Goal: Task Accomplishment & Management: Manage account settings

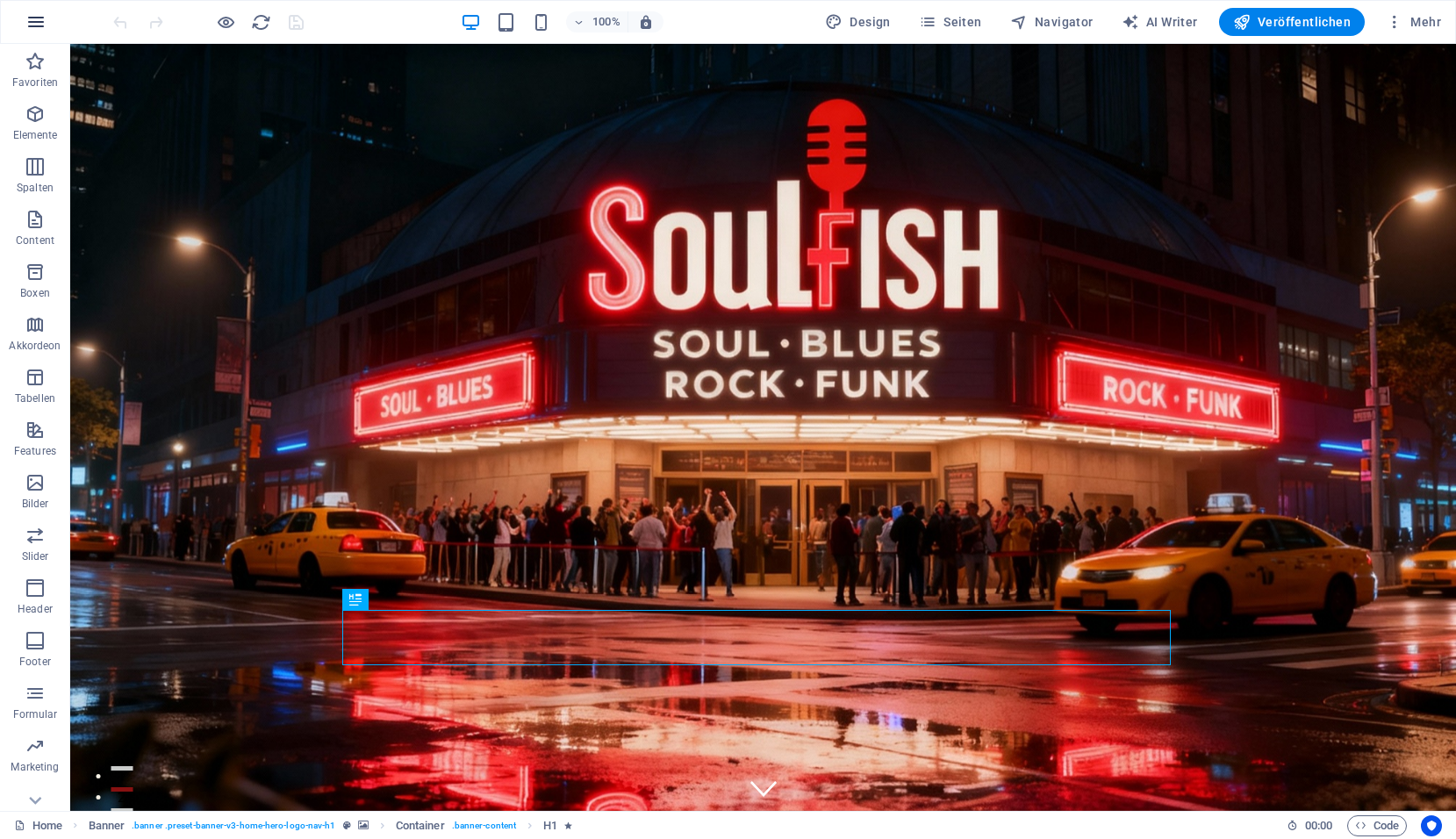
click at [36, 25] on icon "button" at bounding box center [35, 22] width 21 height 21
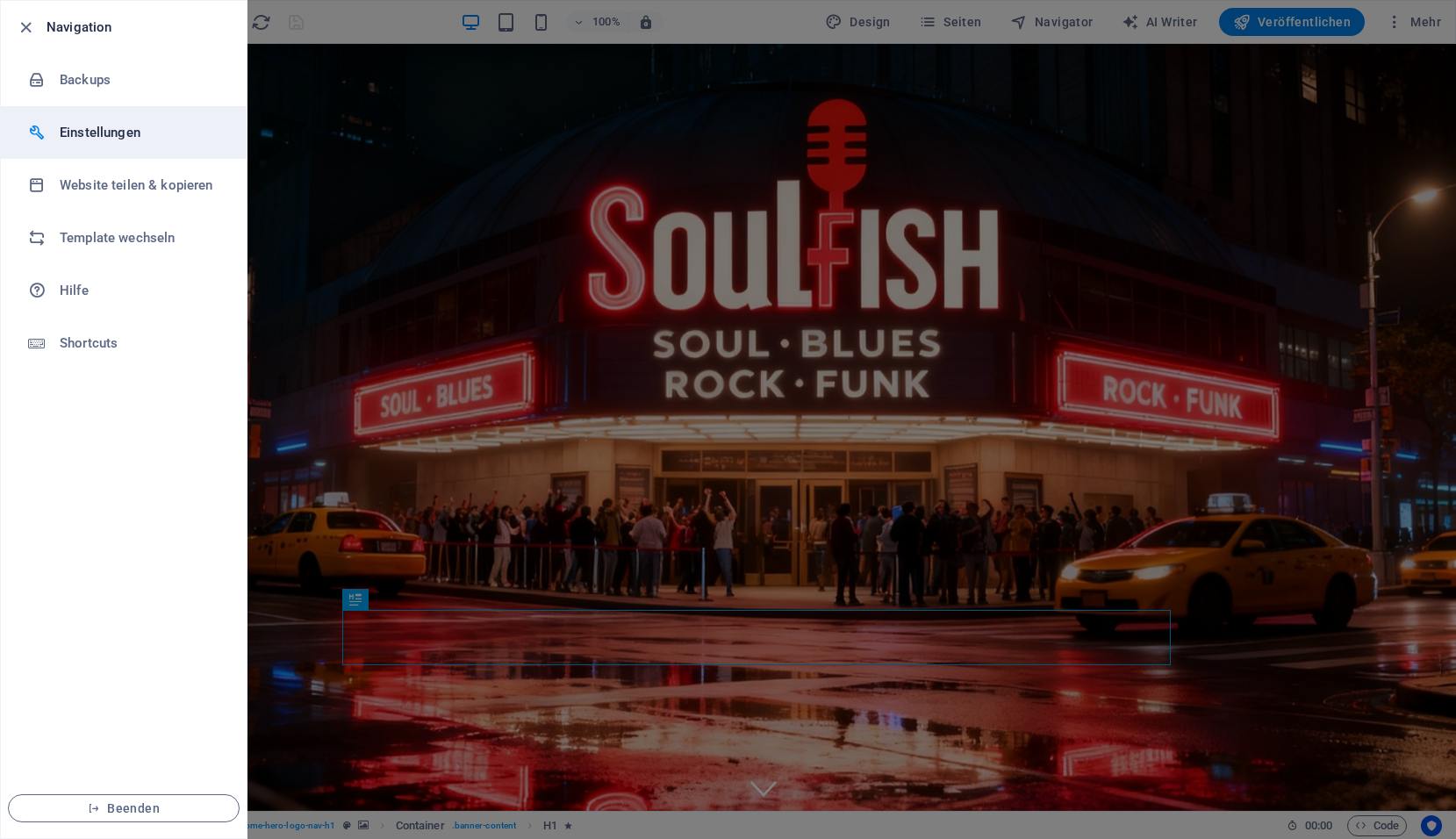
click at [115, 151] on li "Einstellungen" at bounding box center [124, 133] width 245 height 53
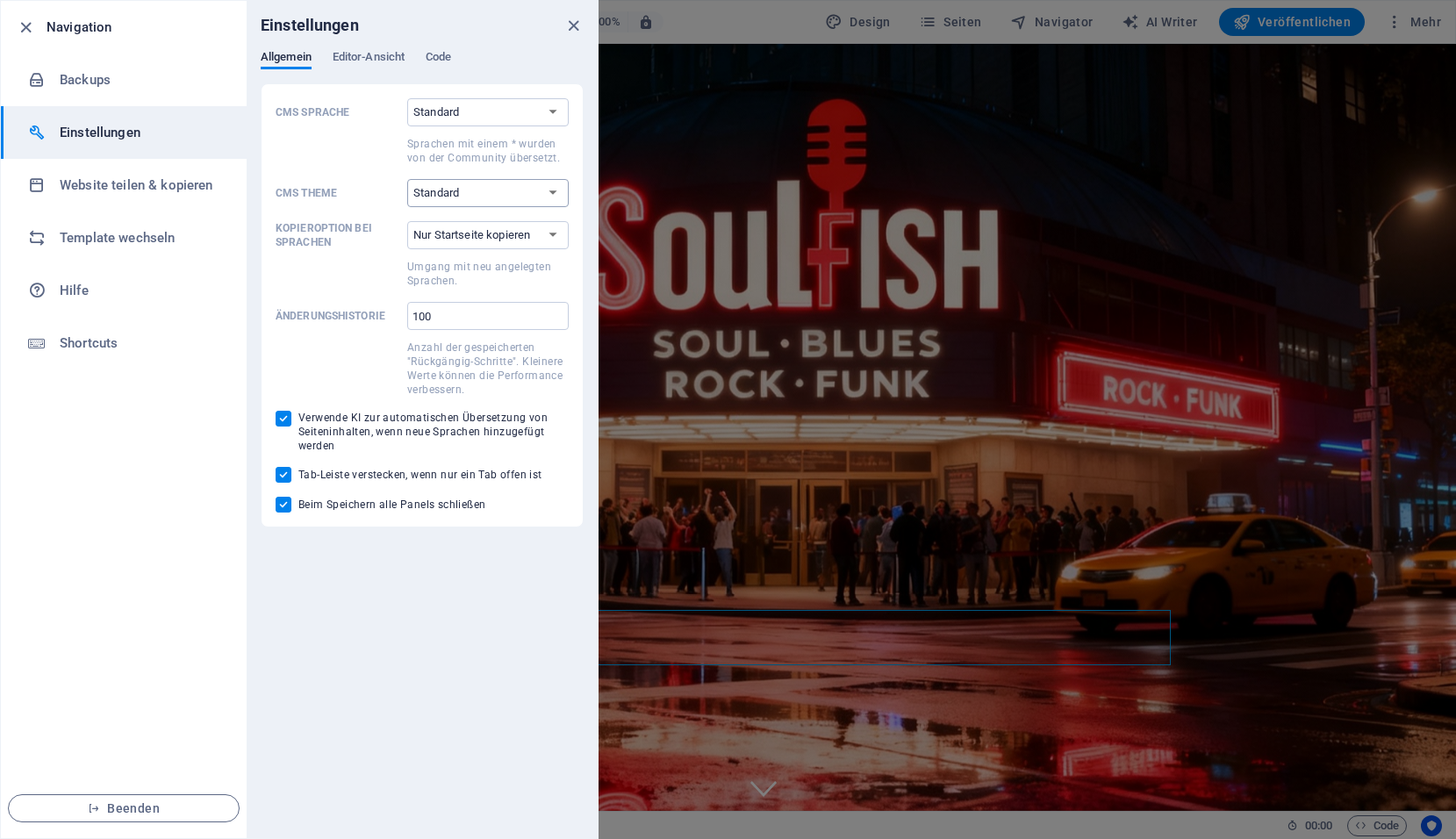
click at [534, 190] on select "Standard Dark Light" at bounding box center [488, 193] width 162 height 28
click at [382, 50] on span "Editor-Ansicht" at bounding box center [368, 58] width 72 height 25
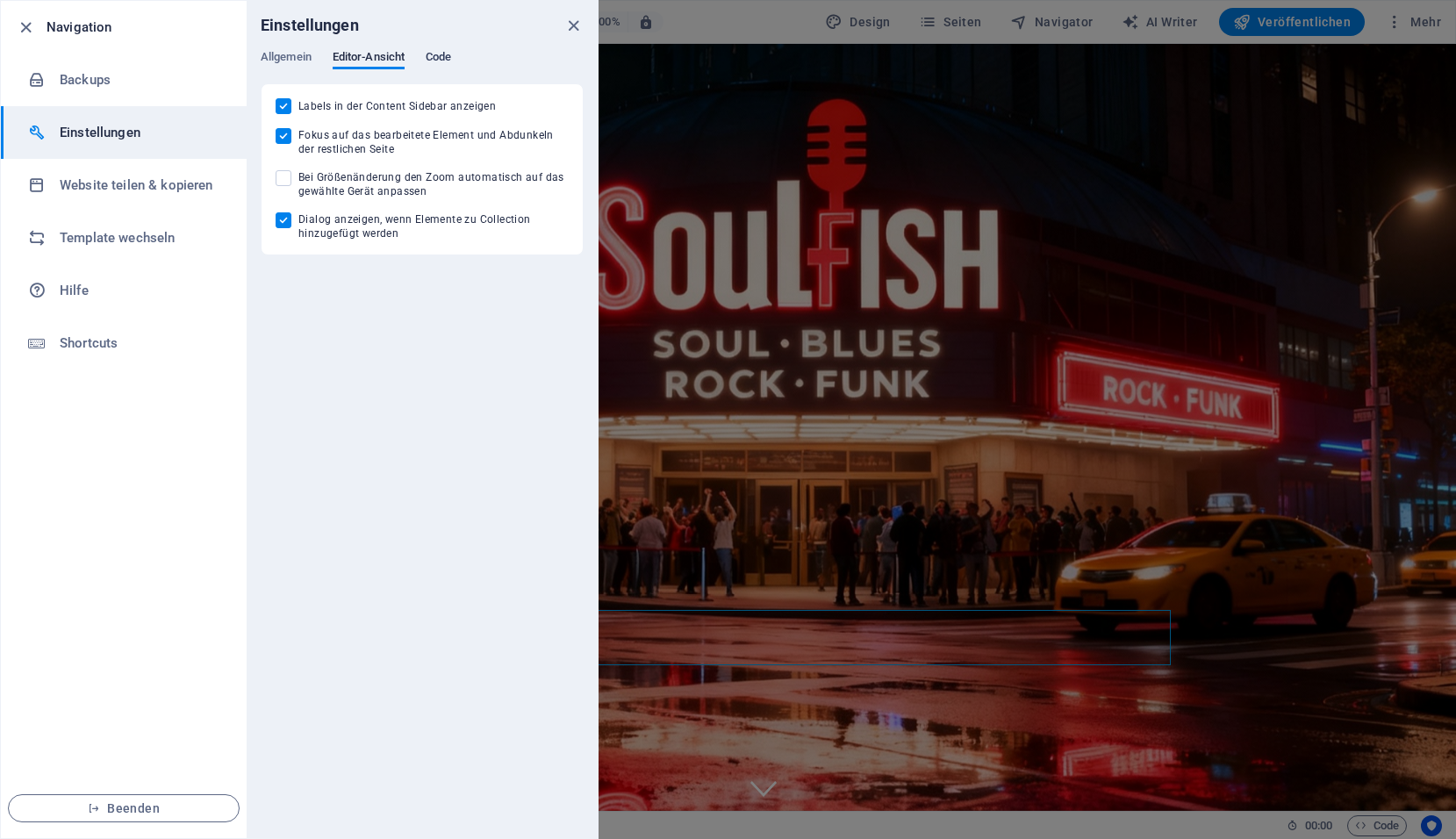
click at [451, 62] on span "Code" at bounding box center [438, 58] width 25 height 25
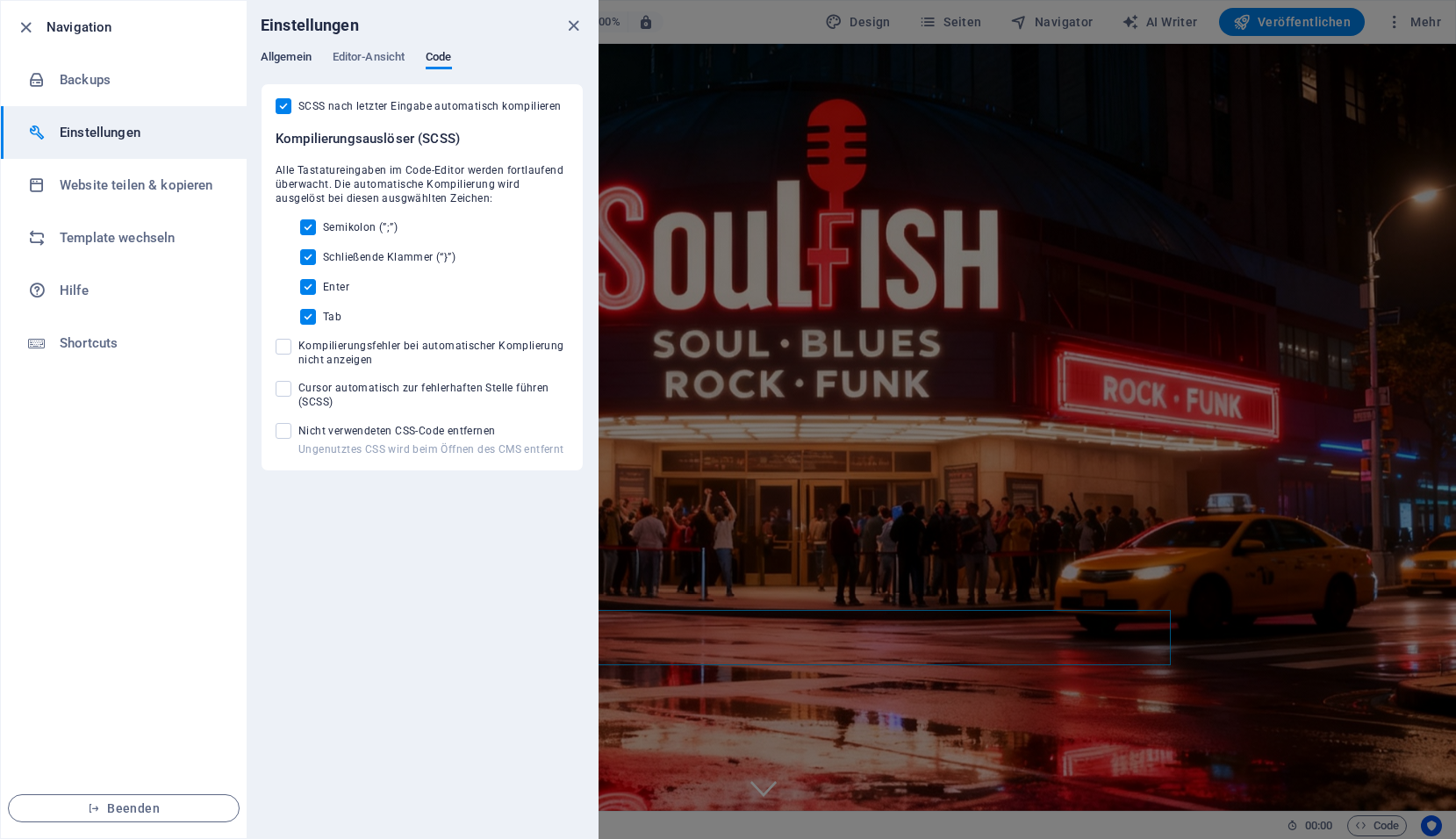
click at [277, 55] on span "Allgemein" at bounding box center [286, 58] width 51 height 25
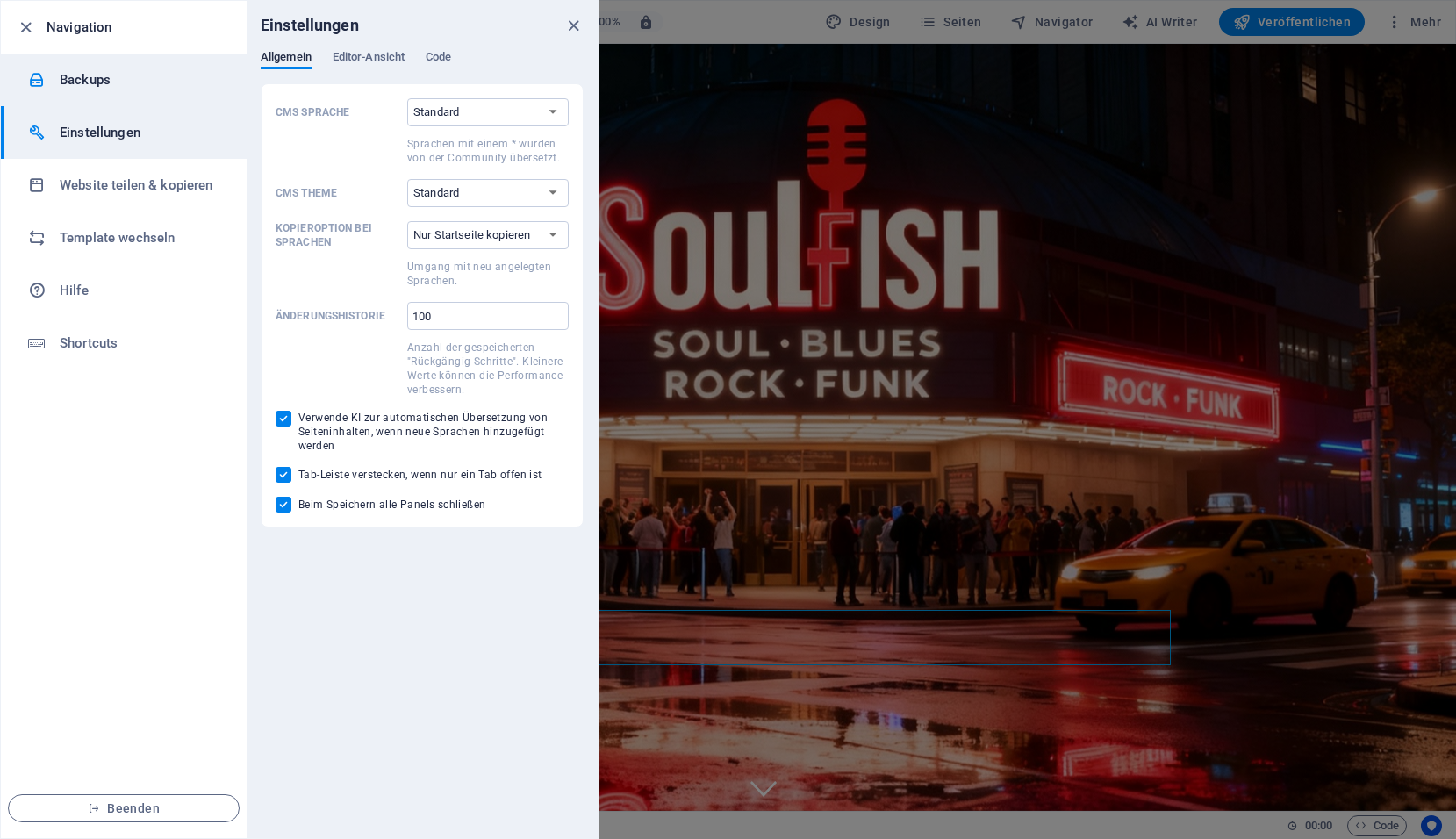
click at [100, 83] on h6 "Backups" at bounding box center [141, 79] width 163 height 21
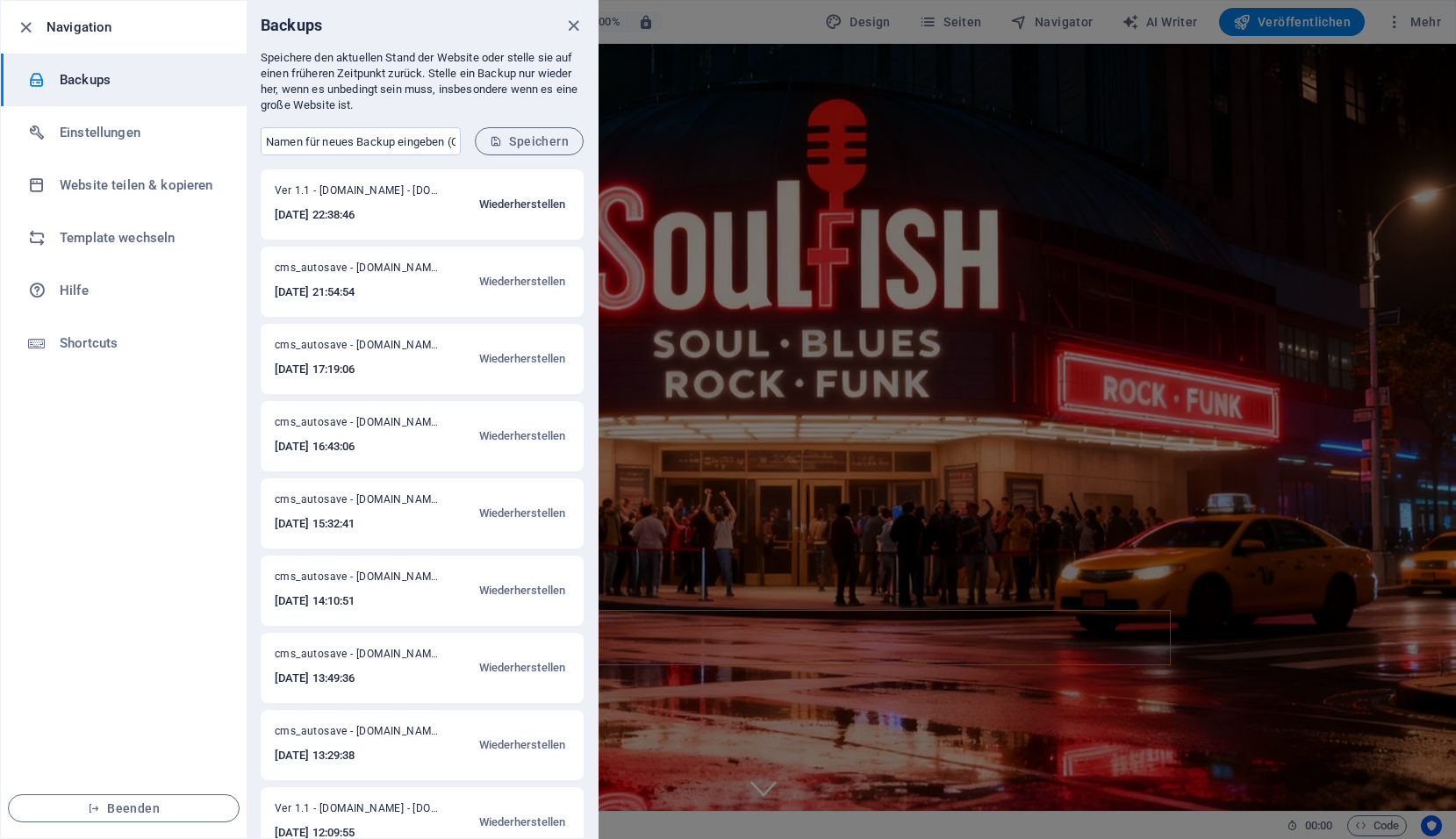
click at [524, 200] on span "Wiederherstellen" at bounding box center [523, 204] width 87 height 21
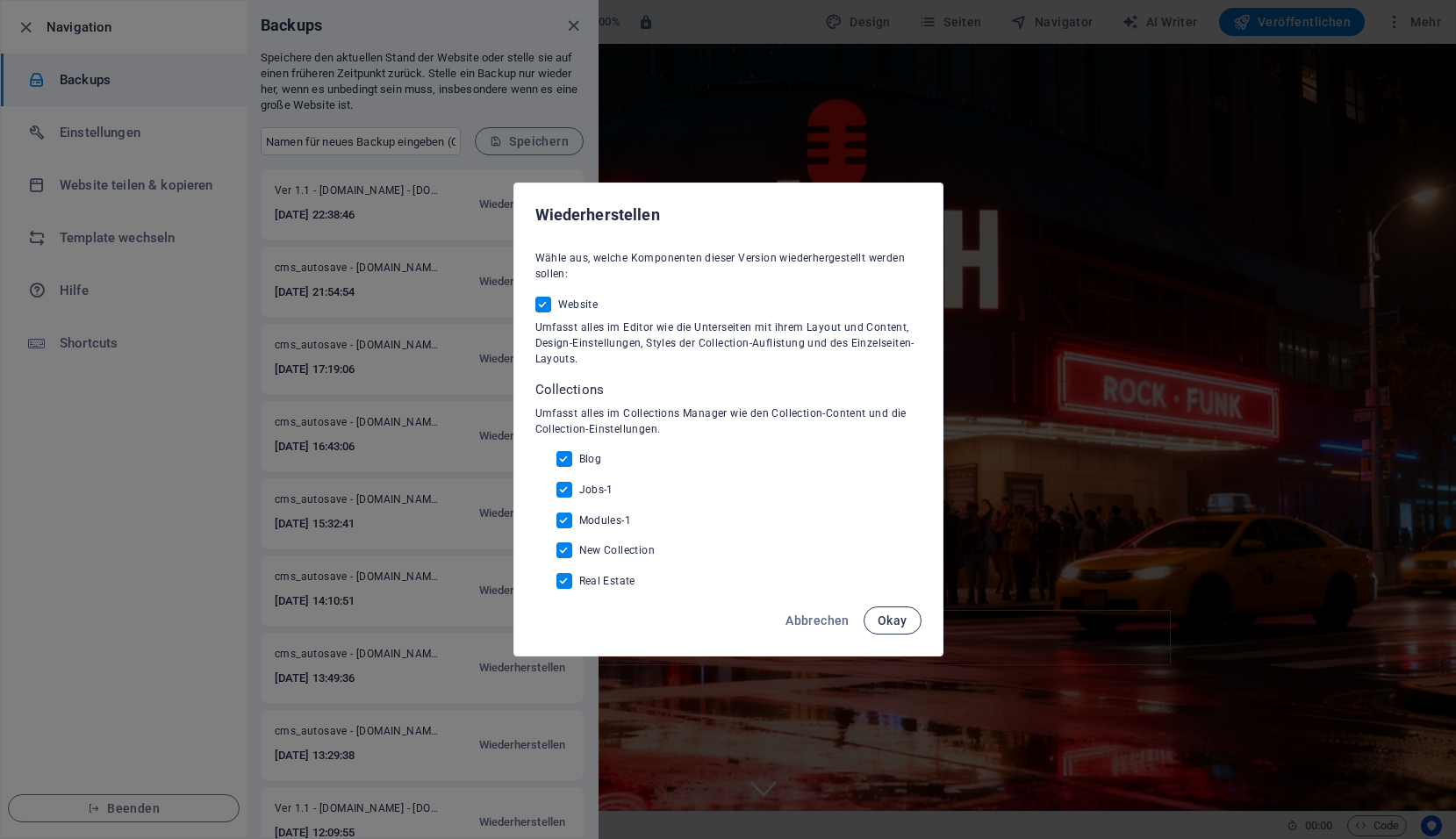
click at [892, 619] on span "Okay" at bounding box center [892, 620] width 30 height 14
checkbox input "false"
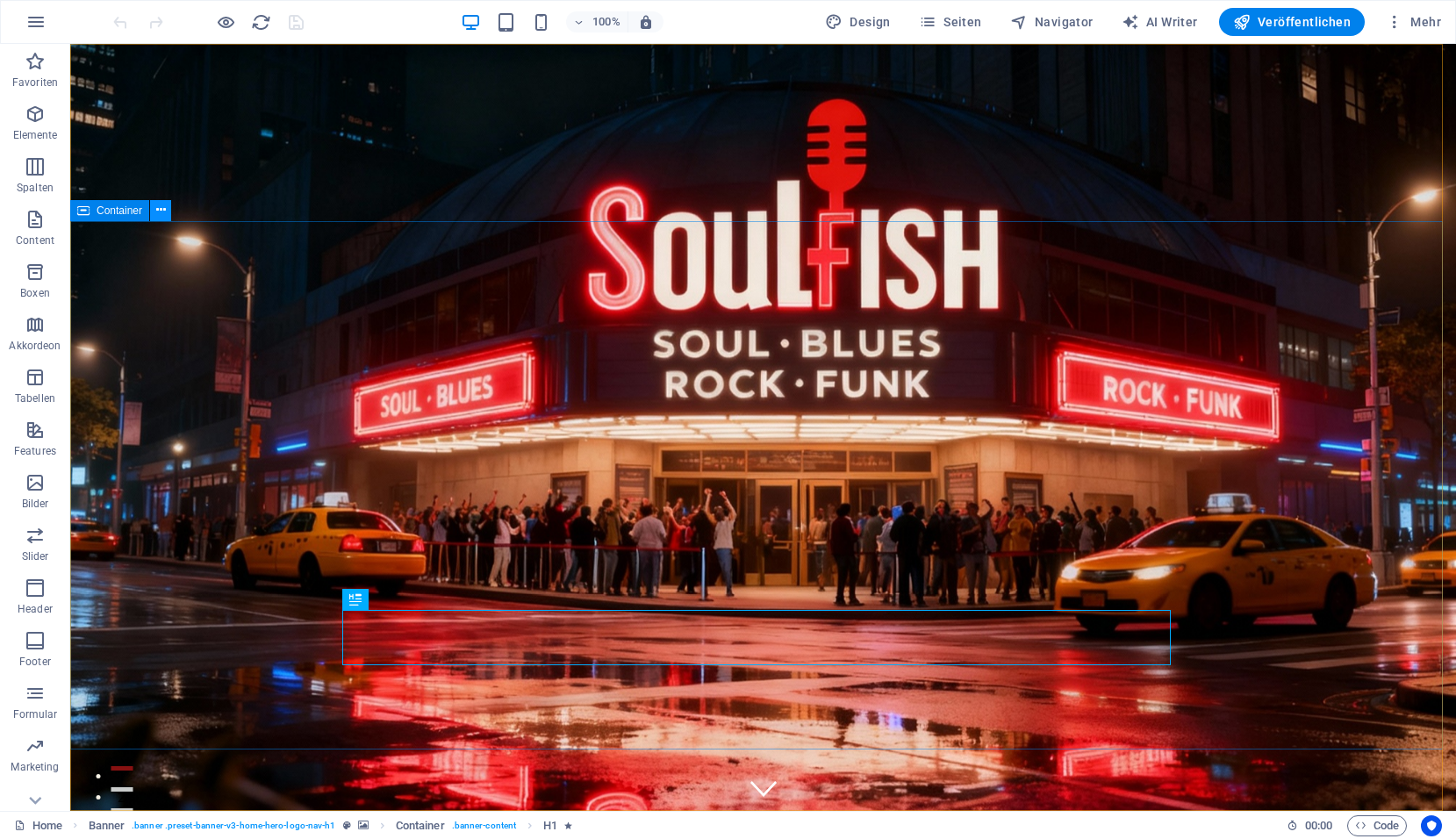
click at [165, 213] on icon at bounding box center [161, 210] width 10 height 18
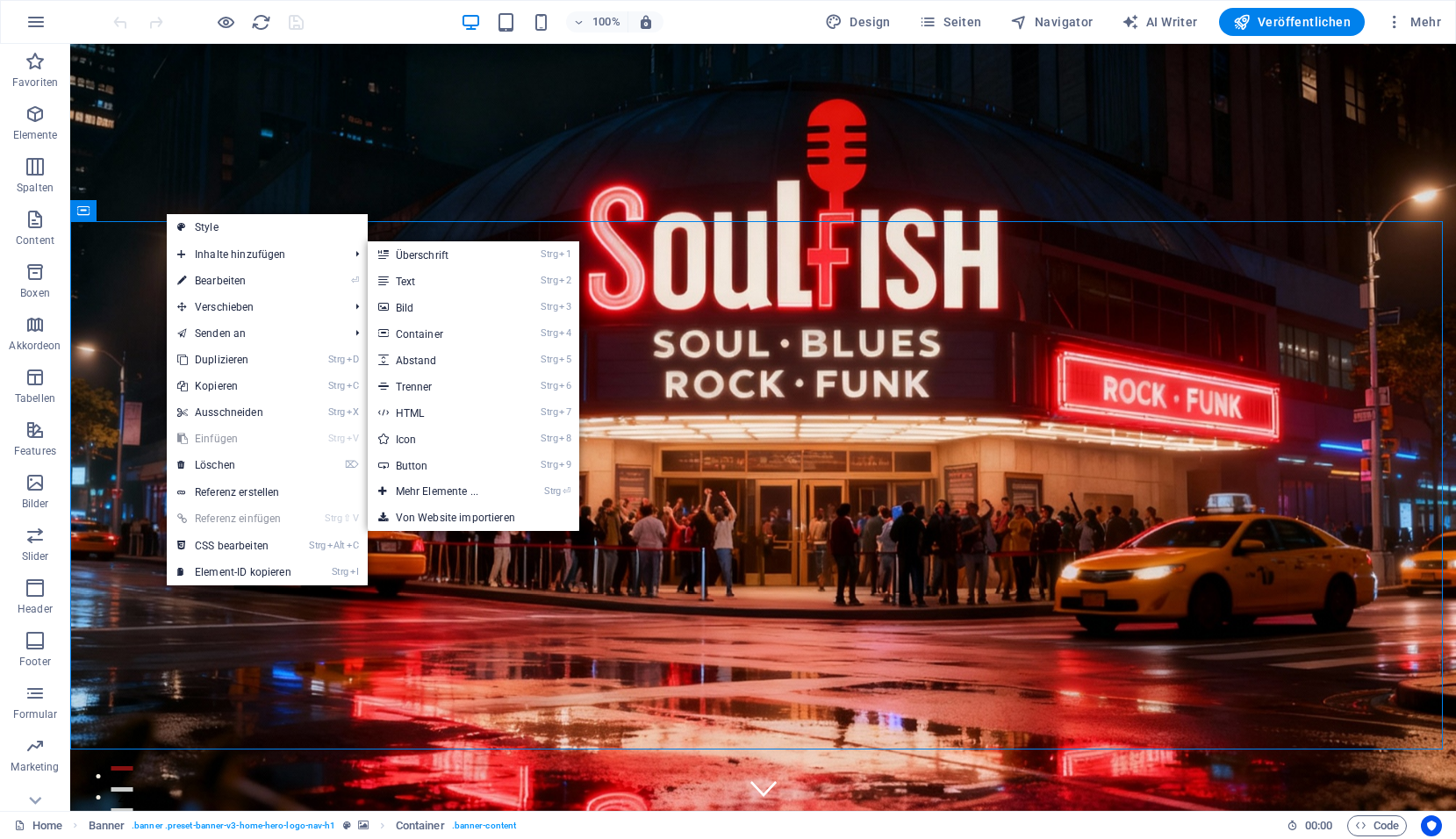
click at [268, 235] on link "Style" at bounding box center [266, 227] width 201 height 26
select select "%"
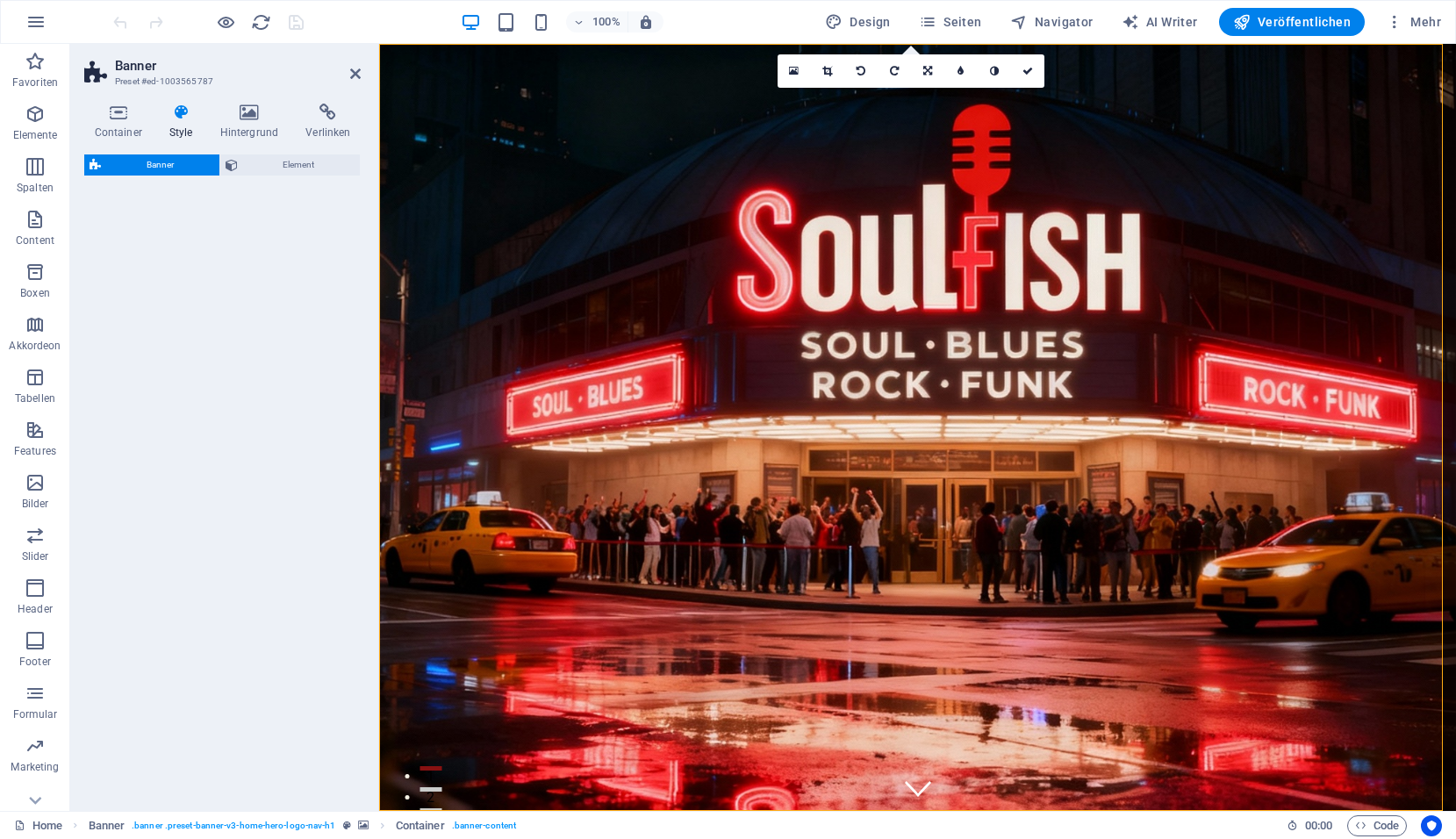
select select "preset-banner-v3-home-hero-logo-nav-h1"
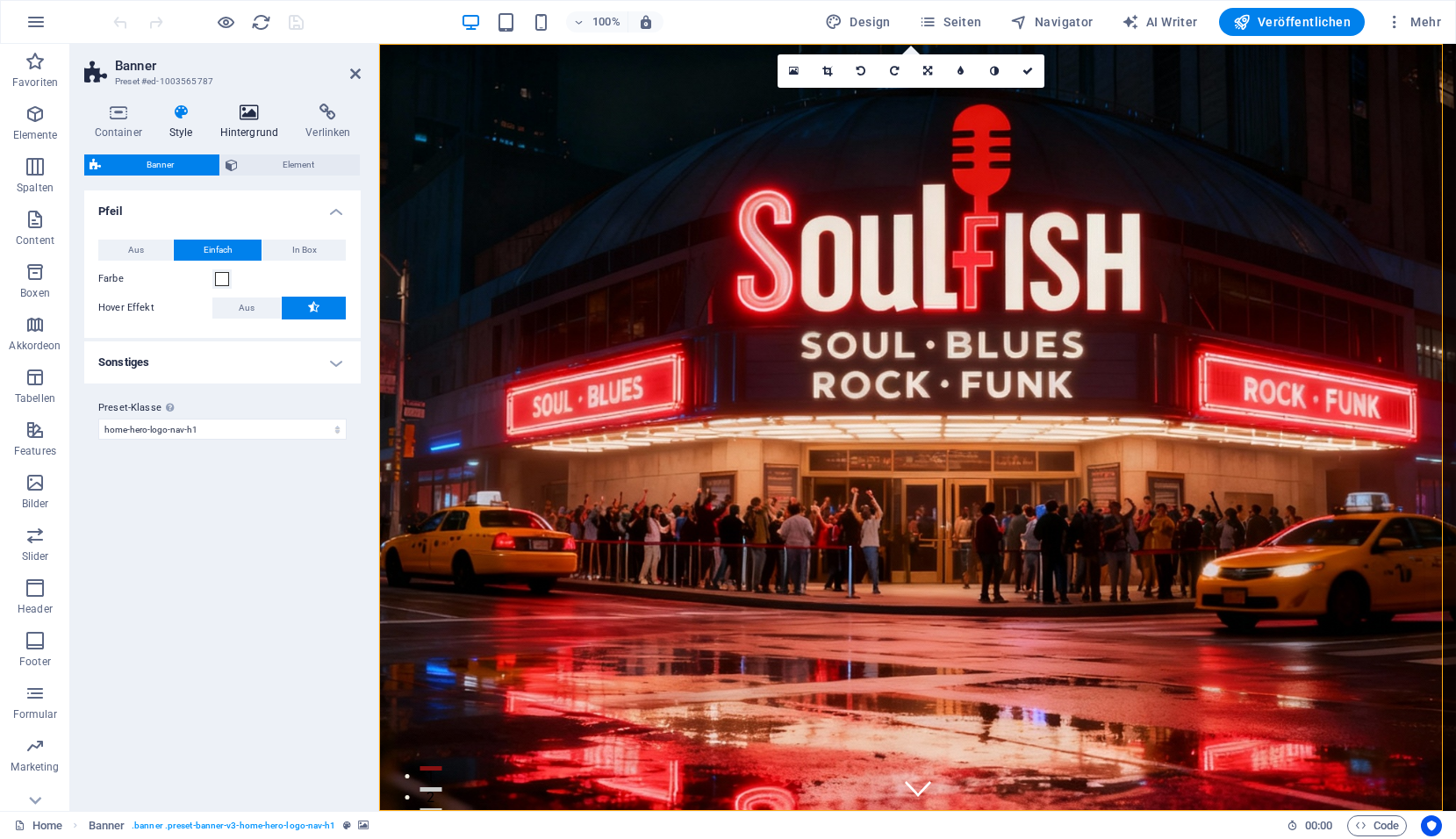
click at [244, 115] on icon at bounding box center [249, 112] width 79 height 17
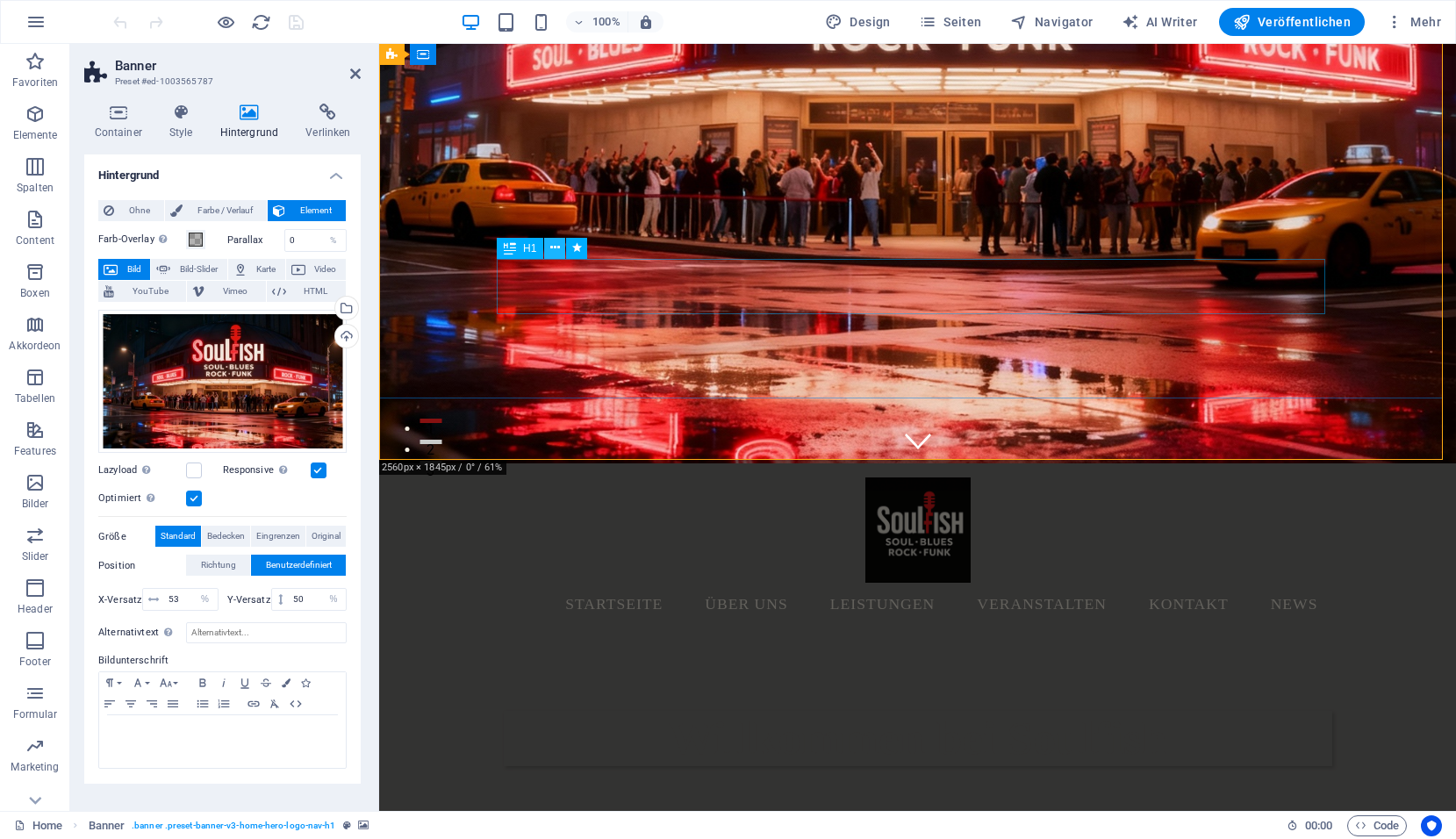
scroll to position [351, 0]
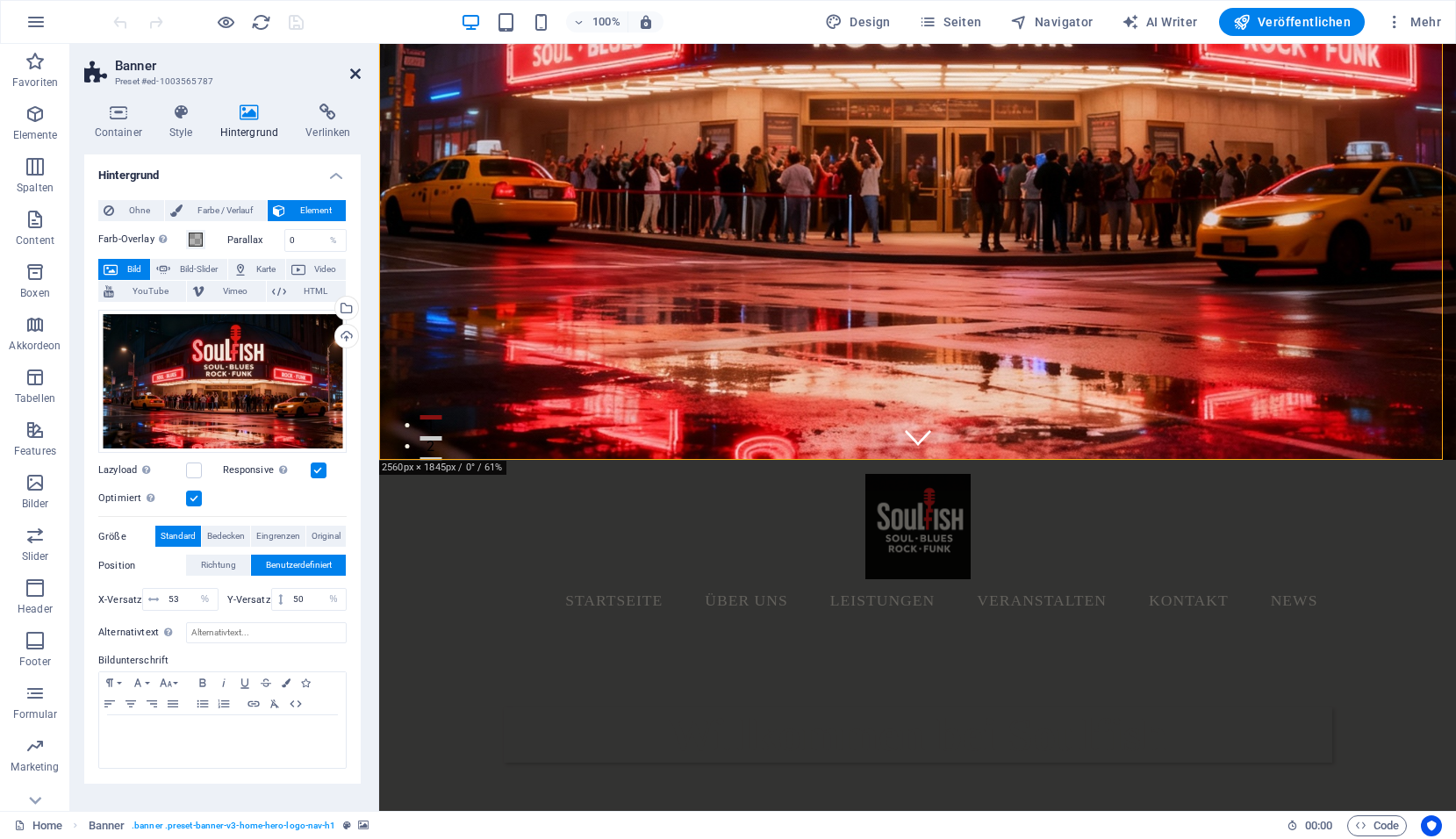
click at [355, 77] on icon at bounding box center [355, 73] width 11 height 14
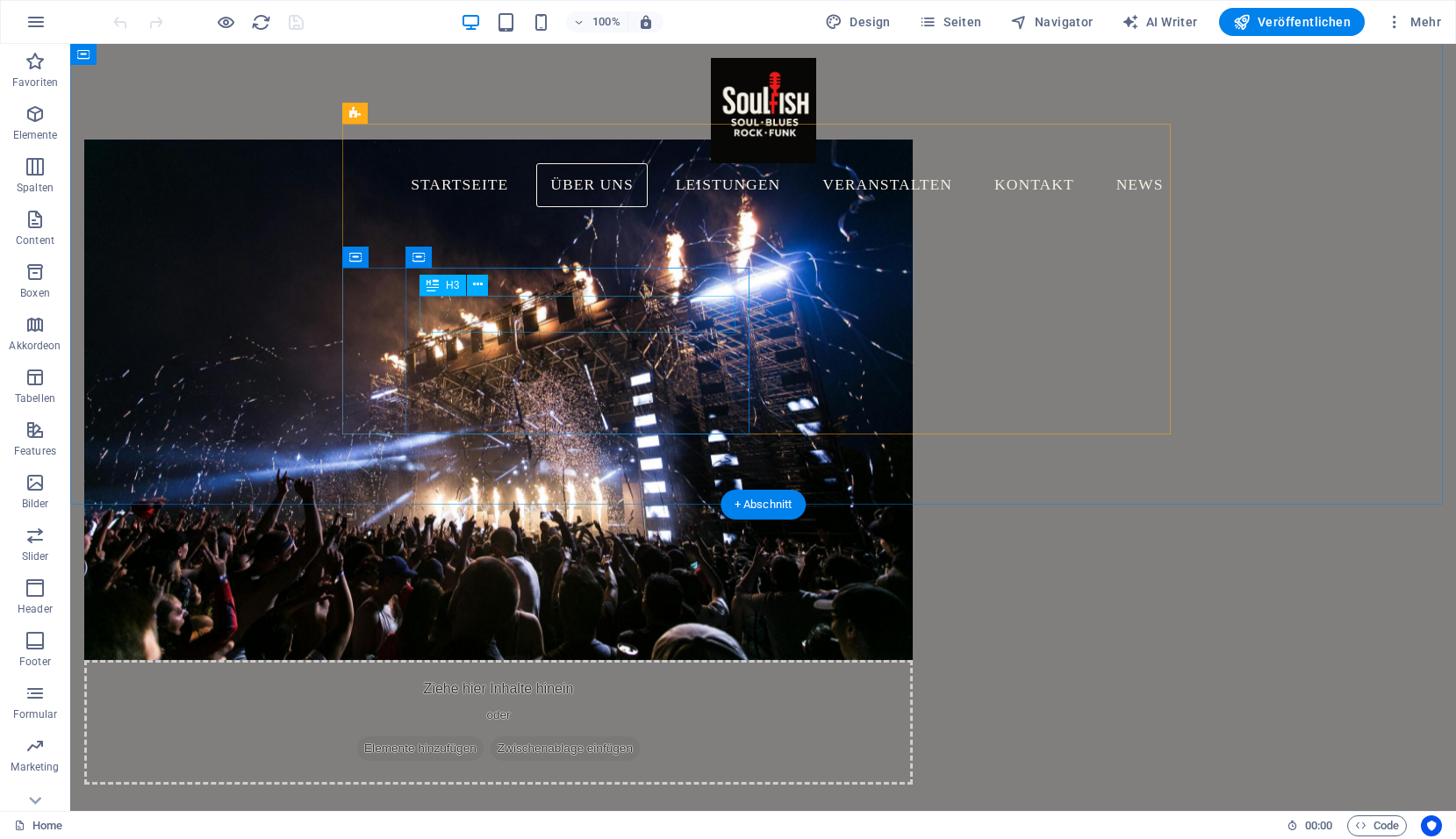
scroll to position [1053, 0]
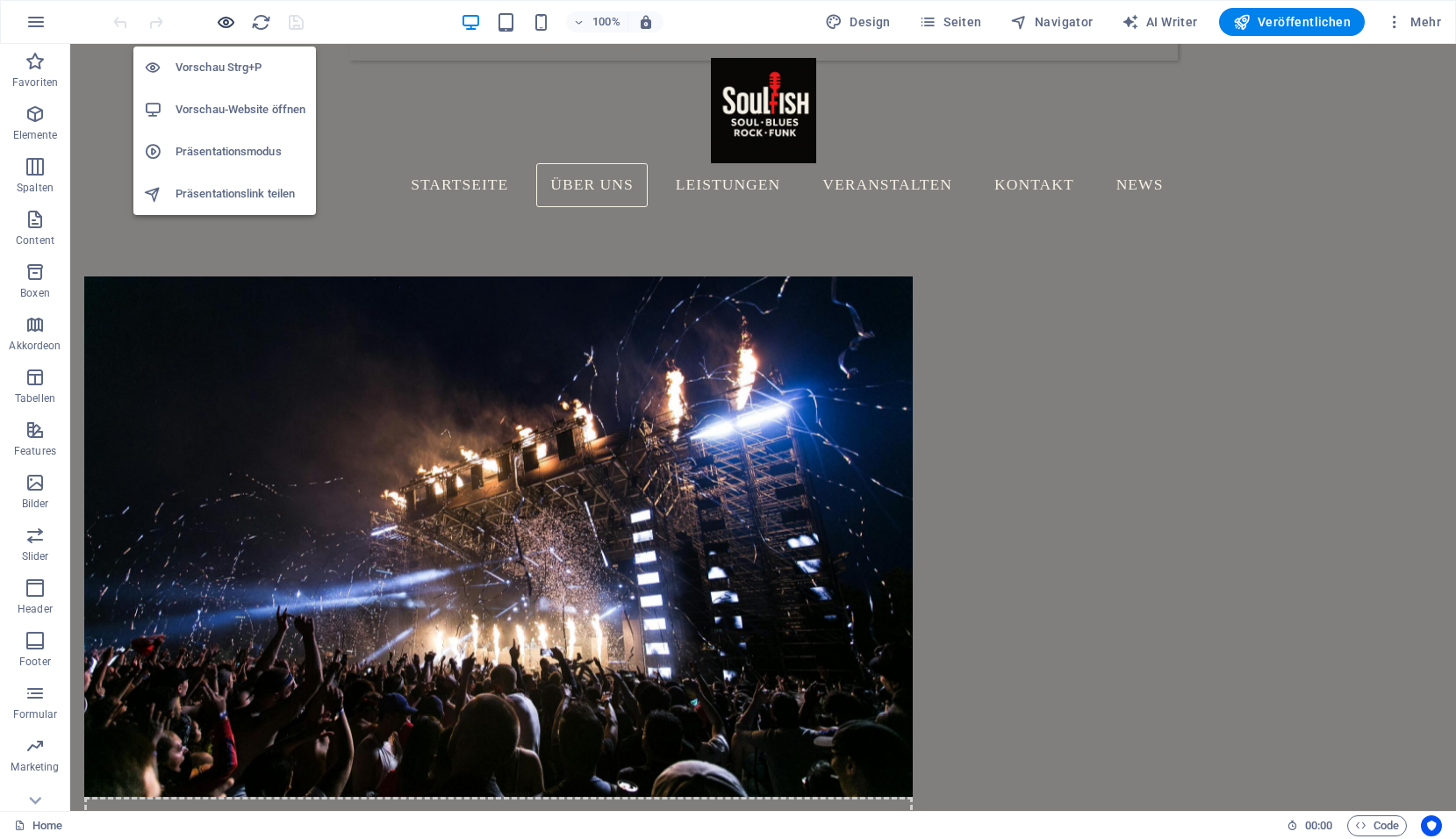
click at [223, 27] on icon "button" at bounding box center [225, 23] width 20 height 20
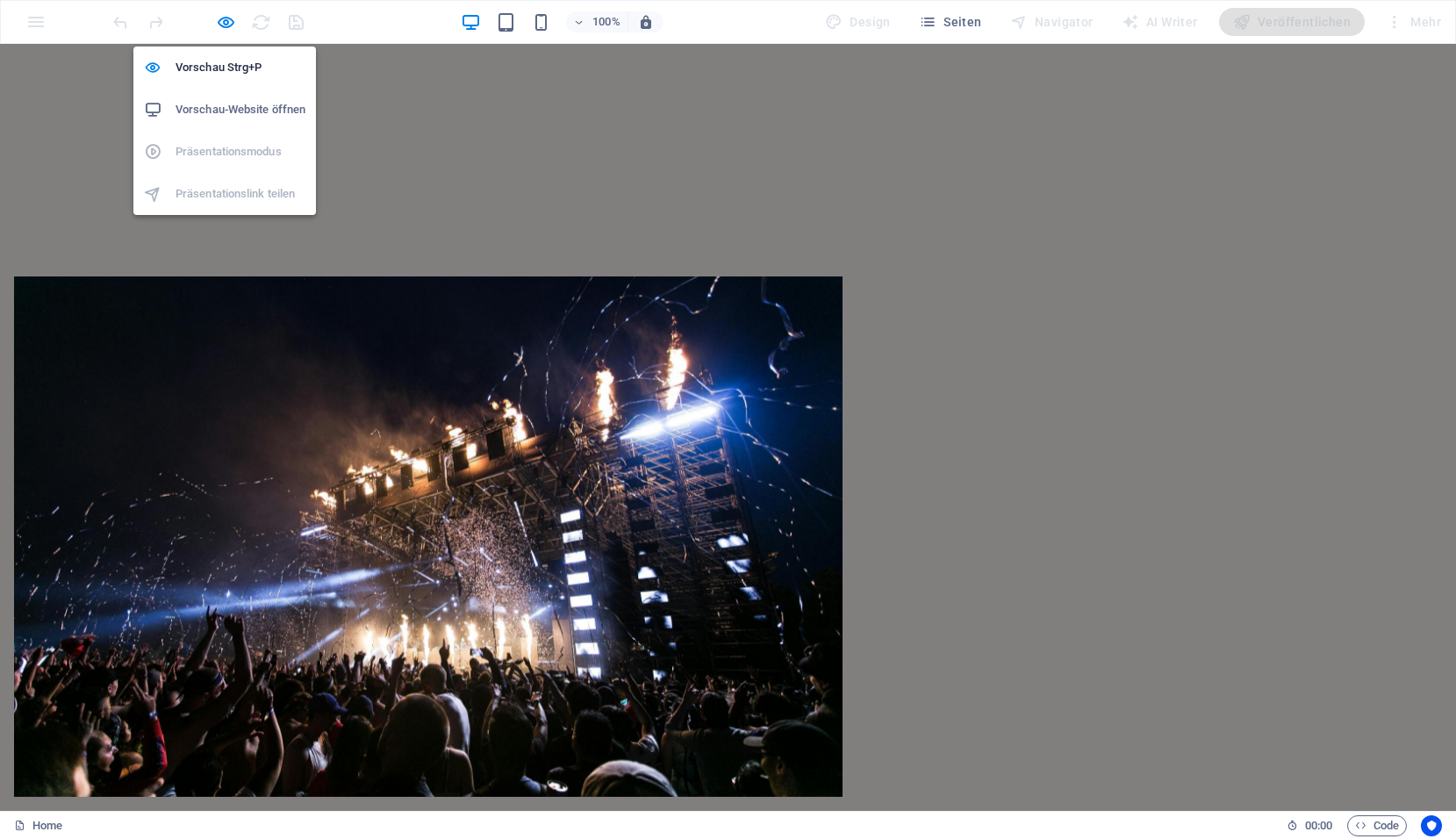
click at [216, 108] on h6 "Vorschau-Website öffnen" at bounding box center [240, 109] width 130 height 21
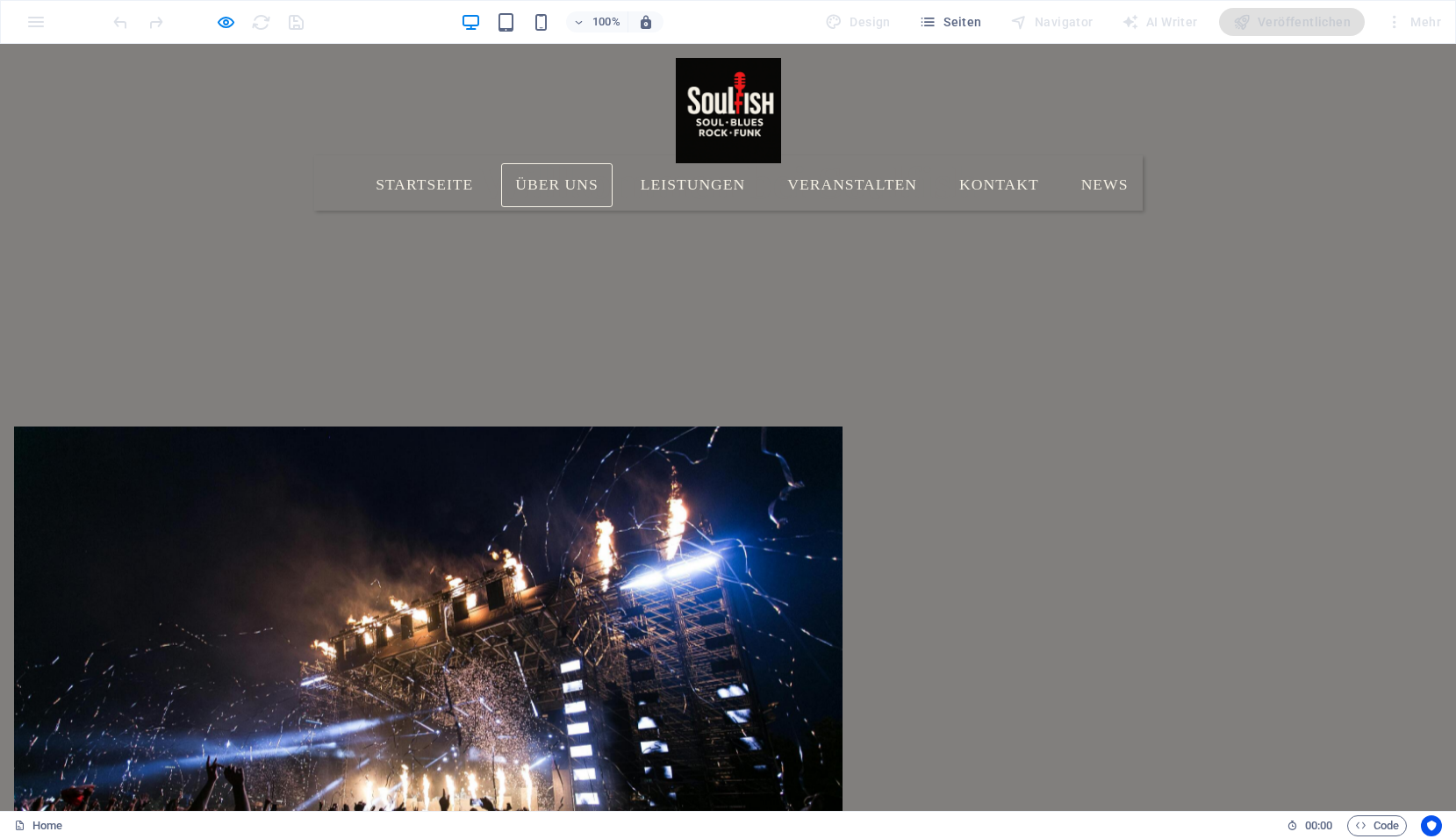
scroll to position [0, 0]
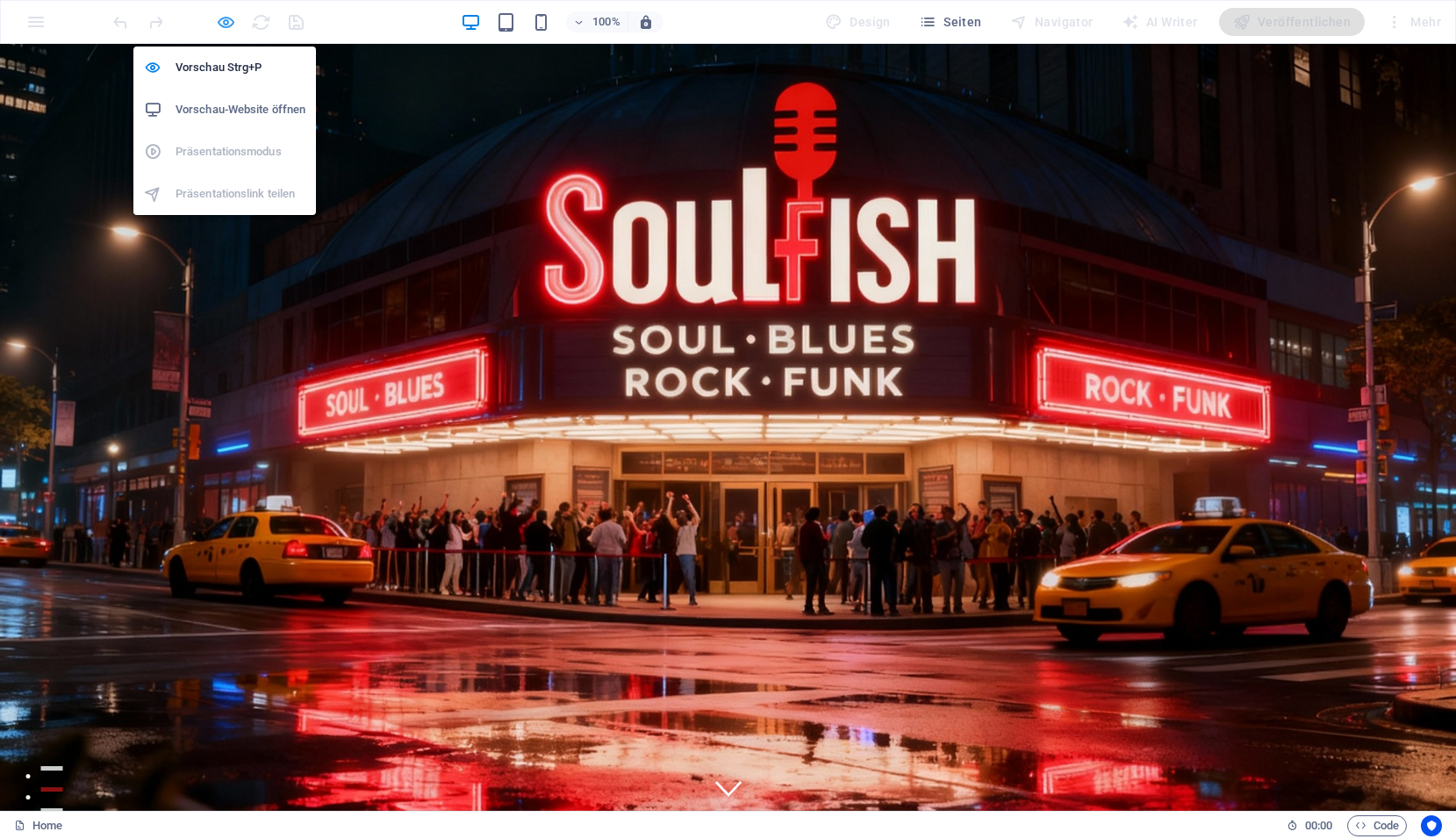
click at [230, 25] on icon "button" at bounding box center [225, 23] width 20 height 20
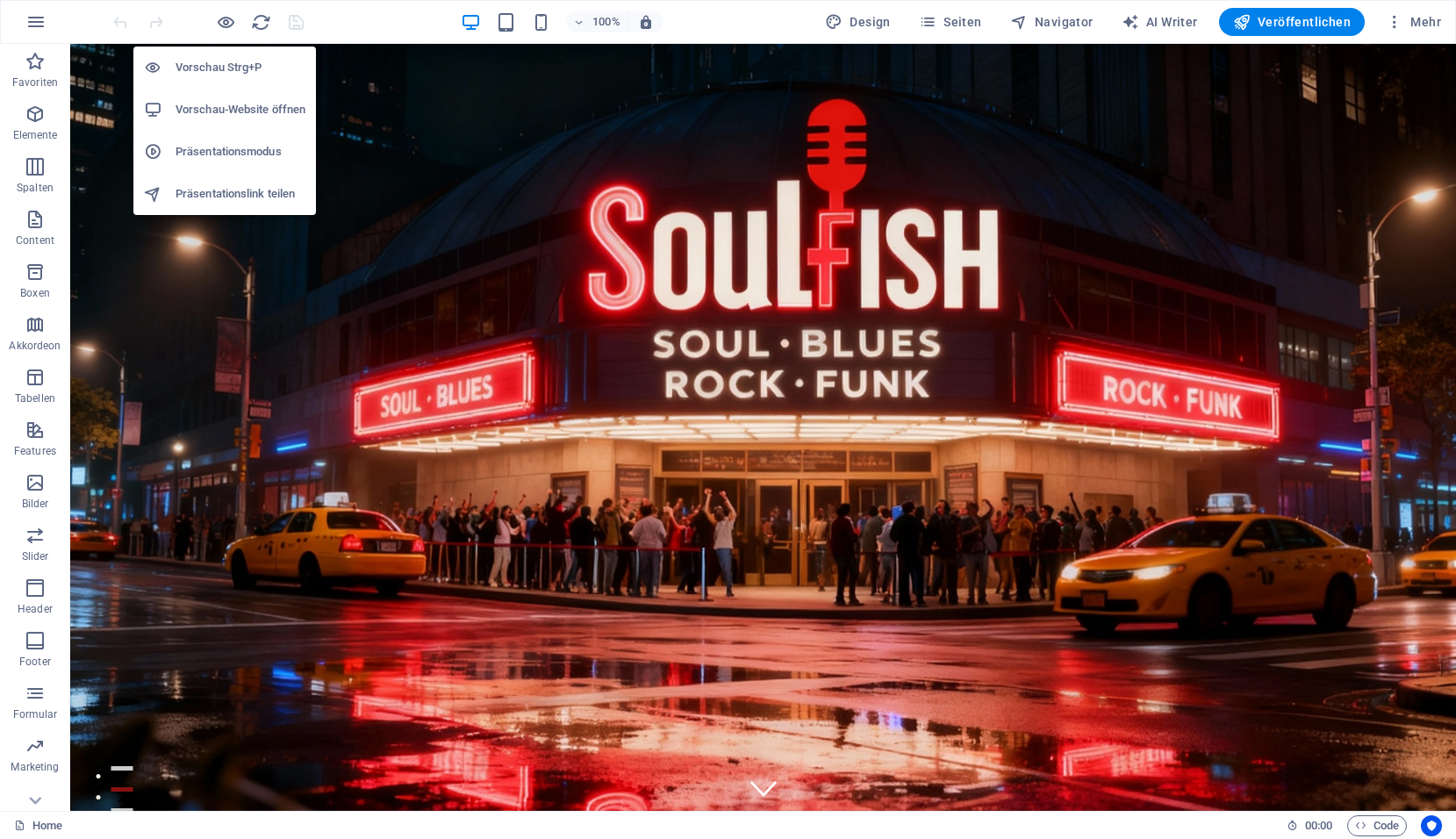
click at [230, 101] on h6 "Vorschau-Website öffnen" at bounding box center [240, 109] width 130 height 21
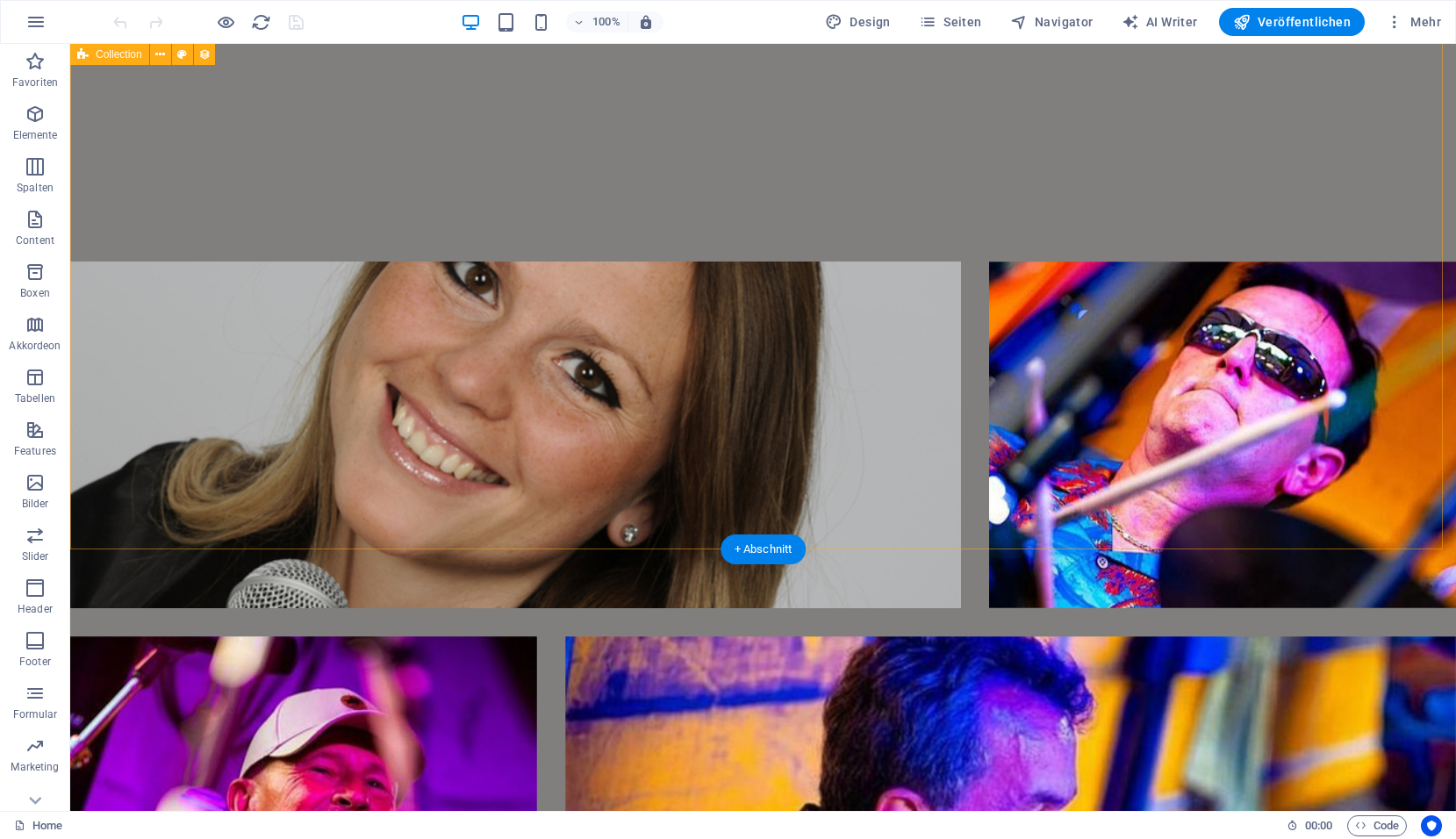
scroll to position [4387, 0]
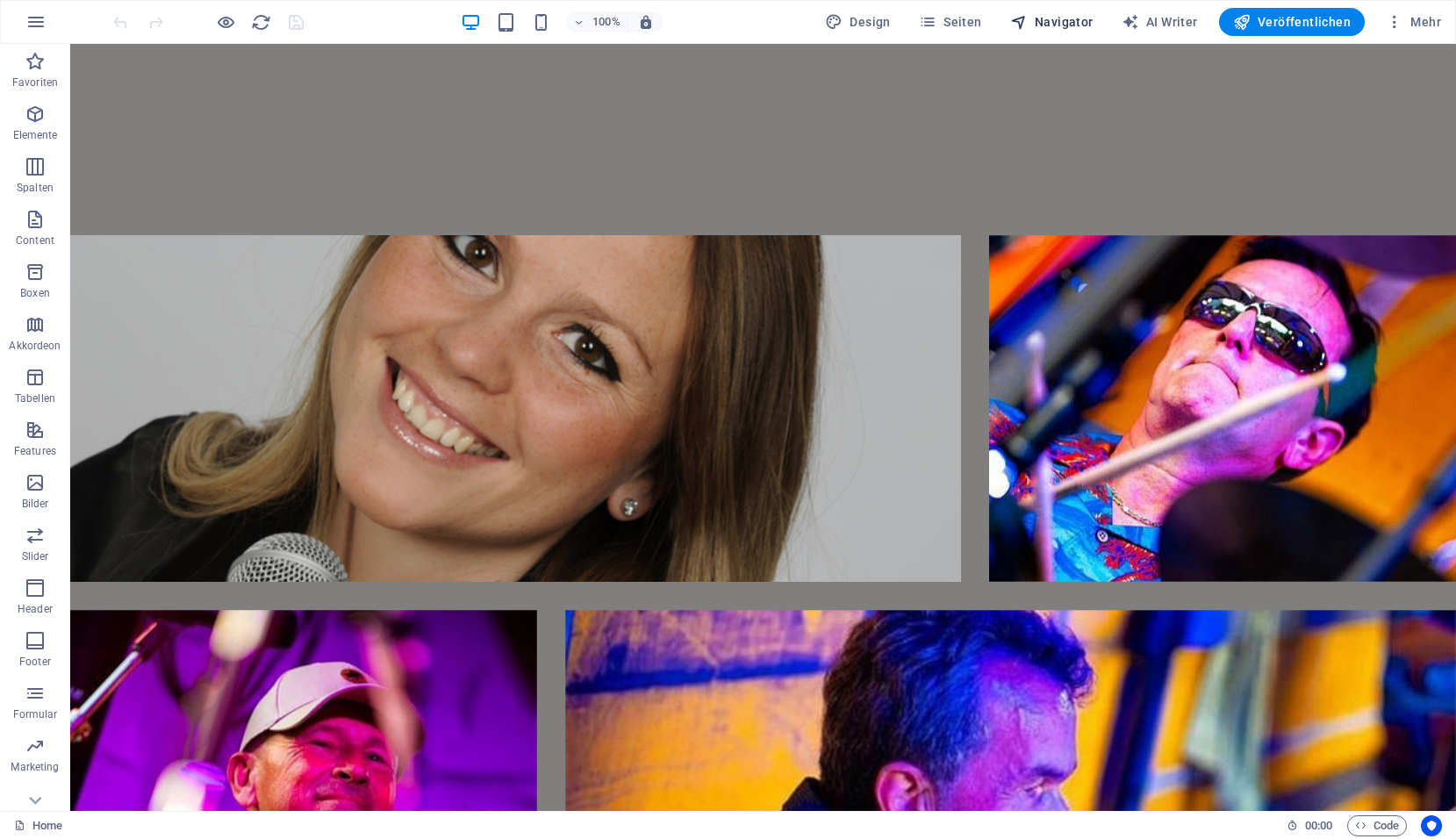
click at [1061, 23] on span "Navigator" at bounding box center [1052, 21] width 84 height 17
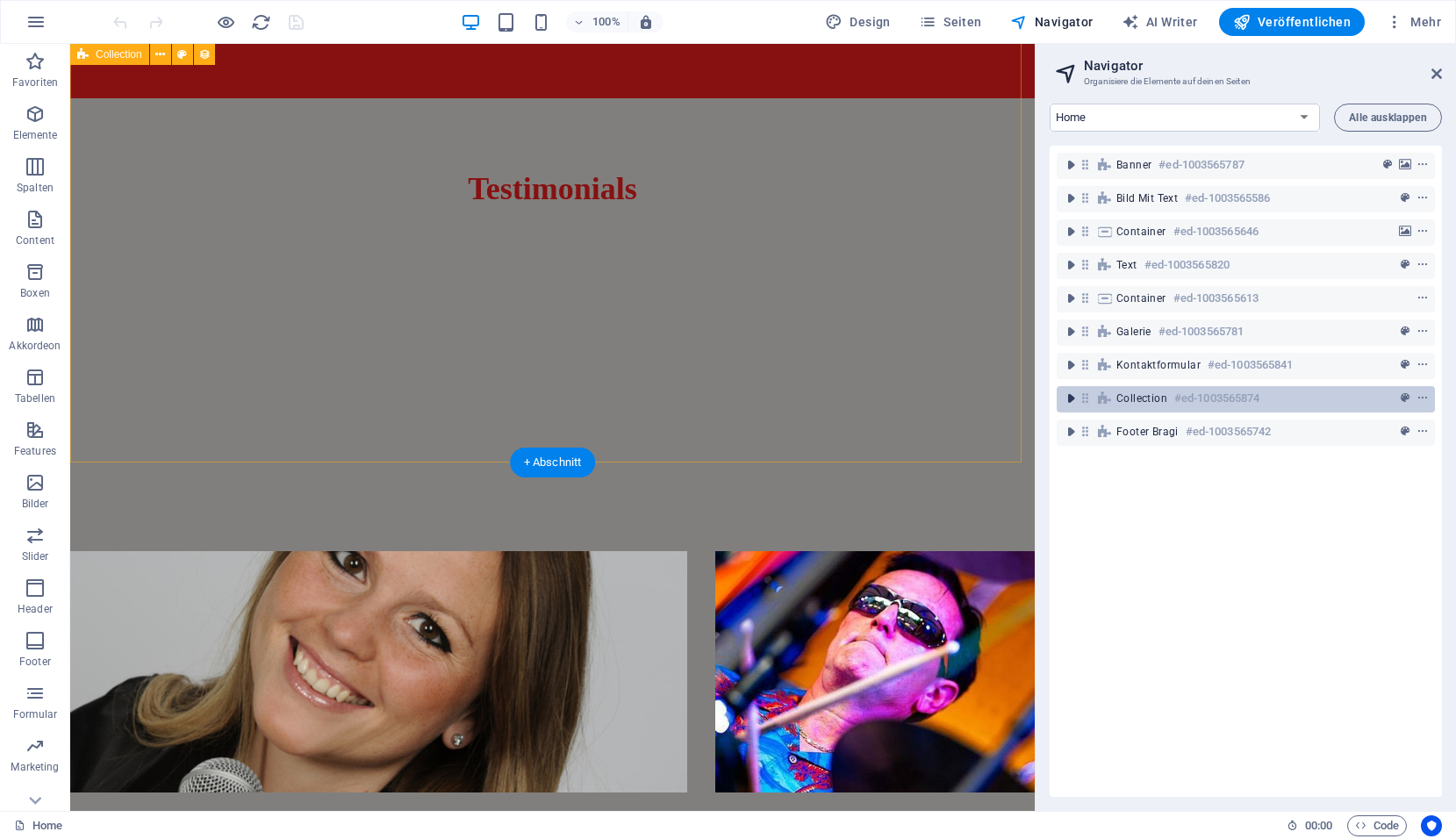
click at [1071, 399] on icon "toggle-expand" at bounding box center [1070, 398] width 17 height 17
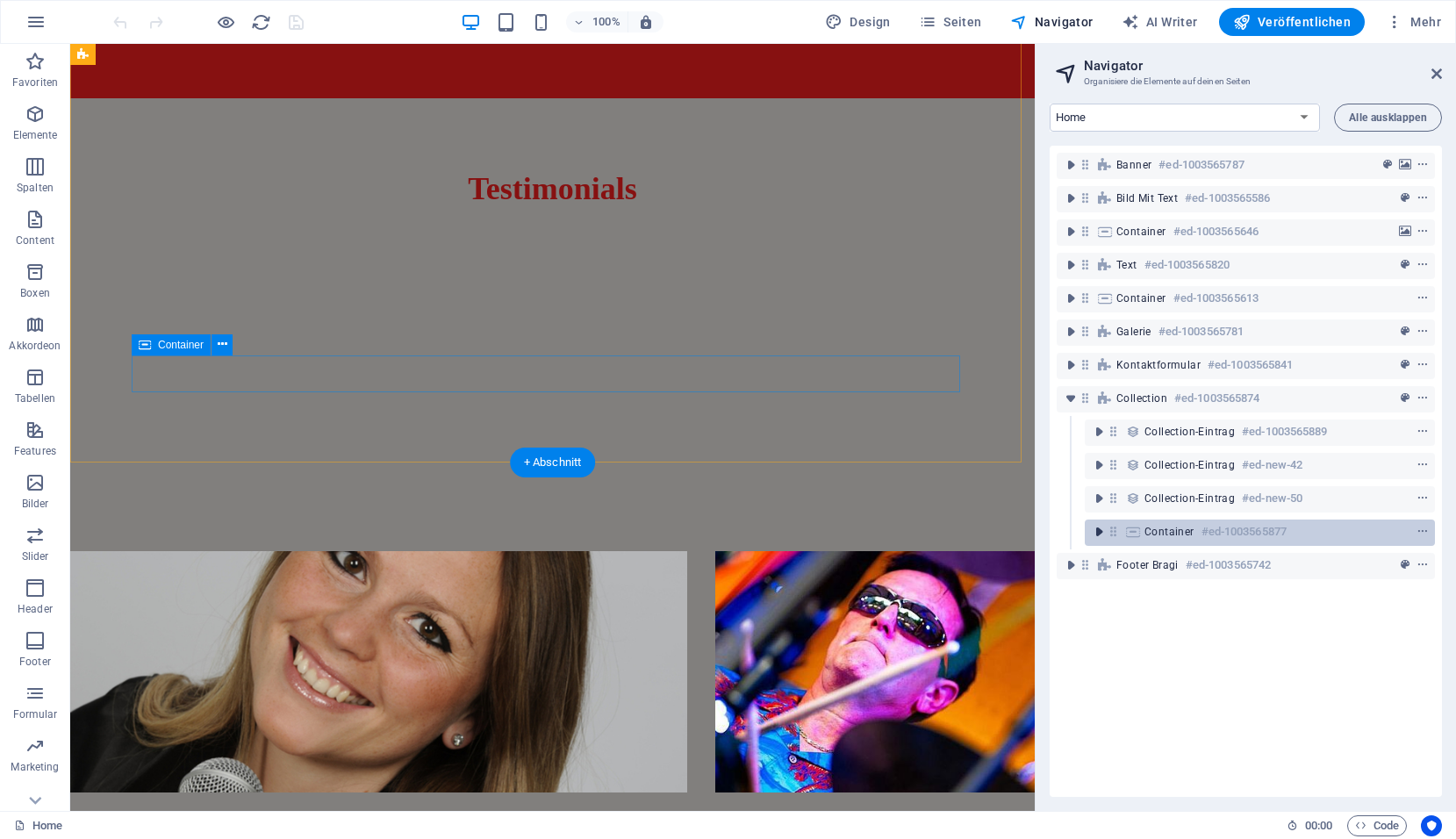
click at [1100, 532] on icon "toggle-expand" at bounding box center [1098, 531] width 17 height 17
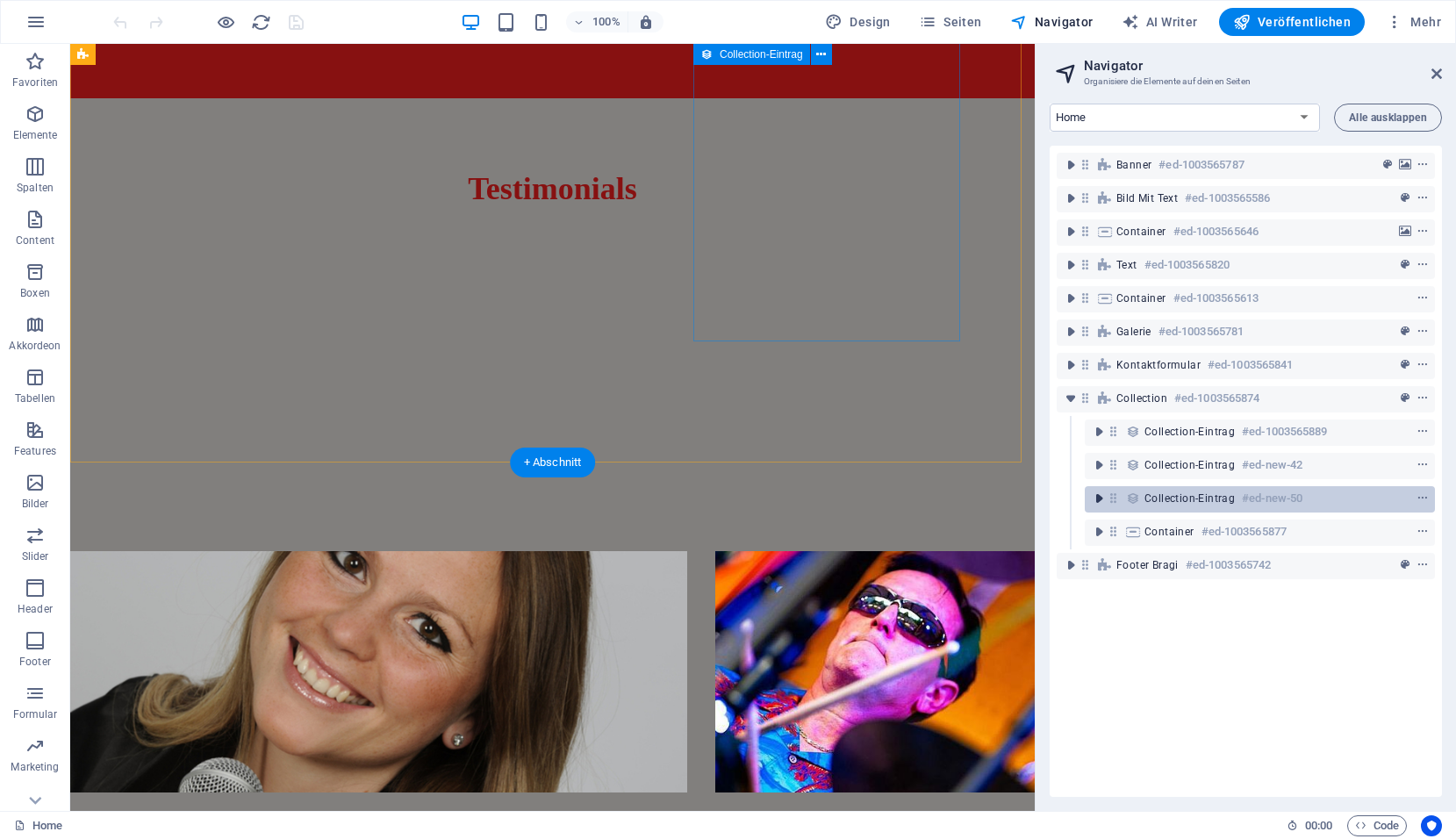
click at [1094, 494] on icon "toggle-expand" at bounding box center [1098, 498] width 17 height 17
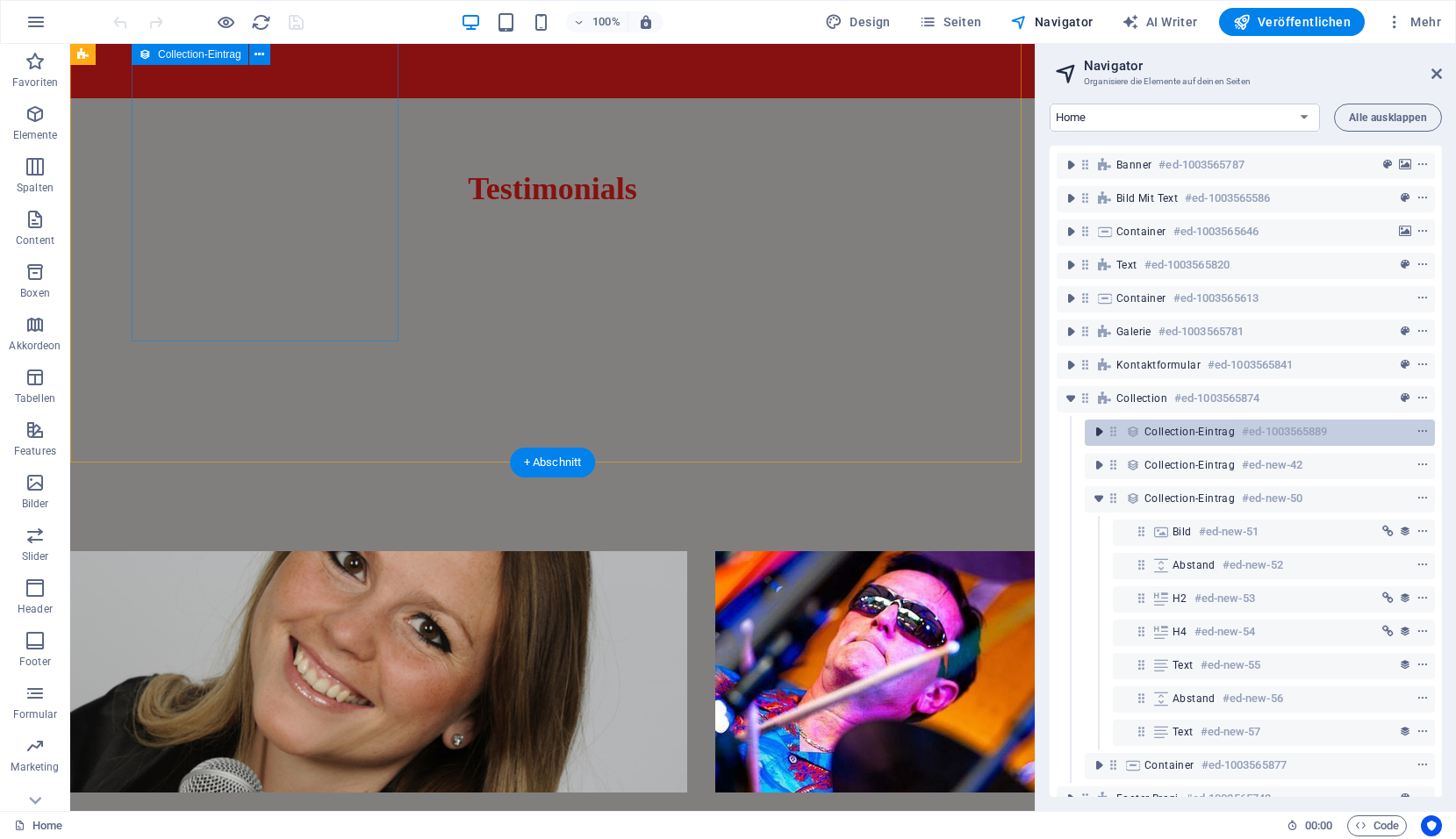
click at [1100, 433] on icon "toggle-expand" at bounding box center [1098, 431] width 17 height 17
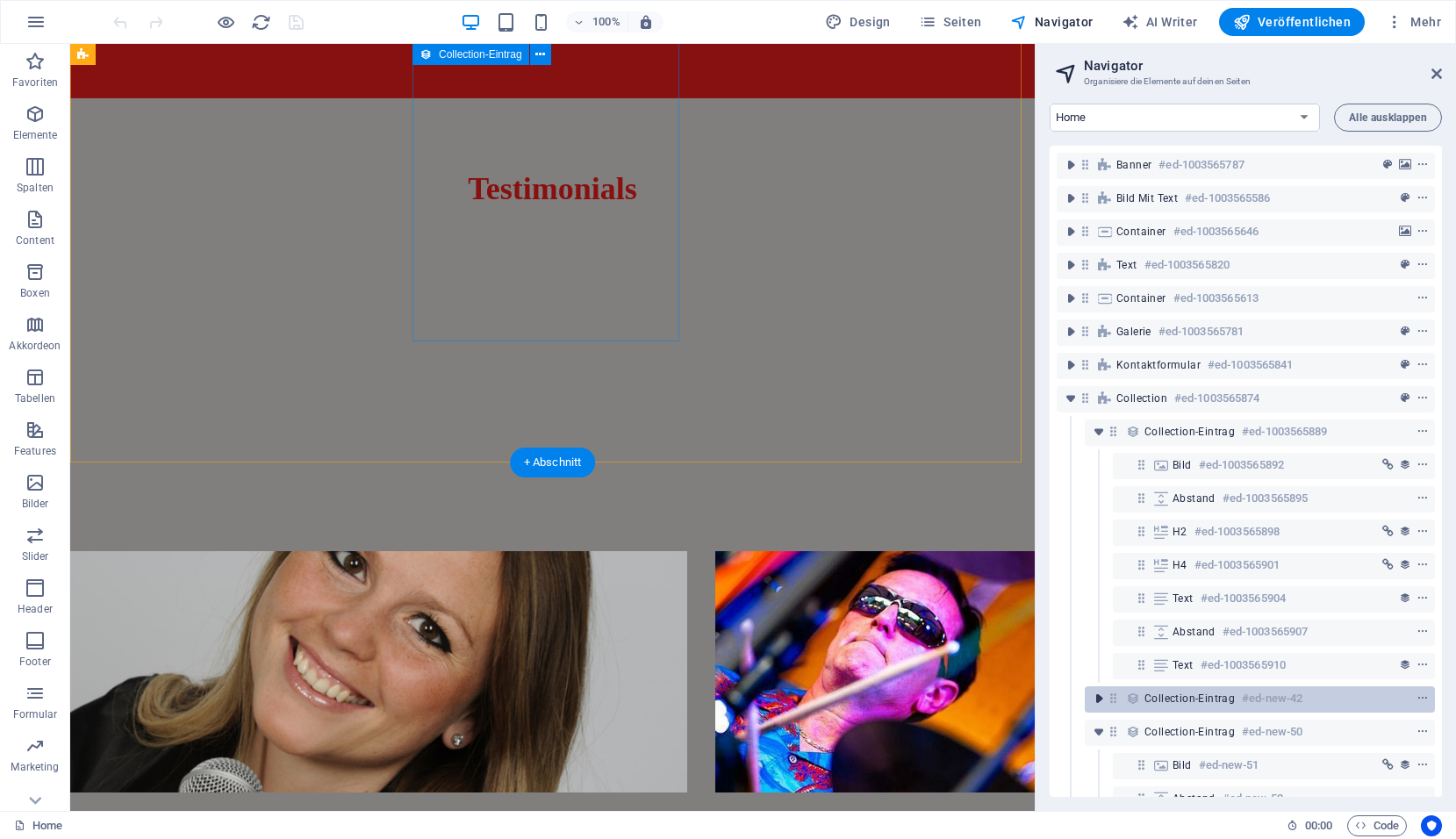
click at [1102, 700] on icon "toggle-expand" at bounding box center [1098, 698] width 17 height 17
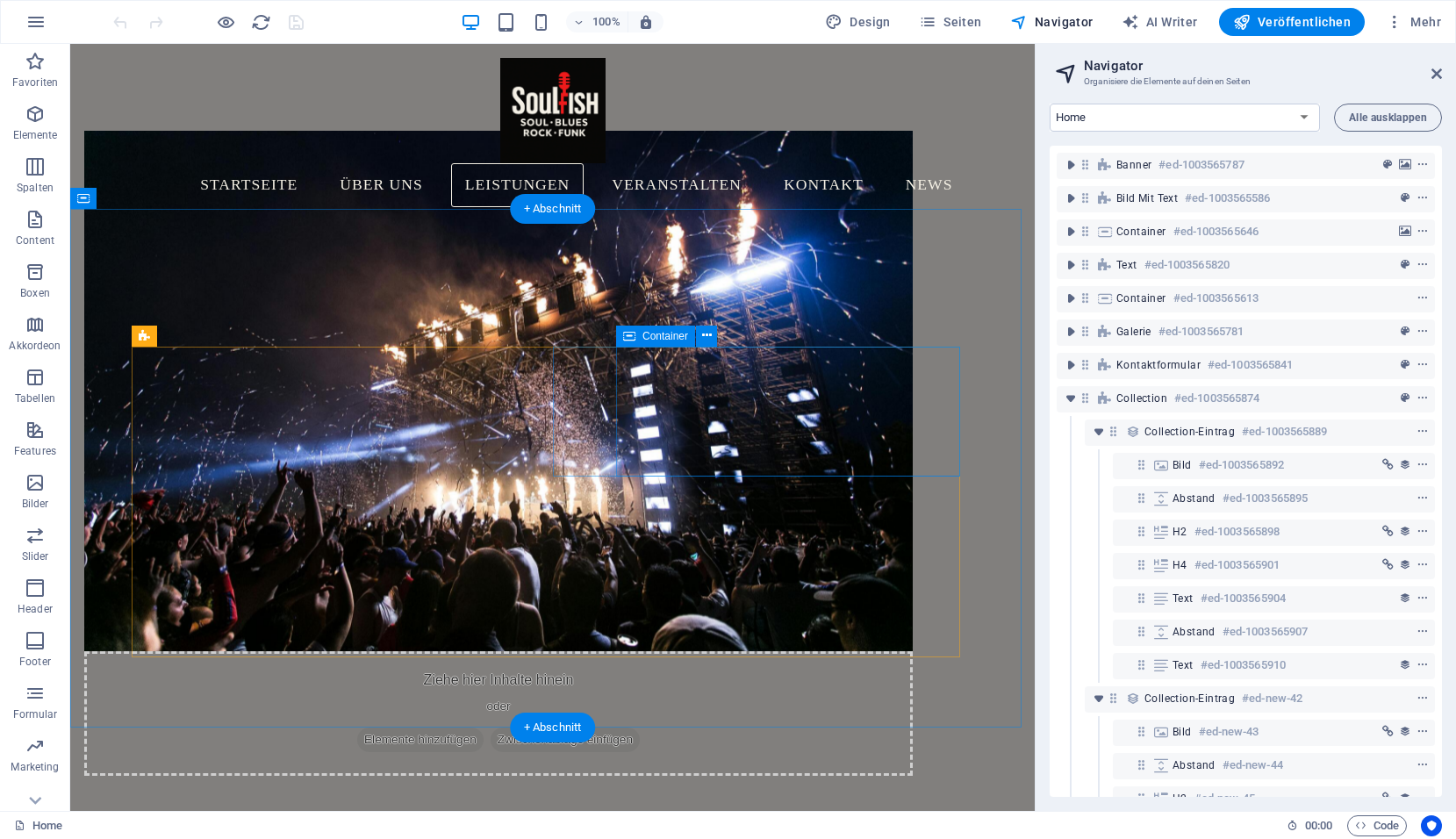
scroll to position [1175, 0]
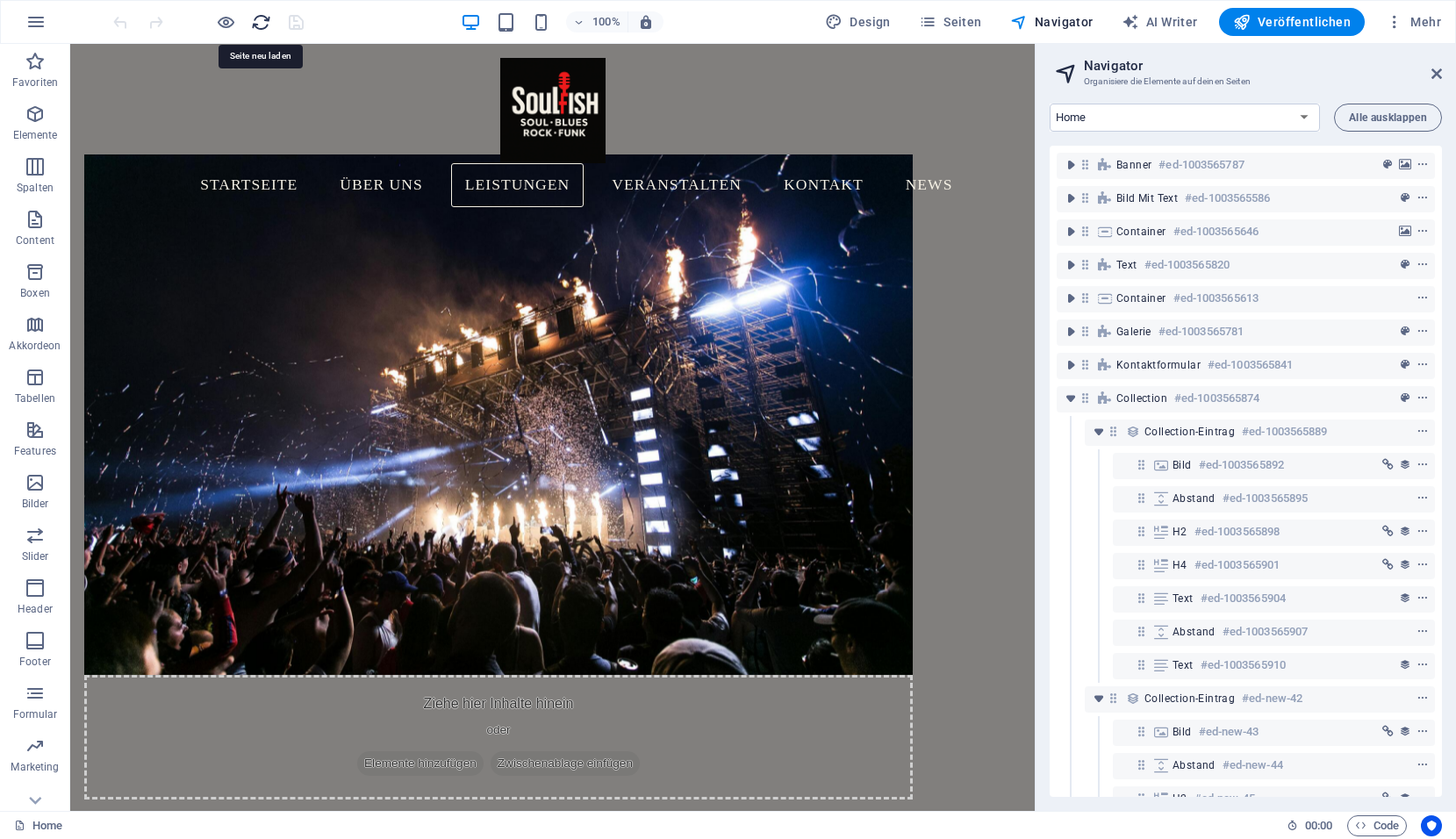
click at [264, 22] on icon "reload" at bounding box center [261, 23] width 20 height 20
click at [256, 31] on icon "reload" at bounding box center [261, 23] width 20 height 20
click at [260, 27] on icon "reload" at bounding box center [261, 23] width 20 height 20
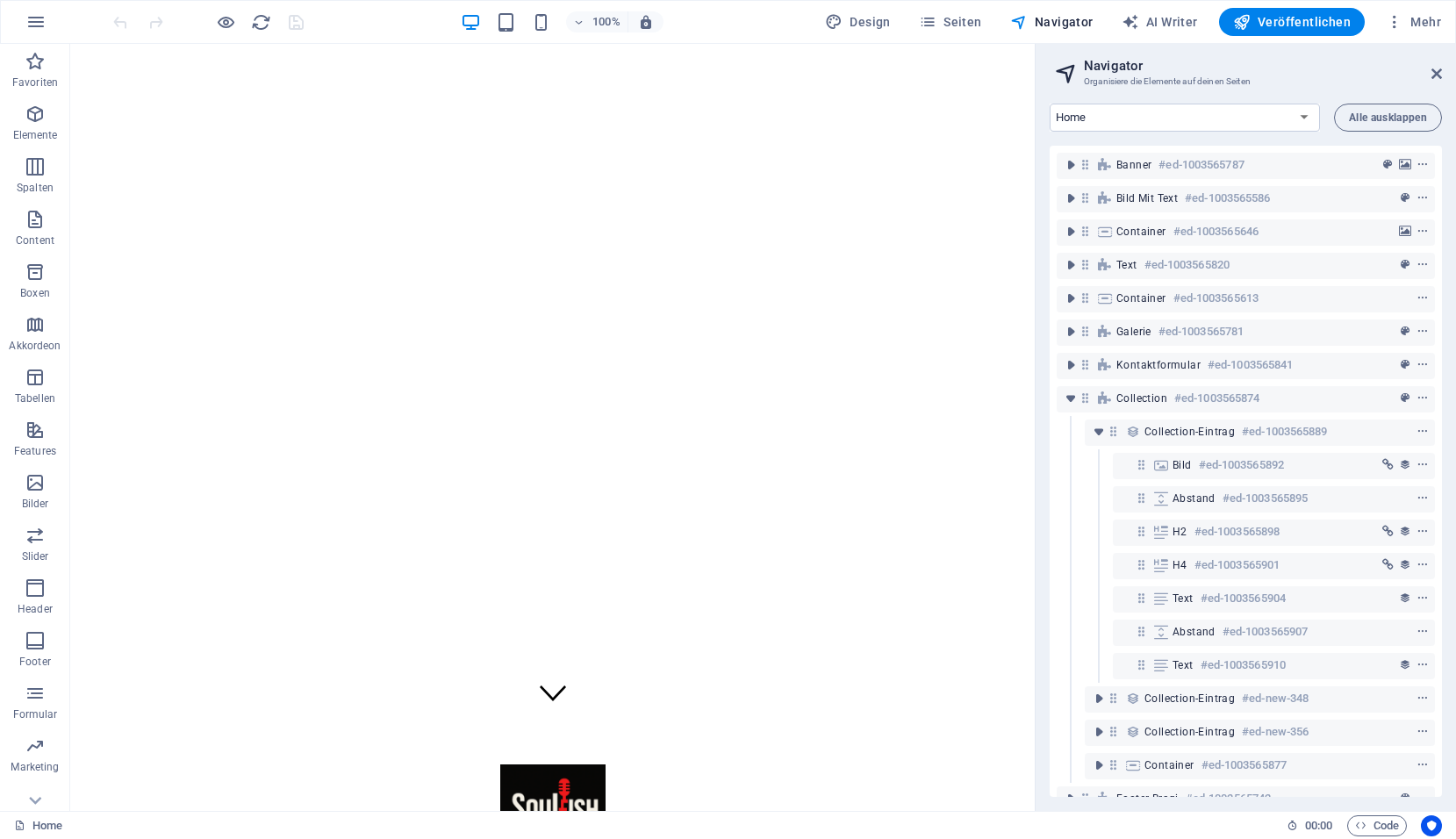
scroll to position [0, 0]
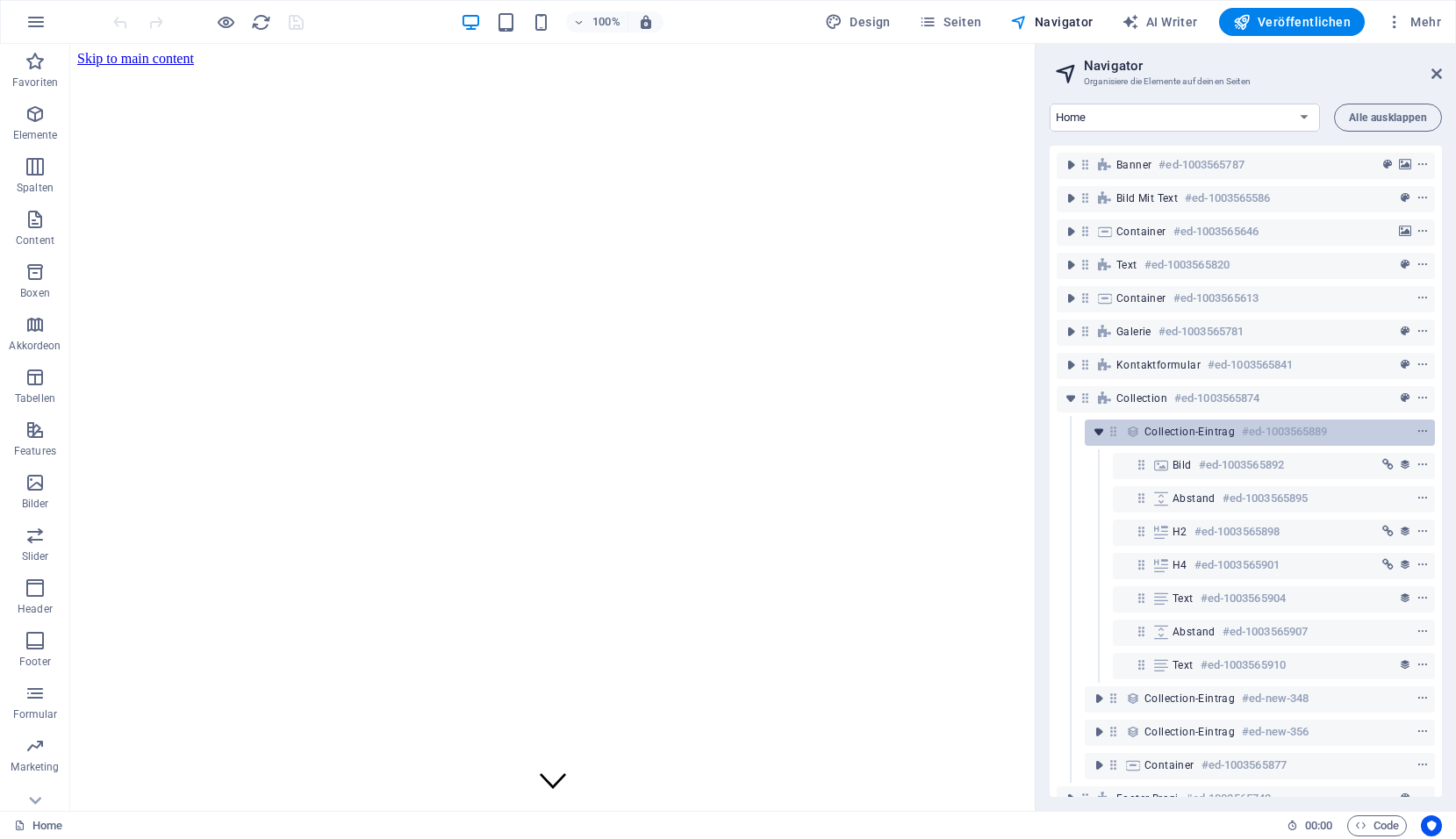
click at [1097, 432] on icon "toggle-expand" at bounding box center [1098, 431] width 17 height 17
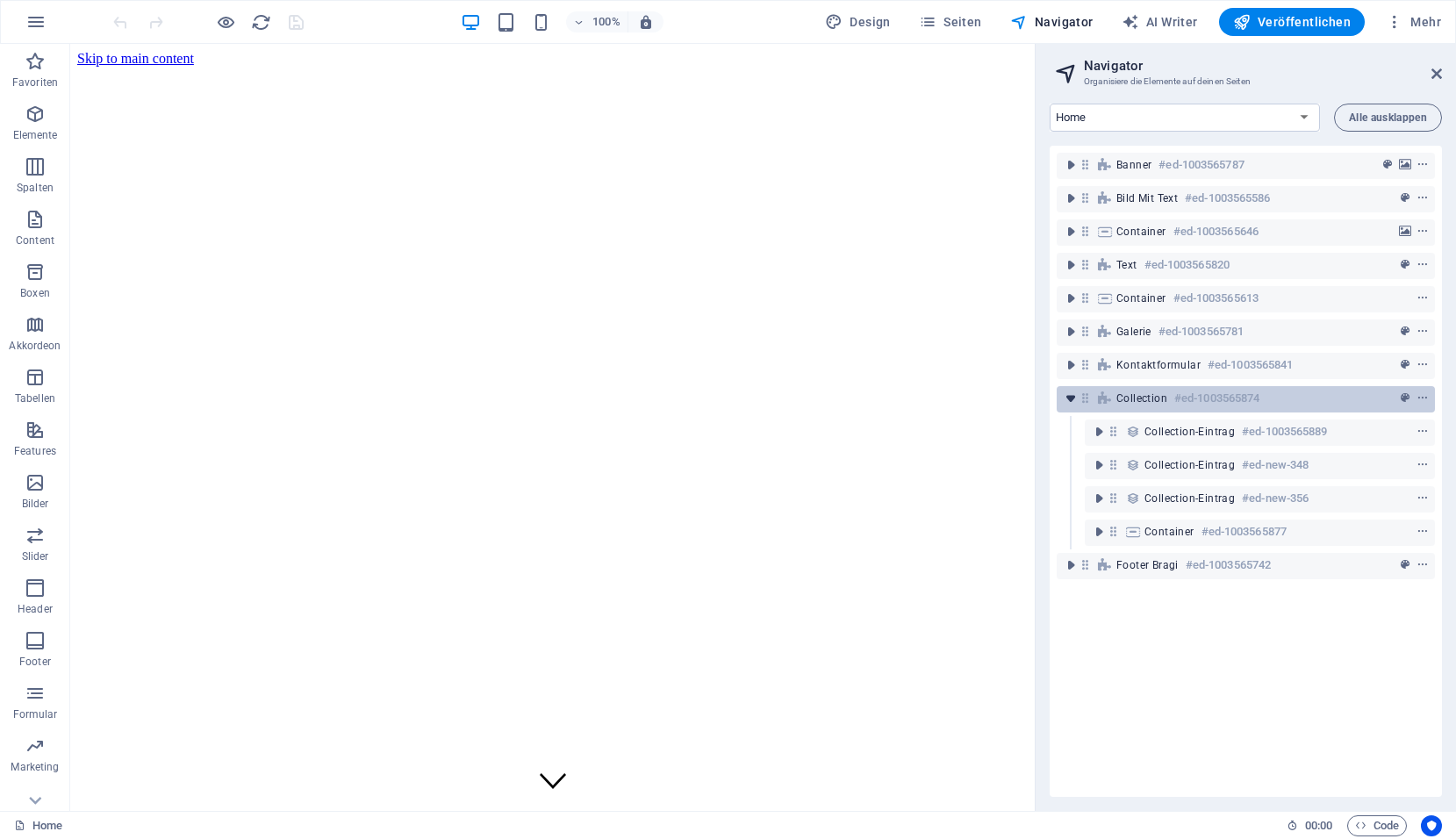
click at [1065, 395] on icon "toggle-expand" at bounding box center [1070, 398] width 17 height 17
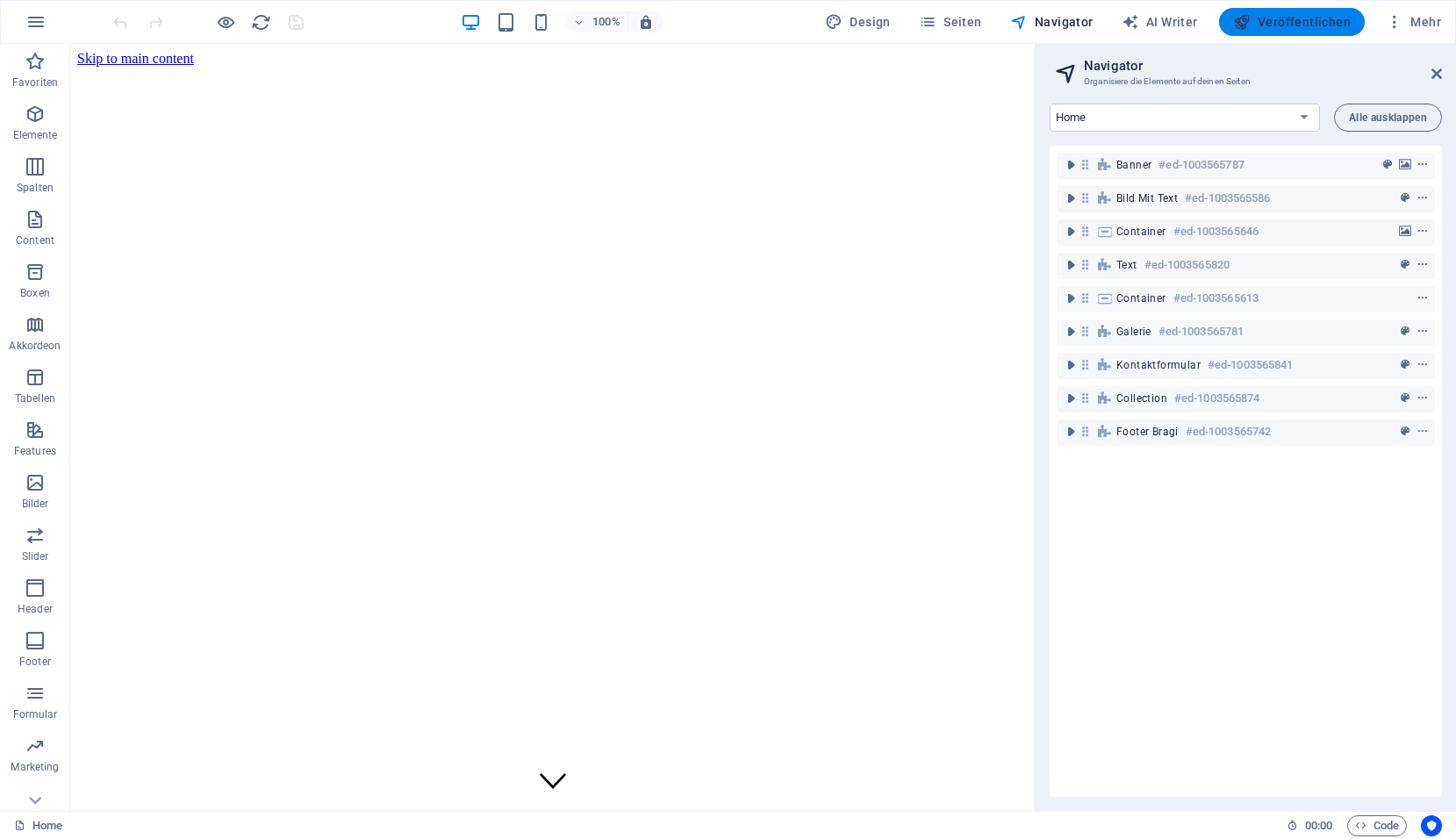
click at [1282, 25] on span "Veröffentlichen" at bounding box center [1291, 21] width 117 height 17
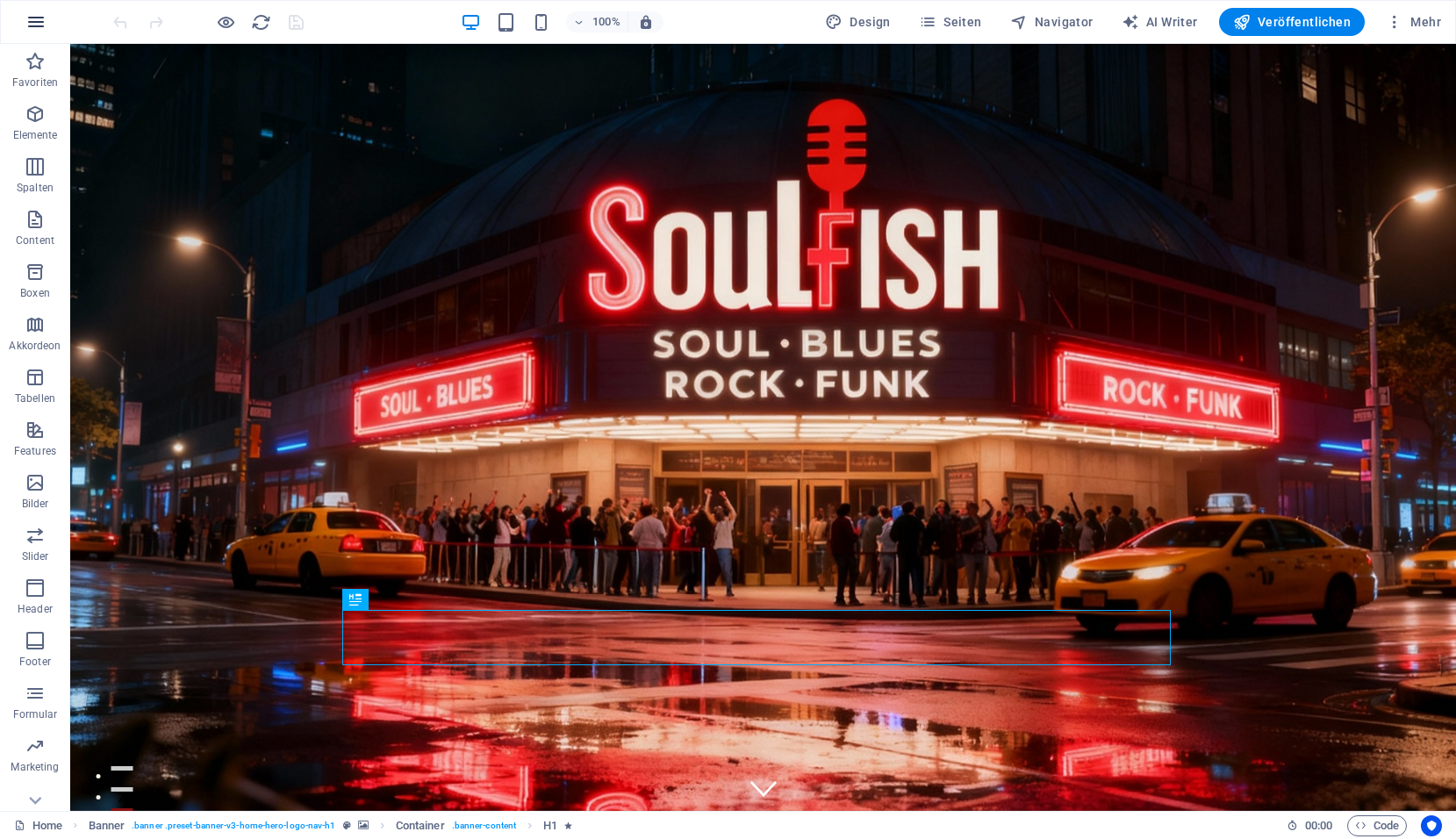
click at [43, 28] on icon "button" at bounding box center [35, 22] width 21 height 21
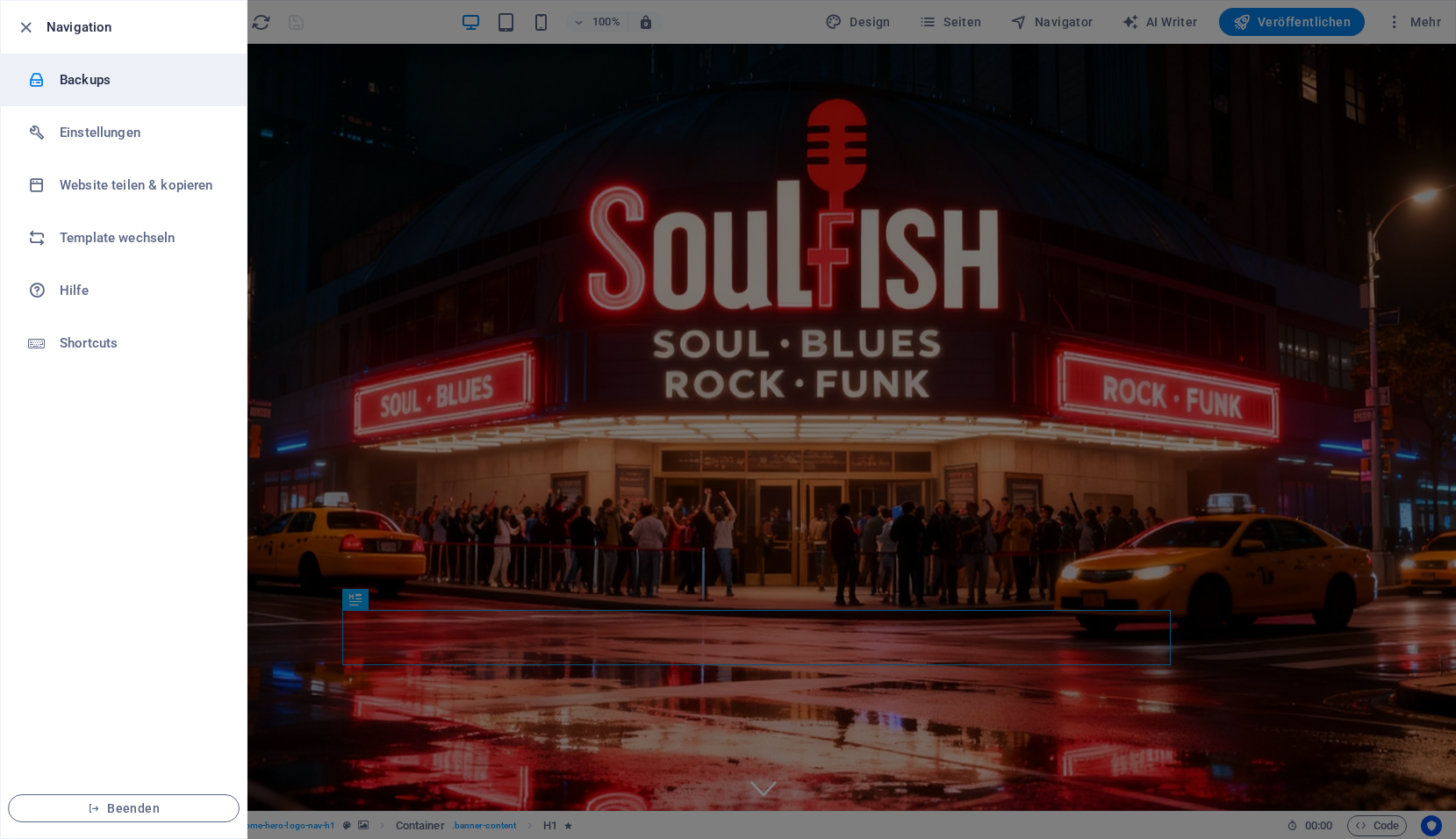
click at [55, 75] on div at bounding box center [44, 79] width 32 height 17
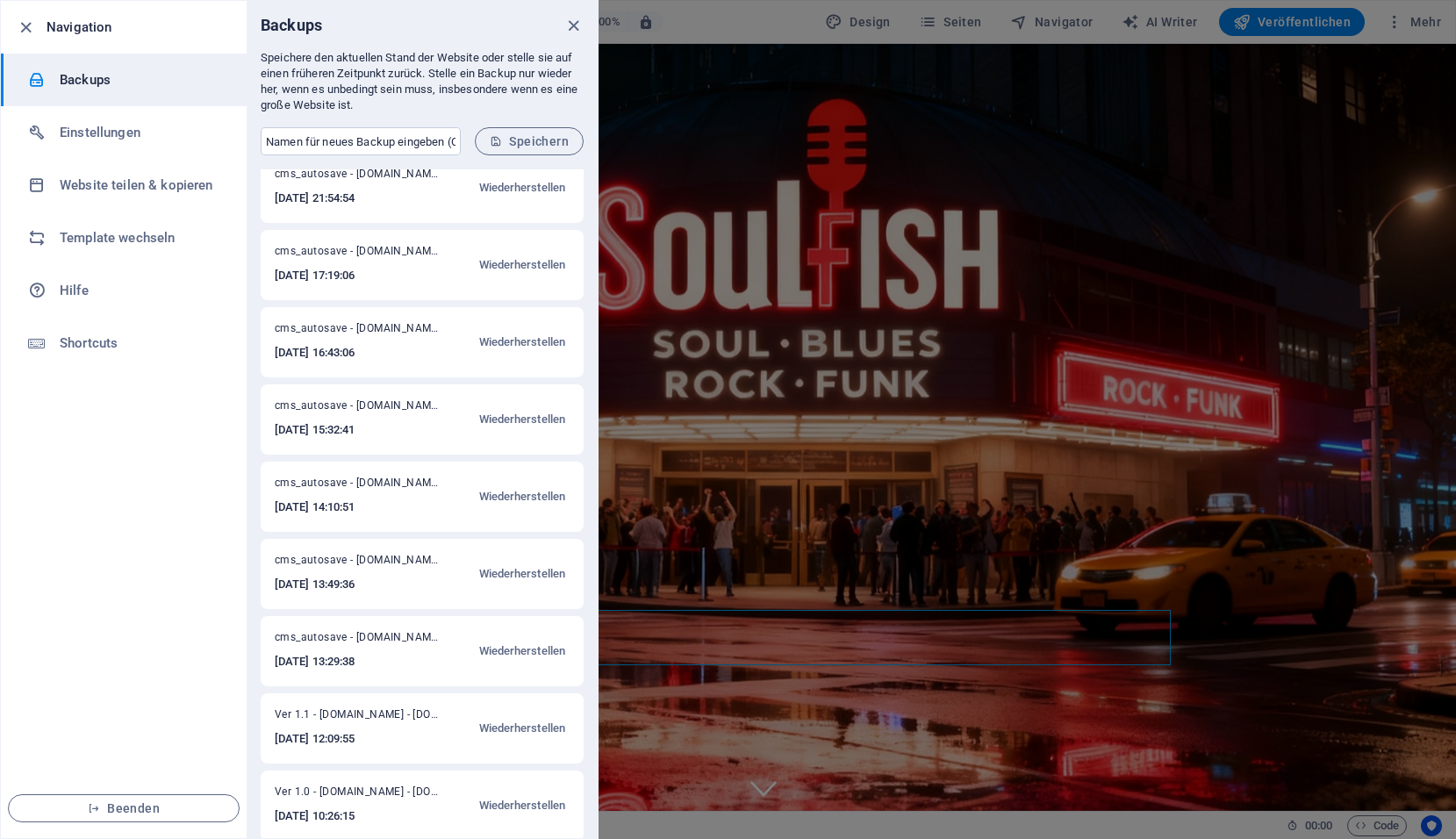
scroll to position [175, 0]
click at [508, 492] on span "Wiederherstellen" at bounding box center [523, 492] width 87 height 21
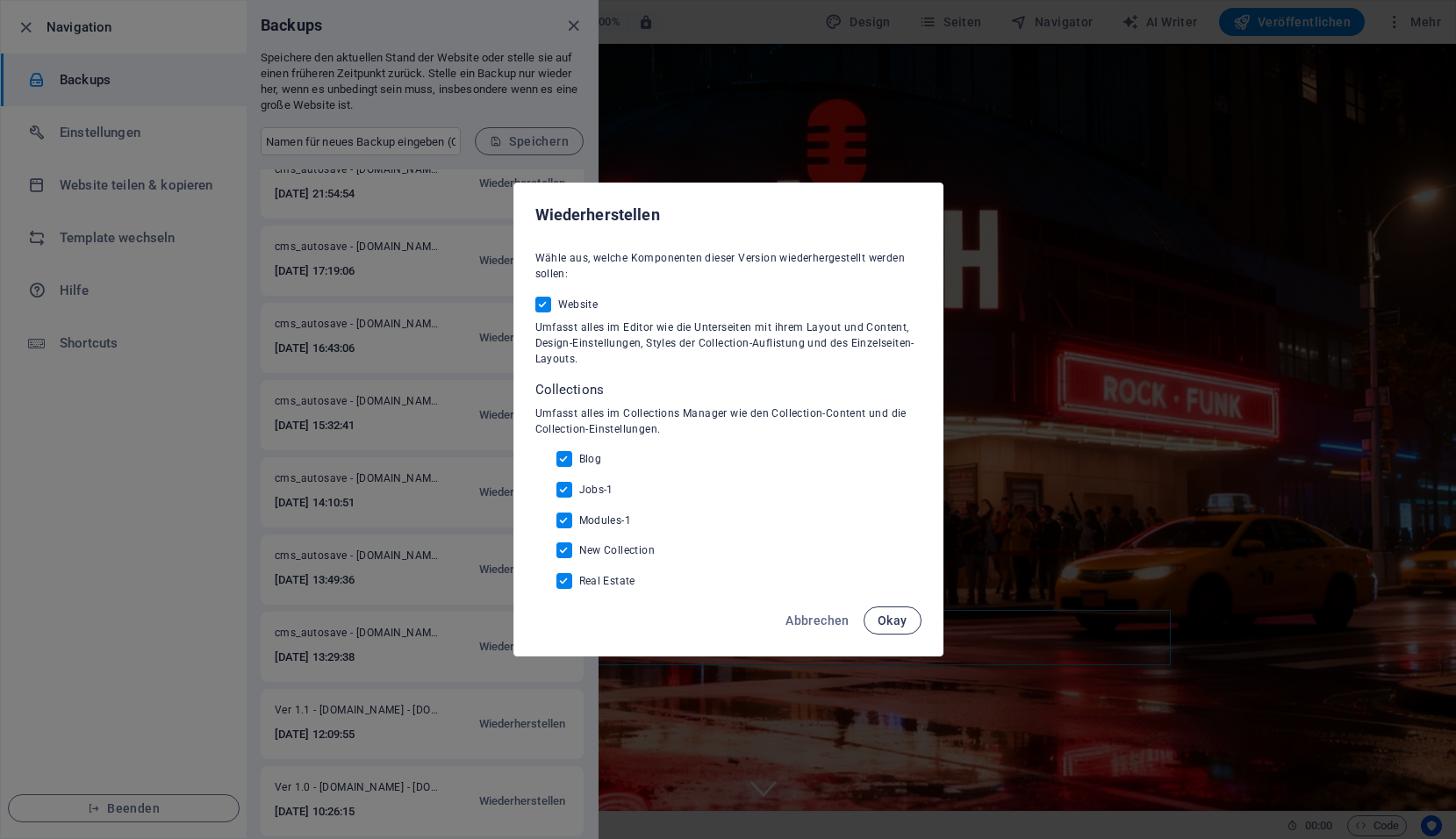
click at [898, 624] on span "Okay" at bounding box center [892, 620] width 30 height 14
checkbox input "false"
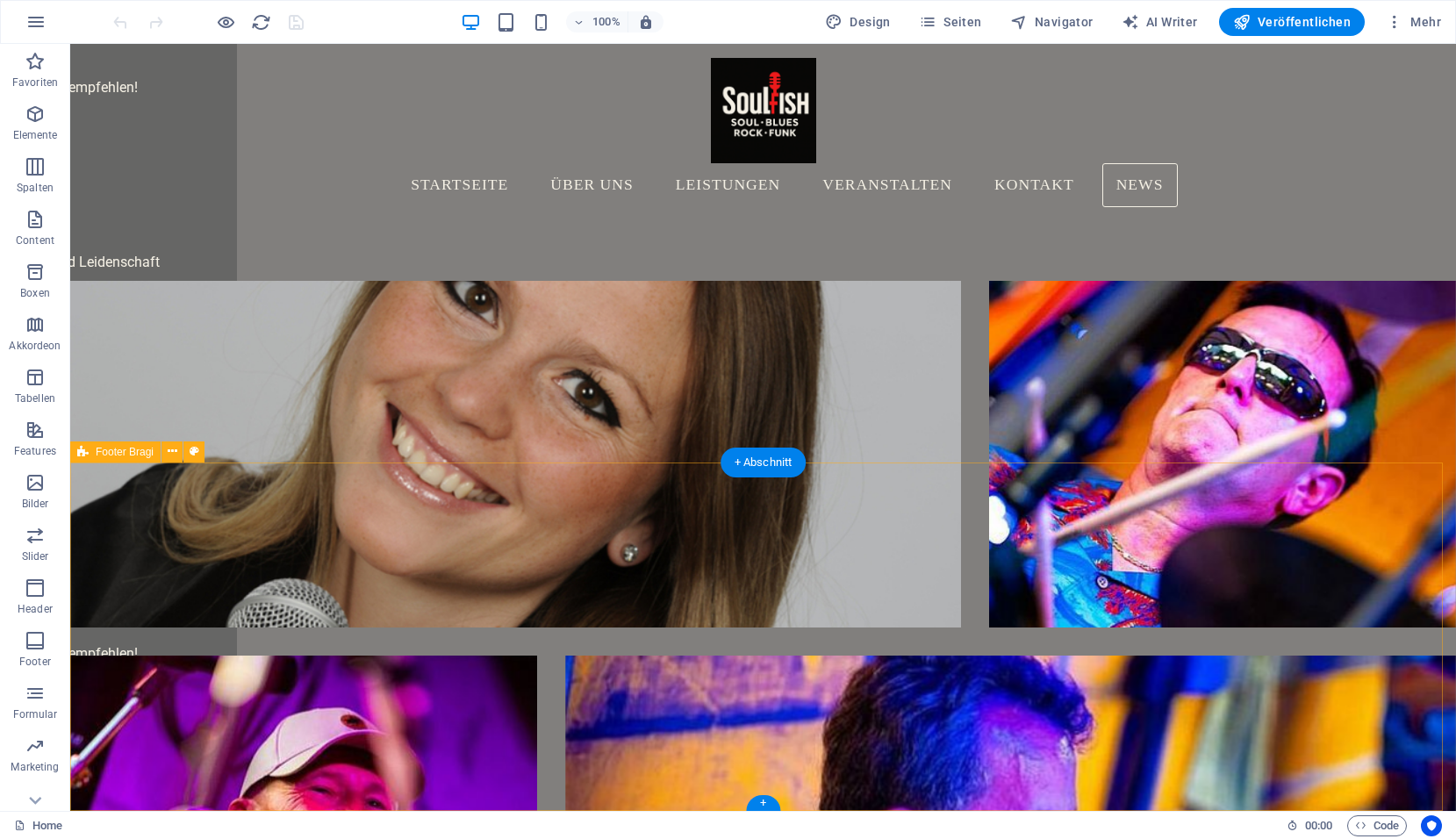
scroll to position [4342, 0]
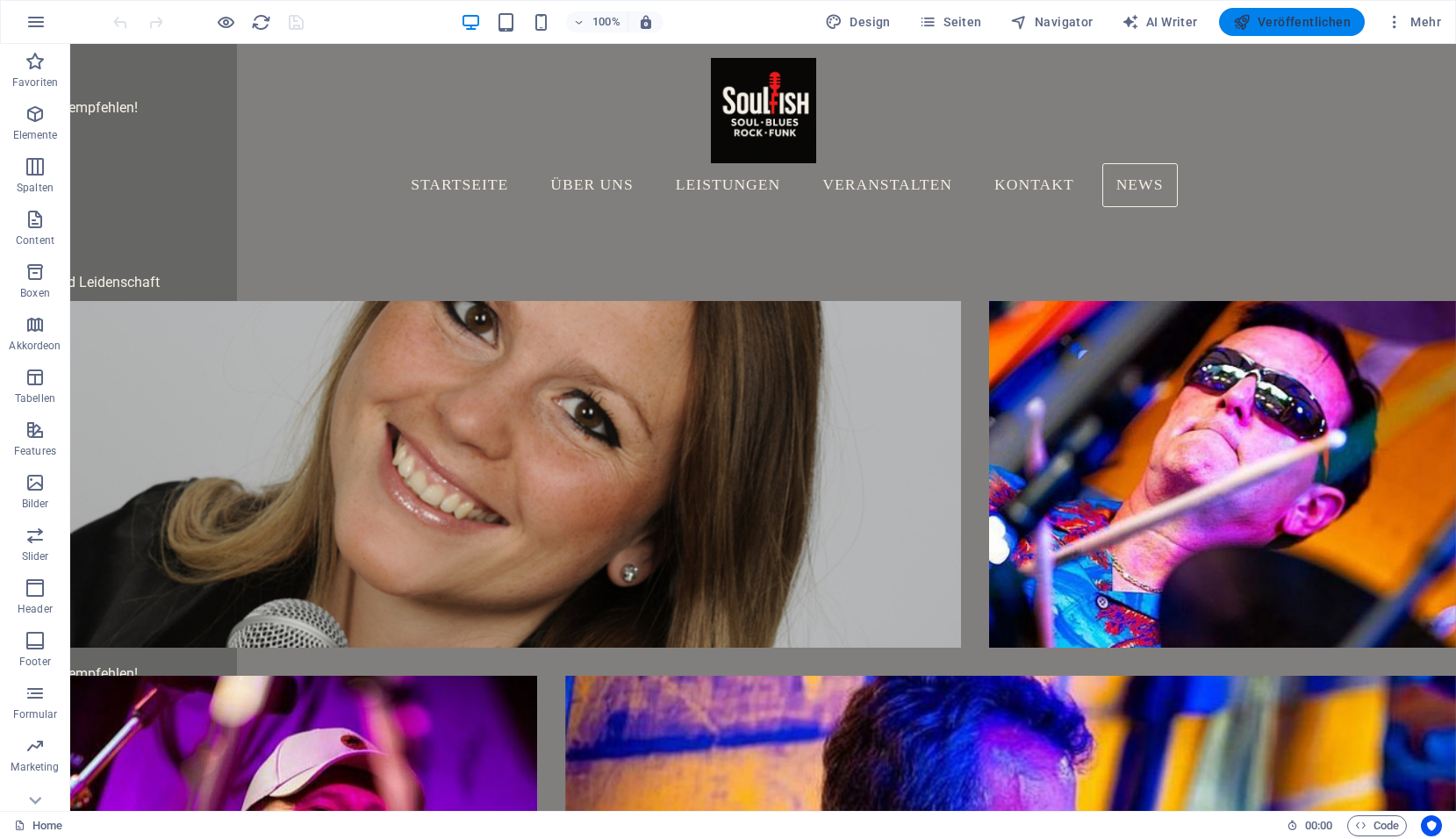
click at [1271, 26] on span "Veröffentlichen" at bounding box center [1291, 21] width 117 height 17
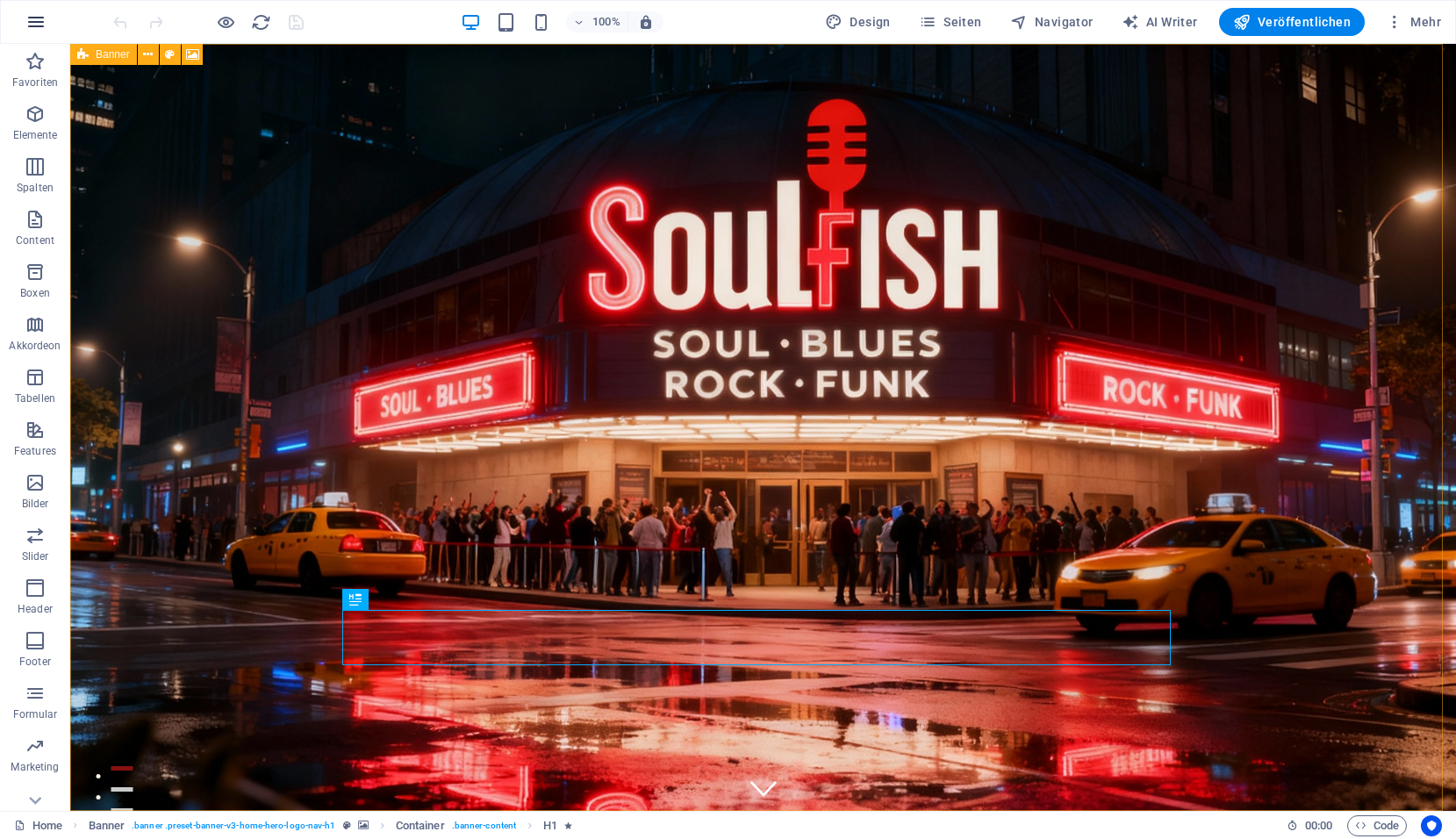
click at [38, 20] on icon "button" at bounding box center [35, 22] width 21 height 21
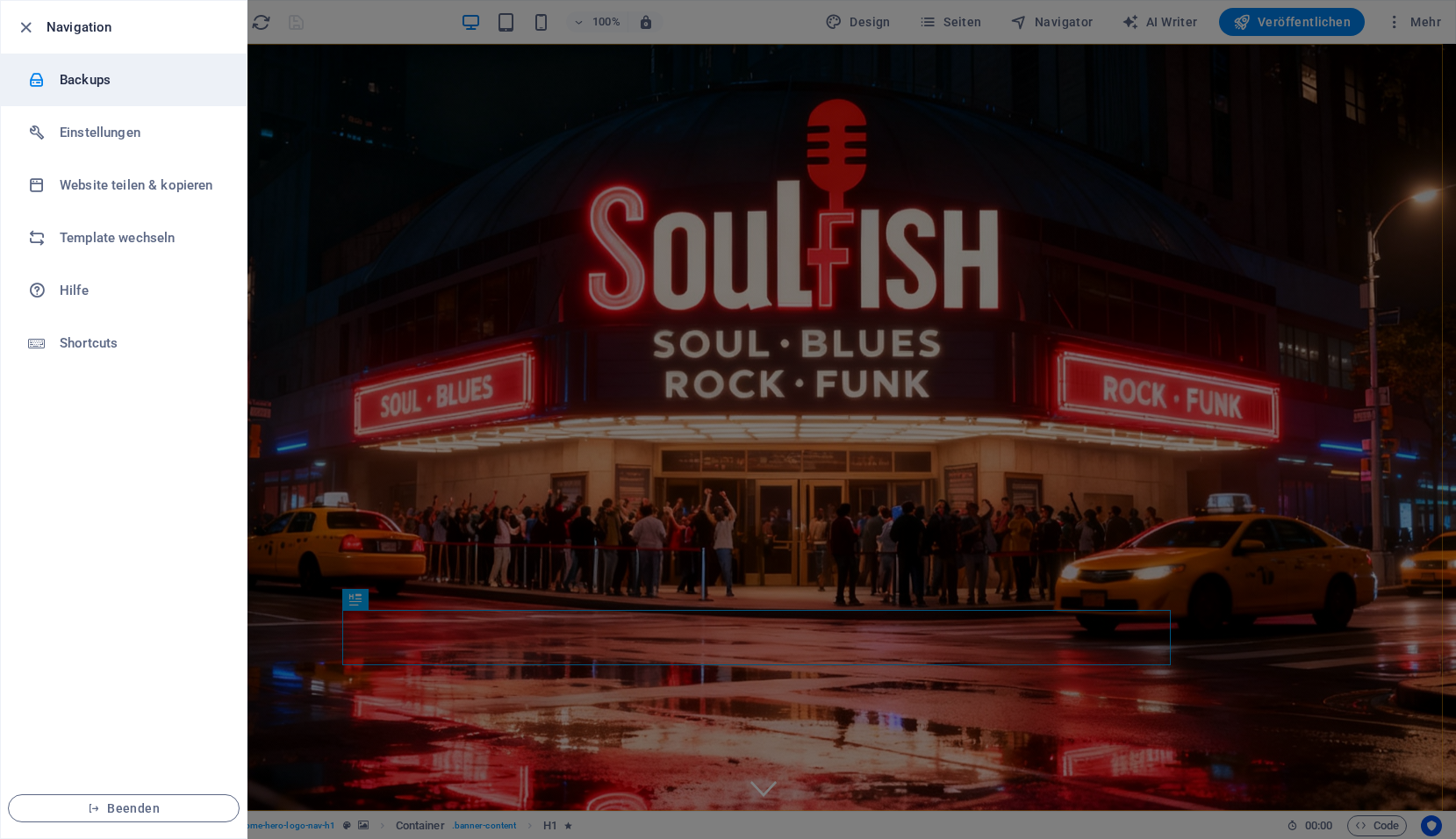
click at [62, 68] on li "Backups" at bounding box center [124, 80] width 245 height 53
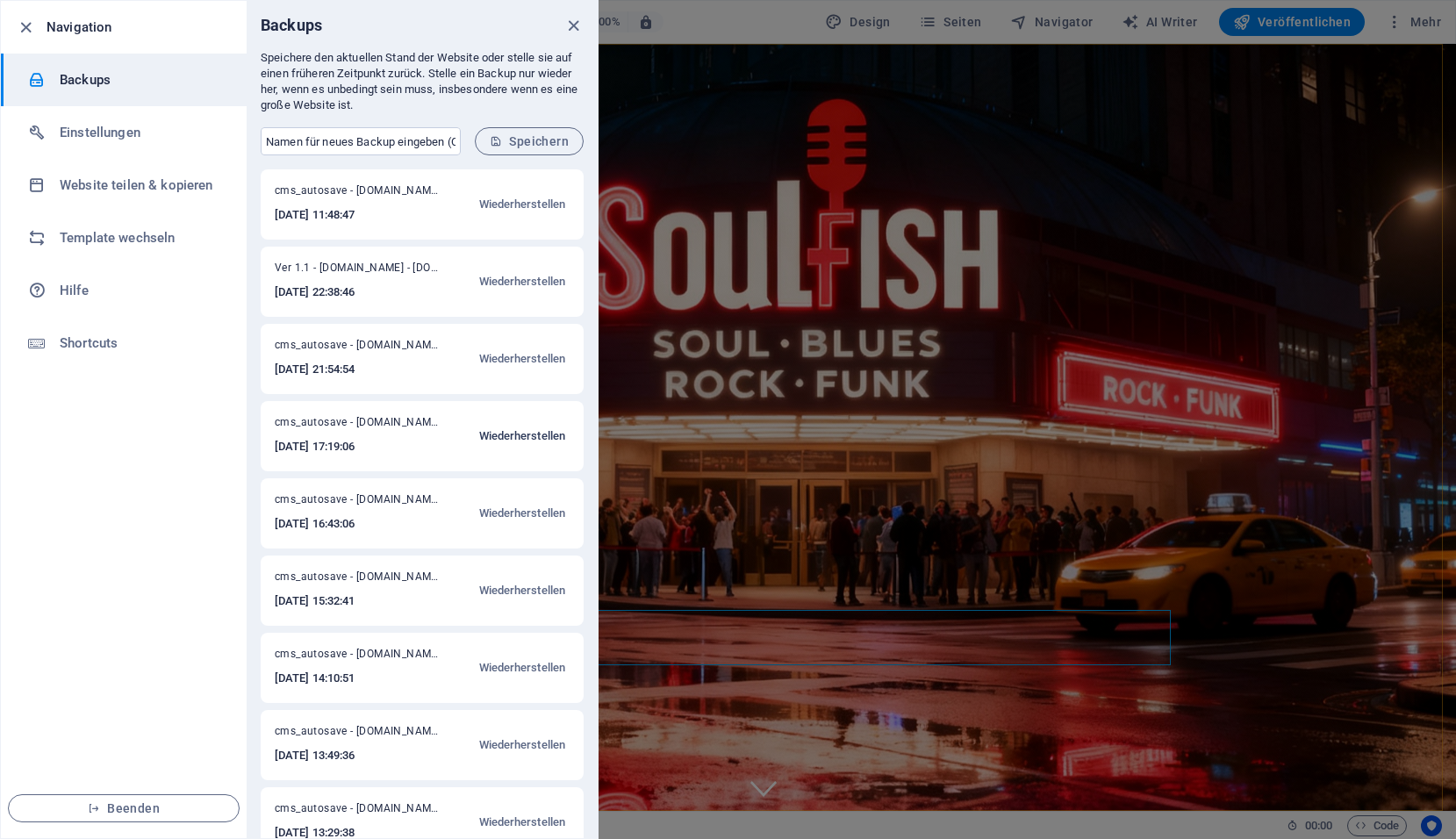
click at [528, 432] on span "Wiederherstellen" at bounding box center [523, 435] width 87 height 21
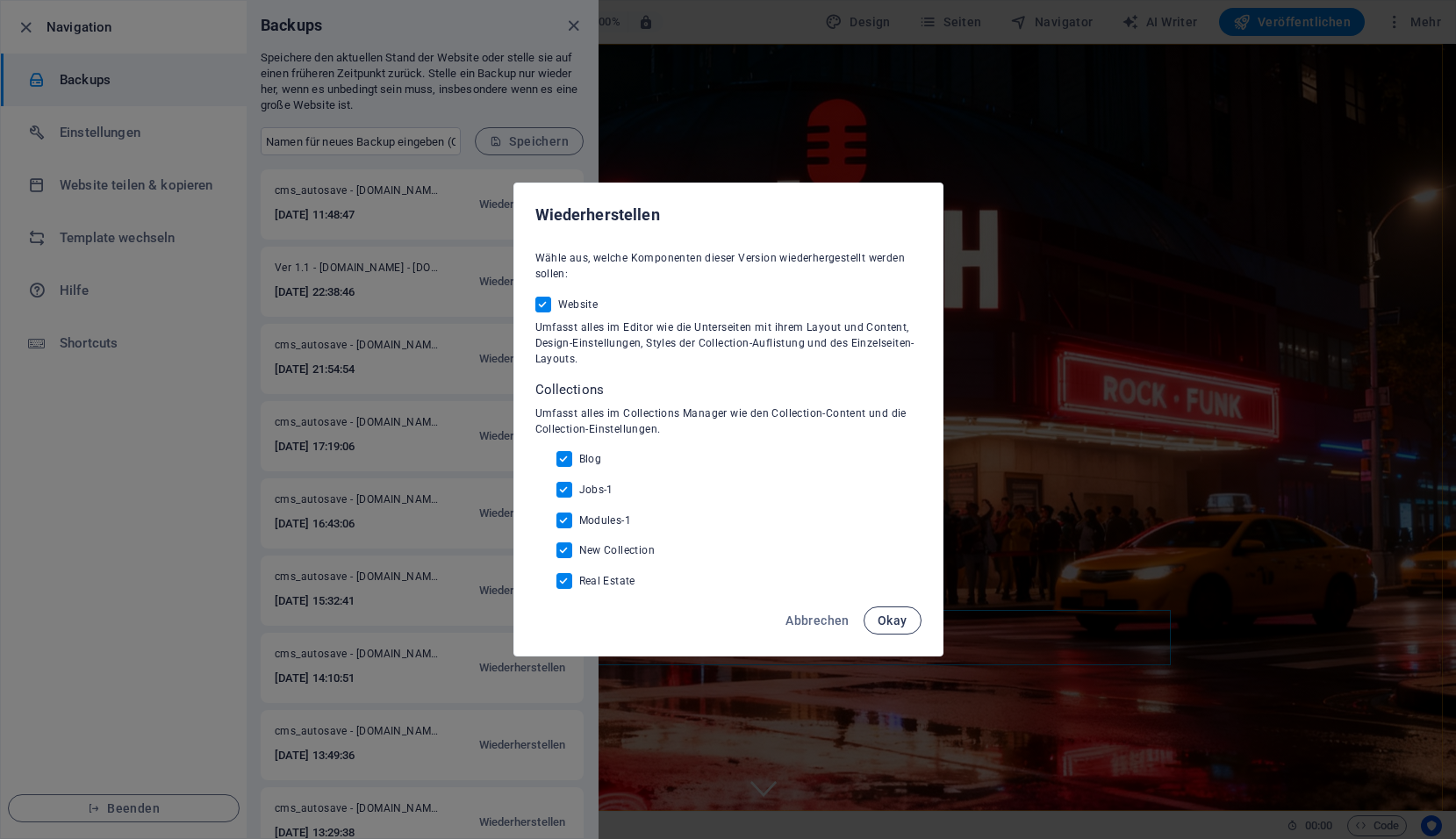
click at [883, 614] on span "Okay" at bounding box center [892, 620] width 30 height 14
checkbox input "false"
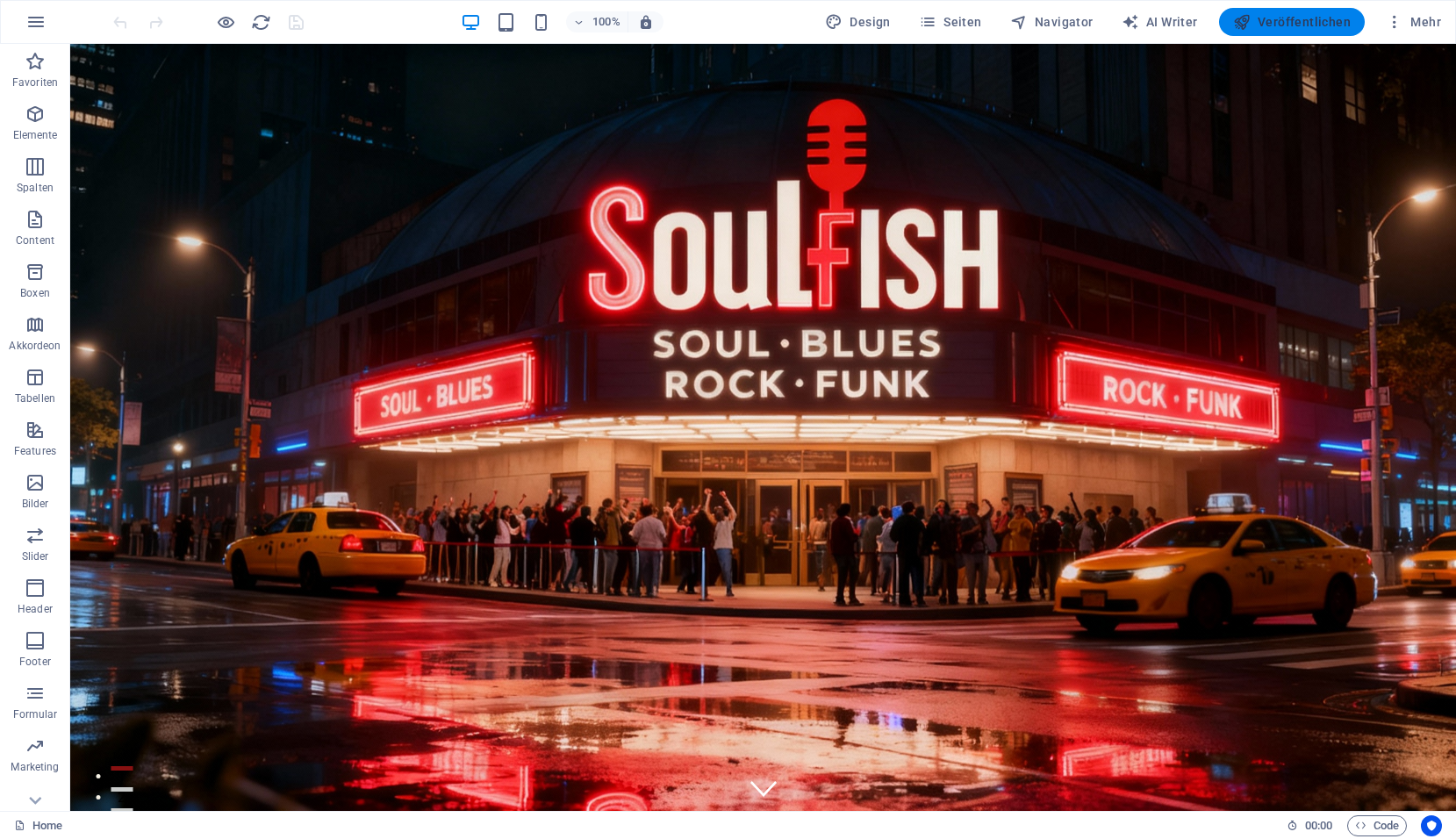
click at [1254, 31] on button "Veröffentlichen" at bounding box center [1291, 22] width 145 height 28
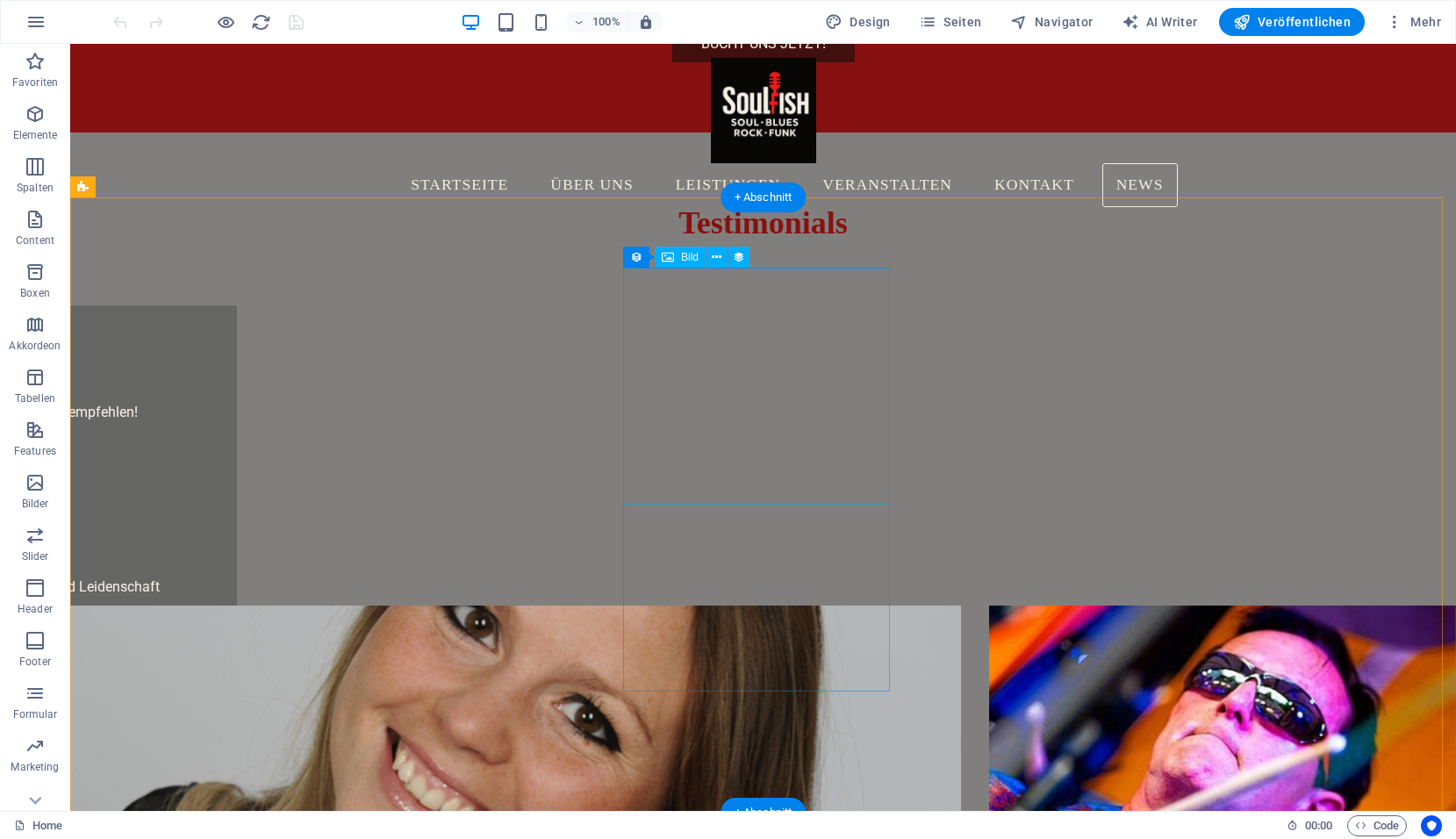
scroll to position [4037, 0]
click at [1048, 16] on span "Navigator" at bounding box center [1052, 21] width 84 height 17
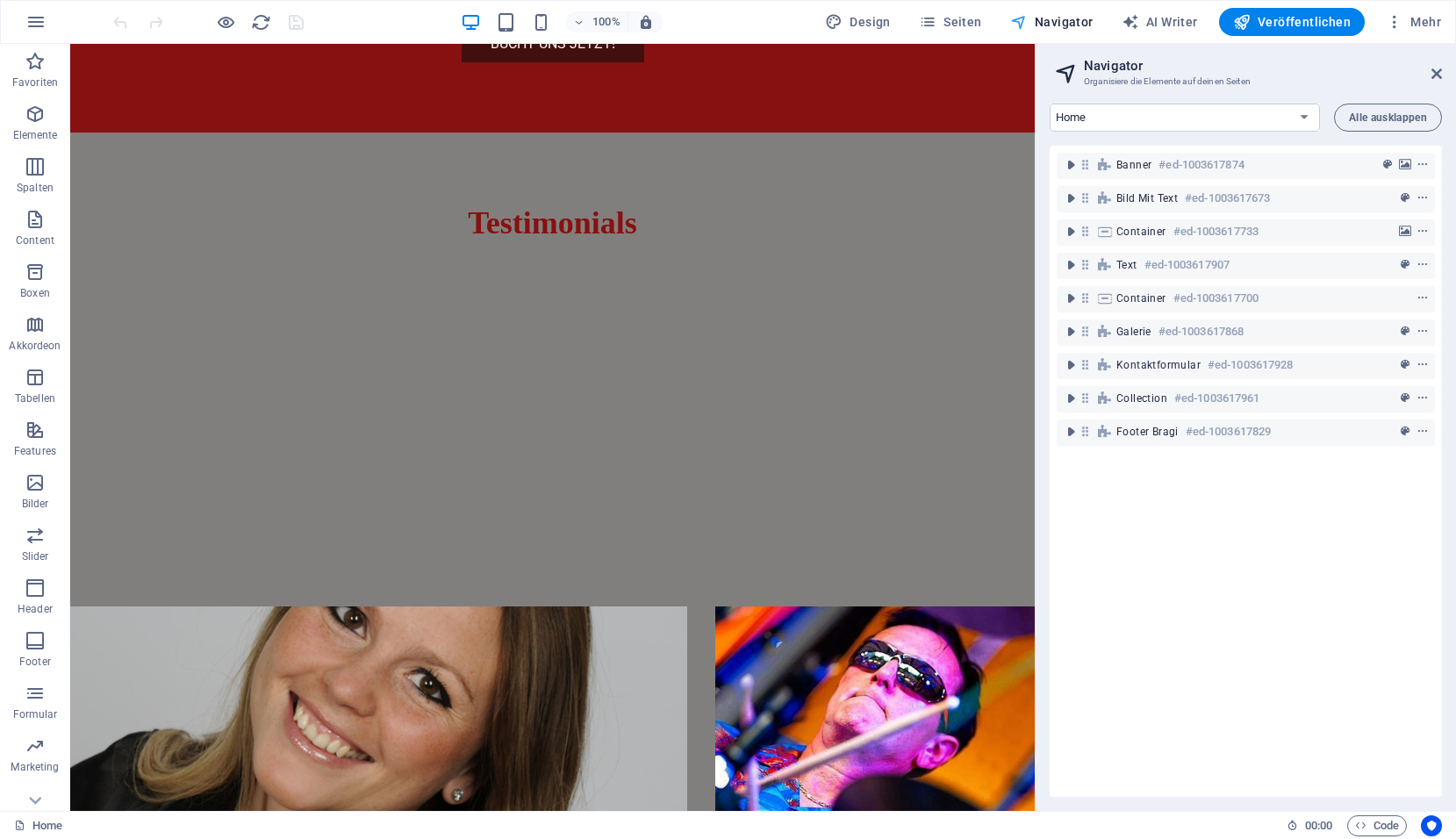
scroll to position [3721, 0]
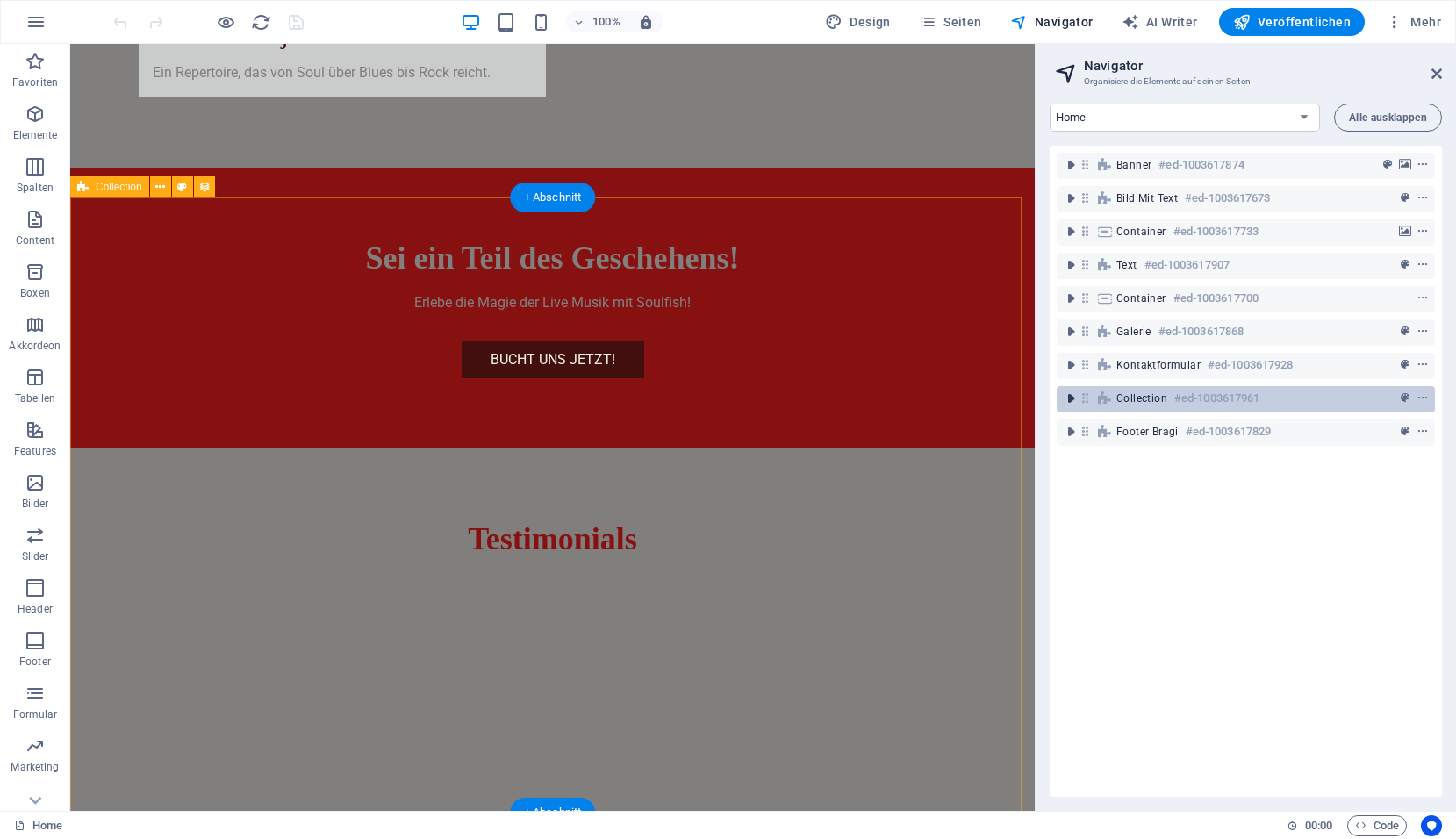
click at [1071, 396] on icon "toggle-expand" at bounding box center [1070, 398] width 17 height 17
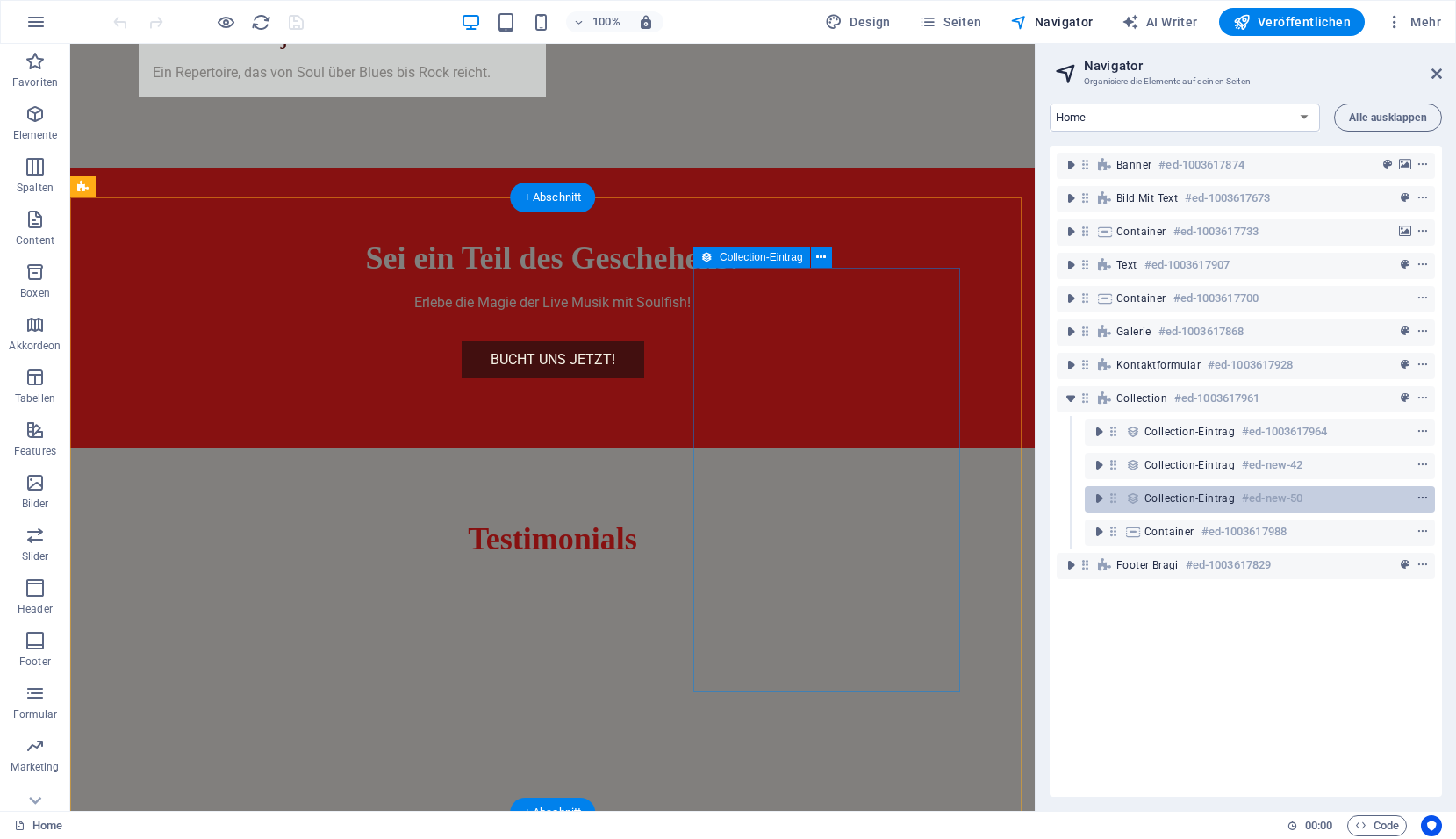
click at [1423, 499] on icon "context-menu" at bounding box center [1422, 499] width 13 height 13
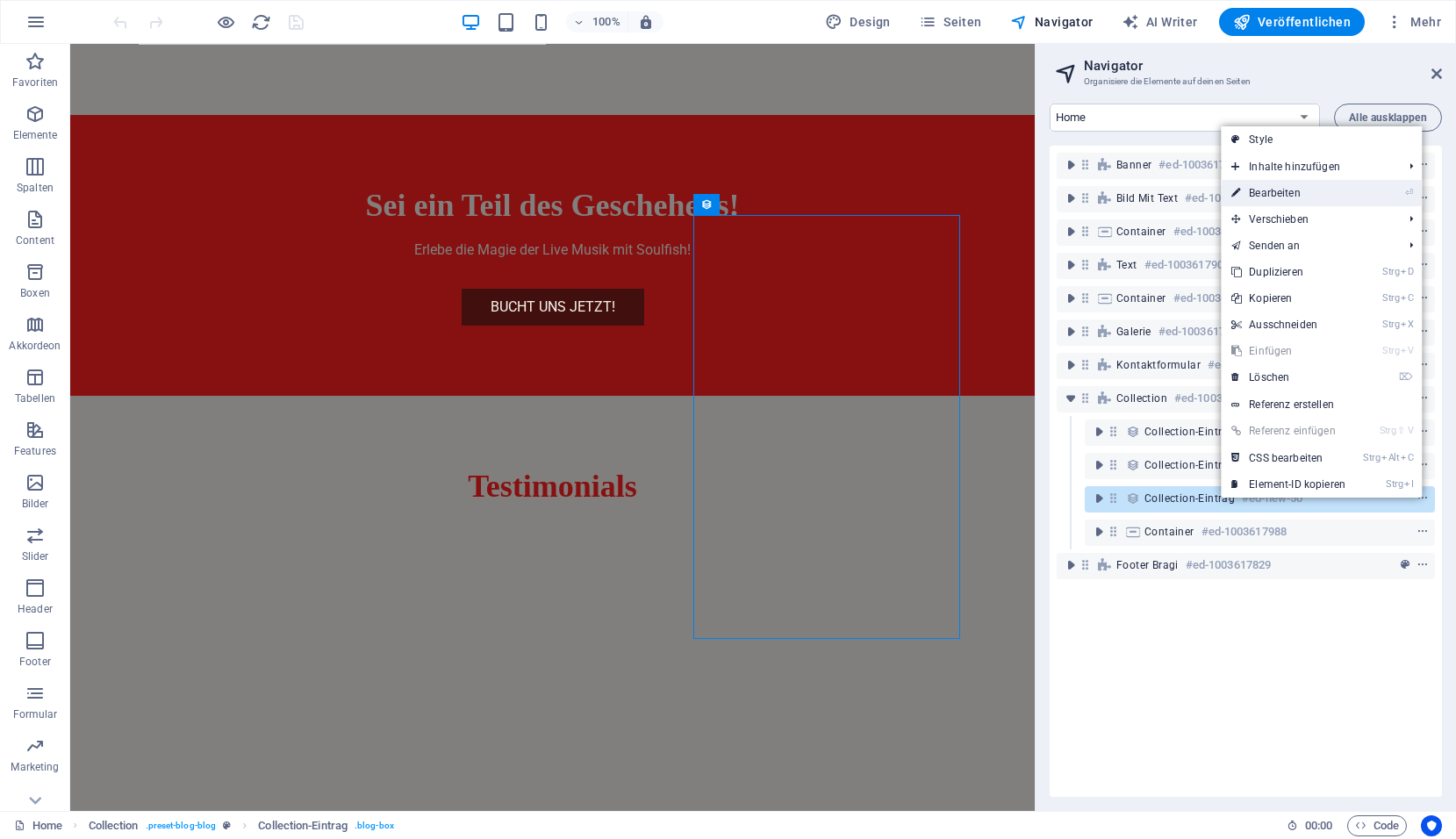
click at [1327, 195] on link "⏎ Bearbeiten" at bounding box center [1288, 193] width 135 height 26
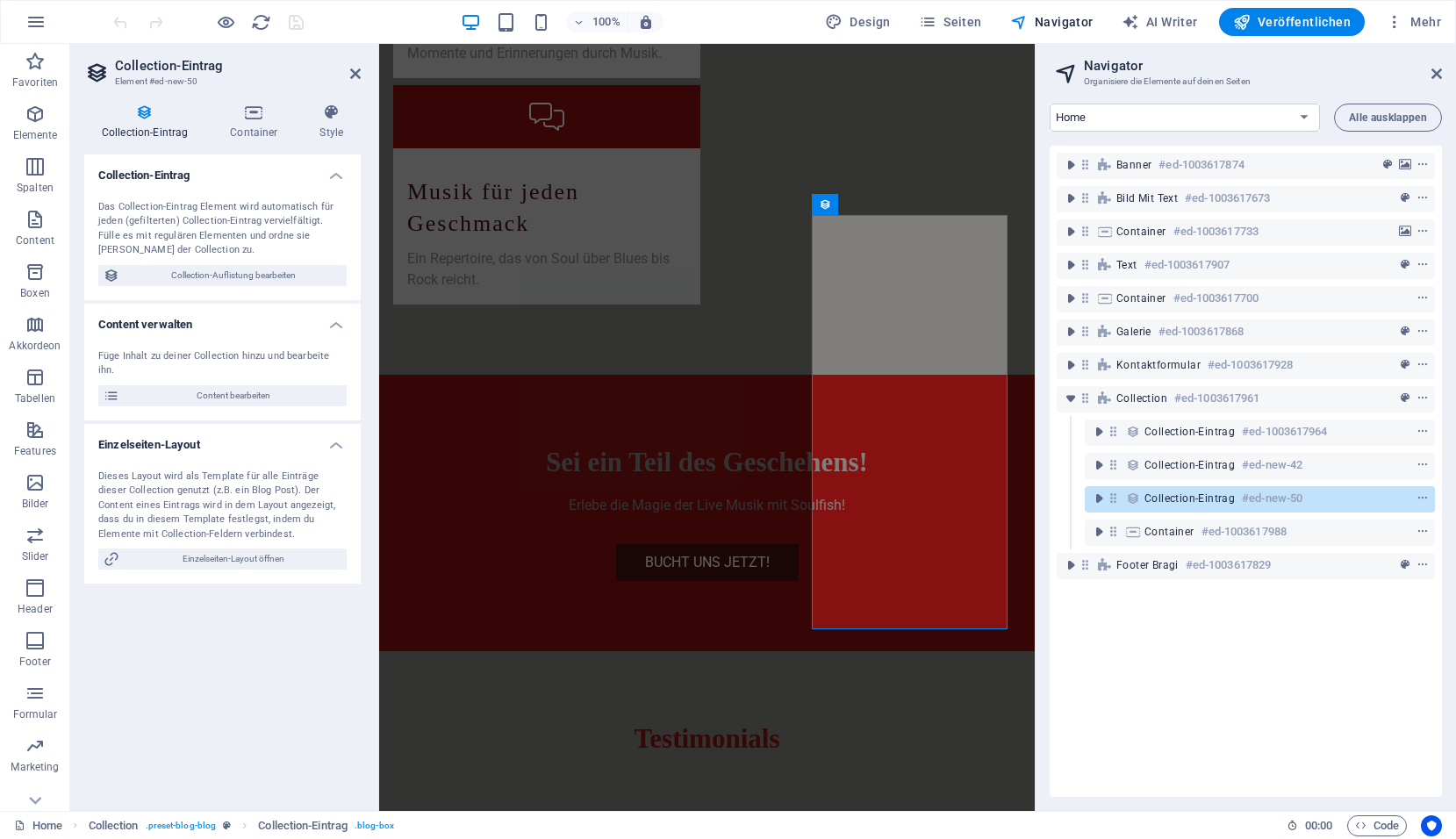
scroll to position [3675, 0]
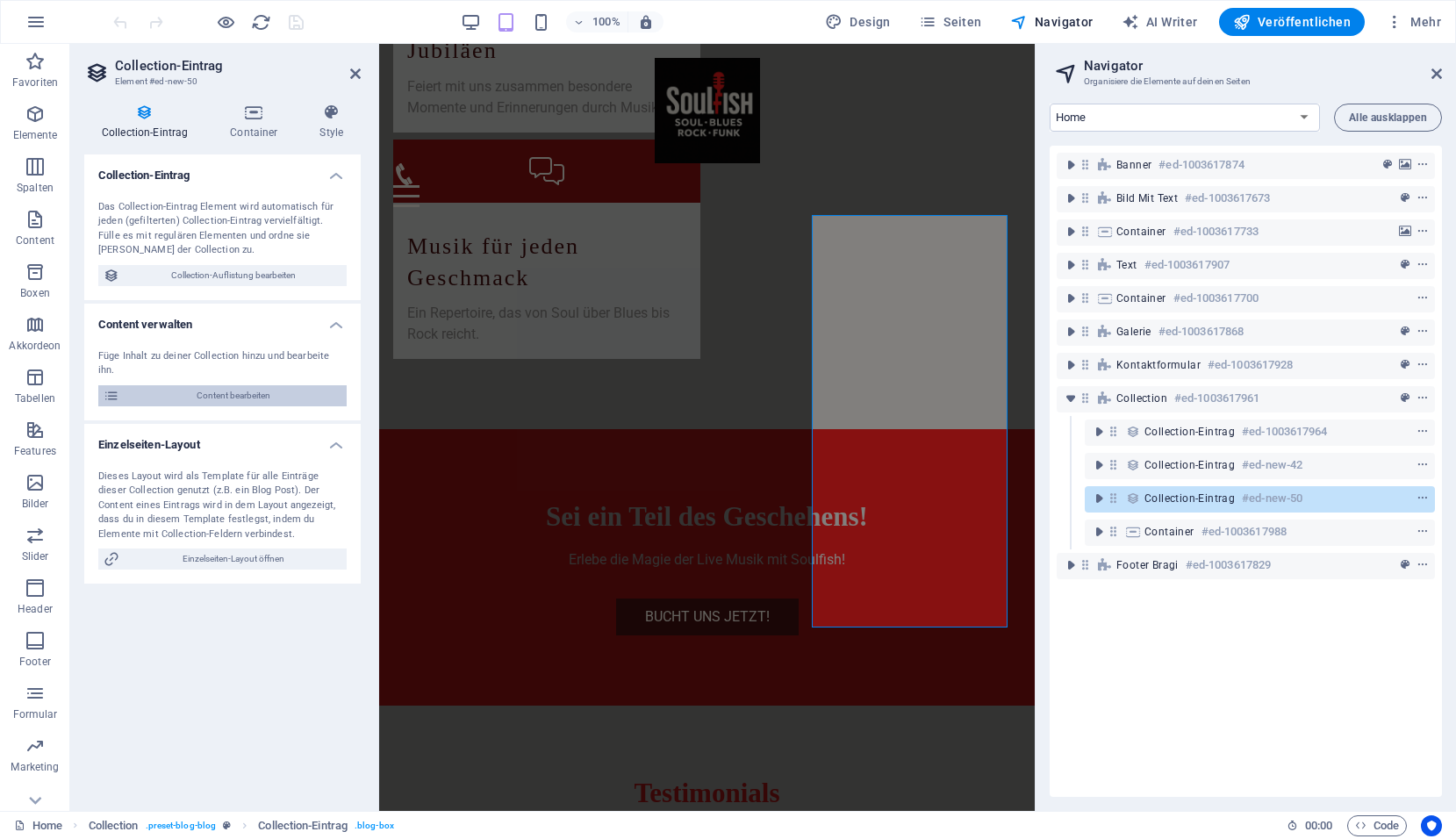
click at [221, 385] on span "Content bearbeiten" at bounding box center [233, 395] width 216 height 21
select select
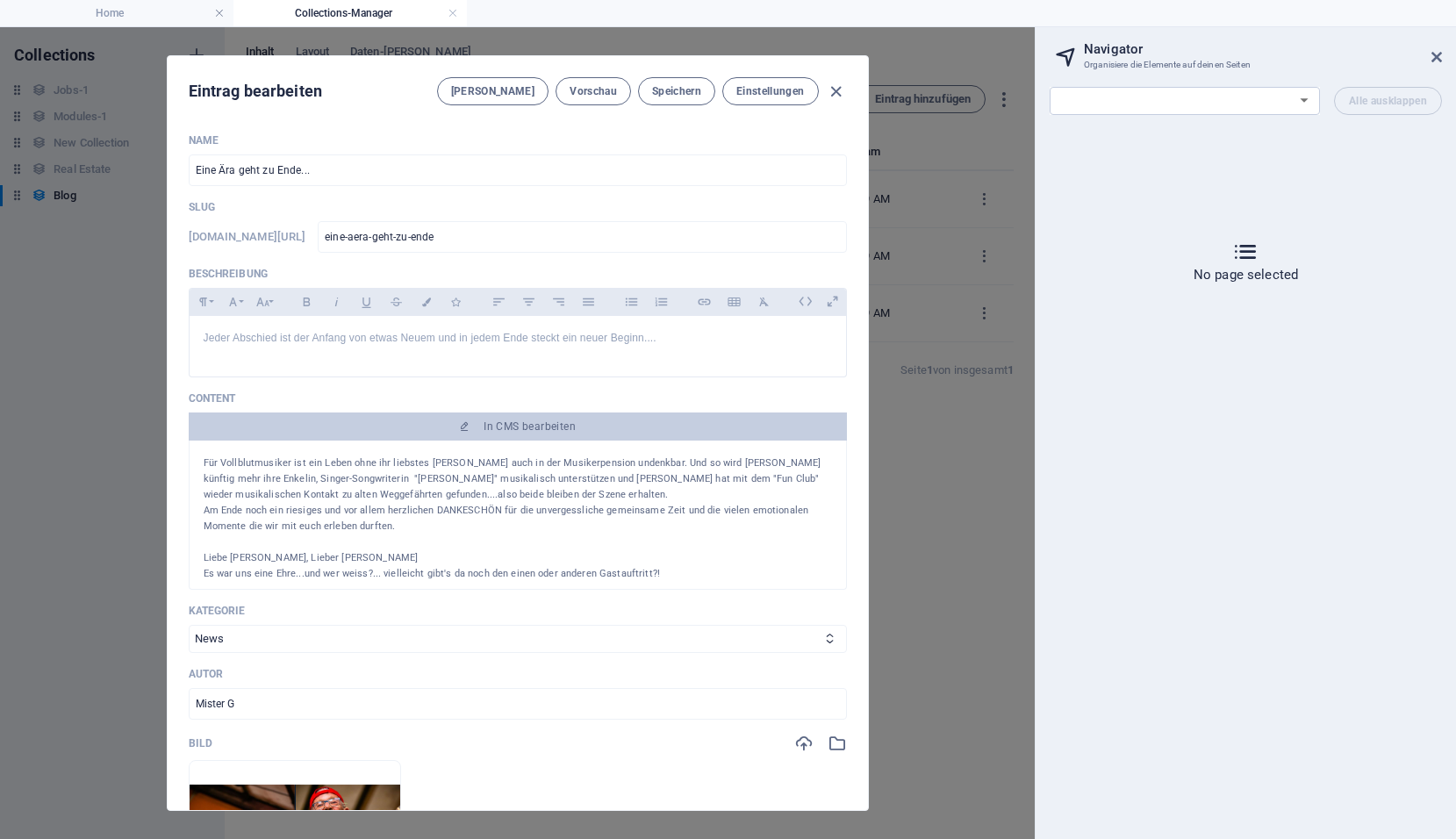
scroll to position [691, 0]
click at [834, 94] on icon "button" at bounding box center [835, 92] width 20 height 20
type input "2025-10-02"
type input "eine-aera-geht-zu-ende"
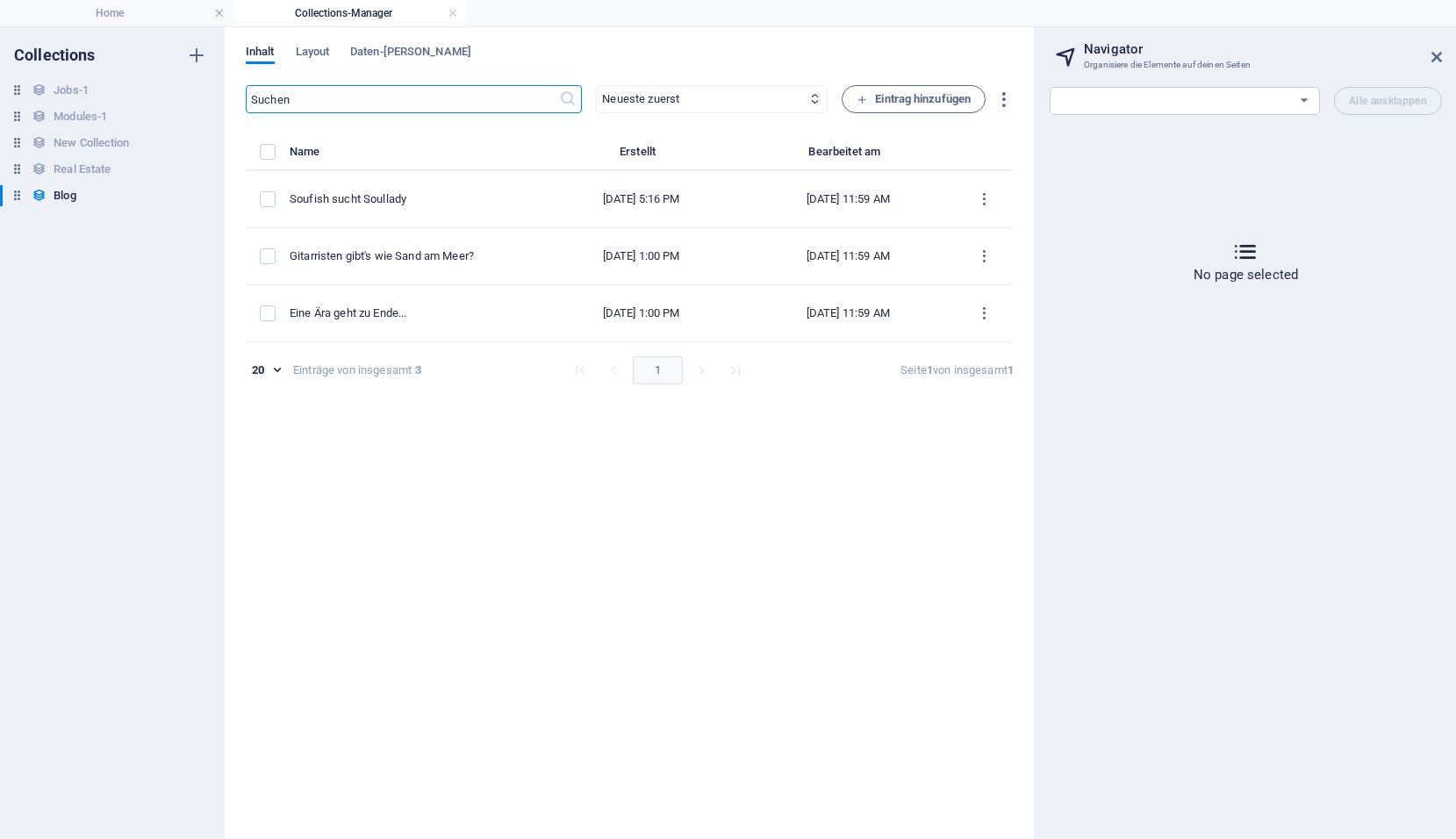
scroll to position [0, 0]
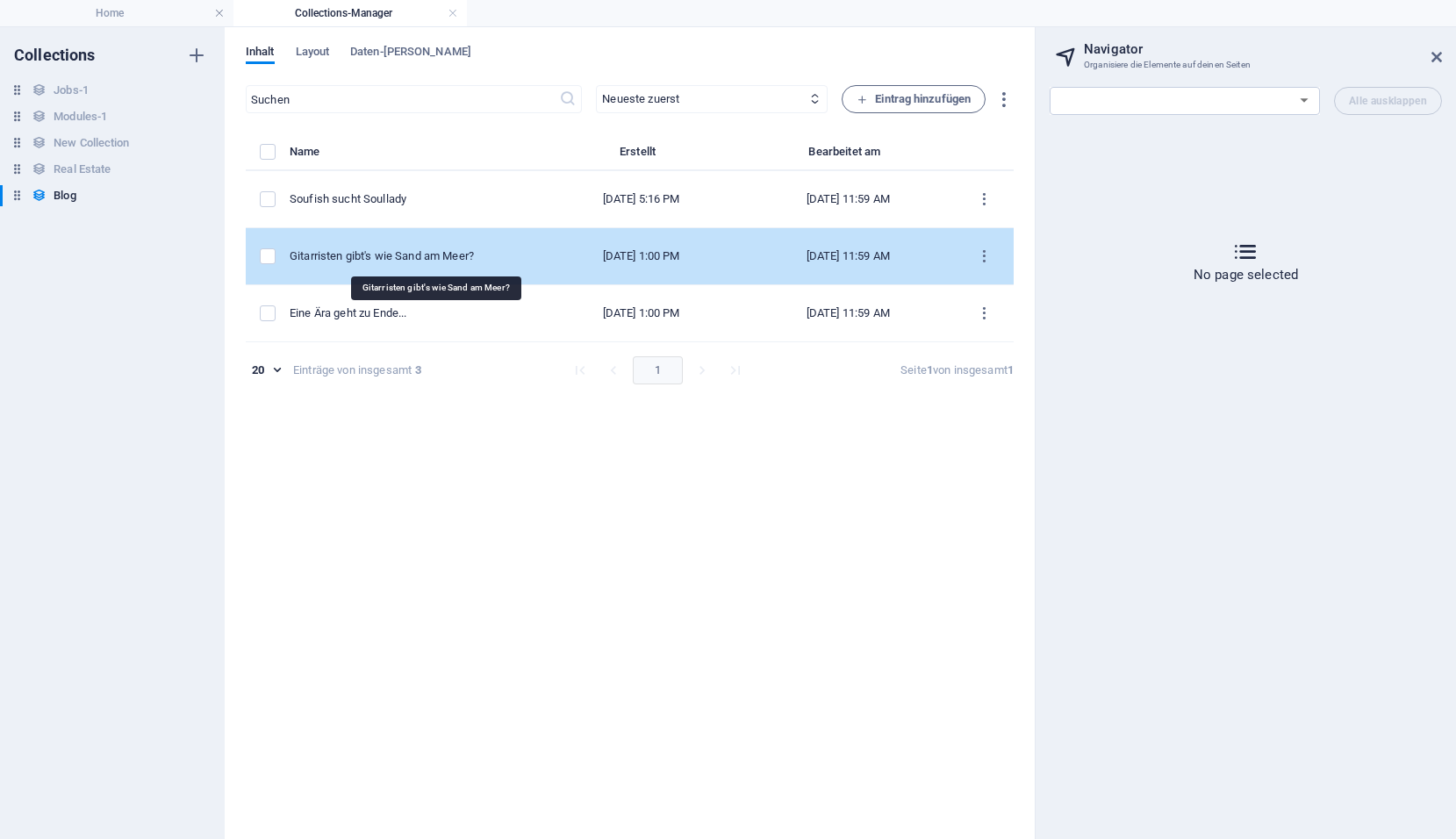
click at [465, 257] on div "Gitarristen gibt's wie Sand am Meer?" at bounding box center [408, 255] width 237 height 15
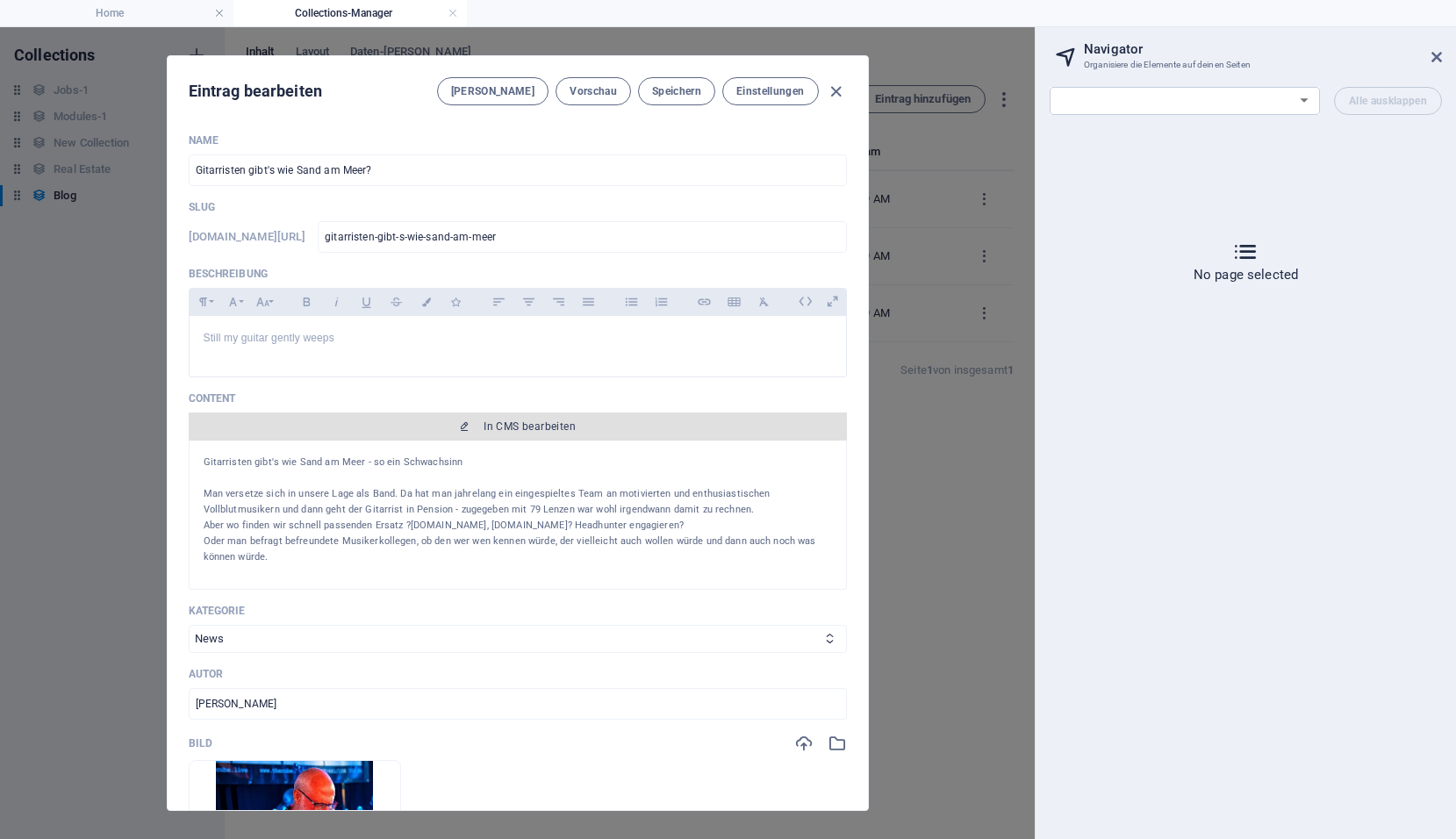
click at [529, 422] on span "In CMS bearbeiten" at bounding box center [529, 425] width 92 height 14
select select "18115381-de"
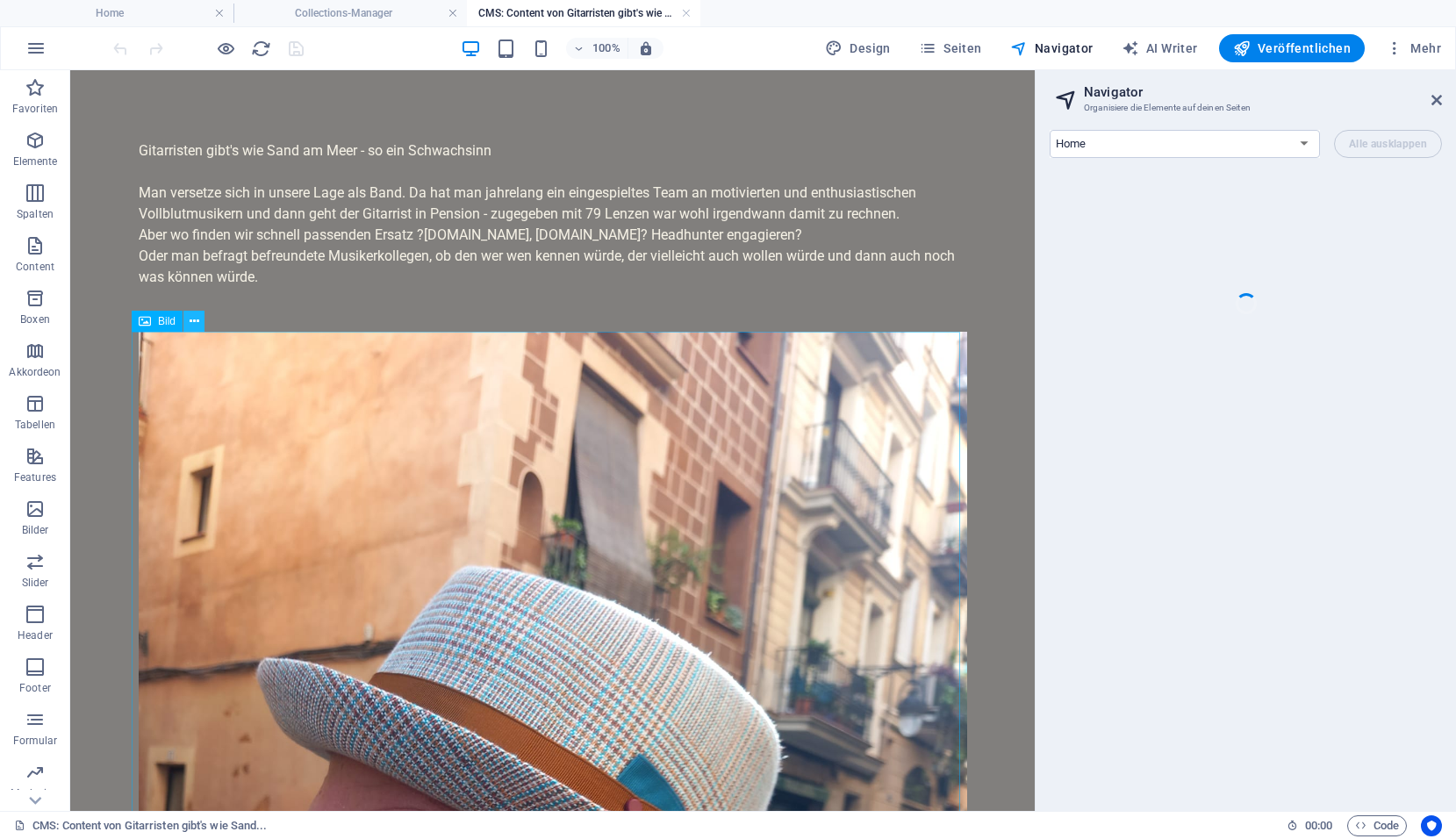
click at [203, 325] on button at bounding box center [194, 321] width 21 height 21
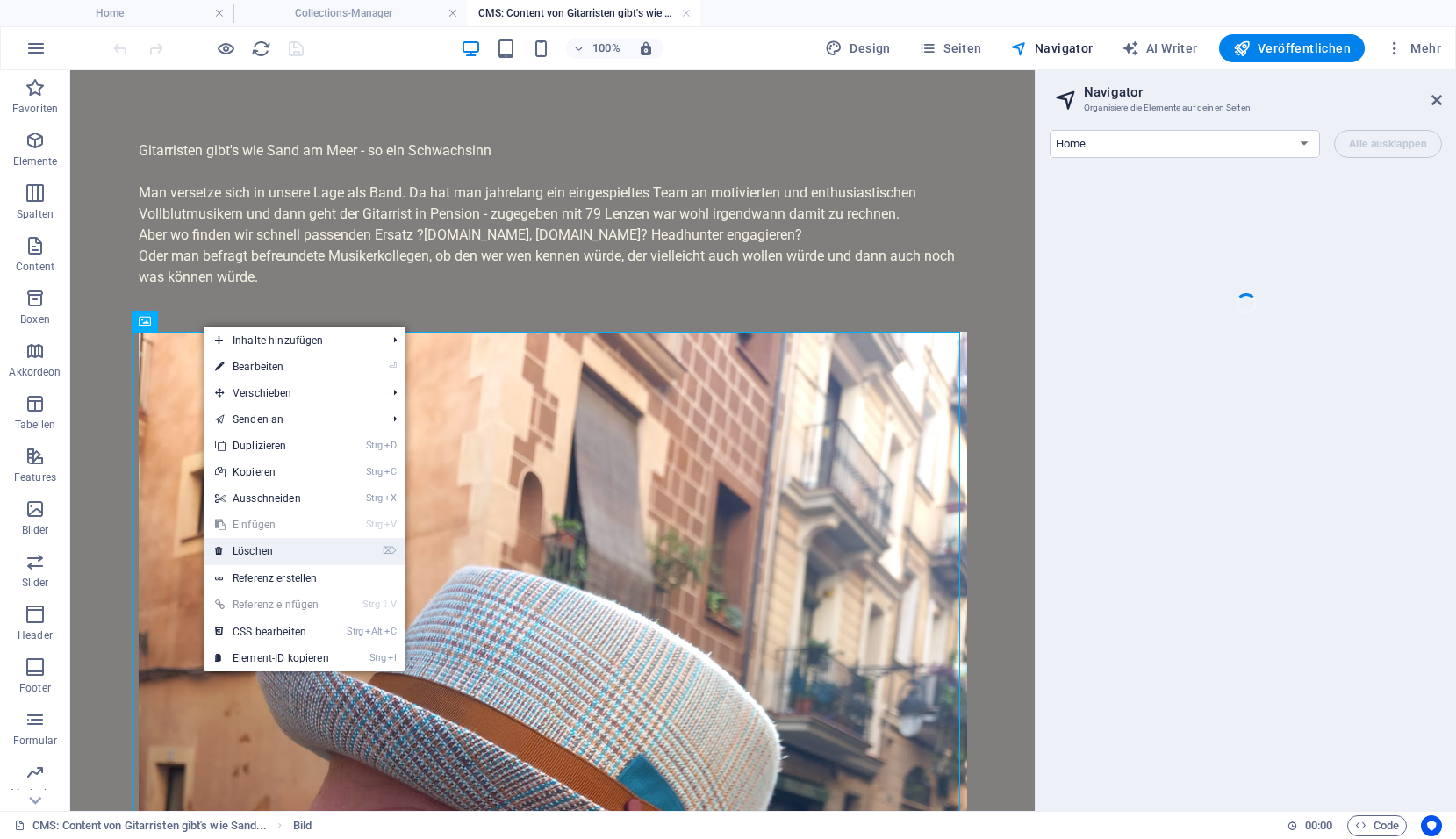
click at [266, 553] on link "⌦ Löschen" at bounding box center [272, 551] width 135 height 26
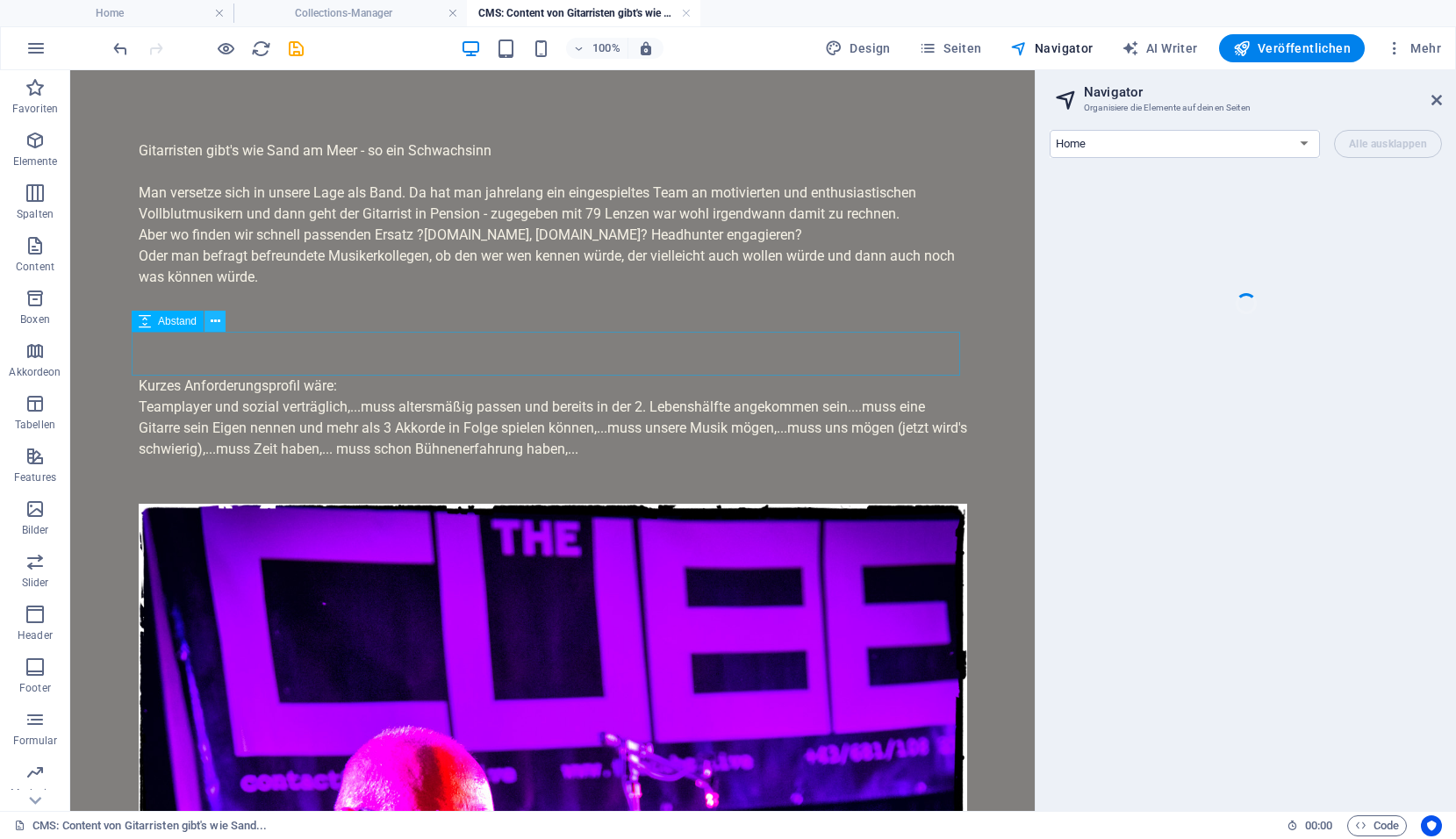
click at [215, 318] on icon at bounding box center [215, 322] width 10 height 18
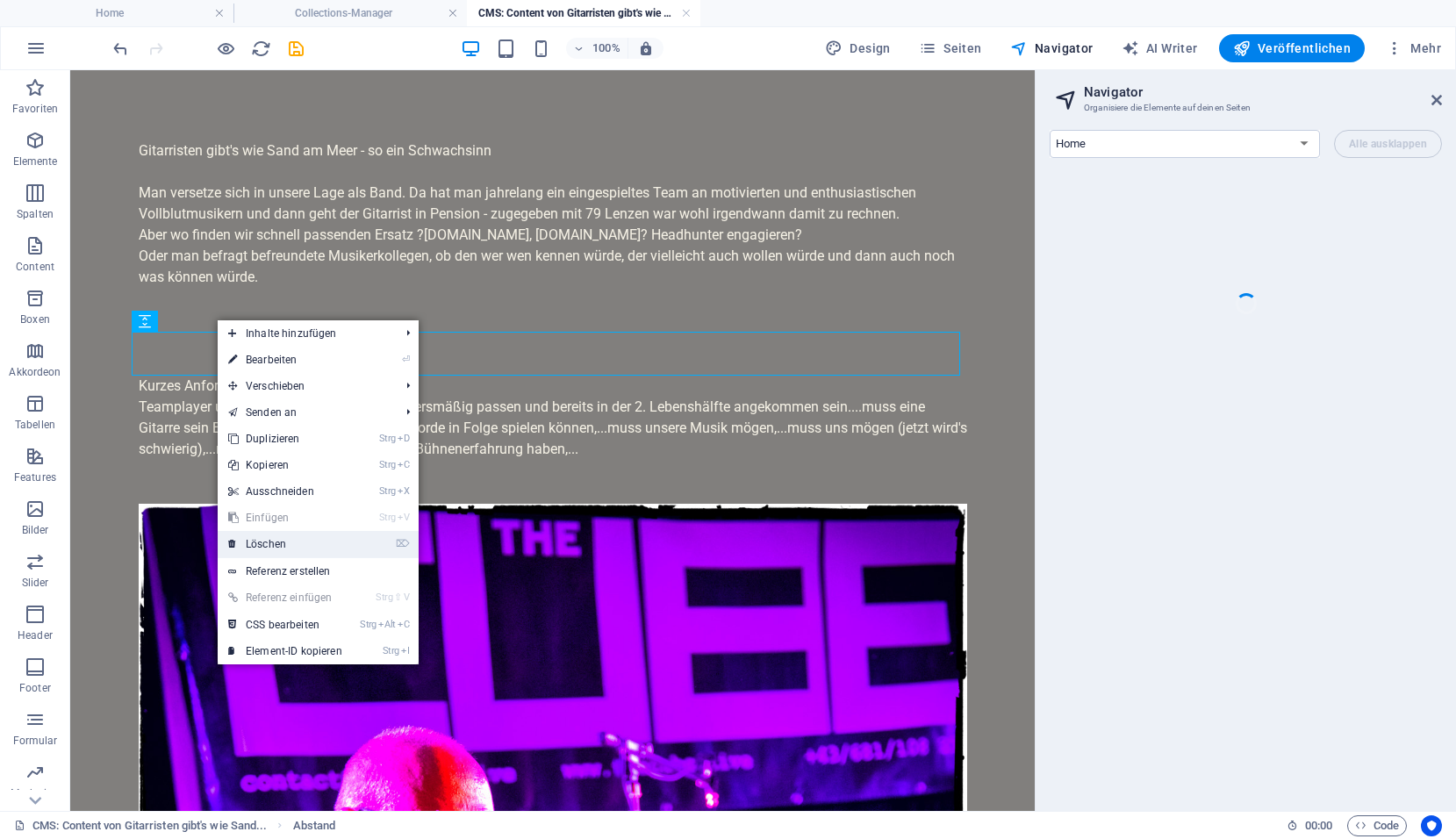
click at [270, 544] on link "⌦ Löschen" at bounding box center [284, 544] width 135 height 26
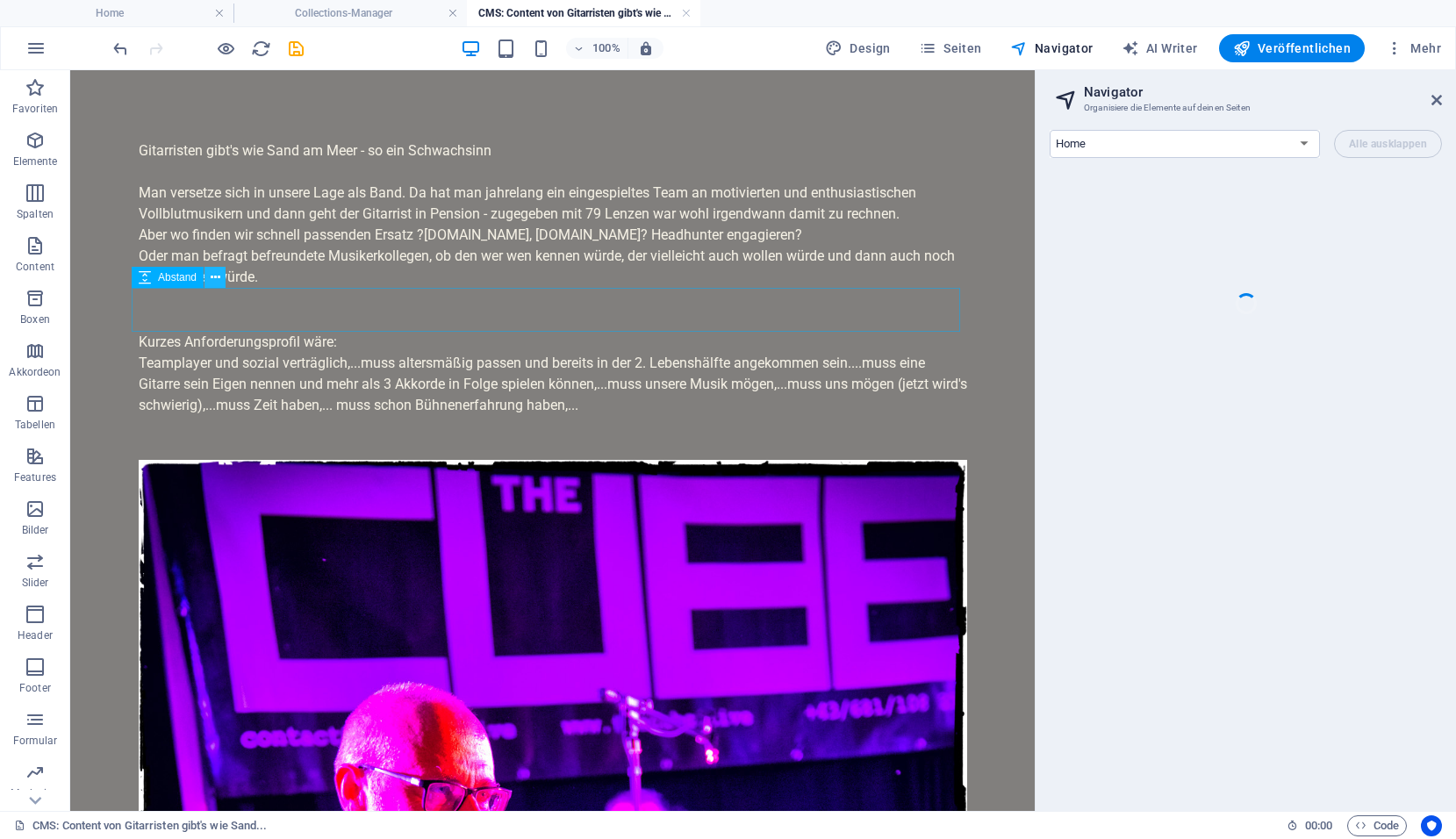
click at [212, 279] on icon at bounding box center [215, 277] width 10 height 18
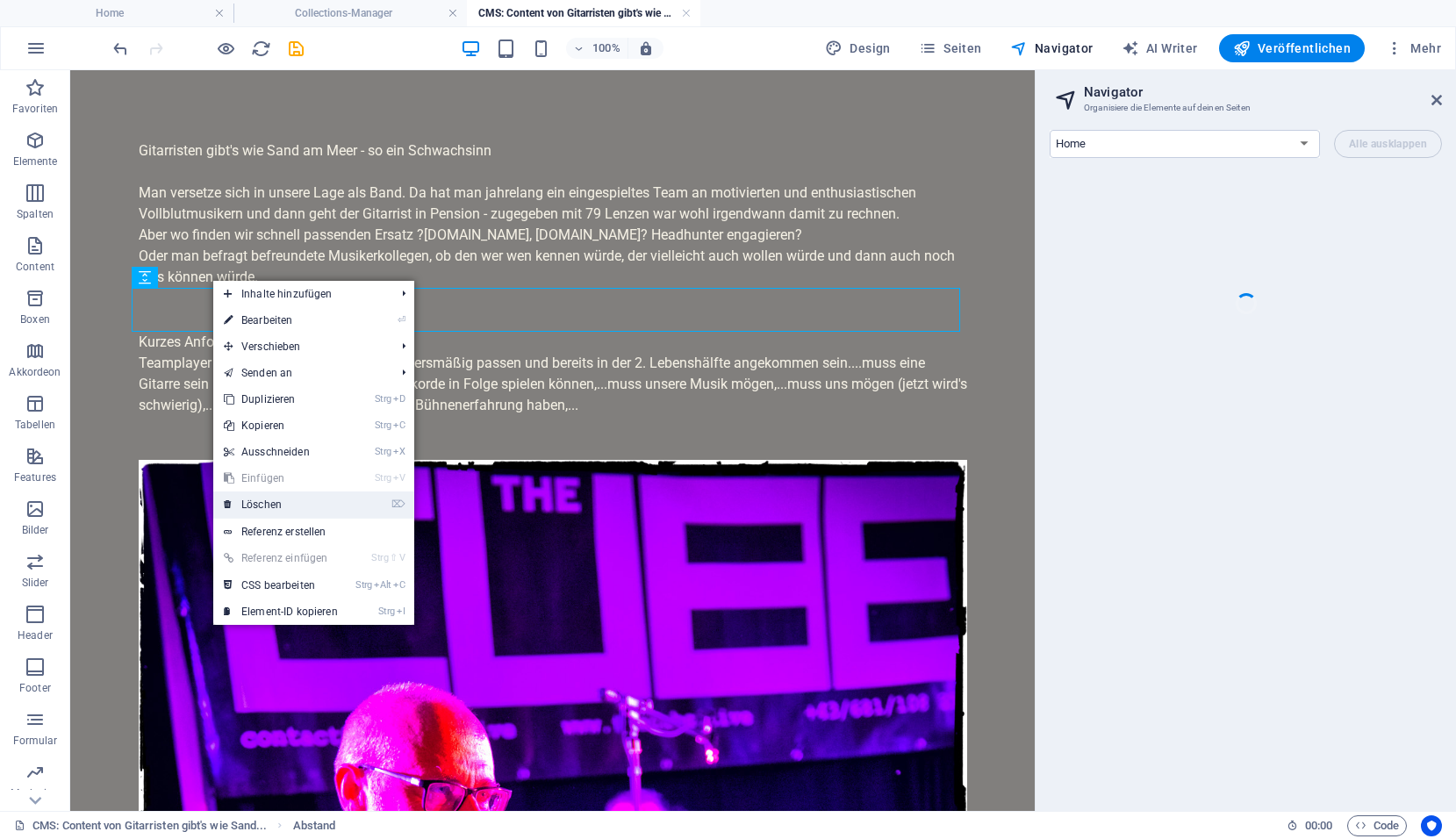
click at [275, 504] on link "⌦ Löschen" at bounding box center [281, 504] width 135 height 26
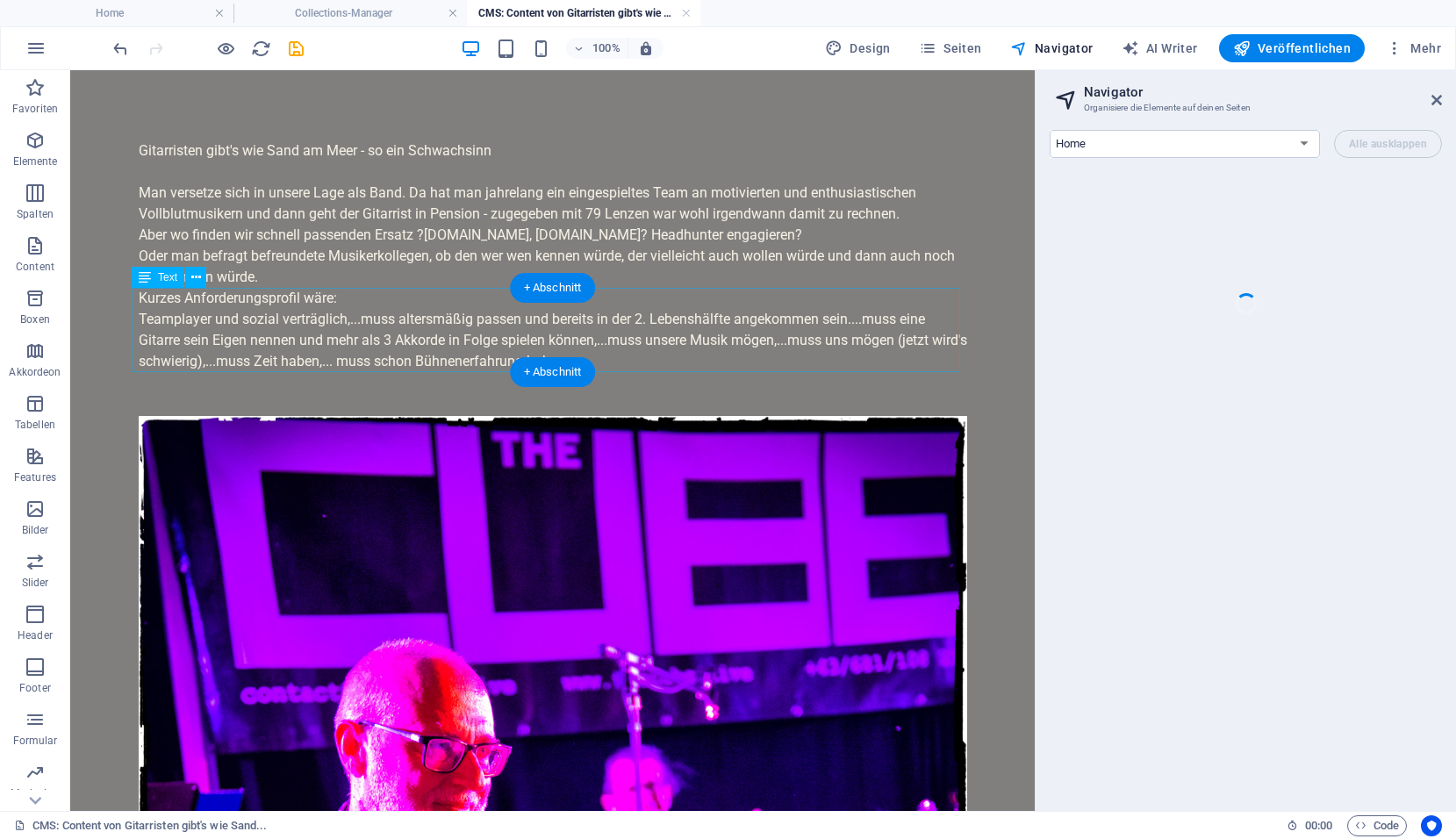
click at [327, 324] on div "Kurzes Anforderungsprofil wäre: Teamplayer und sozial verträglich,...muss alter…" at bounding box center [553, 330] width 828 height 85
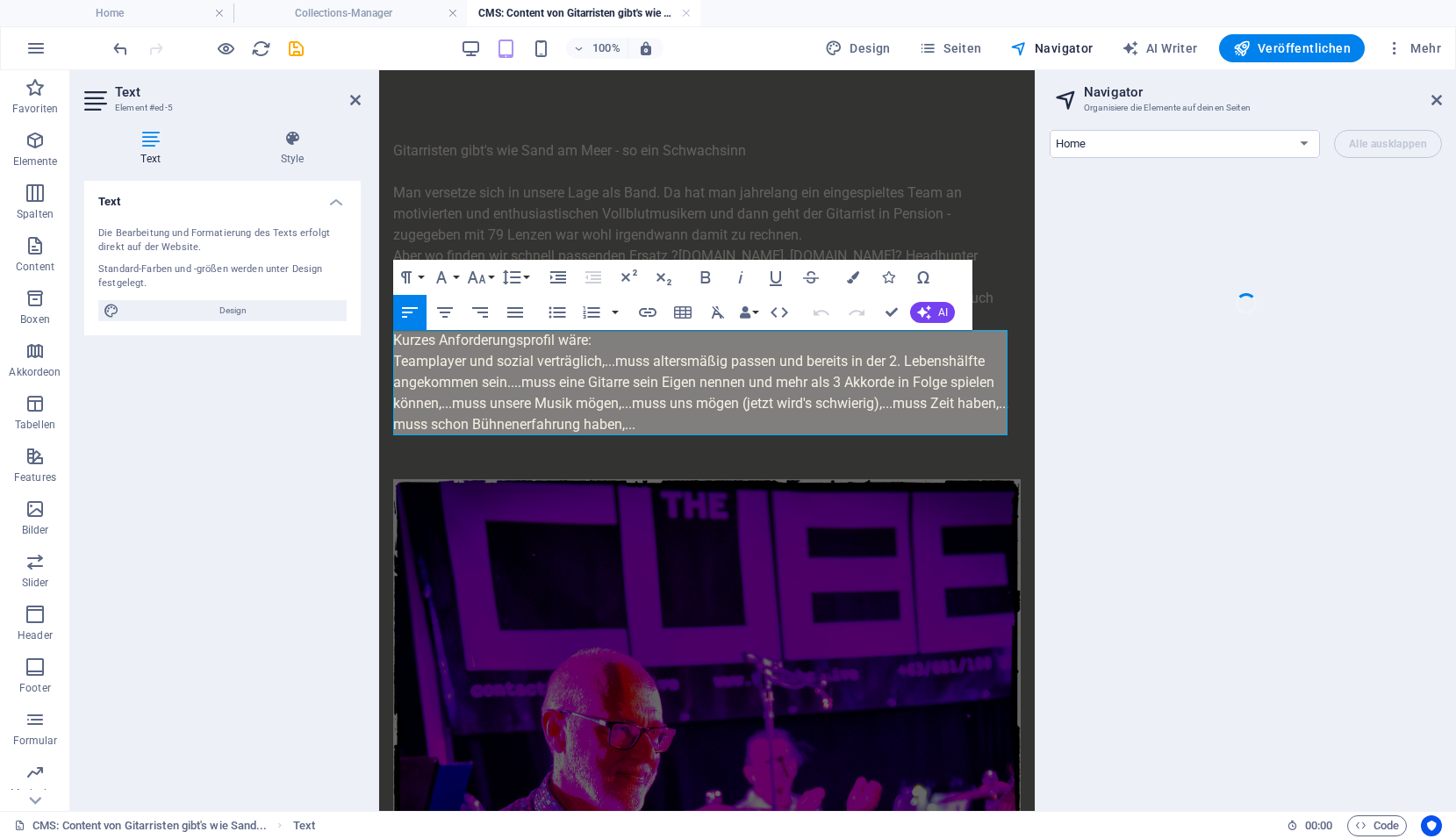
click at [689, 426] on p "Teamplayer und sozial verträglich,...muss altersmäßig passen und bereits in der…" at bounding box center [706, 393] width 627 height 85
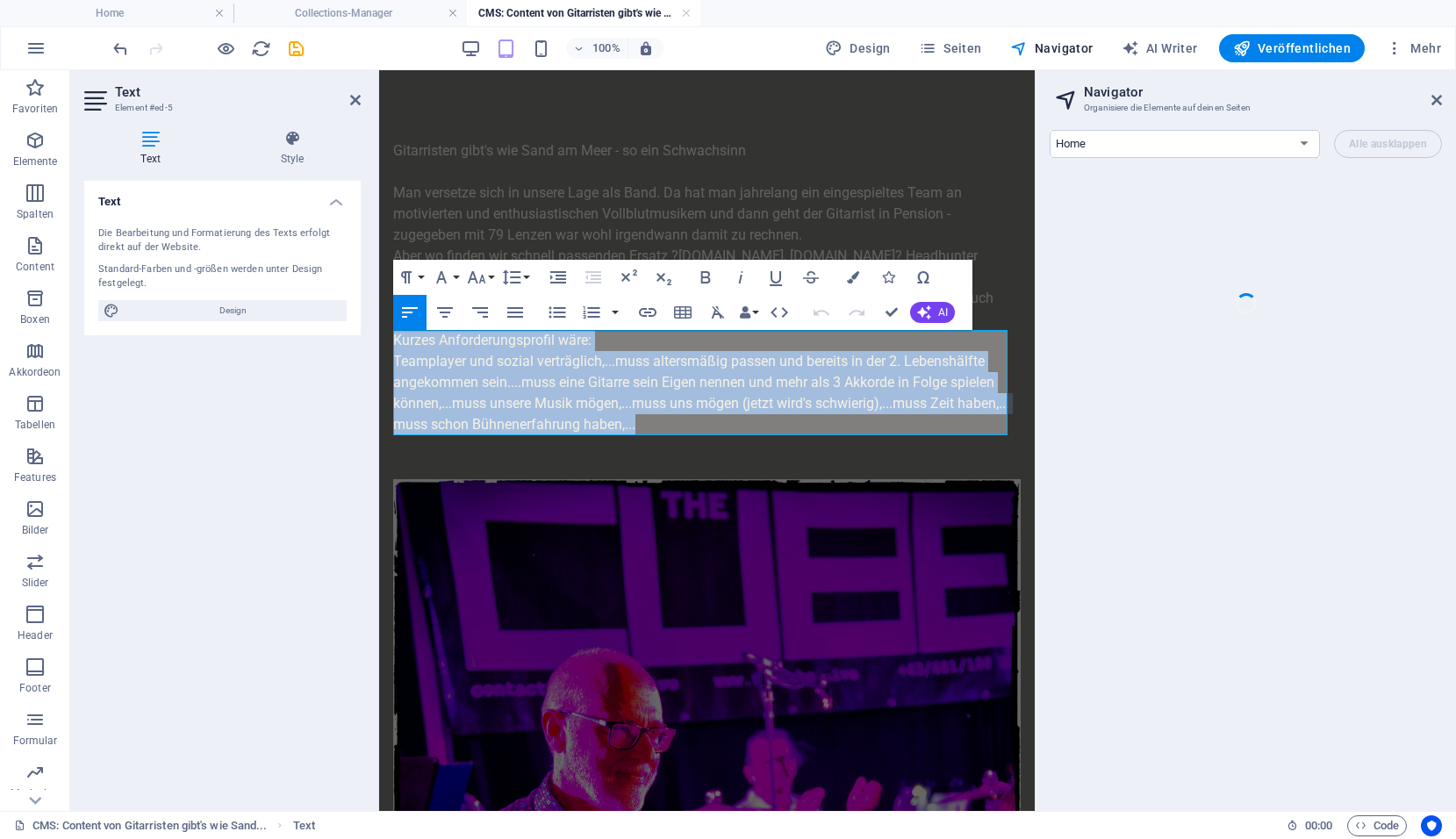
drag, startPoint x: 699, startPoint y: 418, endPoint x: 338, endPoint y: 305, distance: 378.3
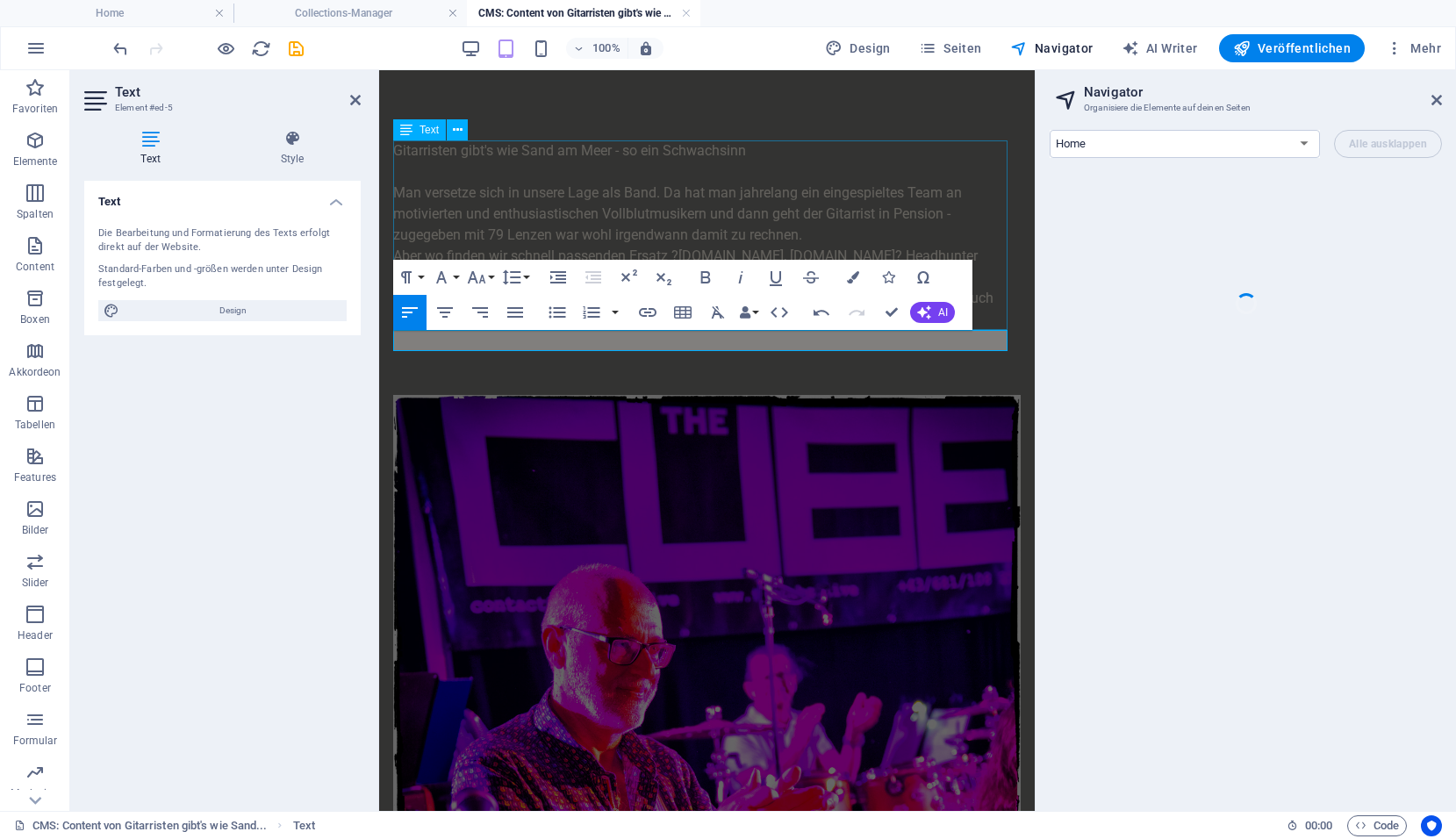
click at [849, 226] on div "Gitarristen gibt's wie Sand am Meer - so ein Schwachsinn Man versetze sich in u…" at bounding box center [706, 235] width 627 height 190
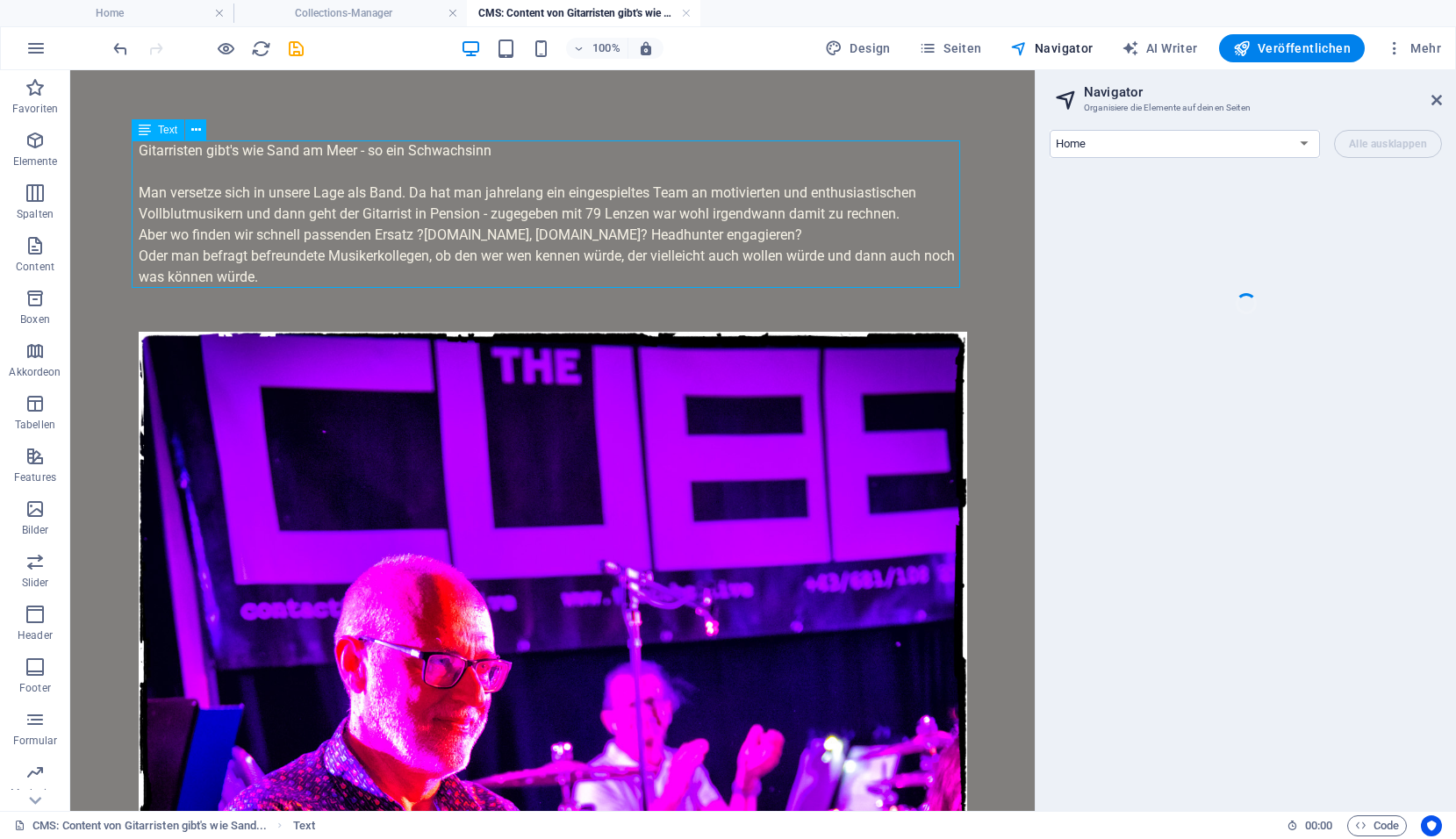
click at [281, 278] on div "Gitarristen gibt's wie Sand am Meer - so ein Schwachsinn Man versetze sich in u…" at bounding box center [553, 214] width 828 height 147
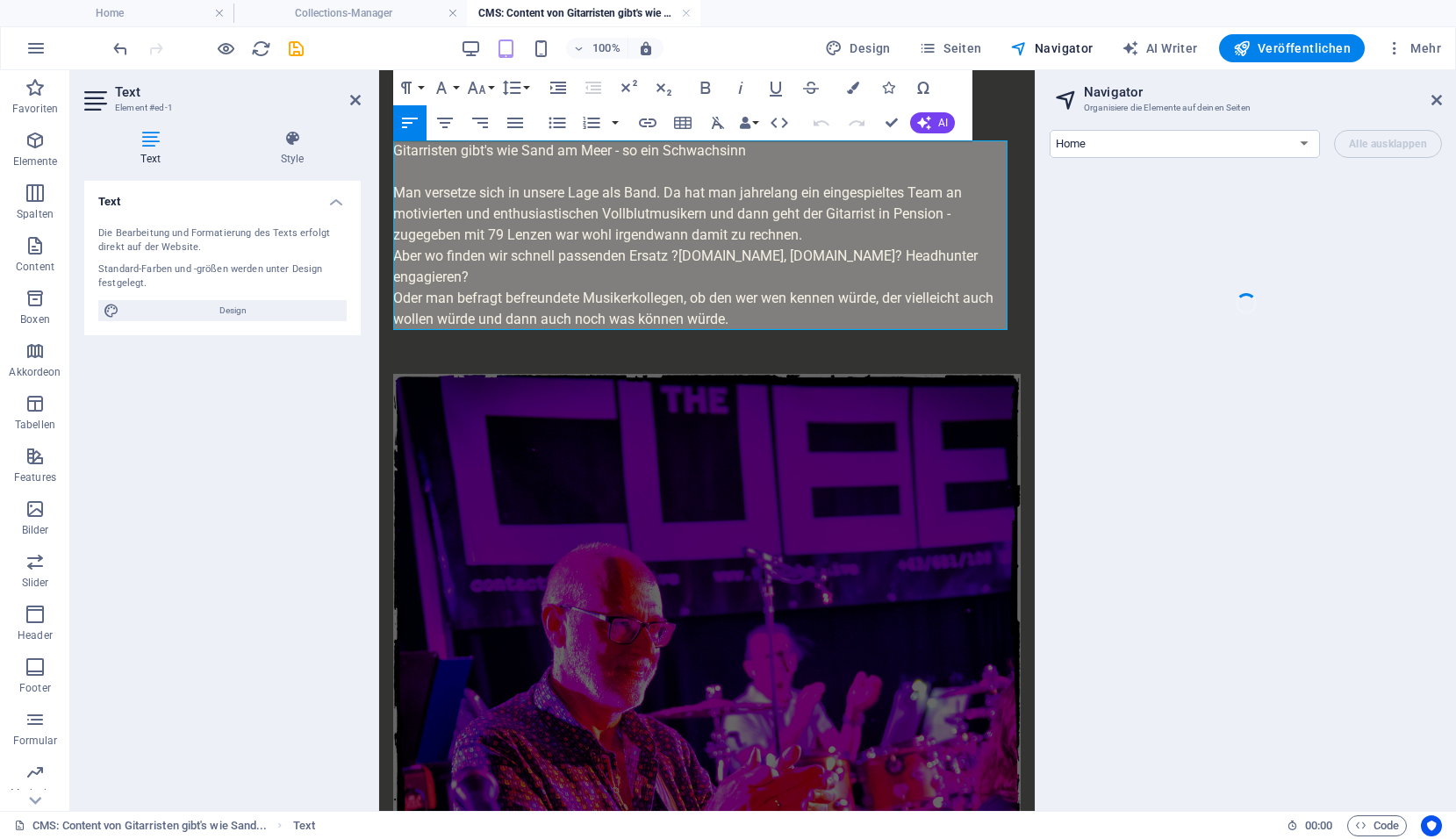
click at [748, 317] on p "Oder man befragt befreundete Musikerkollegen, ob den wer wen kennen würde, der …" at bounding box center [706, 309] width 627 height 42
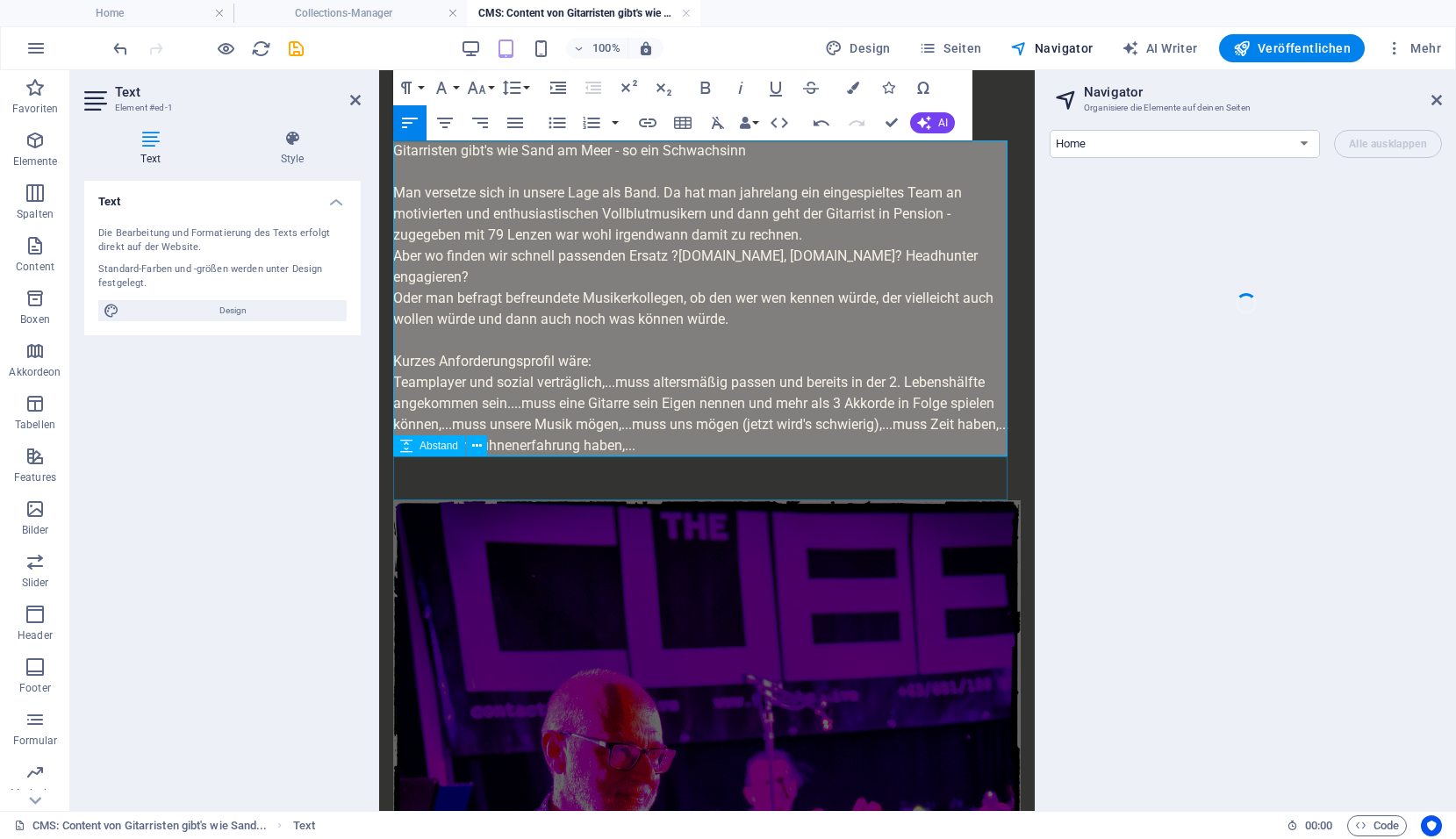
click at [790, 493] on div at bounding box center [706, 478] width 627 height 44
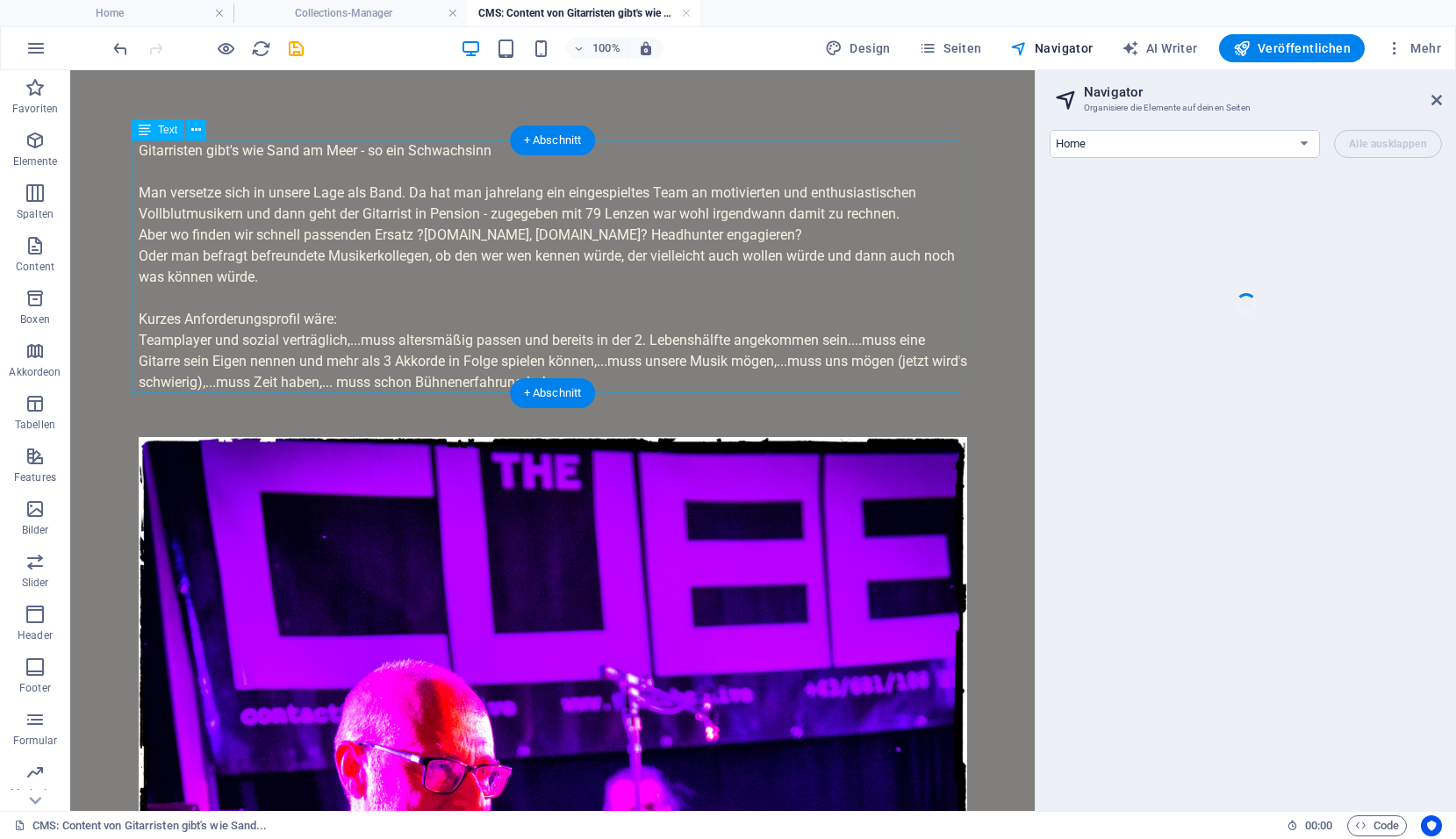
click at [479, 154] on div "Gitarristen gibt's wie Sand am Meer - so ein Schwachsinn Man versetze sich in u…" at bounding box center [553, 266] width 828 height 253
click at [294, 46] on icon "save" at bounding box center [296, 48] width 20 height 20
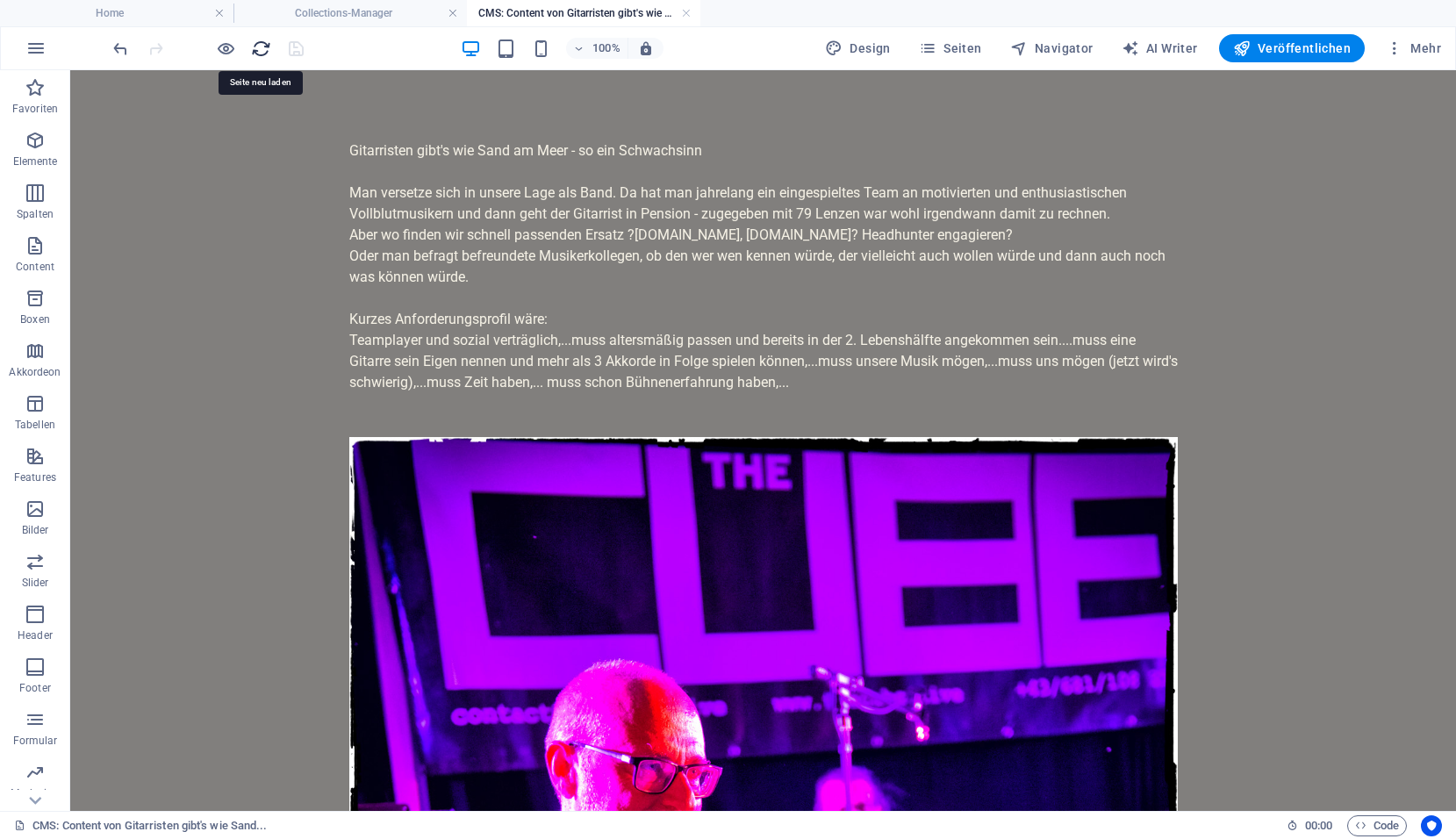
click at [258, 50] on icon "reload" at bounding box center [261, 48] width 20 height 20
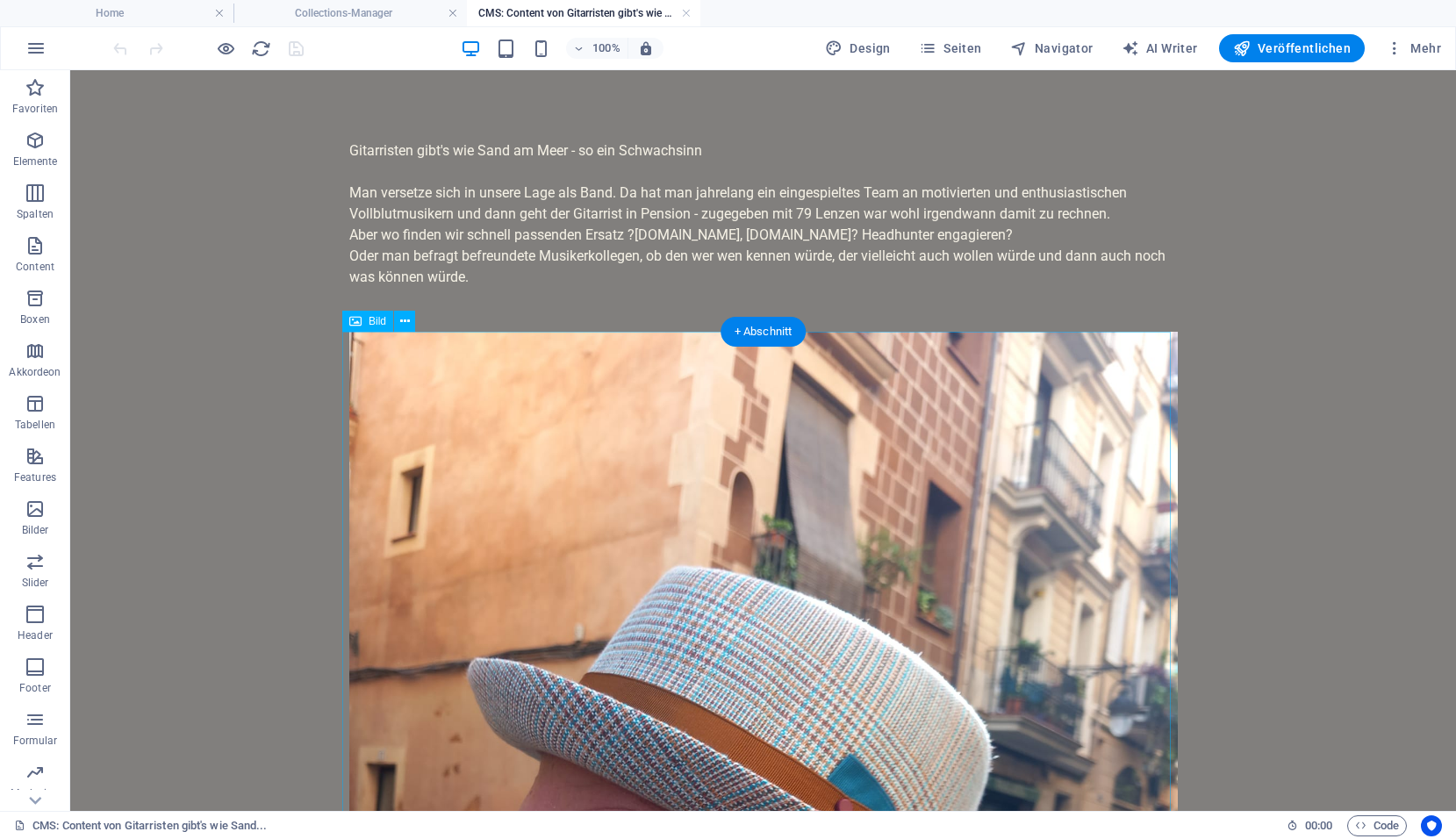
click at [406, 324] on icon at bounding box center [404, 322] width 10 height 18
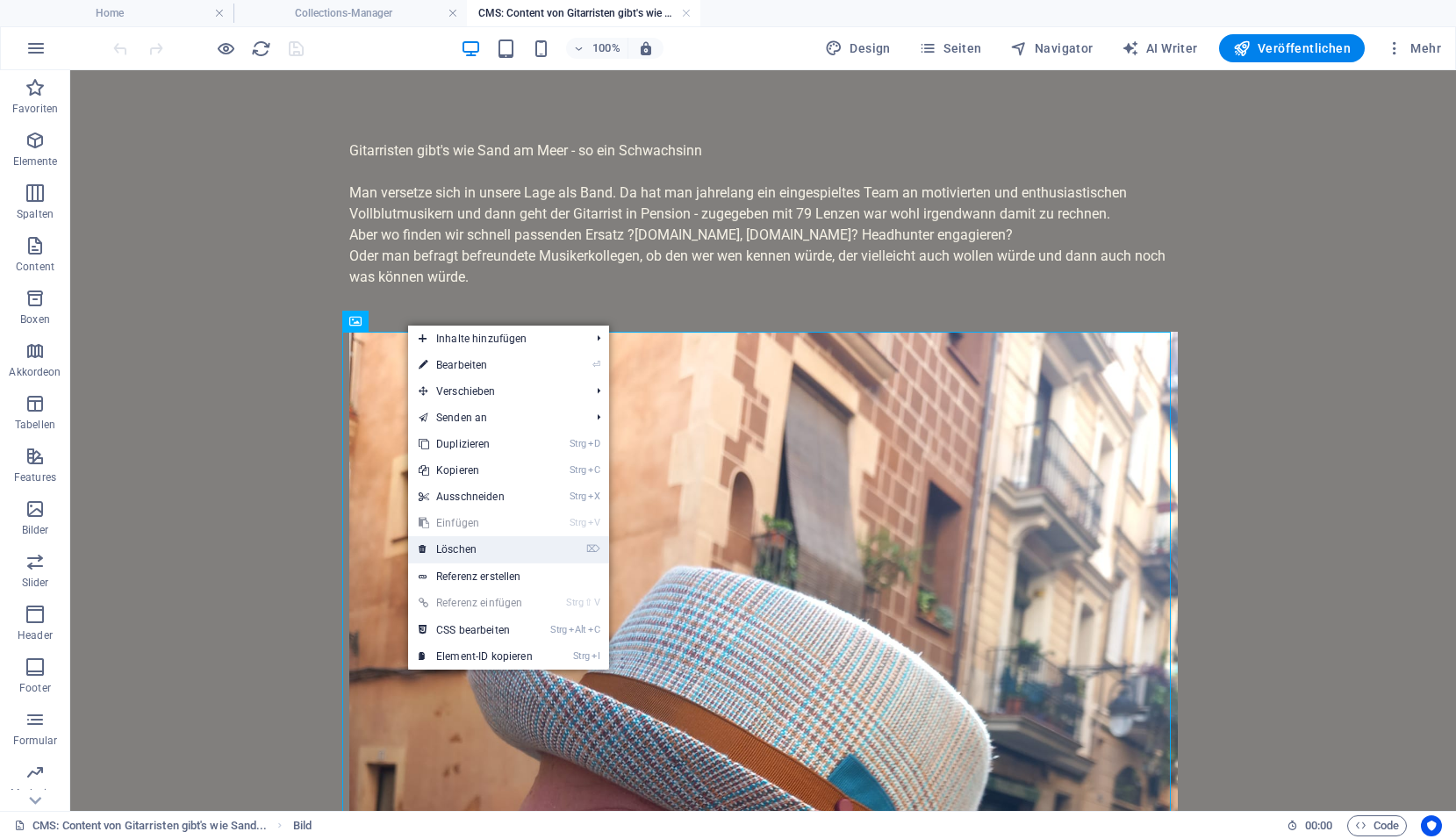
click at [451, 539] on link "⌦ Löschen" at bounding box center [475, 549] width 135 height 26
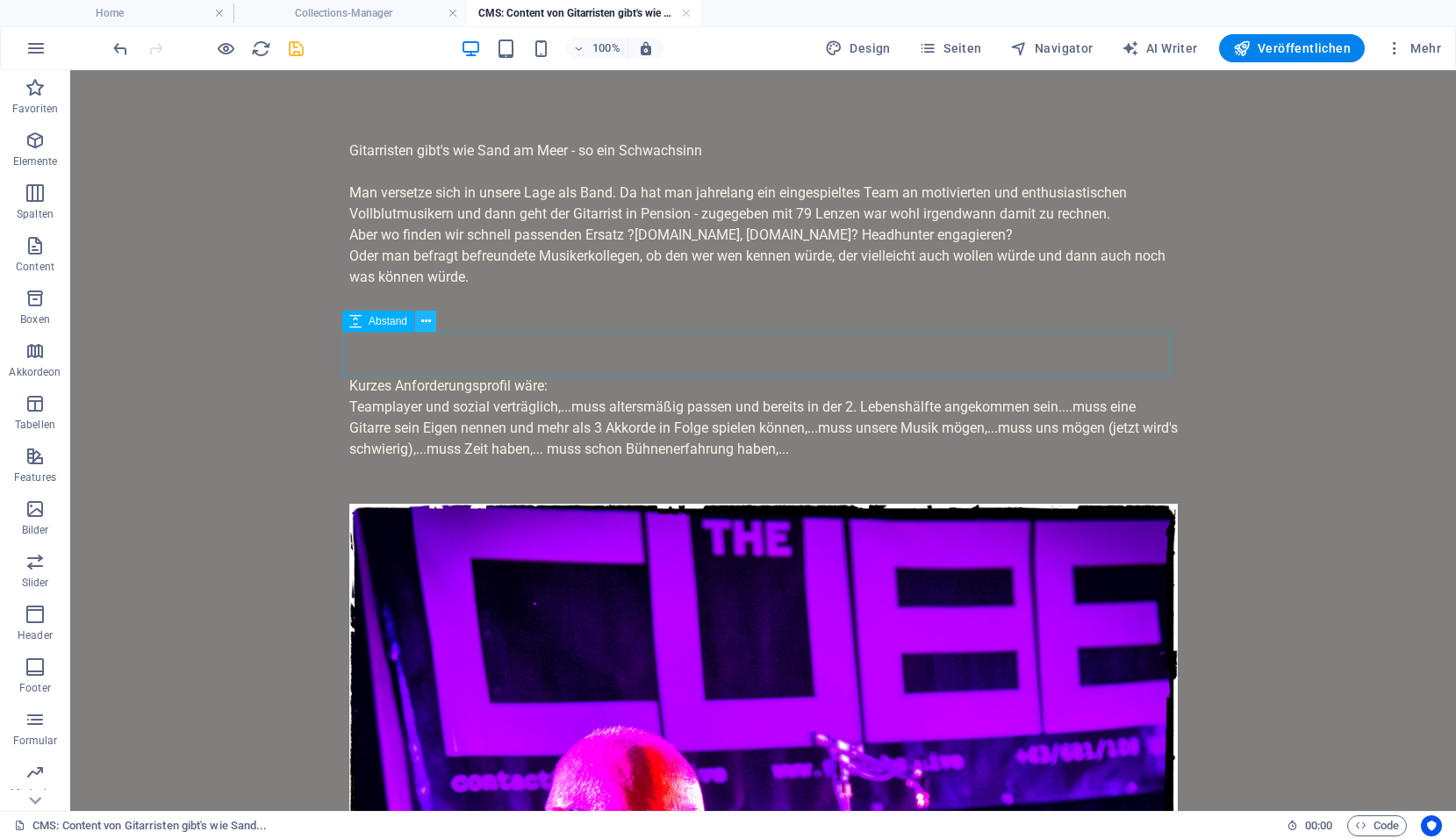
click at [428, 318] on icon at bounding box center [425, 322] width 10 height 18
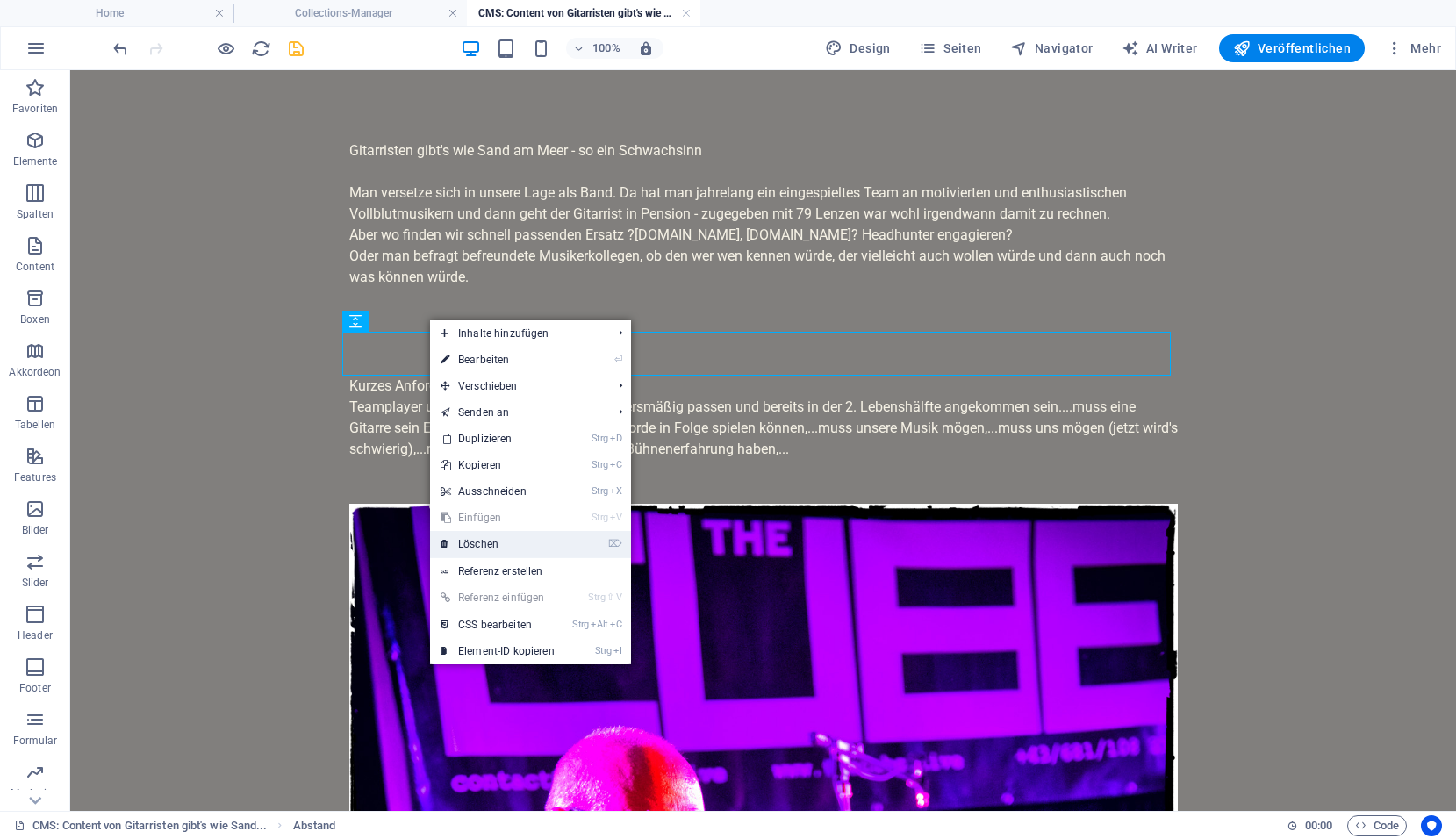
click at [474, 544] on link "⌦ Löschen" at bounding box center [497, 544] width 135 height 26
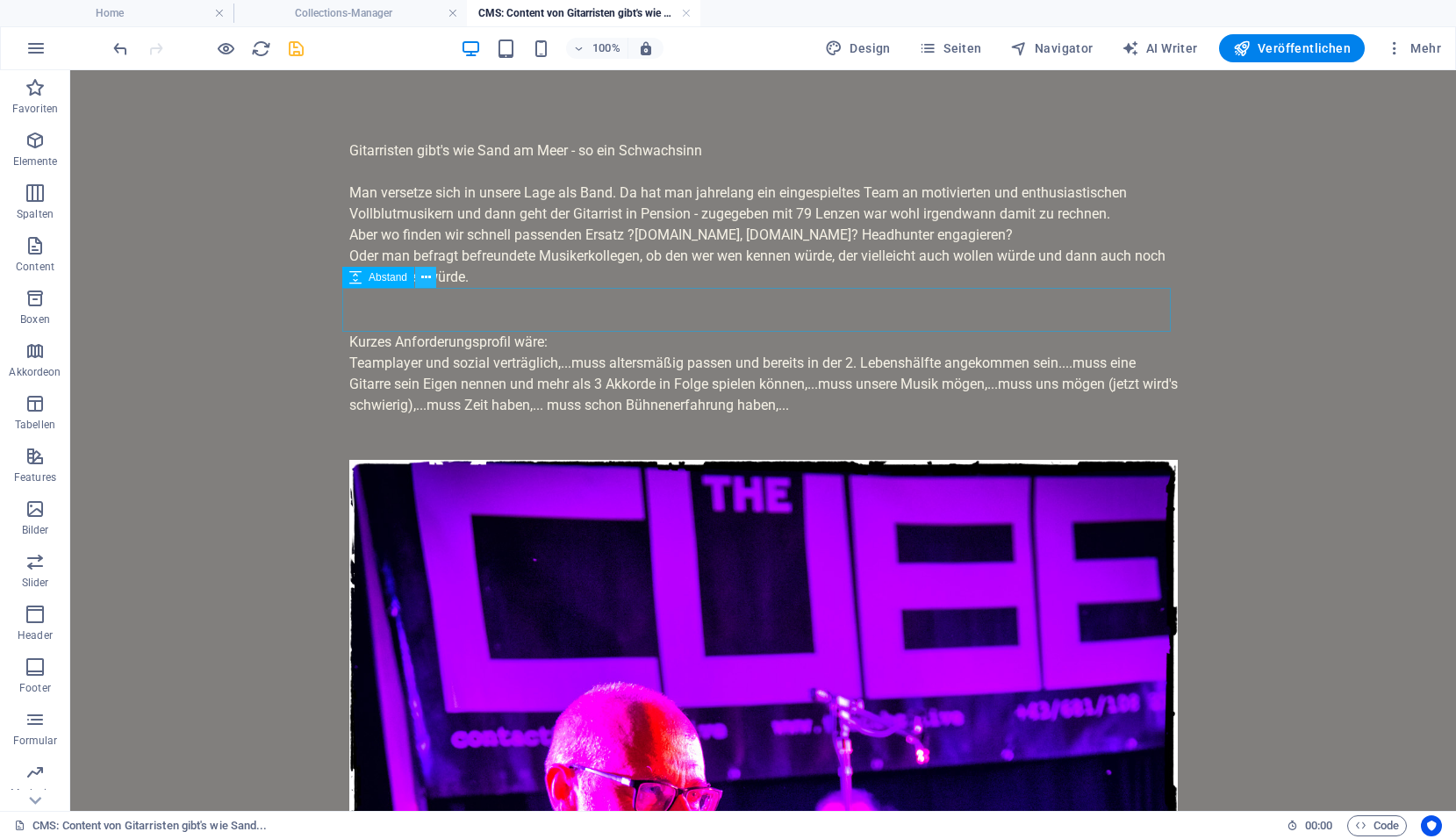
click at [426, 278] on icon at bounding box center [425, 277] width 10 height 18
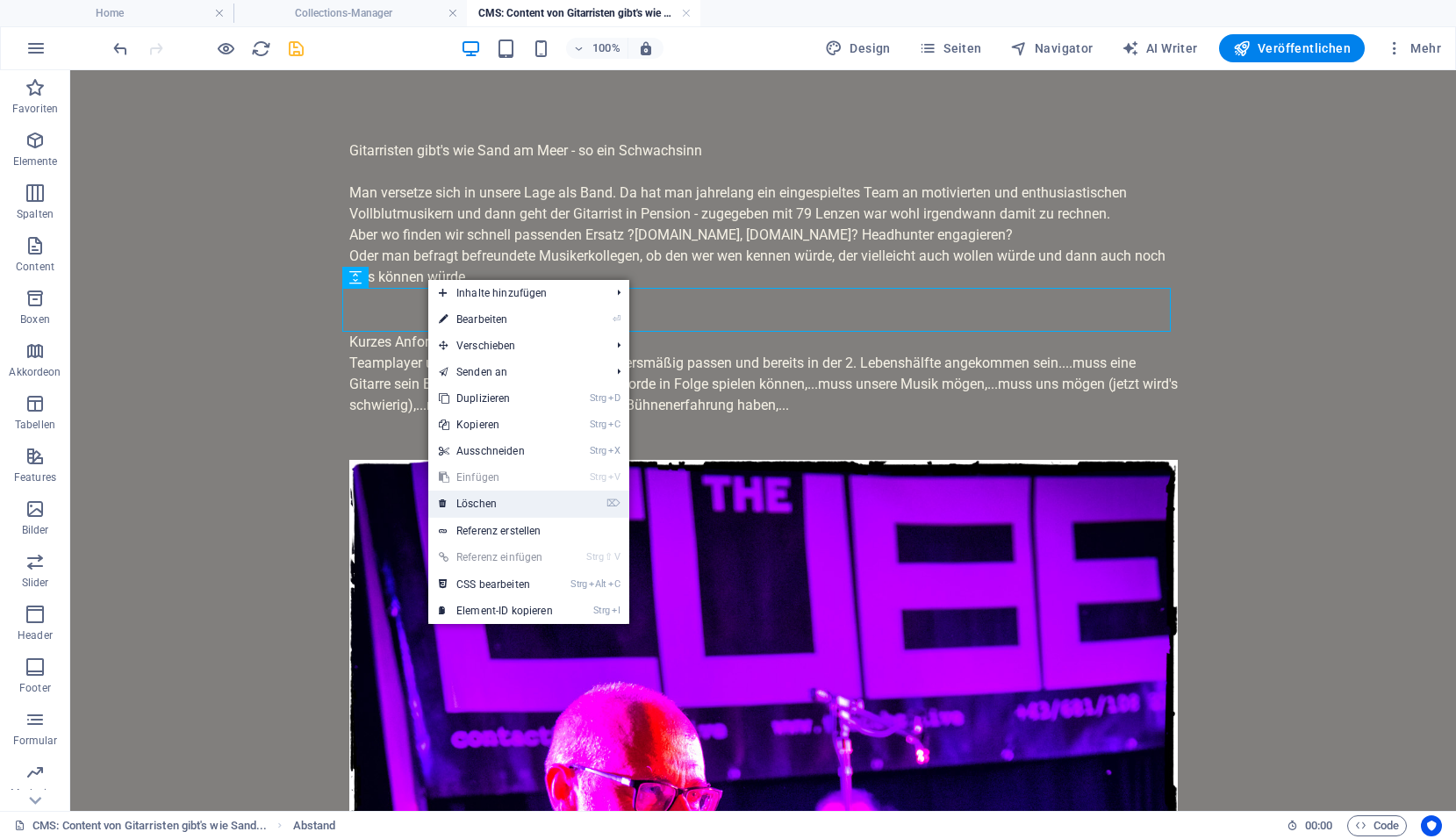
click at [468, 500] on link "⌦ Löschen" at bounding box center [495, 504] width 135 height 26
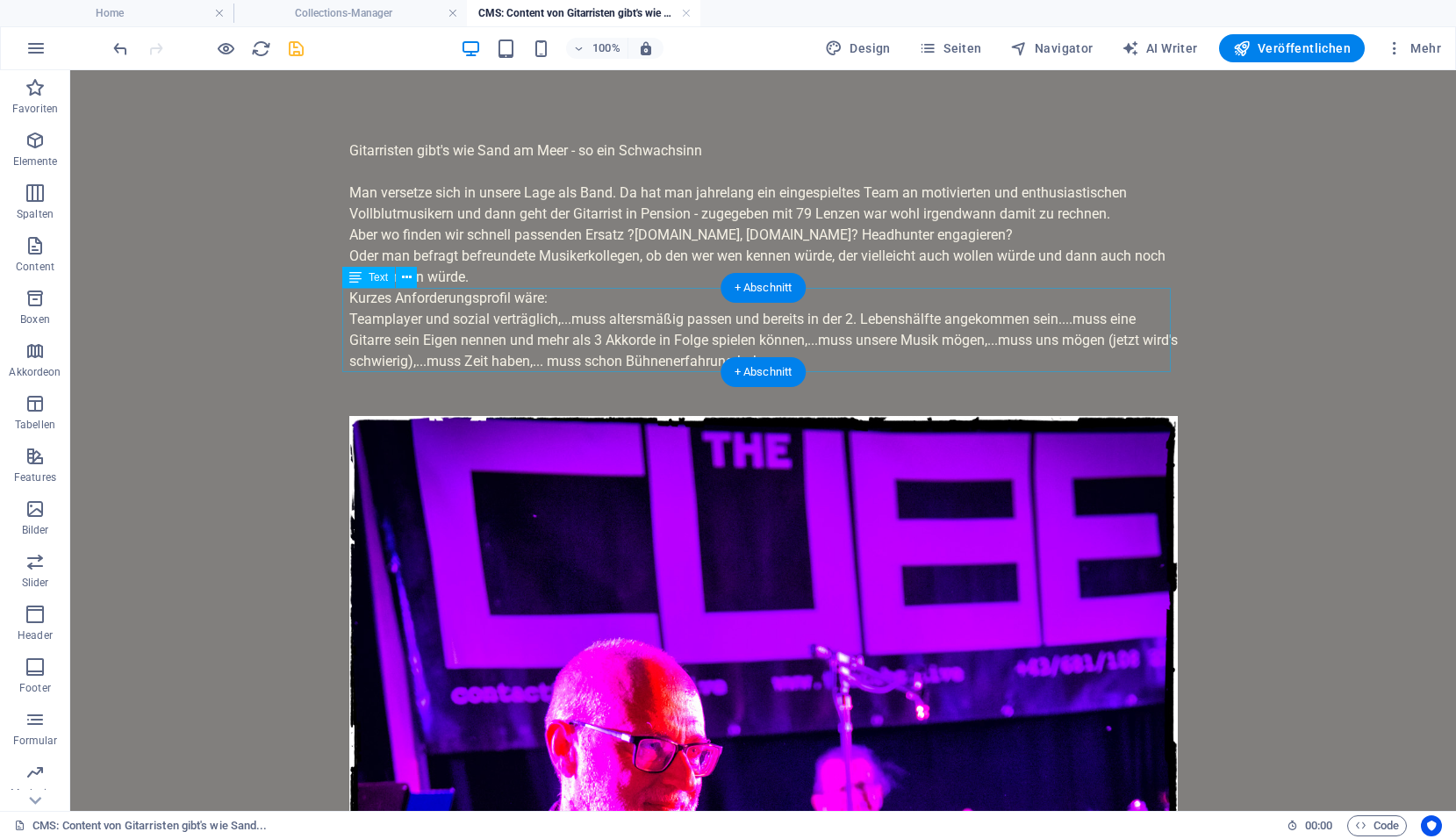
click at [460, 319] on div "Kurzes Anforderungsprofil wäre: Teamplayer und sozial verträglich,...muss alter…" at bounding box center [763, 330] width 828 height 85
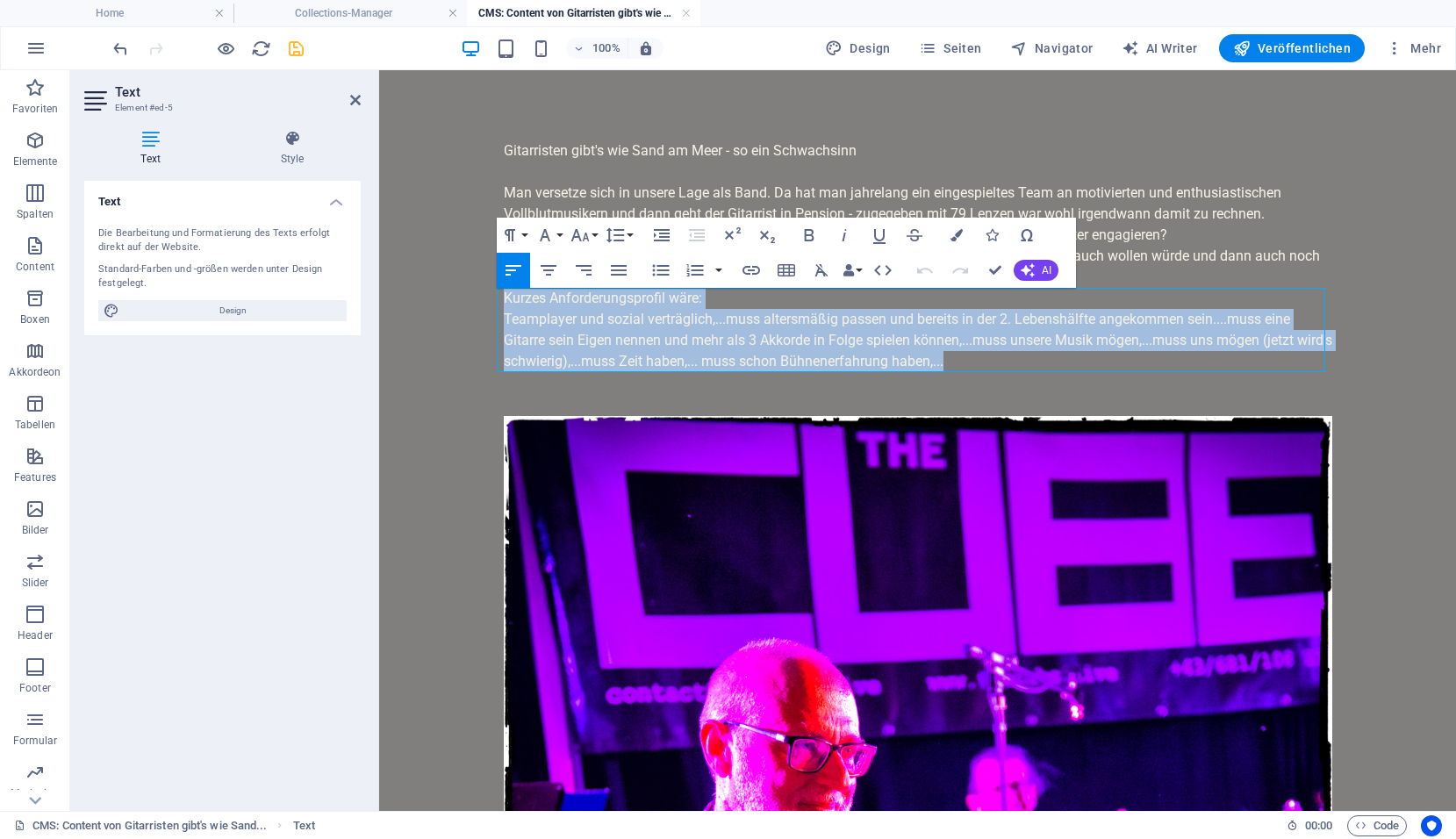
drag, startPoint x: 982, startPoint y: 355, endPoint x: 489, endPoint y: 289, distance: 497.4
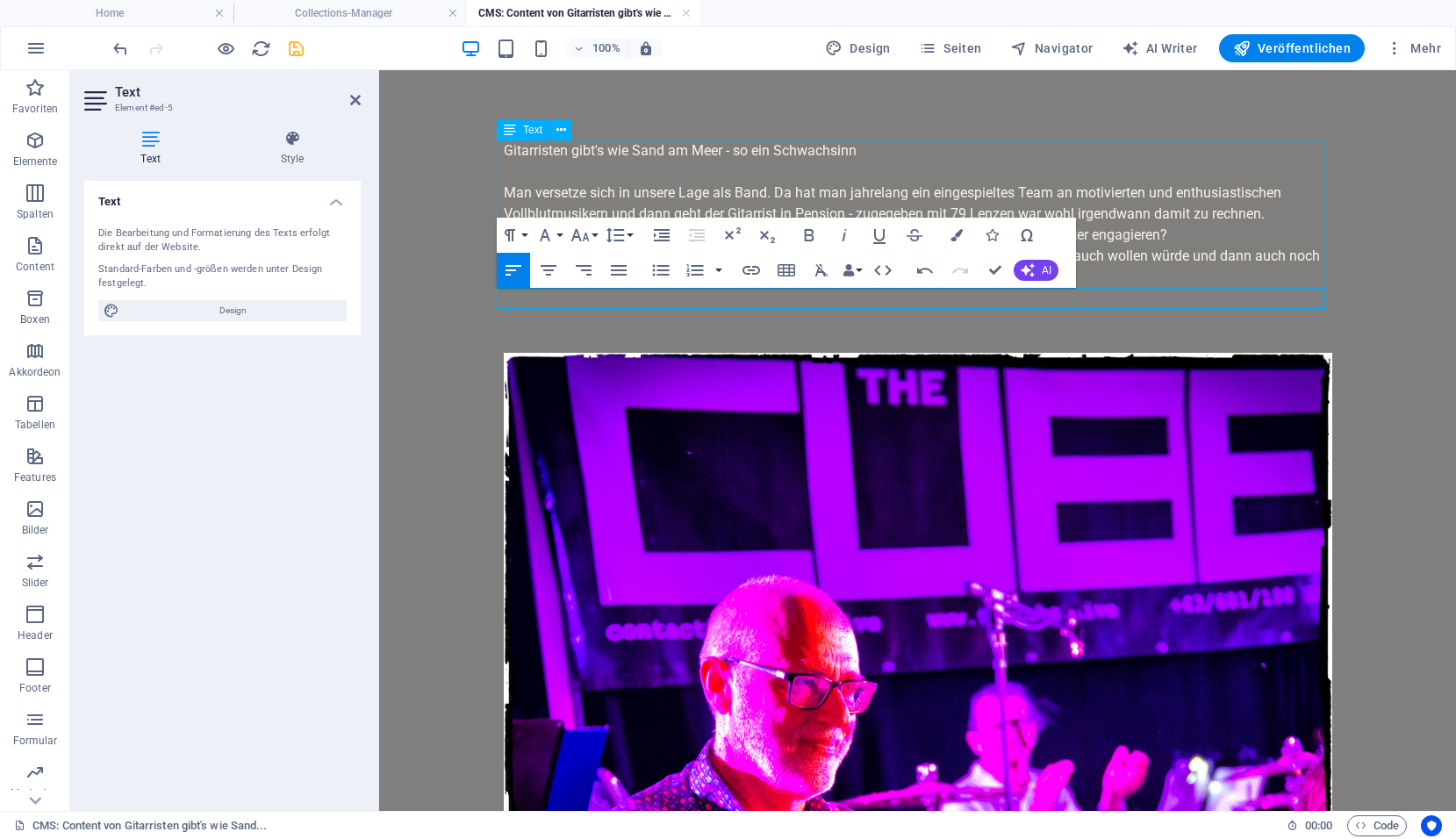
click at [1119, 262] on div "Gitarristen gibt's wie Sand am Meer - so ein Schwachsinn Man versetze sich in u…" at bounding box center [917, 214] width 828 height 147
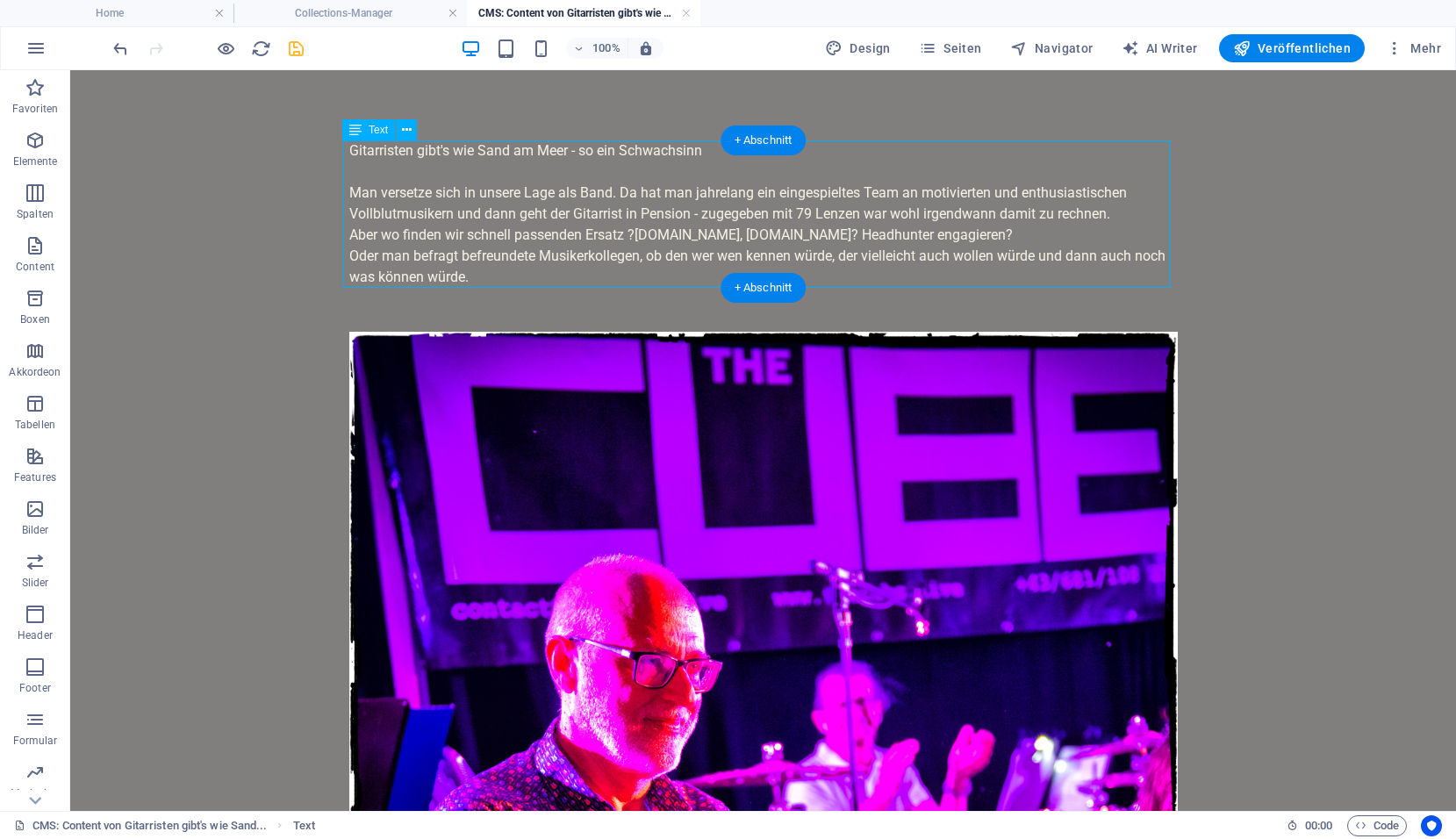
click at [541, 281] on div "Gitarristen gibt's wie Sand am Meer - so ein Schwachsinn Man versetze sich in u…" at bounding box center [763, 214] width 828 height 147
click at [480, 281] on div "Gitarristen gibt's wie Sand am Meer - so ein Schwachsinn Man versetze sich in u…" at bounding box center [763, 214] width 828 height 147
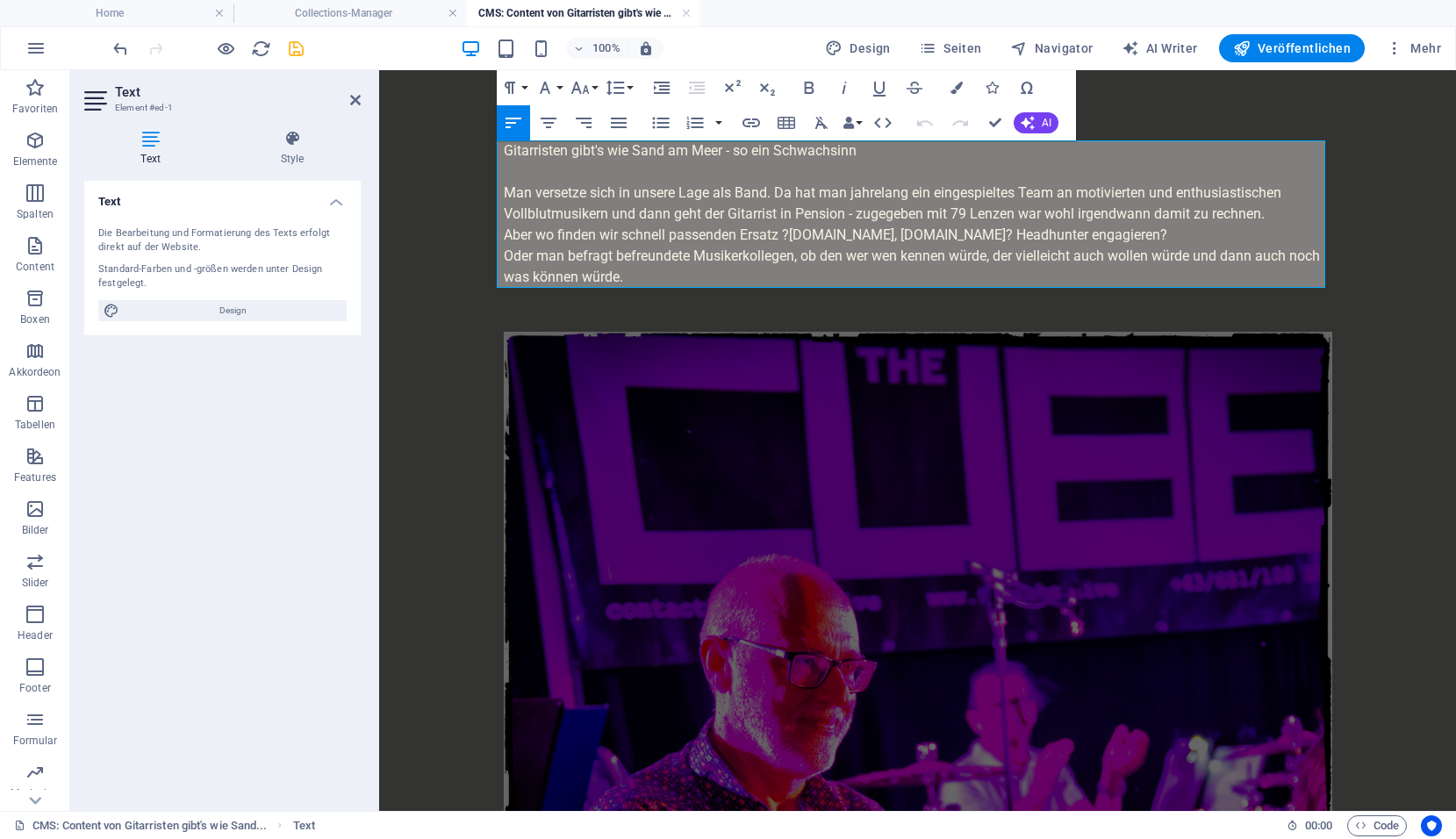
click at [636, 266] on p "Oder man befragt befreundete Musikerkollegen, ob den wer wen kennen würde, der …" at bounding box center [917, 266] width 828 height 42
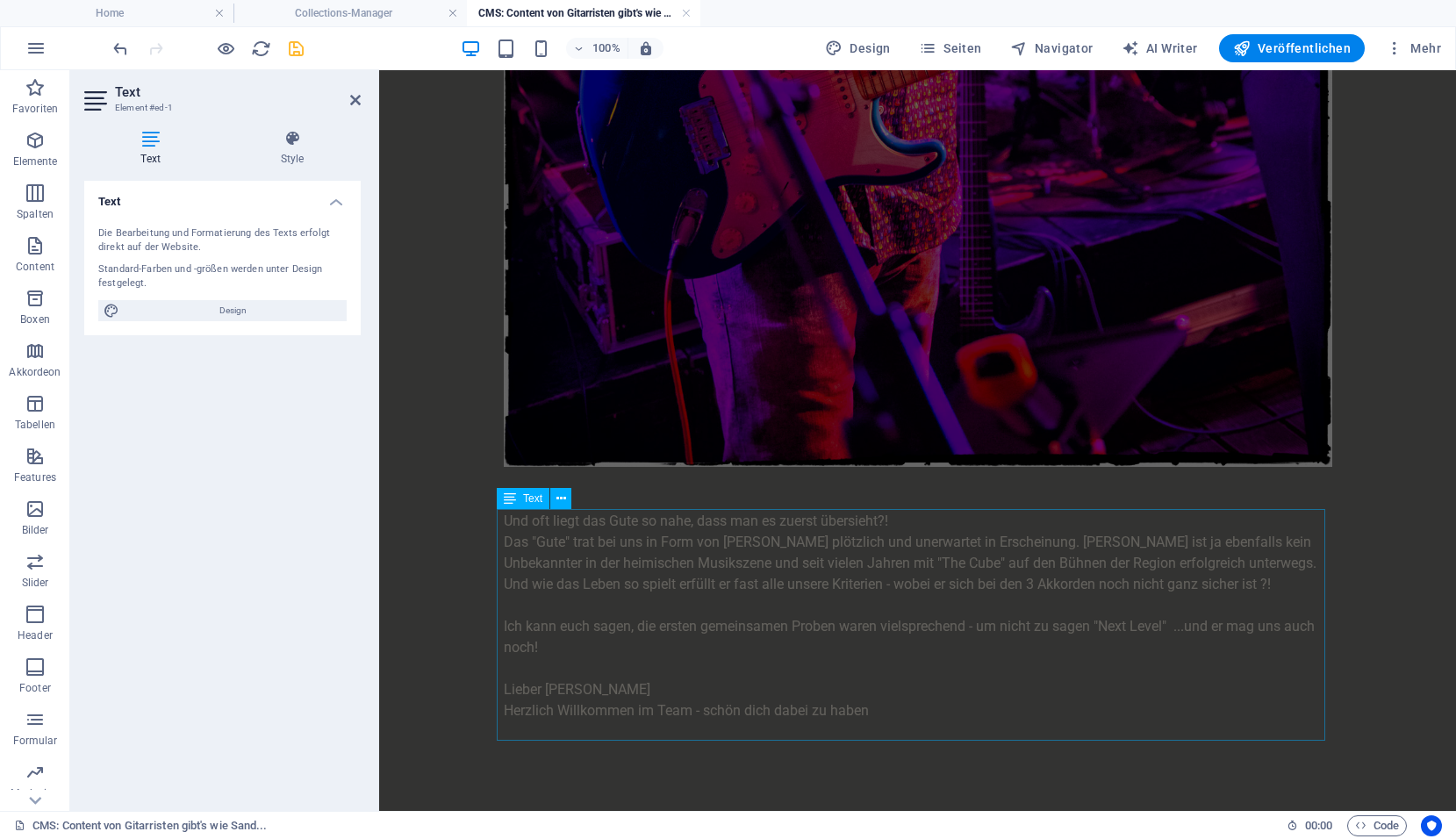
scroll to position [1213, 0]
click at [298, 45] on icon "save" at bounding box center [296, 48] width 20 height 20
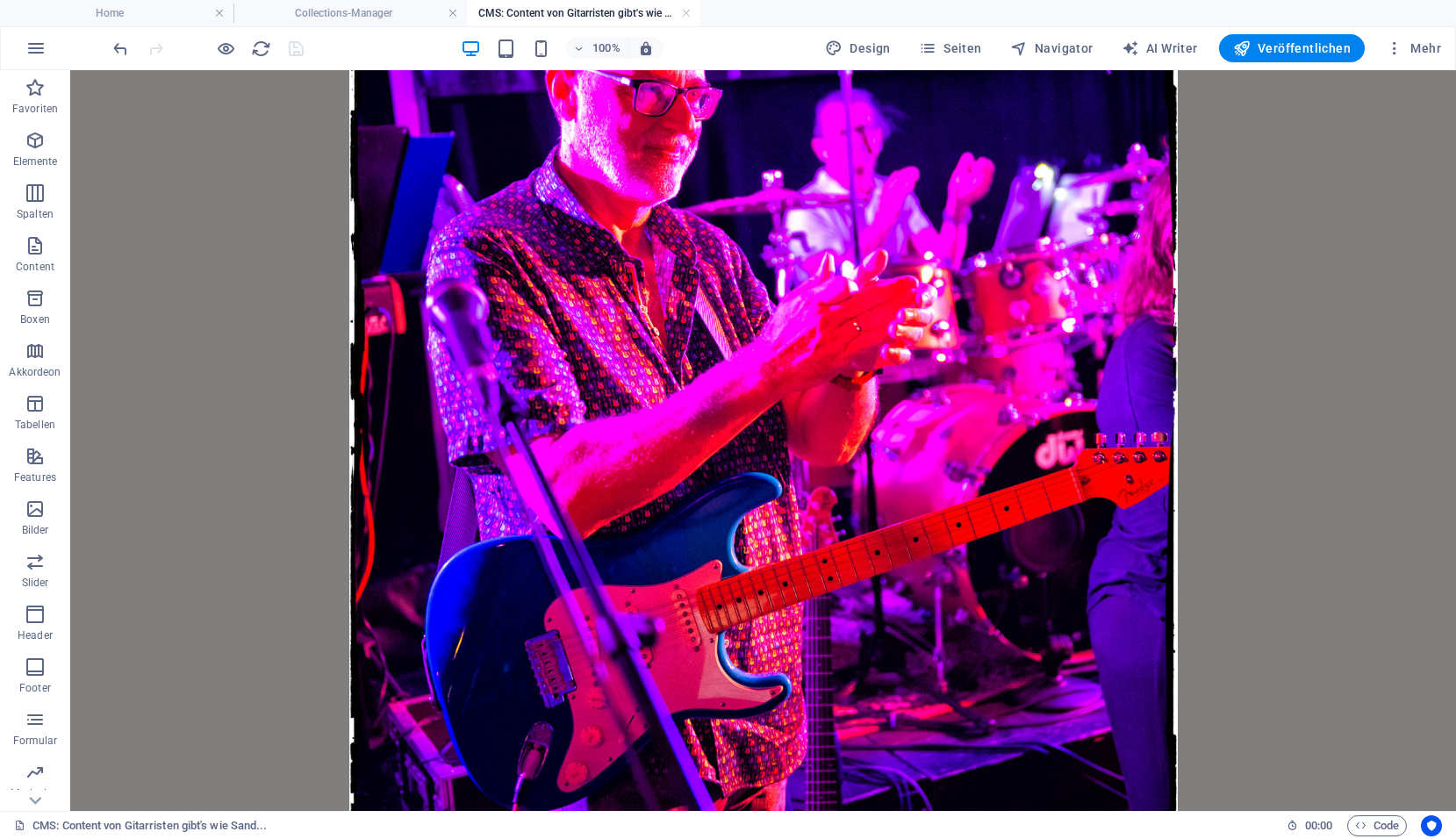
scroll to position [0, 0]
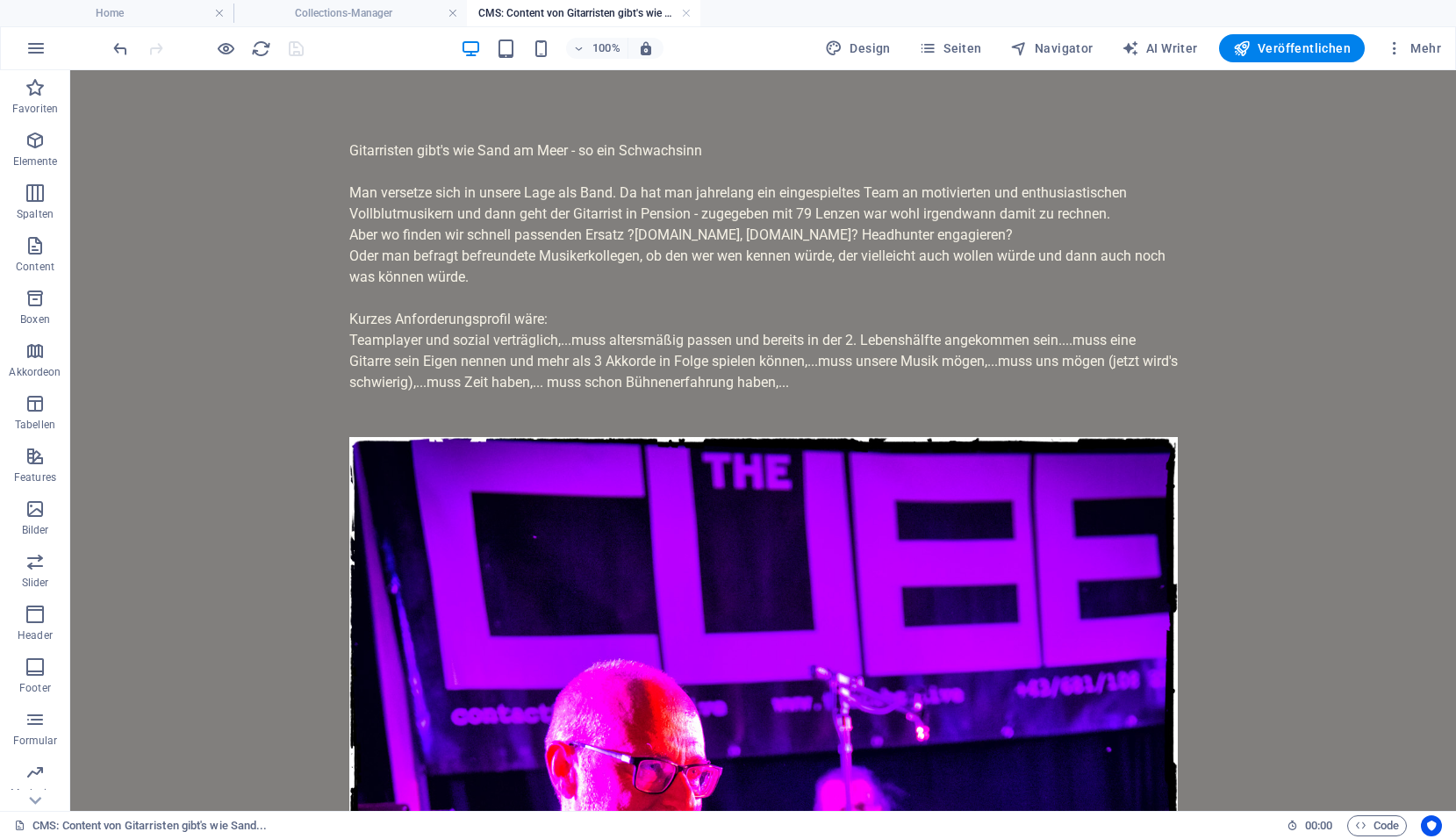
click at [624, 6] on h4 "CMS: Content von Gitarristen gibt's wie Sand..." at bounding box center [583, 13] width 234 height 19
click at [348, 7] on h4 "Collections-Manager" at bounding box center [350, 13] width 234 height 19
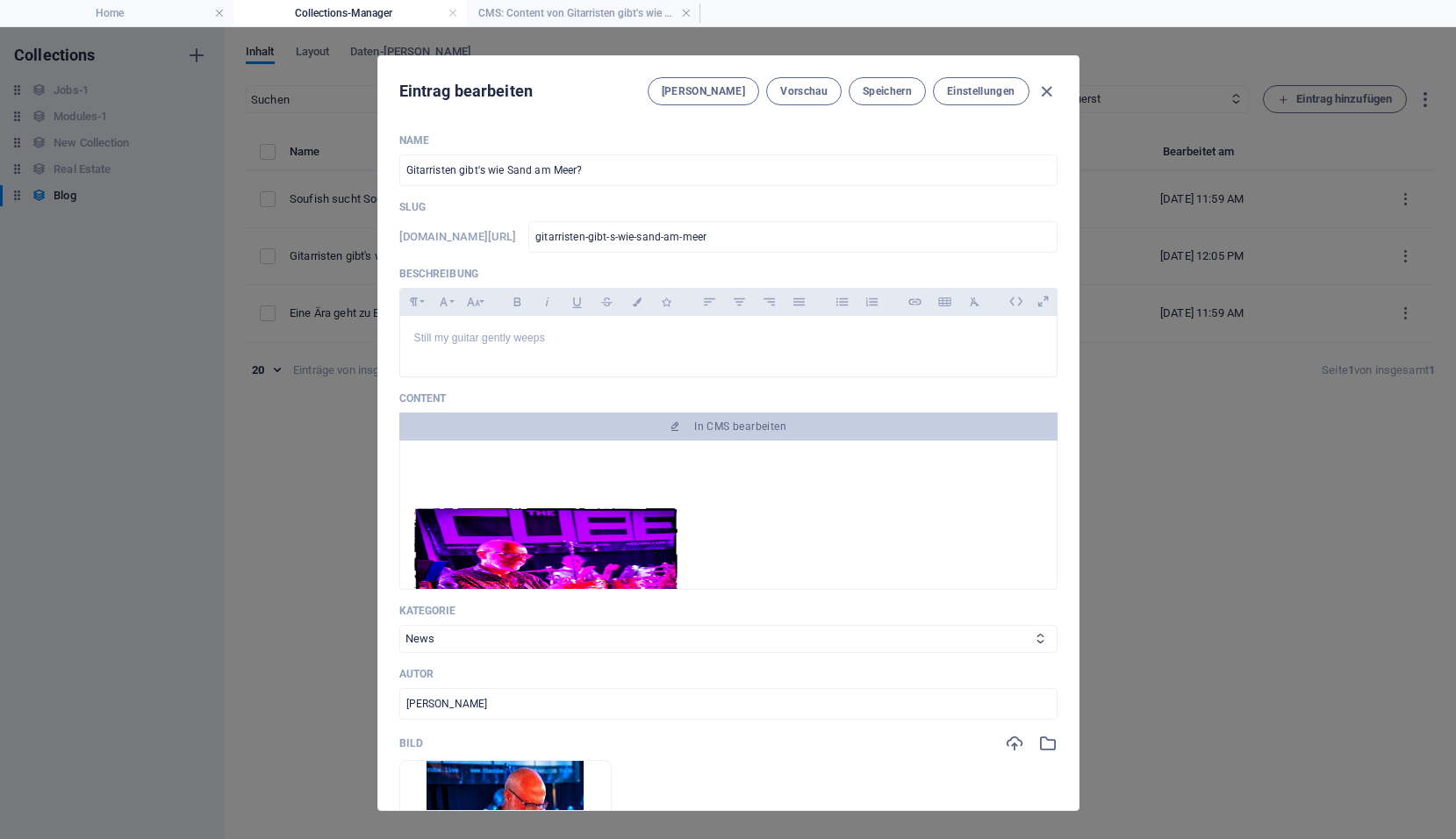
scroll to position [264, 0]
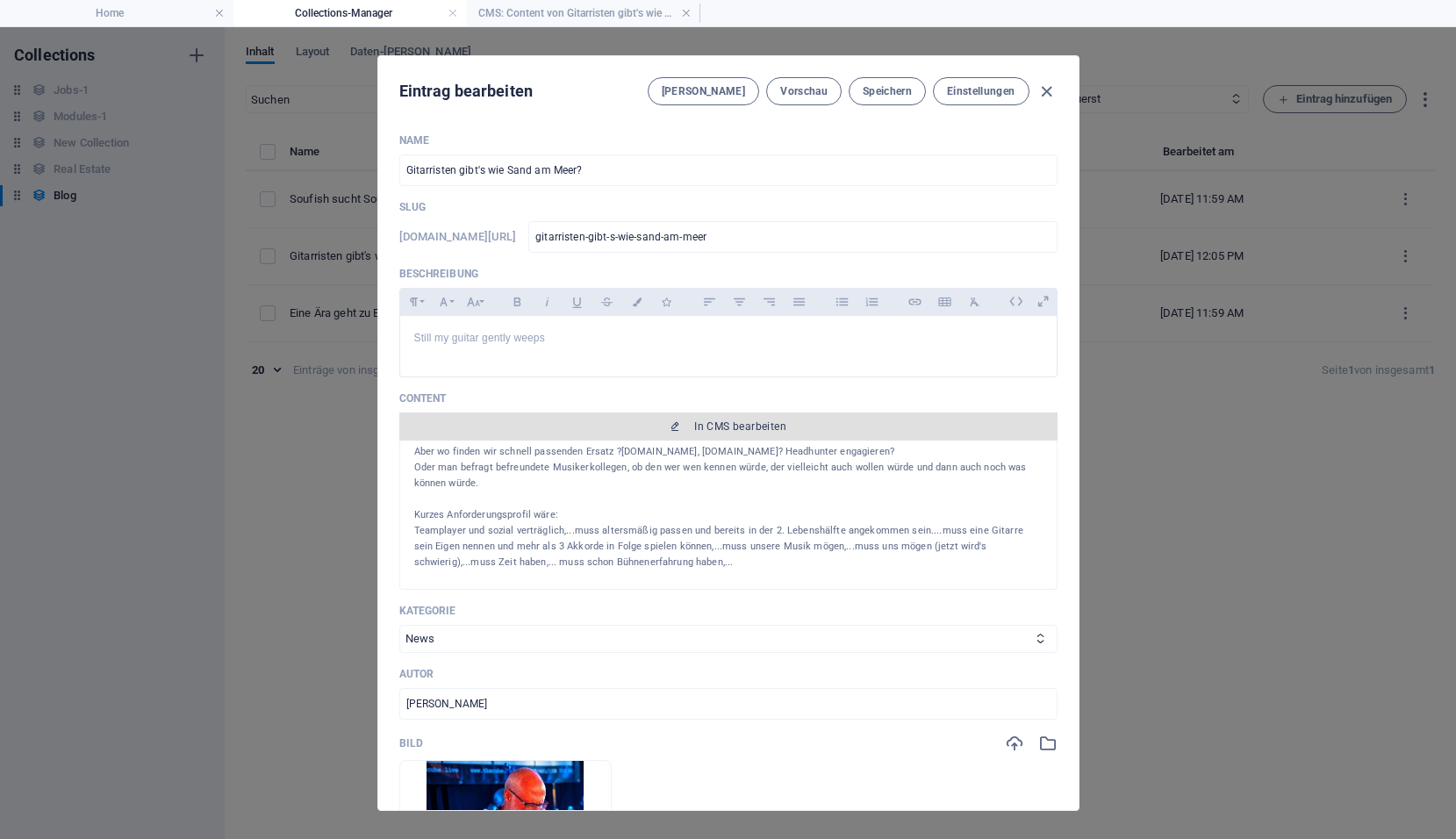
click at [769, 425] on span "In CMS bearbeiten" at bounding box center [740, 425] width 92 height 14
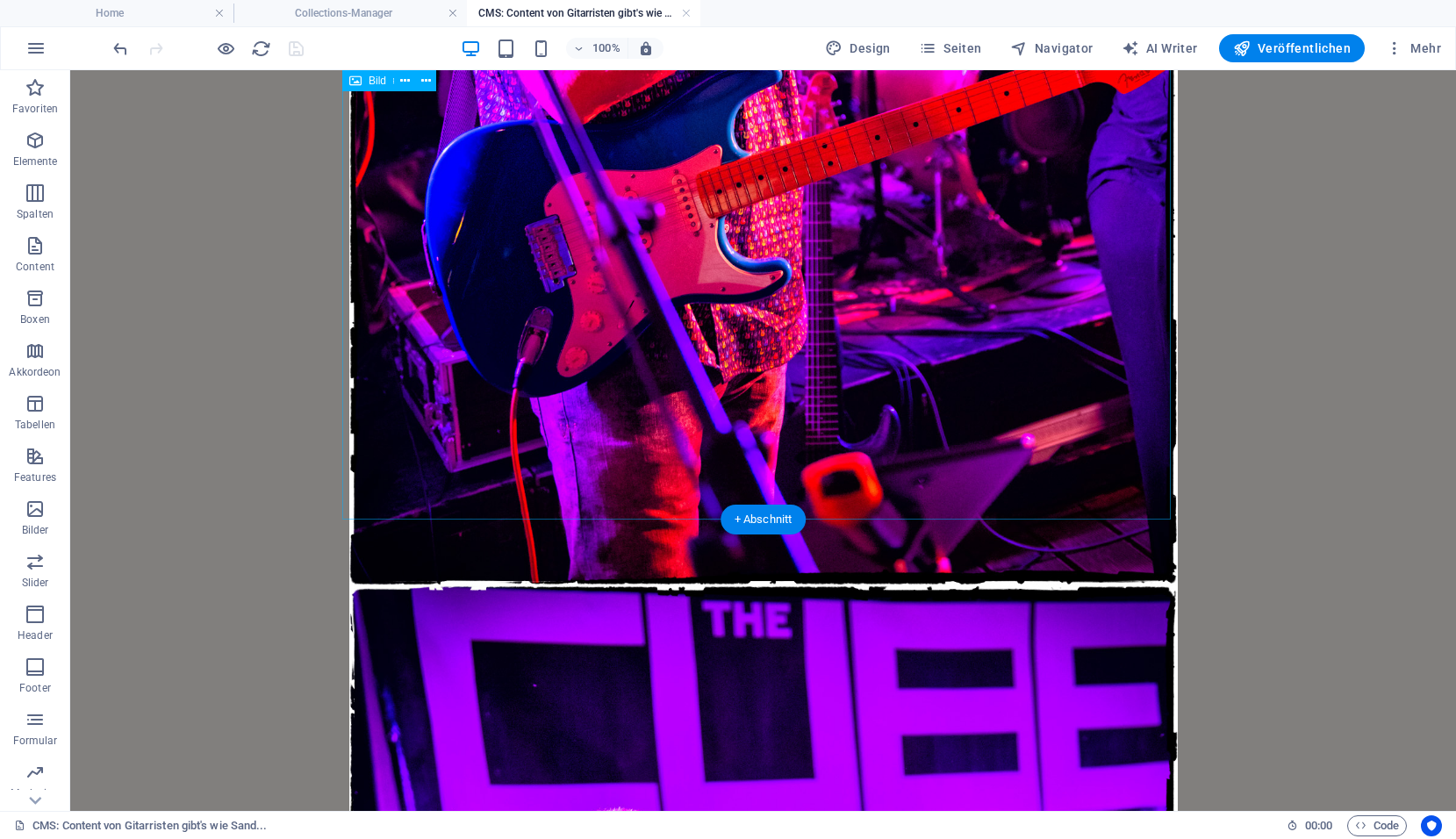
scroll to position [1667, 0]
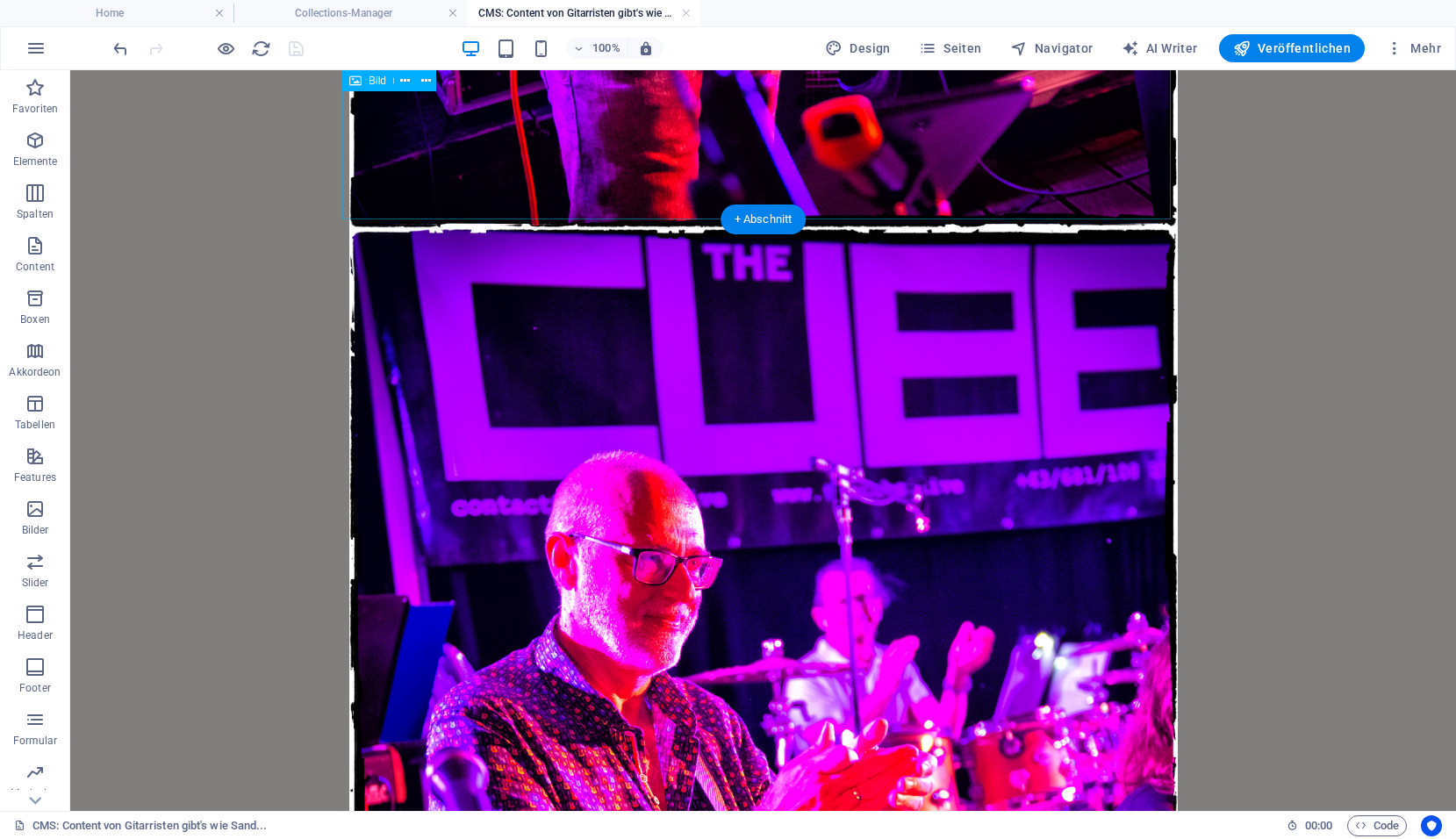
scroll to position [1755, 0]
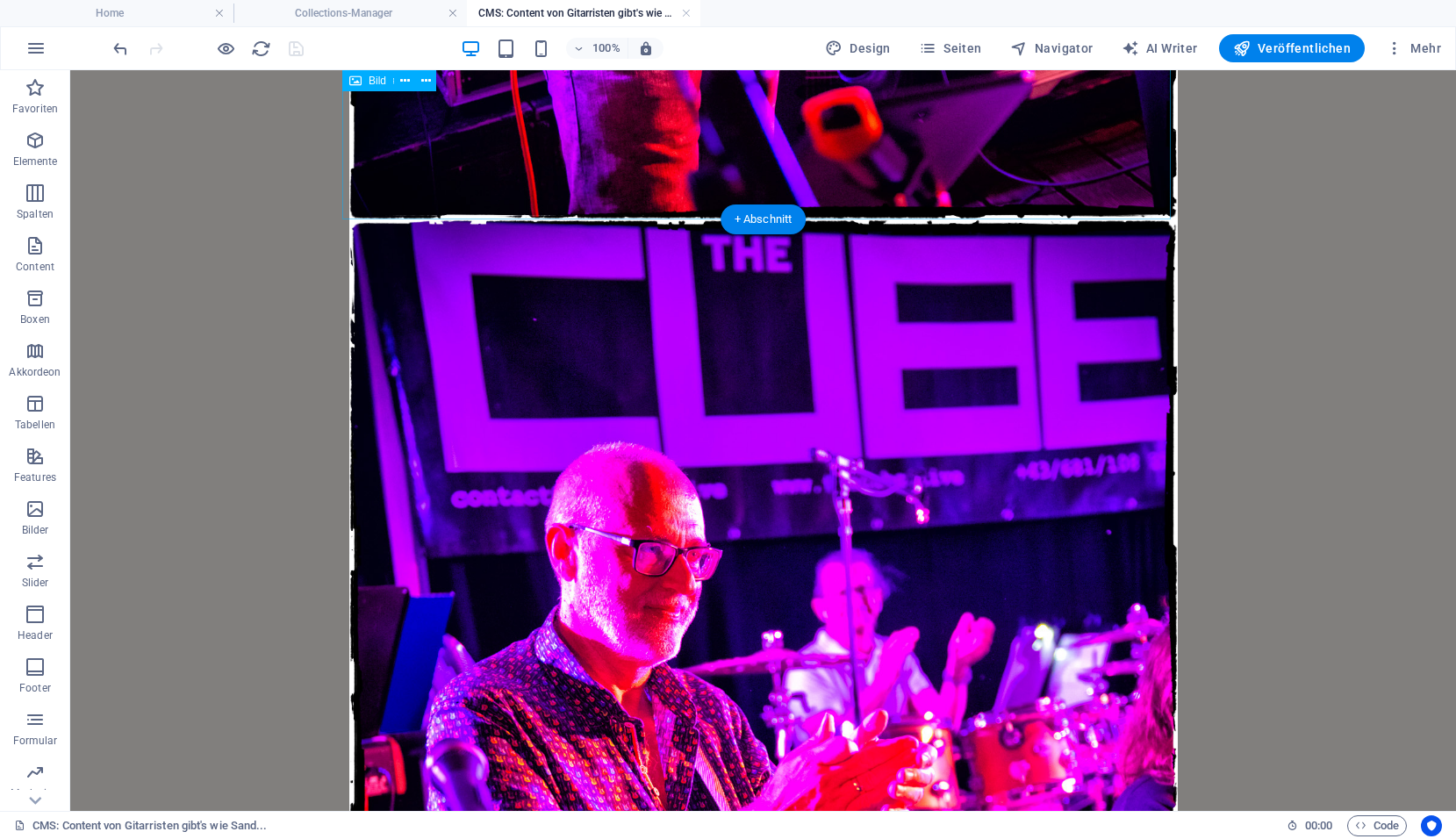
click at [422, 419] on figure at bounding box center [763, 839] width 828 height 1241
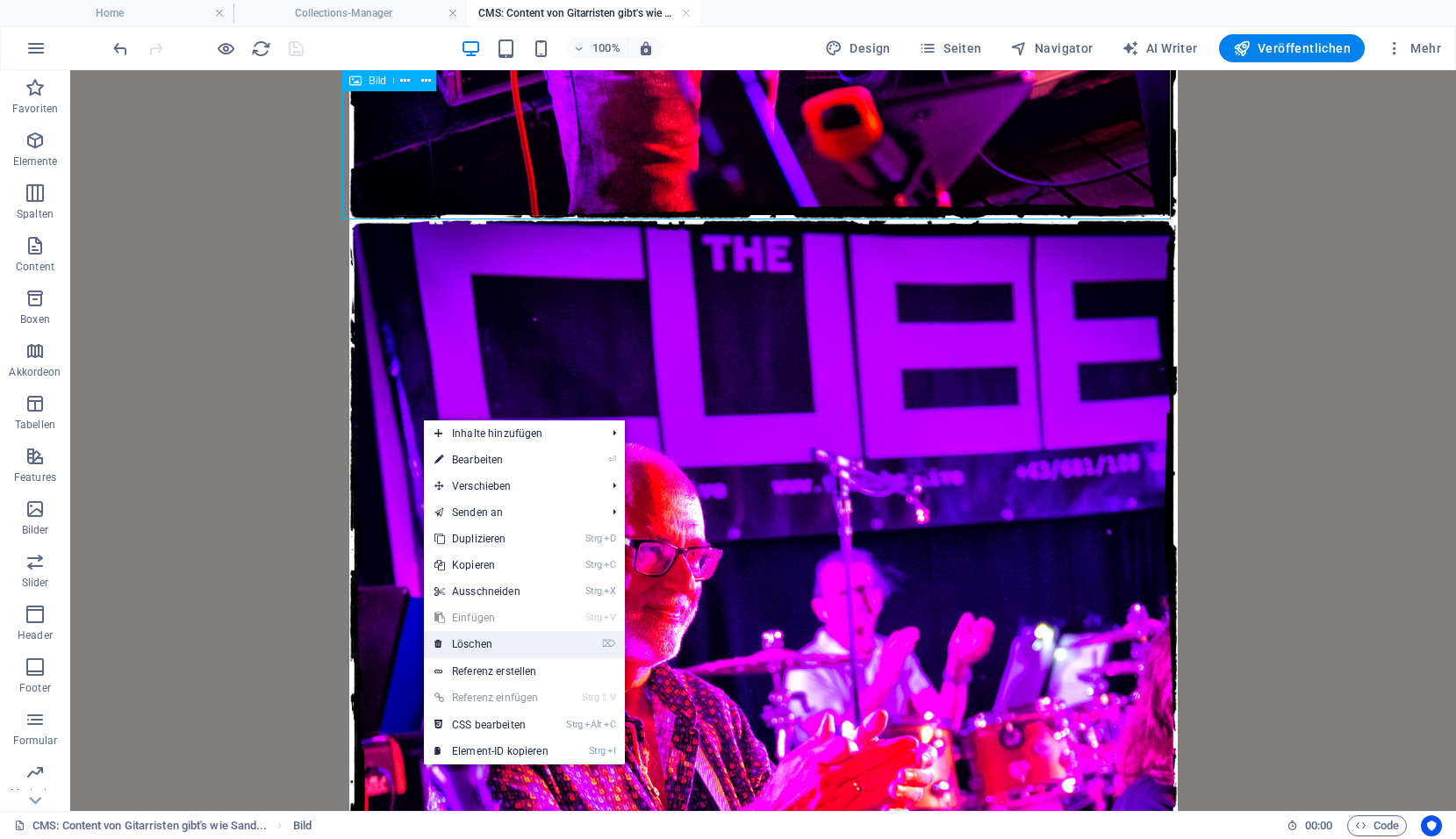
click at [454, 634] on link "⌦ Löschen" at bounding box center [491, 644] width 135 height 26
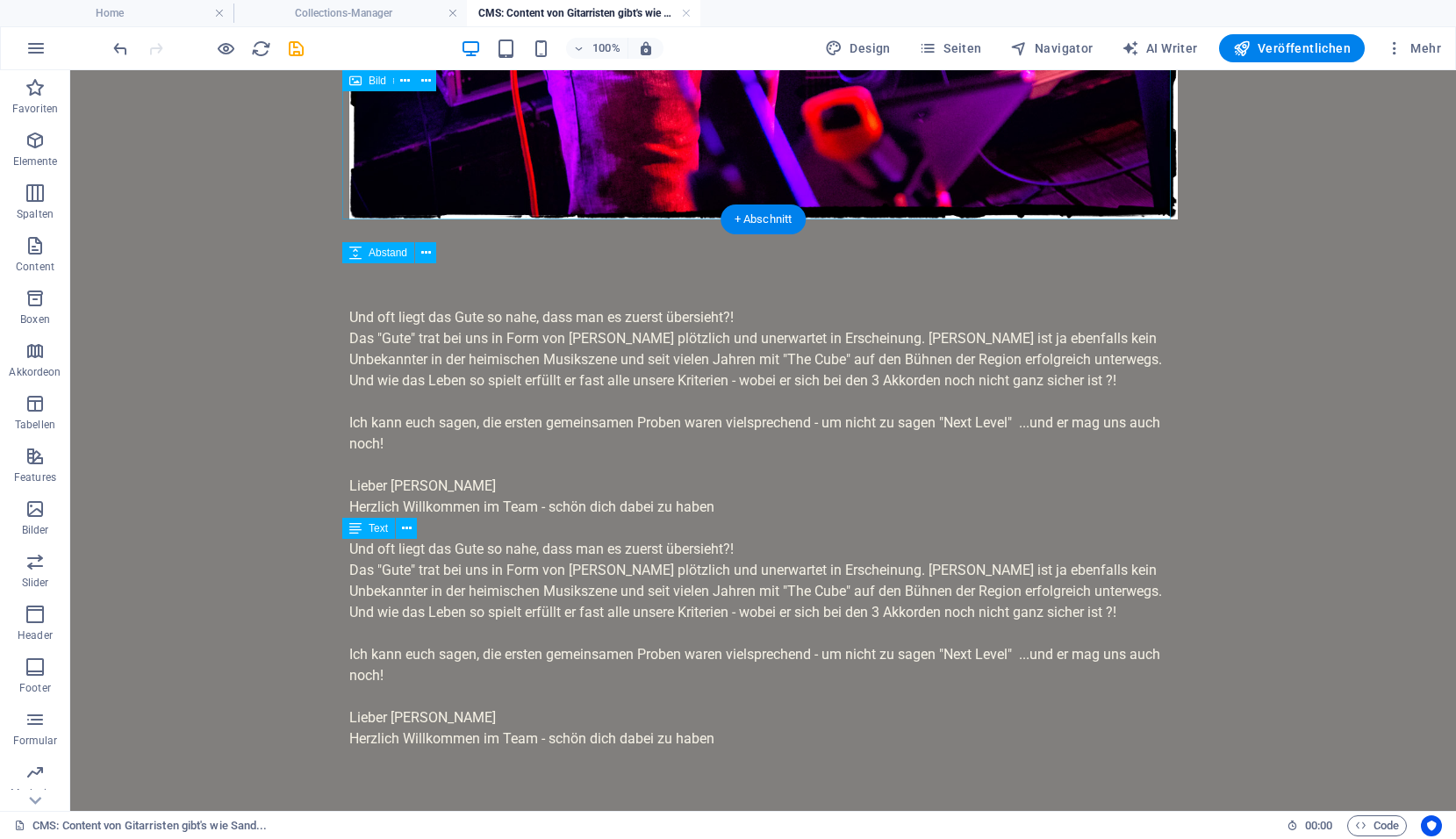
click at [414, 526] on button at bounding box center [405, 528] width 21 height 21
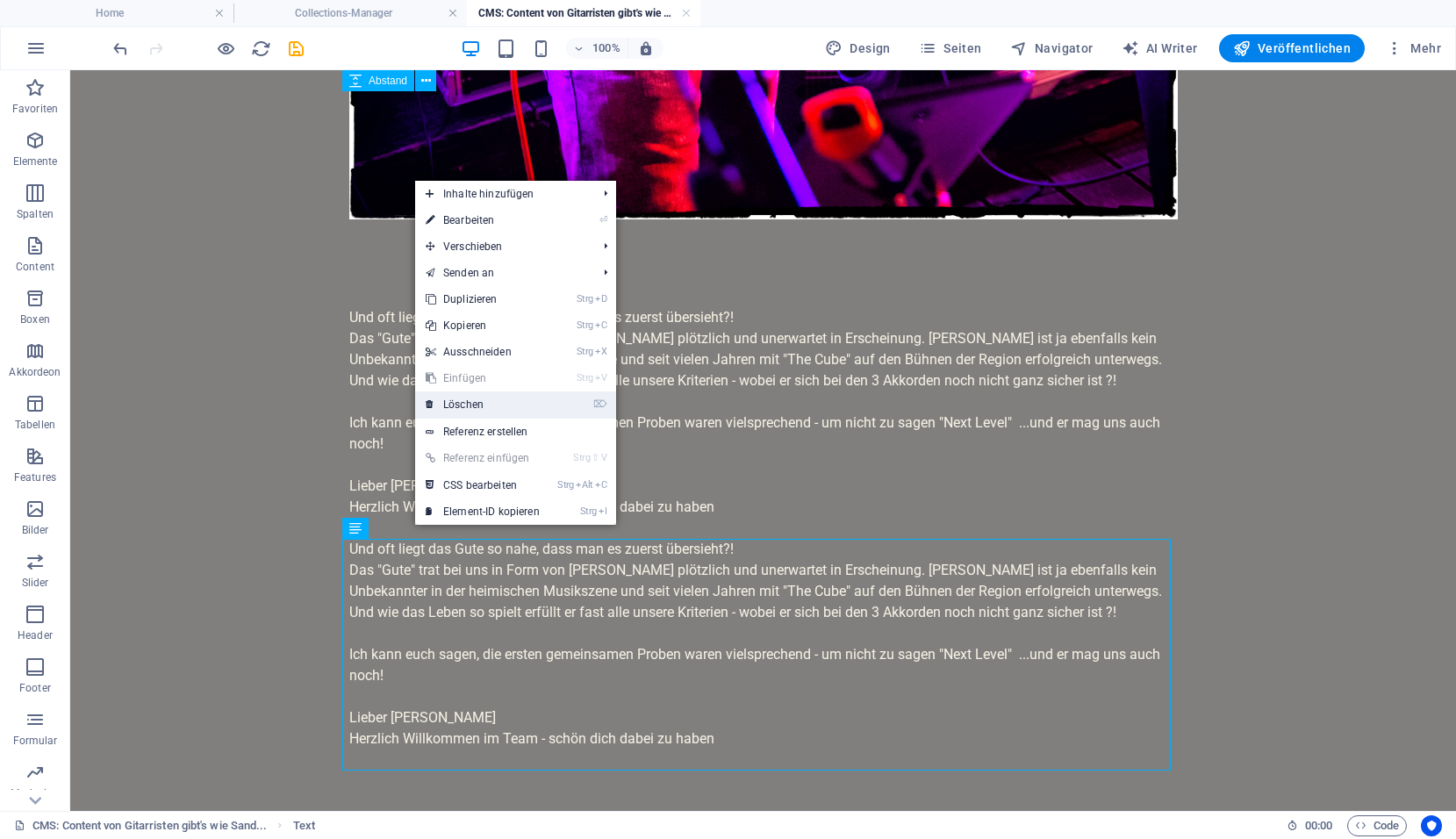
click at [484, 403] on link "⌦ Löschen" at bounding box center [483, 405] width 135 height 26
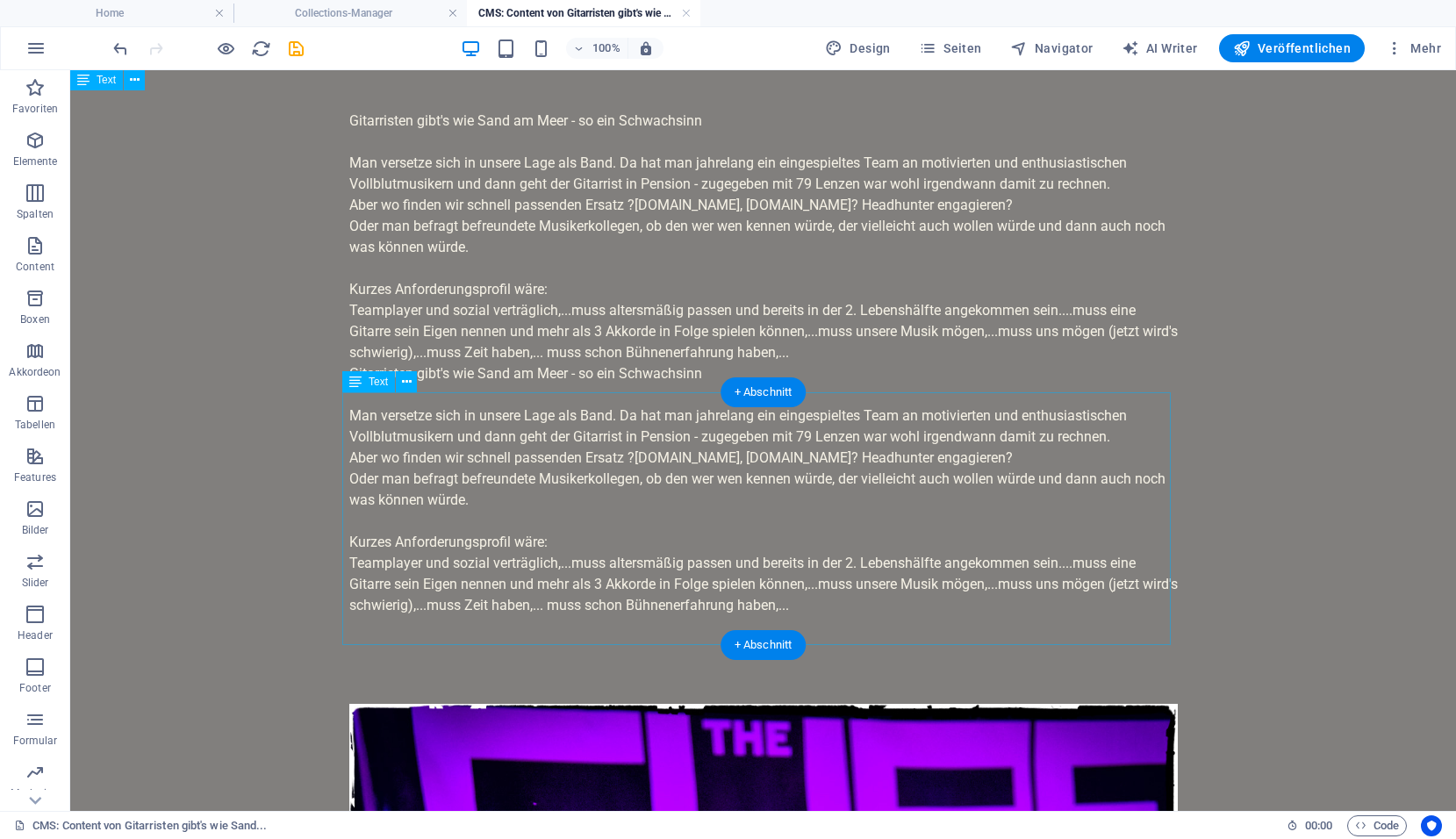
scroll to position [0, 0]
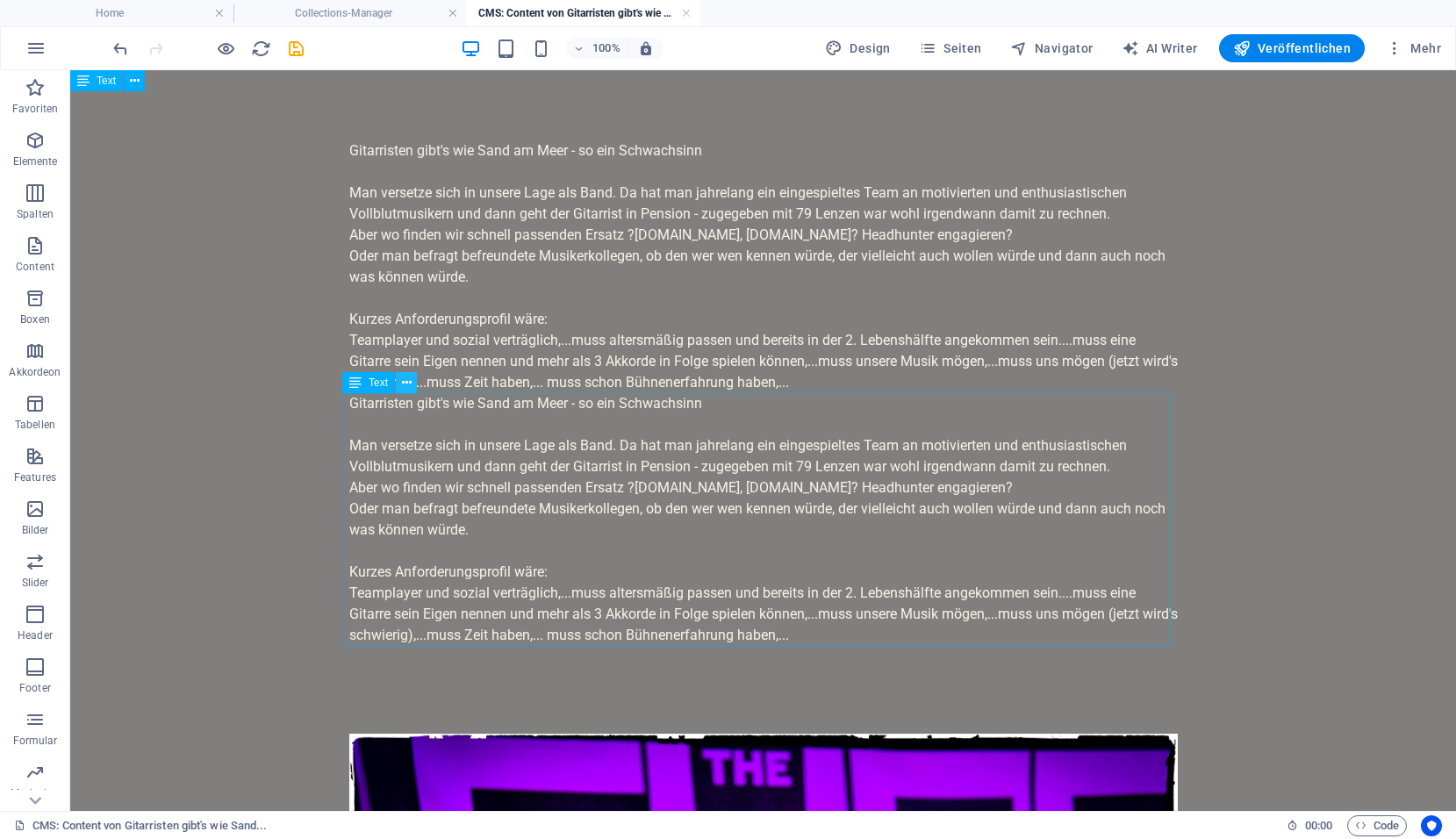
click at [403, 385] on icon at bounding box center [406, 383] width 10 height 18
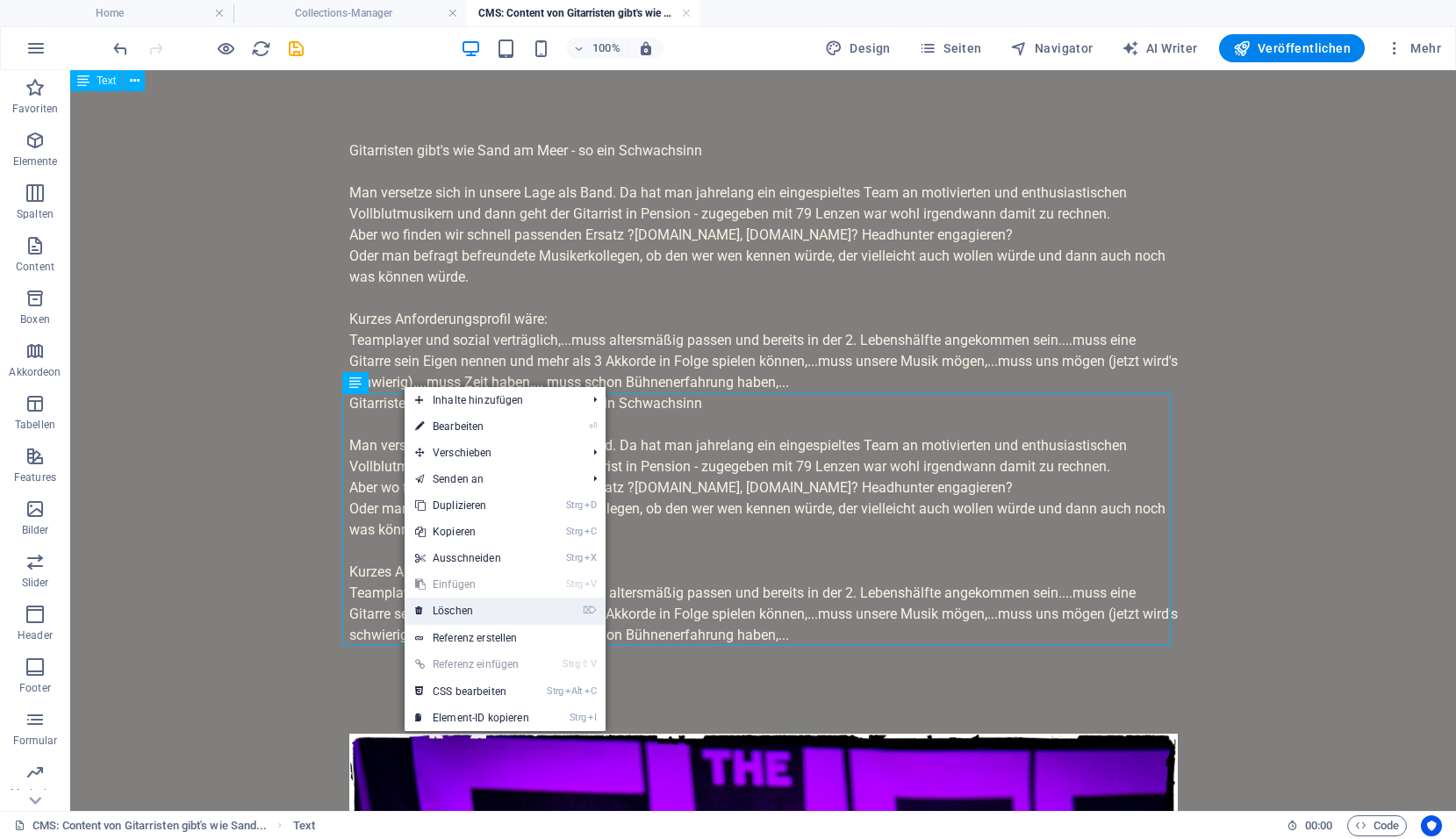
click at [440, 604] on link "⌦ Löschen" at bounding box center [472, 610] width 135 height 26
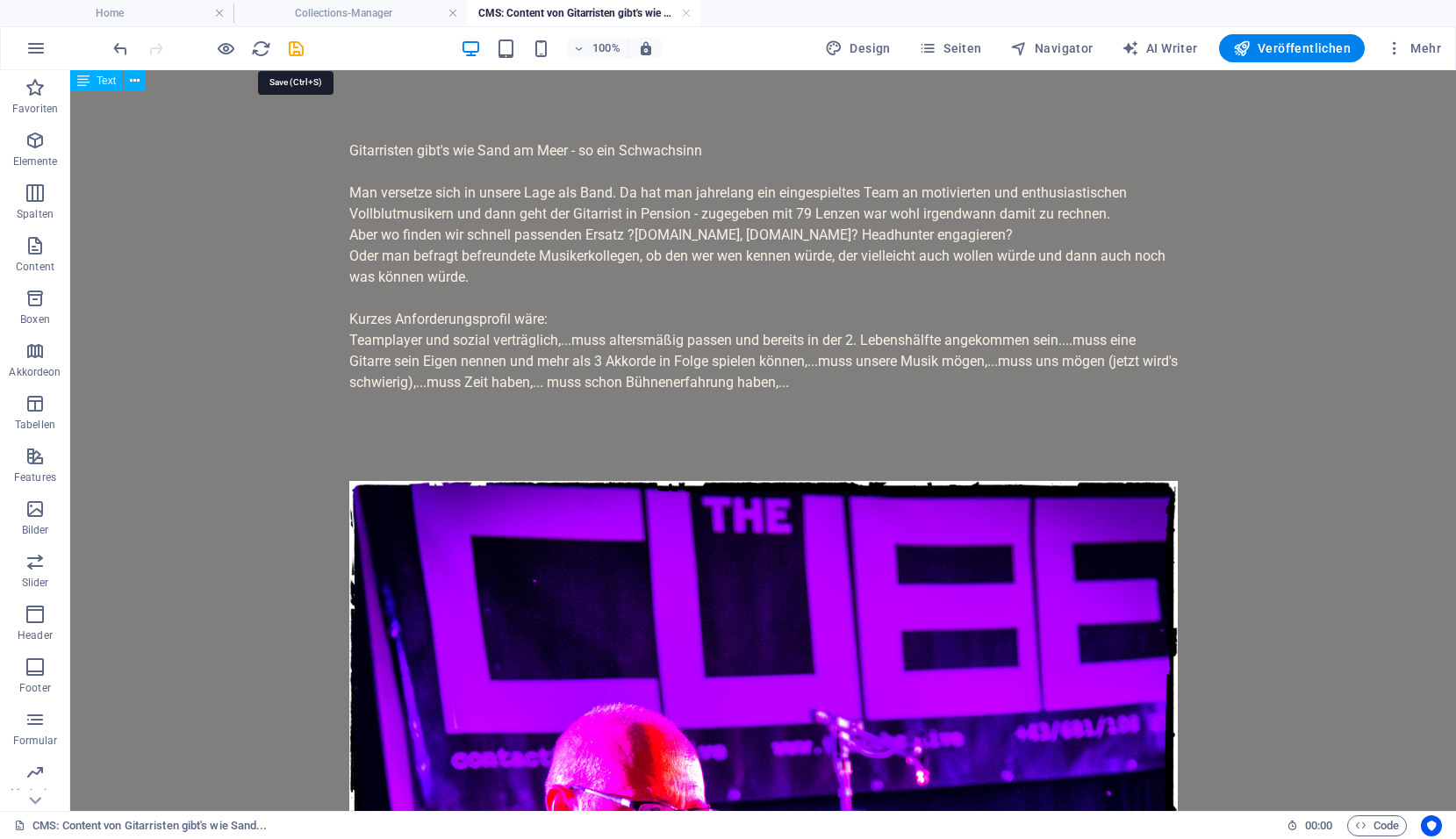
click at [298, 55] on icon "save" at bounding box center [296, 48] width 20 height 20
click at [394, 12] on h4 "Collections-Manager" at bounding box center [350, 13] width 234 height 19
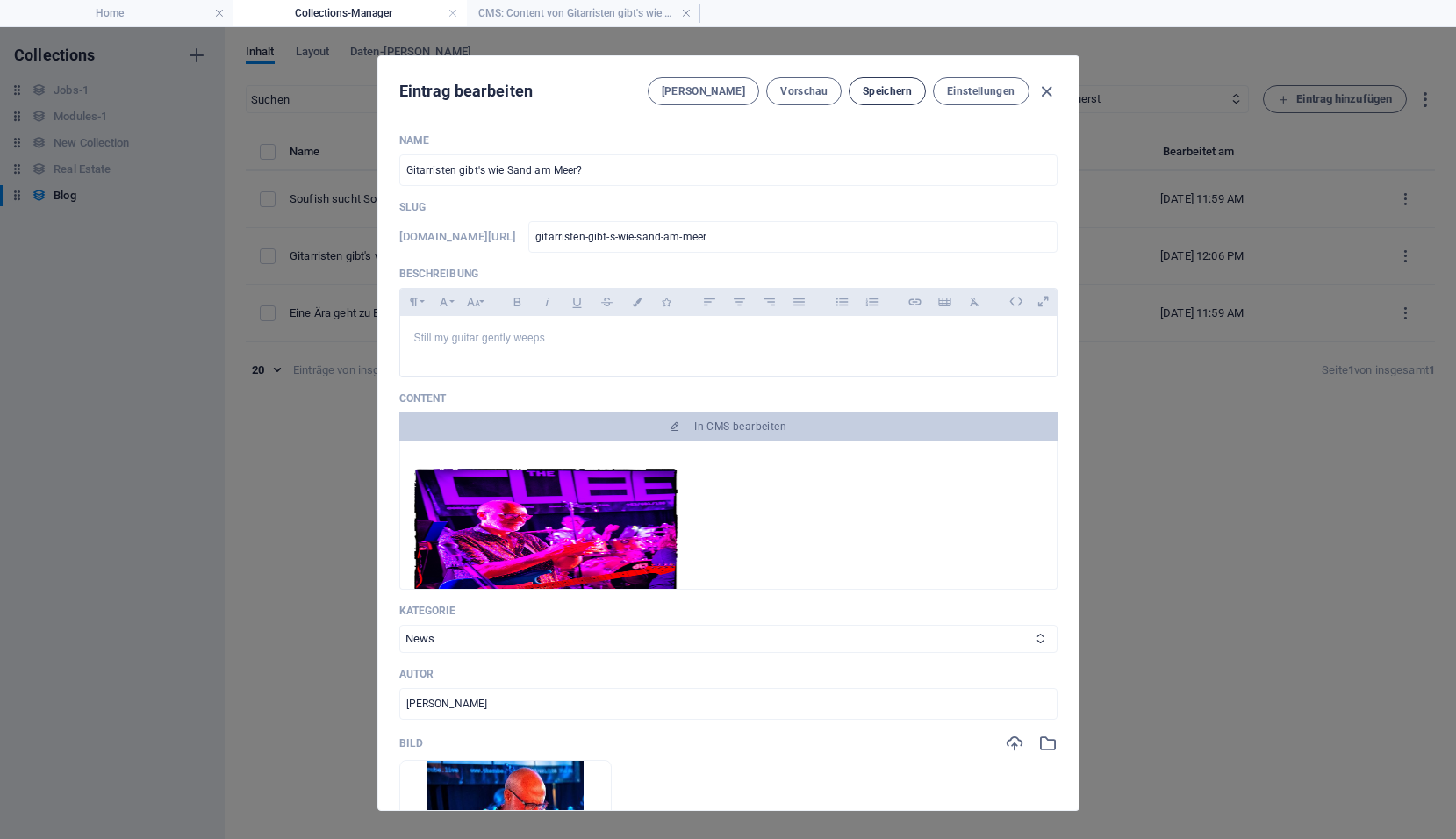
click at [893, 89] on span "Speichern" at bounding box center [887, 91] width 49 height 14
drag, startPoint x: 1052, startPoint y: 518, endPoint x: 1054, endPoint y: 478, distance: 40.0
click at [1054, 478] on div "Name Gitarristen gibt's wie Sand am Meer? ​ Slug www.example.com/blog-eintrag/ …" at bounding box center [728, 464] width 700 height 691
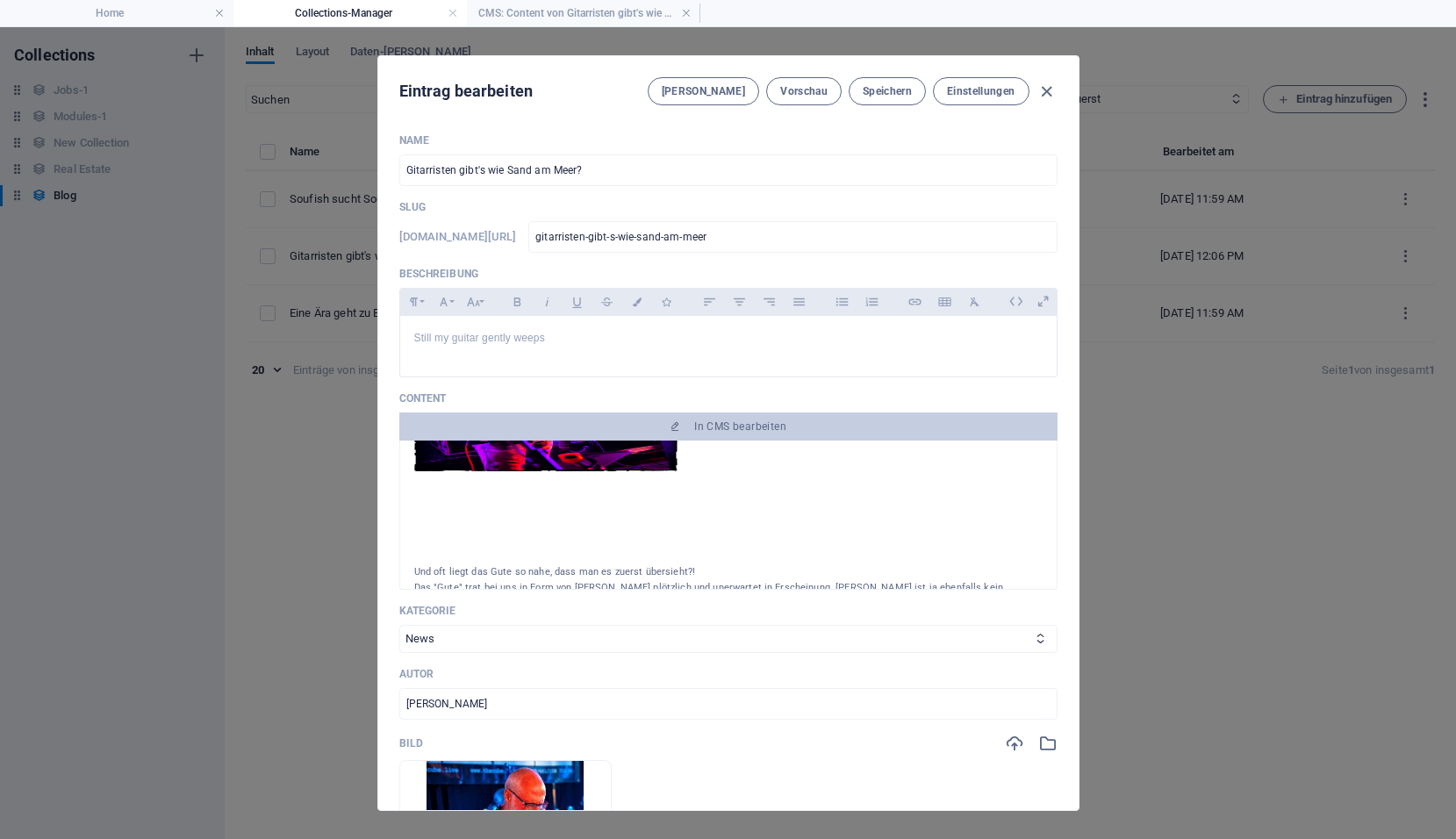
scroll to position [419, 0]
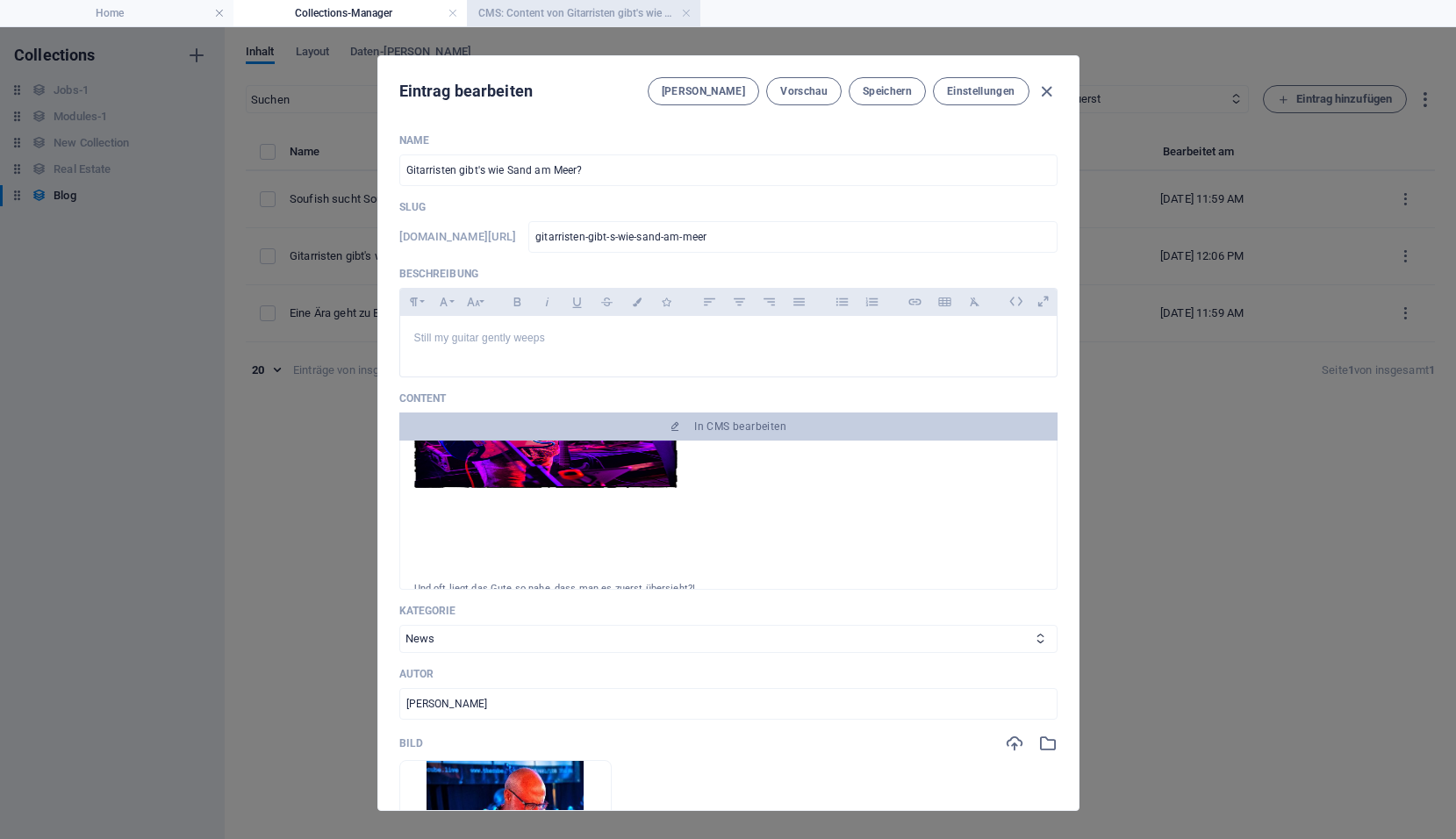
click at [539, 2] on li "CMS: Content von Gitarristen gibt's wie Sand..." at bounding box center [583, 13] width 234 height 26
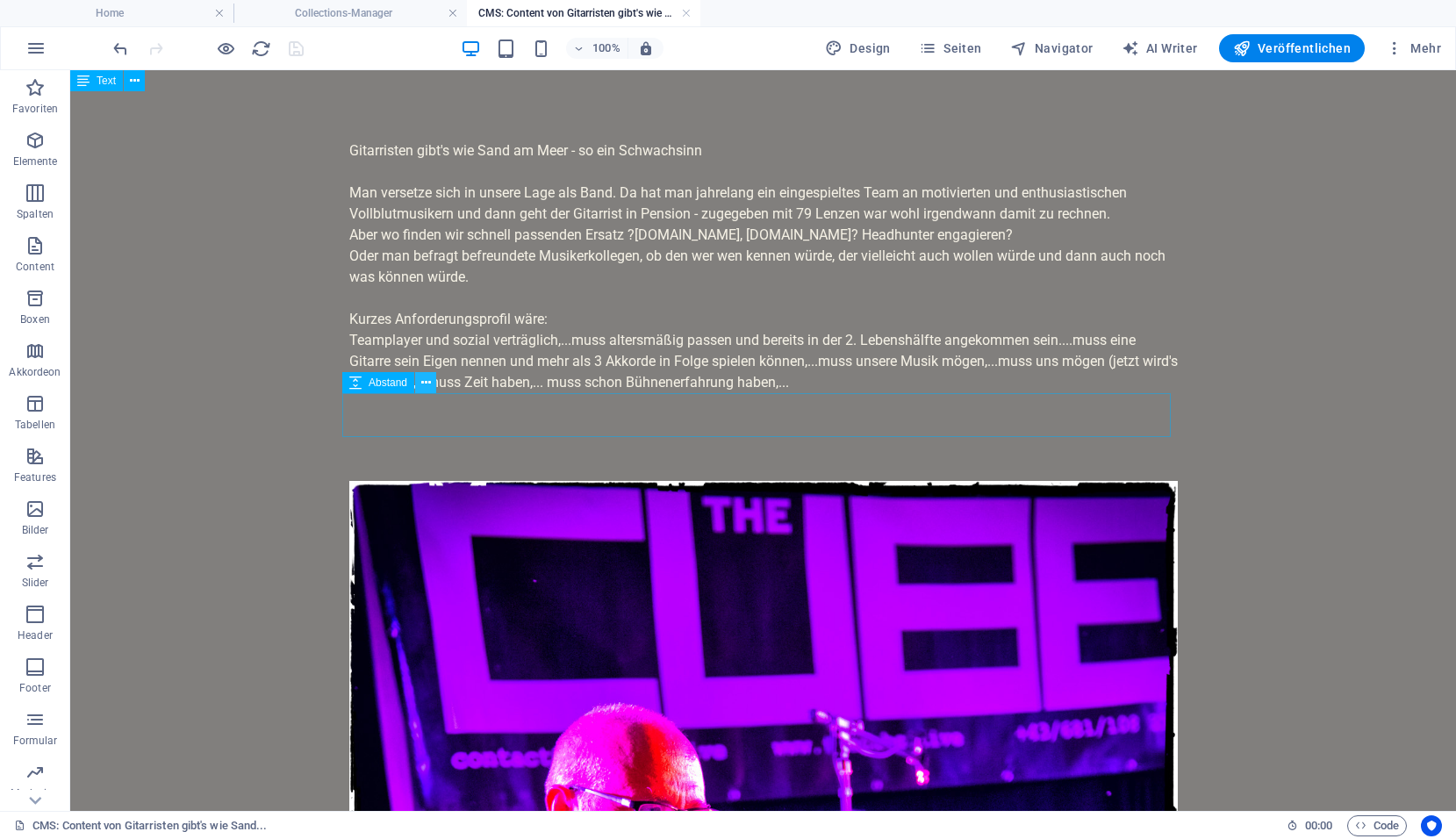
click at [418, 386] on button at bounding box center [425, 382] width 21 height 21
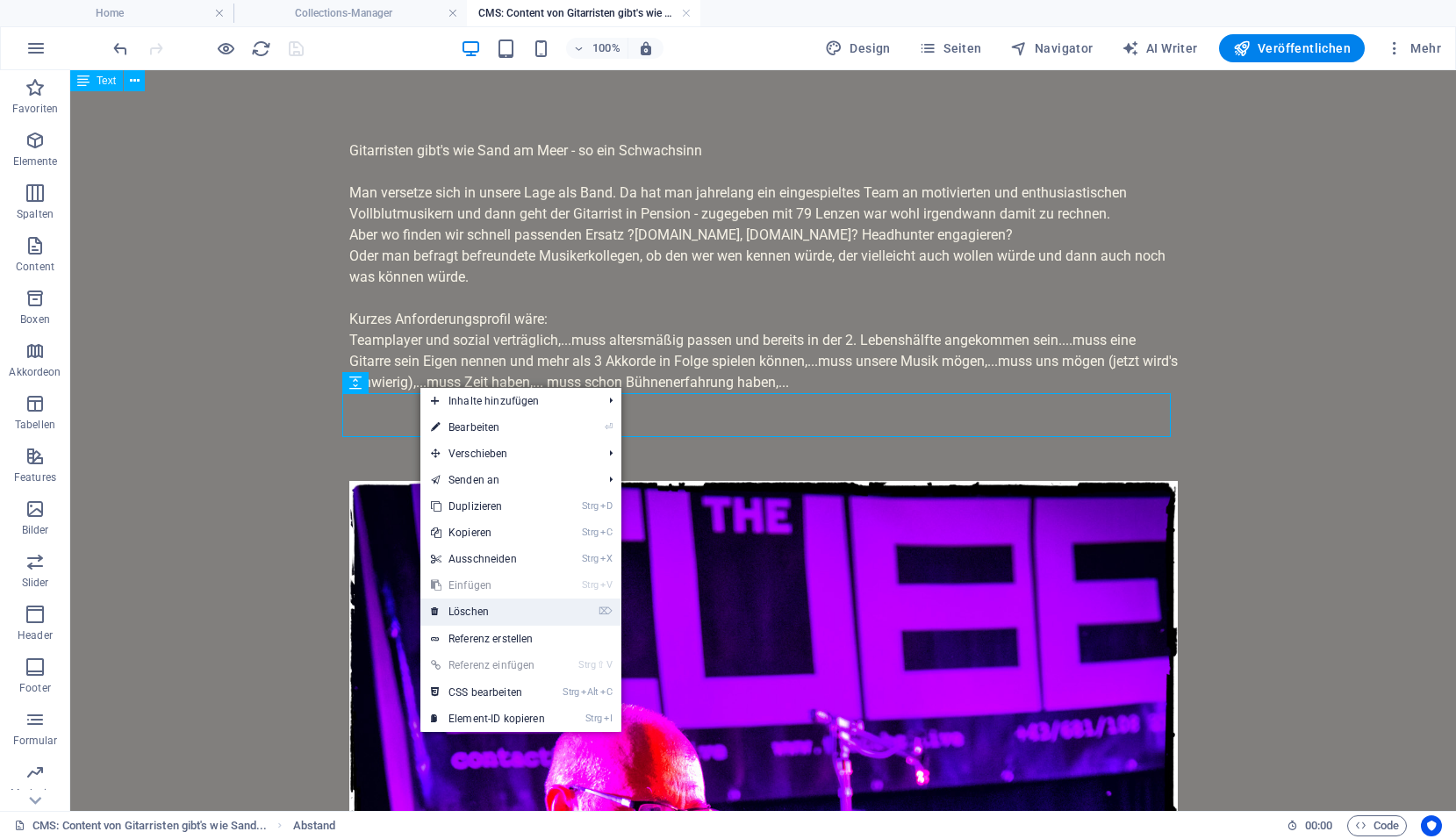
click at [481, 611] on link "⌦ Löschen" at bounding box center [487, 611] width 135 height 26
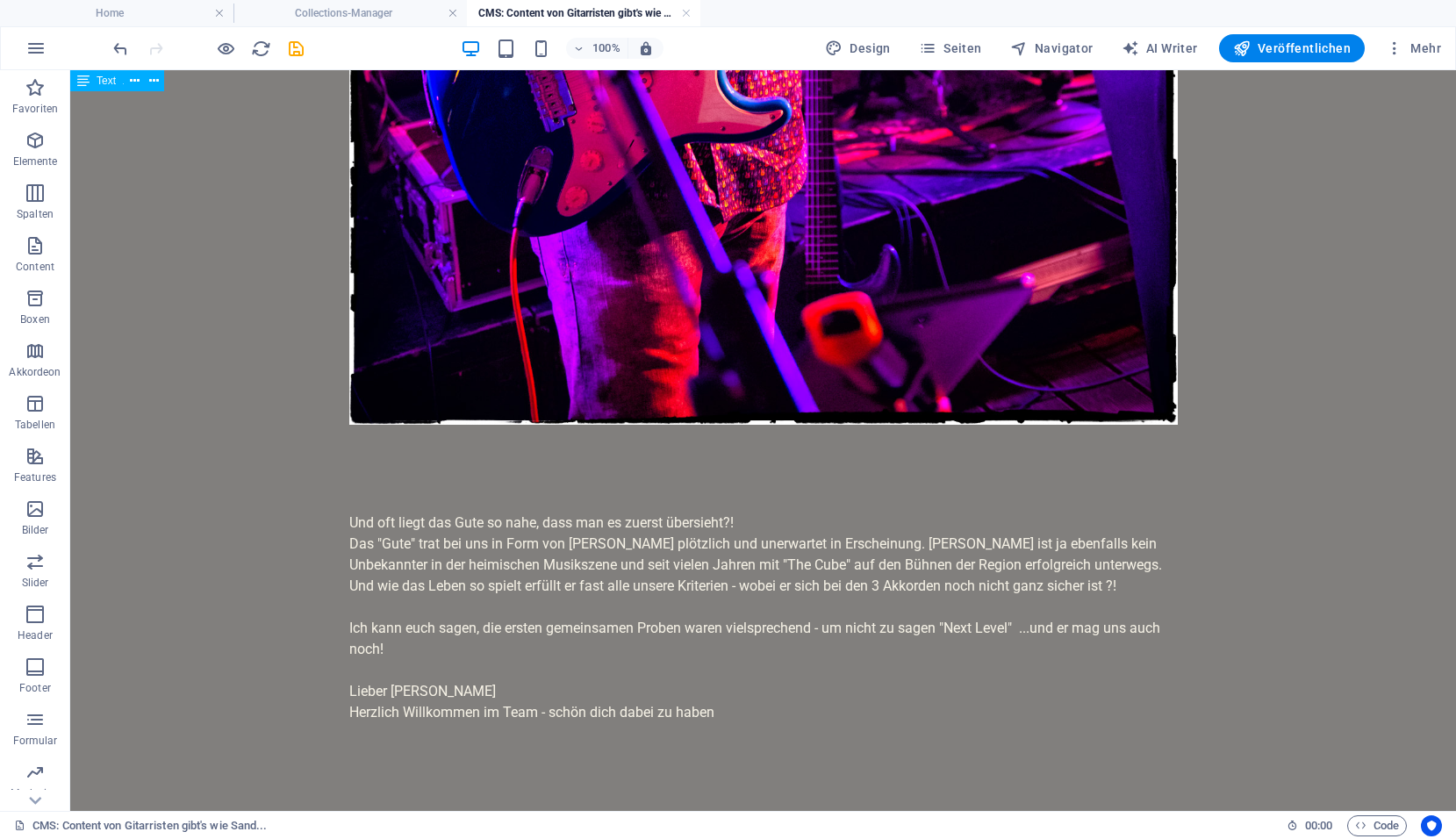
scroll to position [1256, 0]
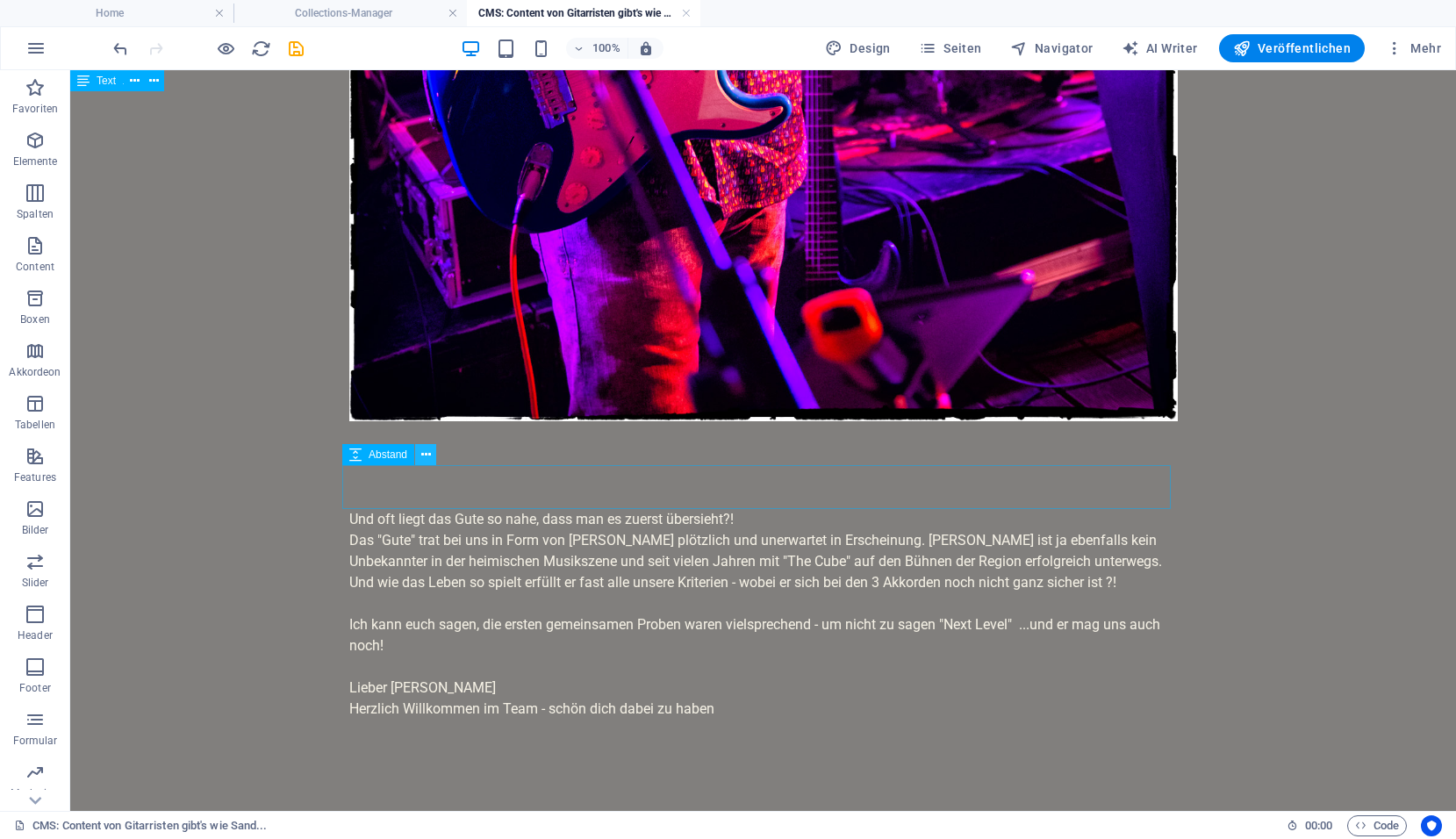
click at [423, 453] on icon at bounding box center [425, 454] width 10 height 18
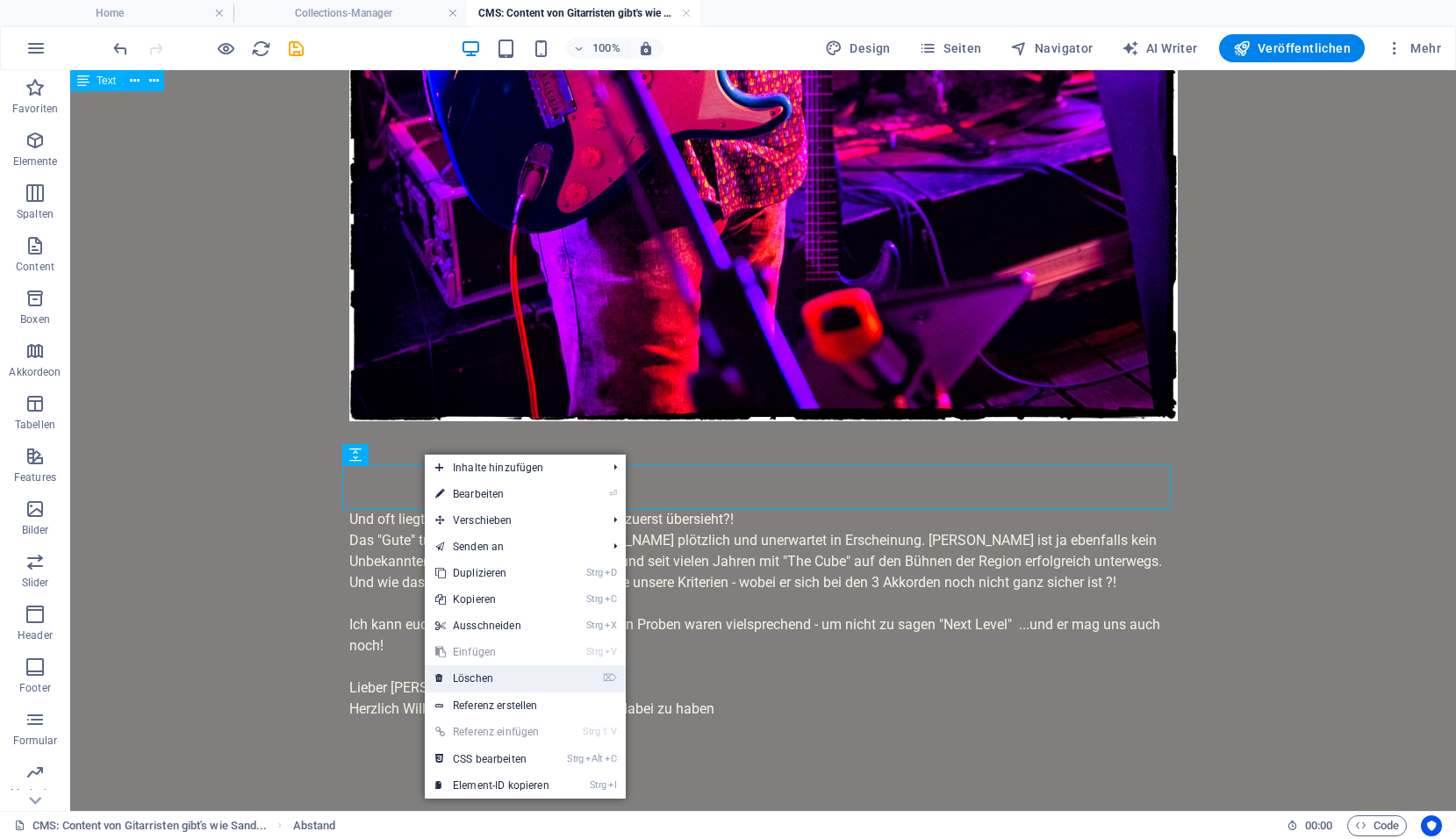
click at [477, 683] on link "⌦ Löschen" at bounding box center [492, 678] width 135 height 26
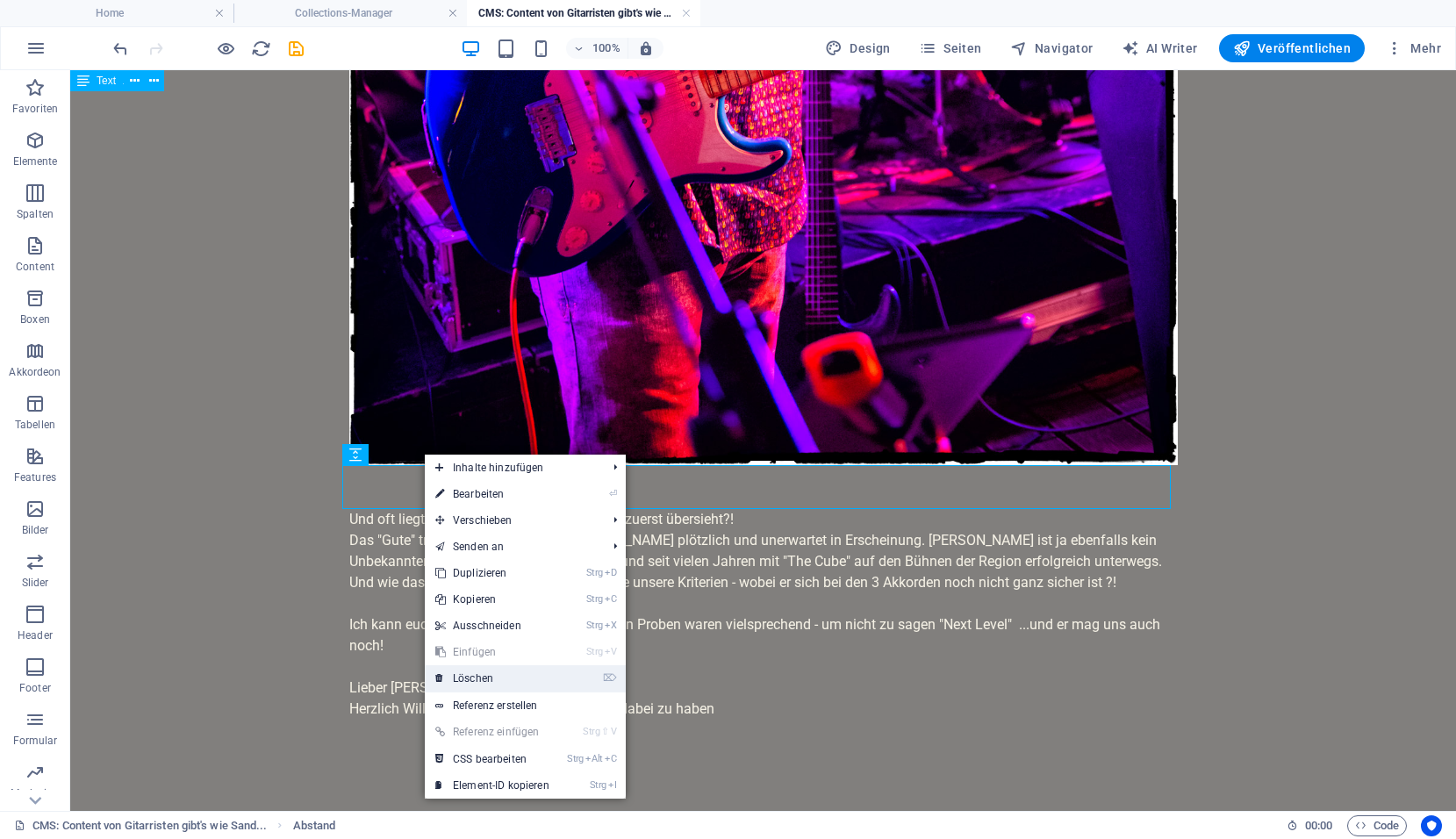
scroll to position [1213, 0]
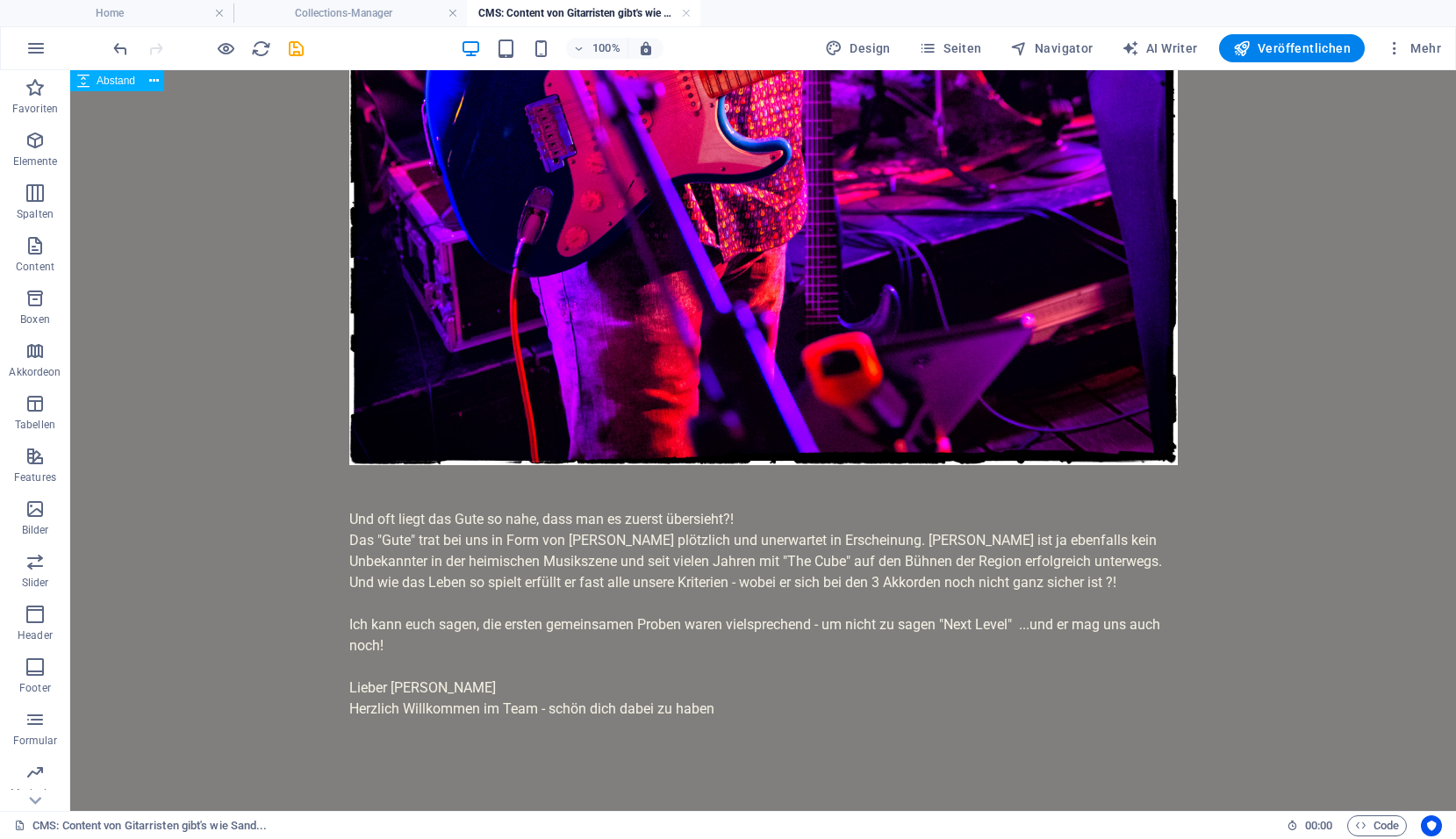
click at [359, 489] on div at bounding box center [763, 487] width 828 height 44
click at [370, 521] on div "Und oft liegt das Gute so nahe, dass man es zuerst übersieht?! Das "Gute" trat …" at bounding box center [763, 624] width 828 height 232
click at [613, 532] on div "Und oft liegt das Gute so nahe, dass man es zuerst übersieht?! Das "Gute" trat …" at bounding box center [763, 624] width 828 height 232
click at [418, 642] on div "Und oft liegt das Gute so nahe, dass man es zuerst übersieht?! Das "Gute" trat …" at bounding box center [763, 624] width 828 height 232
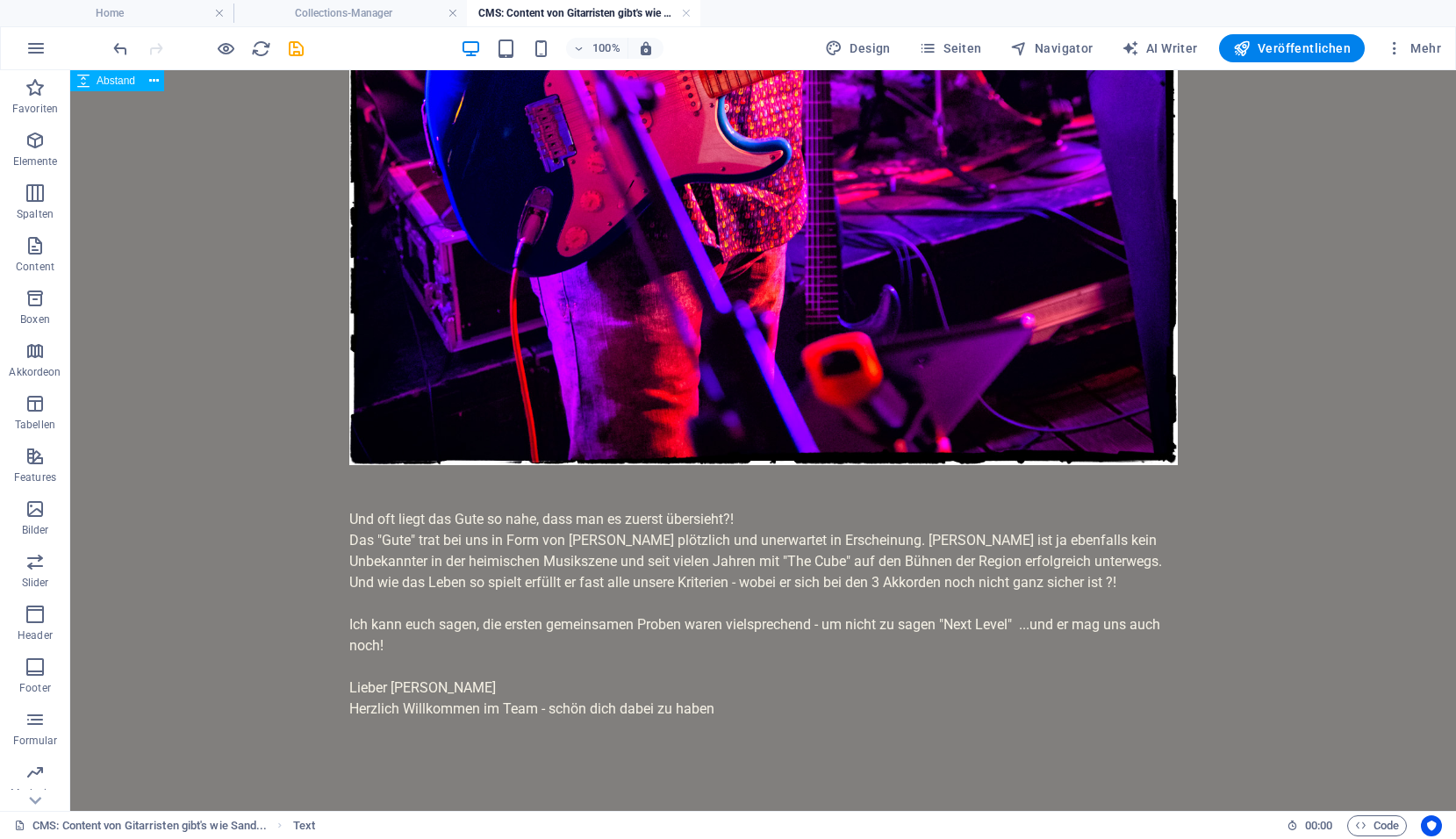
click at [413, 609] on div "Und oft liegt das Gute so nahe, dass man es zuerst übersieht?! Das "Gute" trat …" at bounding box center [763, 624] width 828 height 232
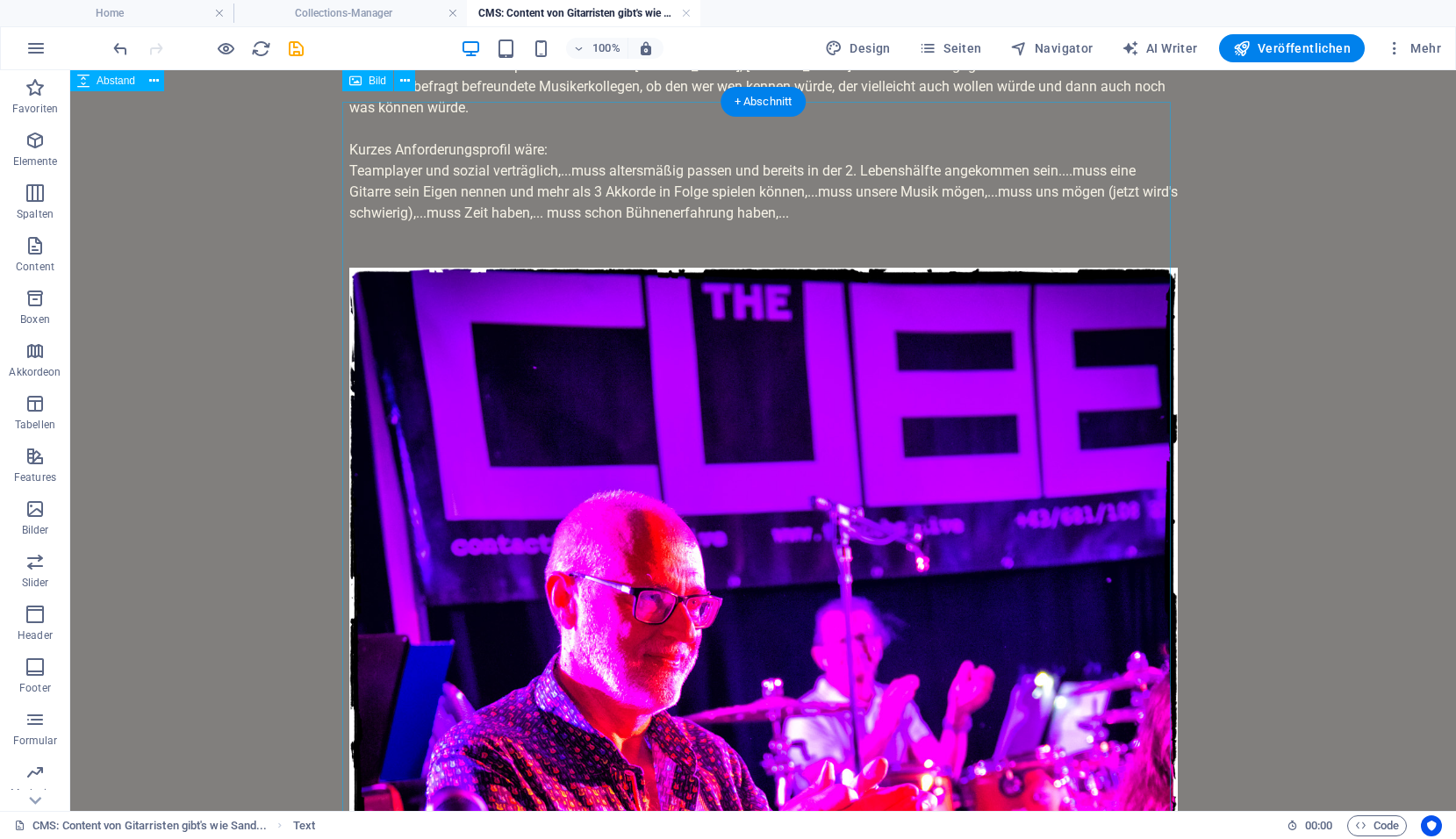
scroll to position [0, 0]
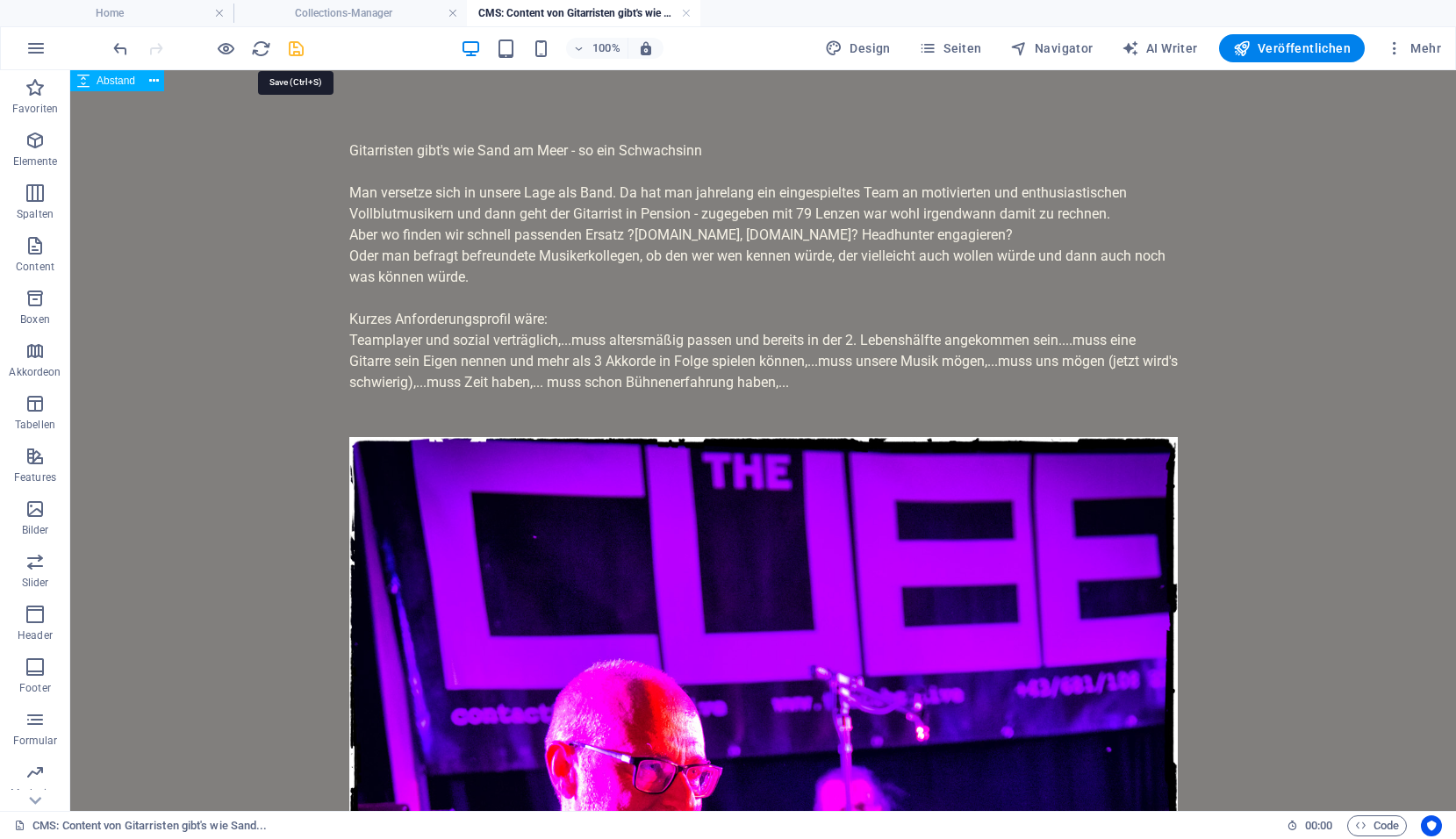
click at [292, 47] on icon "save" at bounding box center [296, 48] width 20 height 20
click at [377, 17] on h4 "Collections-Manager" at bounding box center [350, 13] width 234 height 19
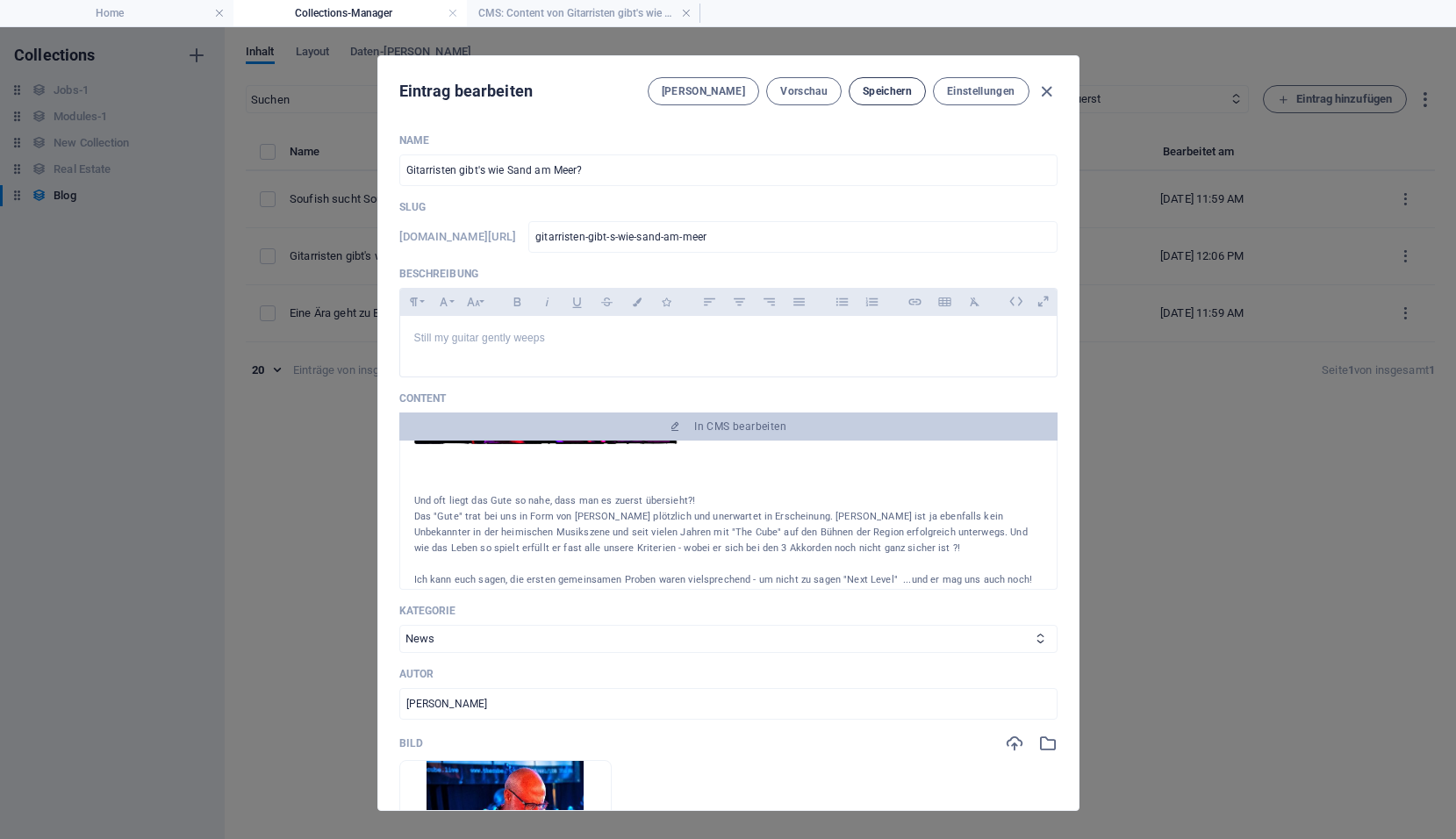
click at [883, 86] on span "Speichern" at bounding box center [887, 91] width 49 height 14
click at [806, 92] on span "Vorschau" at bounding box center [803, 91] width 47 height 14
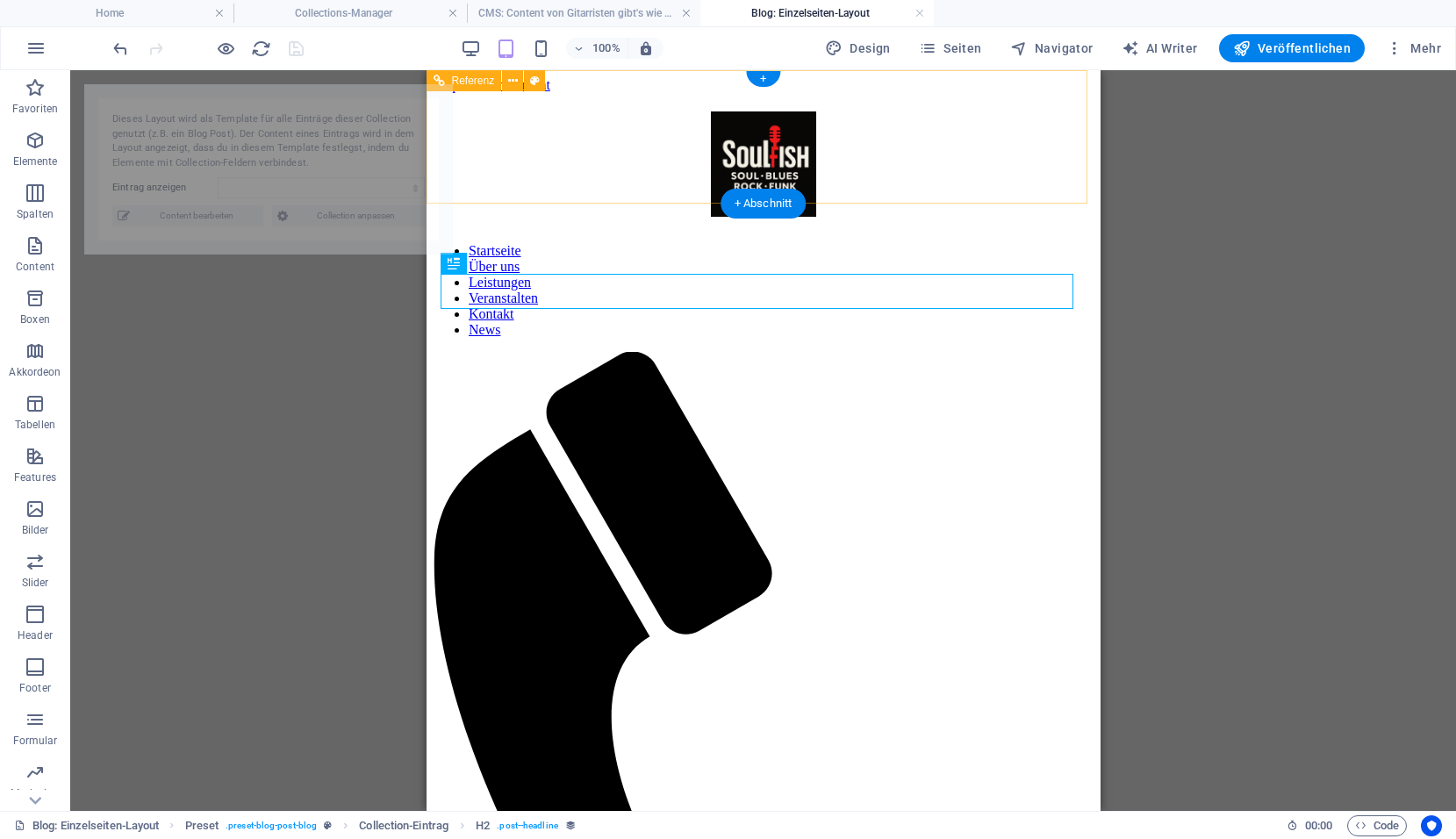
select select "68de4d1ed8aec80c2a0c8c0e"
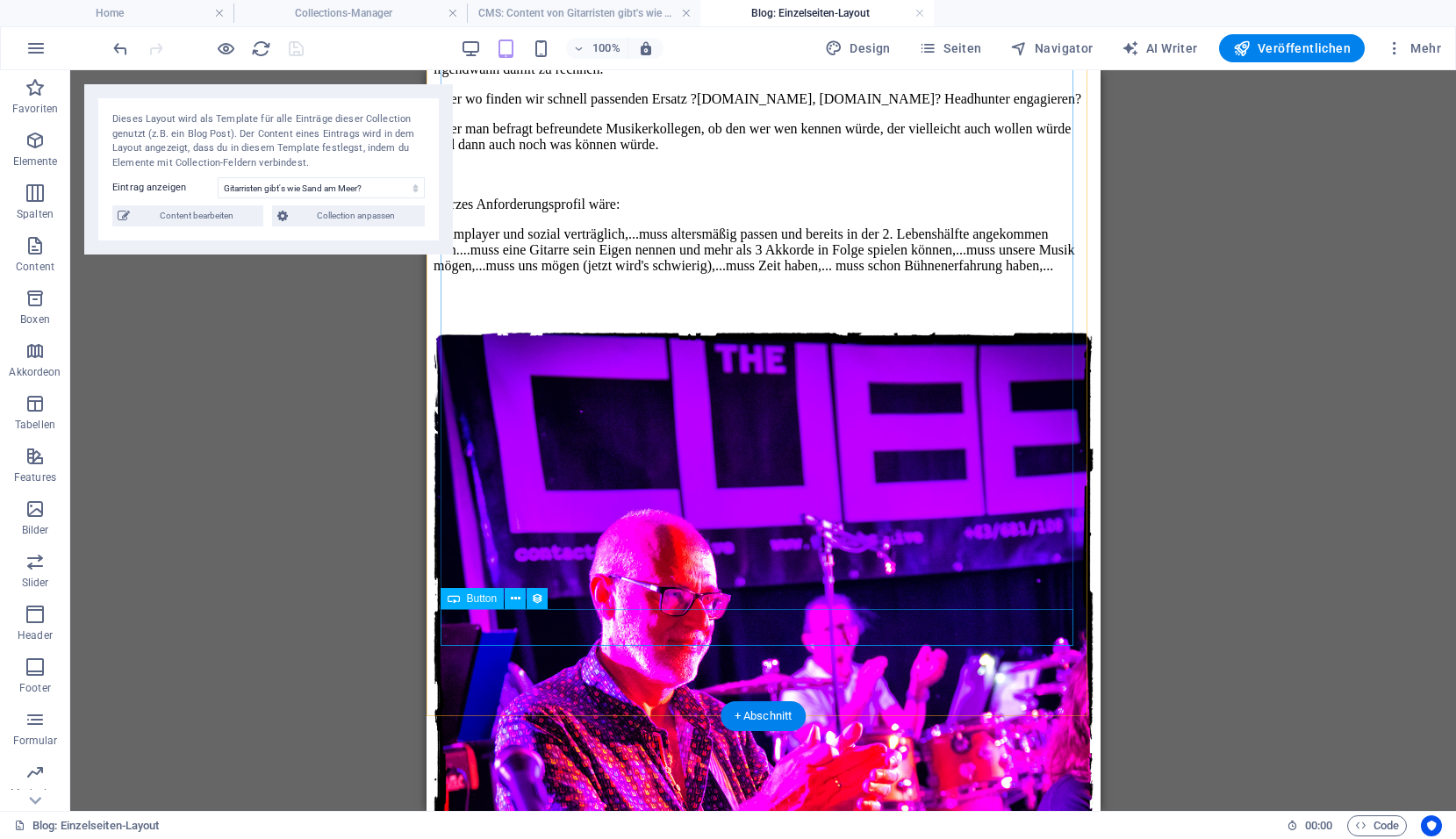
scroll to position [1931, 0]
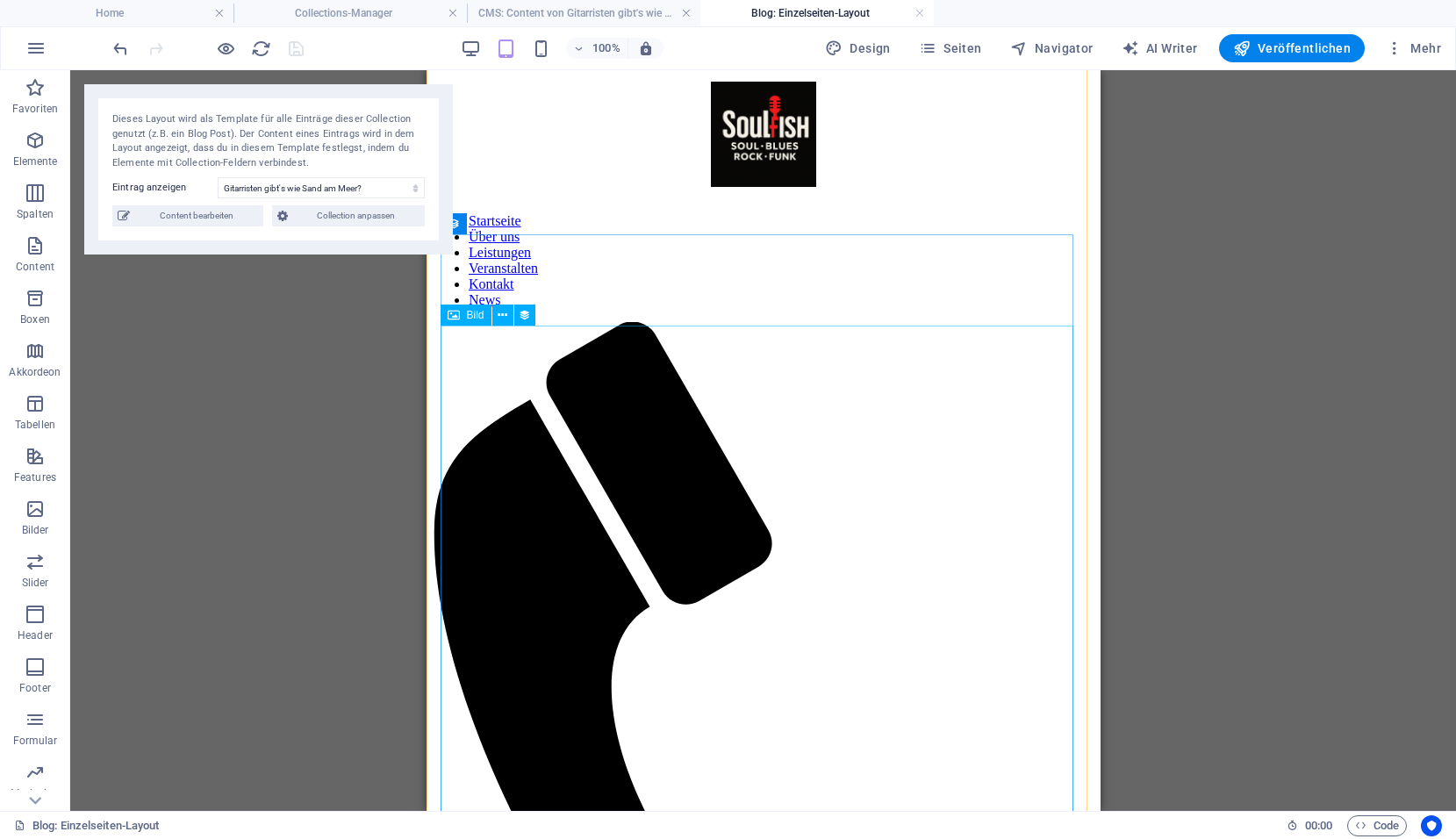
scroll to position [0, 0]
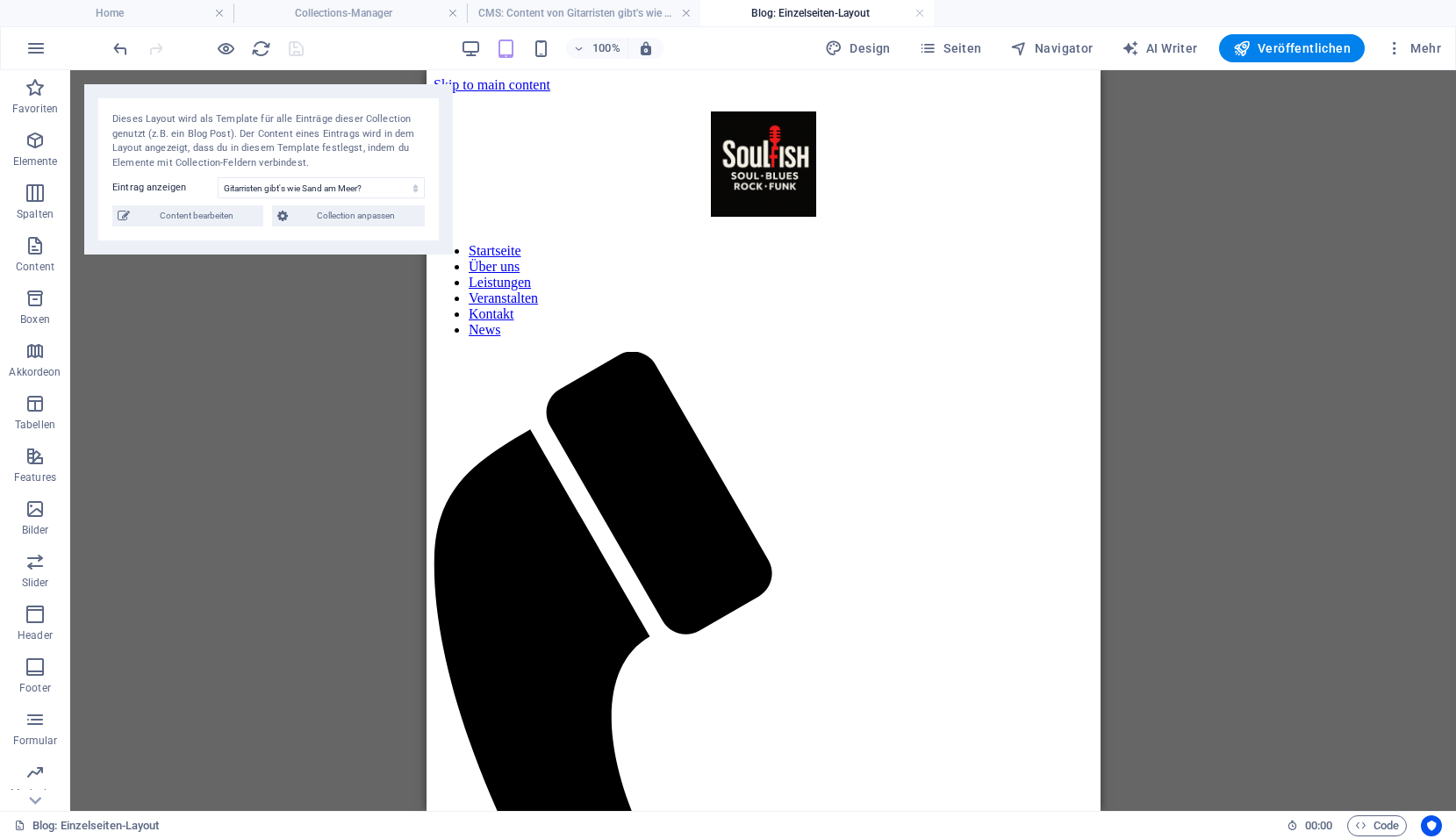
click at [833, 8] on h4 "Blog: Einzelseiten-Layout" at bounding box center [816, 13] width 234 height 19
click at [370, 215] on span "Collection anpassen" at bounding box center [356, 215] width 127 height 21
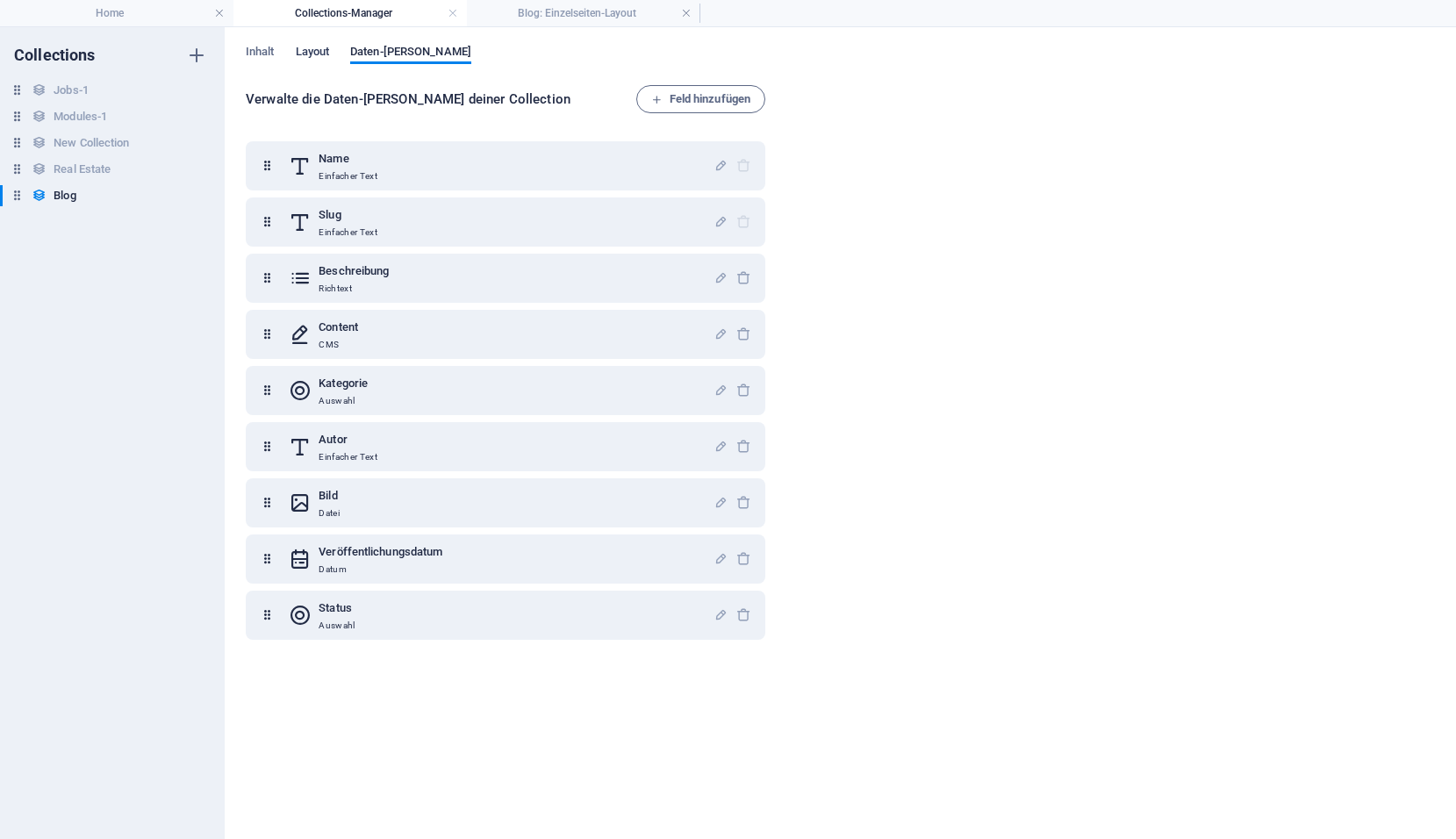
click at [305, 47] on span "Layout" at bounding box center [313, 53] width 35 height 25
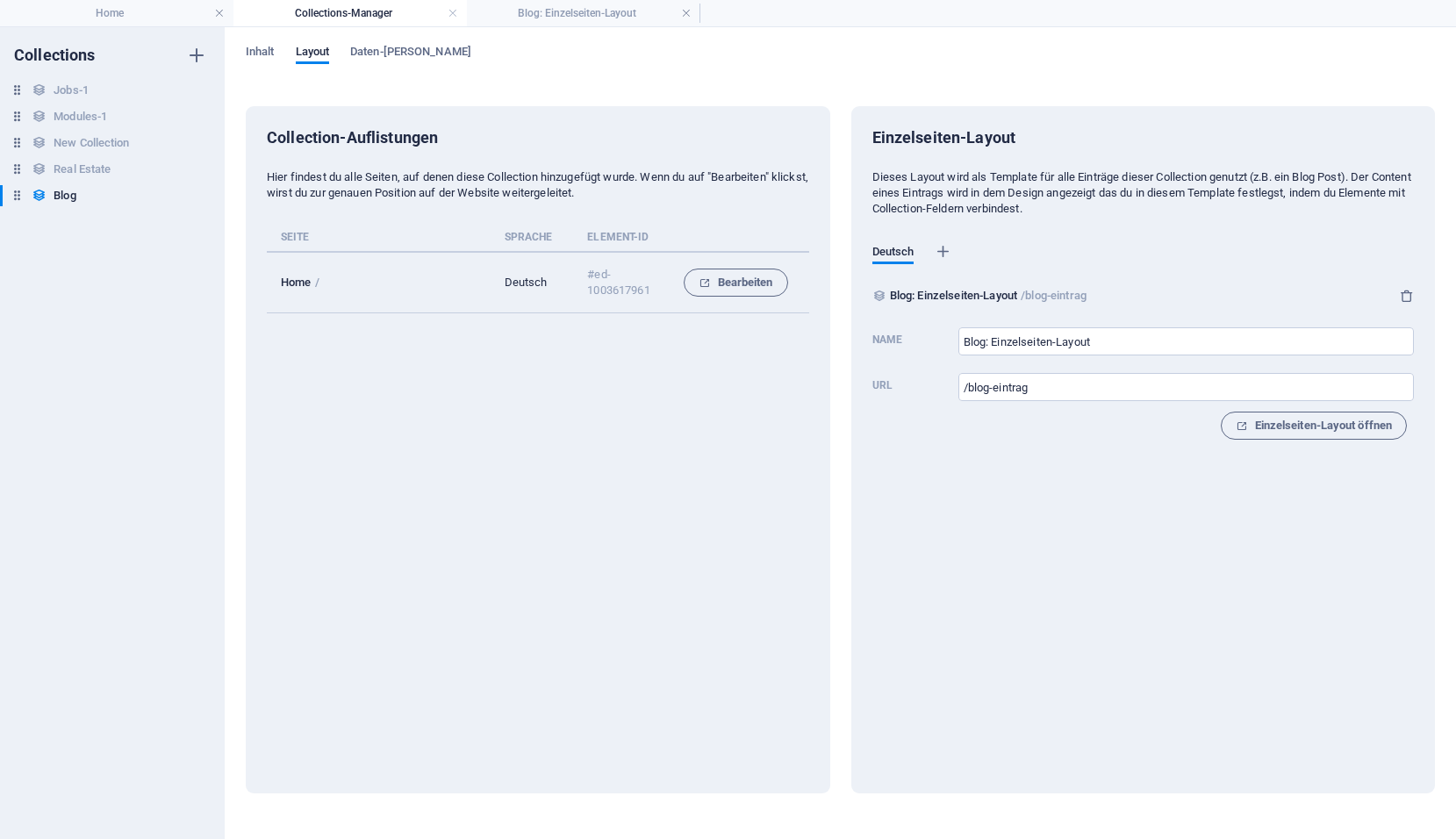
click at [315, 13] on h4 "Collections-Manager" at bounding box center [350, 13] width 234 height 19
click at [563, 5] on h4 "Blog: Einzelseiten-Layout" at bounding box center [583, 13] width 234 height 19
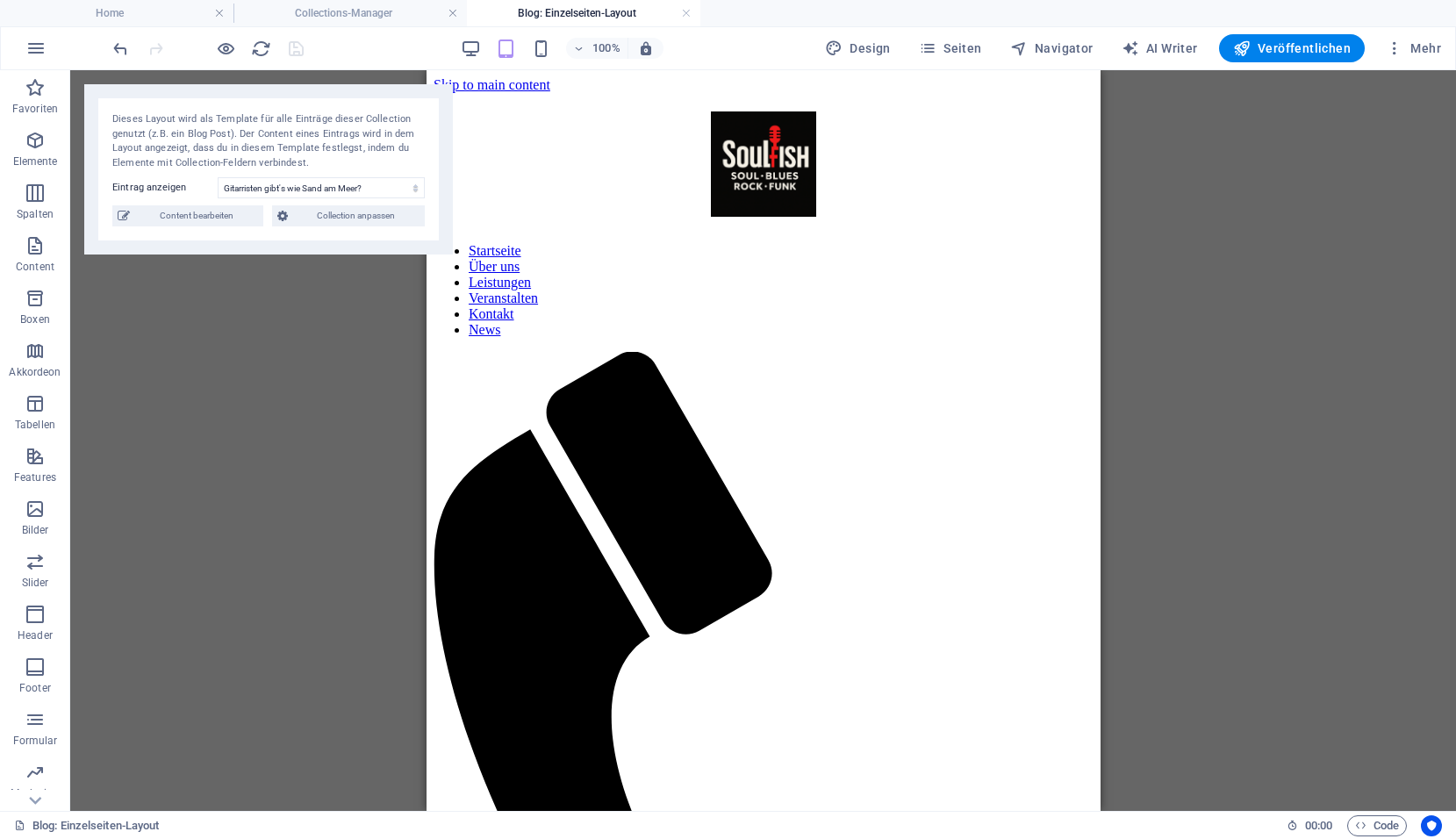
click at [680, 11] on h4 "Blog: Einzelseiten-Layout" at bounding box center [583, 13] width 234 height 19
click at [399, 12] on h4 "Collections-Manager" at bounding box center [350, 13] width 234 height 19
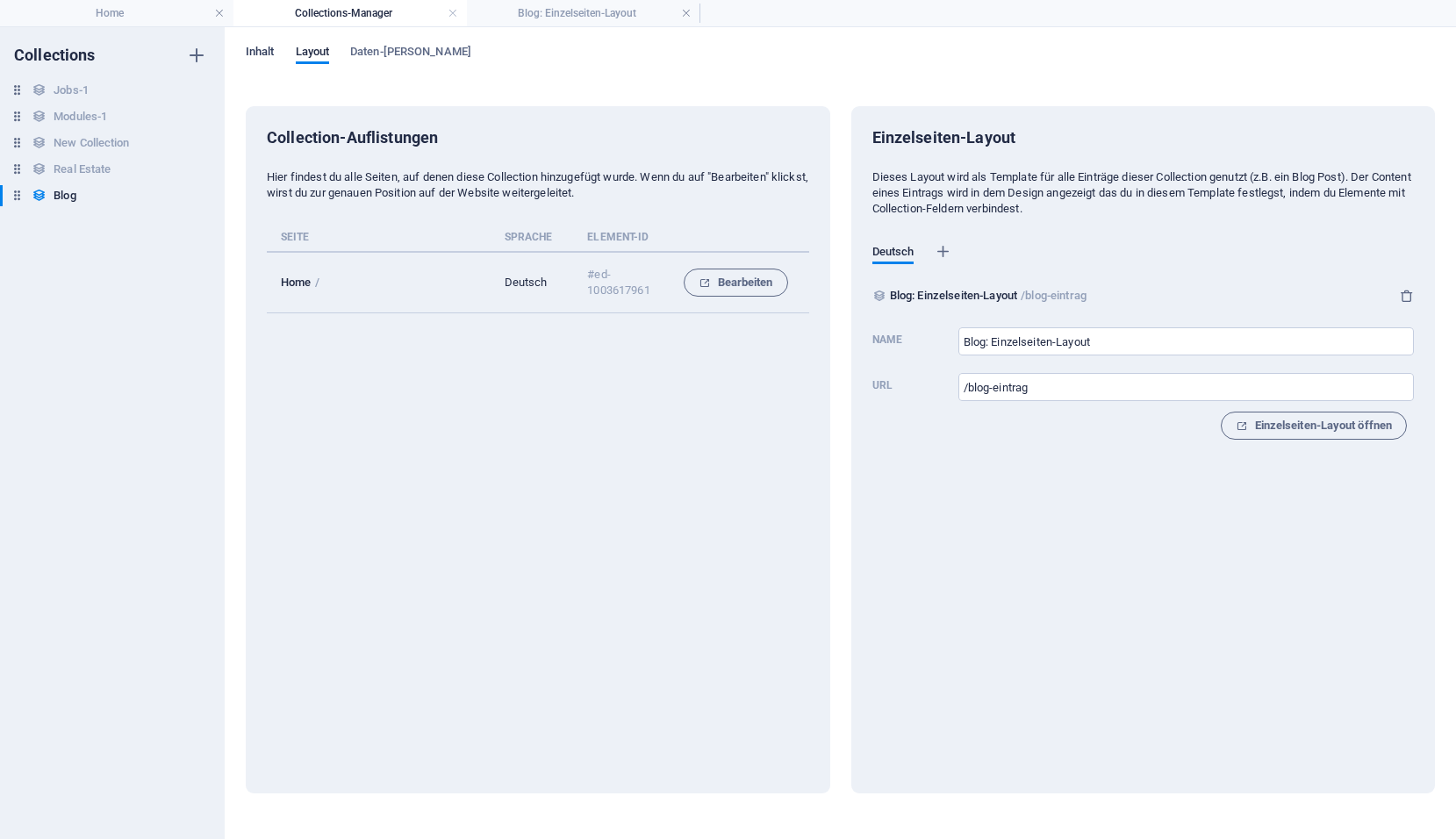
click at [261, 49] on span "Inhalt" at bounding box center [260, 53] width 29 height 25
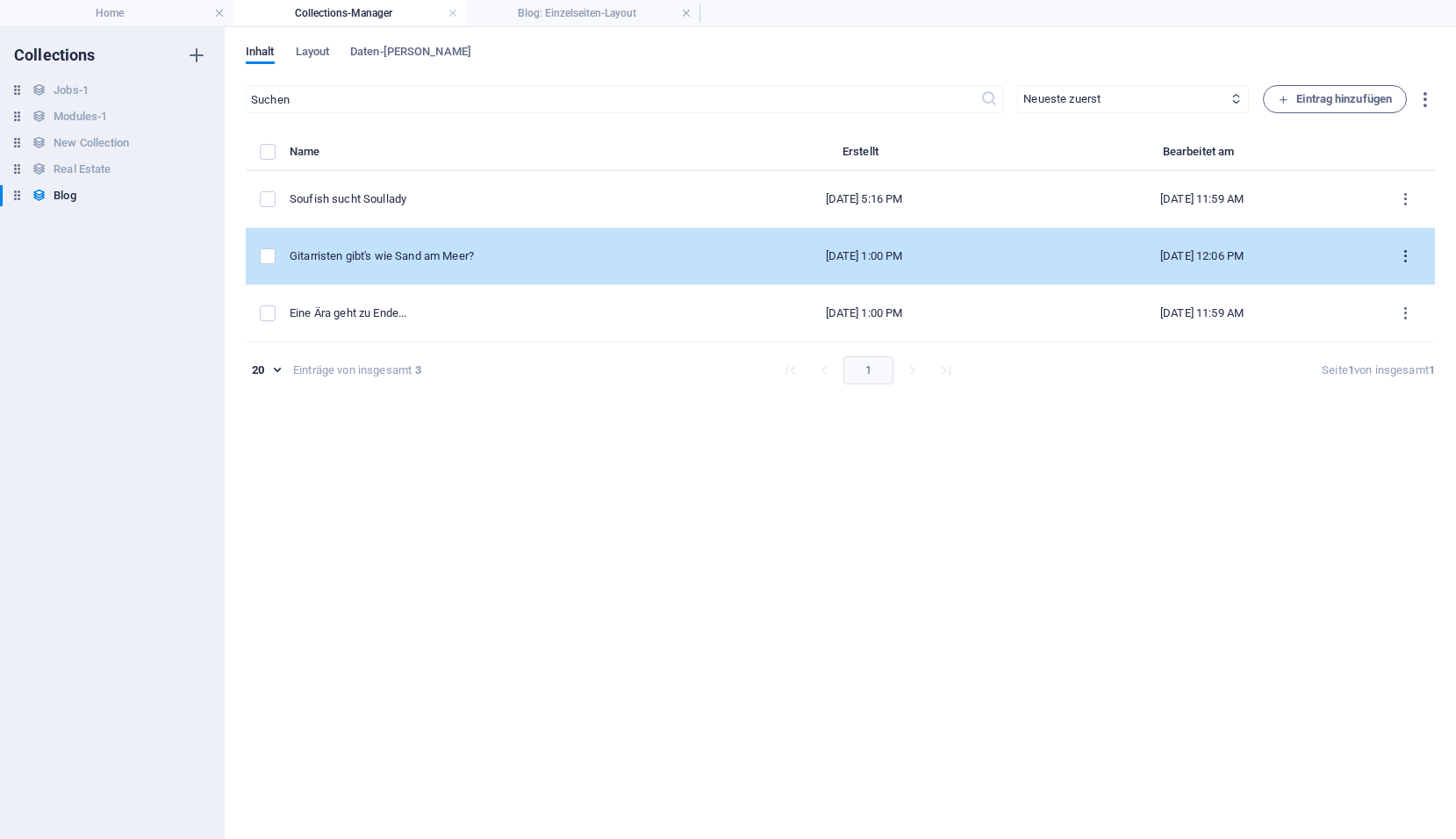
click at [1406, 254] on icon "items list" at bounding box center [1405, 256] width 16 height 16
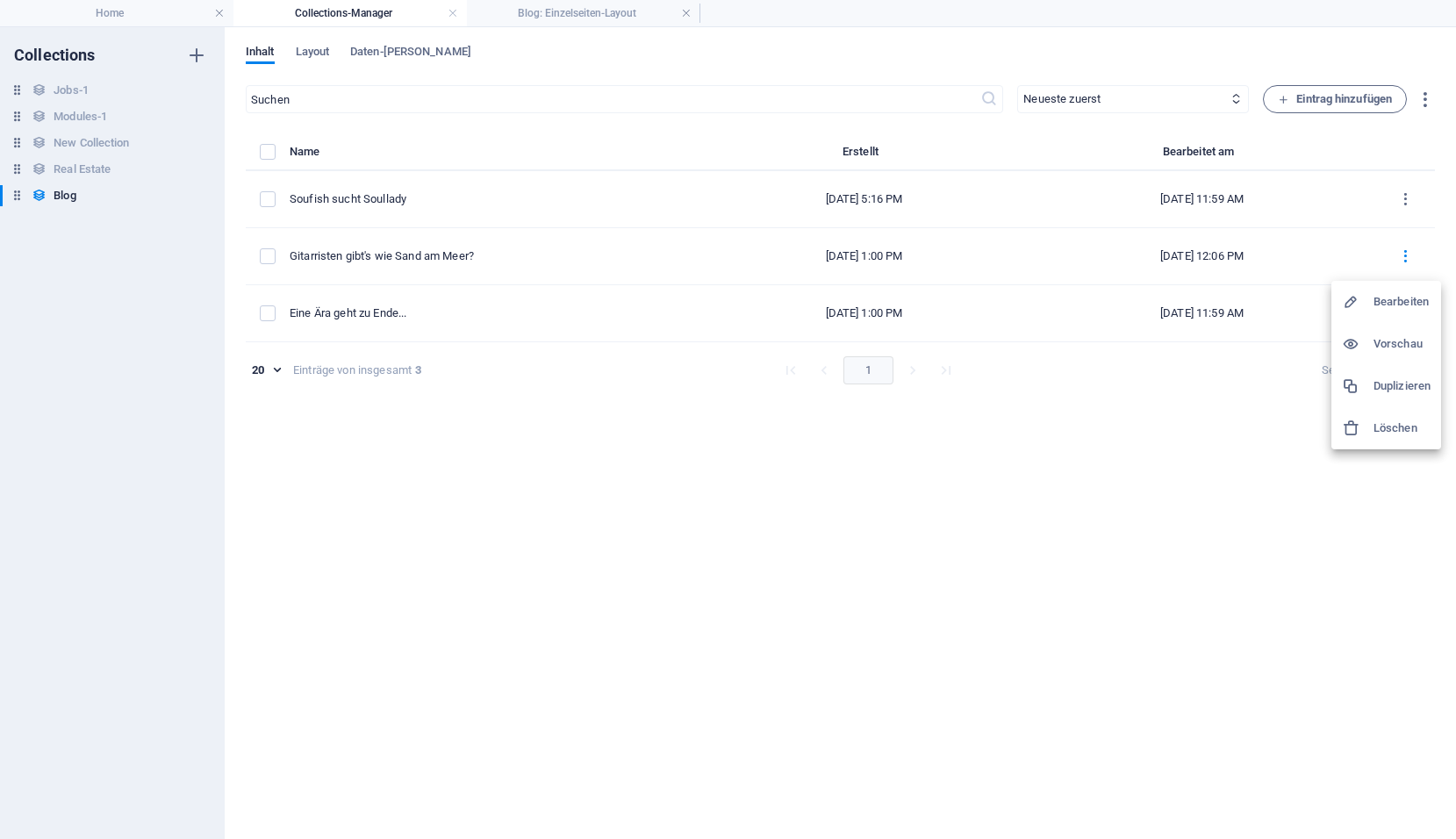
click at [1398, 343] on h6 "Vorschau" at bounding box center [1401, 344] width 57 height 21
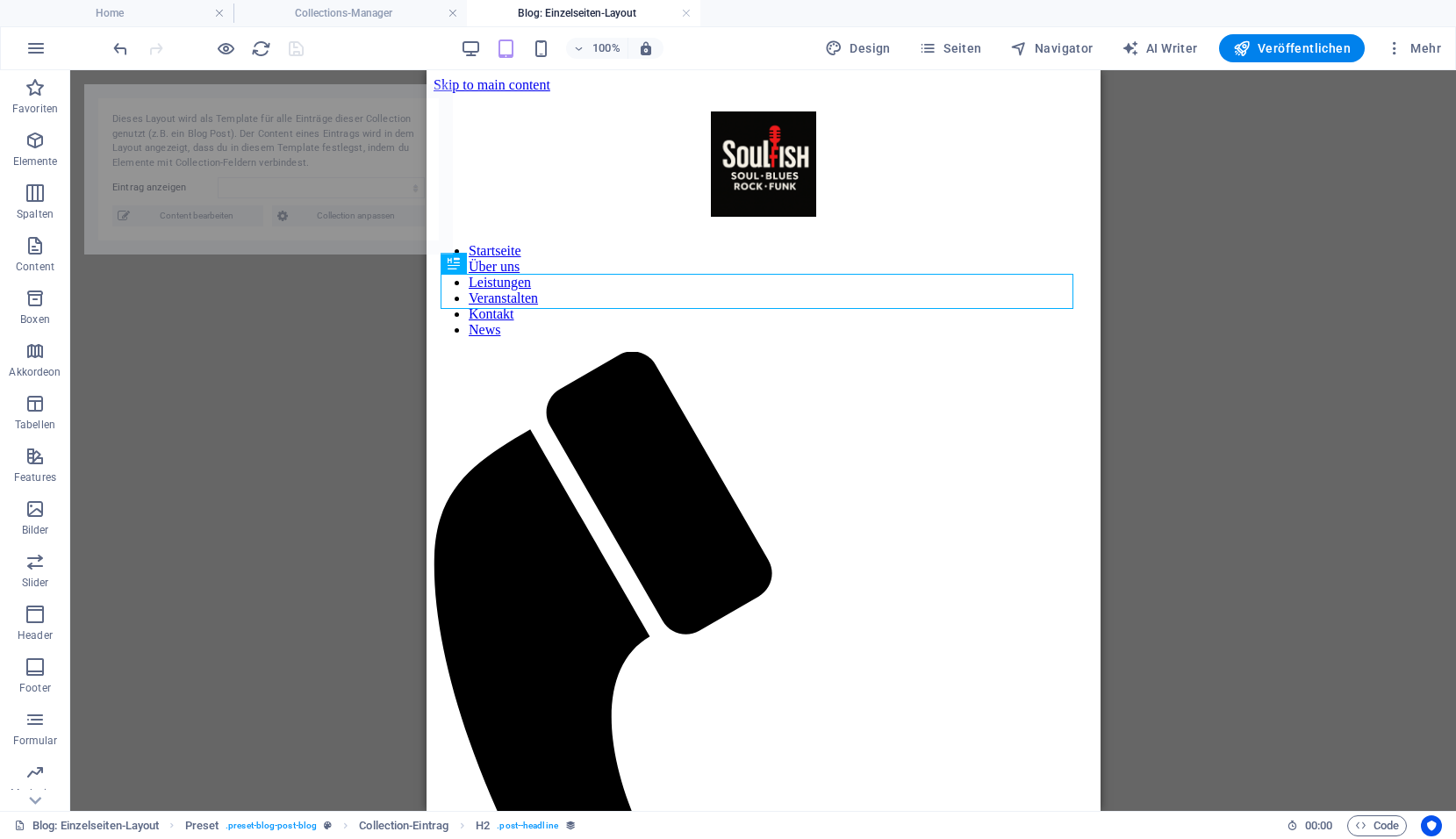
select select "68de4d1ed8aec80c2a0c8c0e"
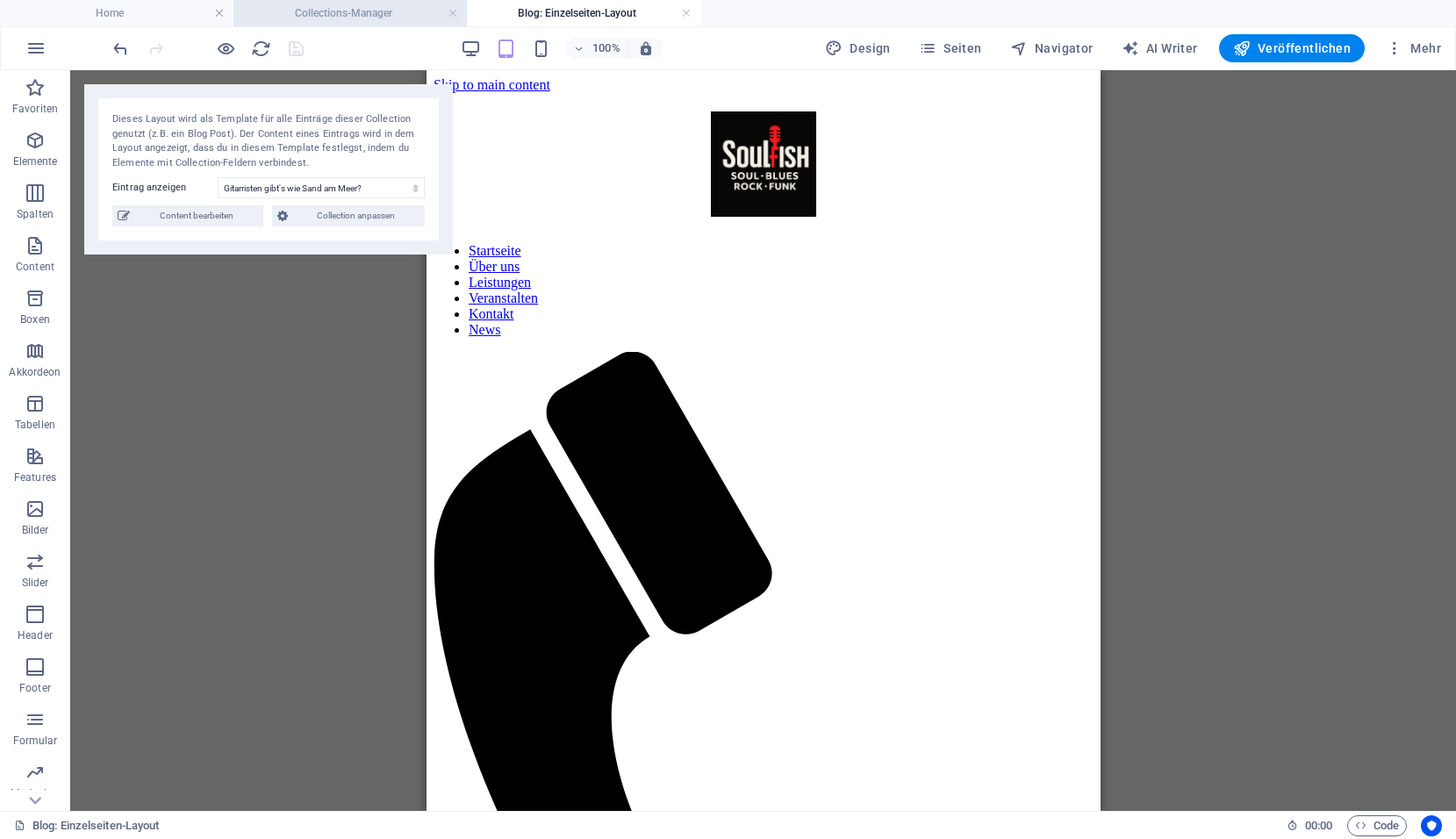
click at [324, 13] on h4 "Collections-Manager" at bounding box center [350, 13] width 234 height 19
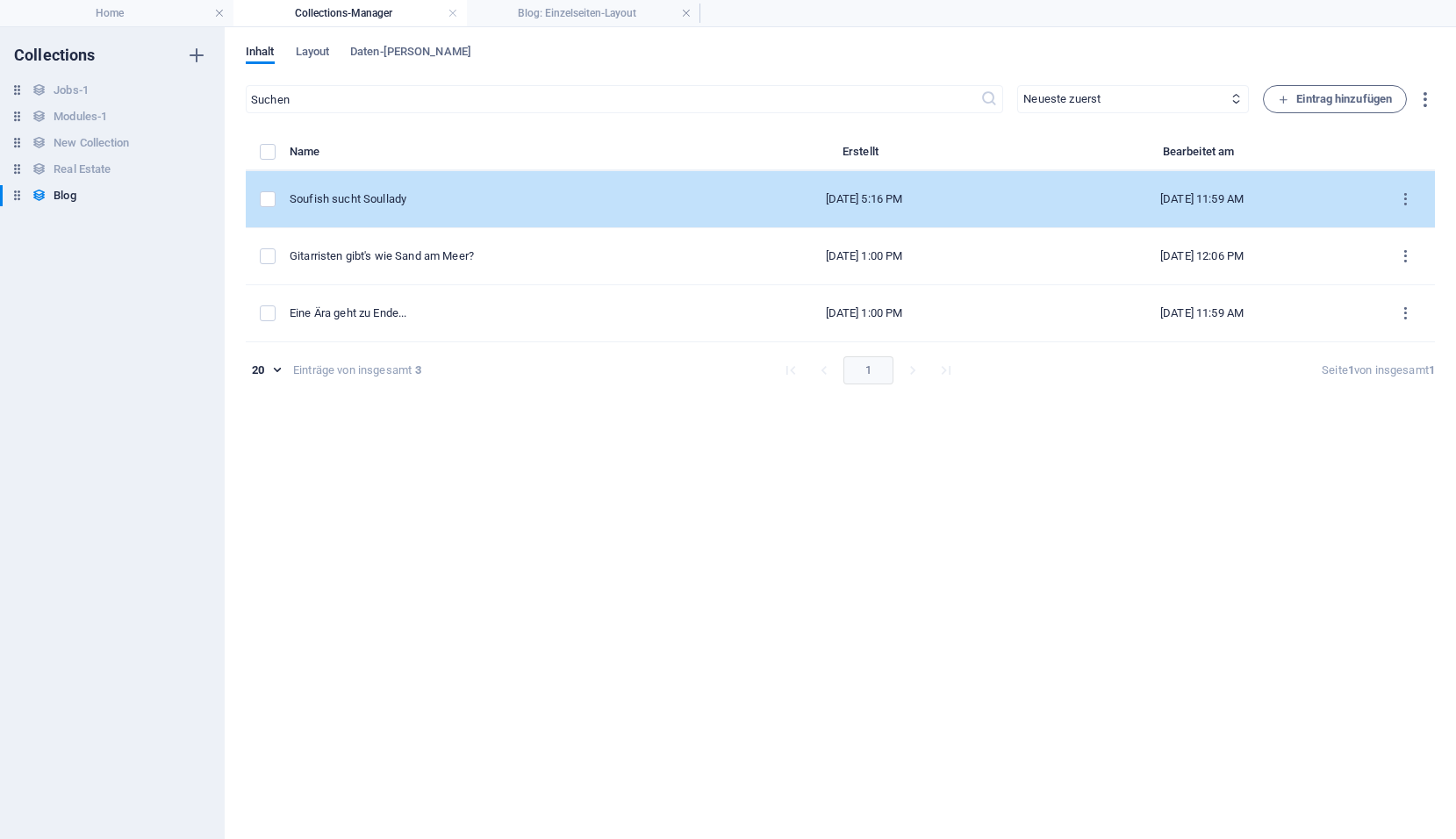
click at [441, 195] on div "Soufish sucht Soullady" at bounding box center [488, 198] width 396 height 15
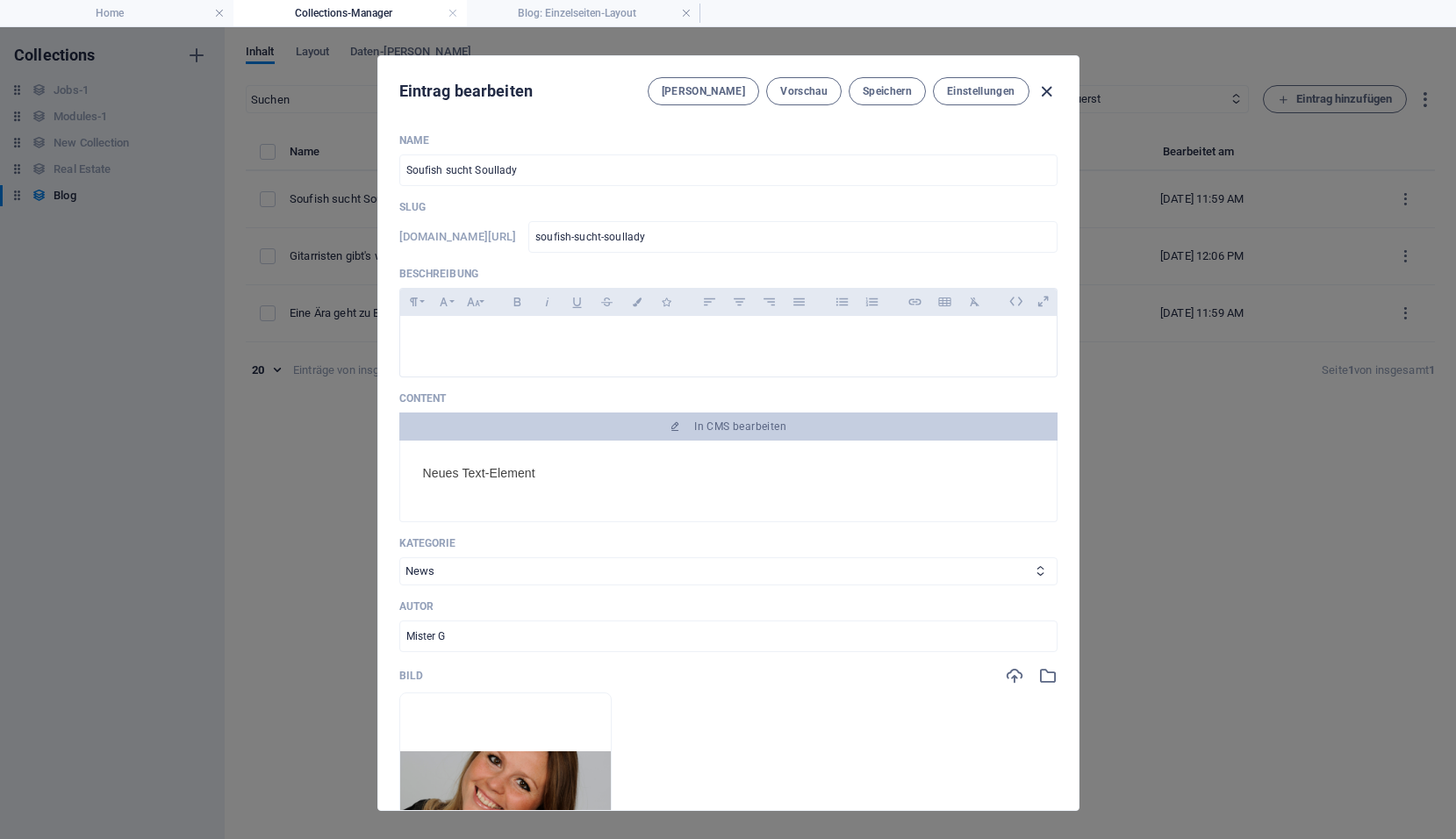
click at [1042, 92] on icon "button" at bounding box center [1046, 92] width 20 height 20
type input "2025-10-02"
type input "soufish-sucht-soullady"
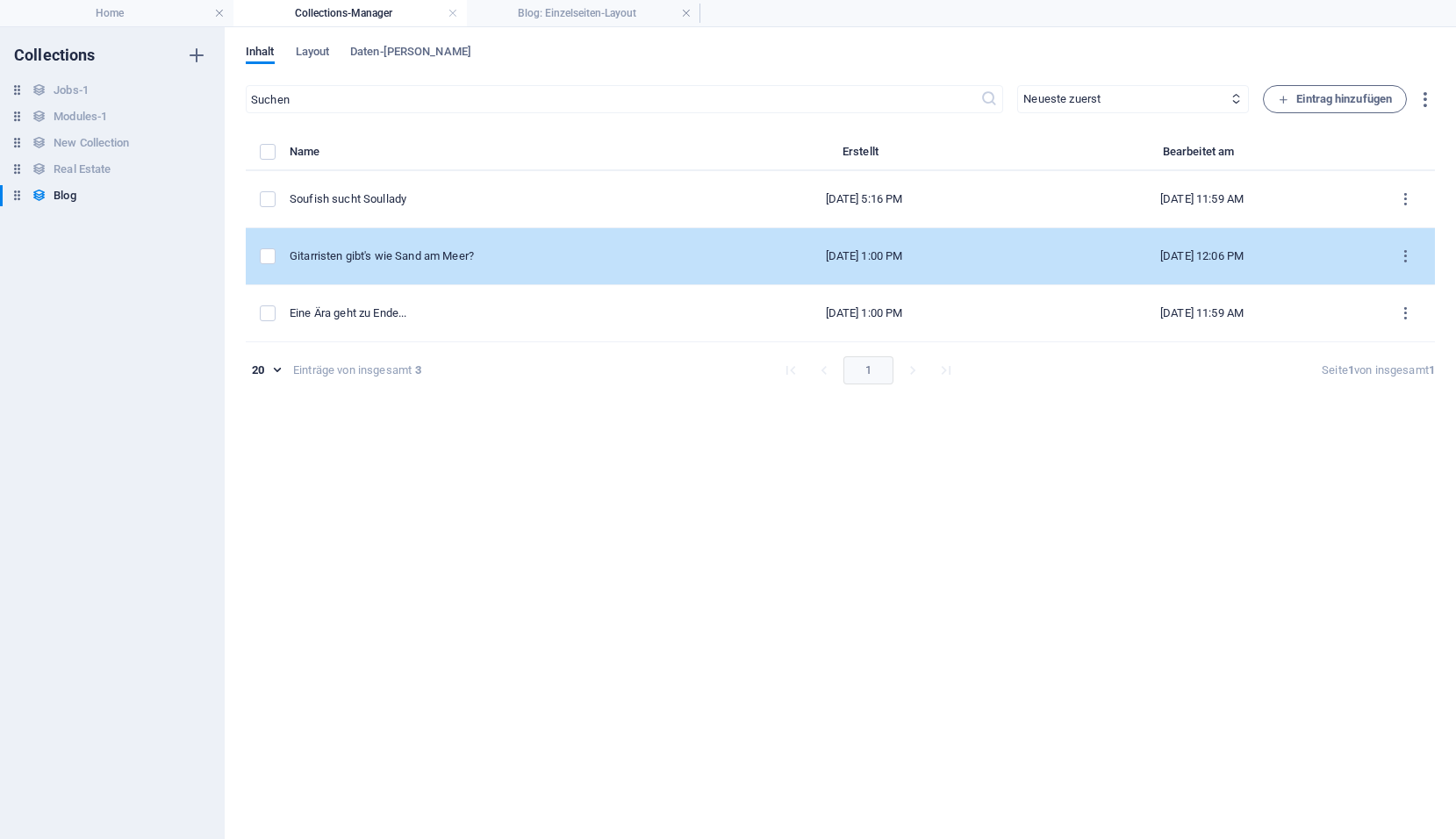
click at [474, 261] on div "Gitarristen gibt's wie Sand am Meer?" at bounding box center [488, 255] width 396 height 15
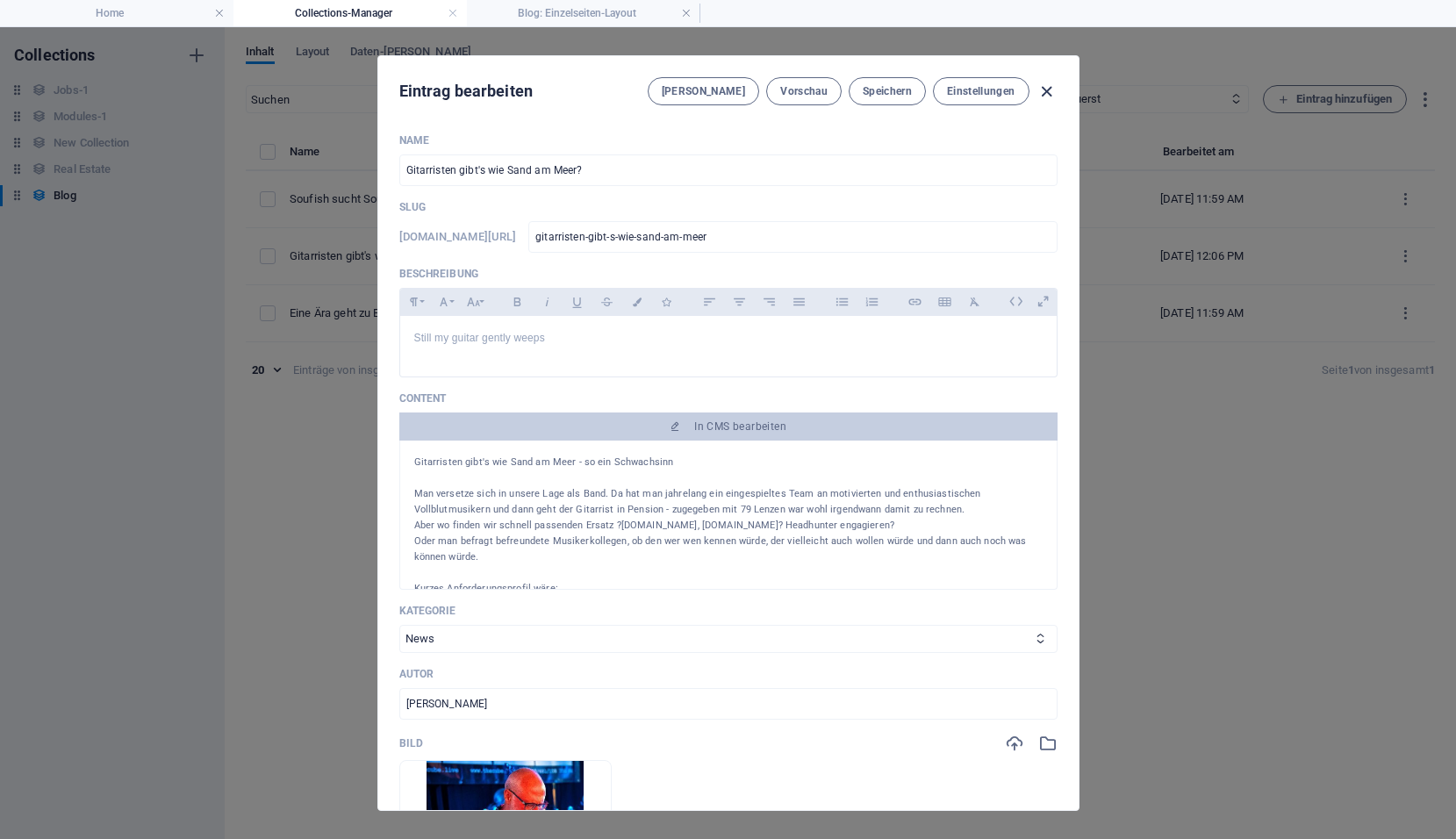
click at [1042, 90] on icon "button" at bounding box center [1046, 92] width 20 height 20
type input "2025-10-02"
type input "gitarristen-gibt-s-wie-sand-am-meer"
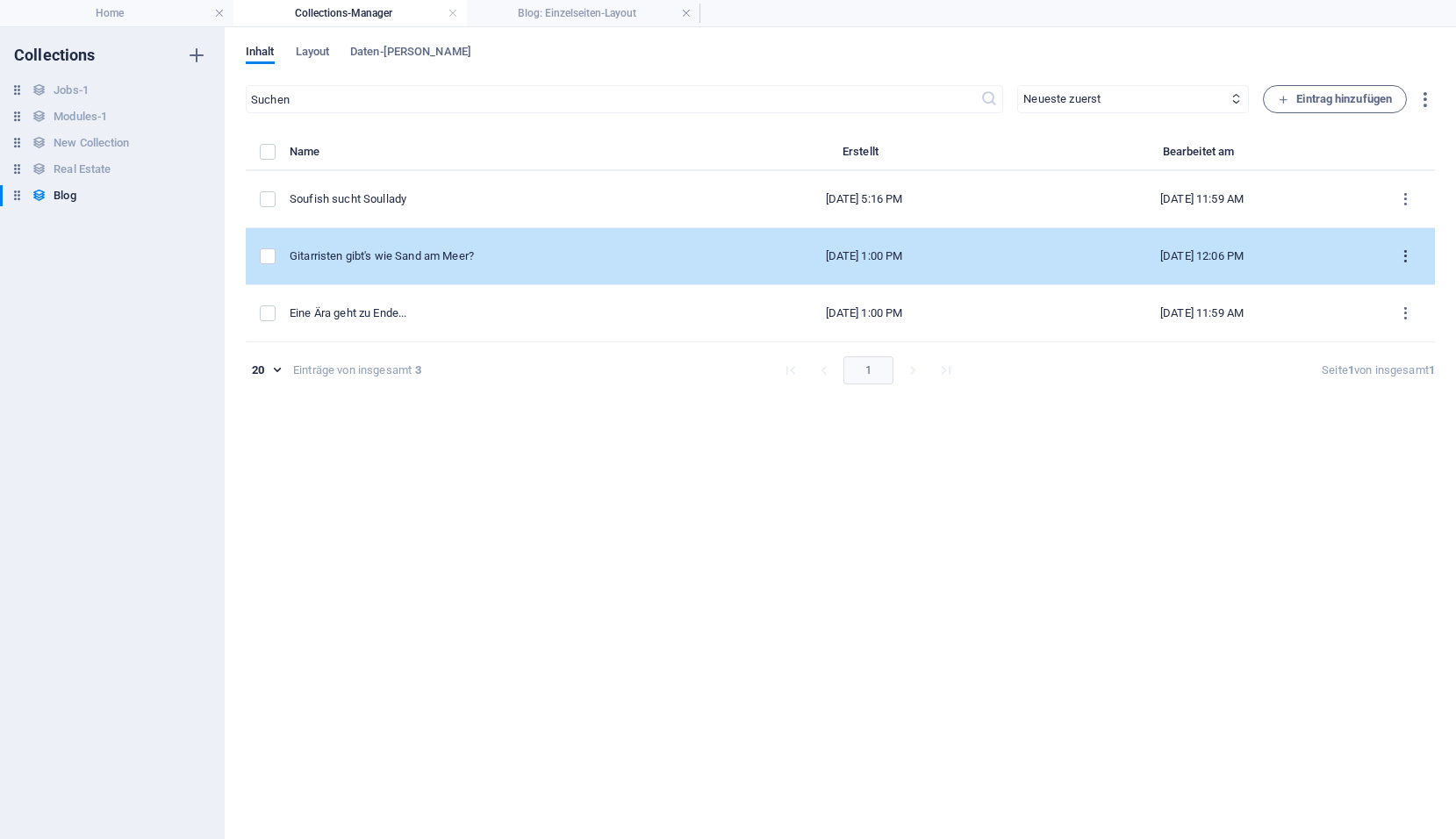
click at [1404, 257] on icon "items list" at bounding box center [1405, 256] width 16 height 16
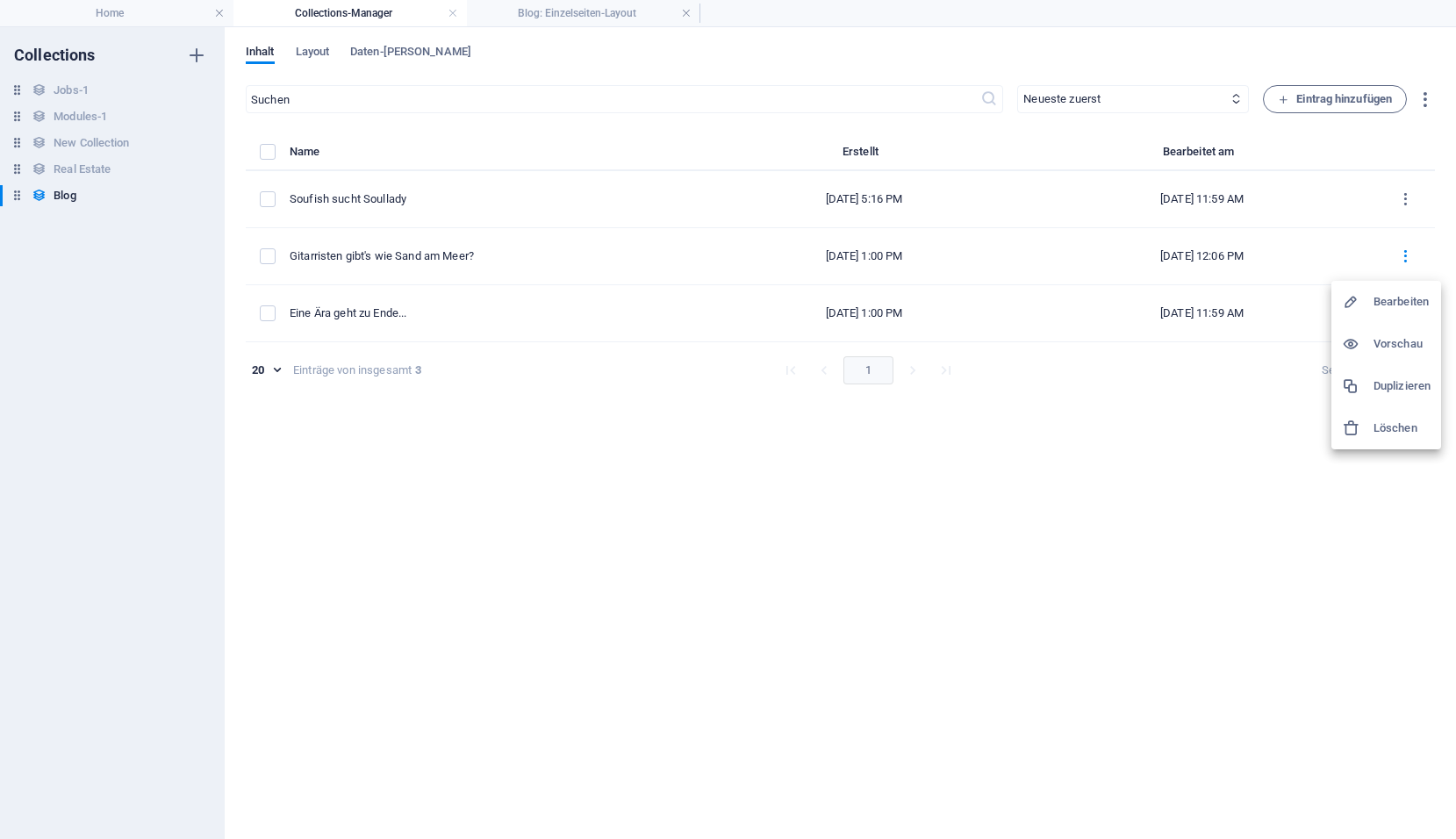
click at [1383, 384] on h6 "Duplizieren" at bounding box center [1401, 385] width 57 height 21
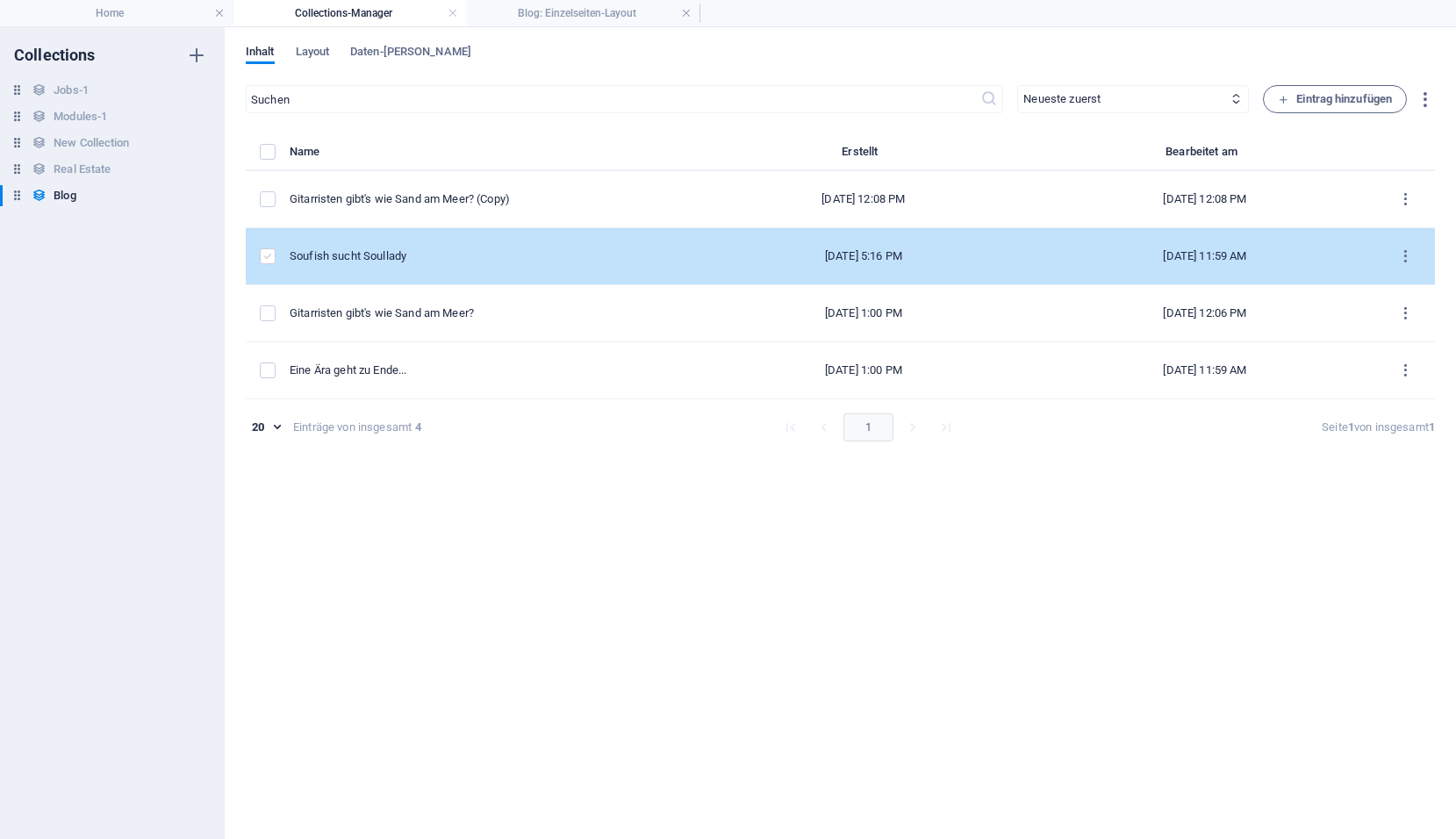
click at [267, 259] on label "items list" at bounding box center [267, 255] width 15 height 15
click at [0, 0] on input "items list" at bounding box center [0, 0] width 0 height 0
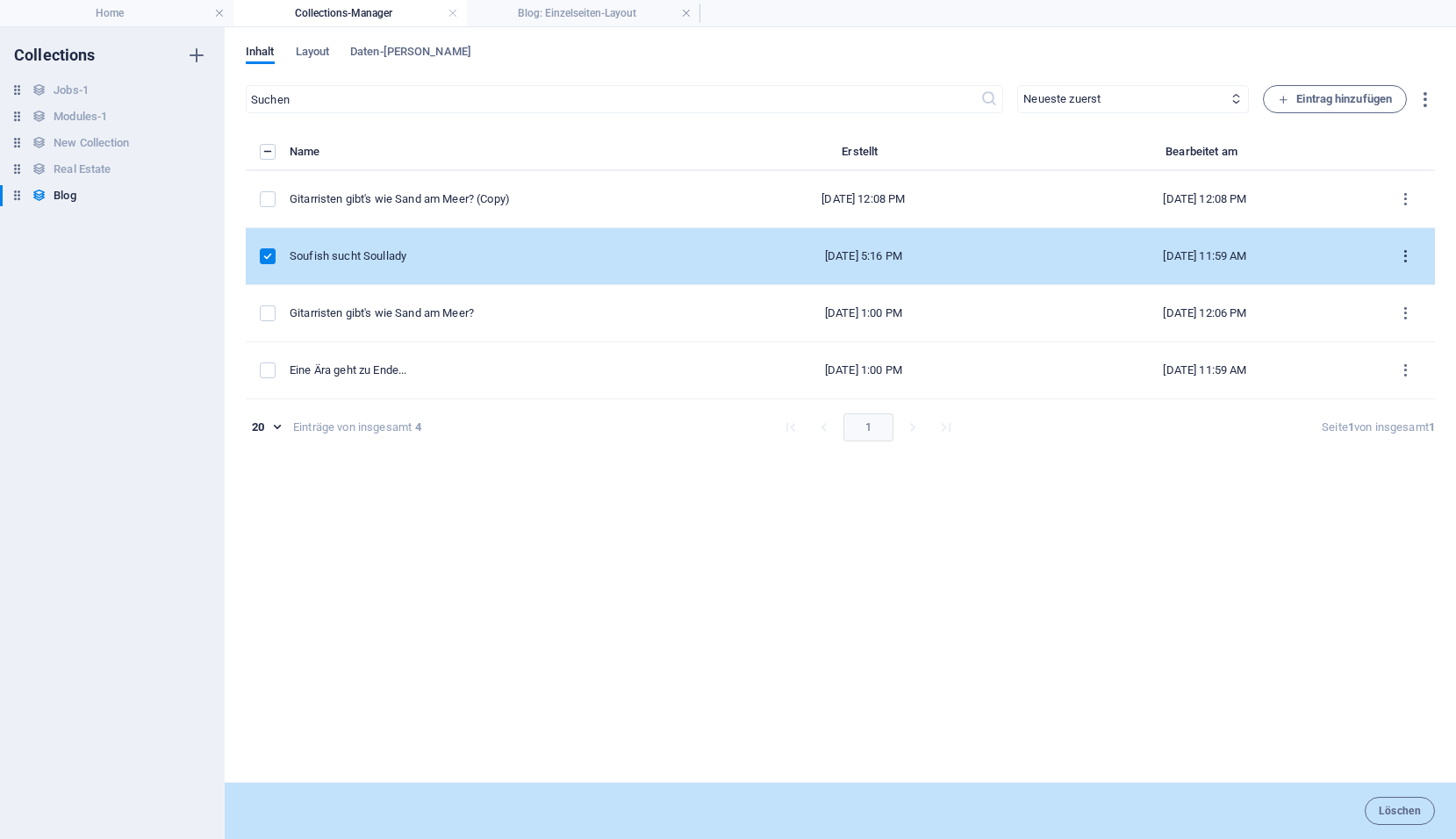
click at [1407, 256] on icon "items list" at bounding box center [1405, 256] width 16 height 16
click at [1382, 433] on h6 "Löschen" at bounding box center [1401, 428] width 57 height 21
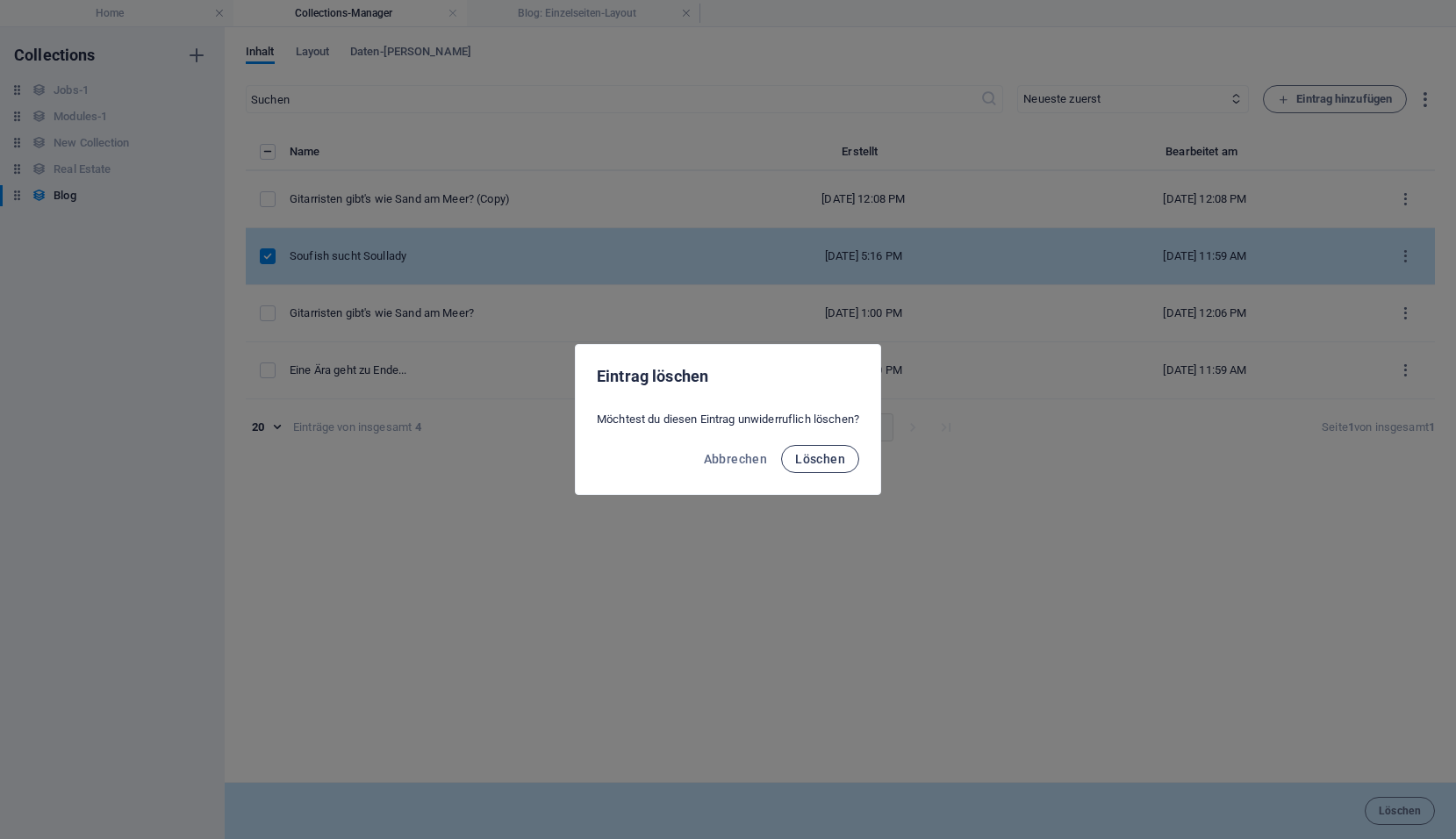
click at [809, 454] on span "Löschen" at bounding box center [820, 458] width 50 height 14
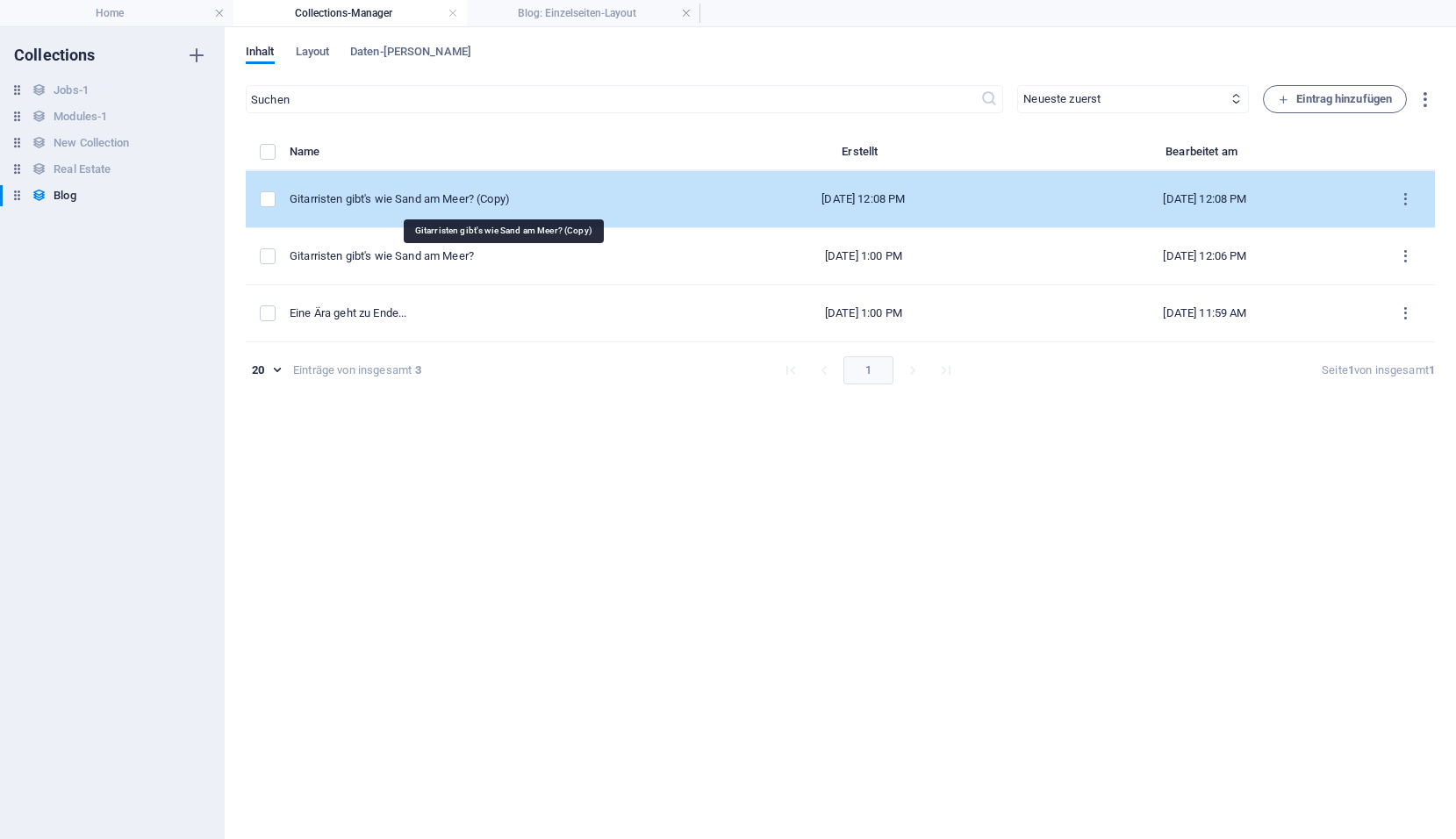
click at [486, 200] on div "Gitarristen gibt's wie Sand am Meer? (Copy)" at bounding box center [484, 198] width 389 height 15
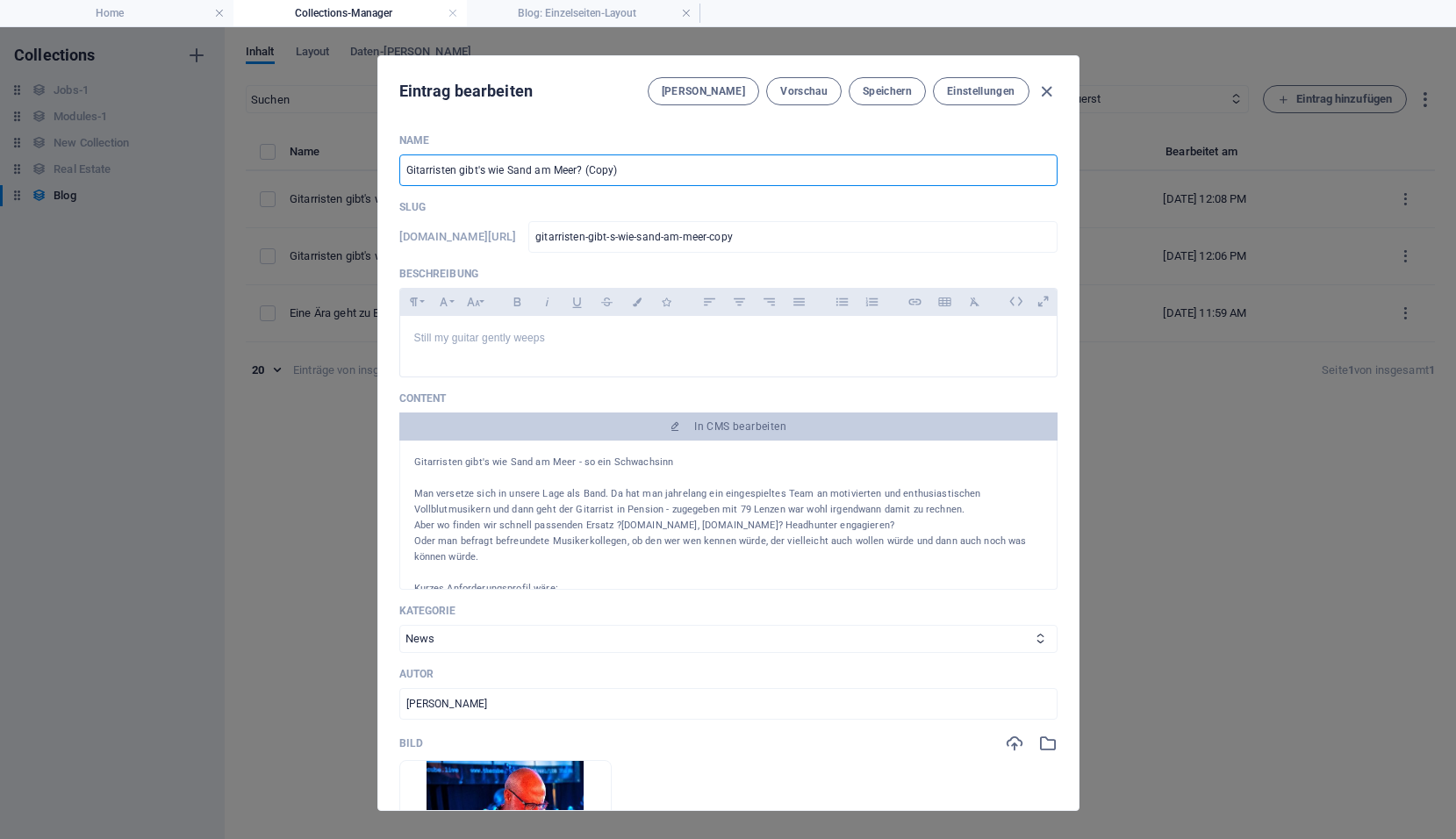
drag, startPoint x: 617, startPoint y: 170, endPoint x: 394, endPoint y: 181, distance: 223.3
click at [394, 181] on div "Name Gitarristen gibt's wie Sand am Meer? (Copy) ​ Slug www.example.com/blog-ei…" at bounding box center [728, 464] width 700 height 691
type input "S"
type input "s"
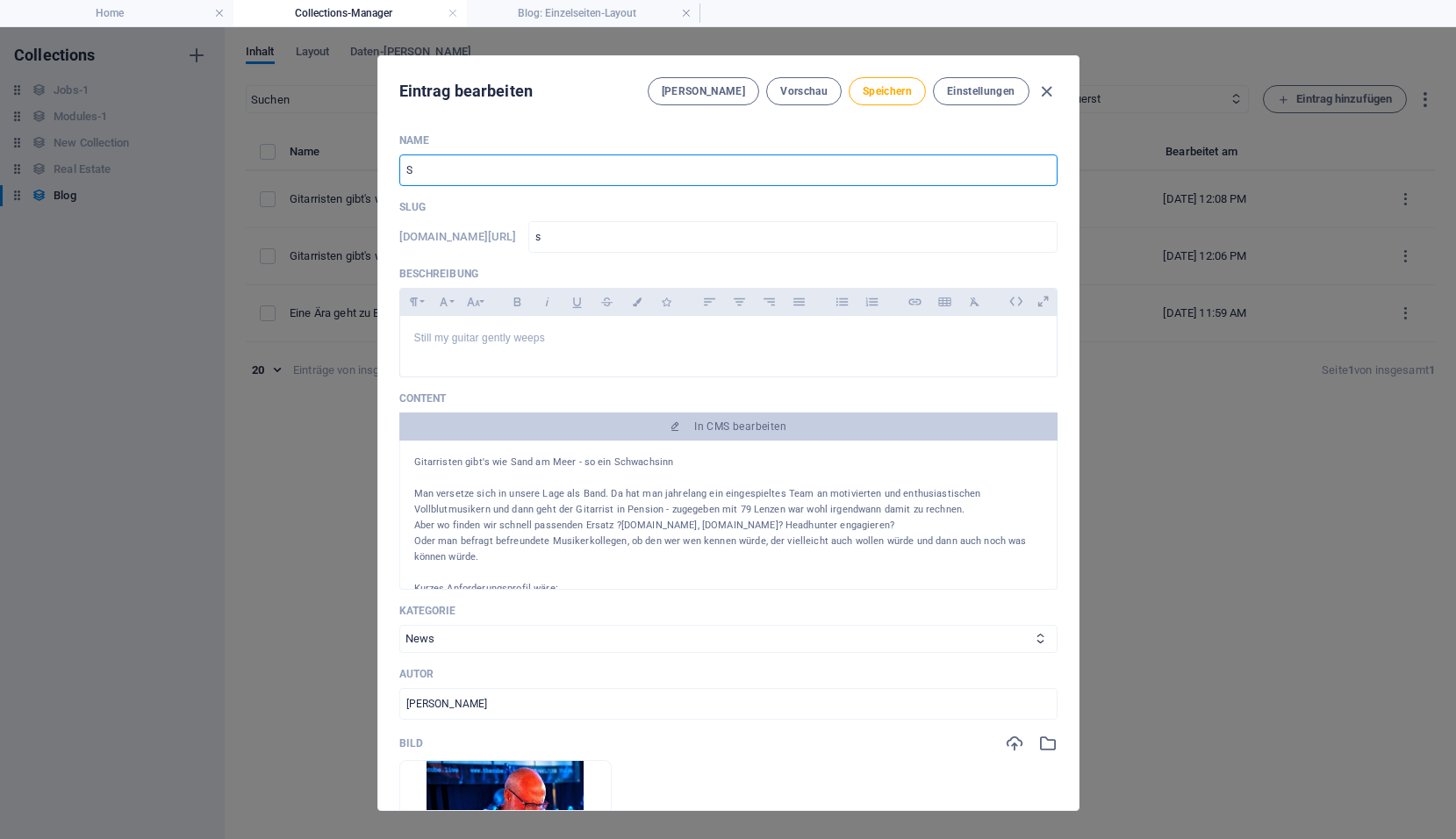
type input "So"
type input "so"
type input "Sou"
type input "sou"
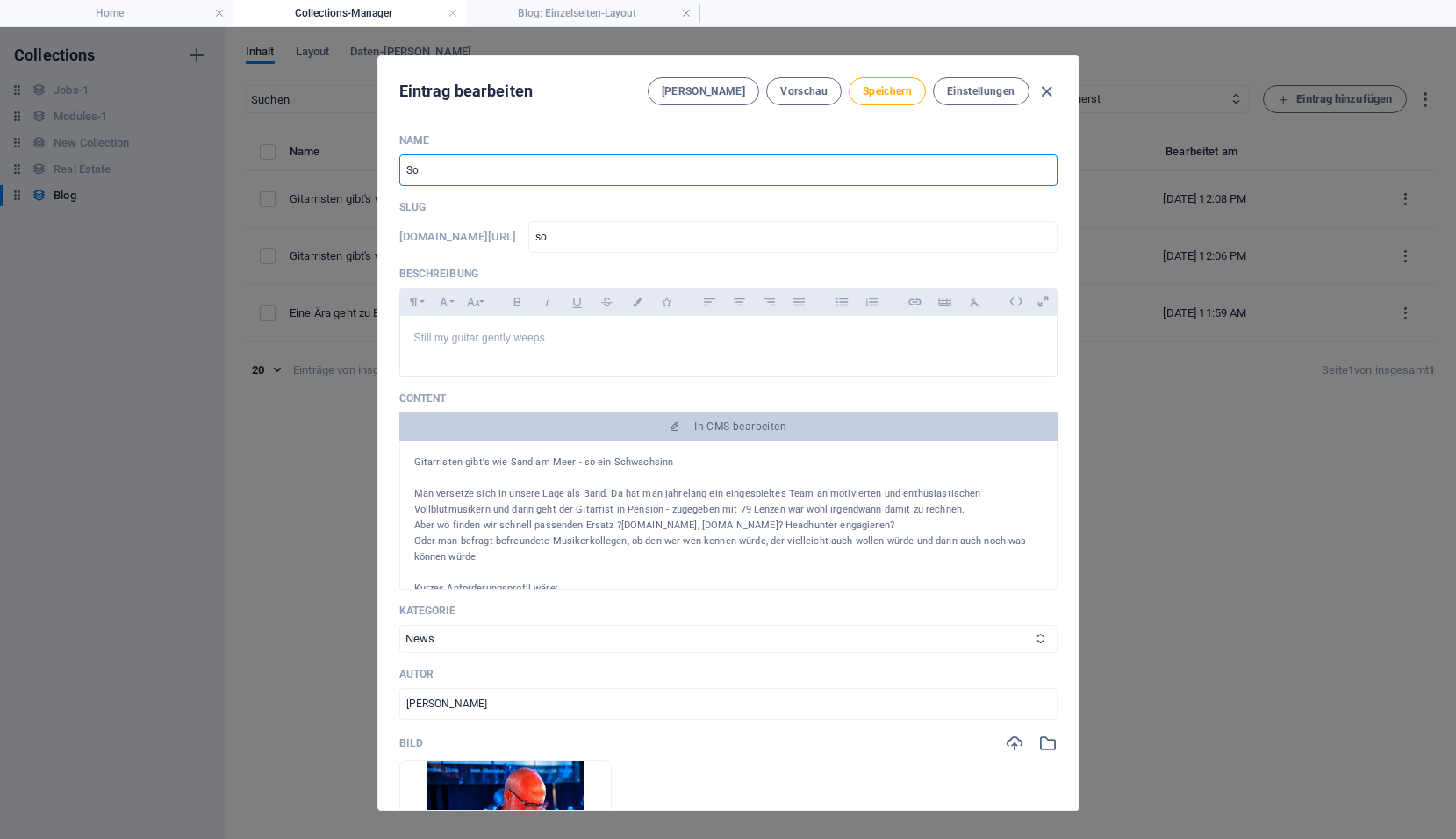
type input "sou"
type input "Soul"
type input "soul"
type input "Soulf"
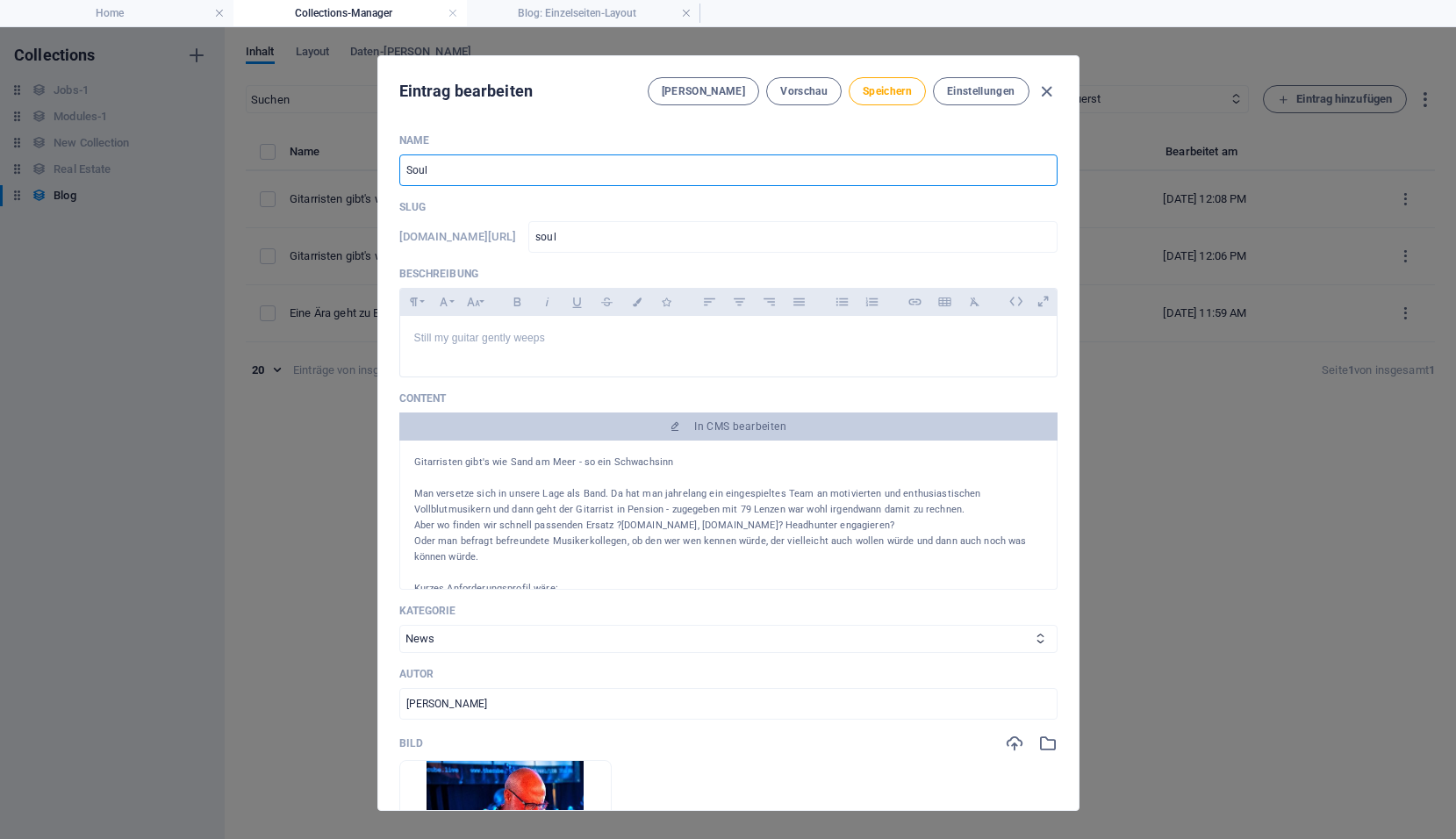
type input "soulf"
type input "Soulfi"
type input "soulfi"
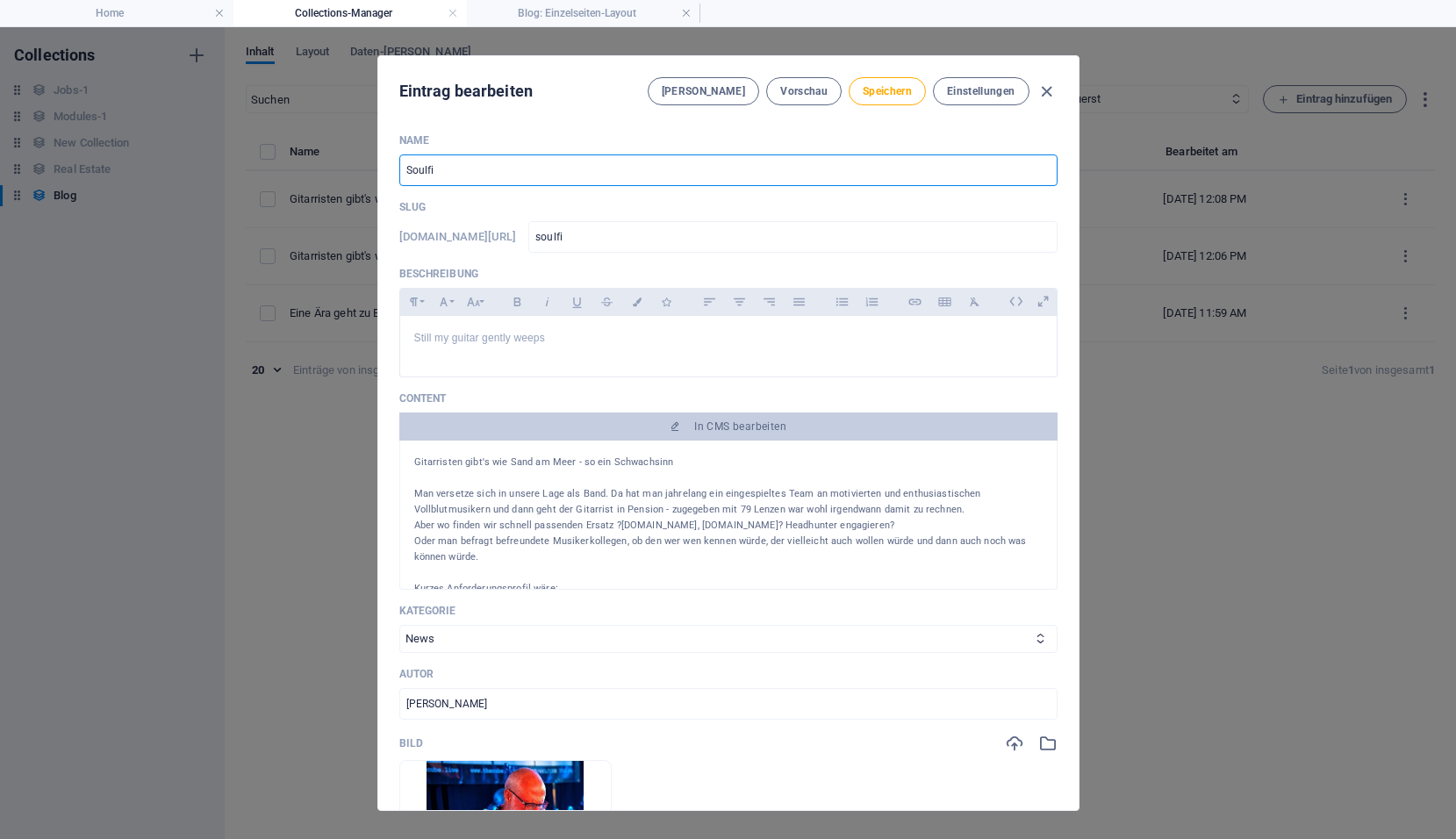
type input "Soulfis"
type input "soulfis"
type input "Soulfish"
type input "soulfish"
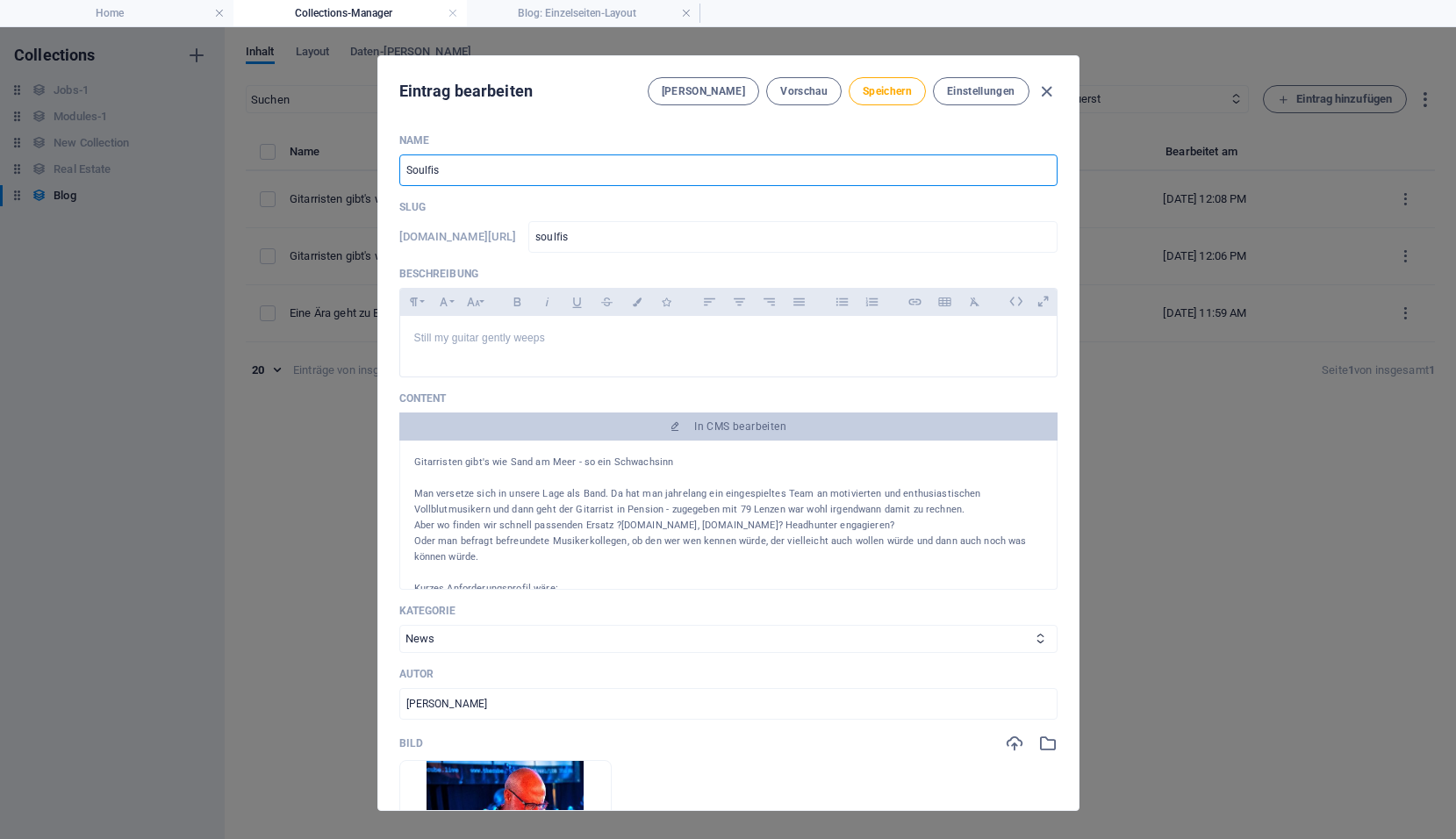
type input "soulfish"
type input "Soulfish s"
type input "soulfish-s"
type input "Soulfish su"
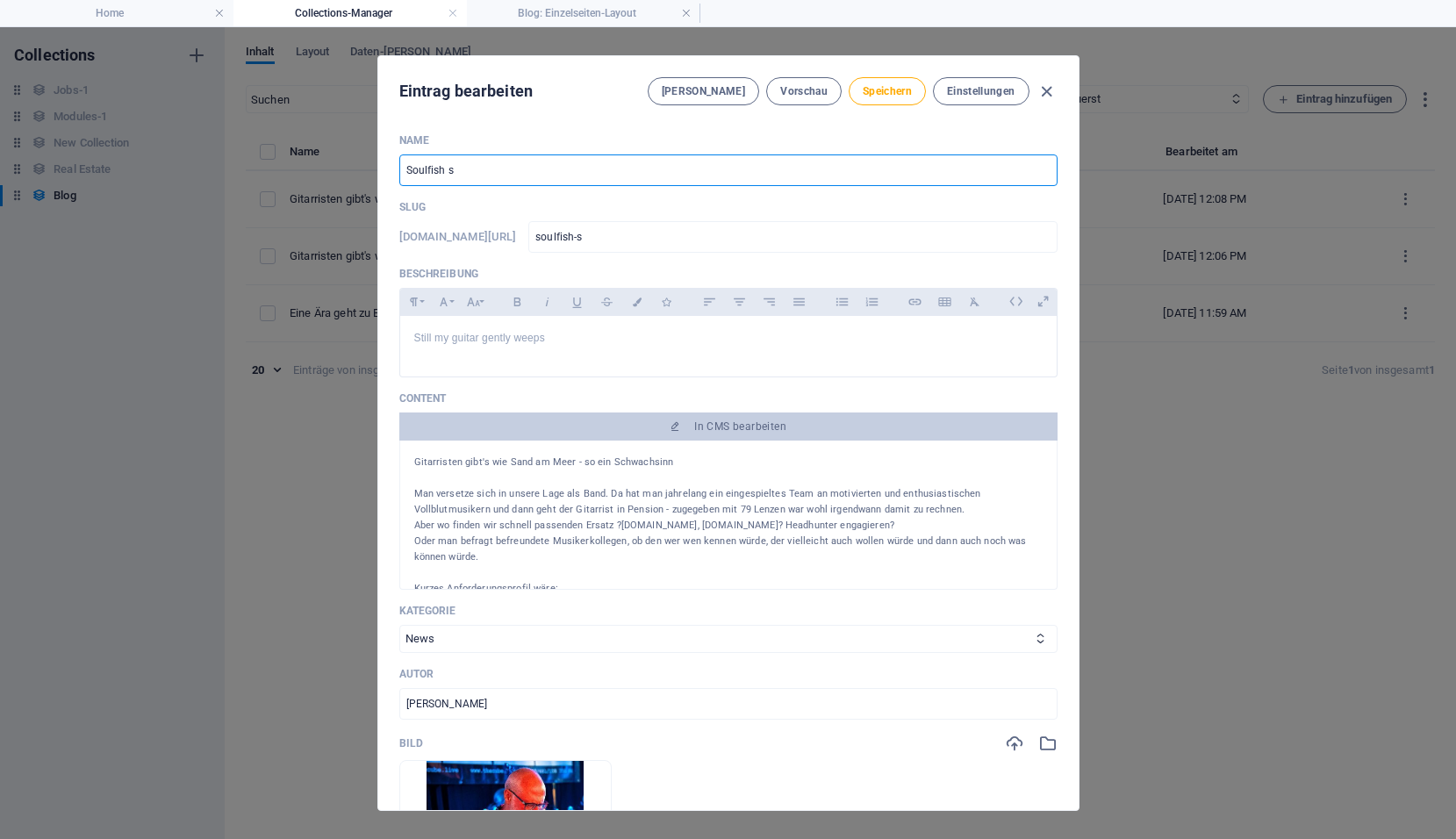
type input "soulfish-su"
type input "Soulfish suc"
type input "soulfish-suc"
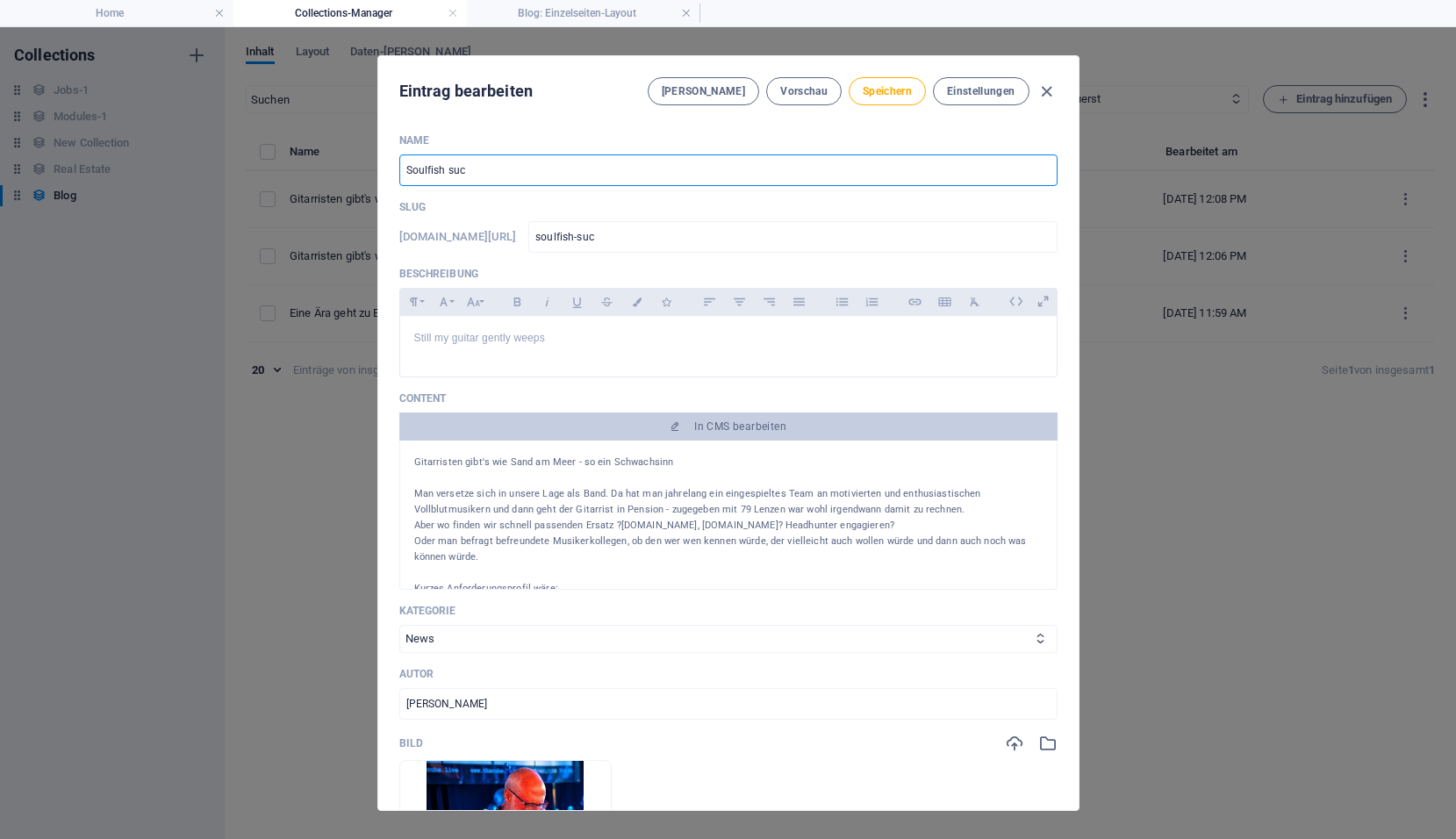
type input "Soulfish such"
type input "soulfish-such"
type input "Soulfish sucht"
type input "soulfish-sucht"
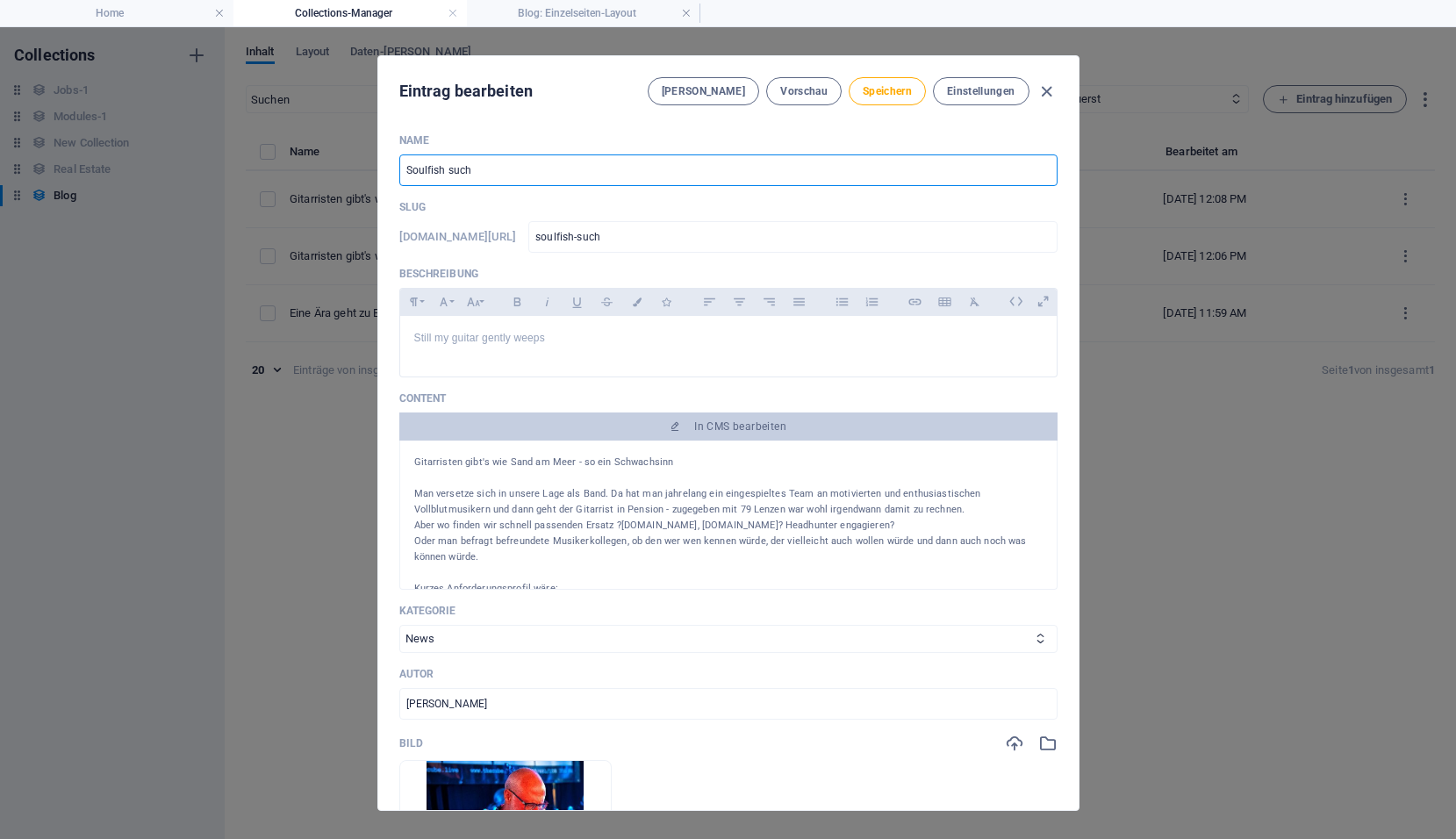
type input "soulfish-sucht"
type input "Soulfish sucht L"
type input "soulfish-sucht-l"
type input "Soulfish sucht LA"
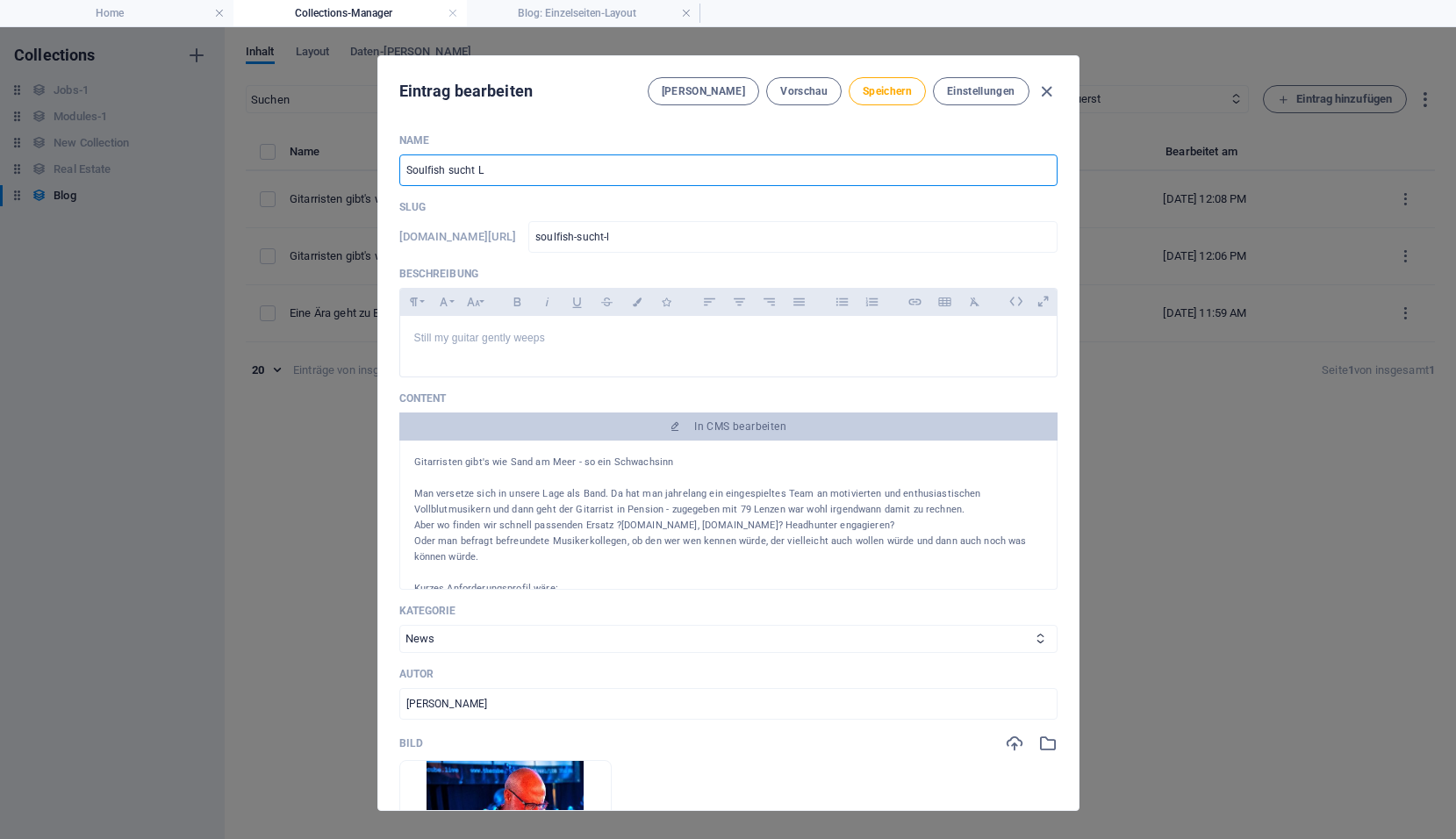
type input "soulfish-sucht-la"
type input "Soulfish sucht LAd"
type input "soulfish-sucht-lad"
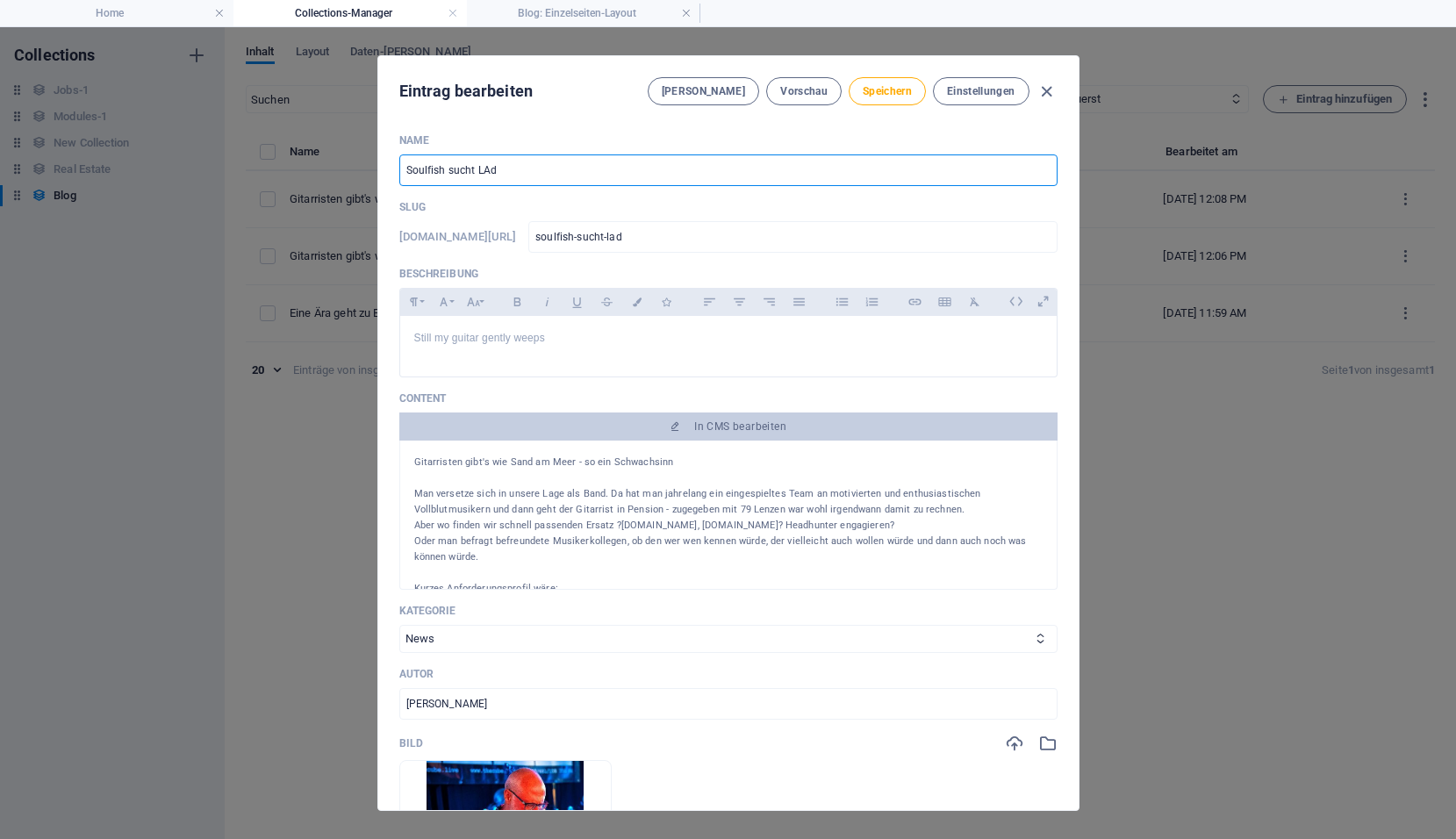
type input "Soulfish sucht LAdy"
type input "soulfish-sucht-lady"
type input "Soulfish sucht LAdy m"
type input "soulfish-sucht-lady-m"
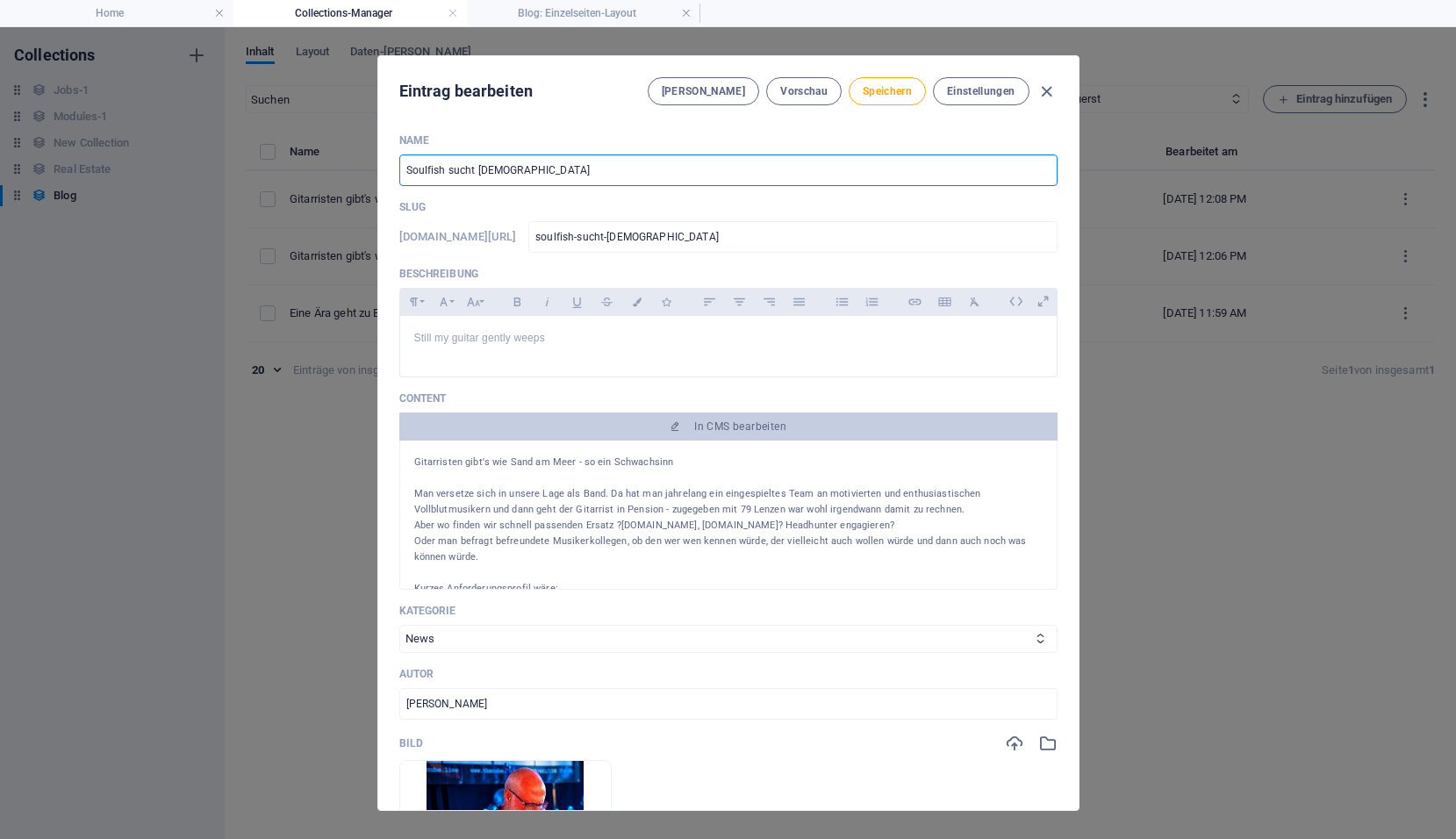
type input "soulfish-sucht-lady-m"
type input "Soulfish sucht LAdy mi"
type input "soulfish-sucht-lady-mi"
type input "Soulfish sucht LAdy mit"
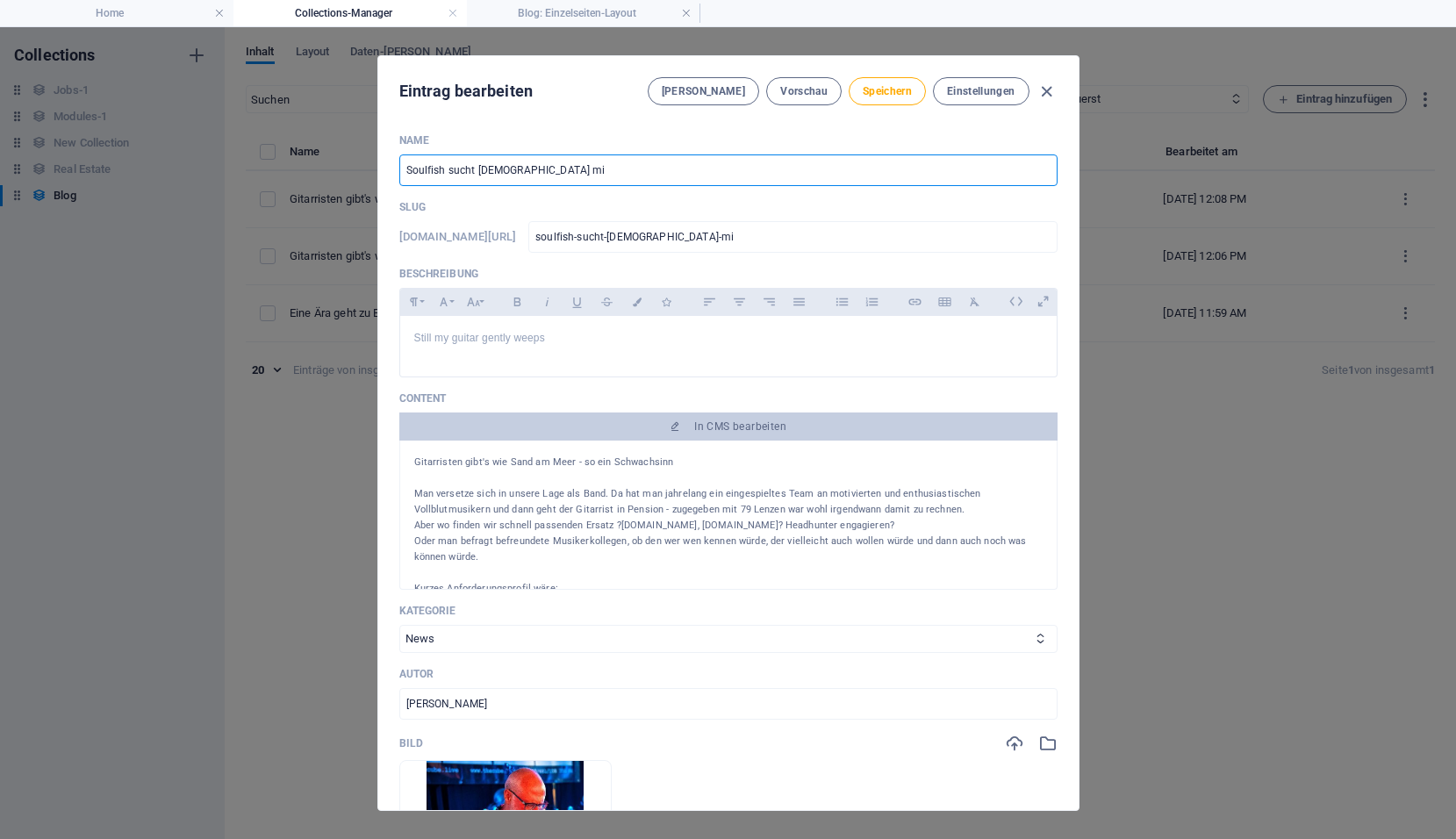
type input "soulfish-sucht-lady-mit"
type input "Soulfish sucht LAdy mit S"
type input "soulfish-sucht-lady-mit-s"
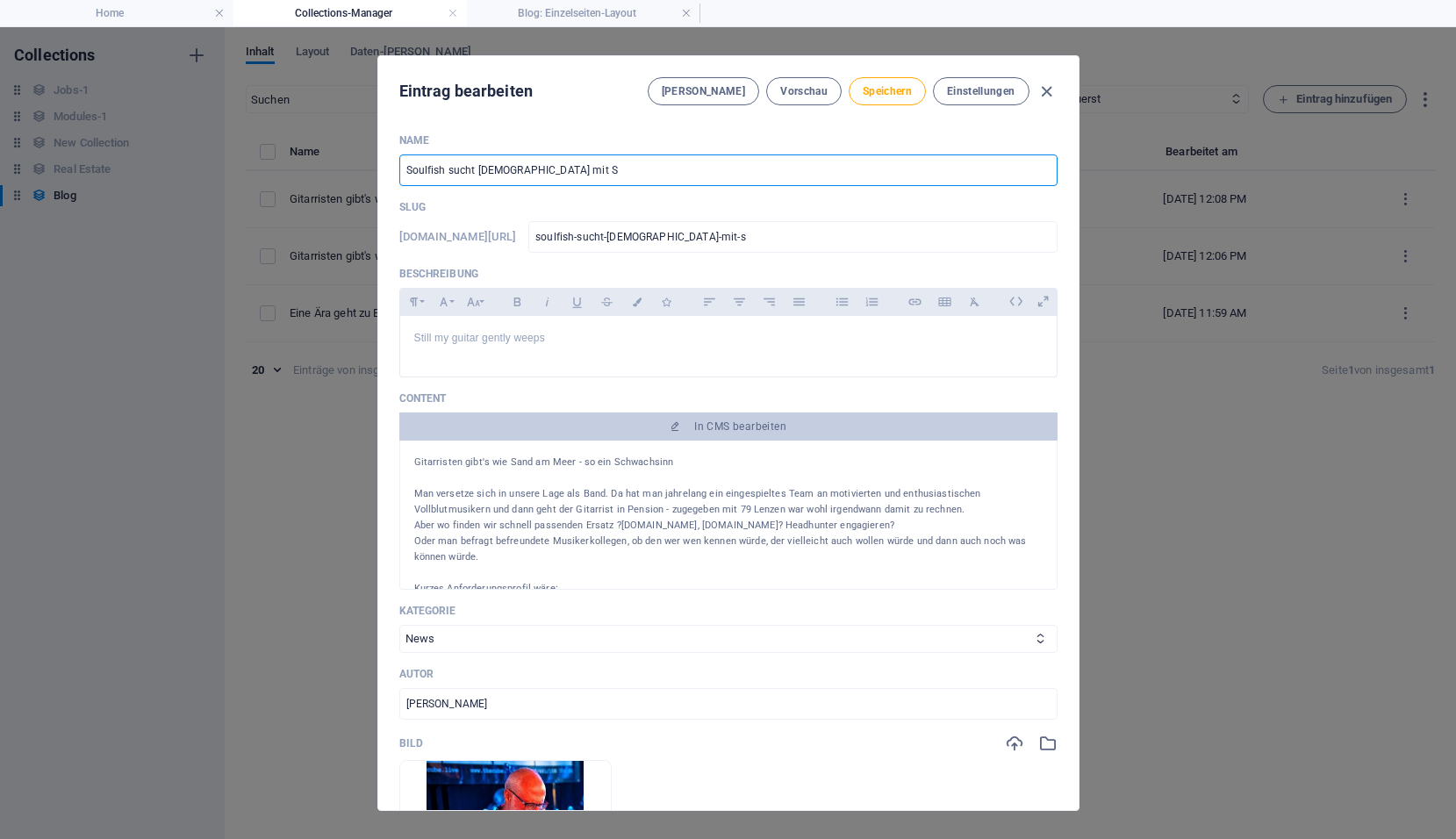
type input "Soulfish sucht LAdy mit So"
type input "soulfish-sucht-lady-mit-so"
type input "Soulfish sucht LAdy mit Sou"
type input "soulfish-sucht-lady-mit-sou"
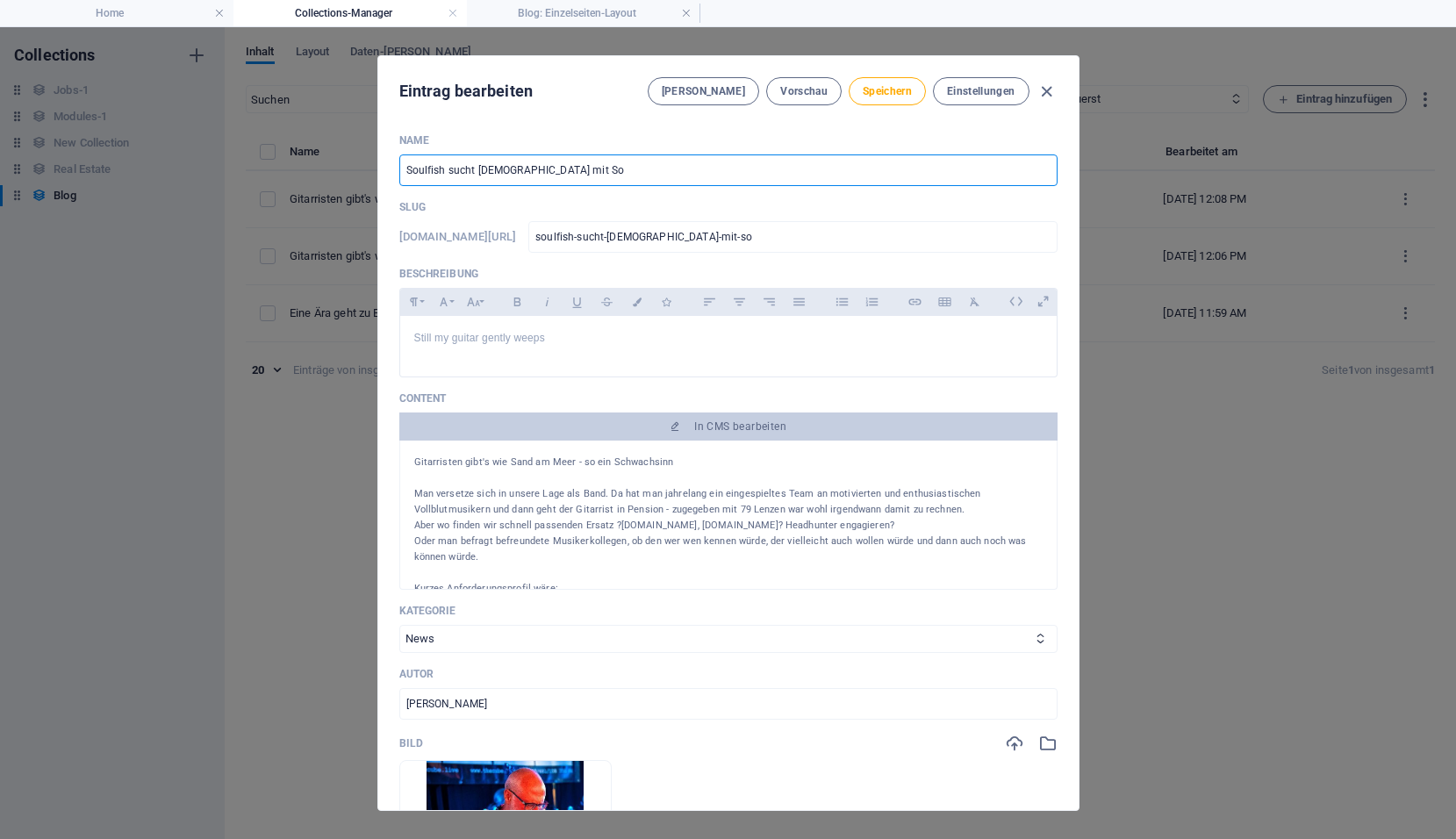
type input "soulfish-sucht-lady-mit-sou"
type input "Soulfish sucht LAdy mit Soul"
type input "soulfish-sucht-lady-mit-soul"
type input "Soulfish sucht [DEMOGRAPHIC_DATA] mit Soul"
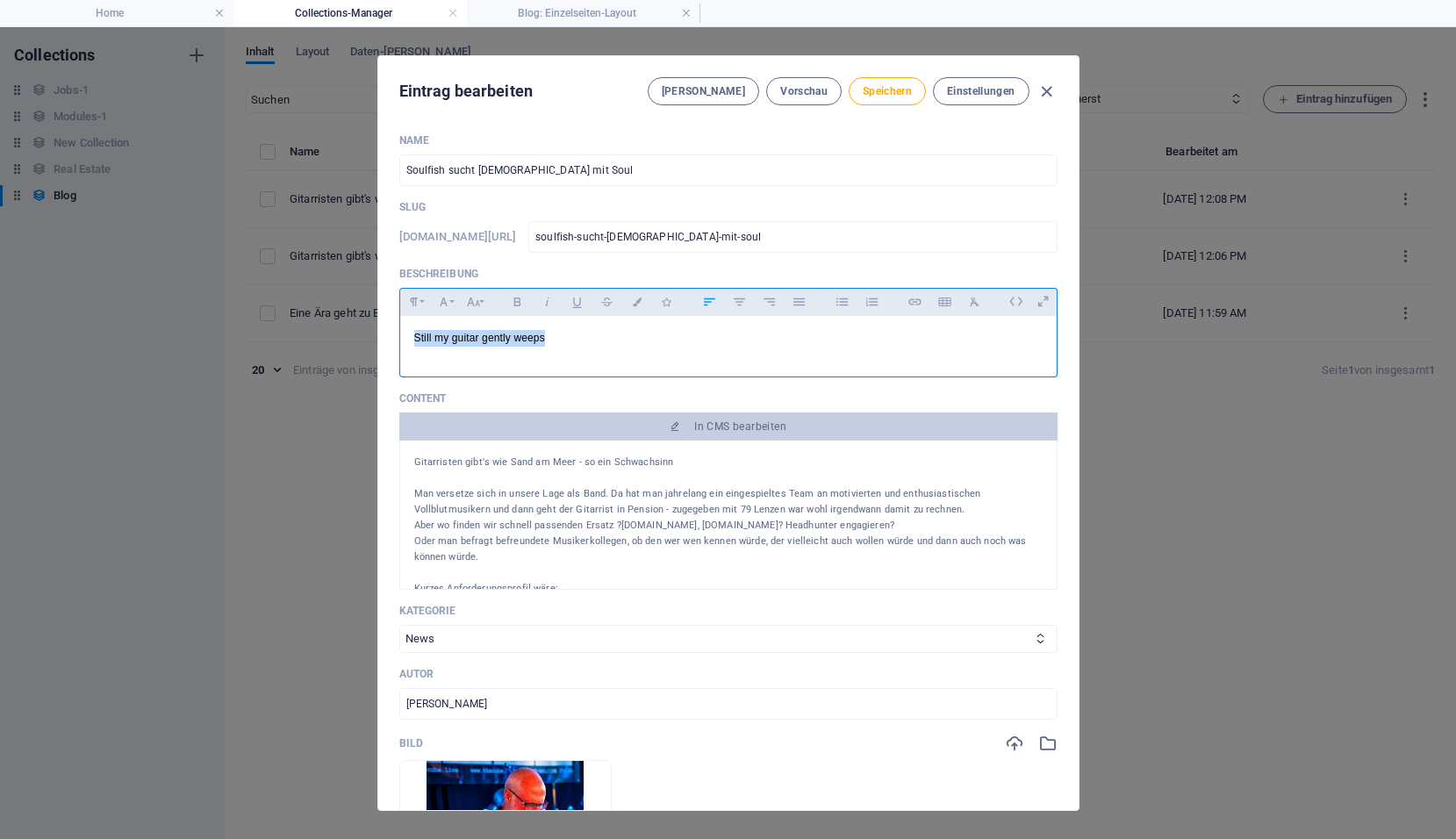
drag, startPoint x: 583, startPoint y: 337, endPoint x: 404, endPoint y: 341, distance: 179.0
click at [404, 341] on div "Still my guitar gently weeps" at bounding box center [728, 343] width 656 height 53
drag, startPoint x: 544, startPoint y: 338, endPoint x: 412, endPoint y: 343, distance: 132.1
click at [402, 343] on div "​ Still my guitar gently weeps" at bounding box center [728, 343] width 656 height 53
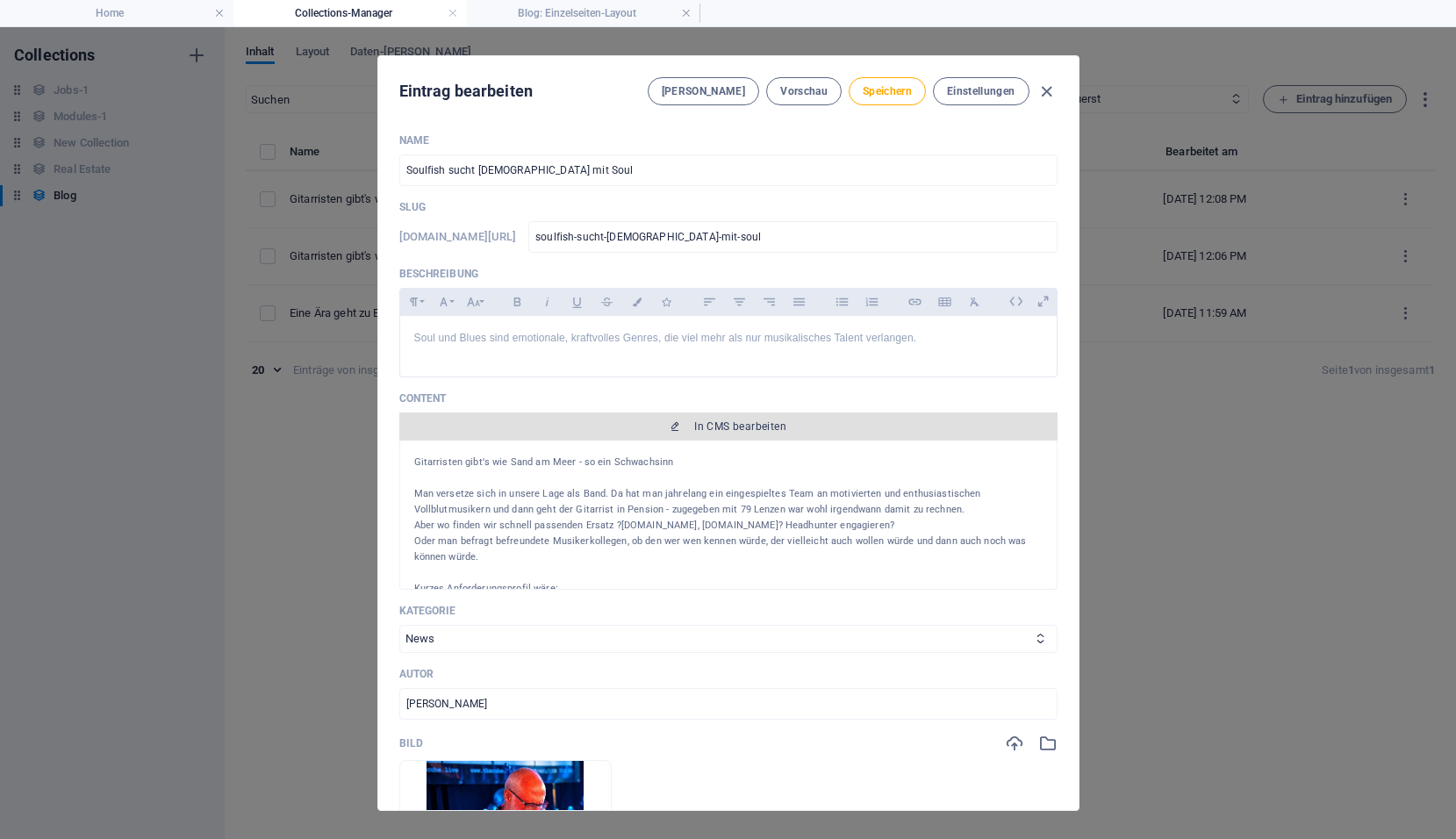
click at [748, 430] on span "In CMS bearbeiten" at bounding box center [740, 425] width 92 height 14
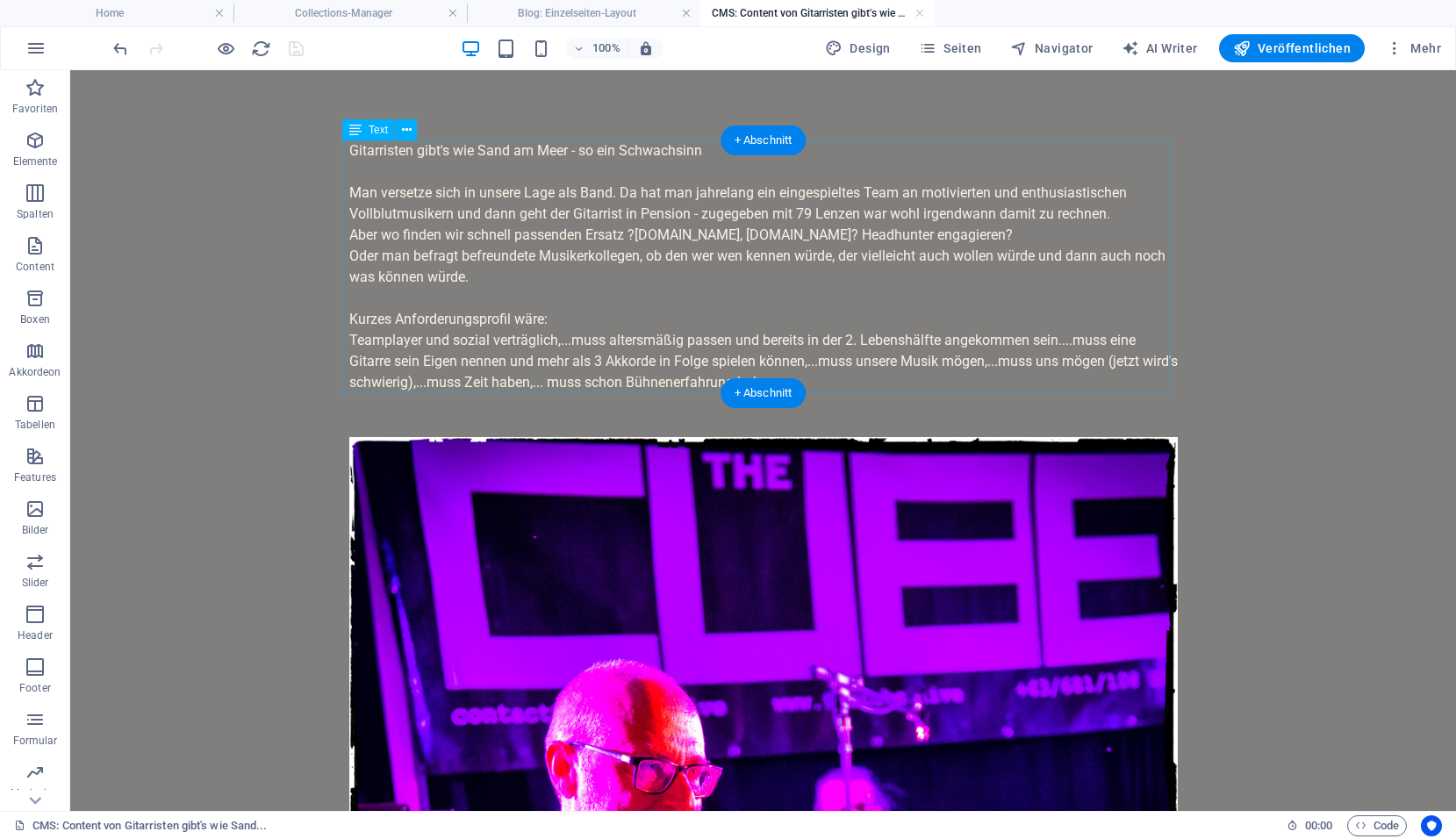
click at [489, 257] on div "Gitarristen gibt's wie Sand am Meer - so ein Schwachsinn Man versetze sich in u…" at bounding box center [763, 266] width 828 height 253
click at [476, 265] on div "Gitarristen gibt's wie Sand am Meer - so ein Schwachsinn Man versetze sich in u…" at bounding box center [763, 266] width 828 height 253
click at [476, 265] on div "Gitarristen gibt's wie Sand am Meer - so ein Schwachsinn Man versetze sich in u…" at bounding box center [763, 266] width 828 height 253
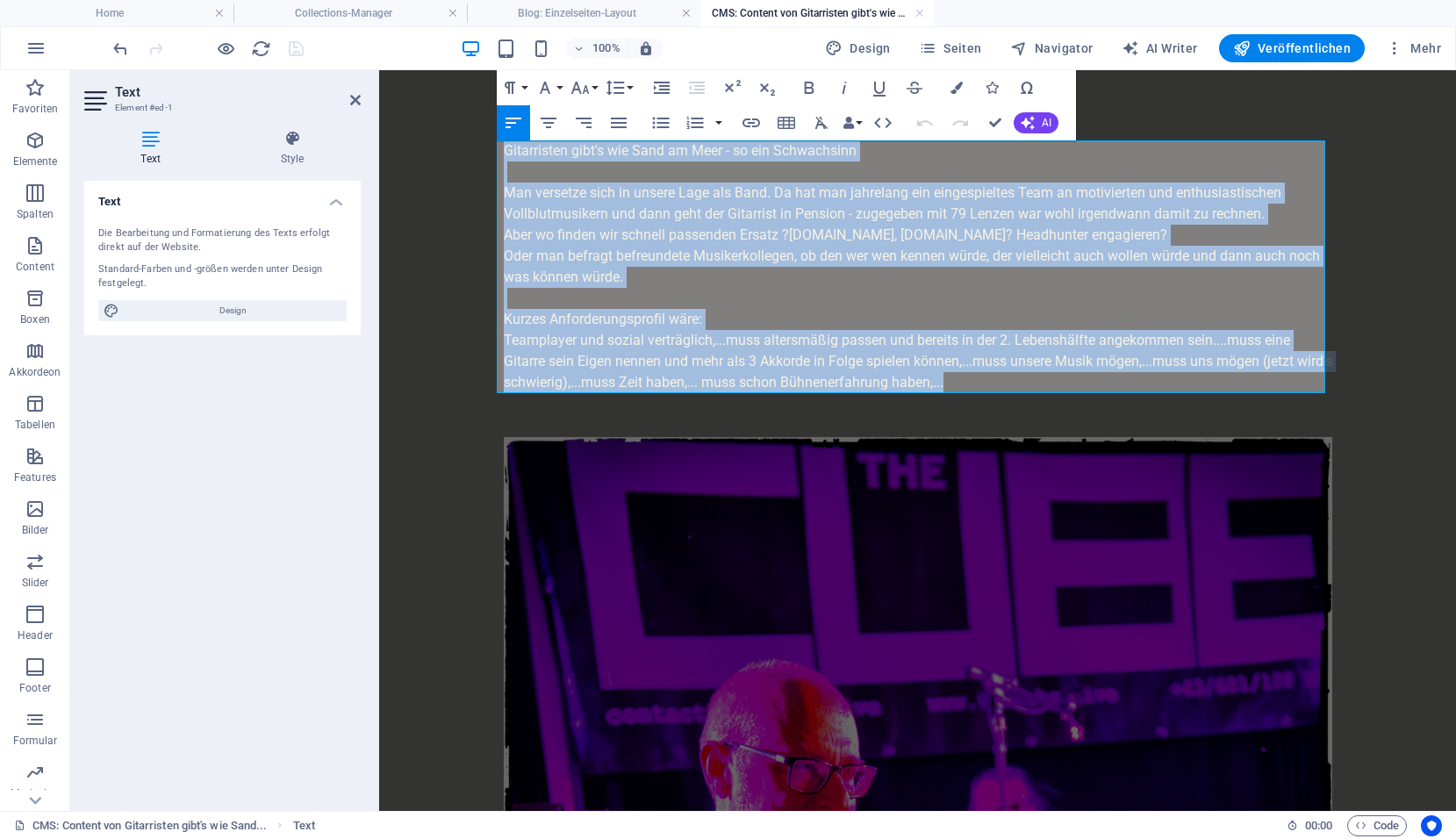
drag, startPoint x: 1002, startPoint y: 375, endPoint x: 497, endPoint y: 148, distance: 553.7
click at [504, 148] on div "Gitarristen gibt's wie Sand am Meer - so ein Schwachsinn Man versetze sich in u…" at bounding box center [917, 266] width 828 height 253
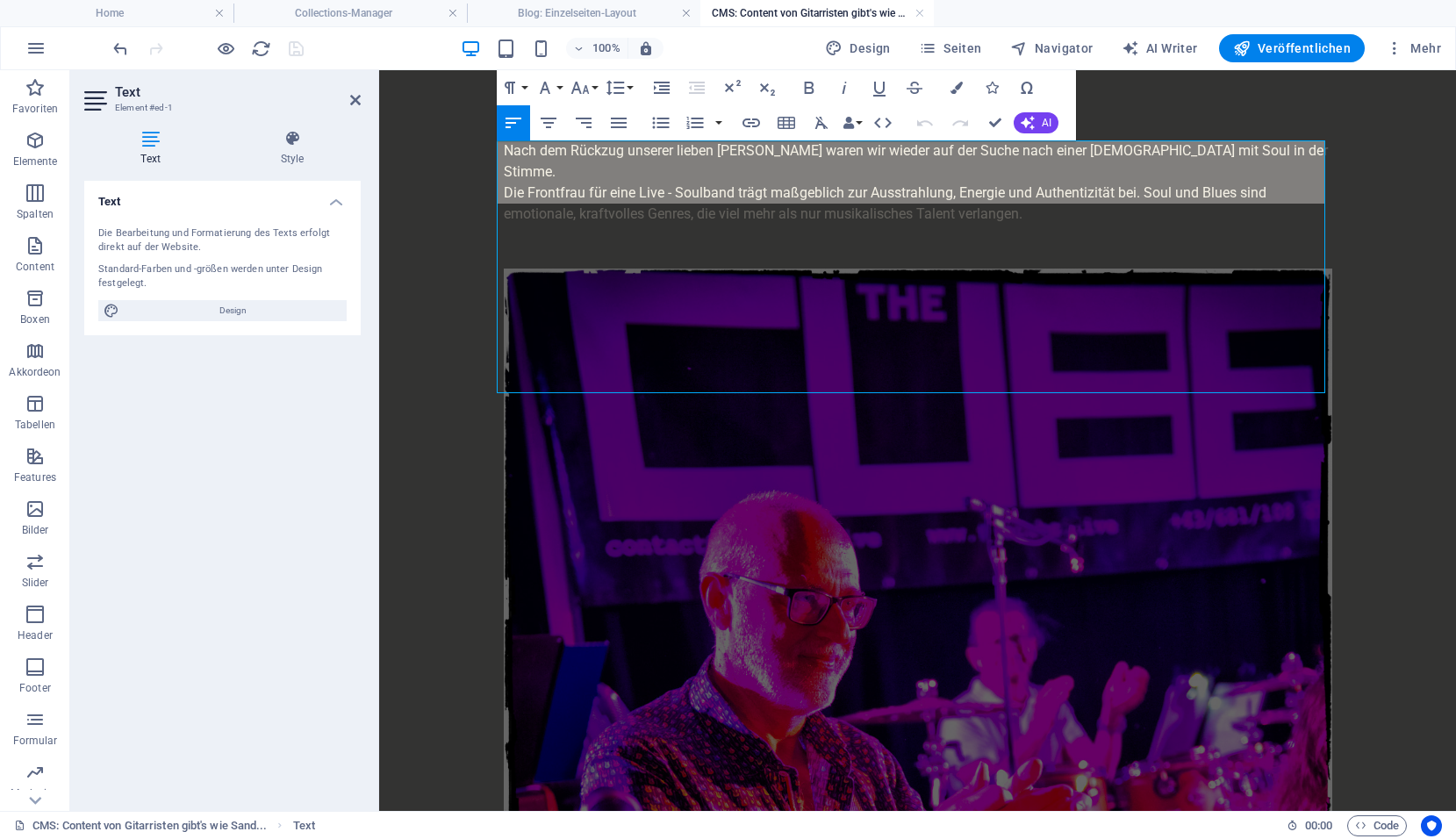
scroll to position [4567, 3]
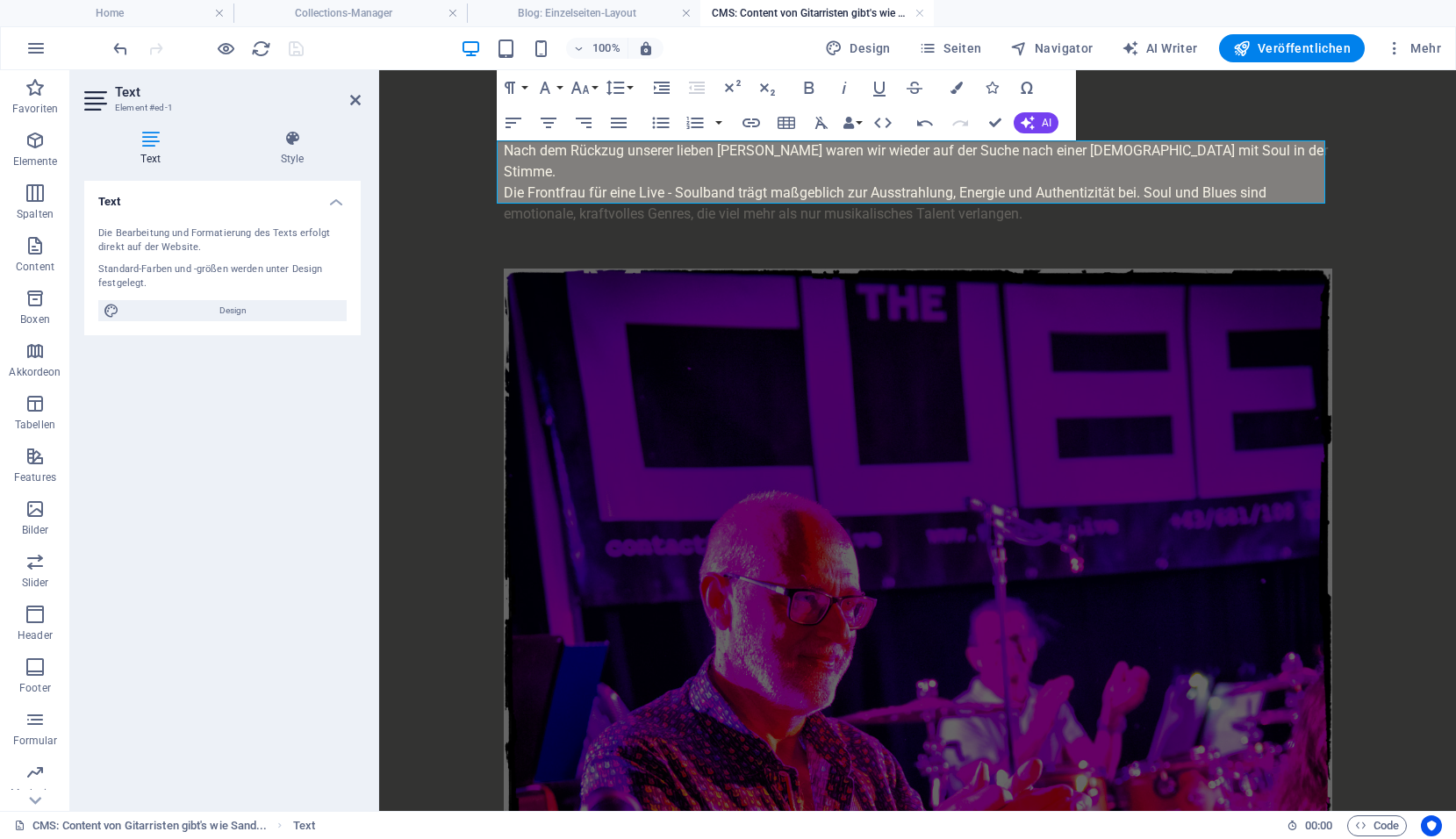
click at [1027, 192] on p "Die Frontfrau für eine Live - Soulband trägt maßgeblich zur Ausstrahlung, Energ…" at bounding box center [917, 204] width 828 height 42
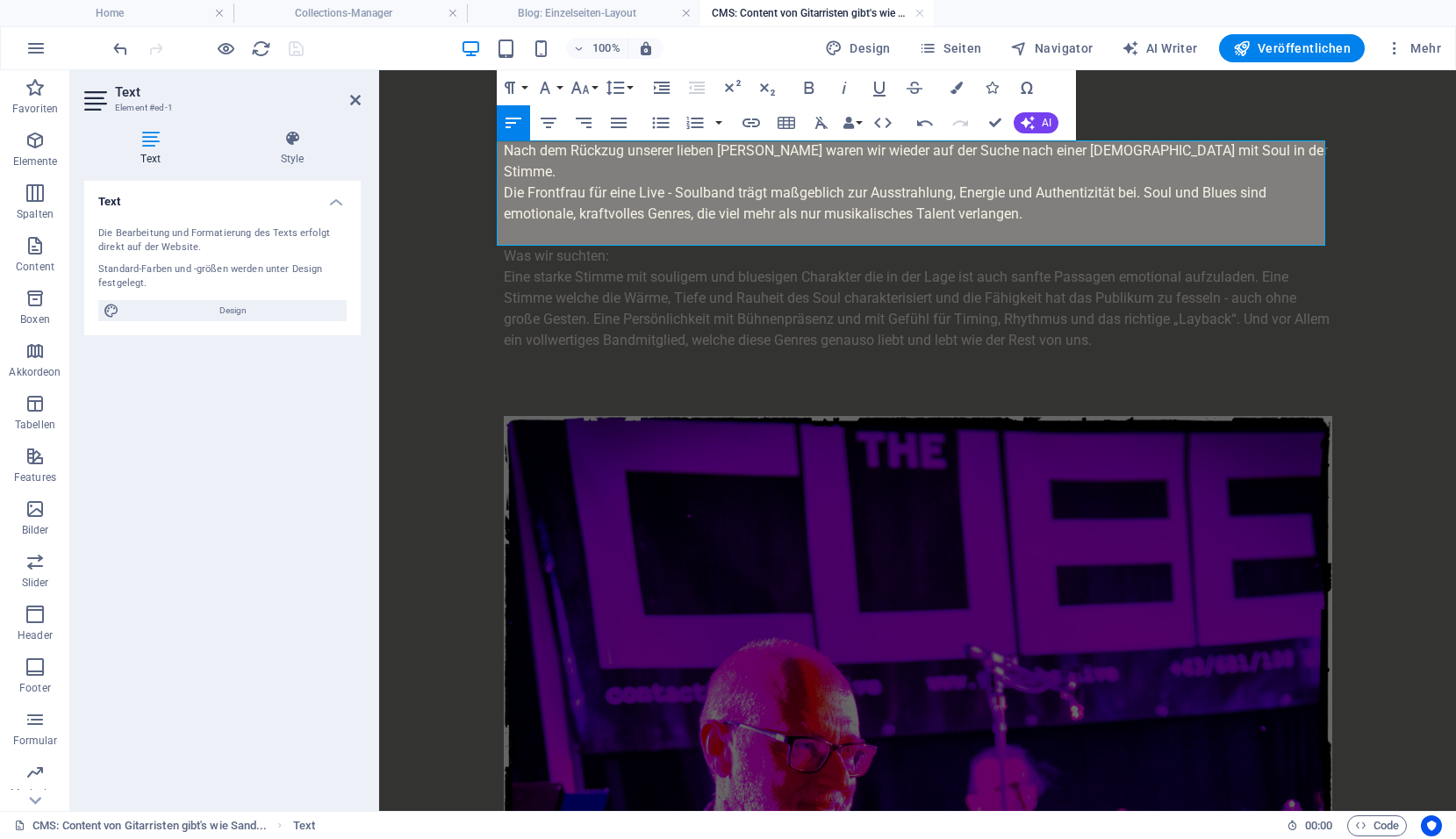
scroll to position [7456, 0]
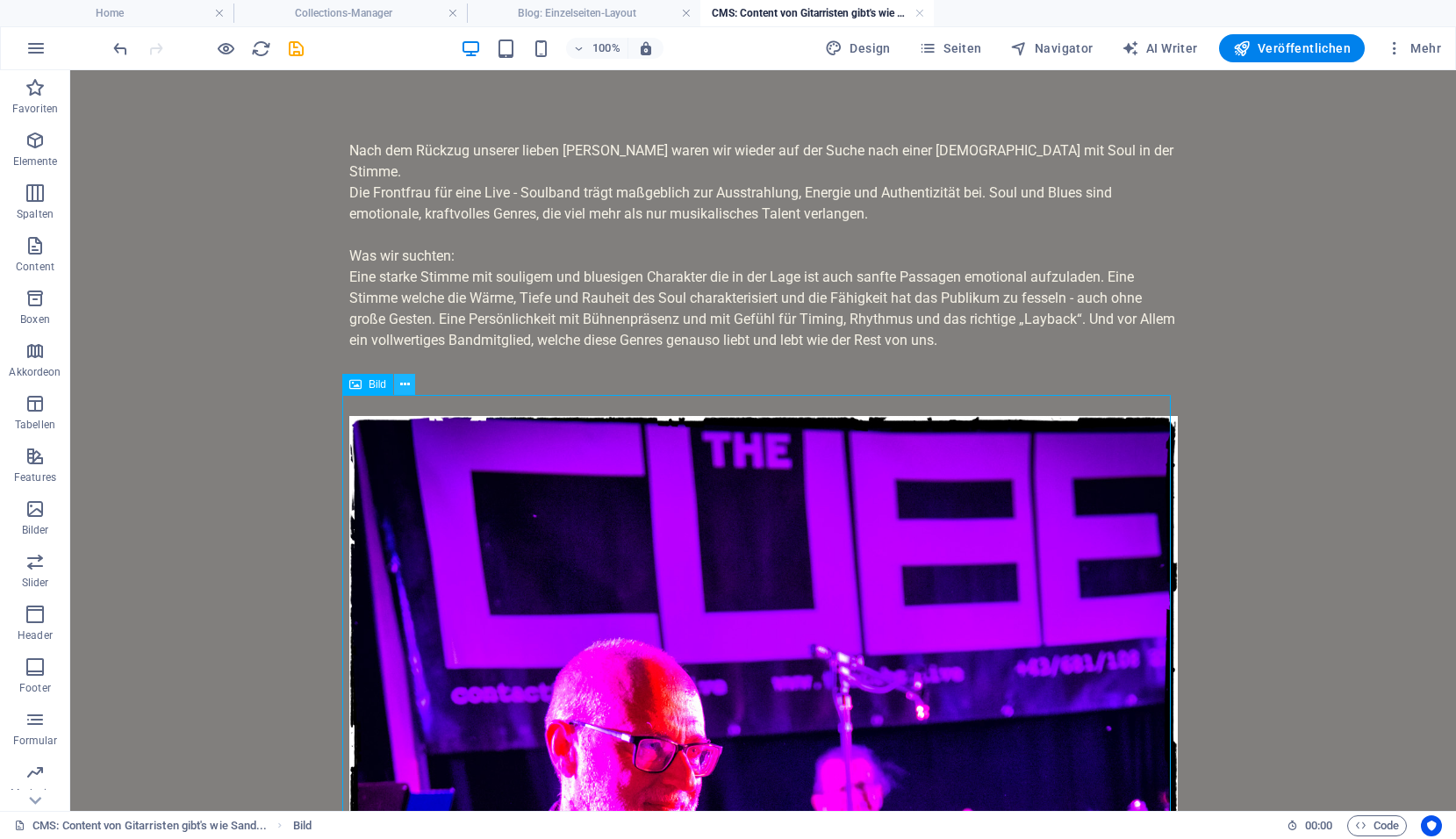
click at [401, 387] on icon at bounding box center [404, 385] width 10 height 18
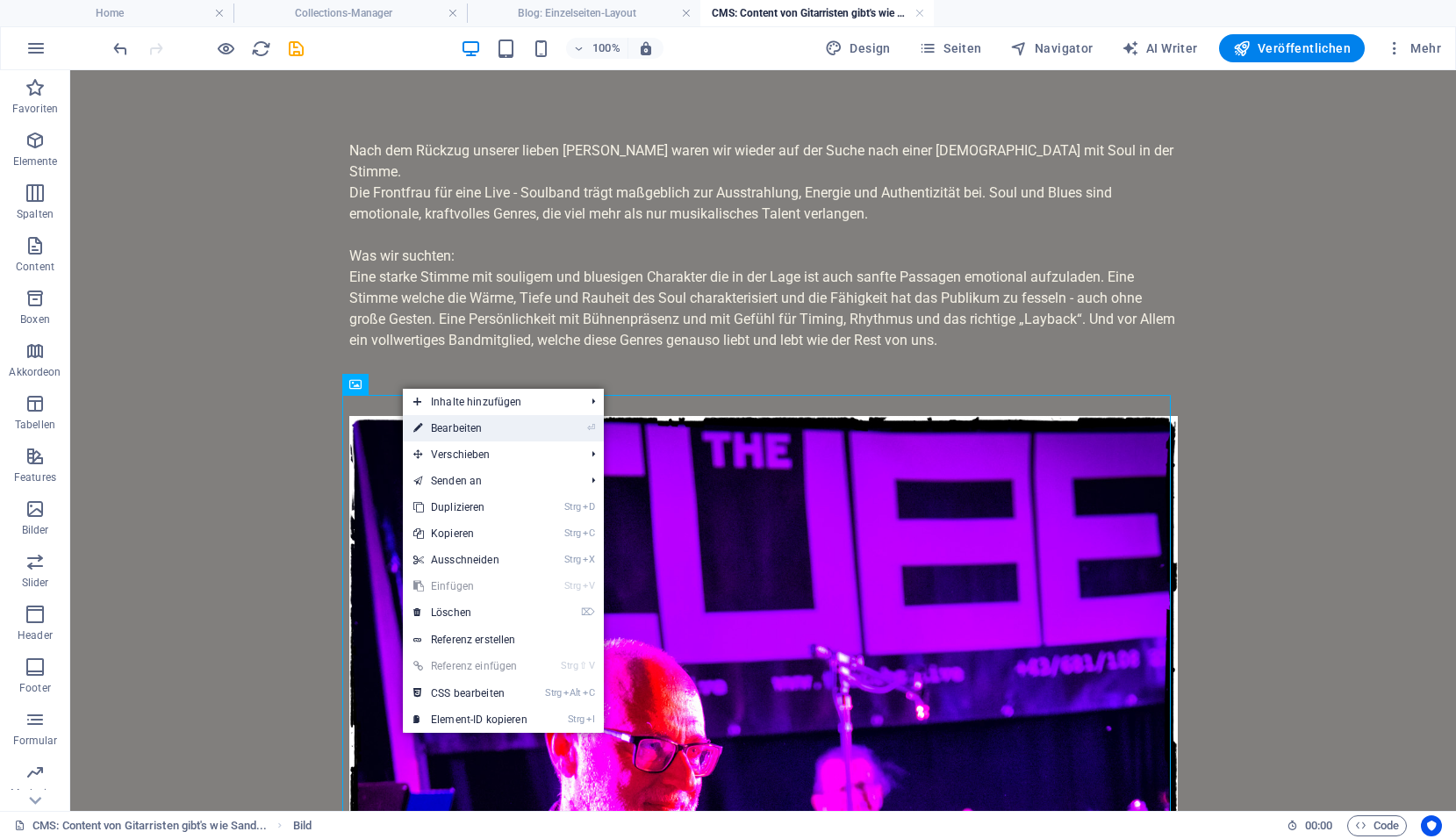
click at [464, 430] on link "⏎ Bearbeiten" at bounding box center [470, 428] width 135 height 26
select select "%"
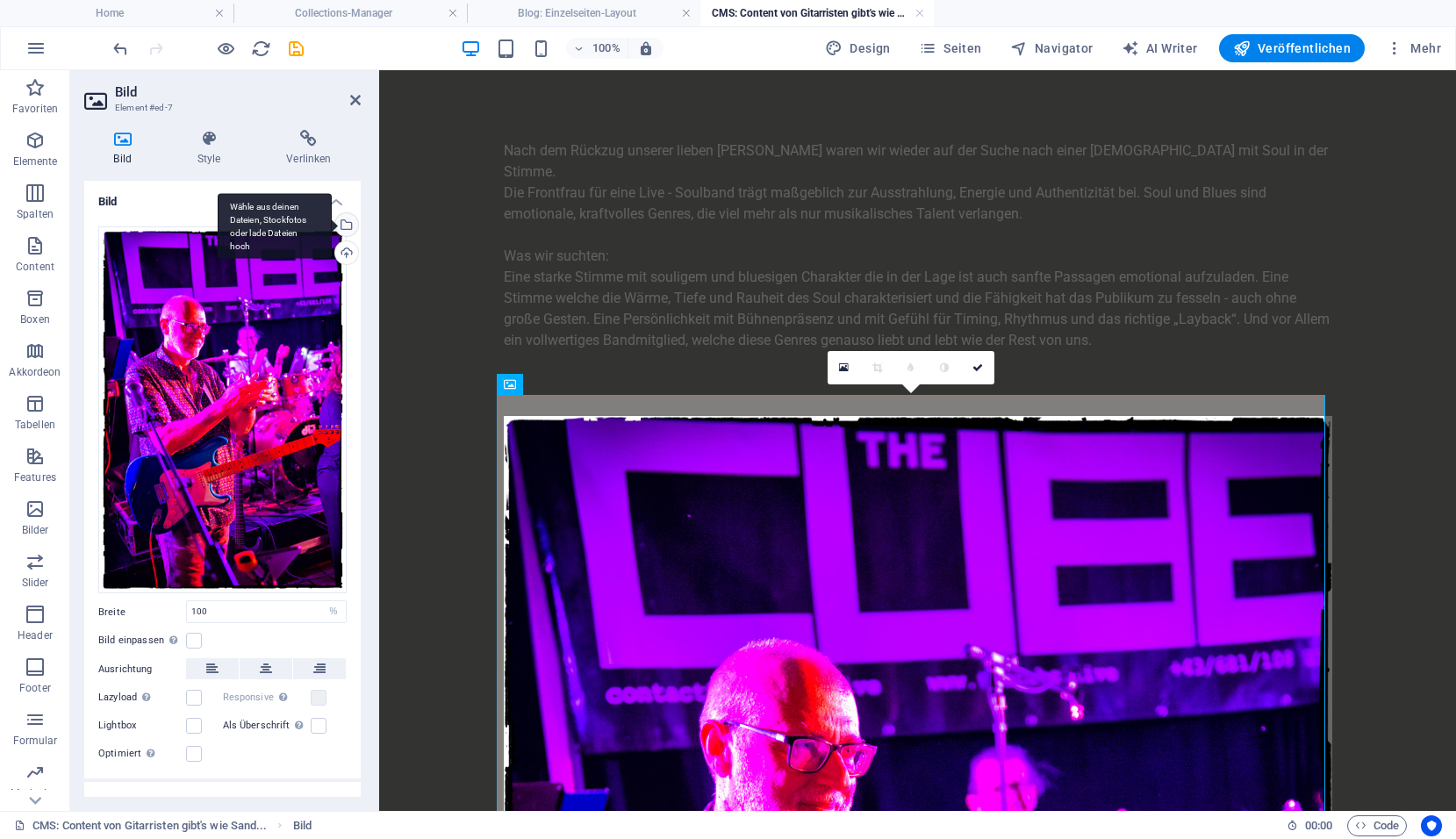
click at [343, 226] on div "Wähle aus deinen Dateien, Stockfotos oder lade Dateien hoch" at bounding box center [344, 226] width 26 height 26
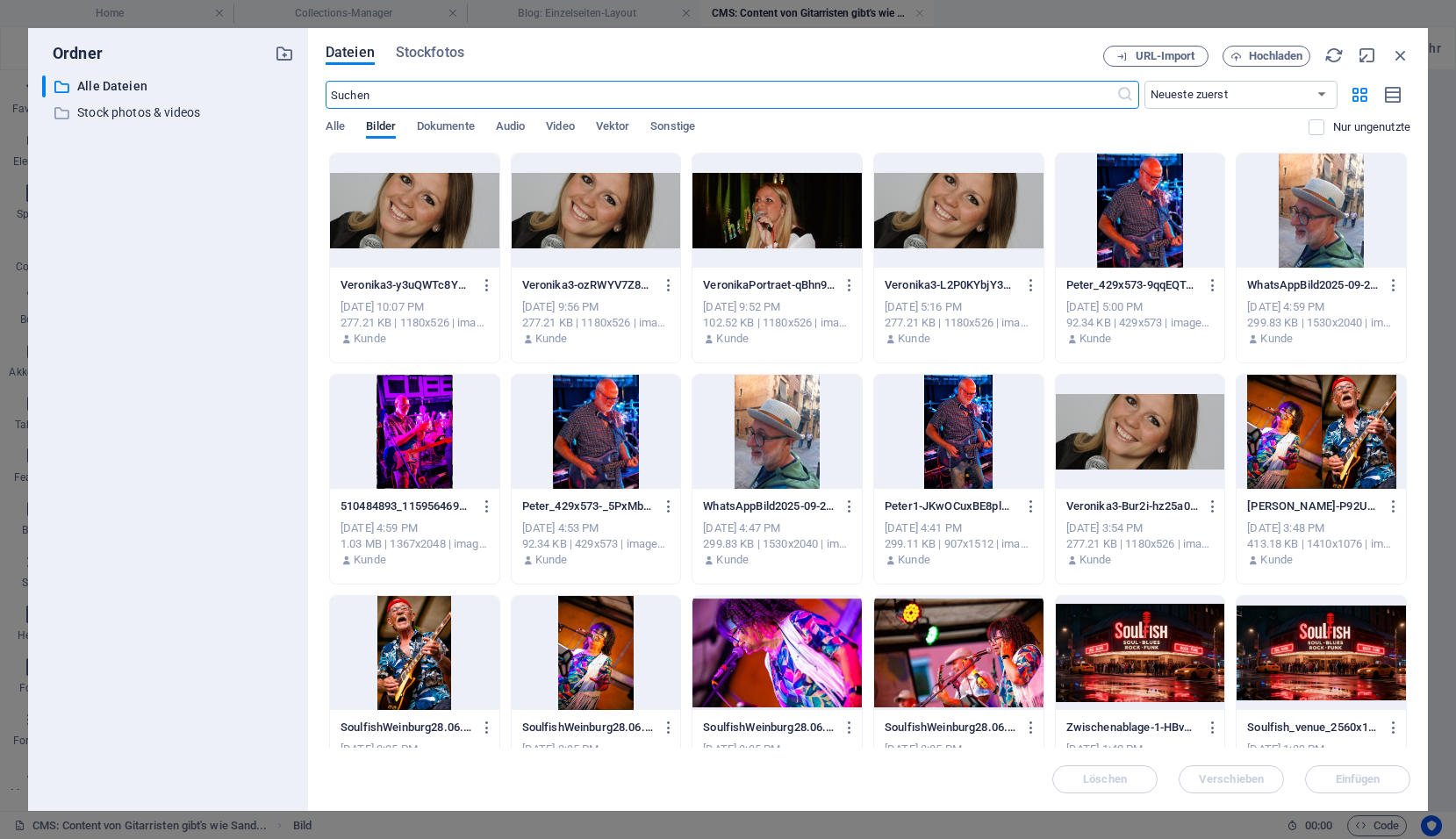
click at [1162, 444] on div at bounding box center [1140, 432] width 169 height 115
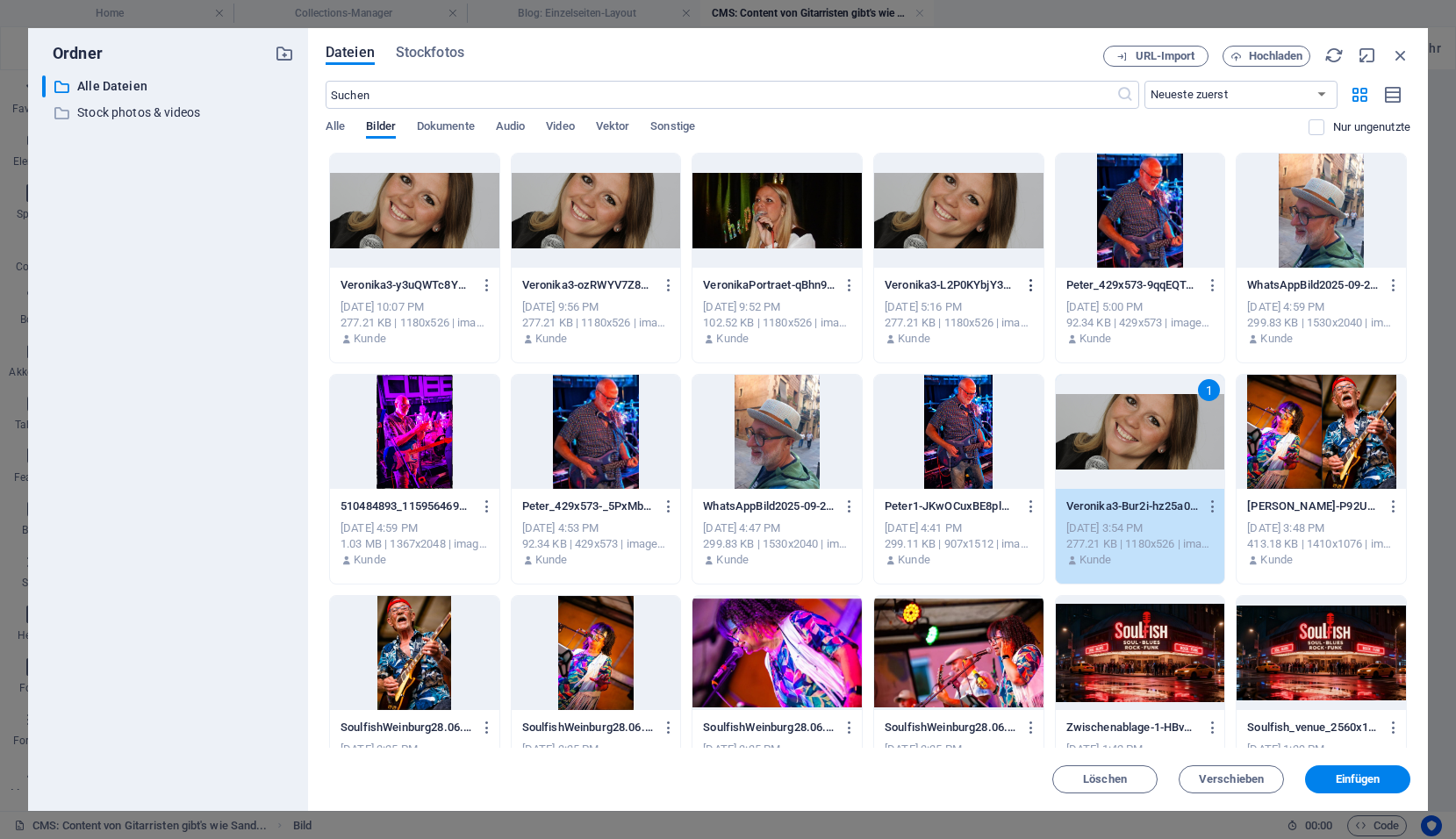
click at [1025, 285] on icon "button" at bounding box center [1032, 285] width 16 height 15
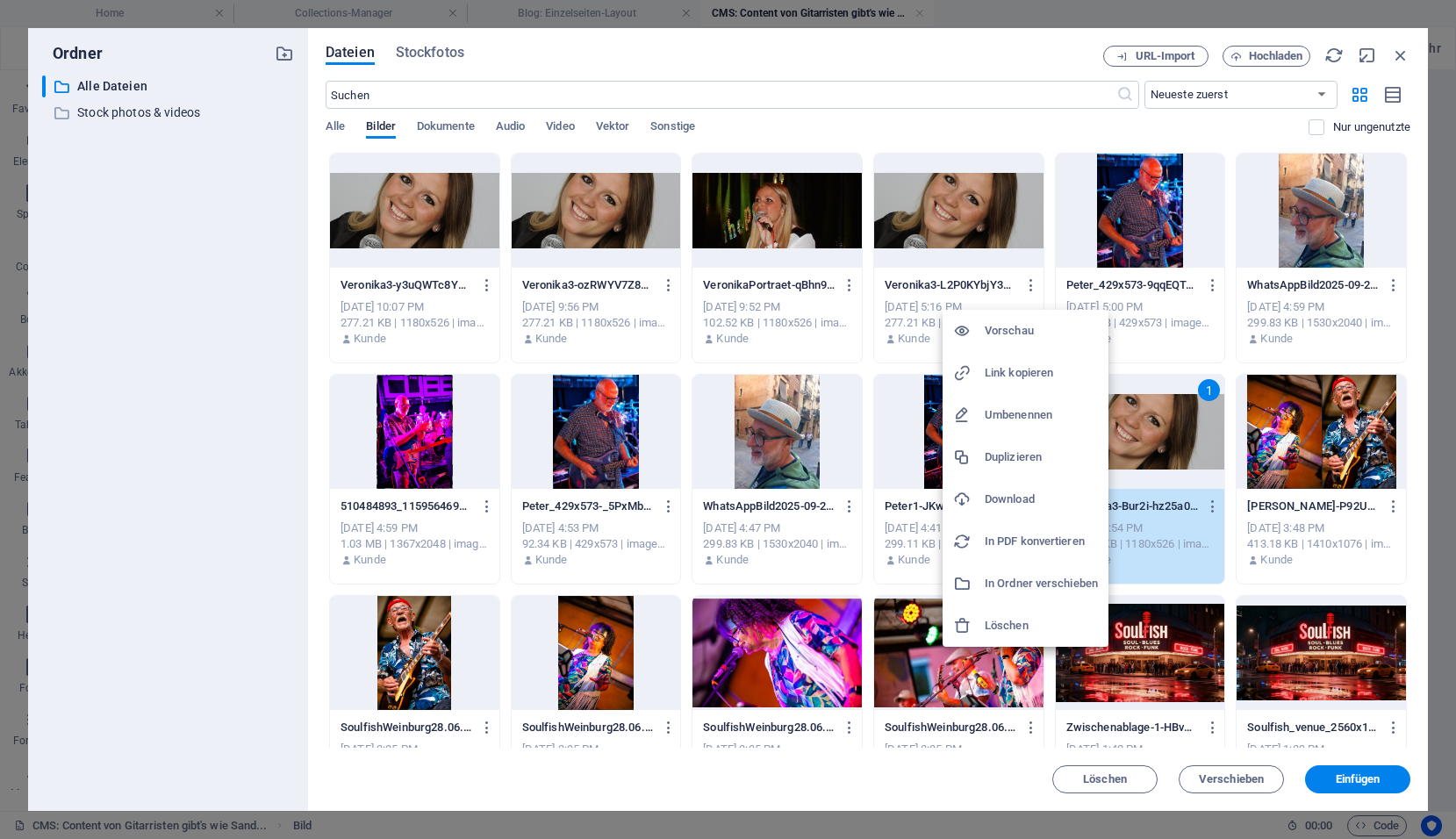
click at [998, 628] on h6 "Löschen" at bounding box center [1041, 625] width 114 height 21
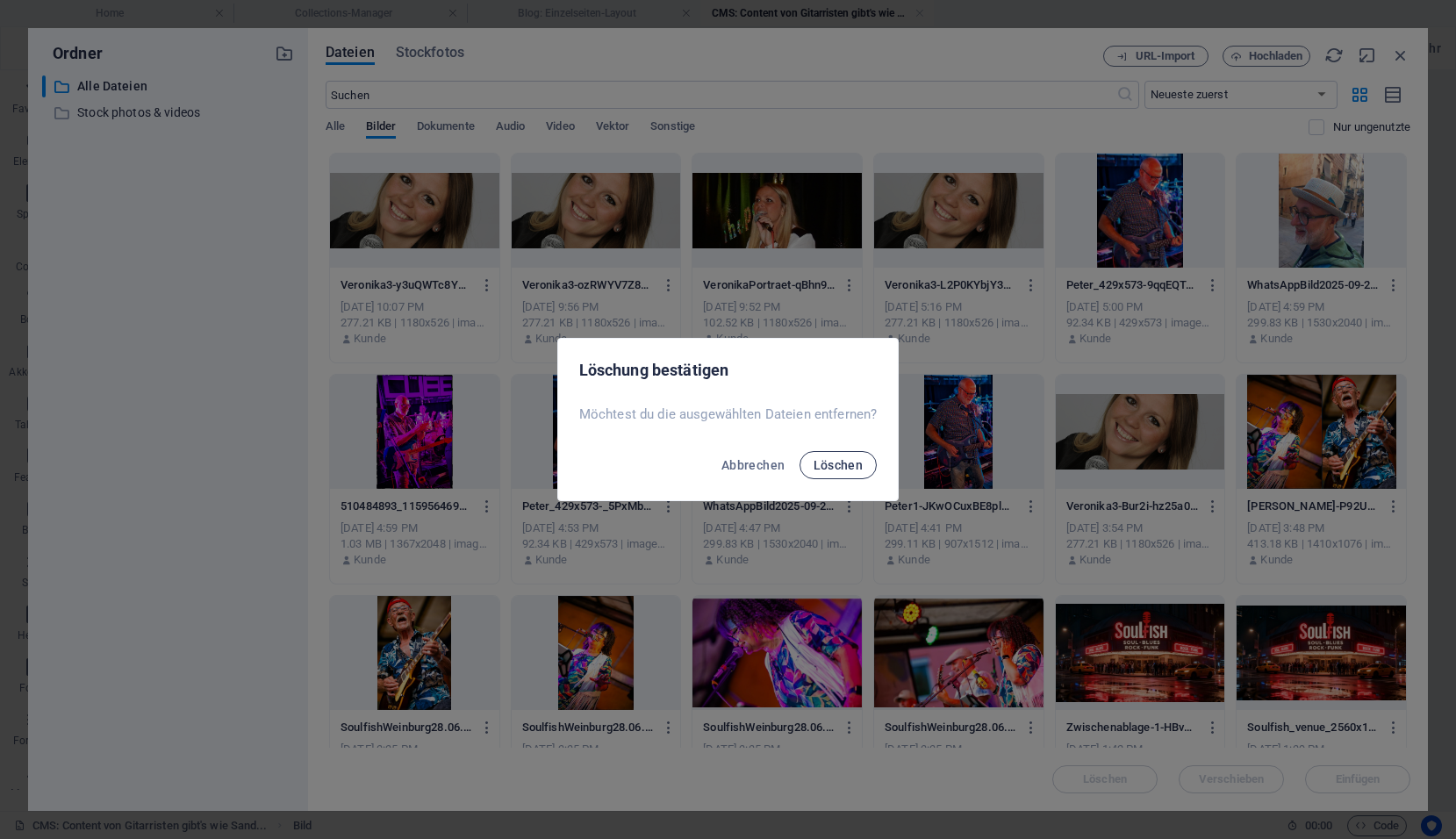
click at [842, 466] on span "Löschen" at bounding box center [838, 464] width 50 height 14
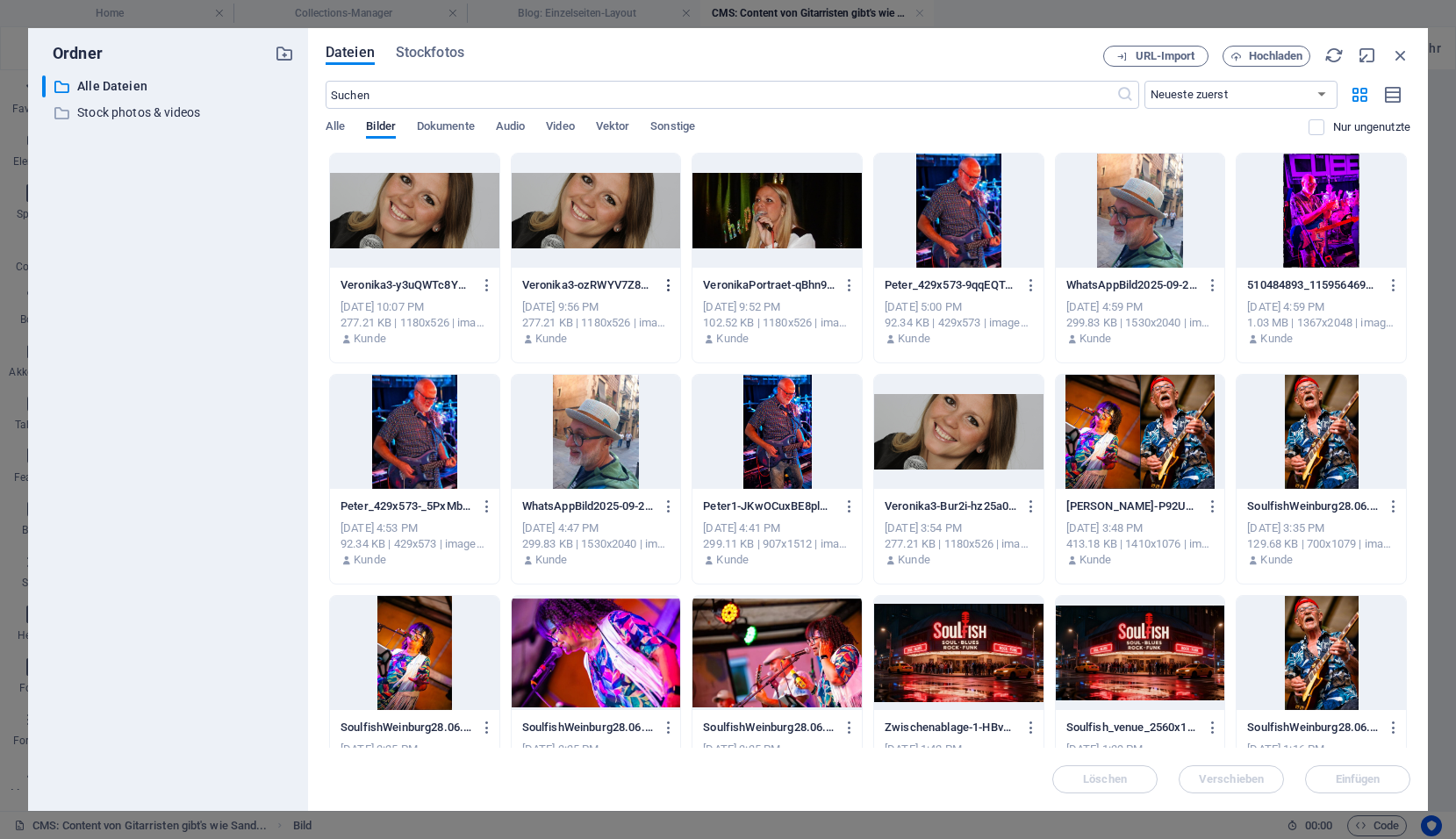
click at [670, 278] on icon "button" at bounding box center [669, 285] width 16 height 15
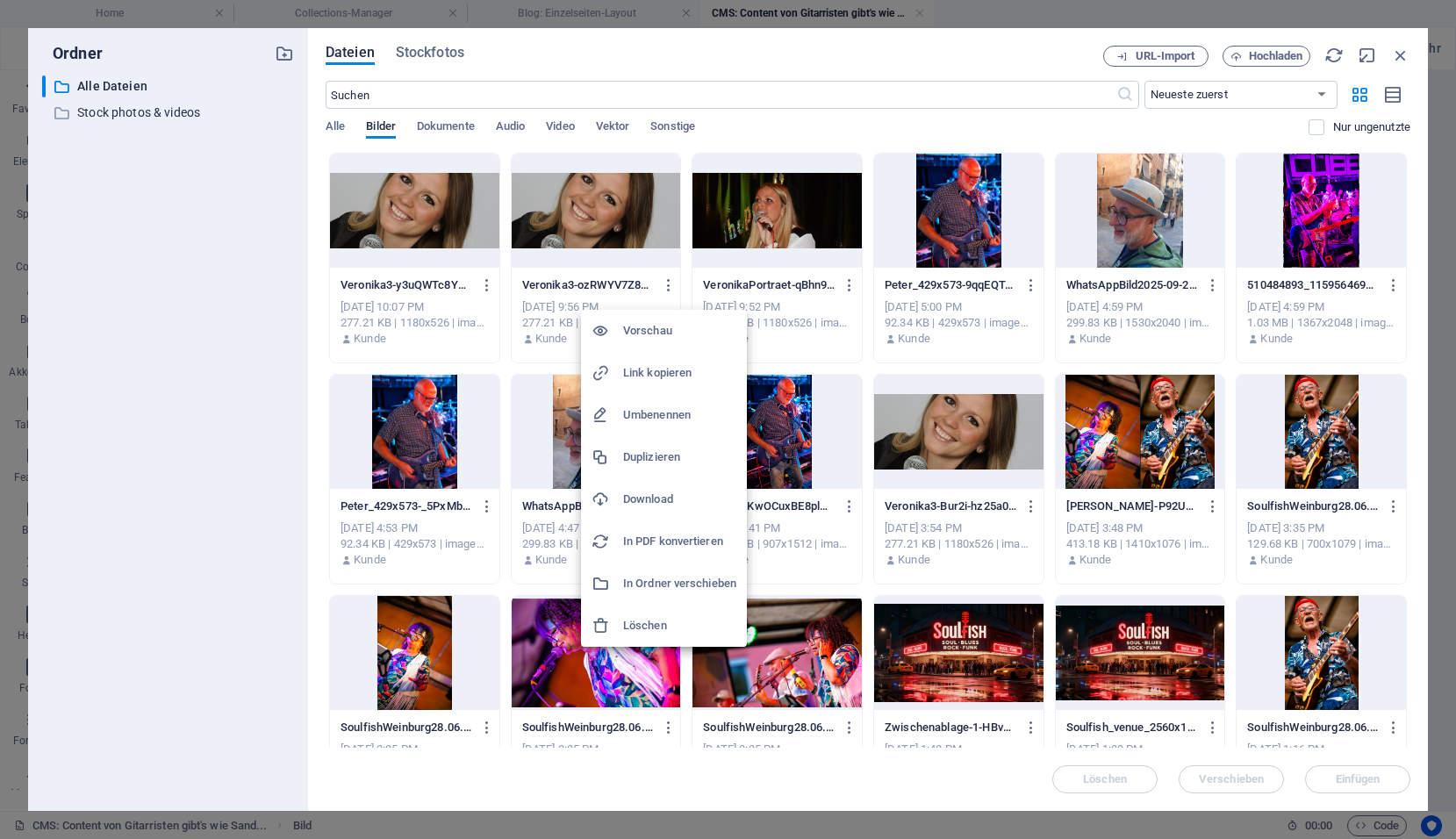
click at [655, 622] on h6 "Löschen" at bounding box center [679, 625] width 114 height 21
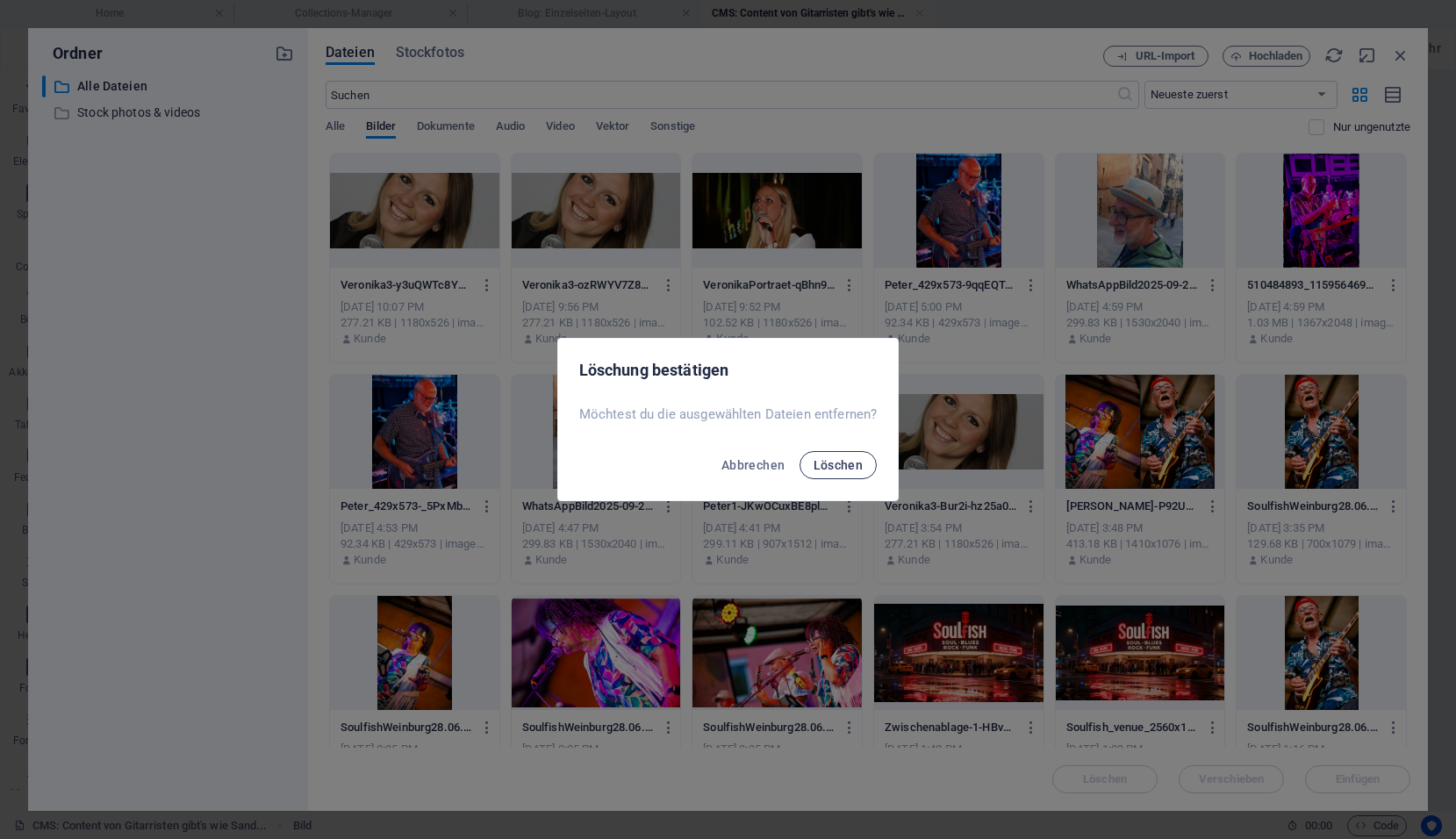
click at [821, 467] on span "Löschen" at bounding box center [838, 464] width 50 height 14
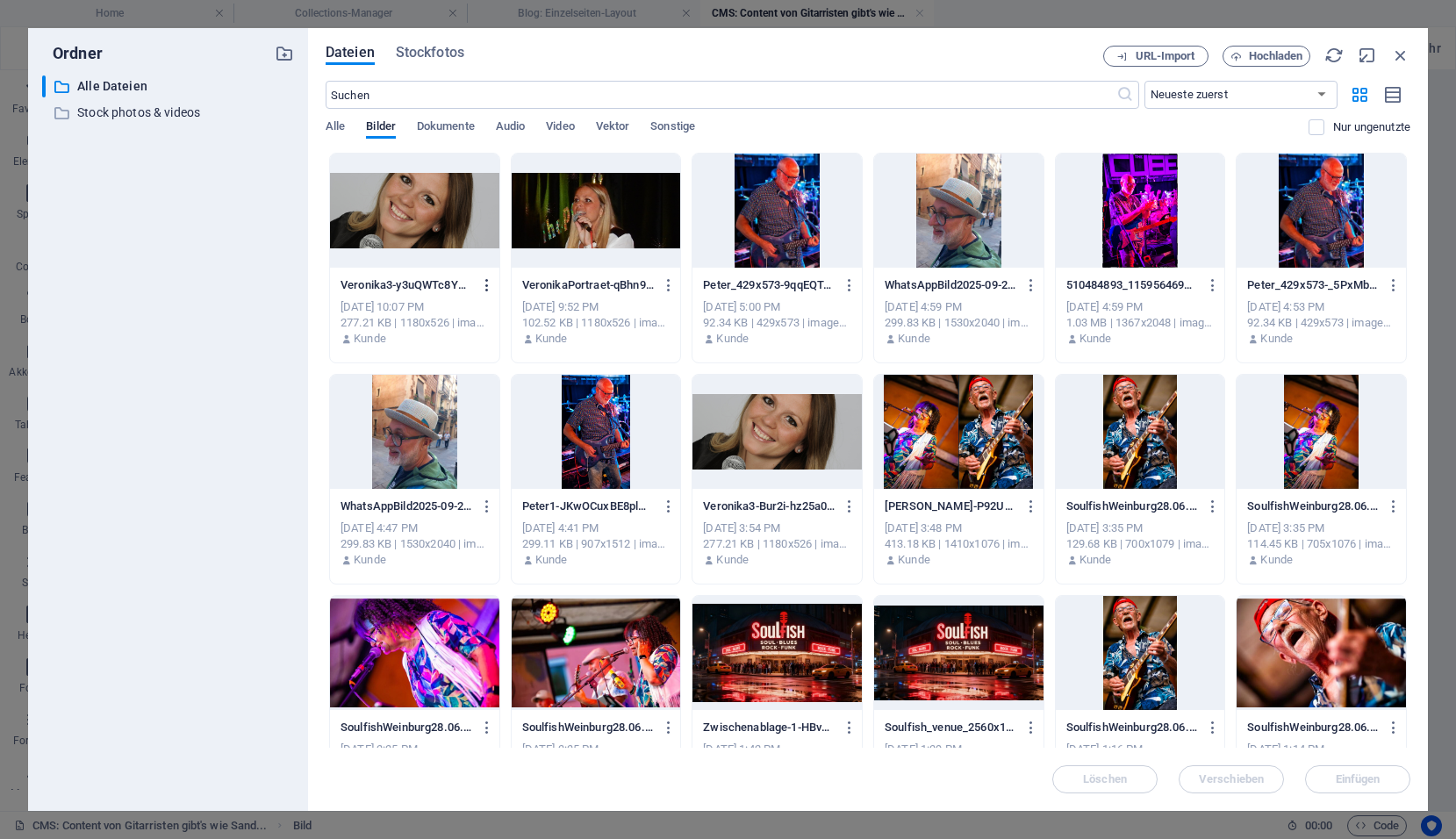
click at [486, 284] on icon "button" at bounding box center [487, 285] width 16 height 15
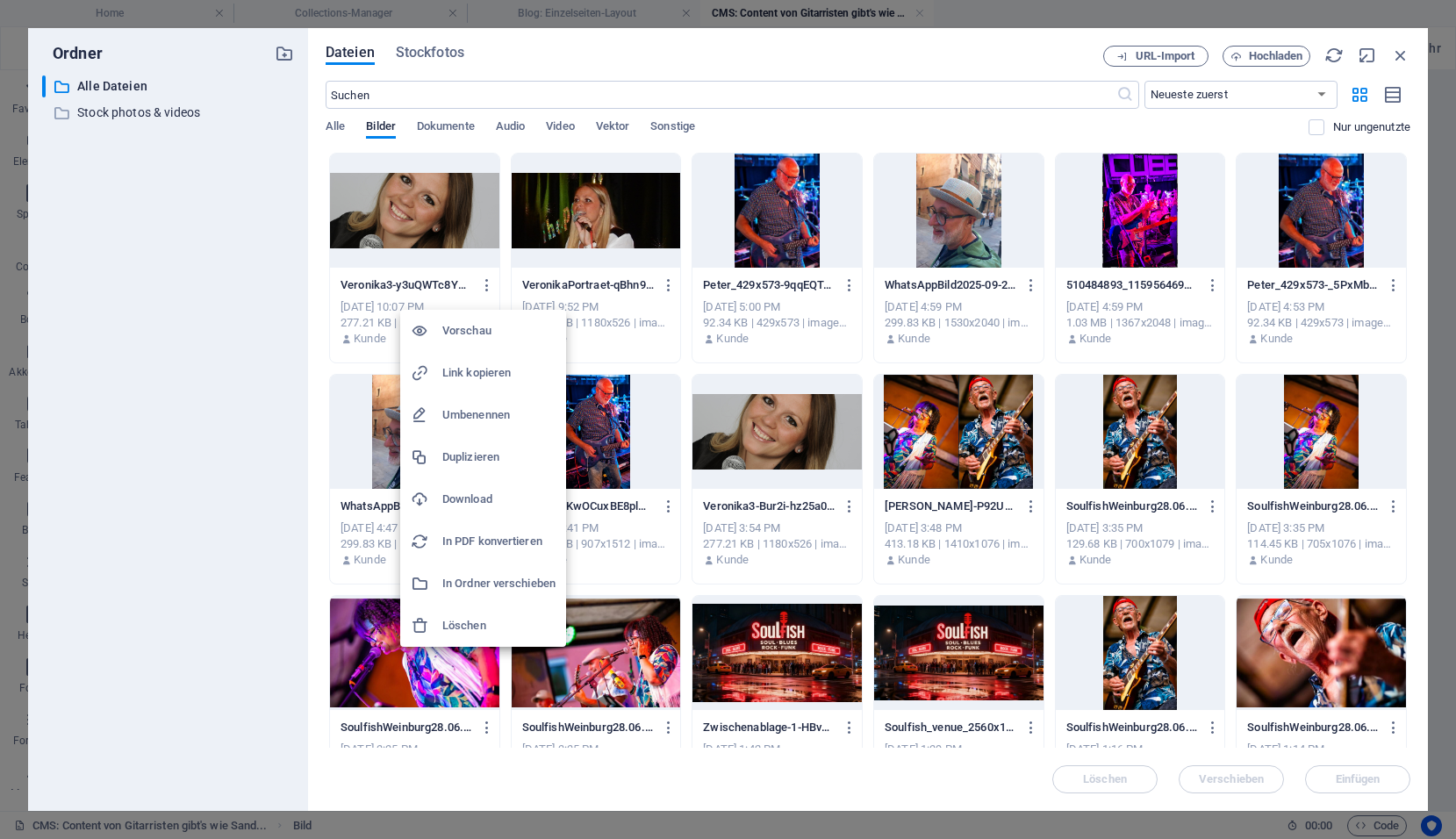
click at [486, 616] on h6 "Löschen" at bounding box center [499, 625] width 114 height 21
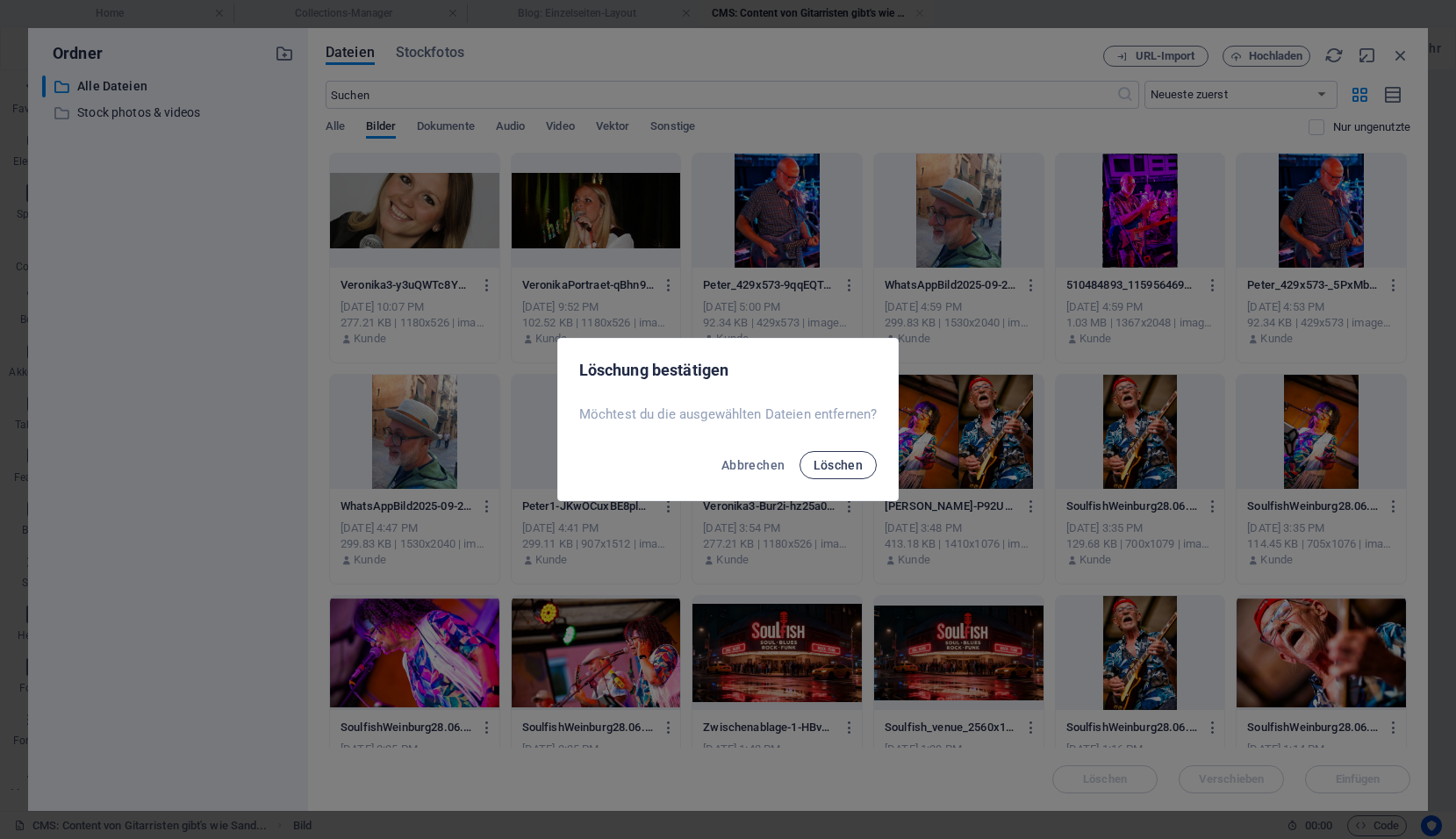
click at [844, 464] on span "Löschen" at bounding box center [838, 464] width 50 height 14
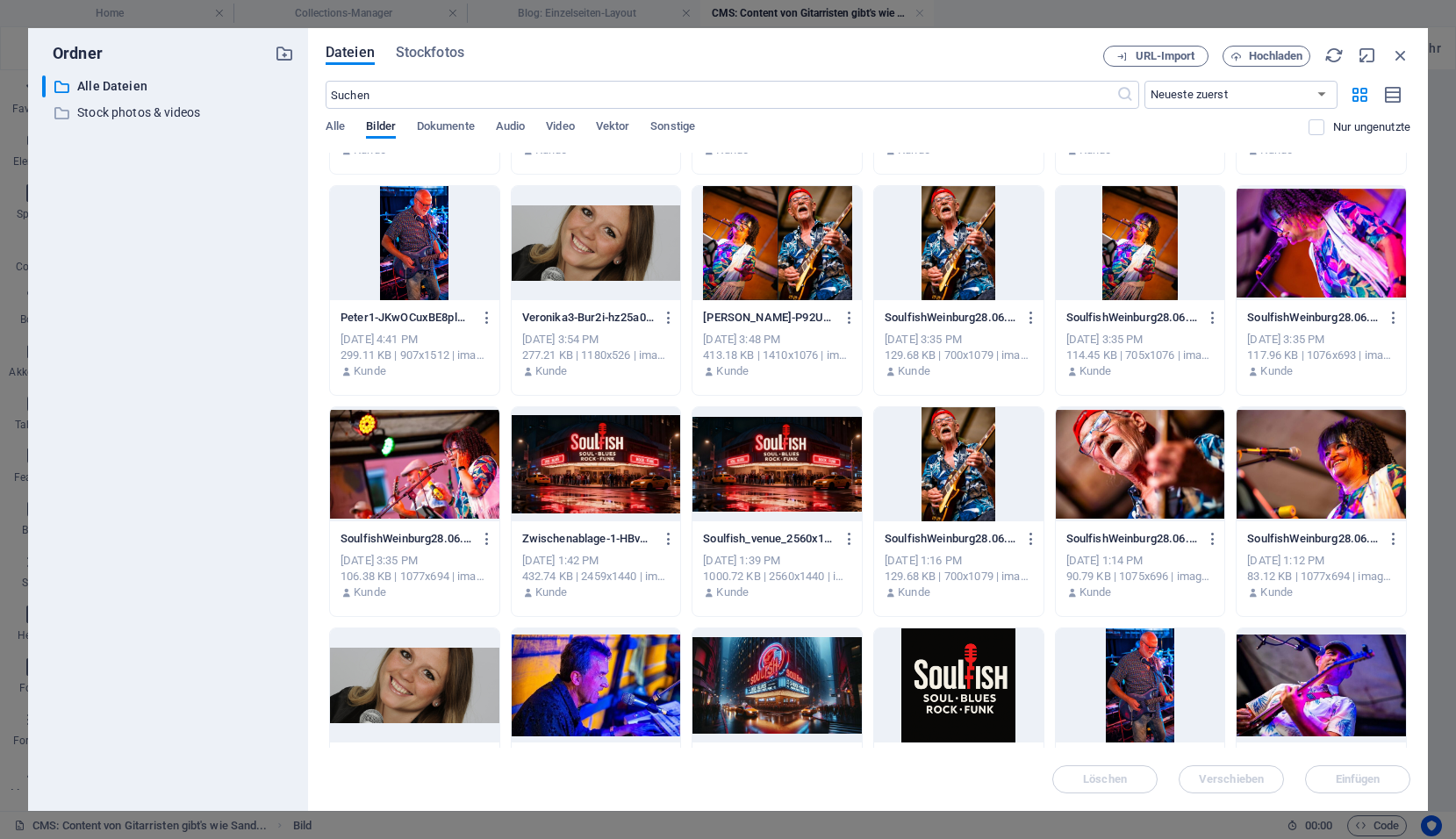
scroll to position [88, 0]
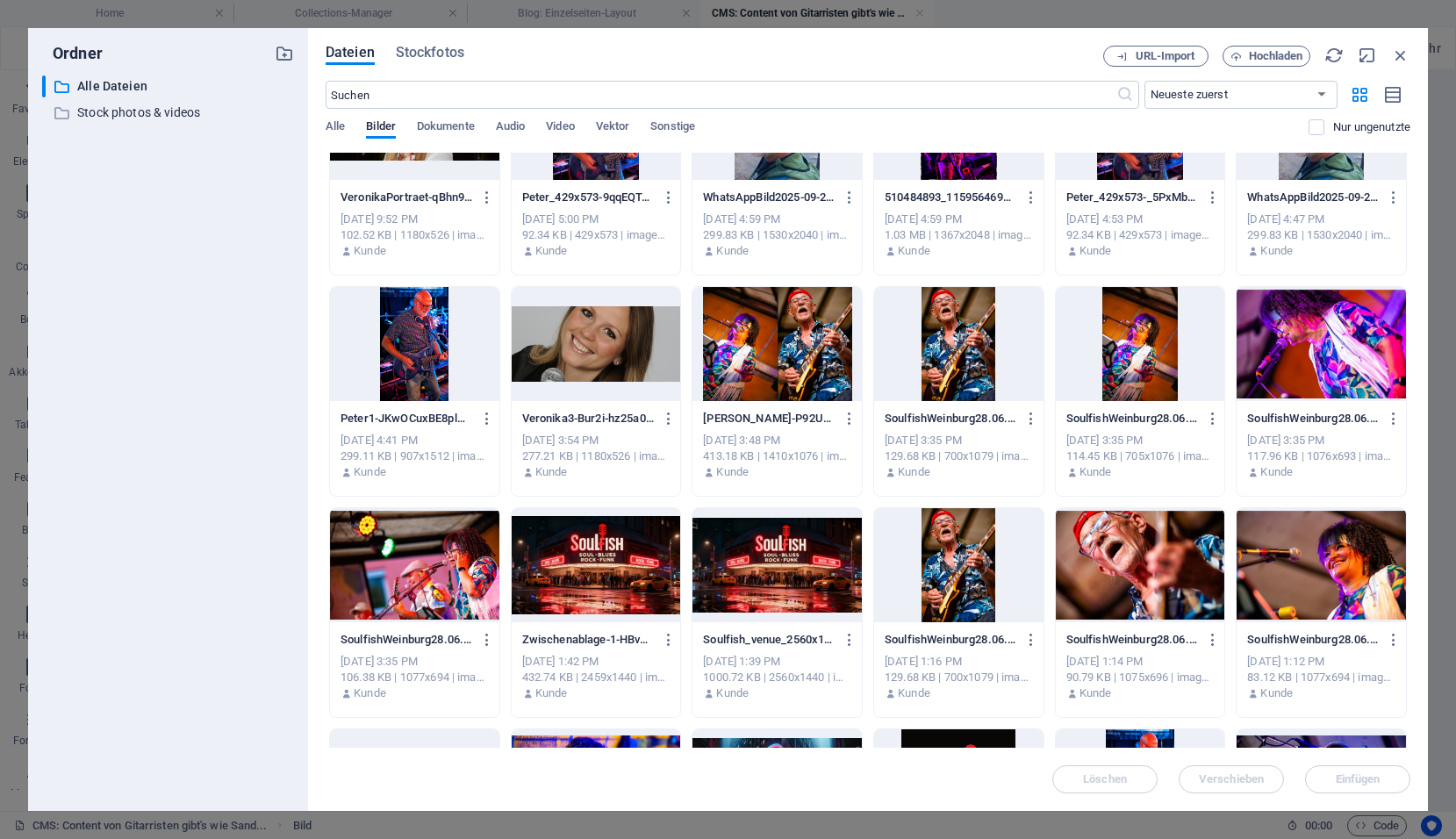
click at [613, 334] on div at bounding box center [596, 345] width 169 height 115
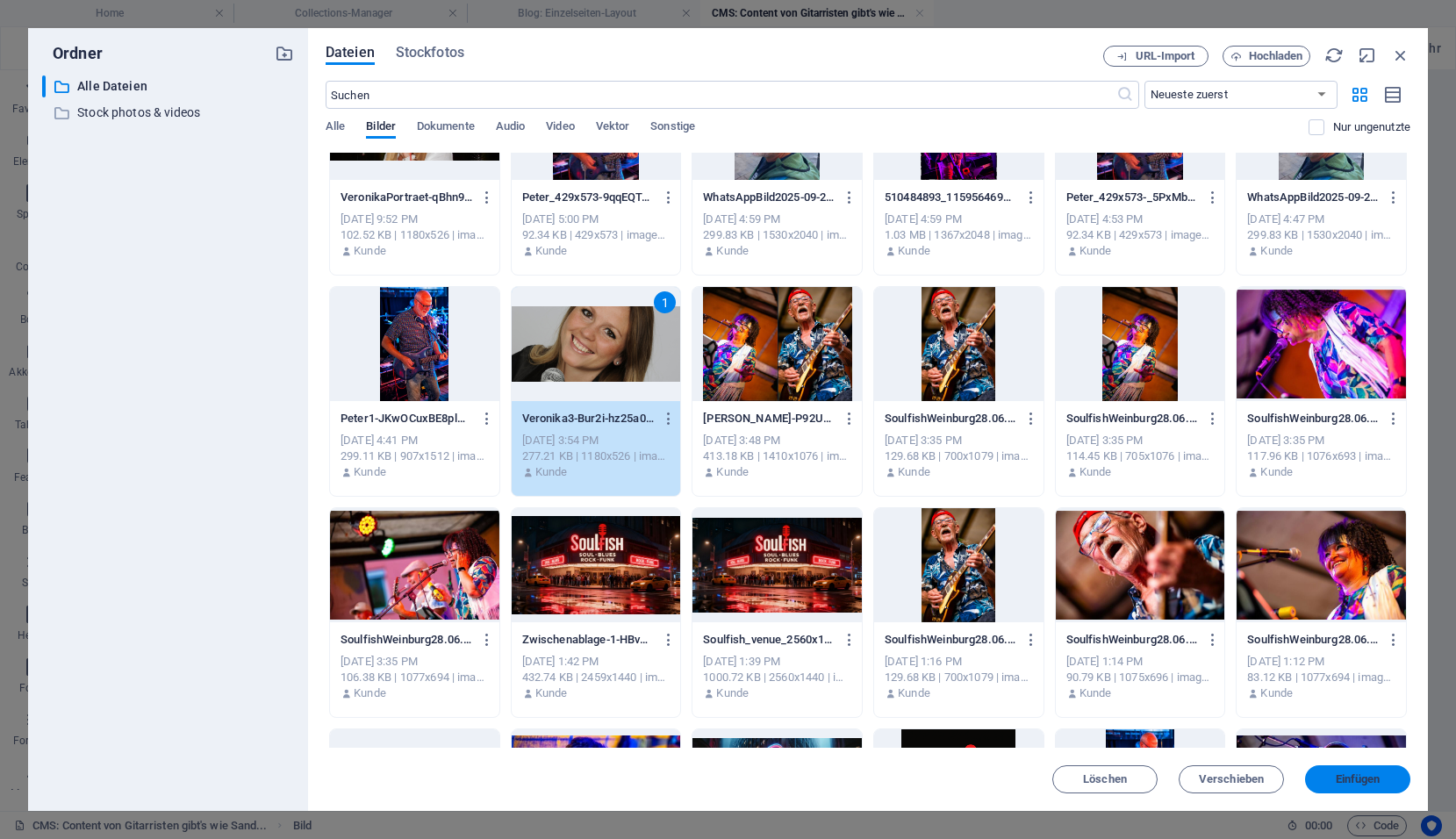
click at [1356, 774] on span "Einfügen" at bounding box center [1357, 779] width 45 height 11
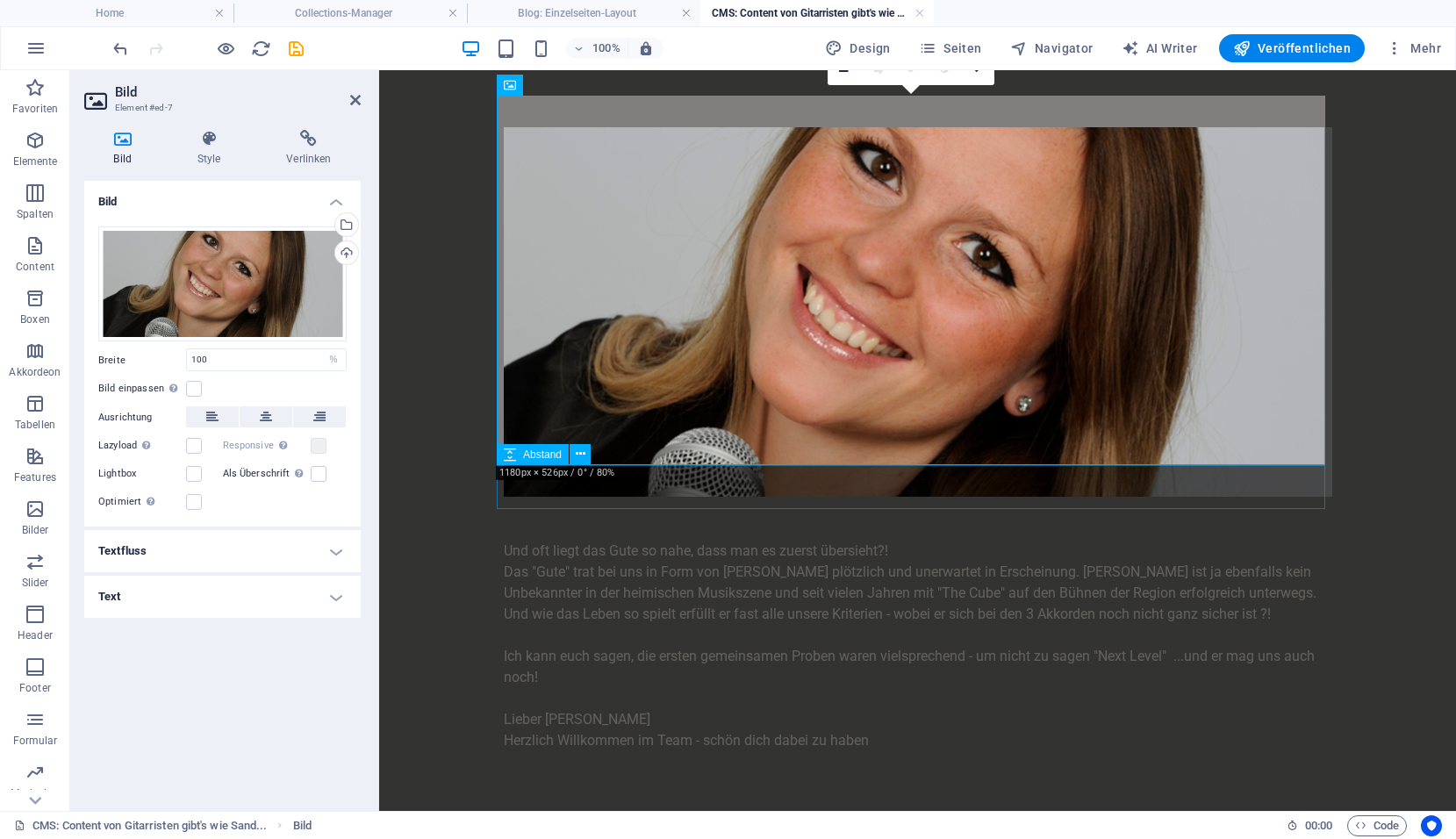
scroll to position [299, 0]
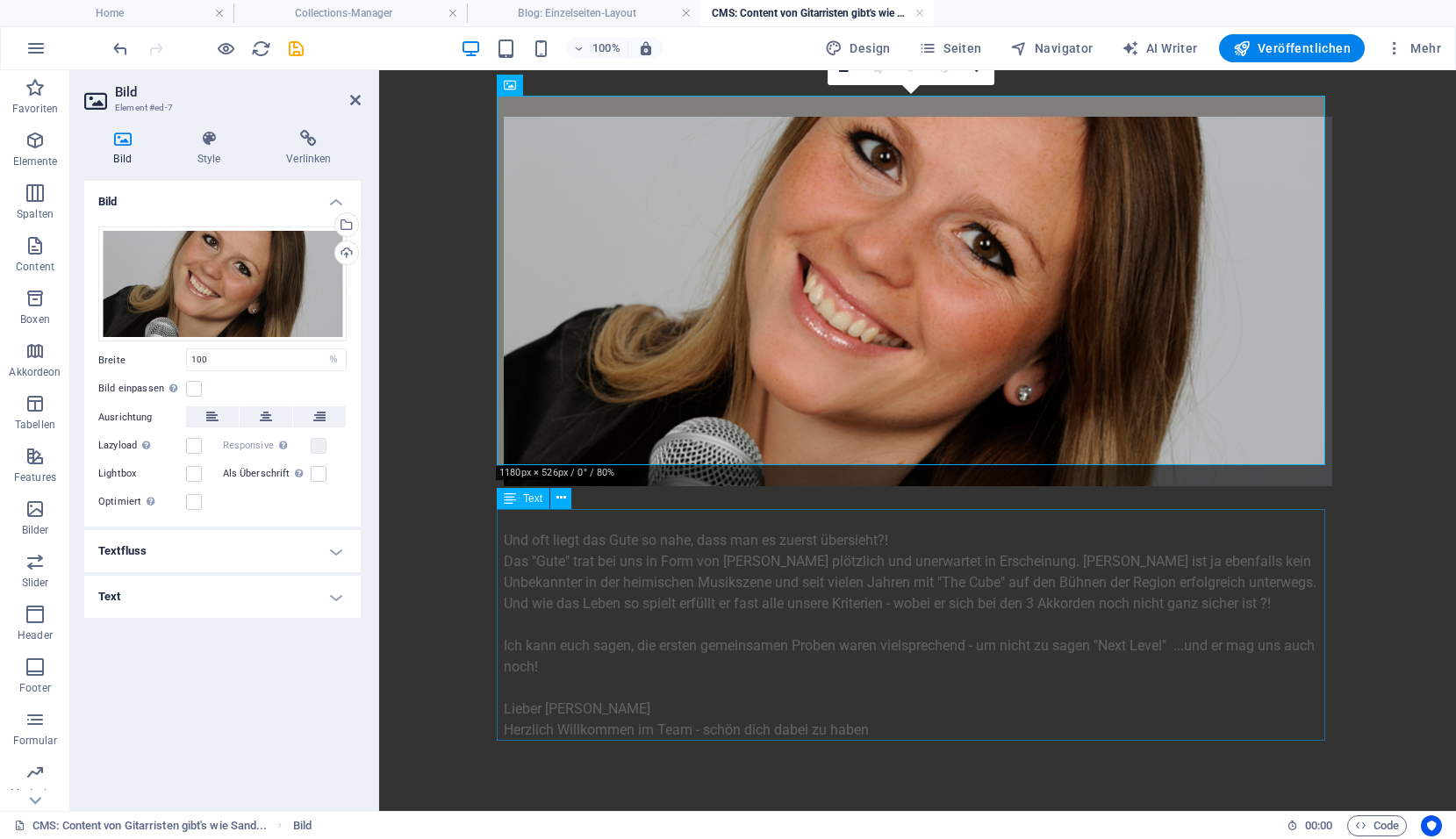
click at [827, 550] on div "Und oft liegt das Gute so nahe, dass man es zuerst übersieht?! Das "Gute" trat …" at bounding box center [917, 645] width 828 height 232
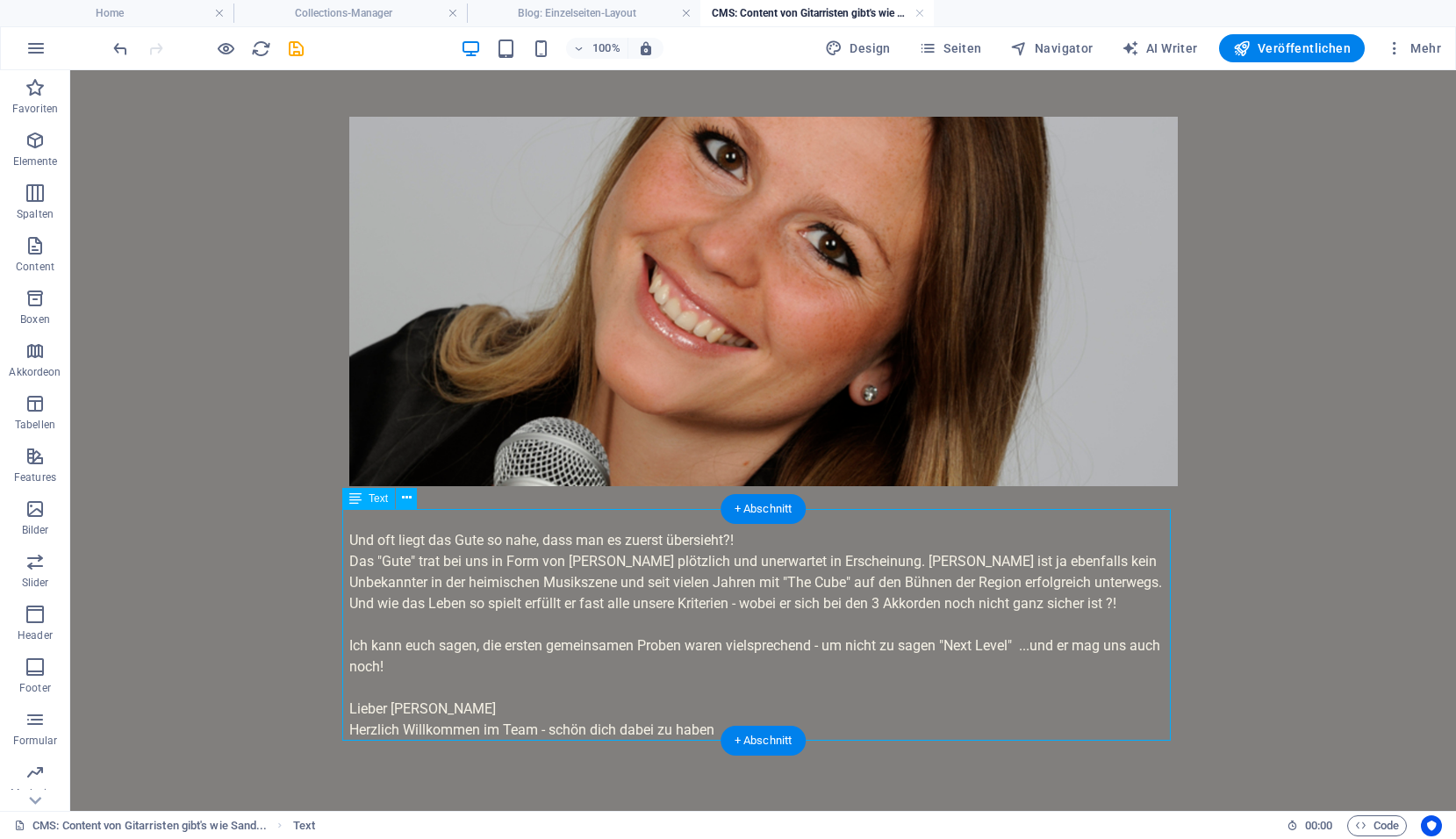
click at [440, 647] on div "Und oft liegt das Gute so nahe, dass man es zuerst übersieht?! Das "Gute" trat …" at bounding box center [763, 645] width 828 height 232
click at [357, 532] on div "Und oft liegt das Gute so nahe, dass man es zuerst übersieht?! Das "Gute" trat …" at bounding box center [763, 645] width 828 height 232
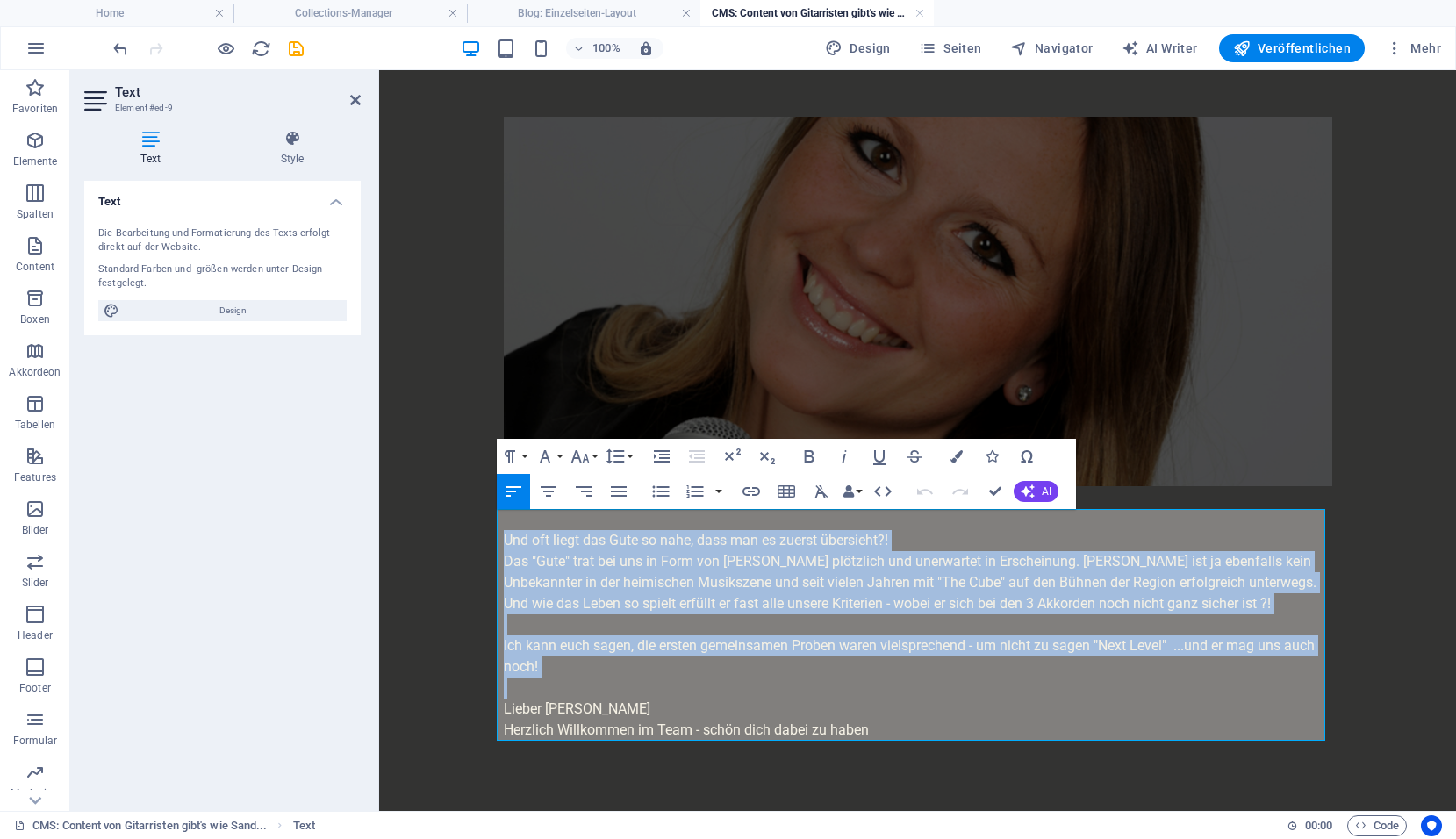
drag, startPoint x: 583, startPoint y: 658, endPoint x: 496, endPoint y: 520, distance: 163.1
click at [504, 530] on div "Und oft liegt das Gute so nahe, dass man es zuerst übersieht?! Das "Gute" trat …" at bounding box center [917, 645] width 828 height 232
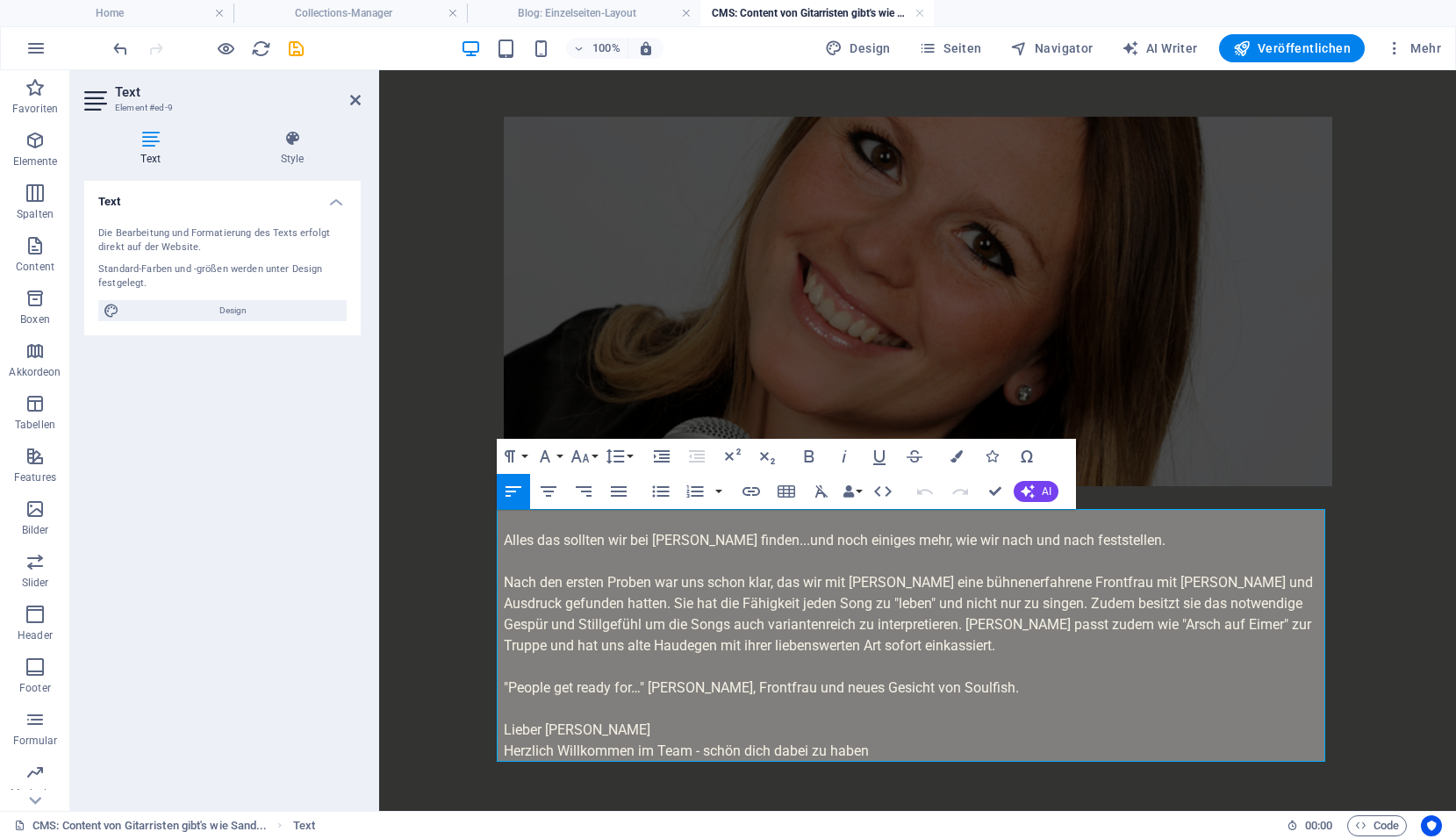
scroll to position [9777, 3]
click at [555, 720] on p "Lieber Peter" at bounding box center [917, 730] width 828 height 21
click at [429, 398] on body "Skip to main content Nach dem Rückzug unserer lieben Doris waren wir wieder auf…" at bounding box center [917, 312] width 1077 height 1082
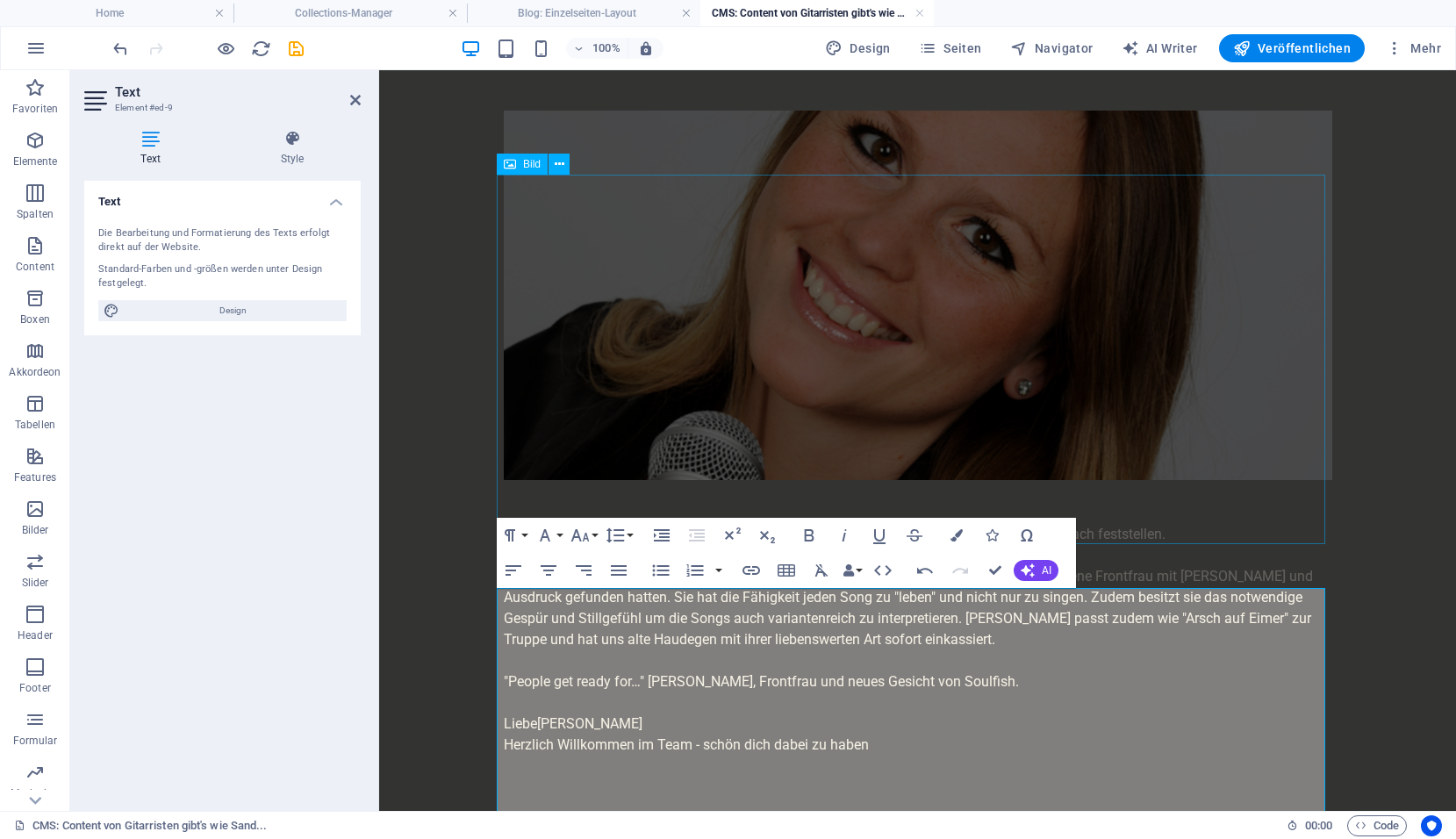
scroll to position [320, 0]
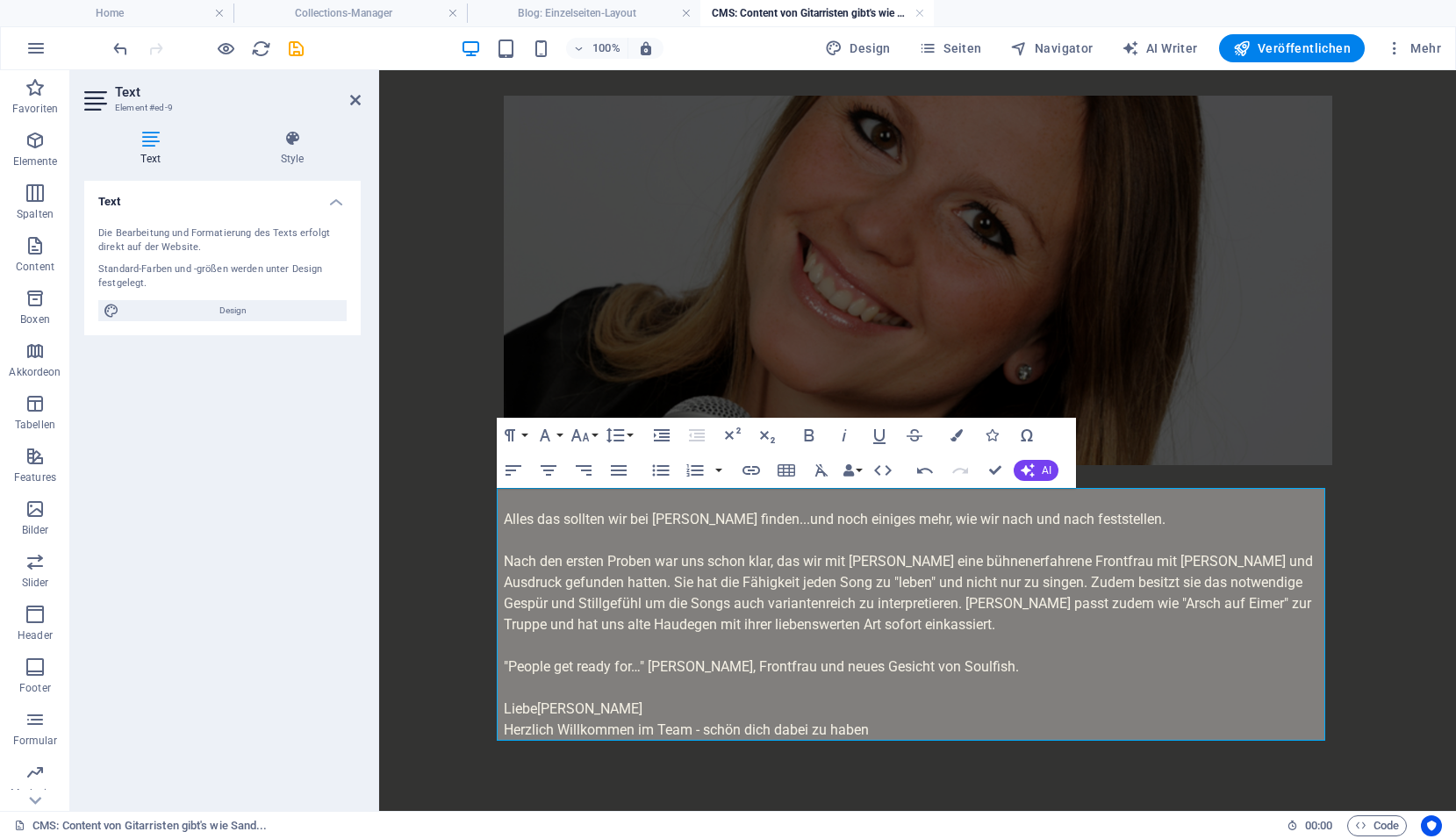
click at [705, 656] on p ""People get ready for…" Veronika, Frontfrau und neues Gesicht von Soulfish." at bounding box center [917, 666] width 828 height 21
click at [301, 49] on icon "save" at bounding box center [296, 48] width 20 height 20
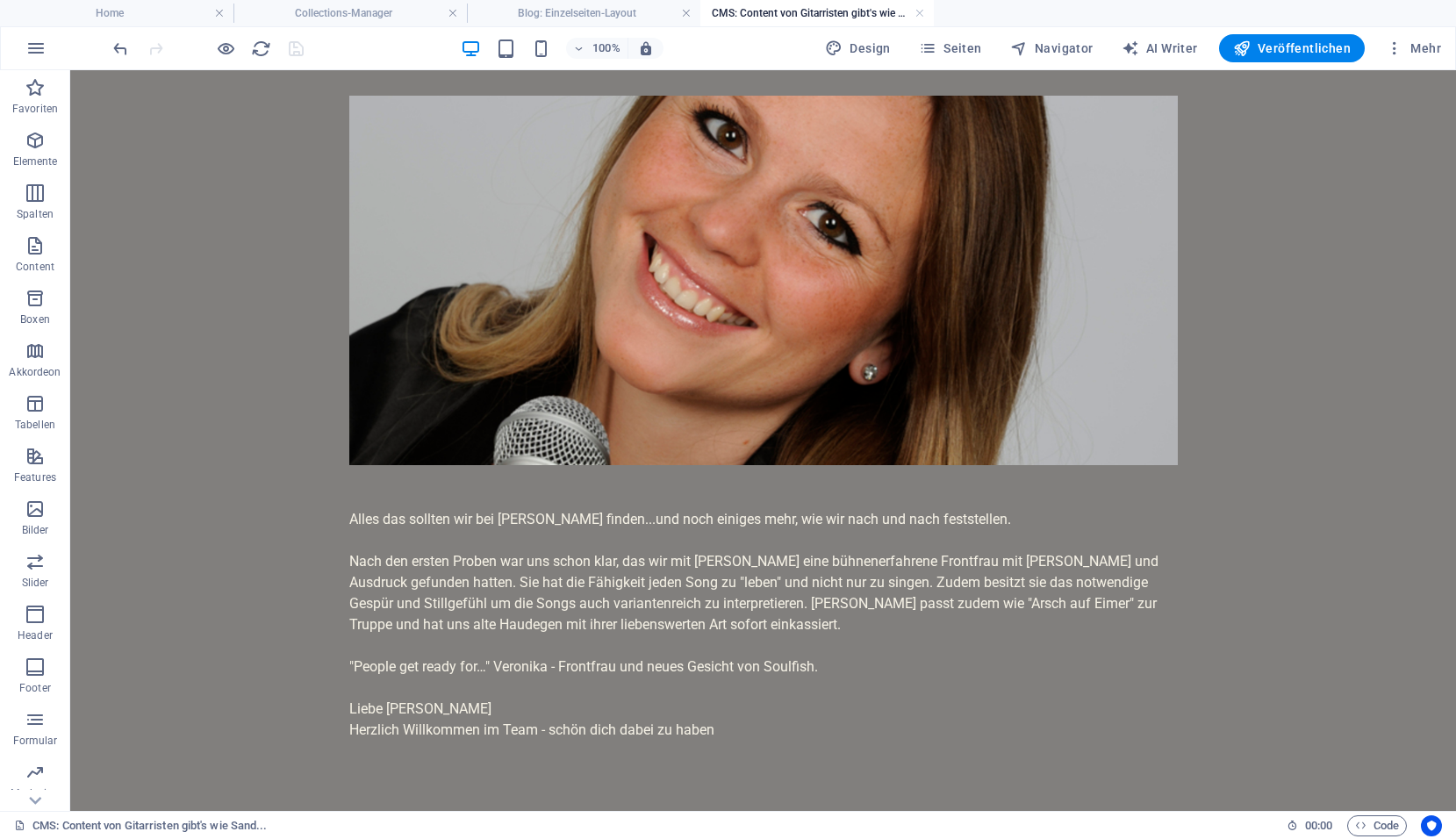
click at [754, 10] on h4 "CMS: Content von Gitarristen gibt's wie Sand..." at bounding box center [816, 13] width 234 height 19
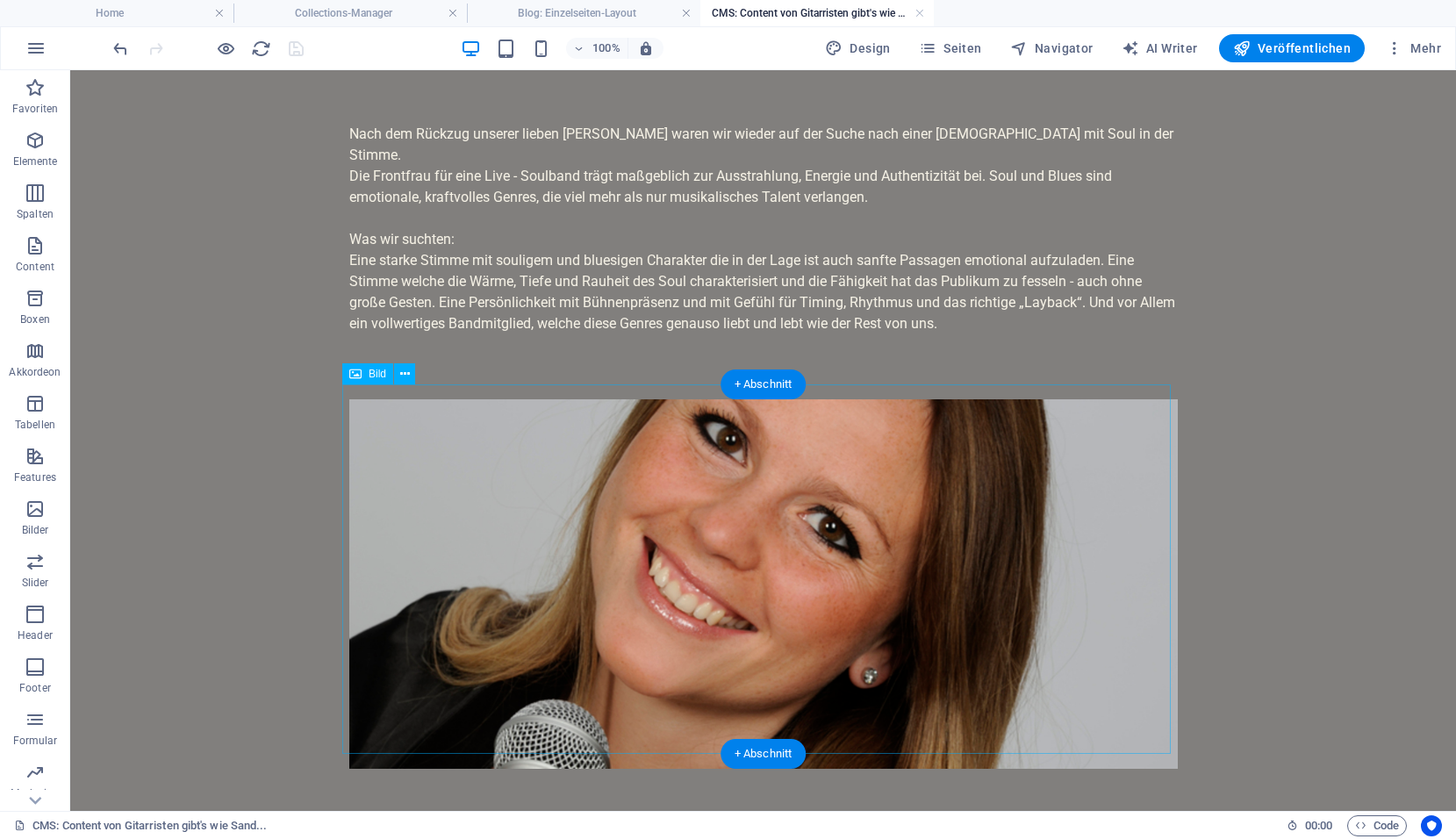
scroll to position [0, 0]
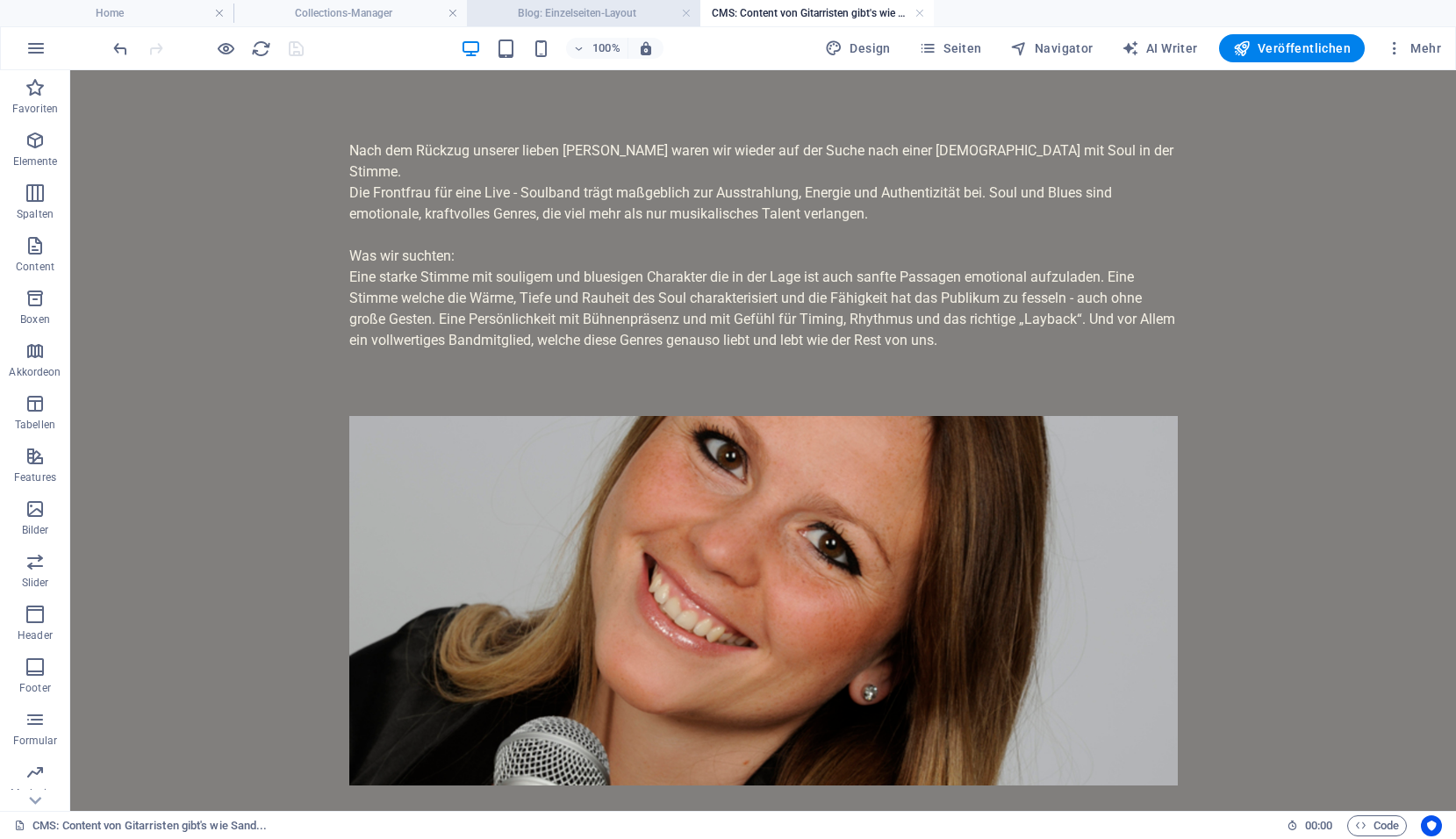
click at [612, 6] on h4 "Blog: Einzelseiten-Layout" at bounding box center [583, 13] width 234 height 19
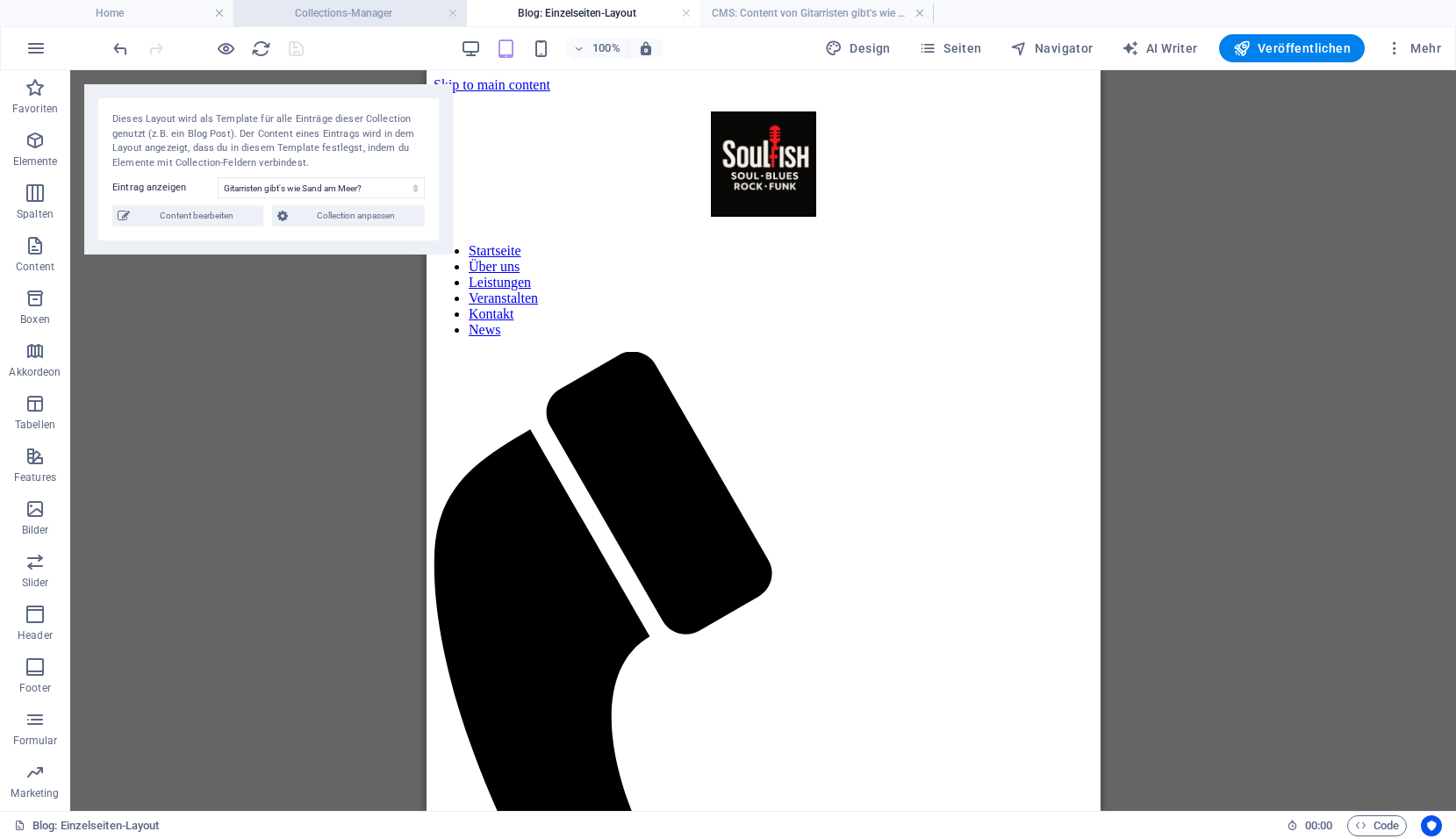
click at [324, 16] on h4 "Collections-Manager" at bounding box center [350, 13] width 234 height 19
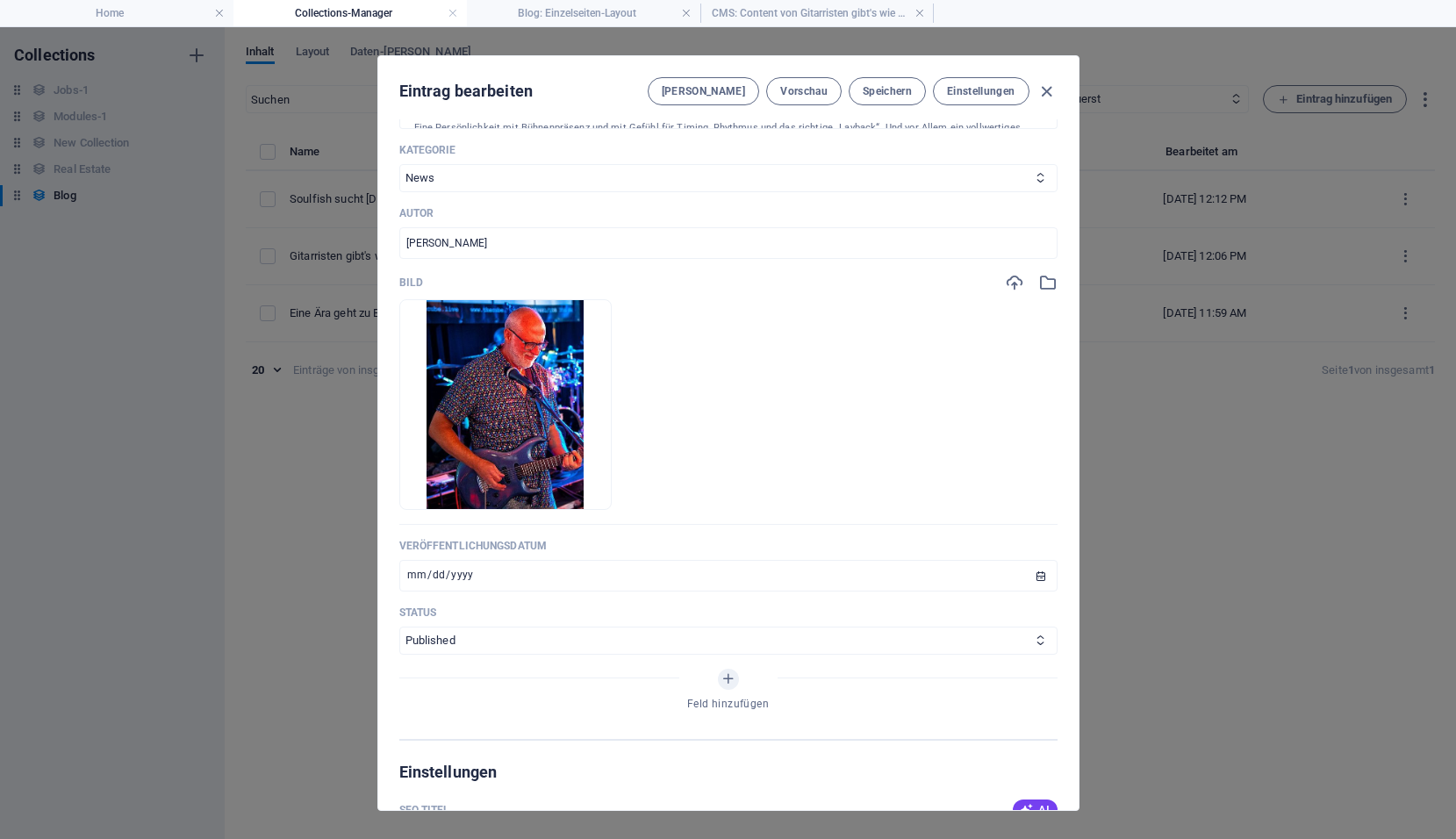
scroll to position [525, 0]
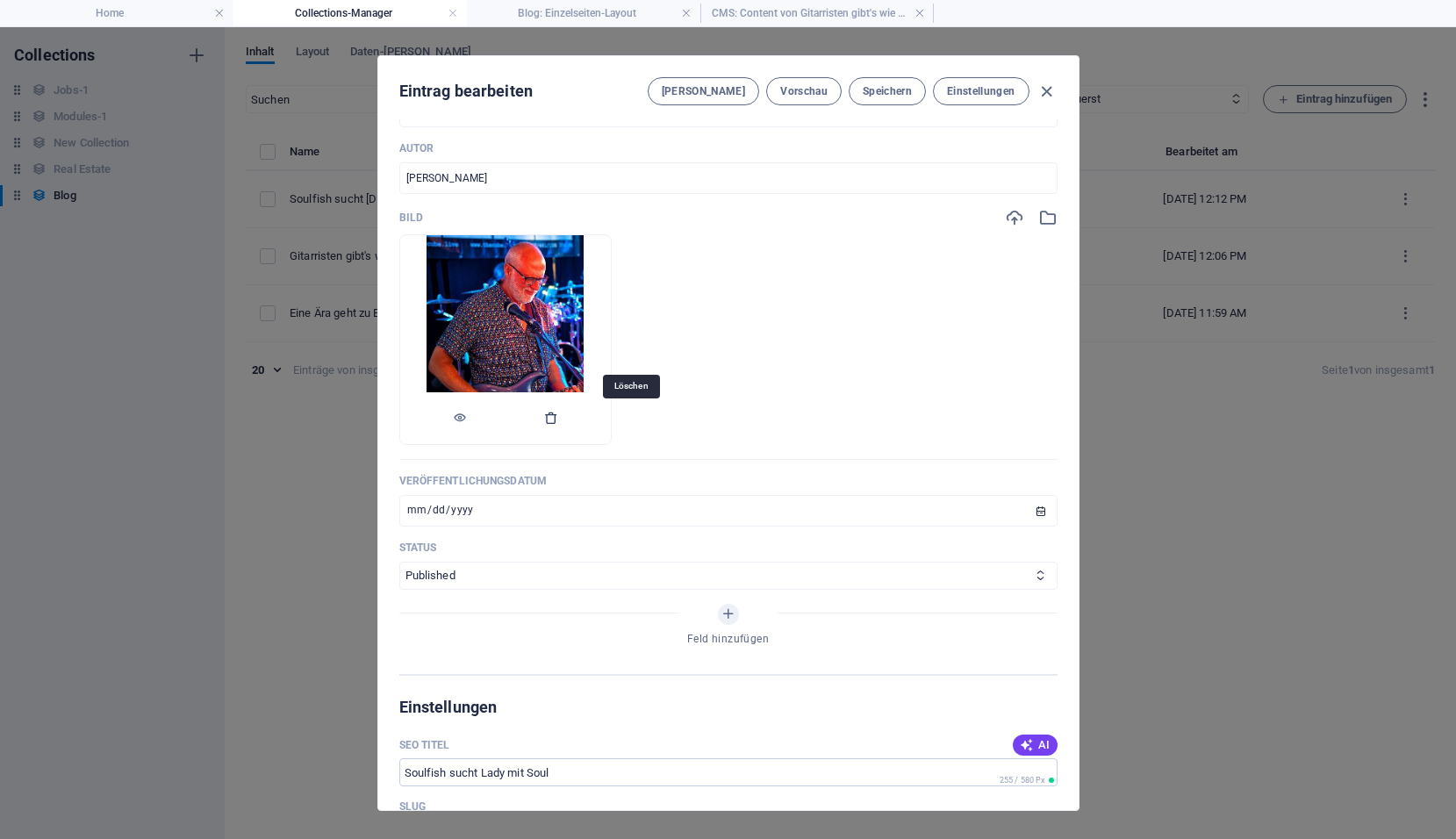
click at [558, 423] on icon "button" at bounding box center [551, 417] width 14 height 14
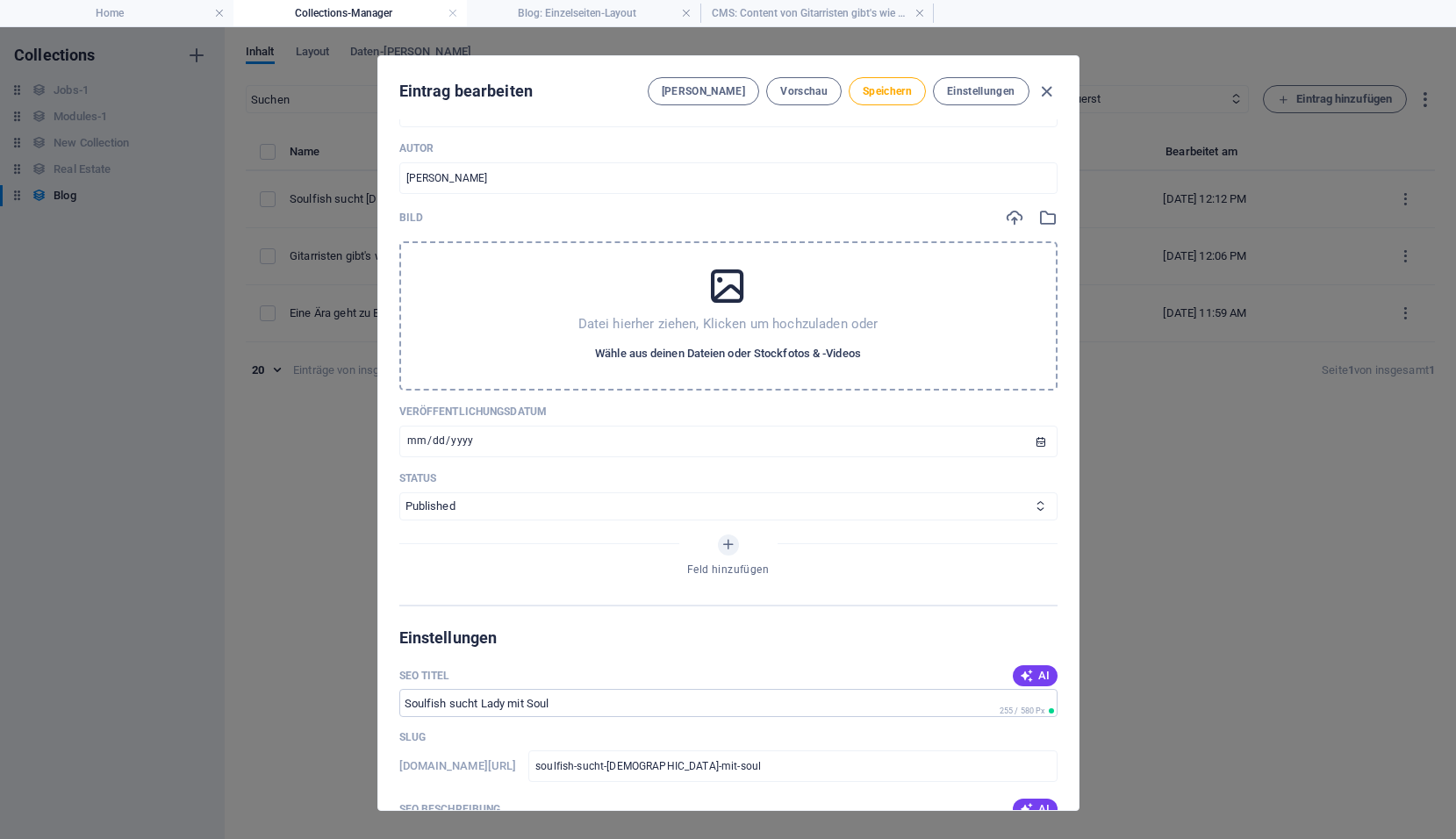
click at [671, 356] on span "Wähle aus deinen Dateien oder Stockfotos & -Videos" at bounding box center [728, 353] width 266 height 21
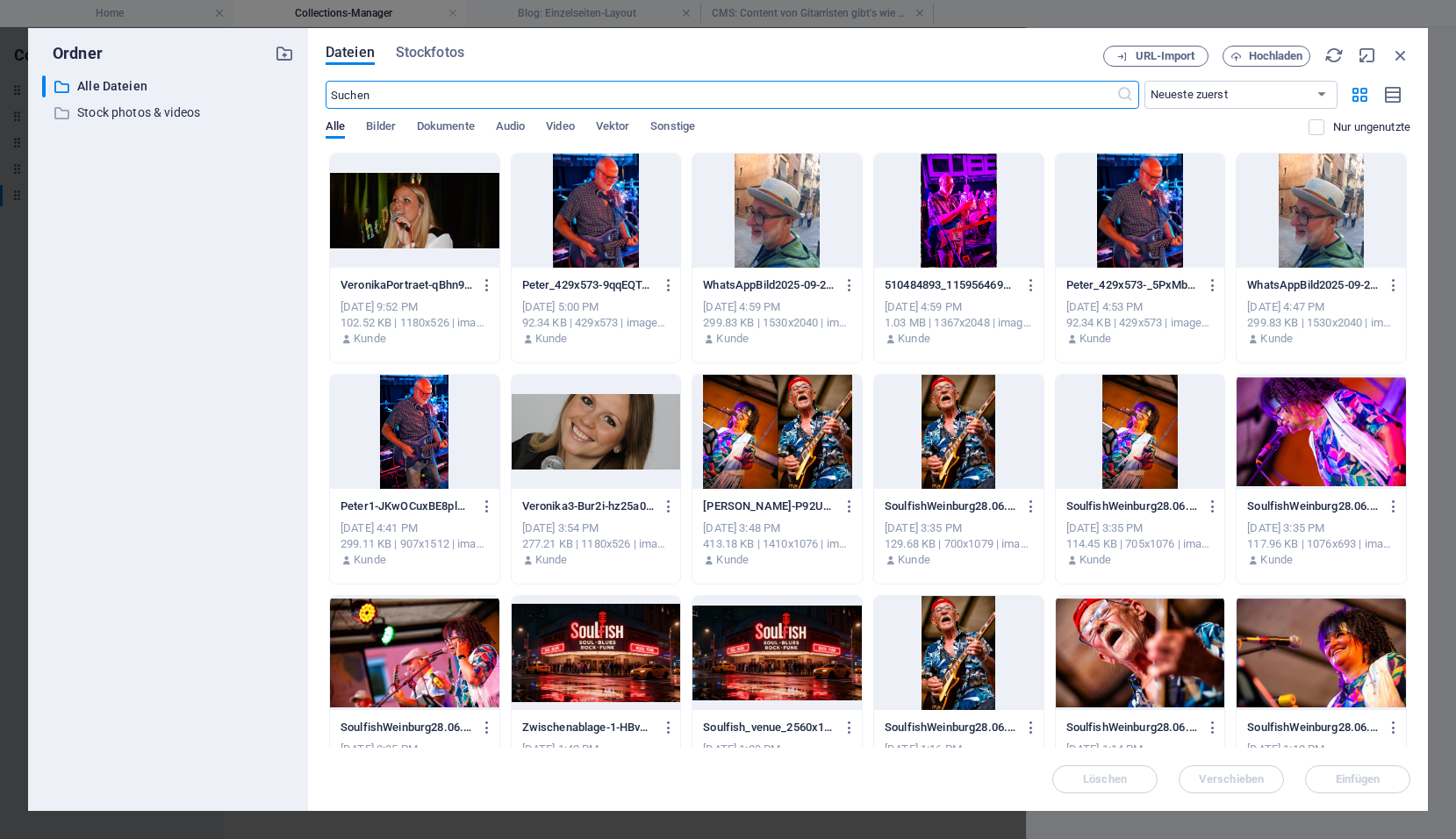
click at [430, 220] on div at bounding box center [414, 211] width 169 height 115
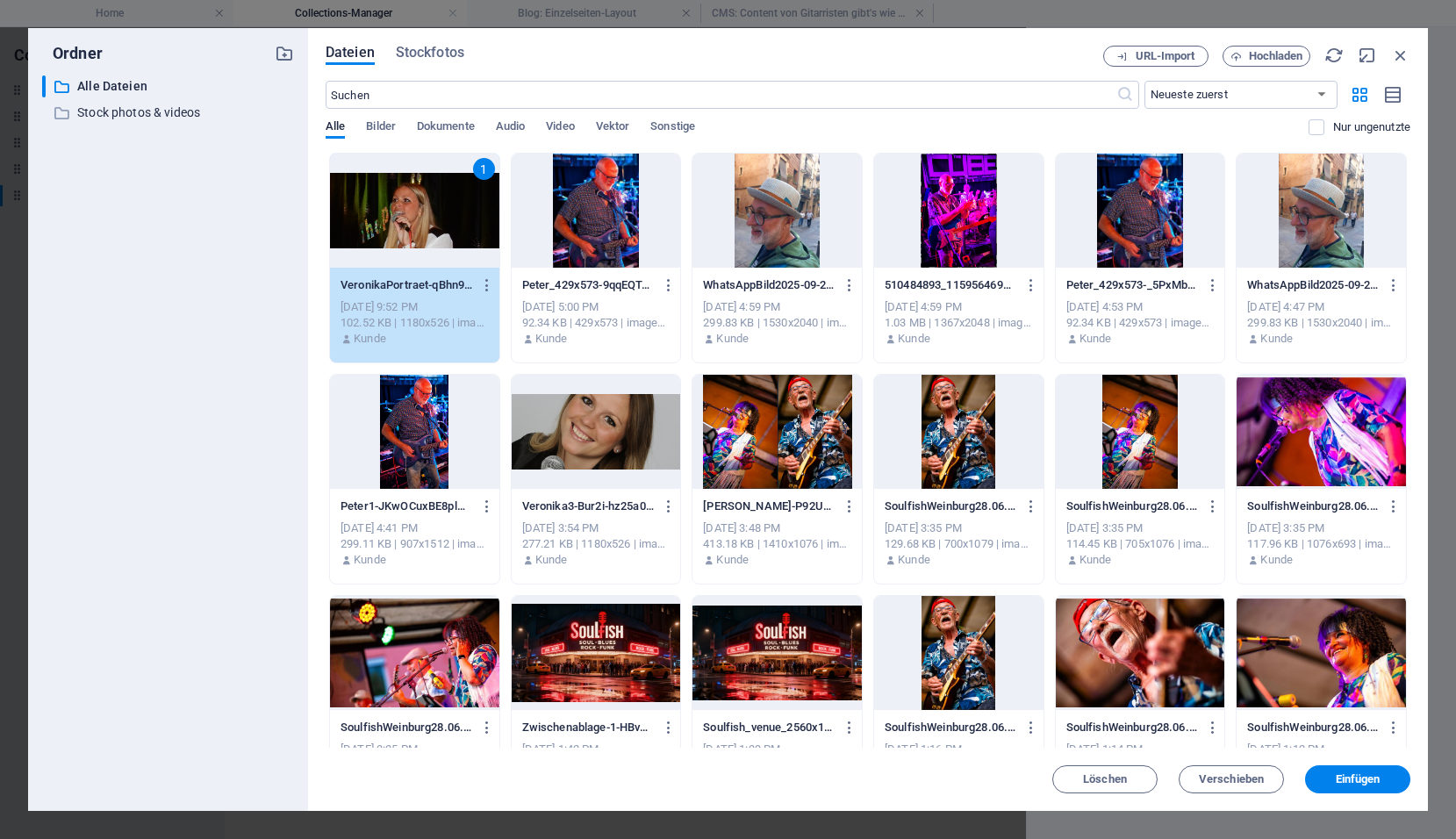
click at [1343, 774] on span "Einfügen" at bounding box center [1357, 779] width 45 height 11
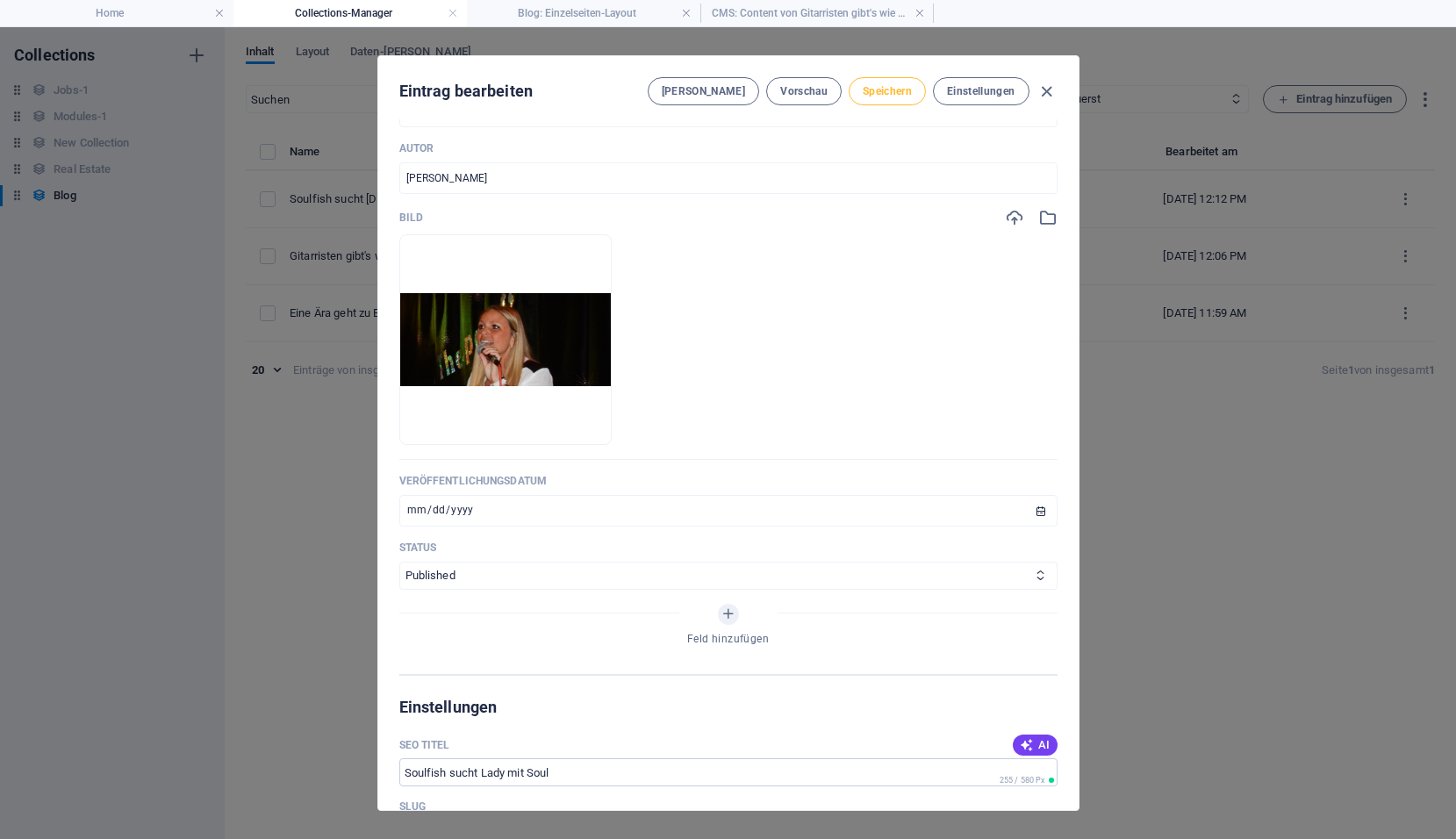
click at [887, 93] on span "Speichern" at bounding box center [887, 91] width 49 height 14
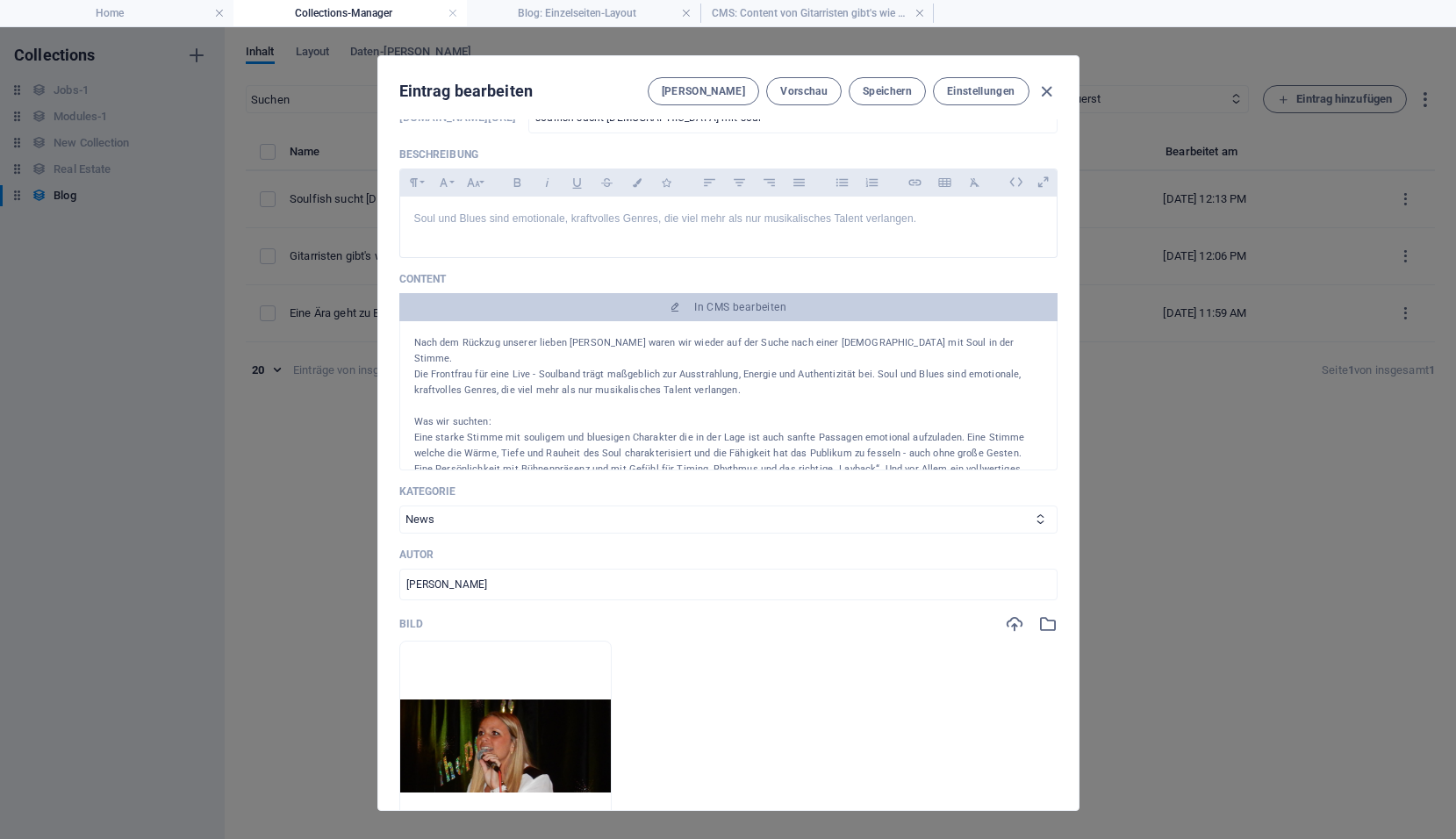
scroll to position [0, 0]
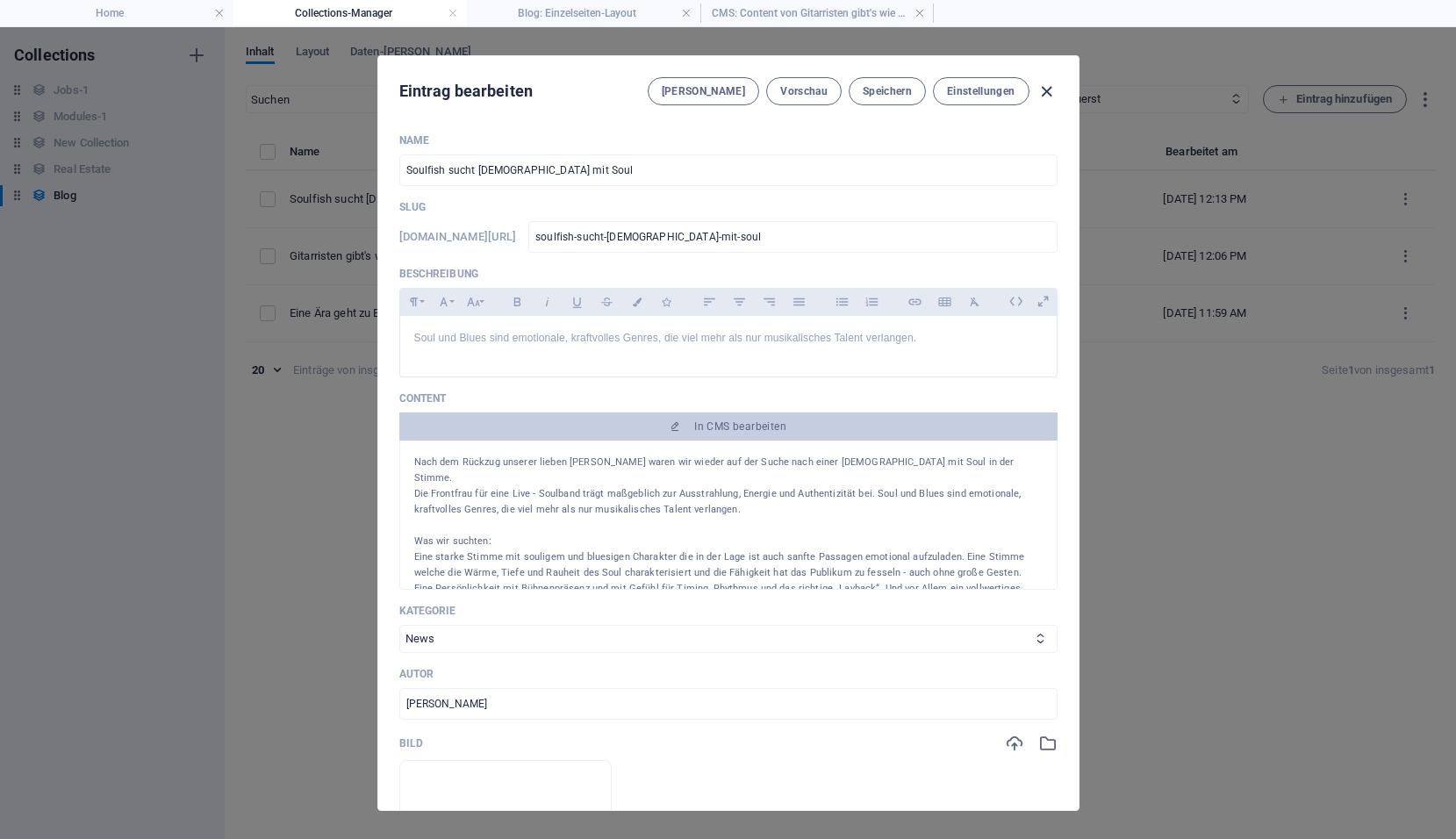
click at [1048, 89] on icon "button" at bounding box center [1046, 92] width 20 height 20
type input "2025-10-02"
type input "soulfish-sucht-lady-mit-soul"
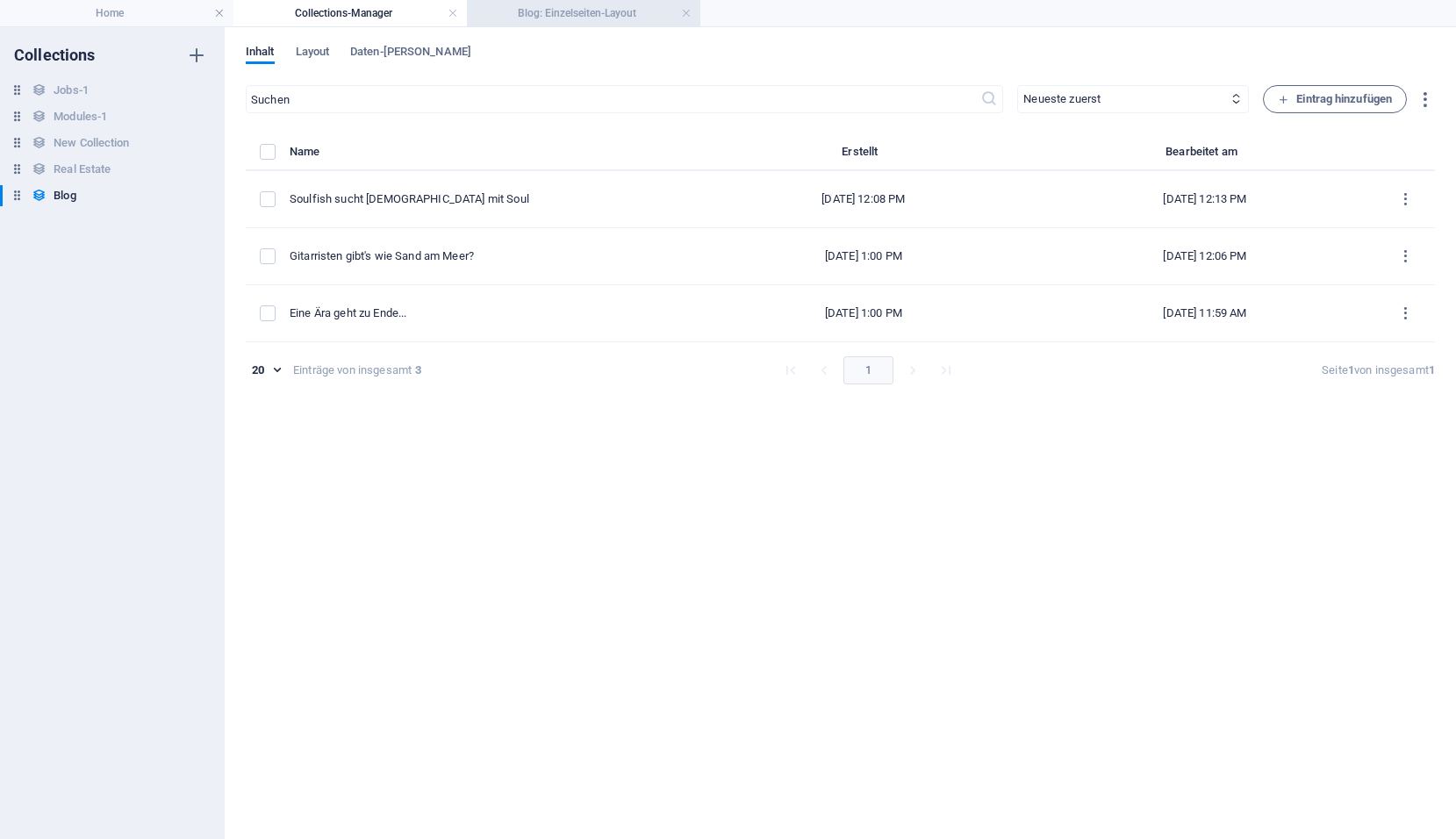
click at [638, 10] on h4 "Blog: Einzelseiten-Layout" at bounding box center [583, 13] width 234 height 19
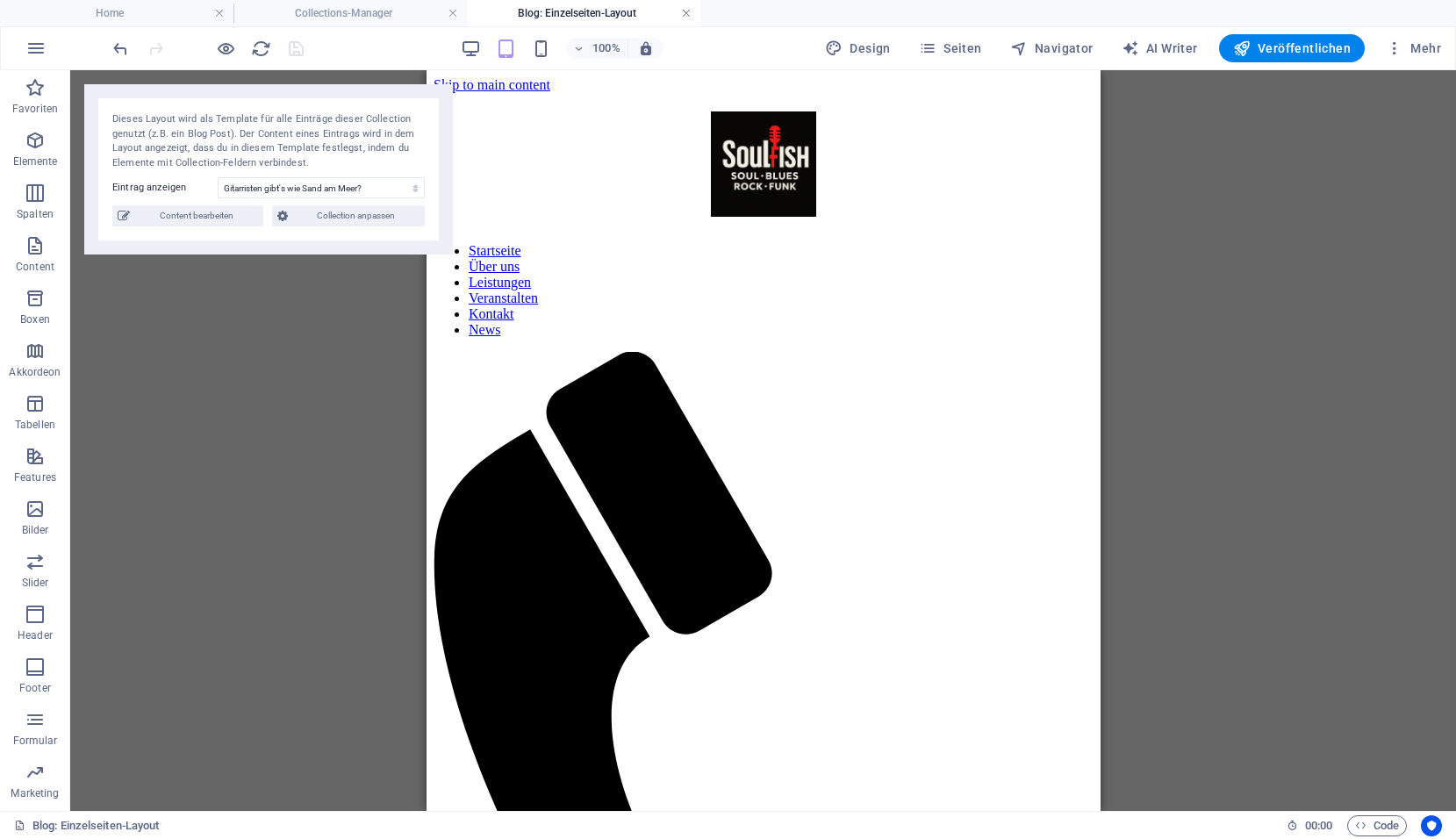
click at [683, 11] on link at bounding box center [686, 14] width 11 height 16
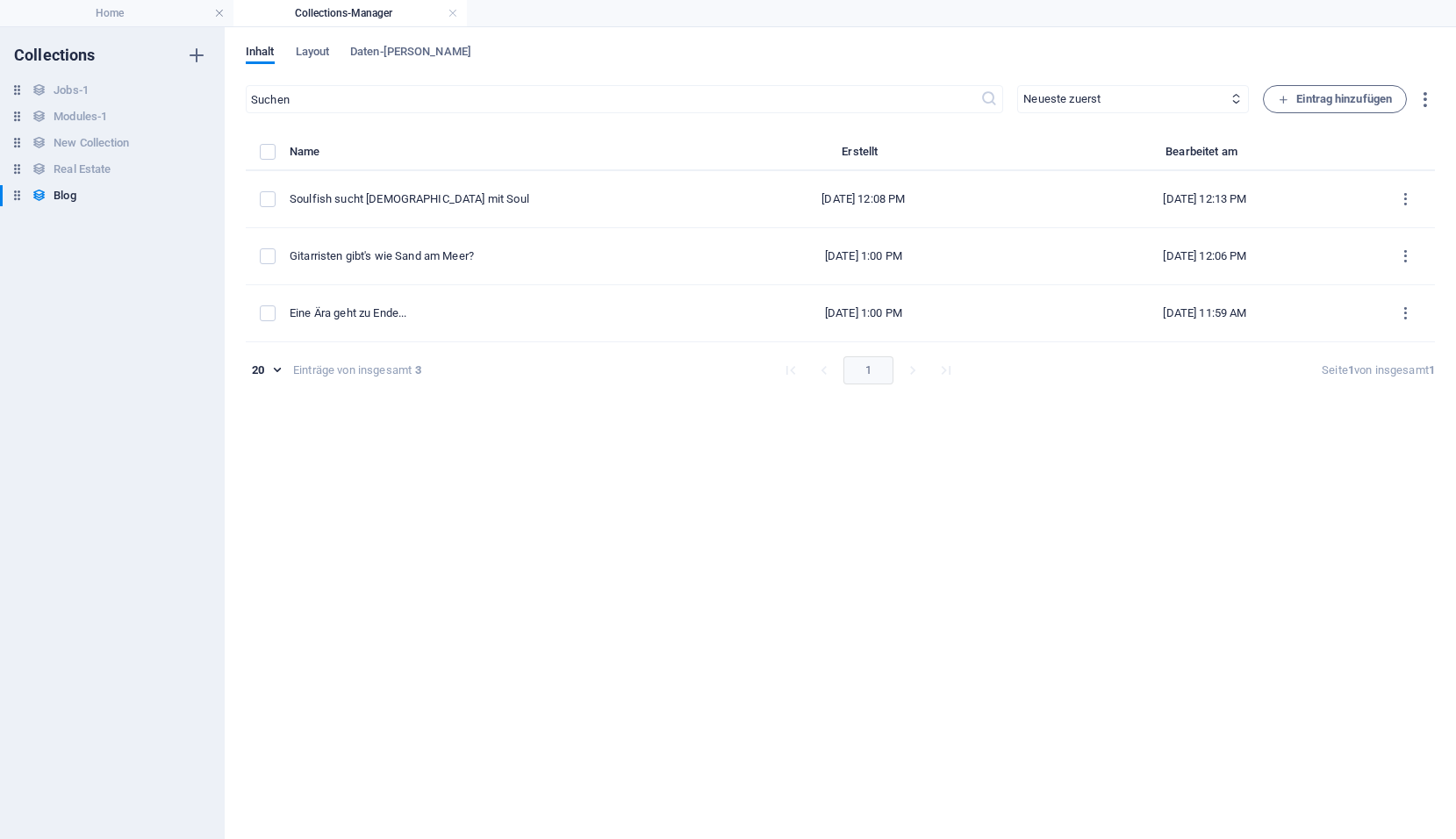
click at [309, 10] on h4 "Collections-Manager" at bounding box center [350, 13] width 234 height 19
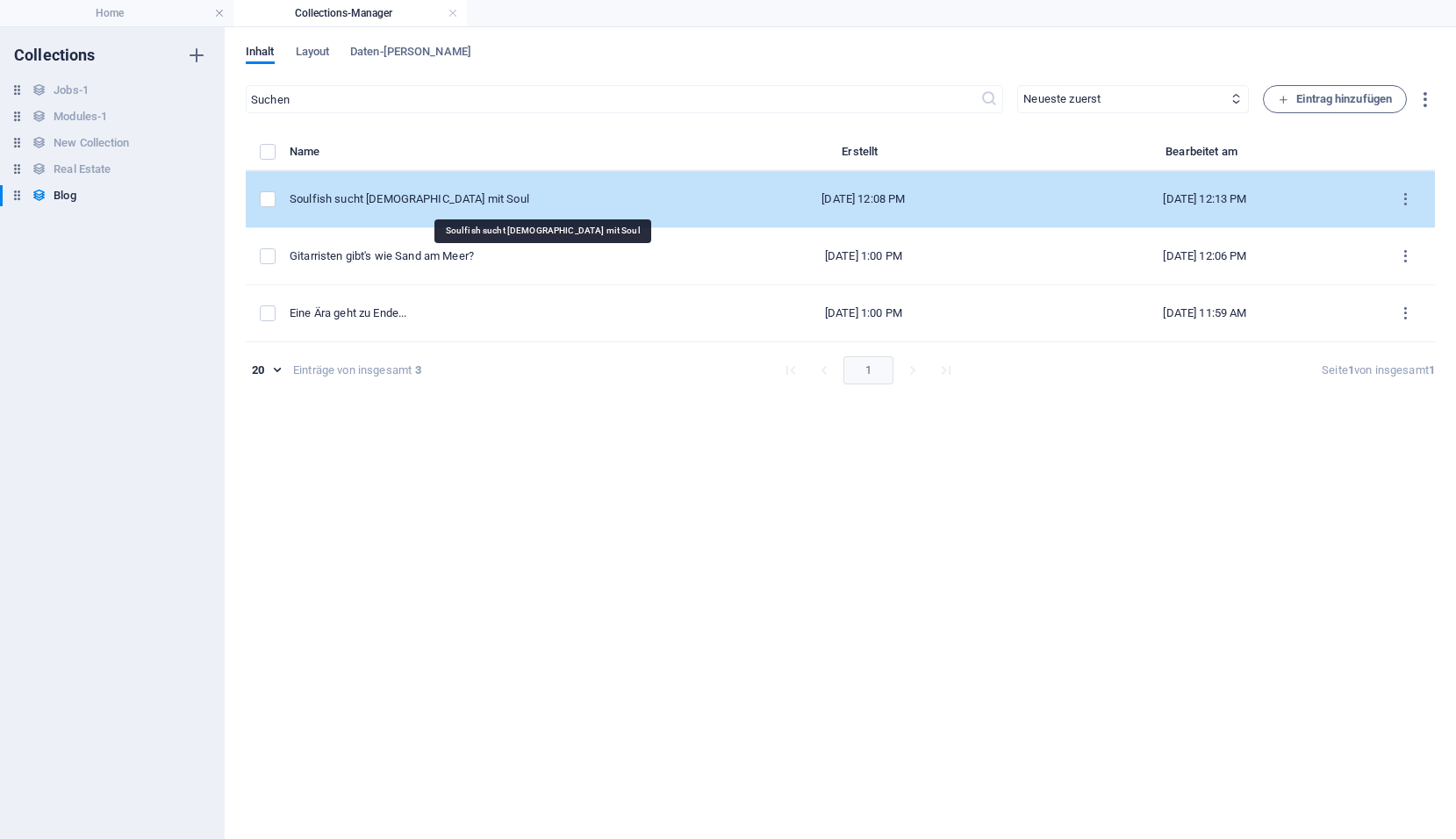
click at [401, 199] on div "Soulfish sucht [DEMOGRAPHIC_DATA] mit Soul" at bounding box center [484, 198] width 389 height 15
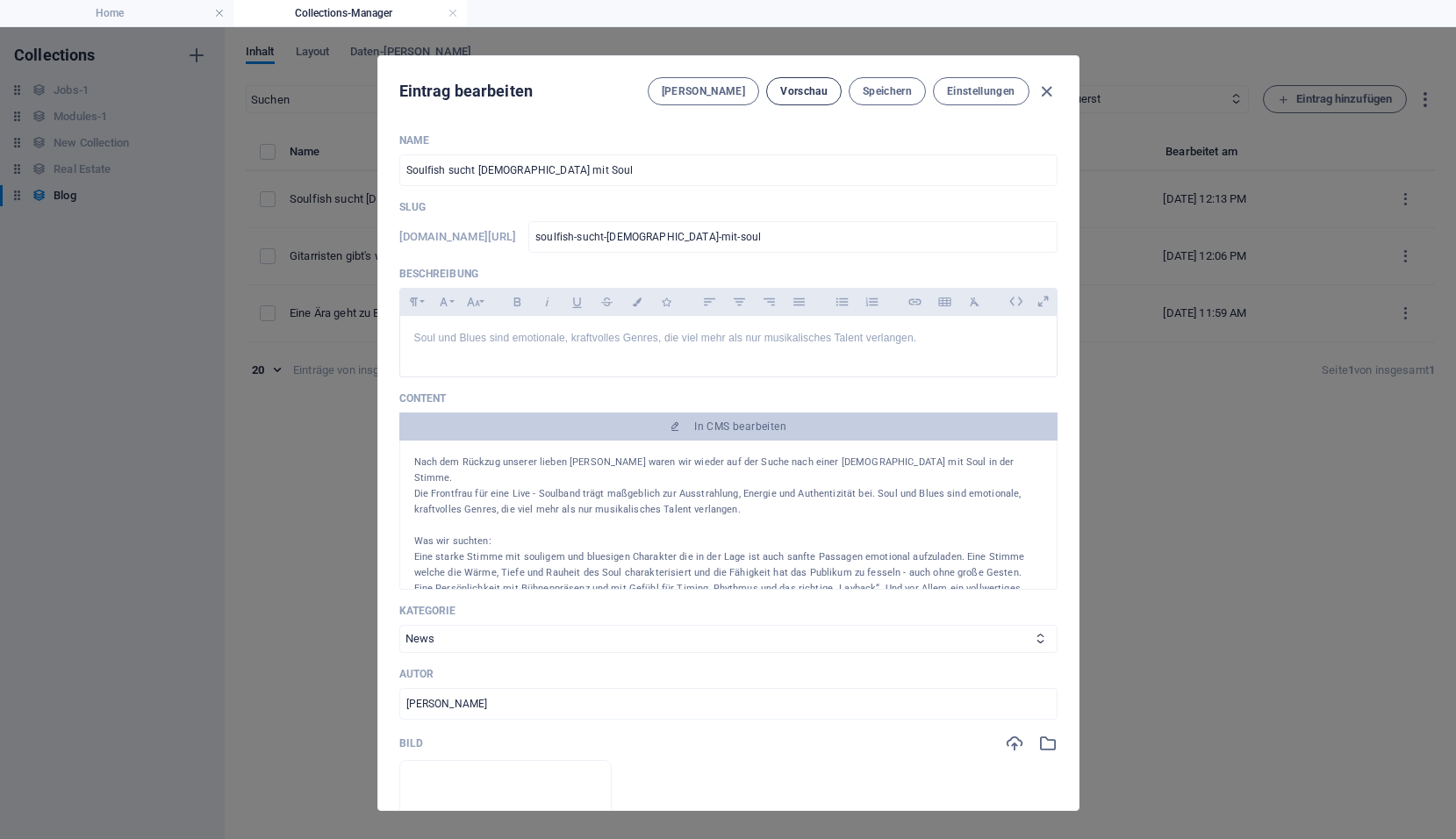
click at [801, 96] on span "Vorschau" at bounding box center [803, 91] width 47 height 14
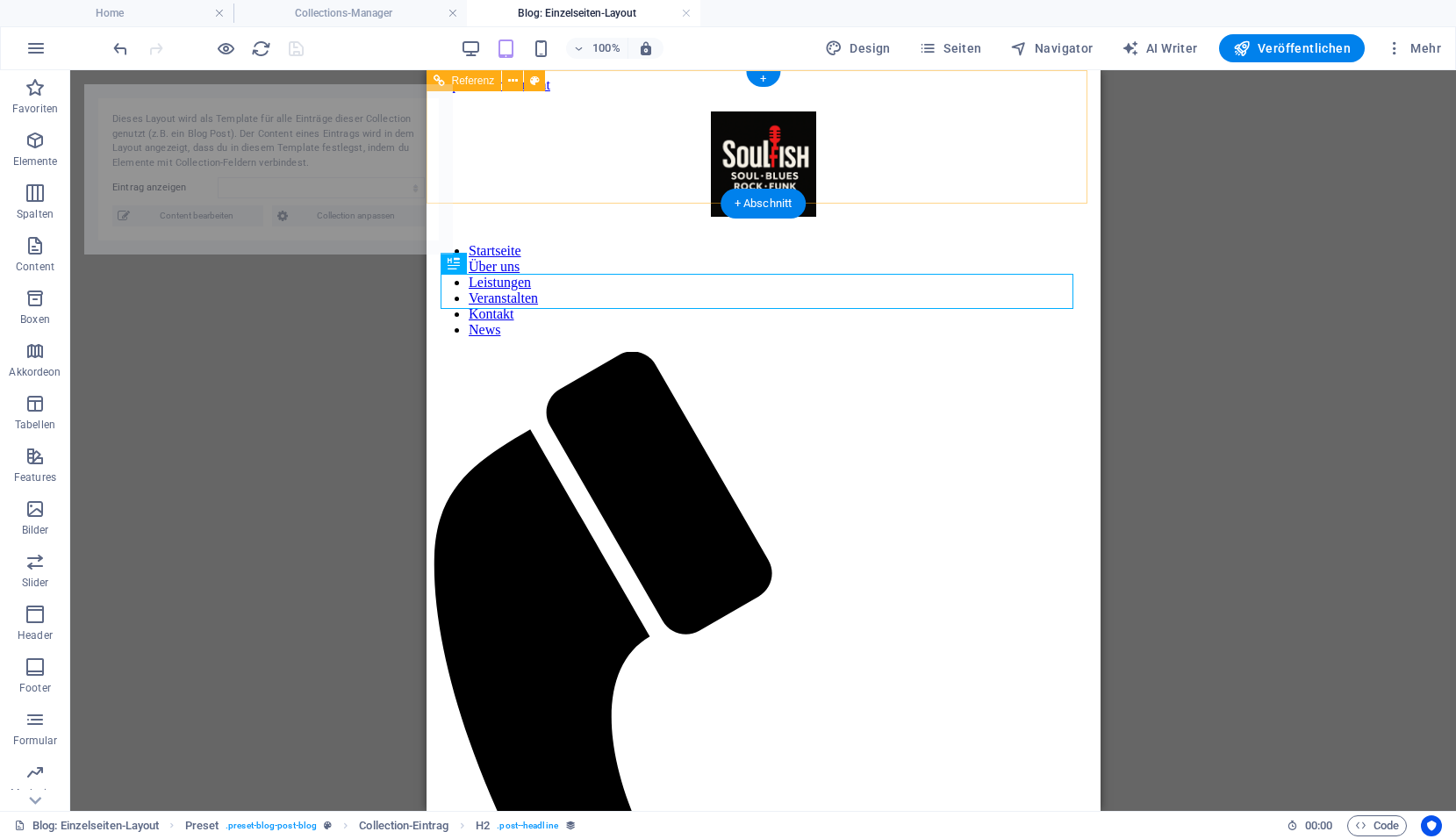
select select "68de4f1f79348aa1ef030975"
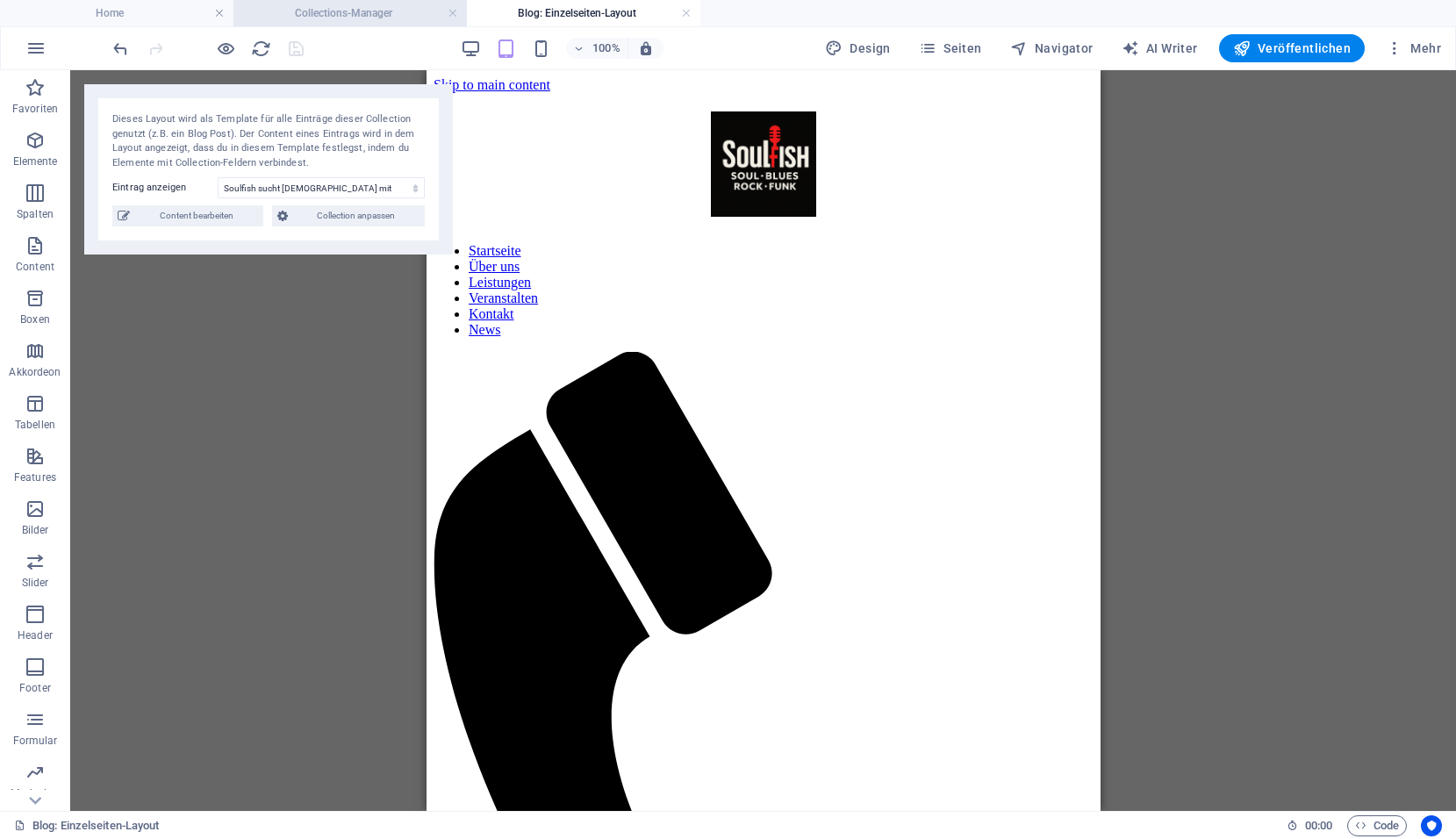
click at [400, 13] on h4 "Collections-Manager" at bounding box center [350, 13] width 234 height 19
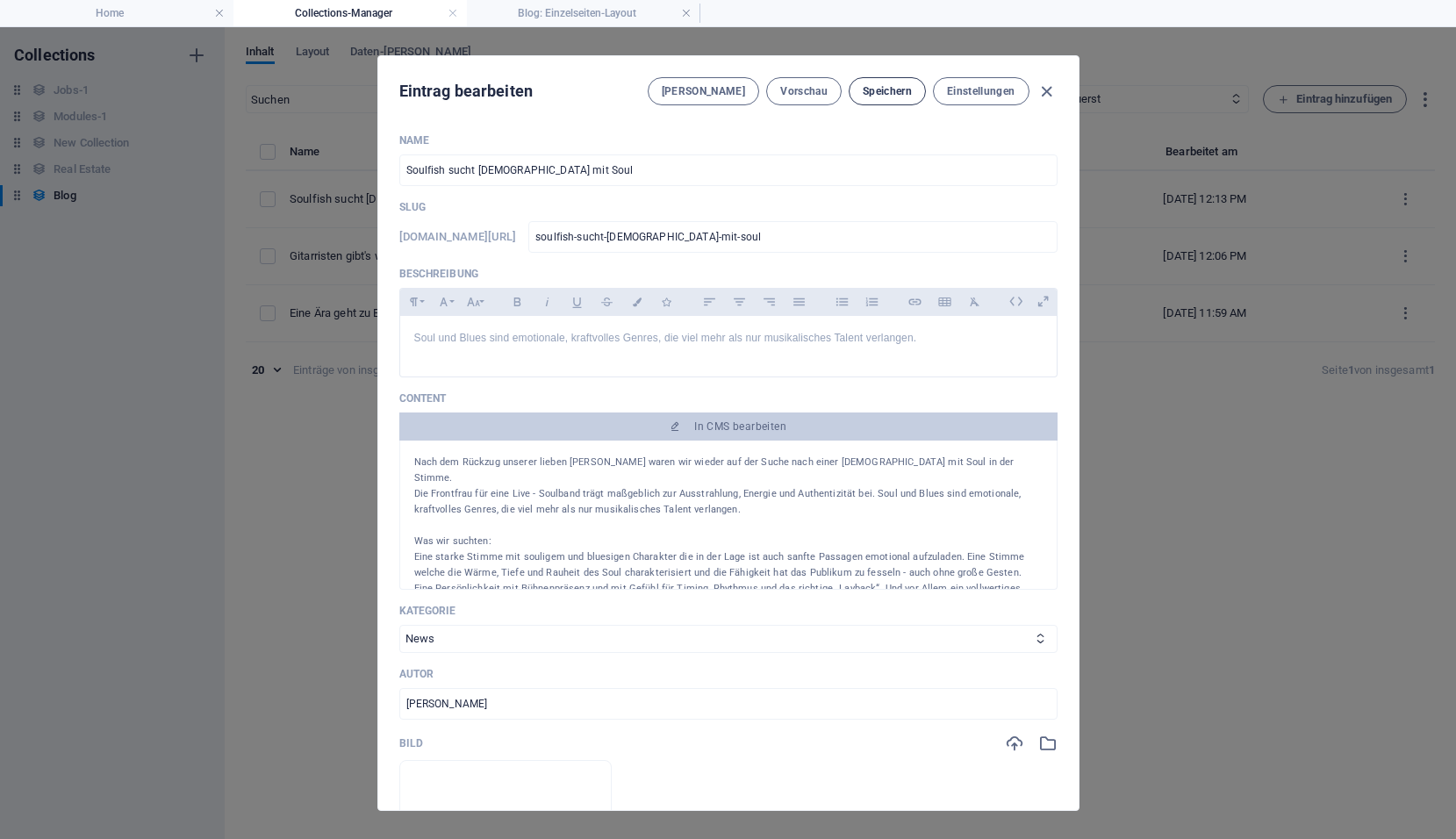
click at [897, 85] on span "Speichern" at bounding box center [887, 91] width 49 height 14
click at [1046, 88] on icon "button" at bounding box center [1046, 92] width 20 height 20
type input "2025-10-02"
type input "soulfish-sucht-lady-mit-soul"
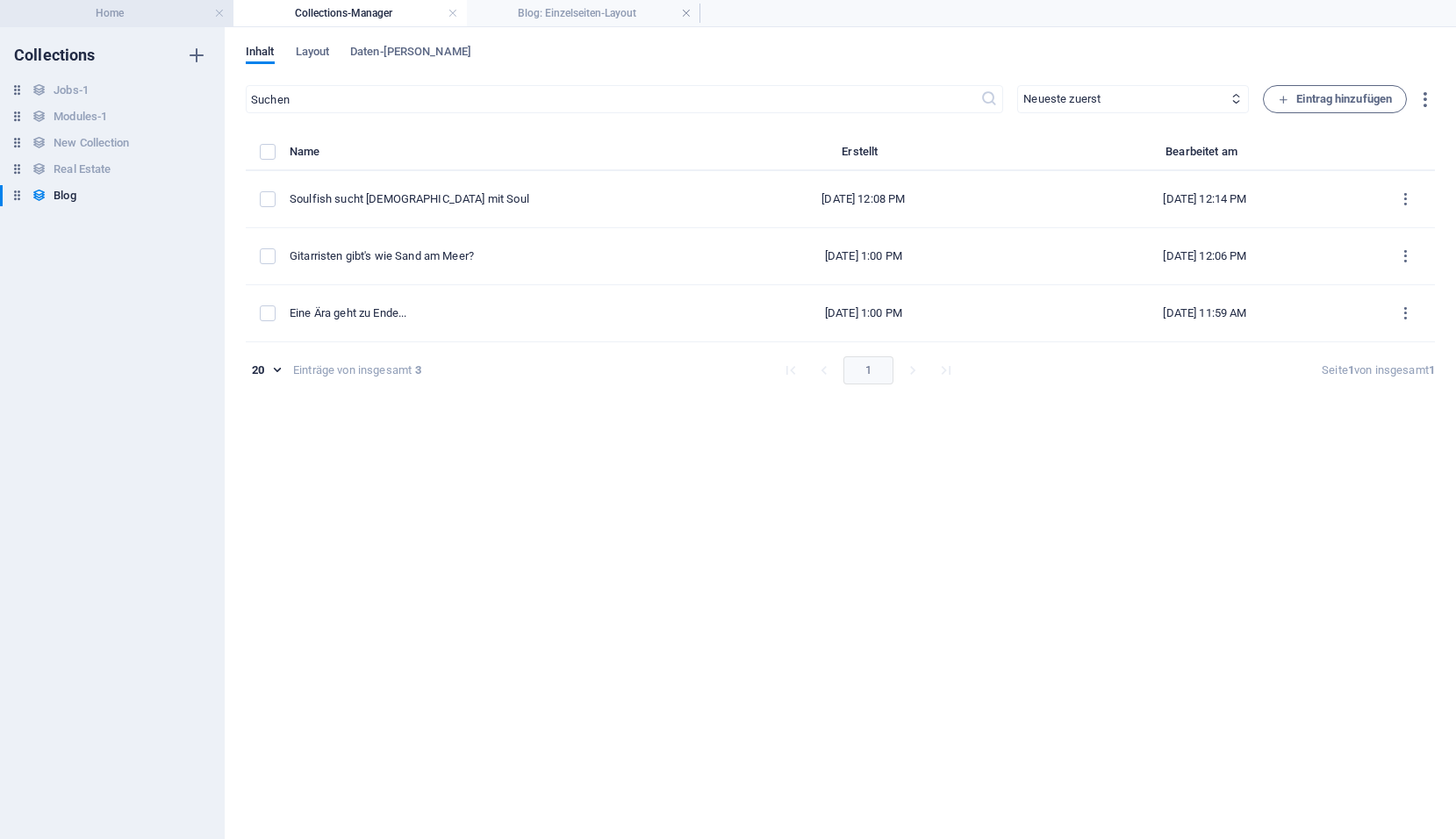
click at [122, 15] on h4 "Home" at bounding box center [116, 13] width 234 height 19
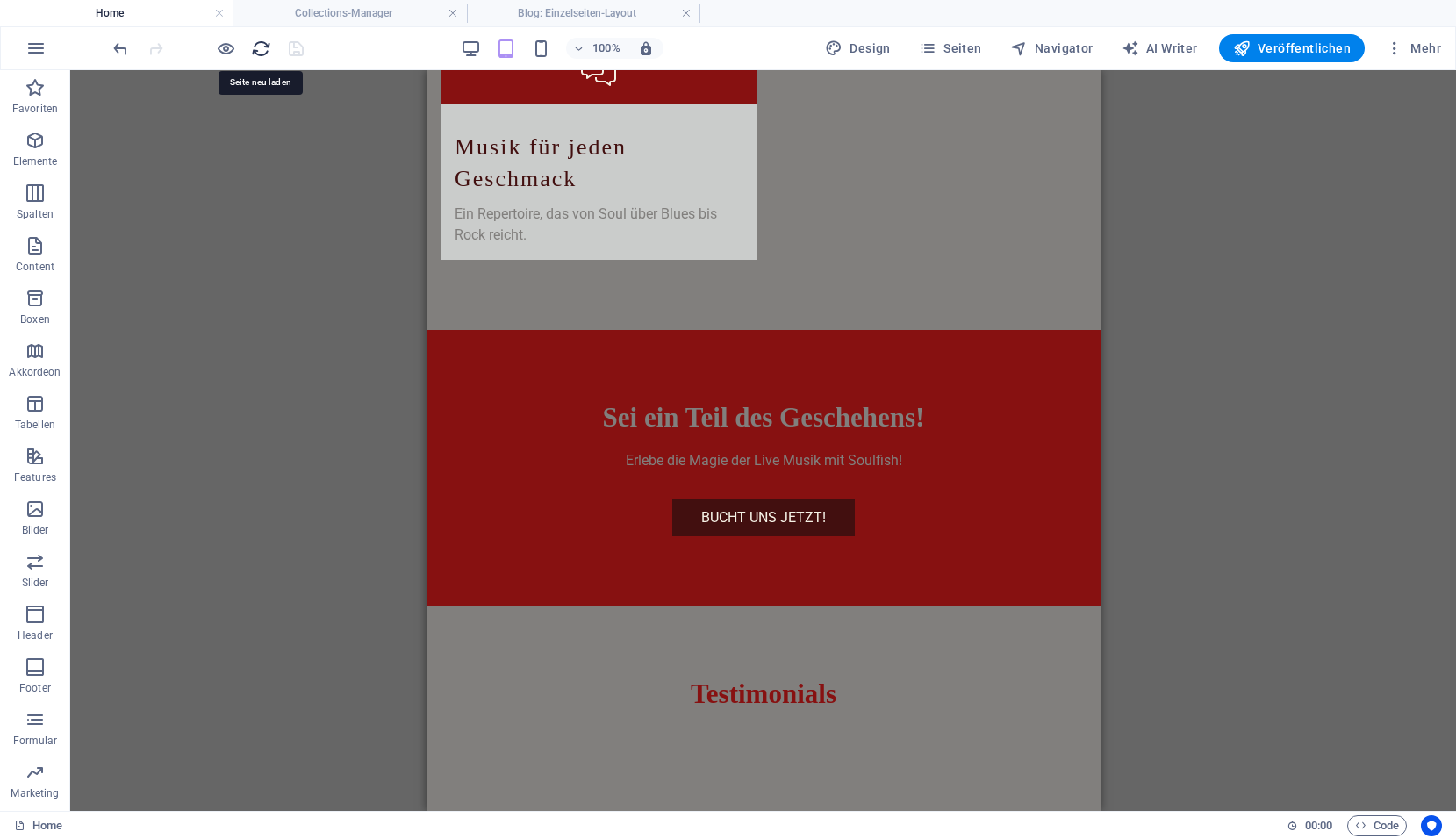
click at [266, 50] on icon "reload" at bounding box center [261, 48] width 20 height 20
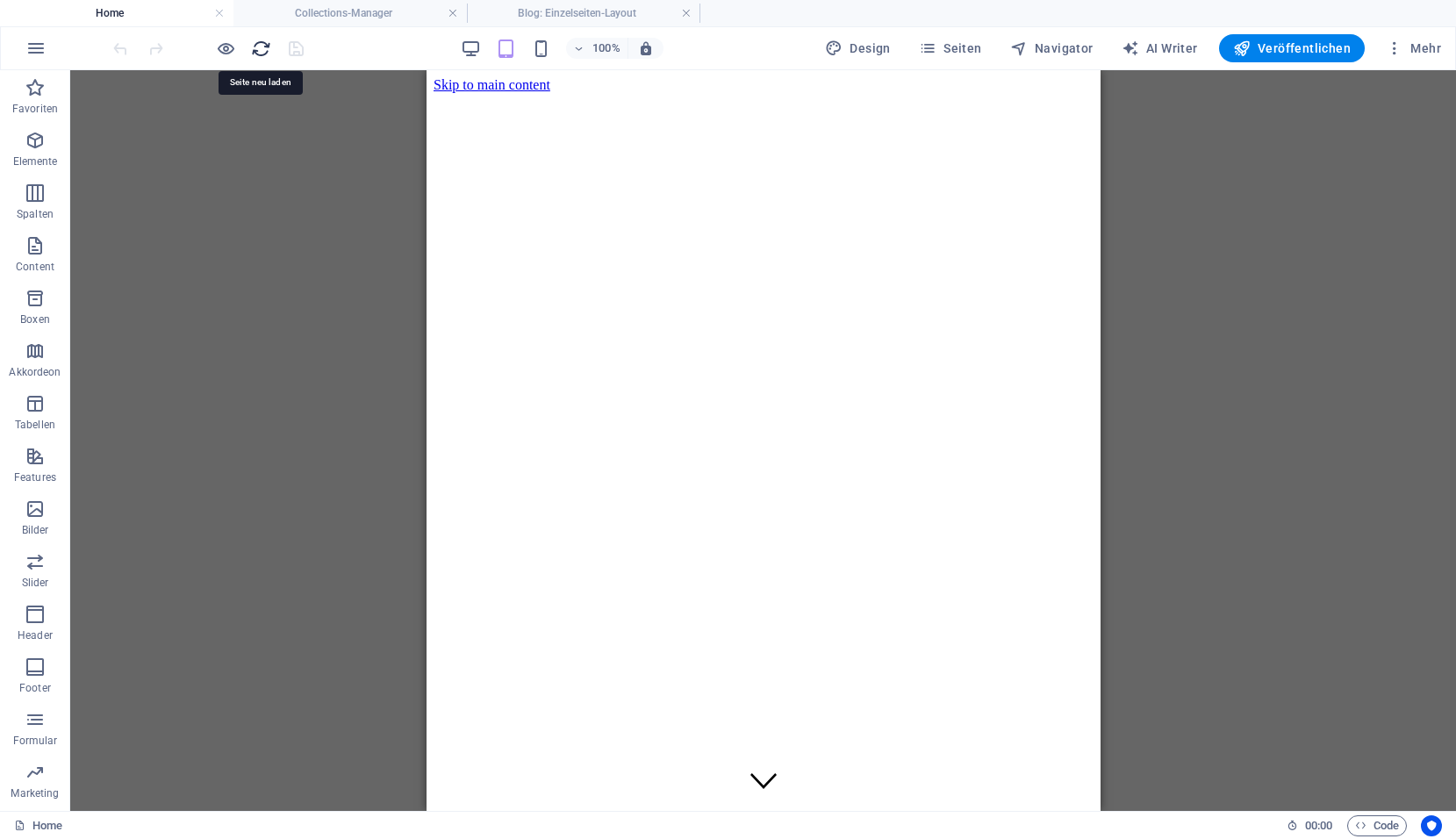
scroll to position [0, 0]
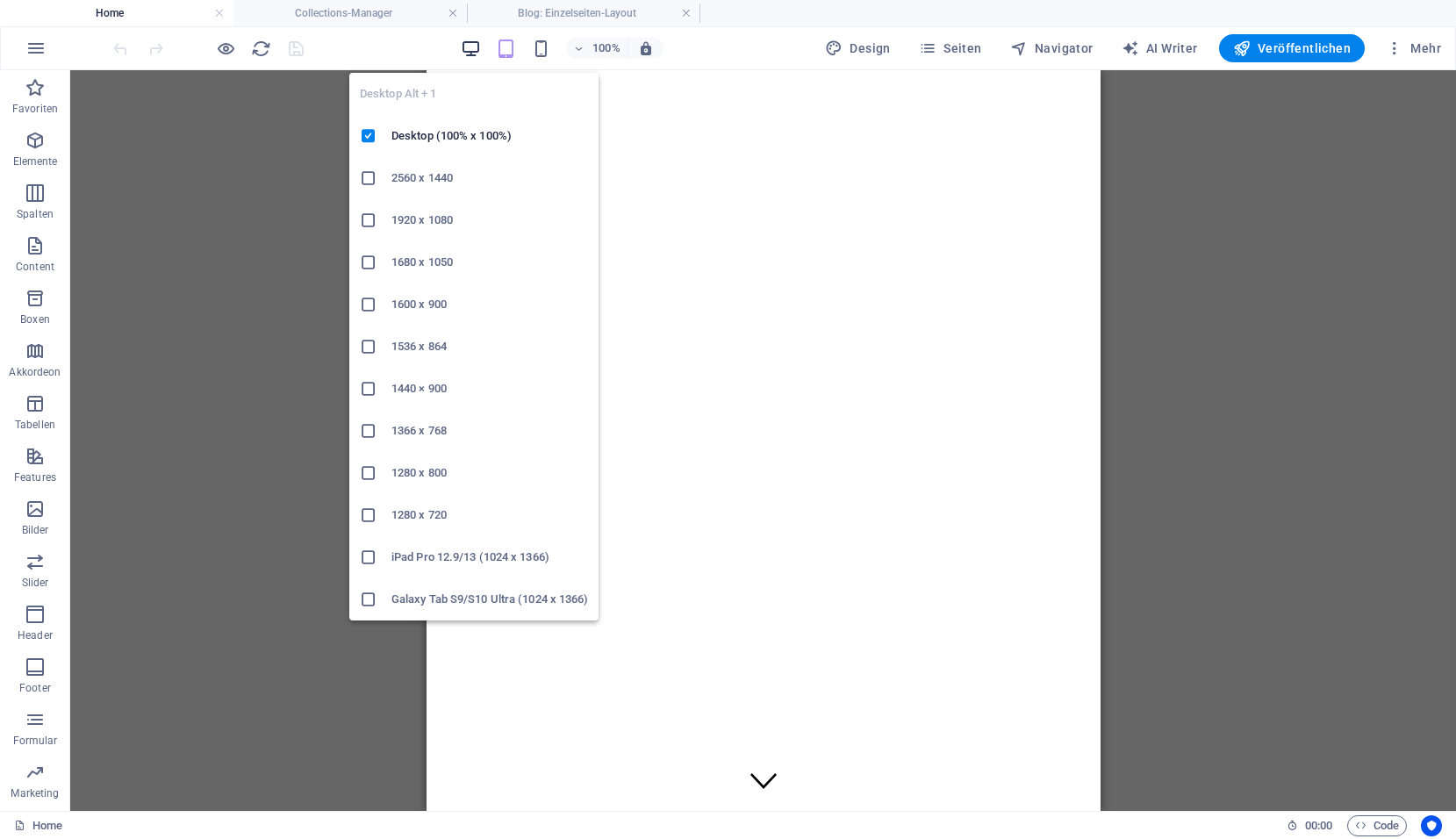
click at [476, 47] on icon "button" at bounding box center [471, 48] width 20 height 20
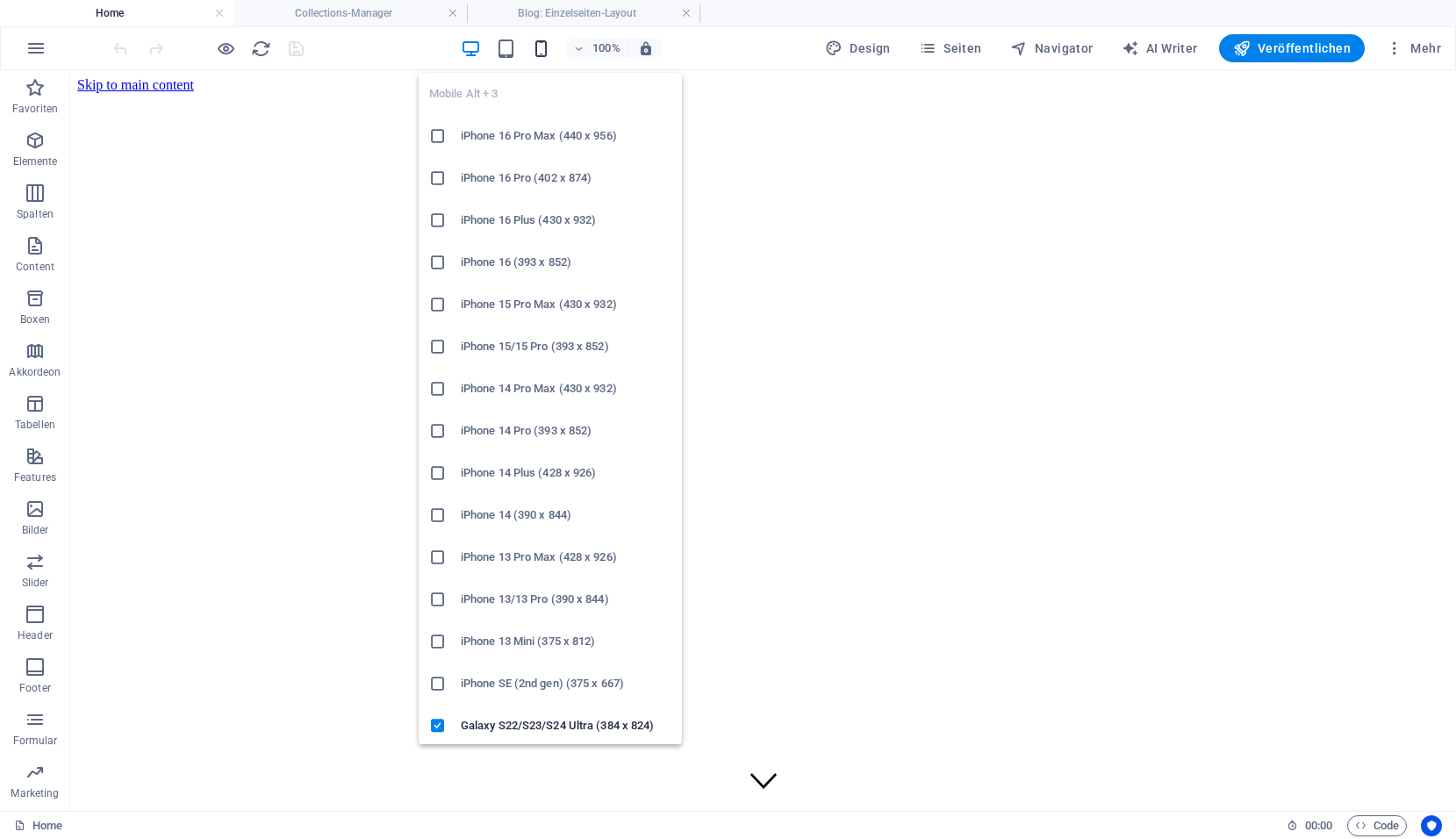
click at [542, 49] on icon "button" at bounding box center [541, 48] width 20 height 20
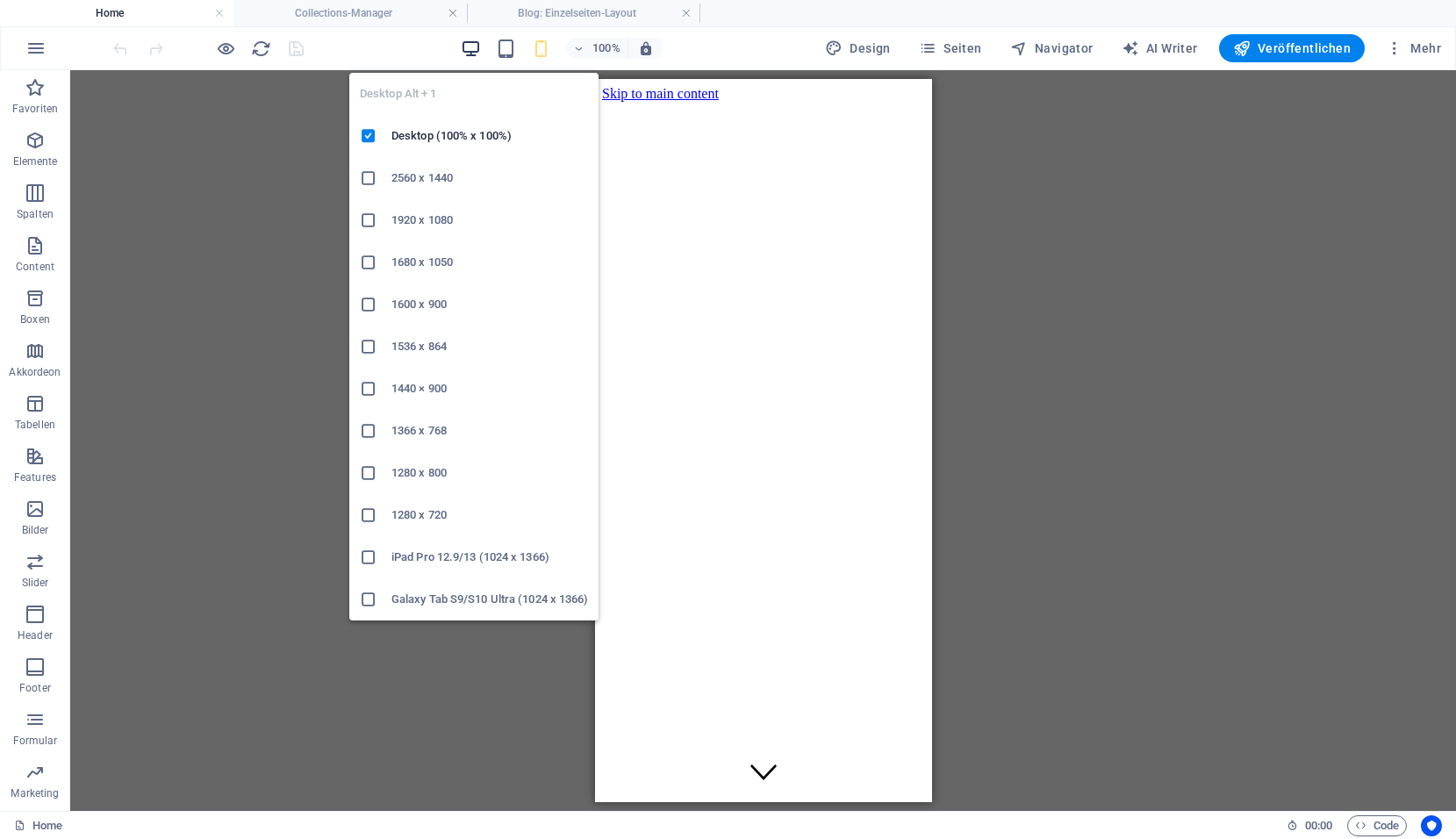
click at [478, 56] on icon "button" at bounding box center [471, 48] width 20 height 20
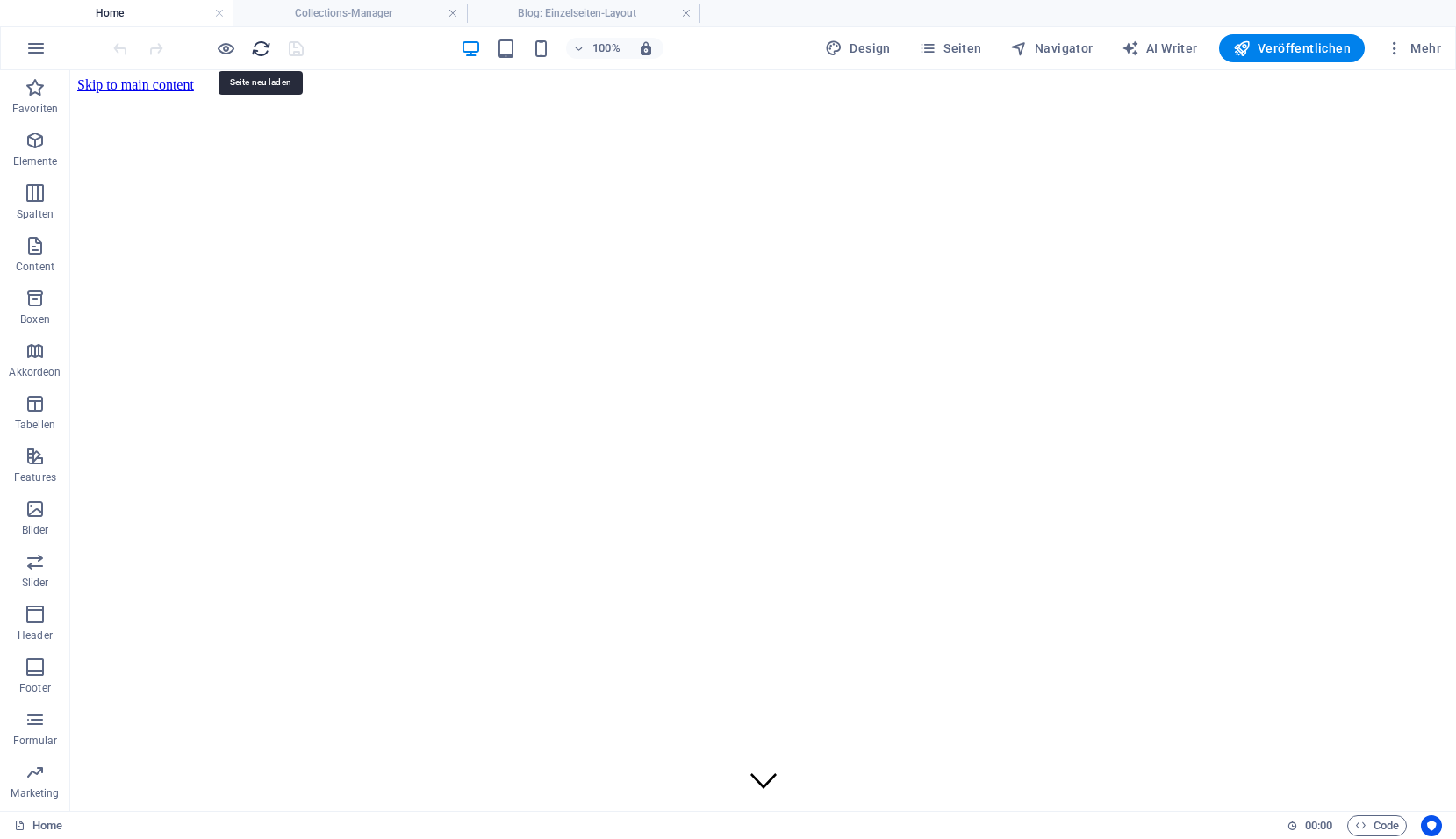
click at [262, 51] on icon "reload" at bounding box center [261, 48] width 20 height 20
click at [160, 230] on icon at bounding box center [161, 236] width 10 height 18
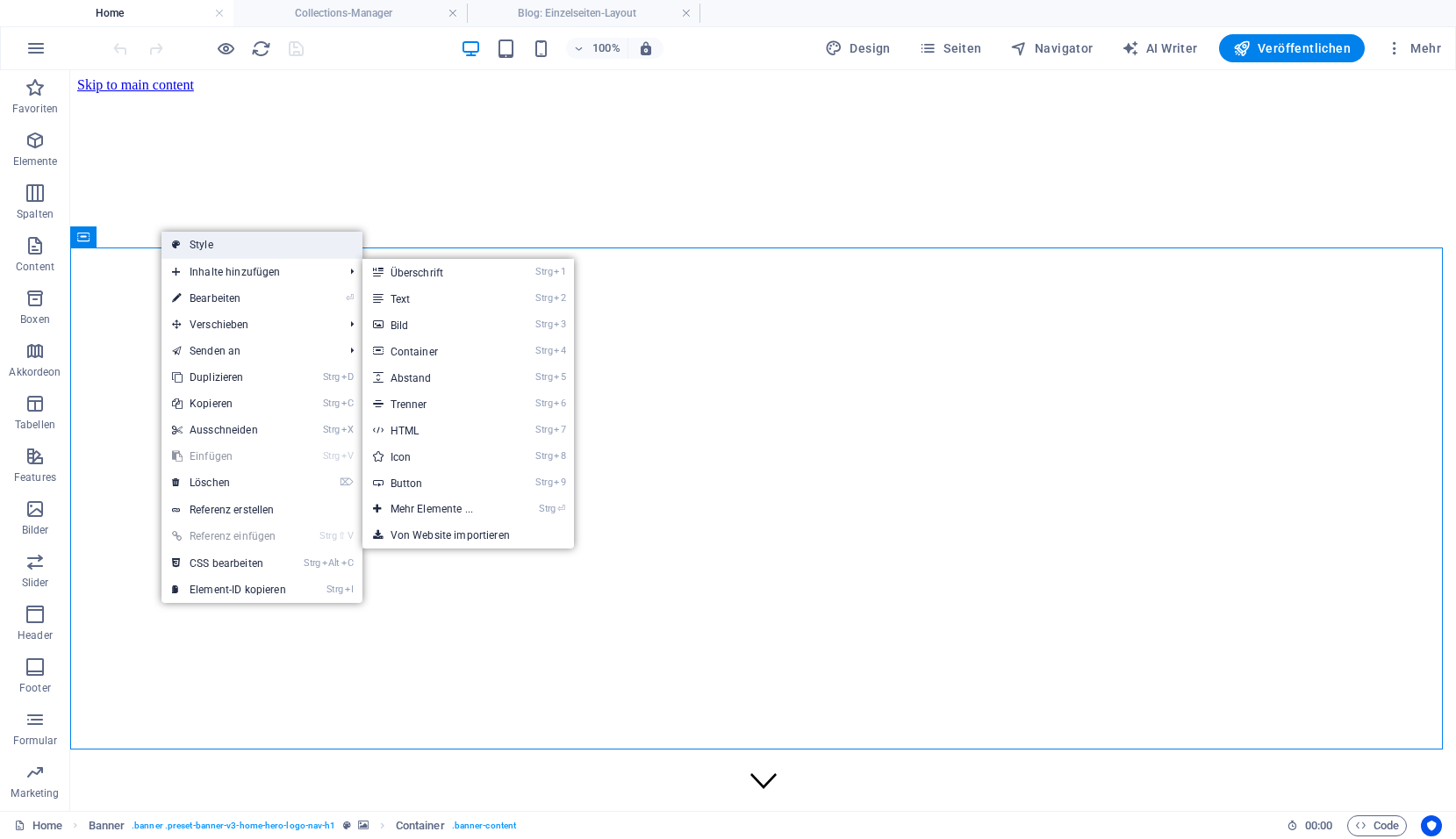
click at [213, 245] on link "Style" at bounding box center [262, 245] width 201 height 26
select select "preset-banner-v3-home-hero-logo-nav-h1"
select select "%"
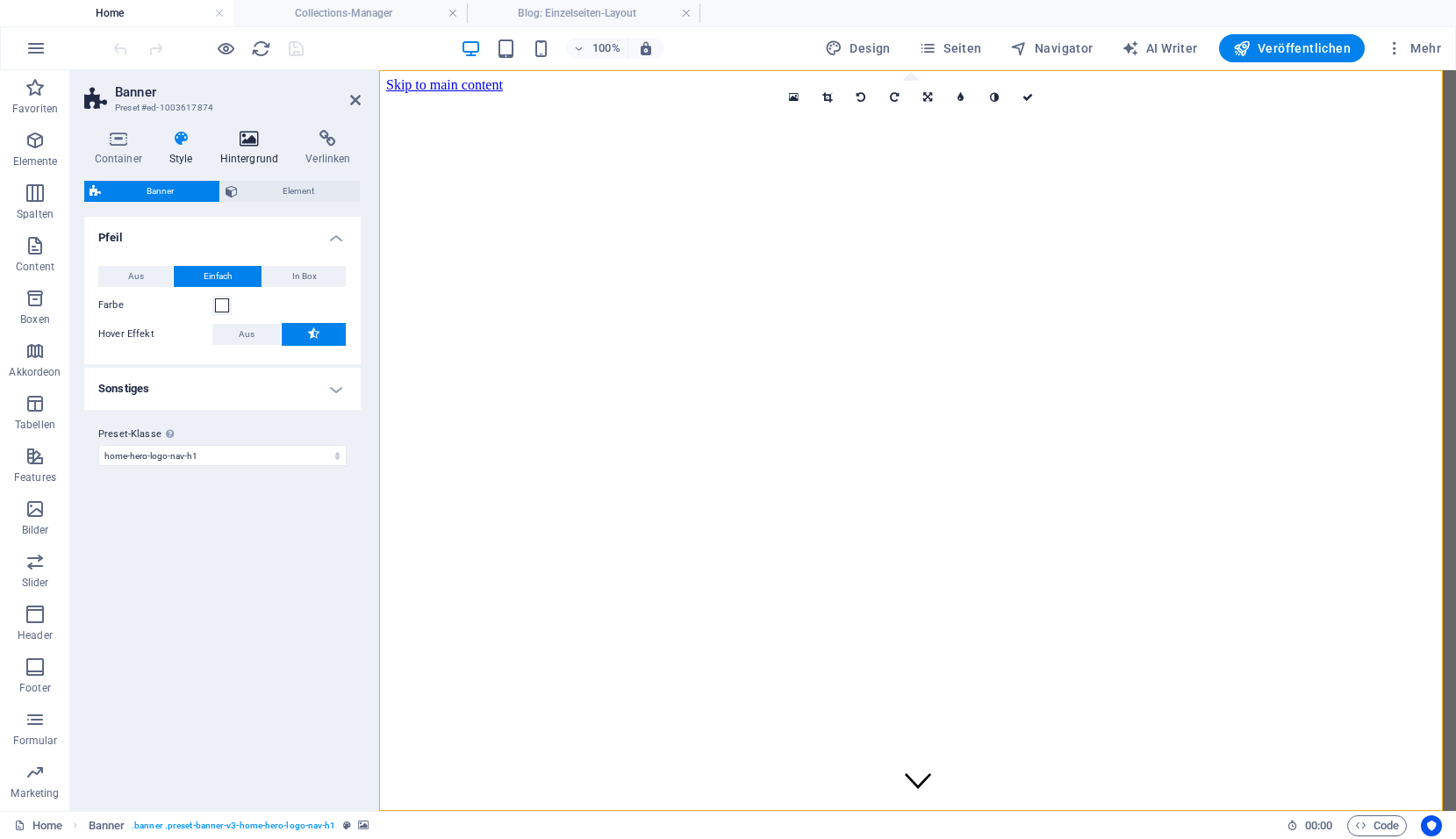
click at [245, 139] on icon at bounding box center [249, 138] width 79 height 17
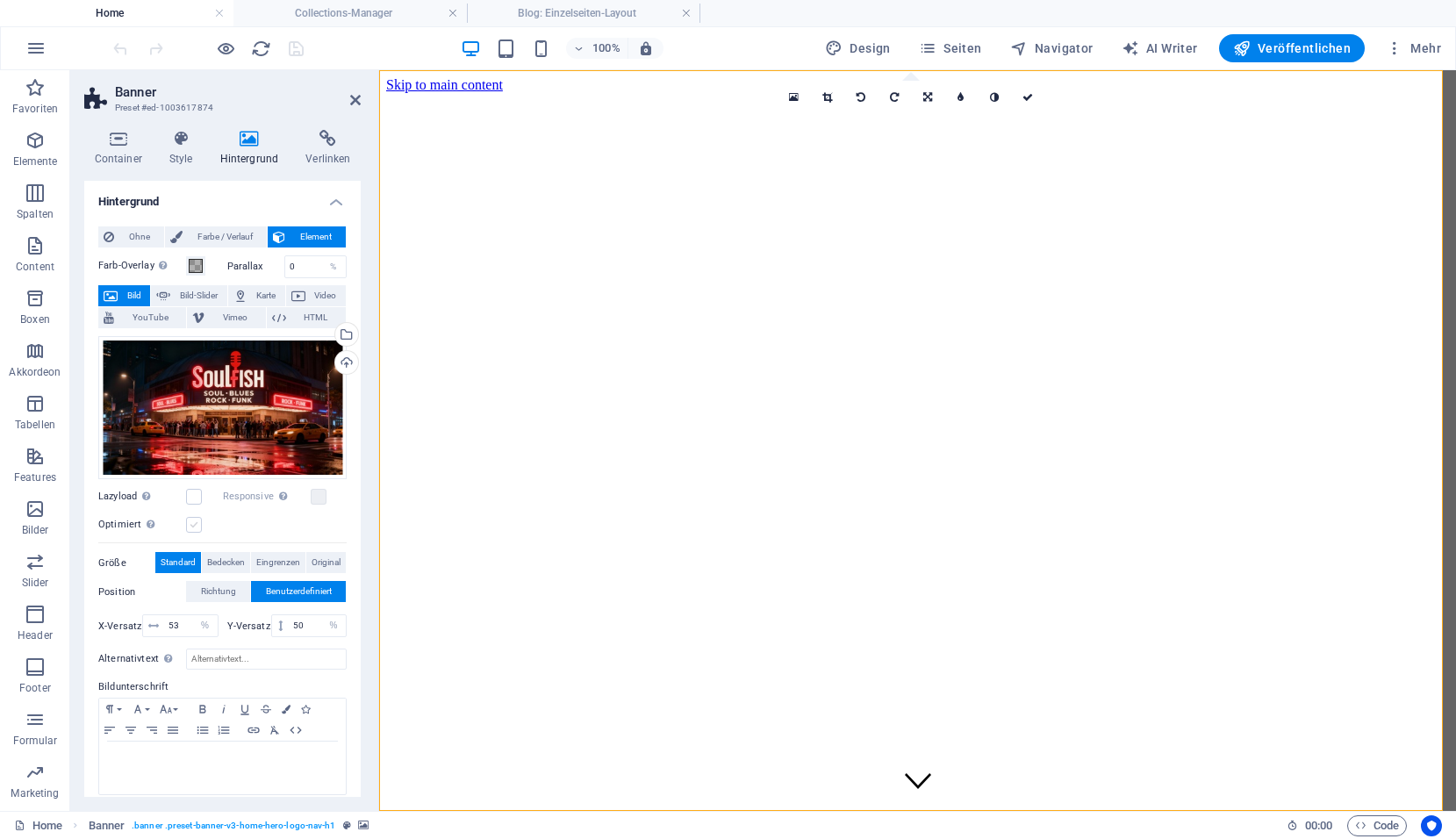
click at [194, 523] on label at bounding box center [194, 524] width 15 height 15
click at [0, 0] on input "Optimiert Bilder werden komprimiert für eine bessere Ladegeschwindigkeit der We…" at bounding box center [0, 0] width 0 height 0
click at [318, 494] on label at bounding box center [318, 496] width 15 height 15
click at [0, 0] on input "Responsive Automatisch Retina-Bilder und kleinere Bilder auf Smartphones laden" at bounding box center [0, 0] width 0 height 0
click at [294, 49] on icon "save" at bounding box center [296, 48] width 20 height 20
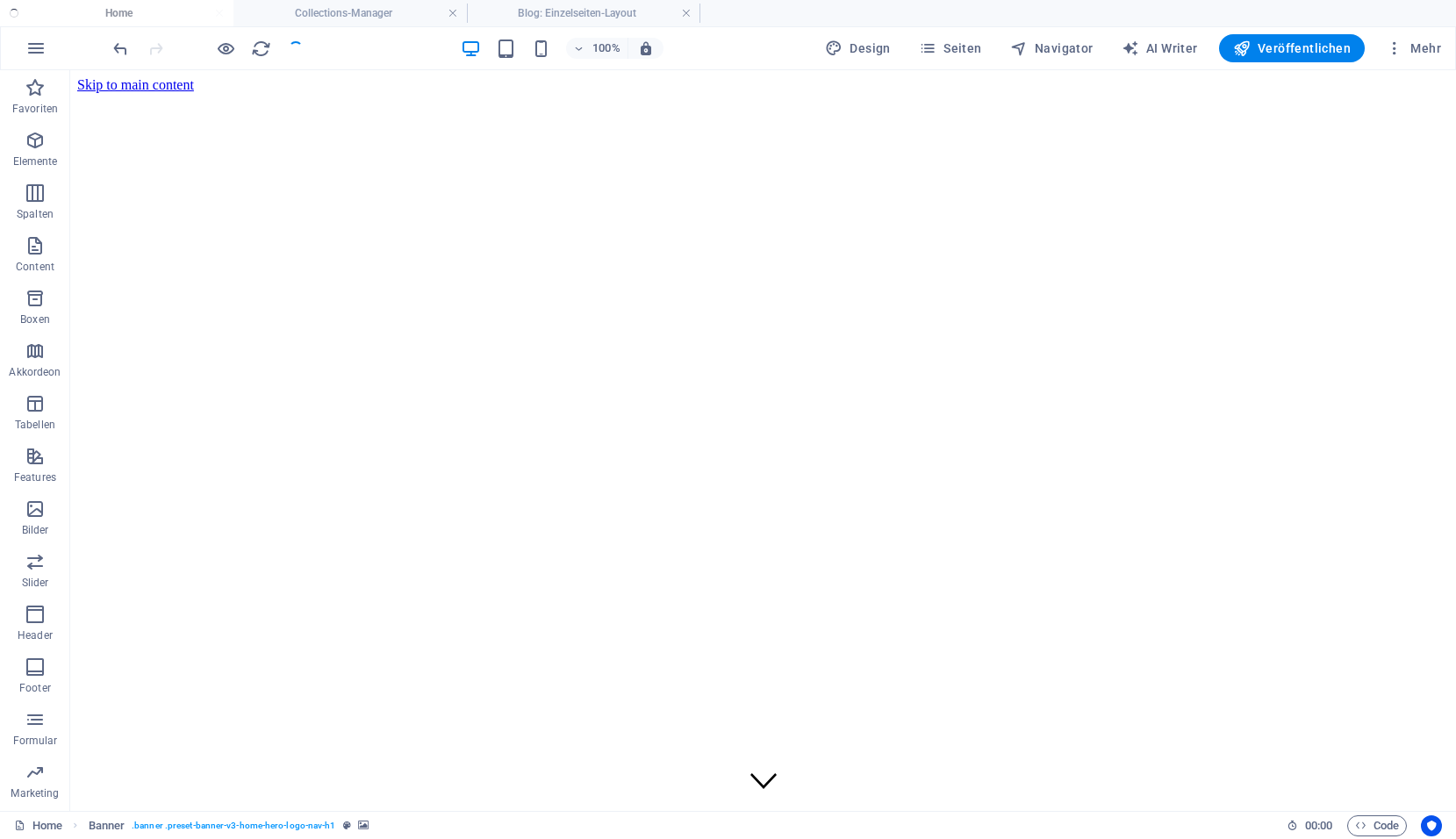
checkbox input "false"
click at [1297, 51] on span "Veröffentlichen" at bounding box center [1291, 47] width 117 height 17
click at [35, 55] on icon "button" at bounding box center [35, 48] width 21 height 21
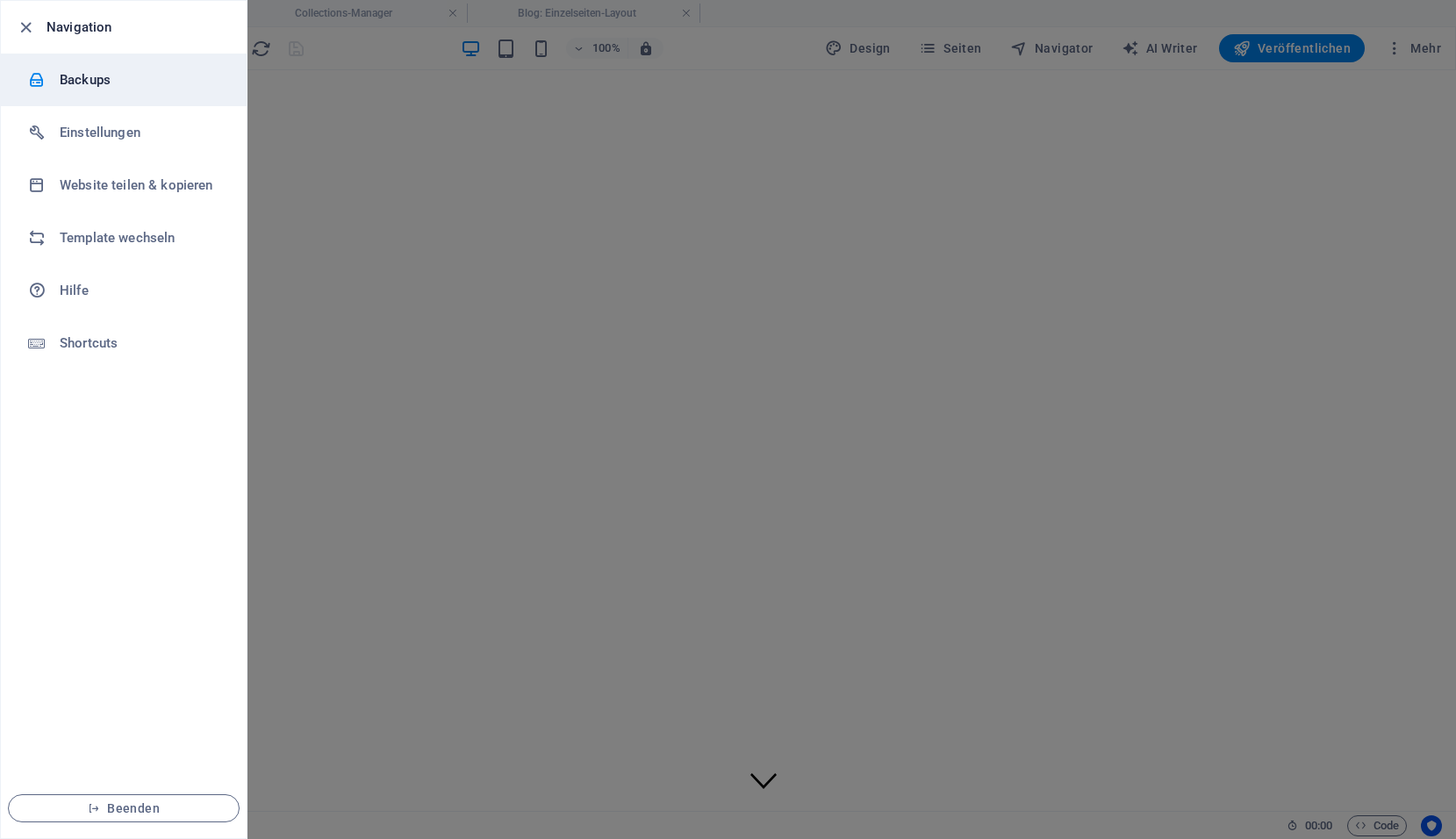
click at [75, 85] on h6 "Backups" at bounding box center [141, 79] width 163 height 21
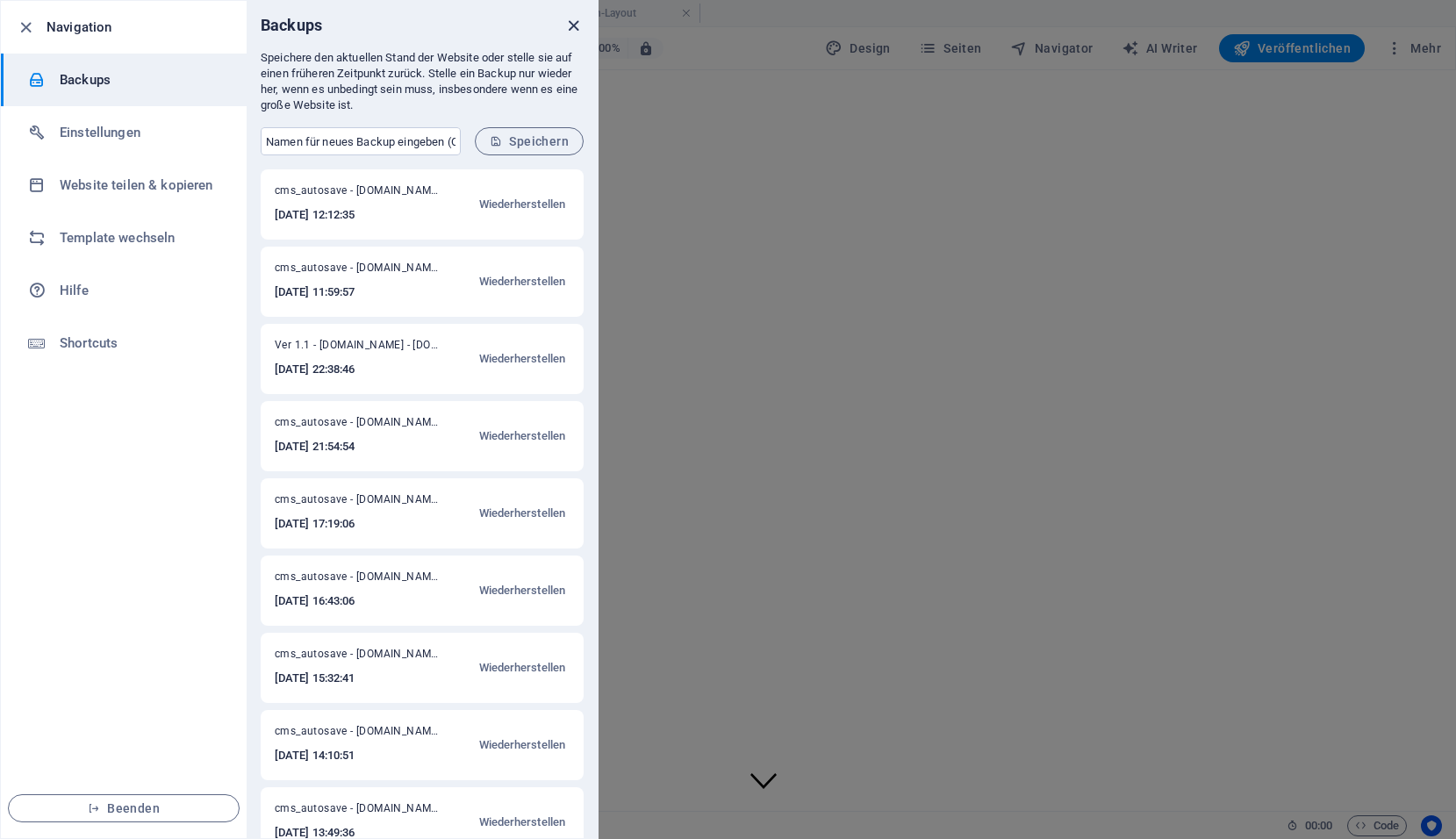
click at [571, 28] on icon "close" at bounding box center [573, 25] width 20 height 20
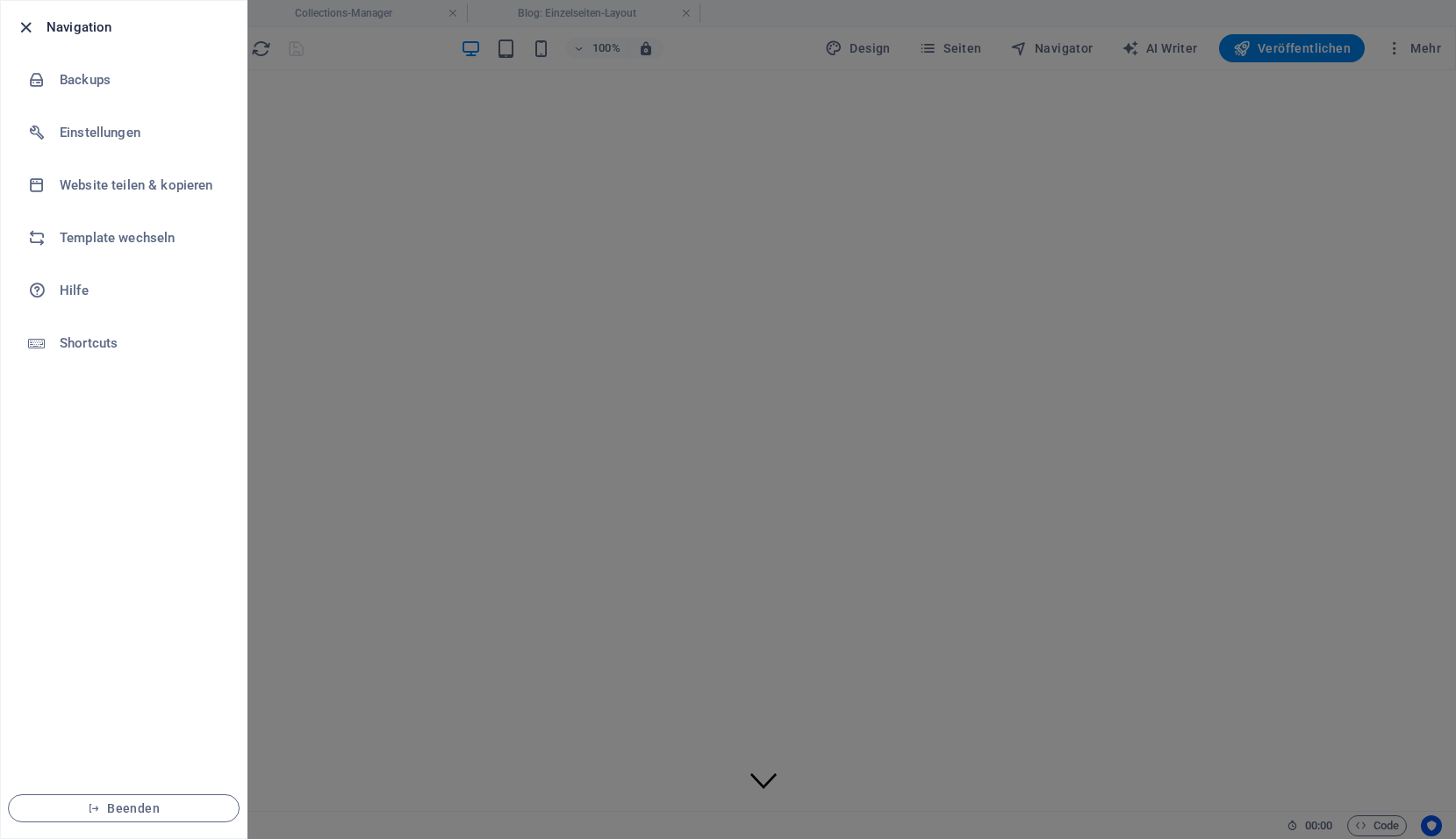
click at [31, 28] on icon "button" at bounding box center [25, 27] width 20 height 20
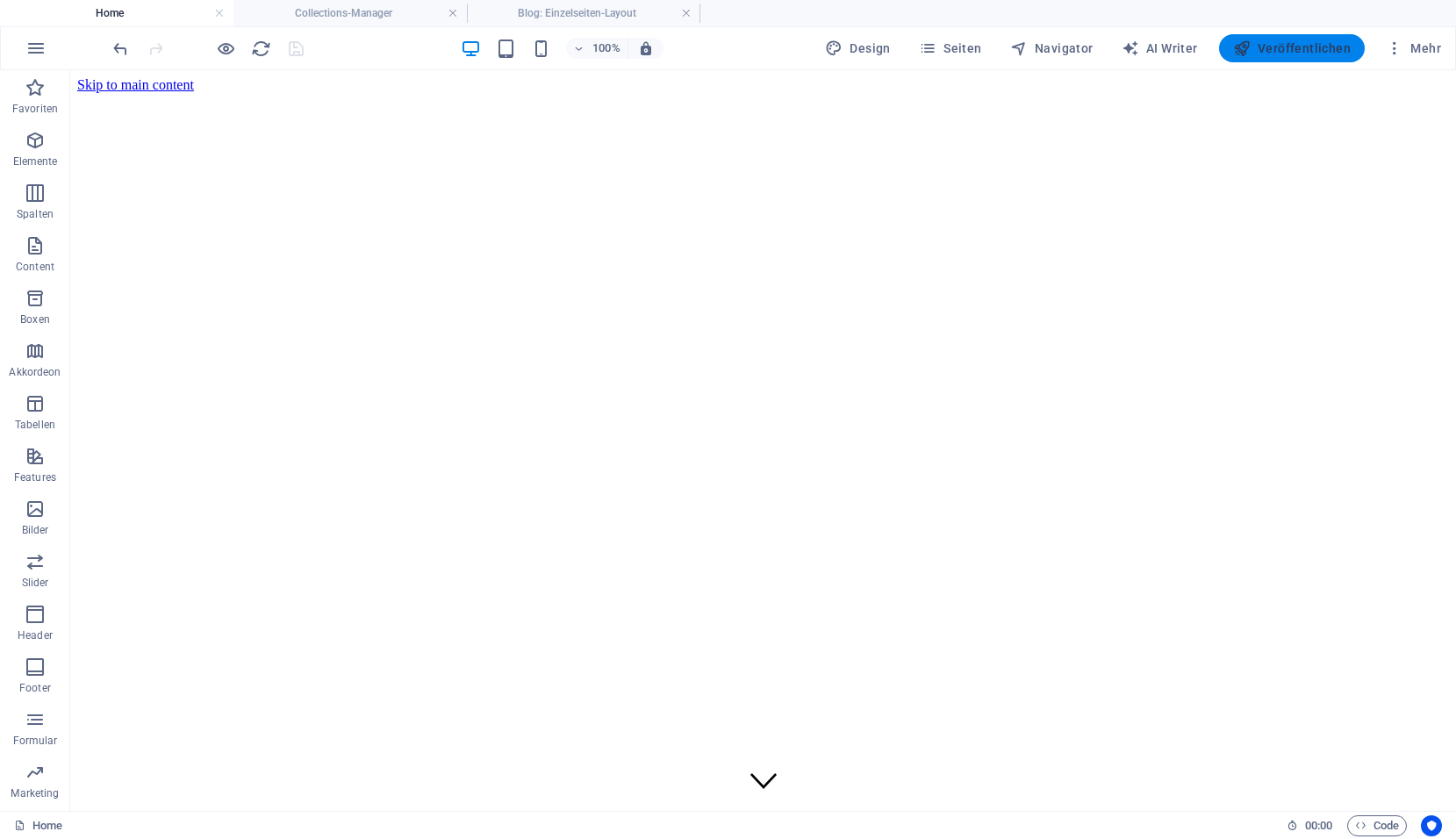
click at [1242, 52] on icon "button" at bounding box center [1241, 47] width 17 height 17
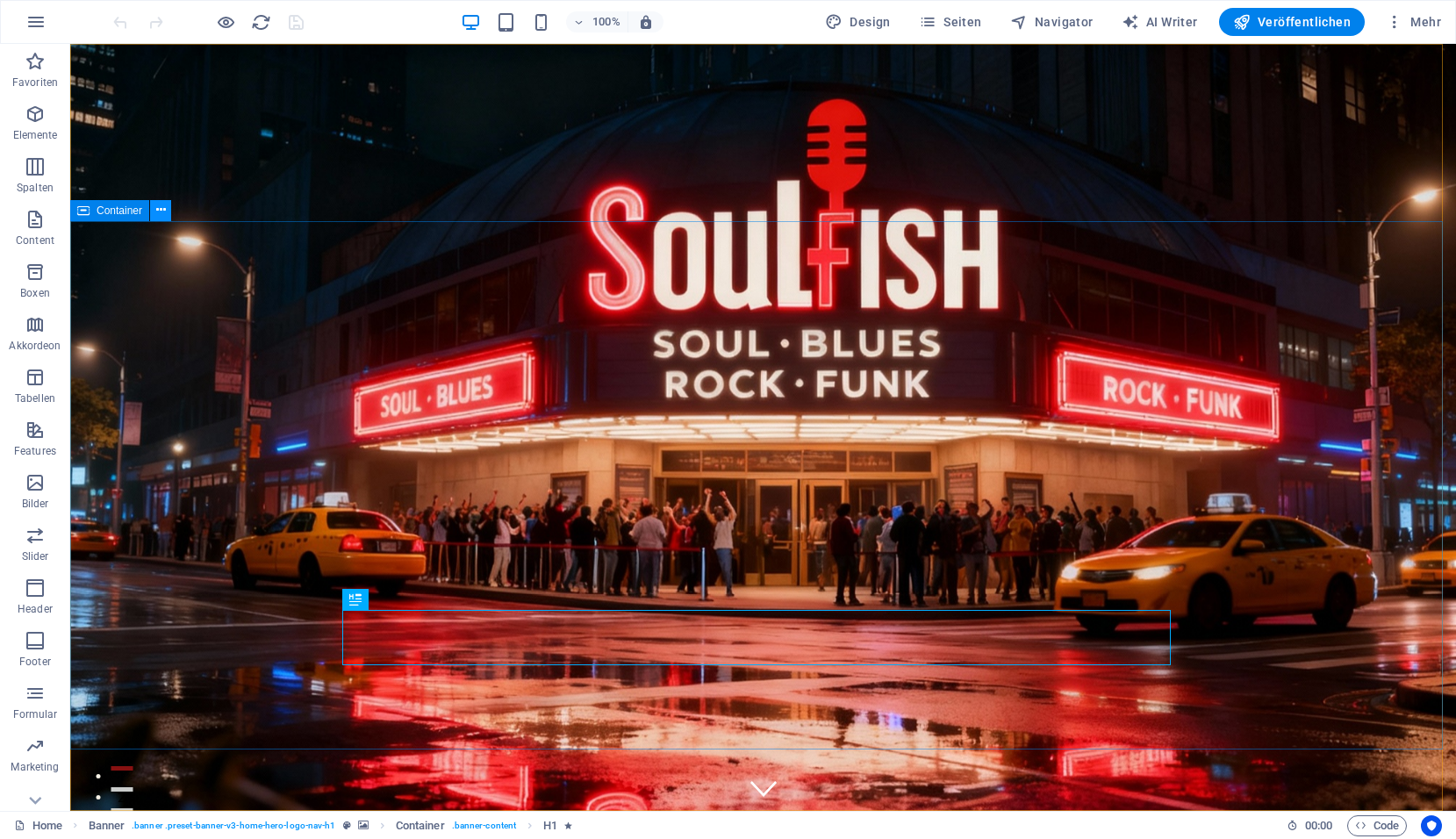
click at [163, 214] on icon at bounding box center [161, 210] width 10 height 18
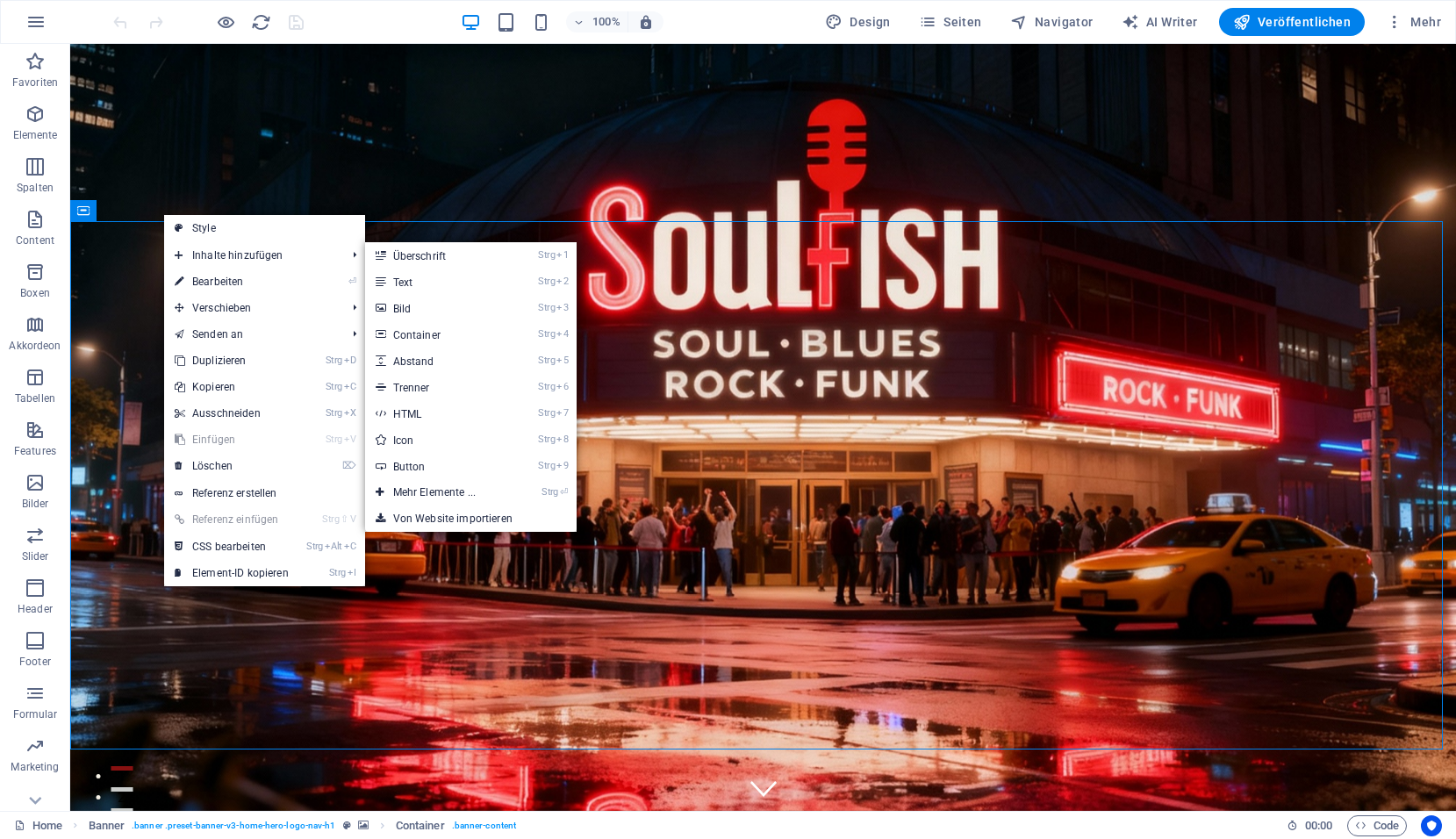
click at [204, 223] on link "Style" at bounding box center [264, 228] width 201 height 26
select select "preset-banner-v3-home-hero-logo-nav-h1"
select select "%"
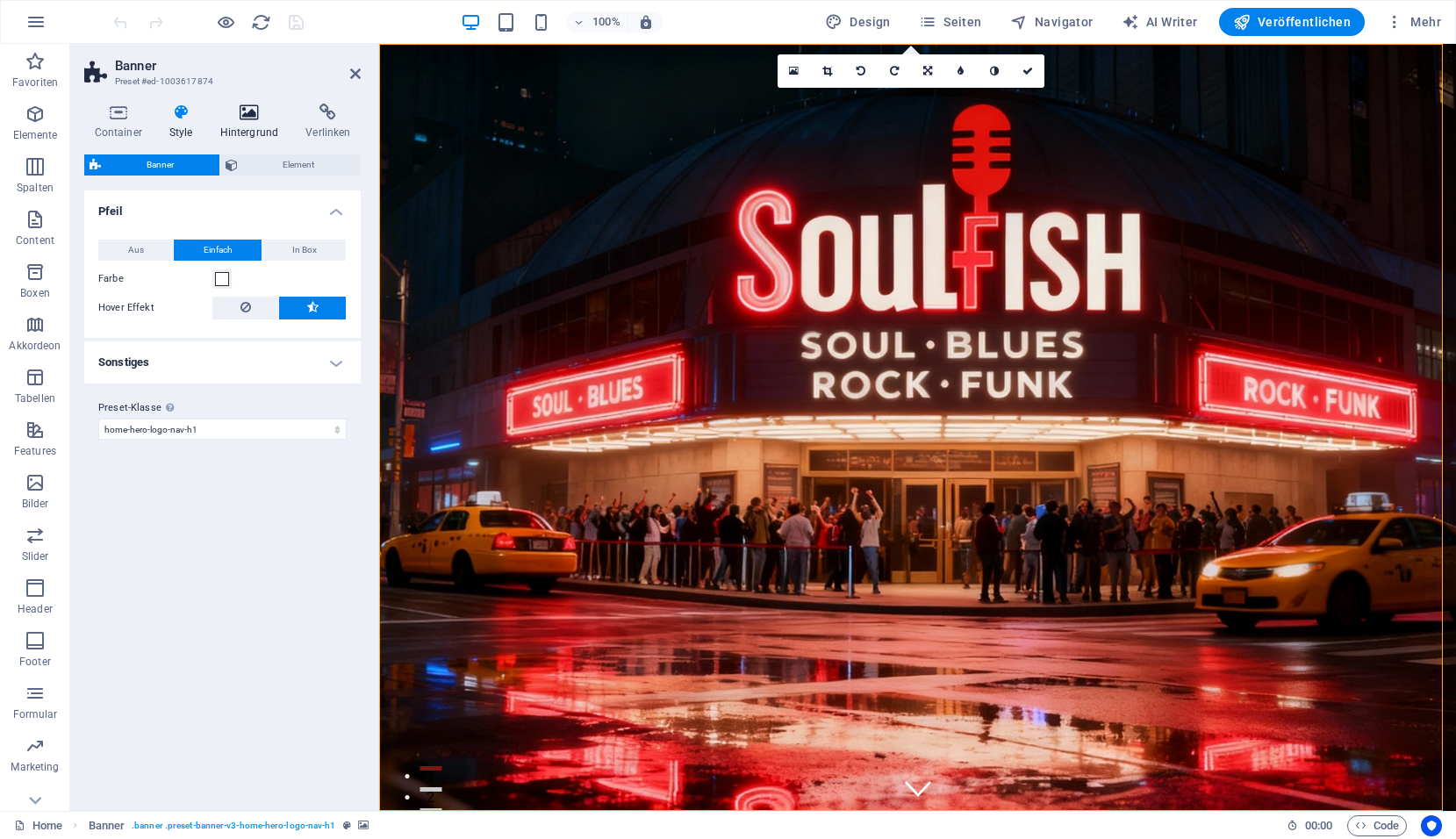
click at [242, 114] on icon at bounding box center [249, 112] width 79 height 17
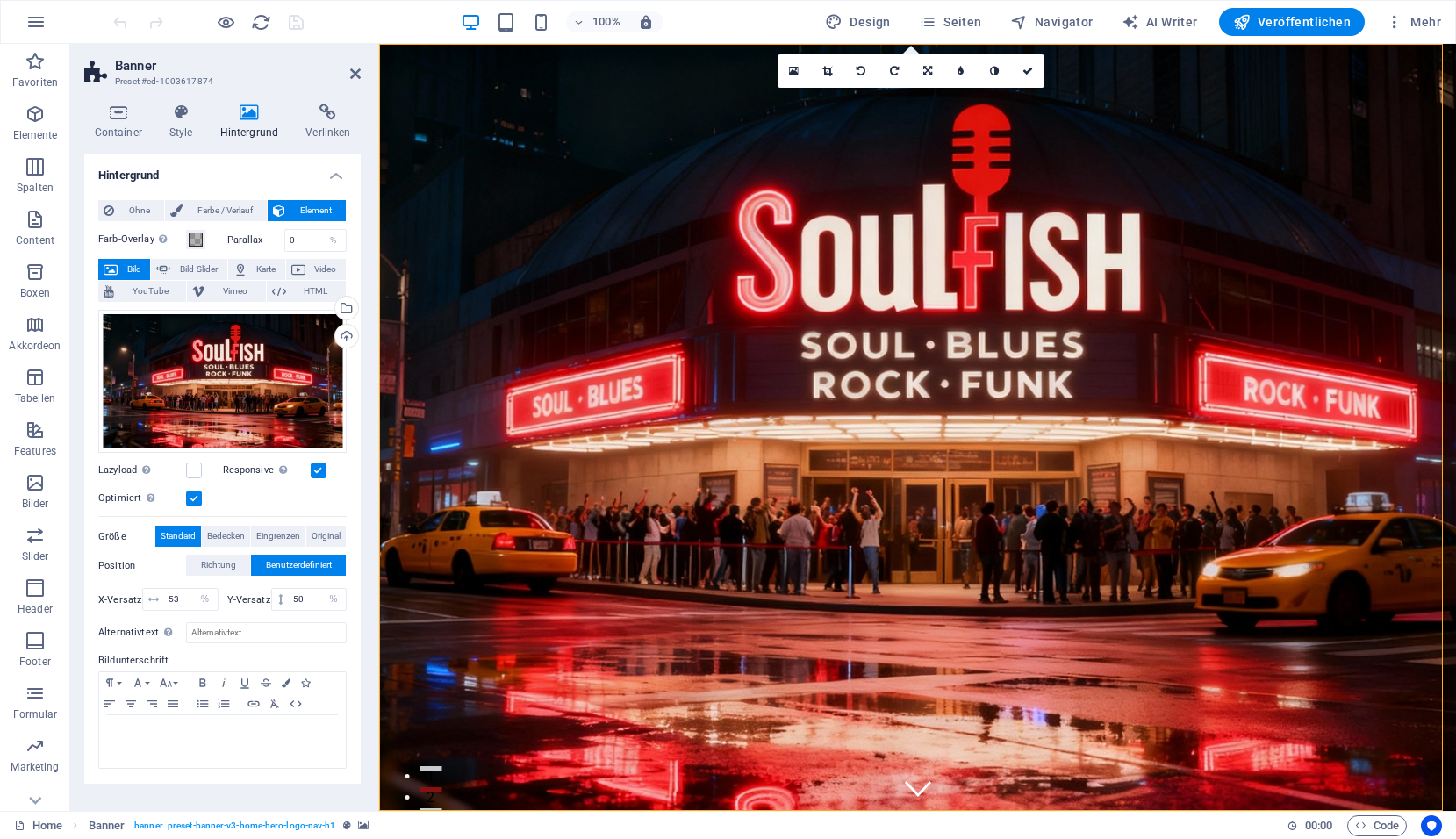
click at [315, 469] on label at bounding box center [318, 470] width 15 height 15
click at [0, 0] on input "Responsive Automatisch Retina-Bilder und kleinere Bilder auf Smartphones laden" at bounding box center [0, 0] width 0 height 0
click at [297, 27] on icon "save" at bounding box center [296, 23] width 20 height 20
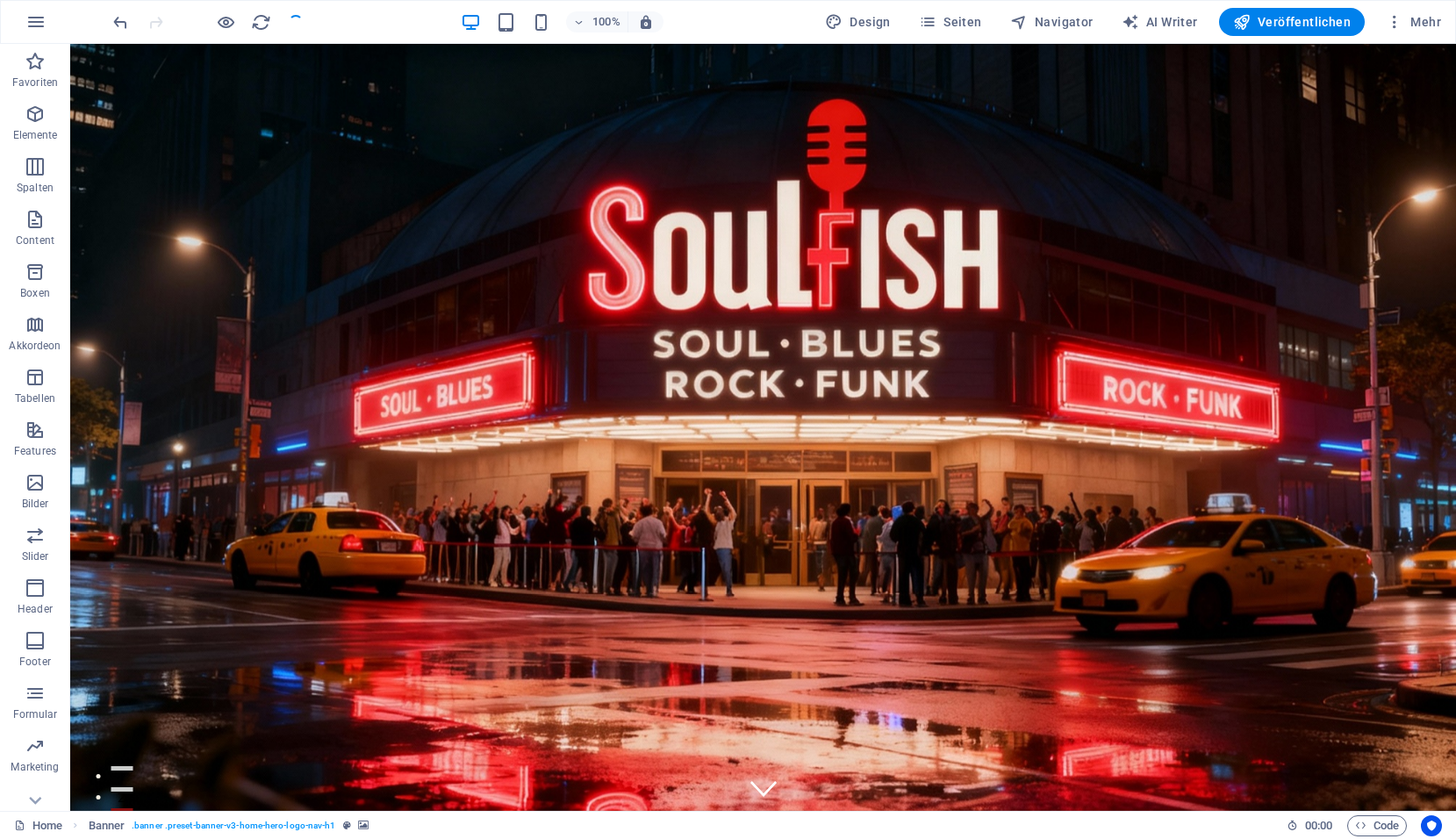
checkbox input "false"
click at [1082, 22] on span "Navigator" at bounding box center [1052, 21] width 84 height 17
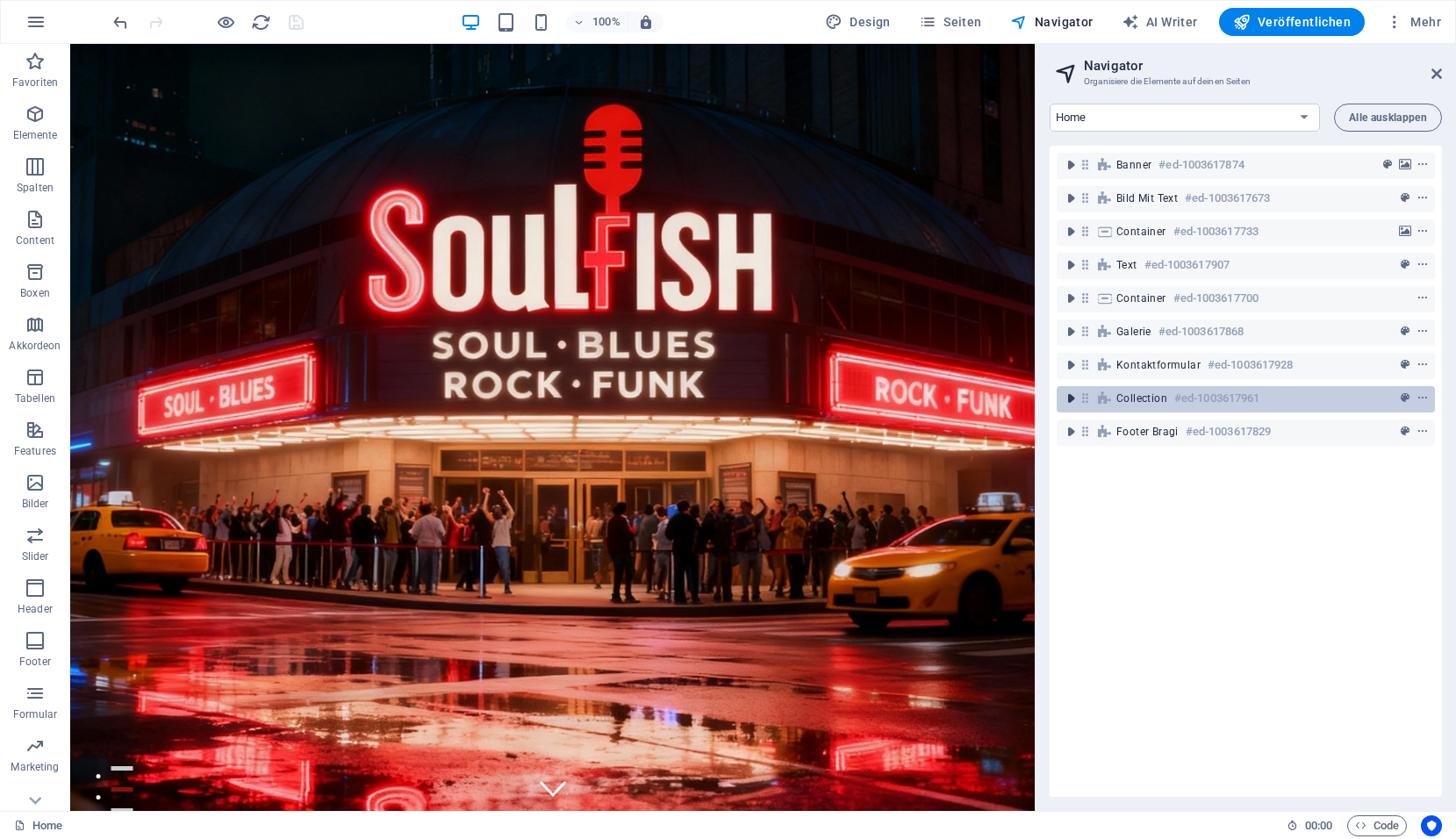
click at [1069, 394] on icon "toggle-expand" at bounding box center [1070, 398] width 17 height 17
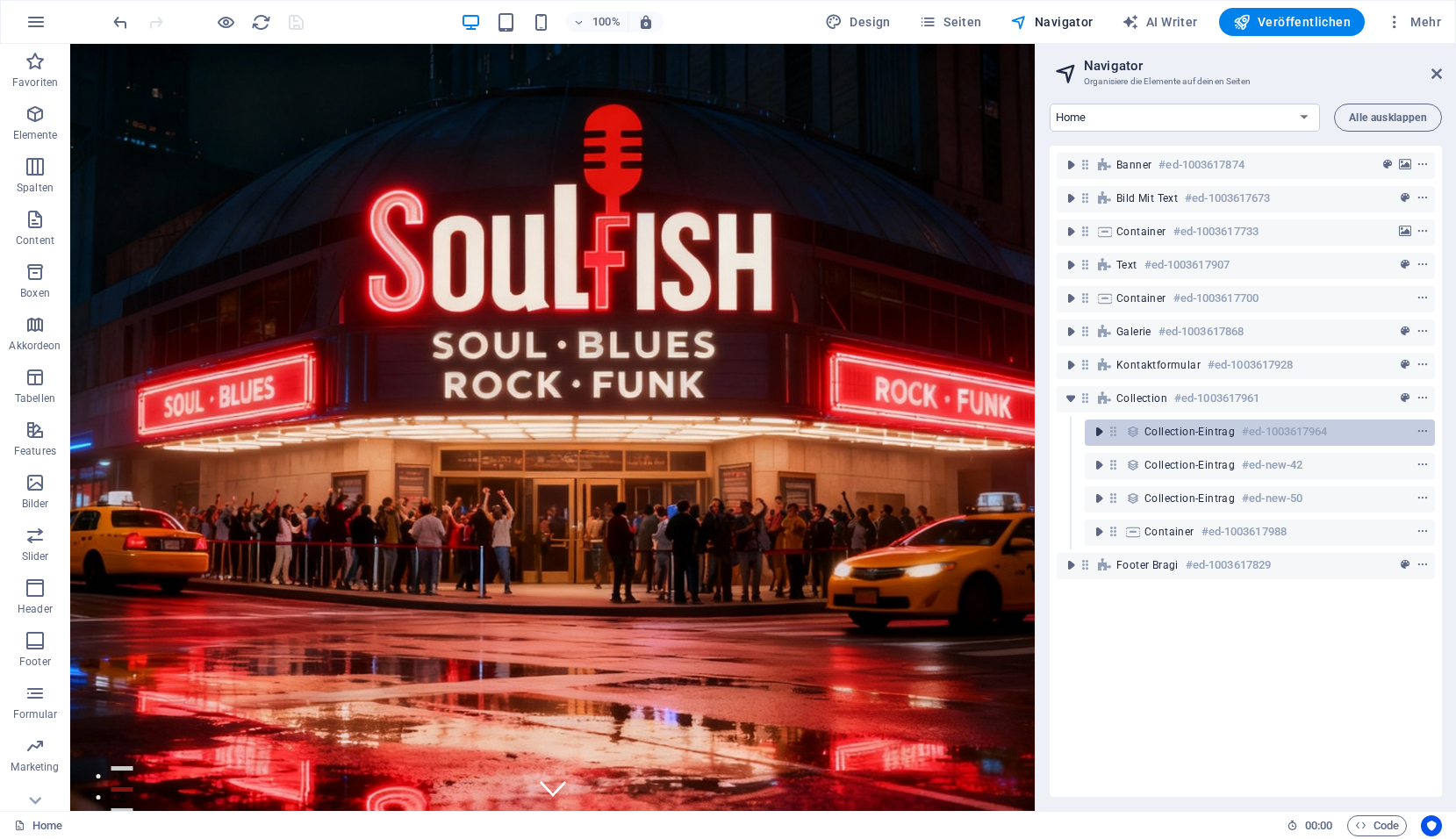
click at [1099, 432] on icon "toggle-expand" at bounding box center [1098, 431] width 17 height 17
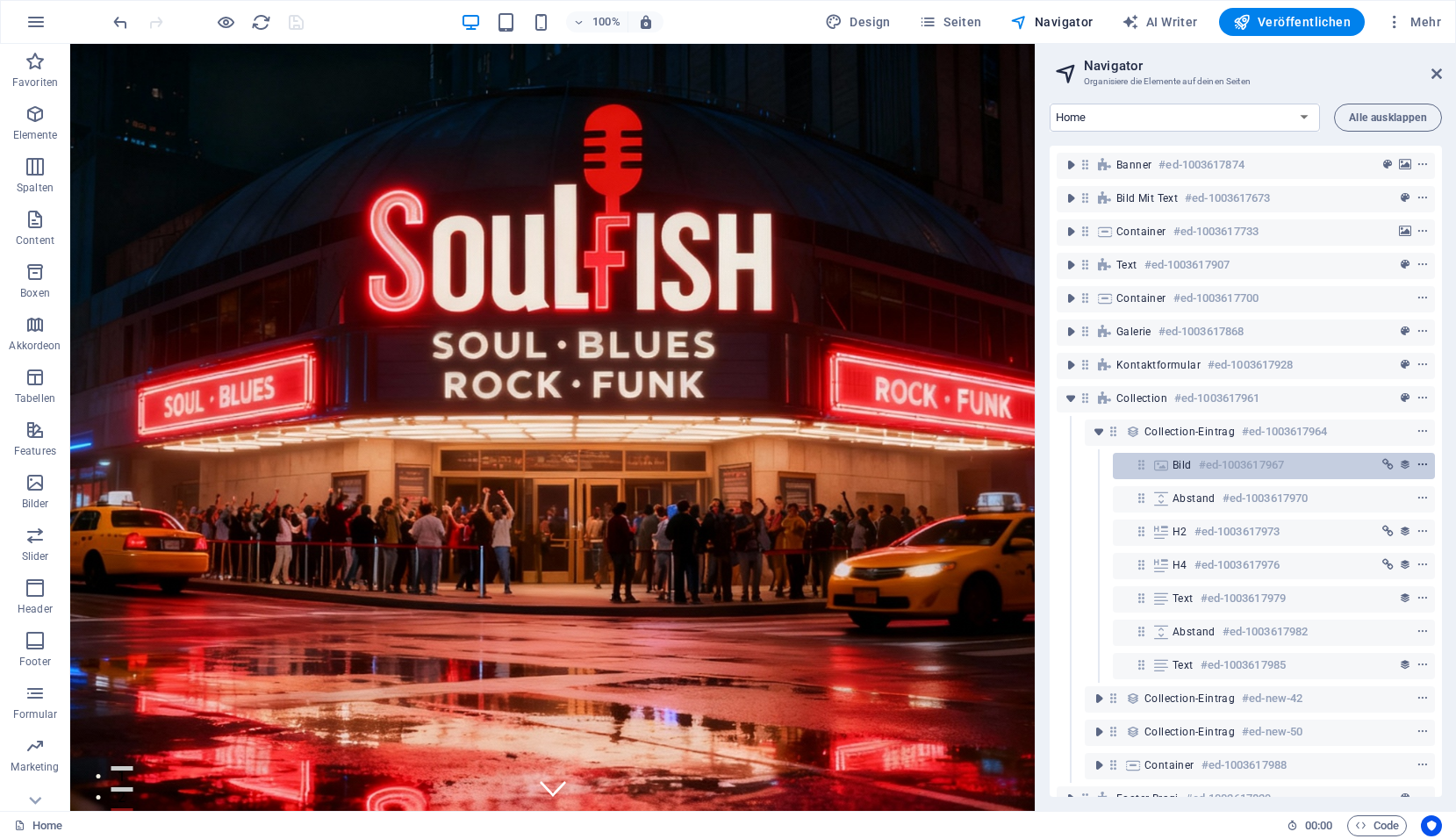
click at [1421, 464] on icon "context-menu" at bounding box center [1422, 465] width 13 height 13
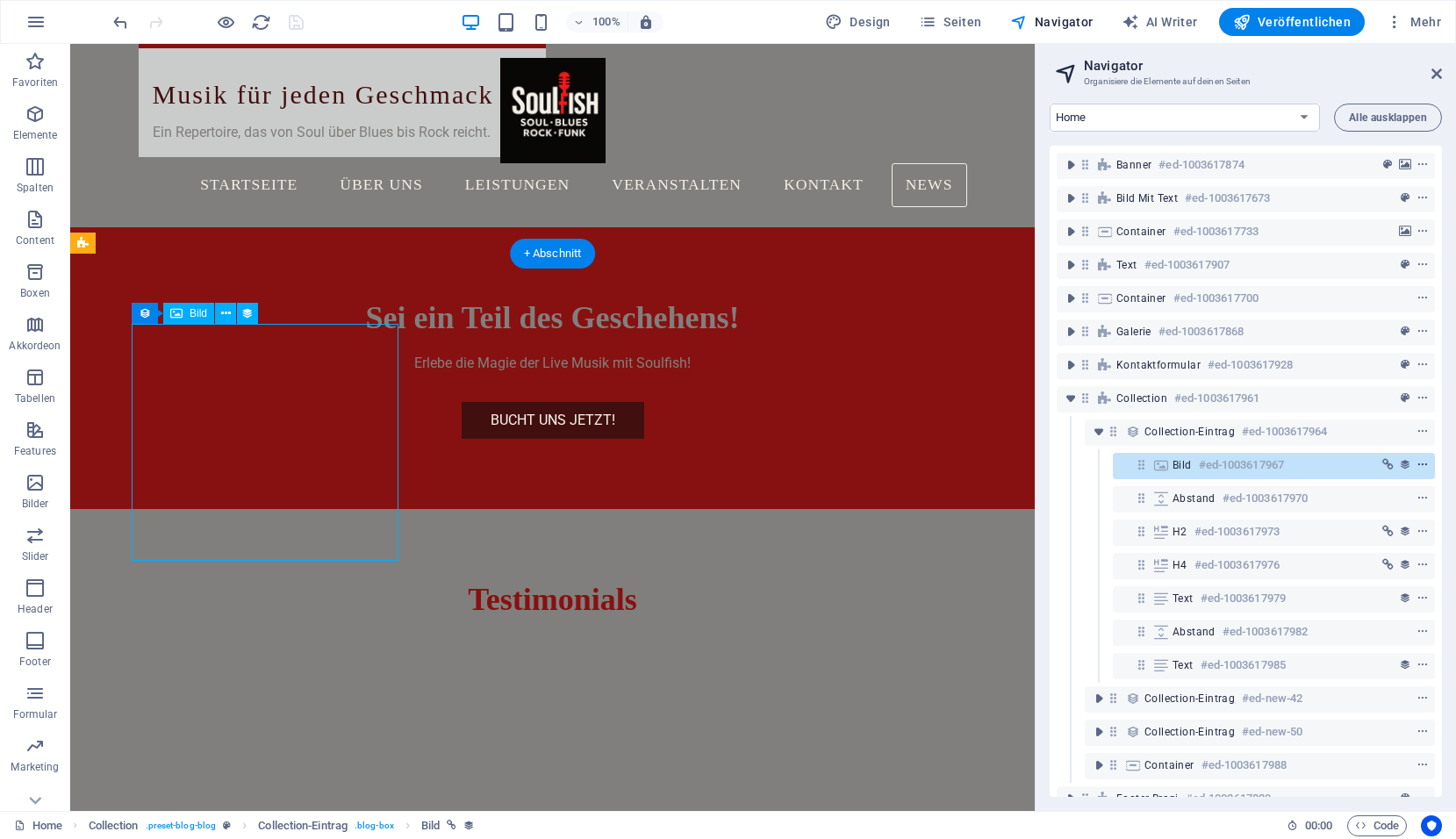
scroll to position [3659, 0]
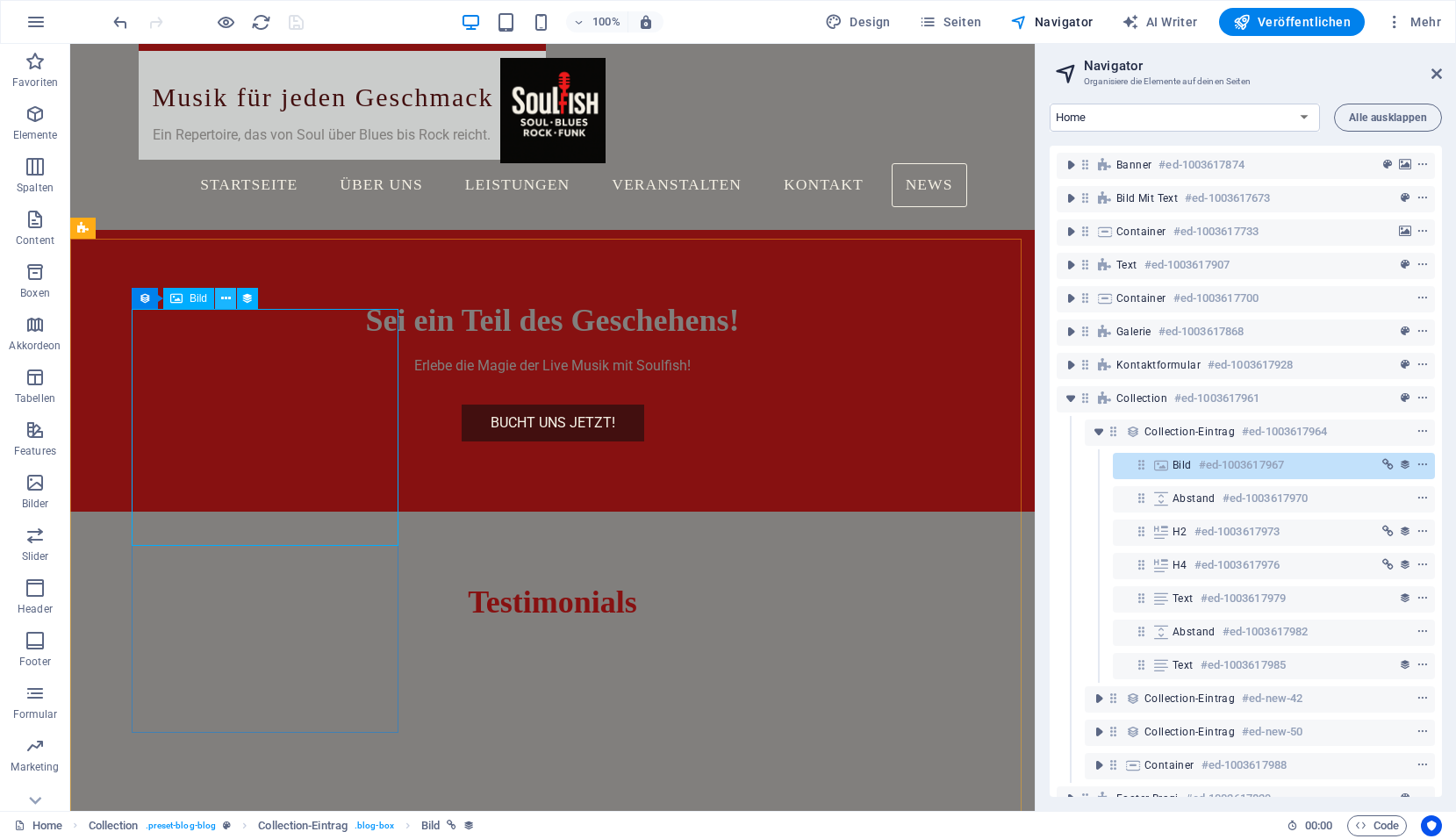
click at [224, 301] on icon at bounding box center [225, 299] width 10 height 18
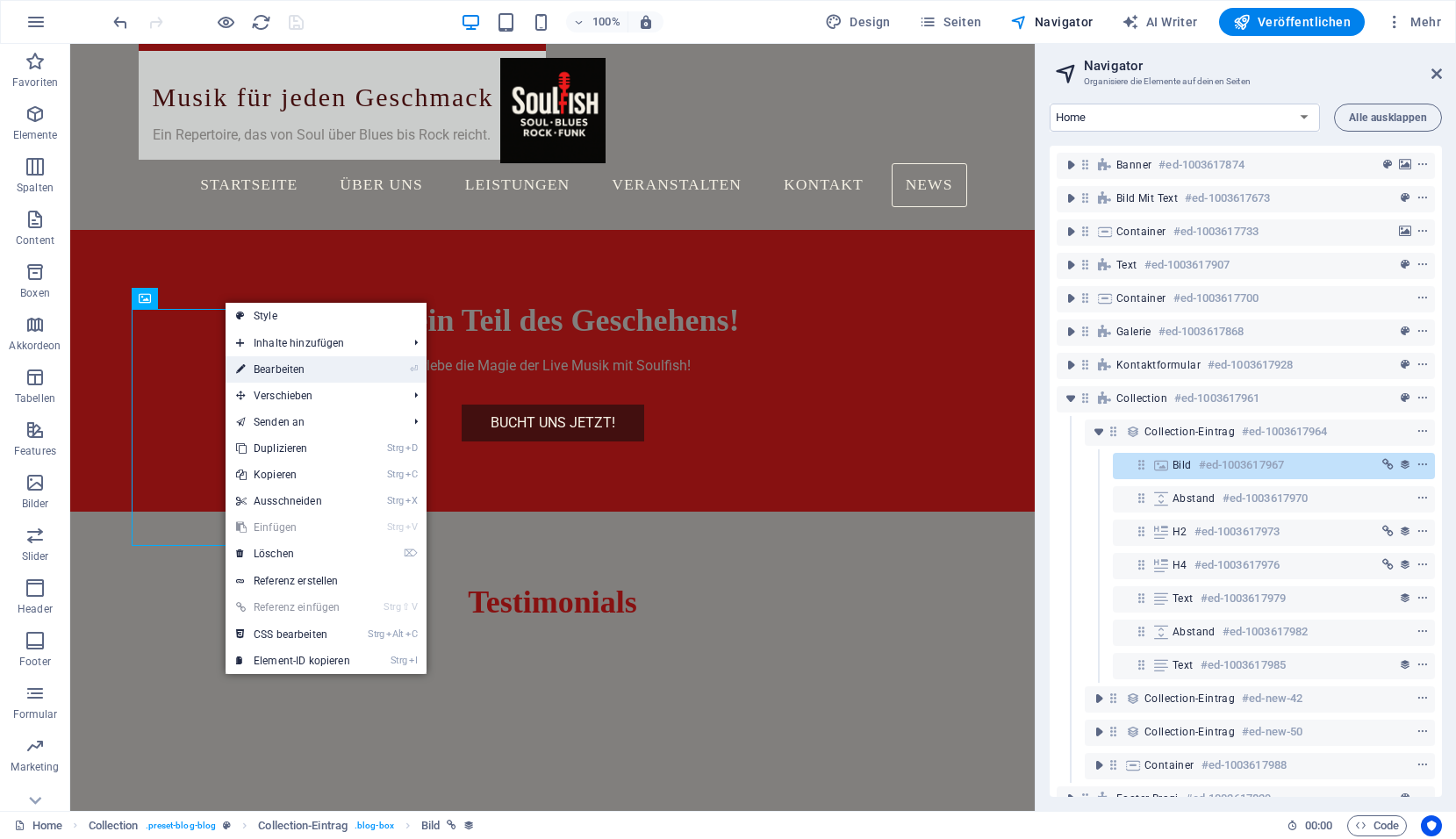
click at [251, 374] on link "⏎ Bearbeiten" at bounding box center [293, 369] width 135 height 26
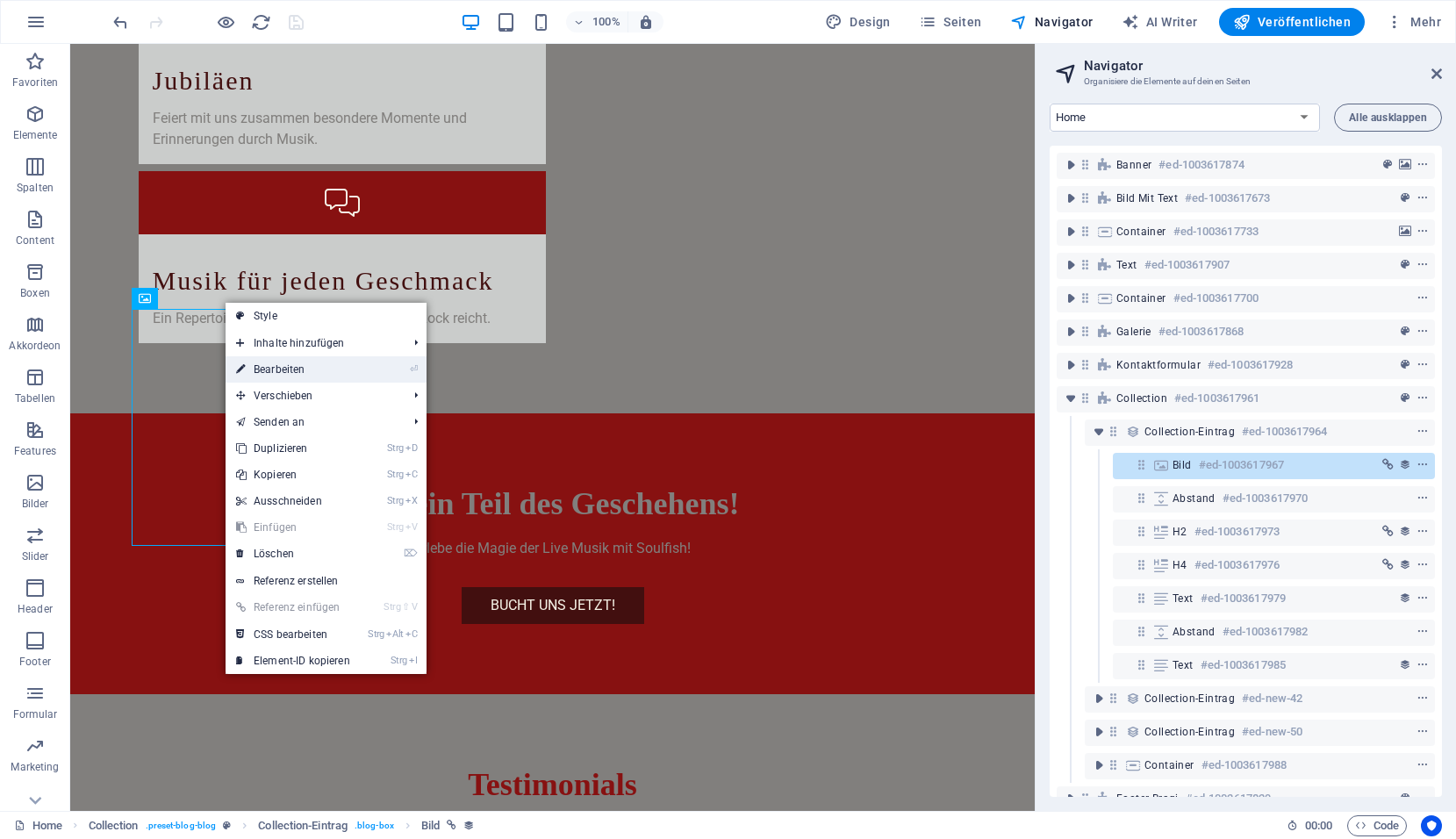
select select "px"
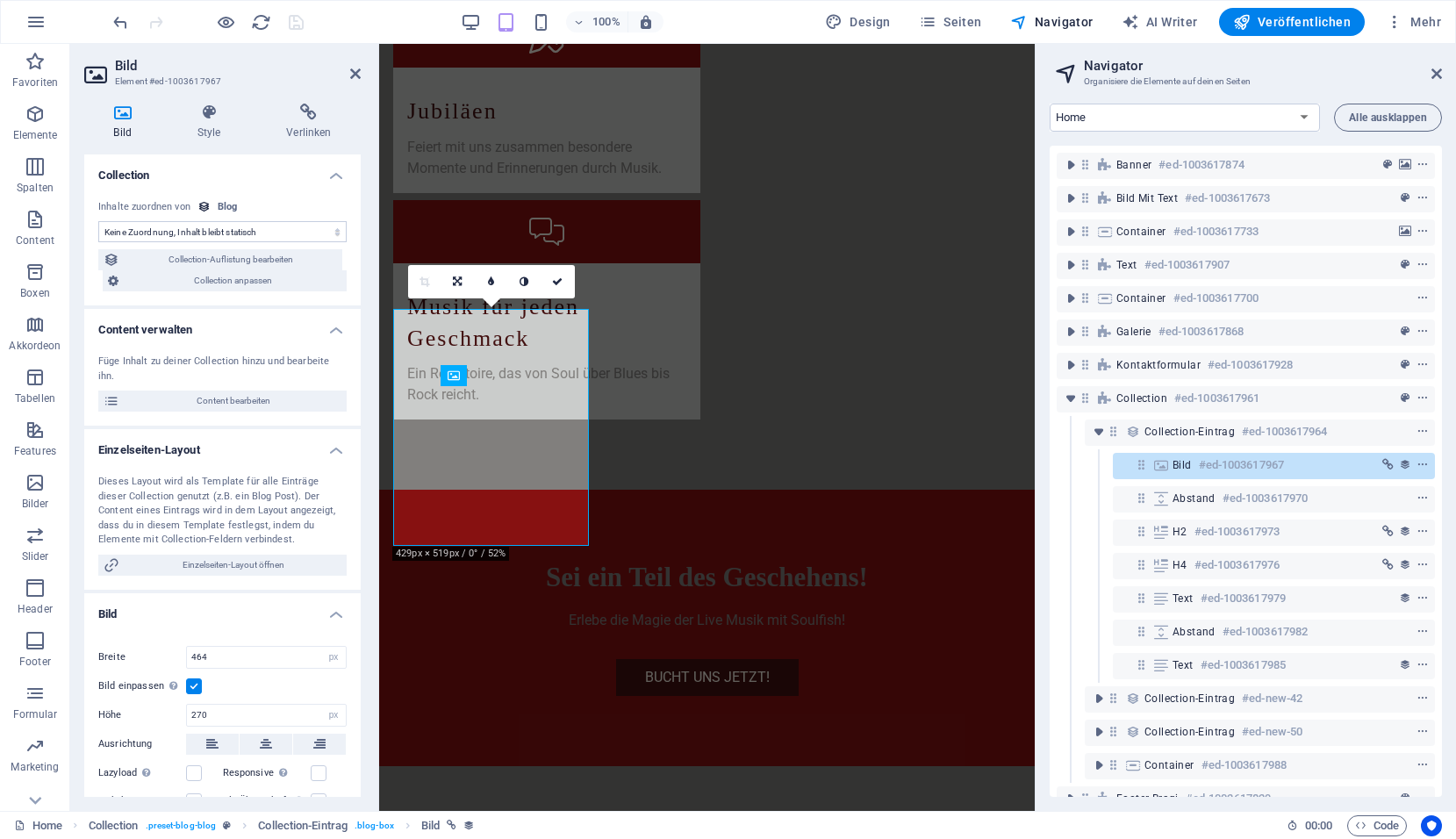
select select "image"
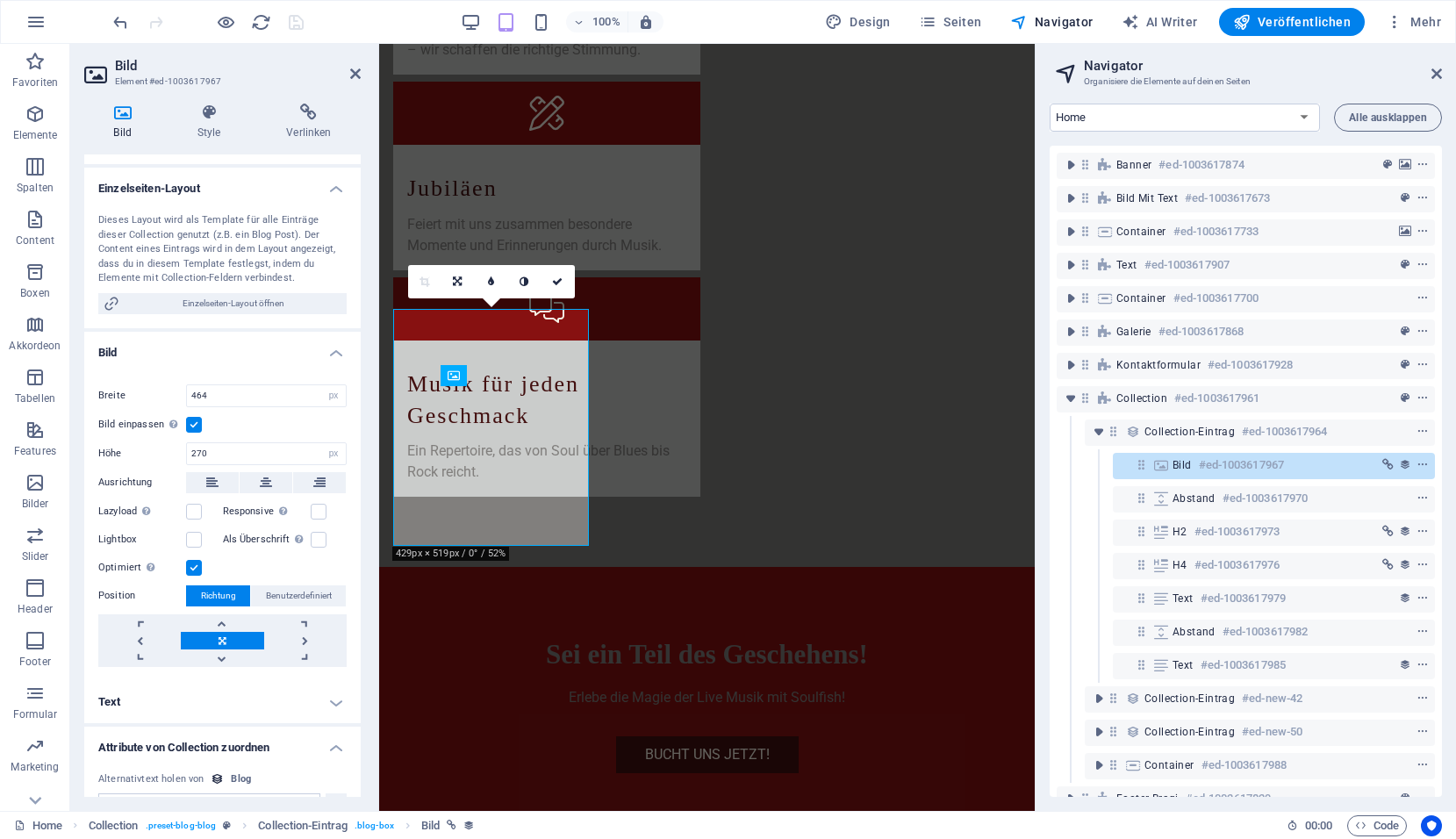
scroll to position [264, 0]
click at [317, 509] on label at bounding box center [318, 509] width 15 height 15
click at [0, 0] on input "Responsive Automatisch Retina-Bilder und kleinere Bilder auf Smartphones laden" at bounding box center [0, 0] width 0 height 0
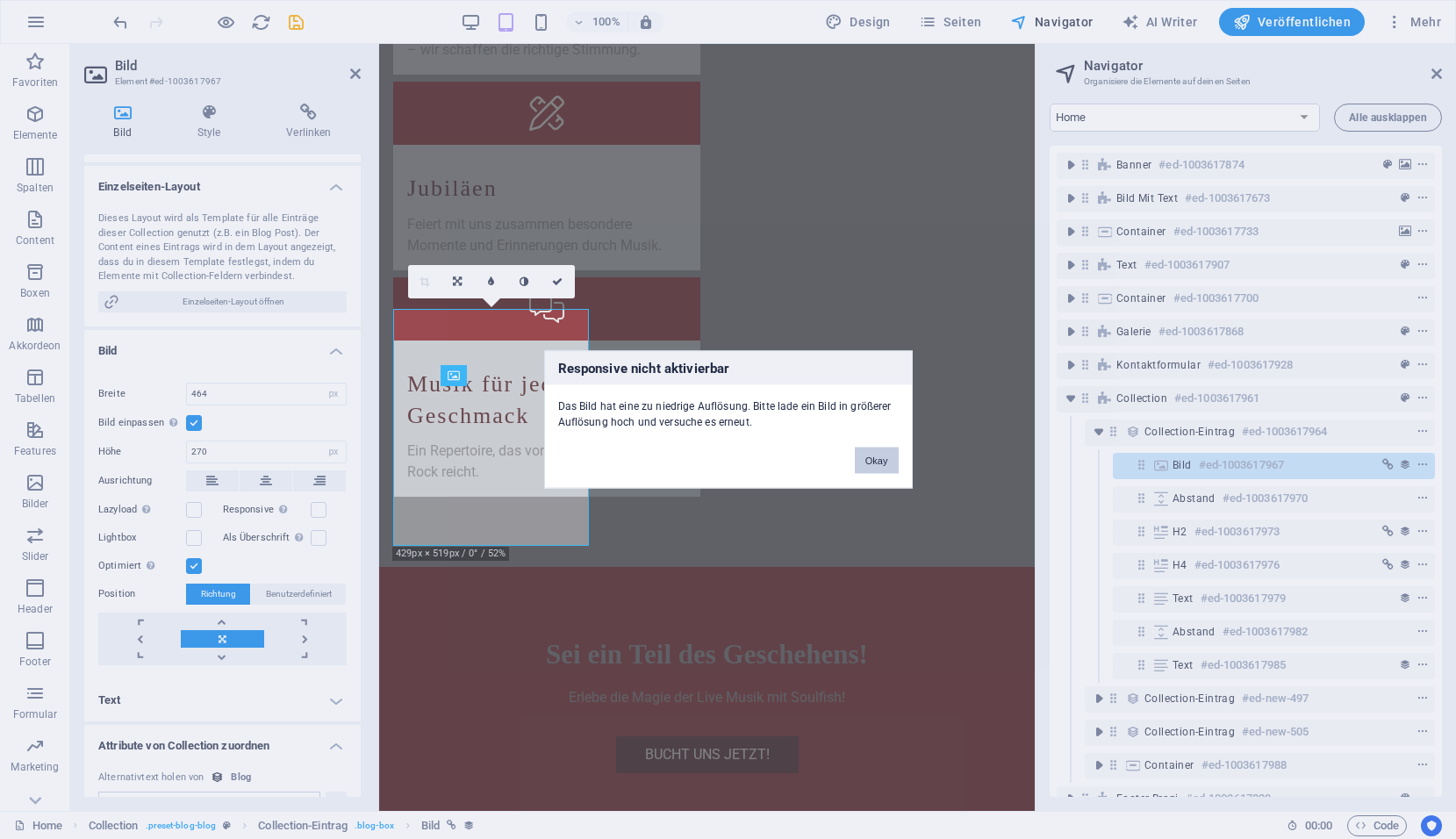
click at [876, 459] on button "Okay" at bounding box center [876, 460] width 44 height 26
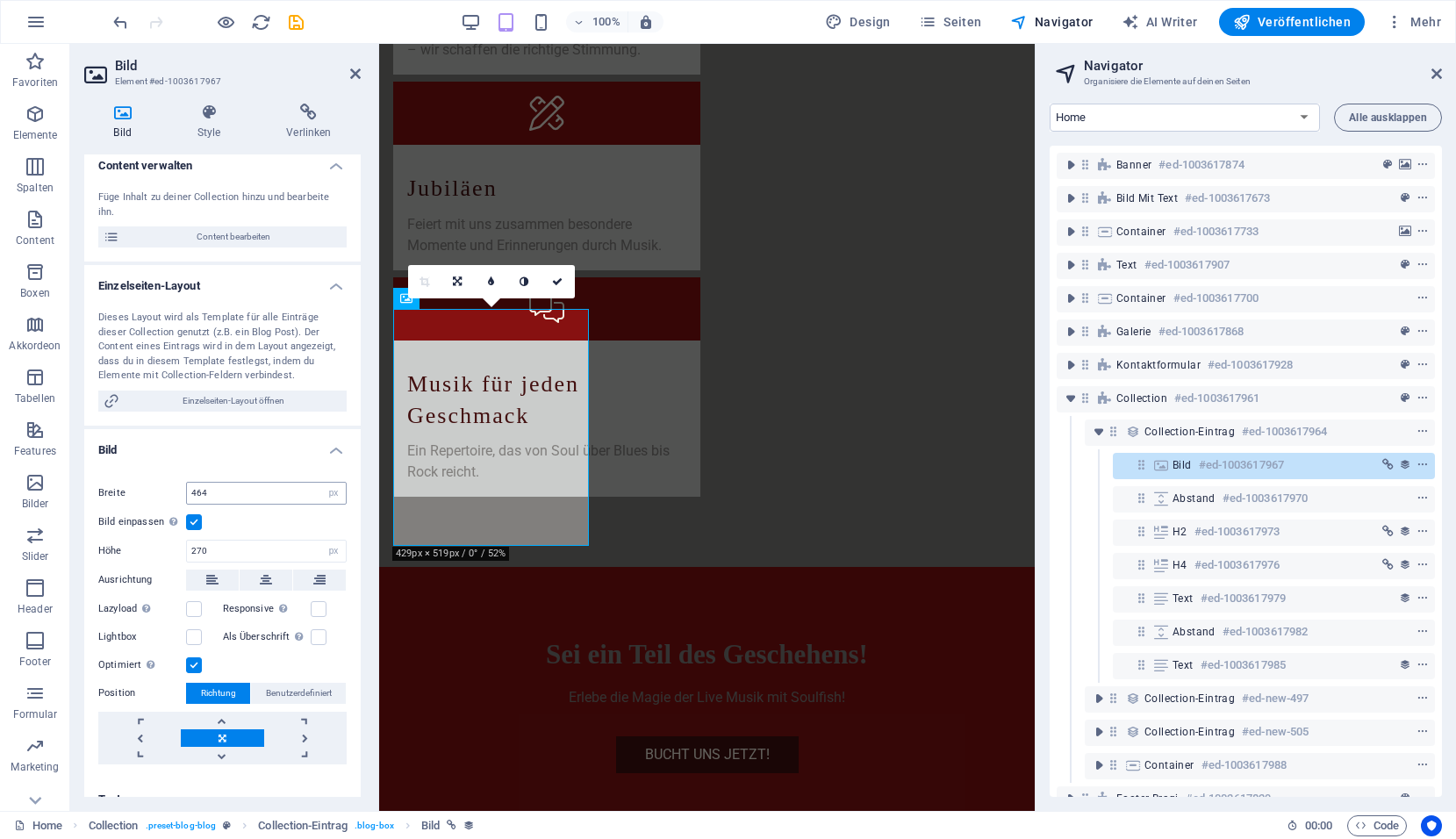
scroll to position [175, 0]
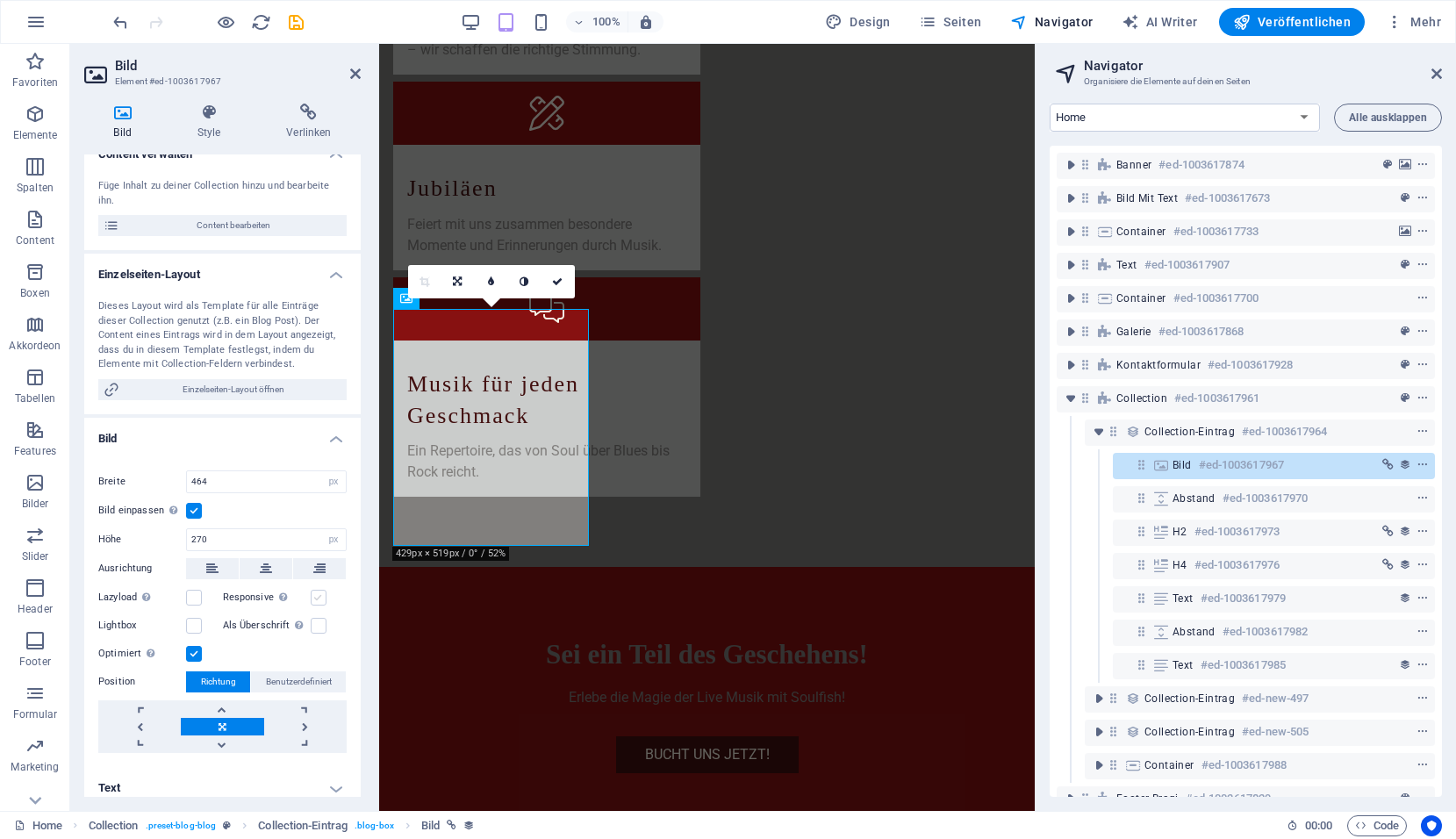
click at [318, 601] on label at bounding box center [318, 597] width 15 height 15
click at [0, 0] on input "Responsive Automatisch Retina-Bilder und kleinere Bilder auf Smartphones laden" at bounding box center [0, 0] width 0 height 0
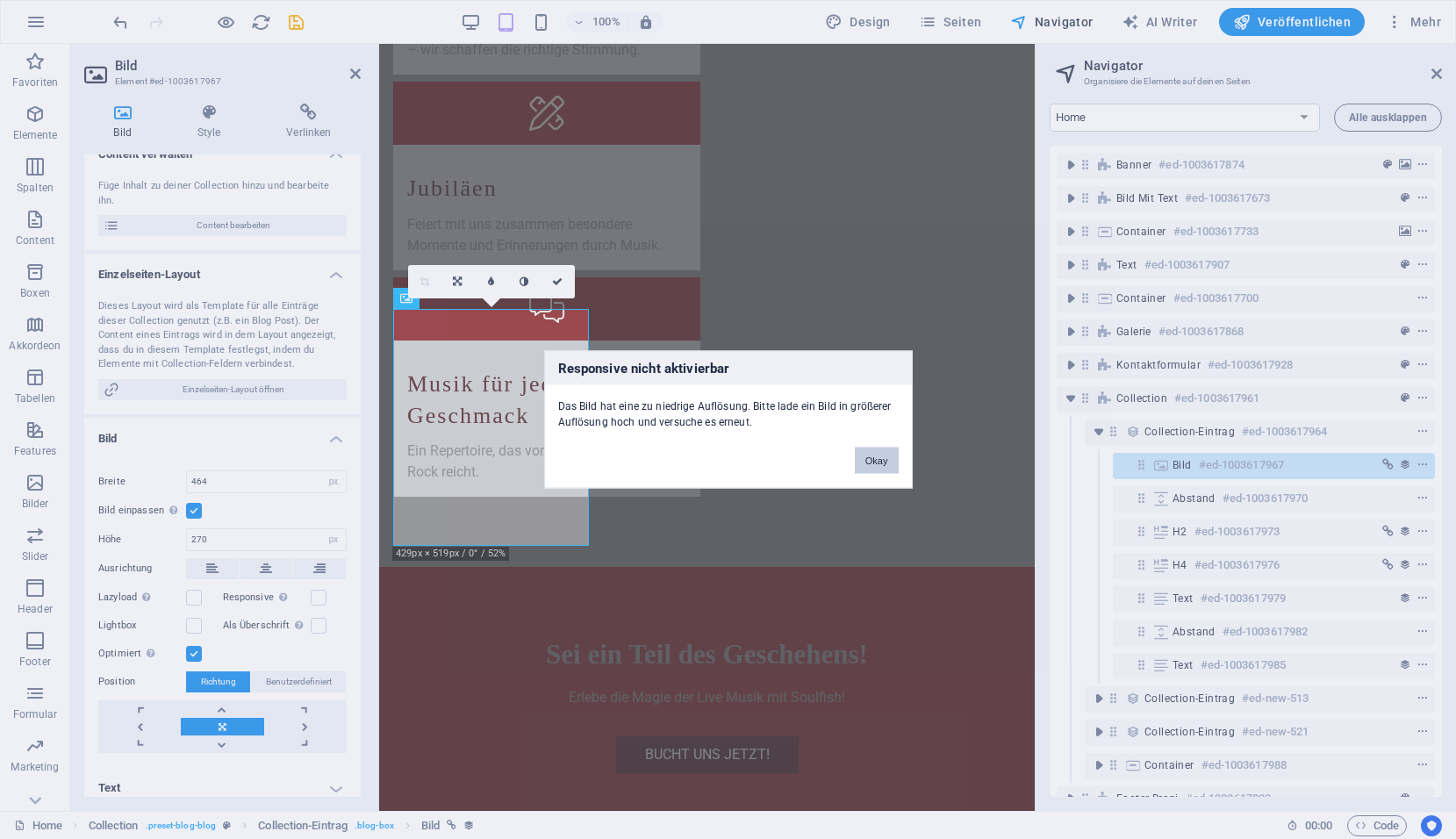
click at [881, 463] on button "Okay" at bounding box center [876, 460] width 44 height 26
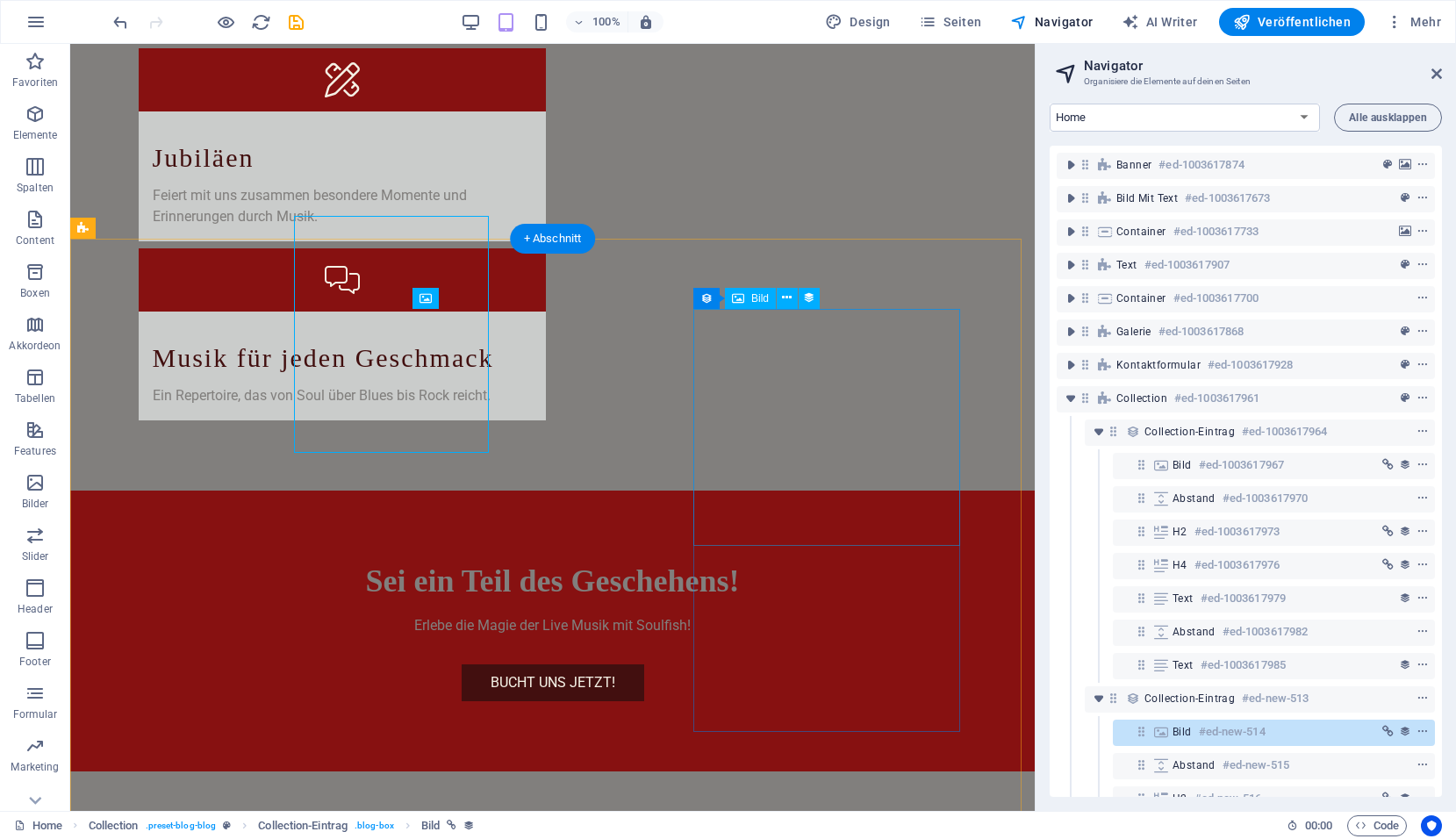
scroll to position [3659, 0]
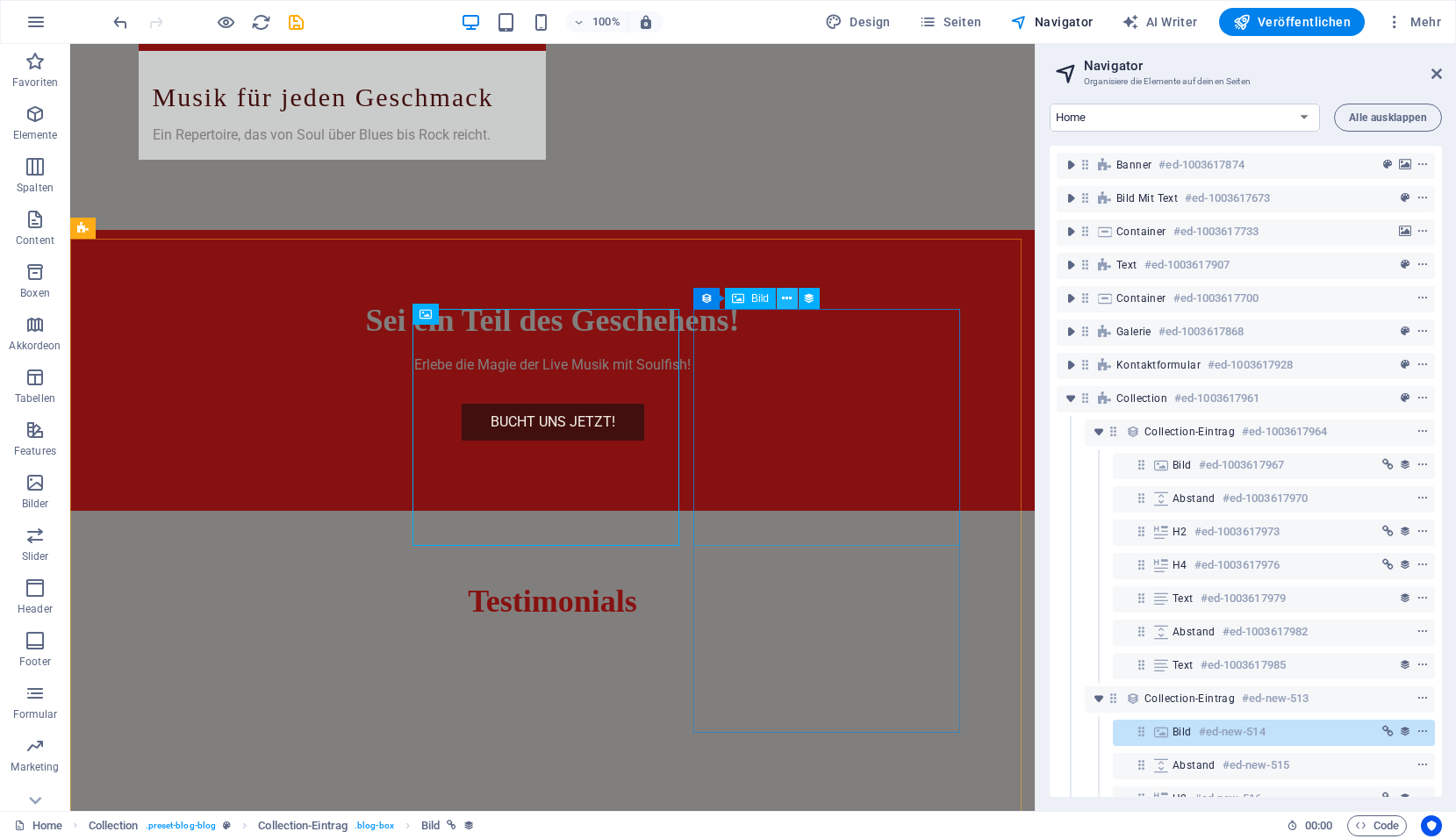
click at [794, 300] on button at bounding box center [786, 298] width 21 height 21
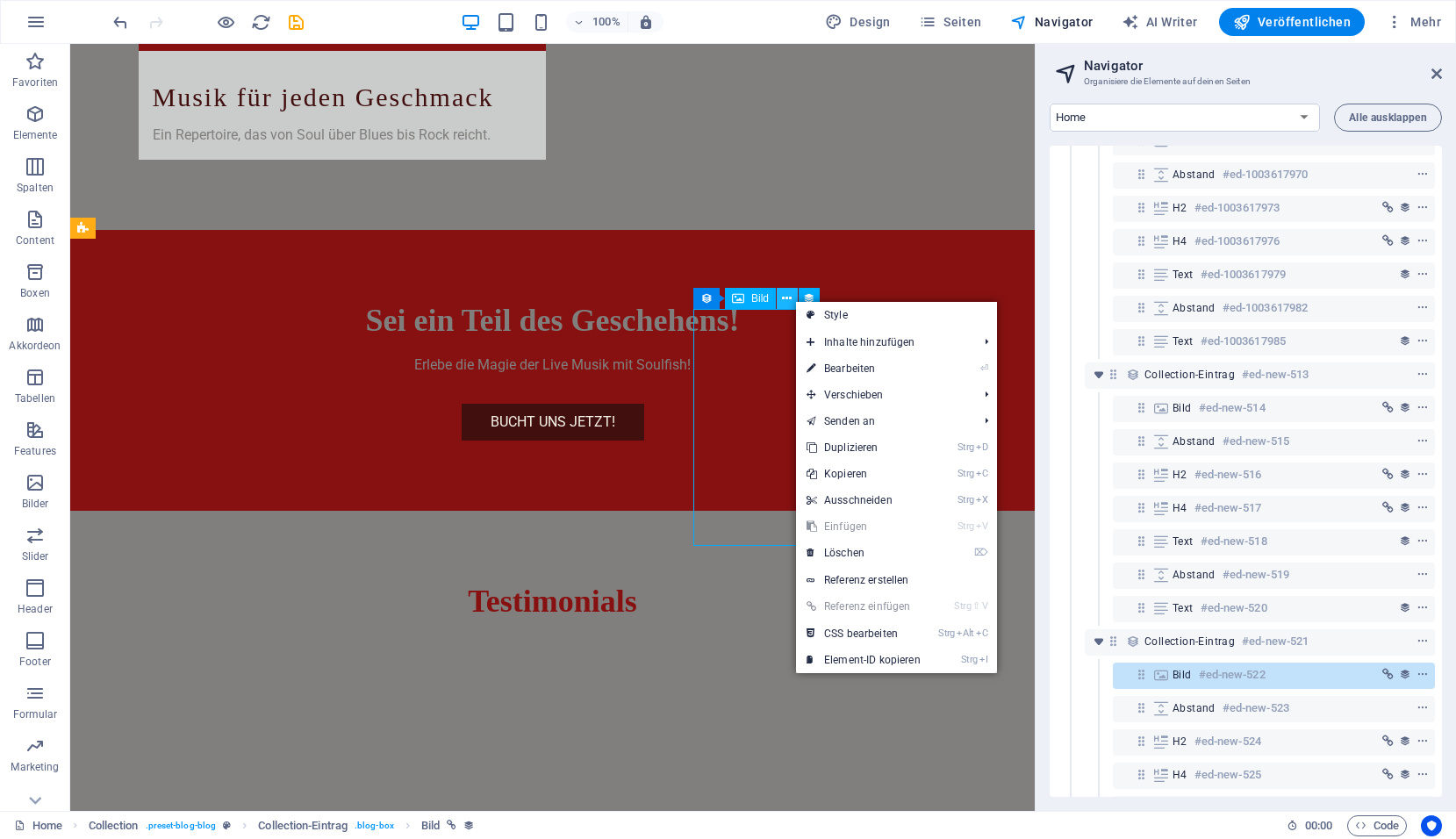
scroll to position [503, 0]
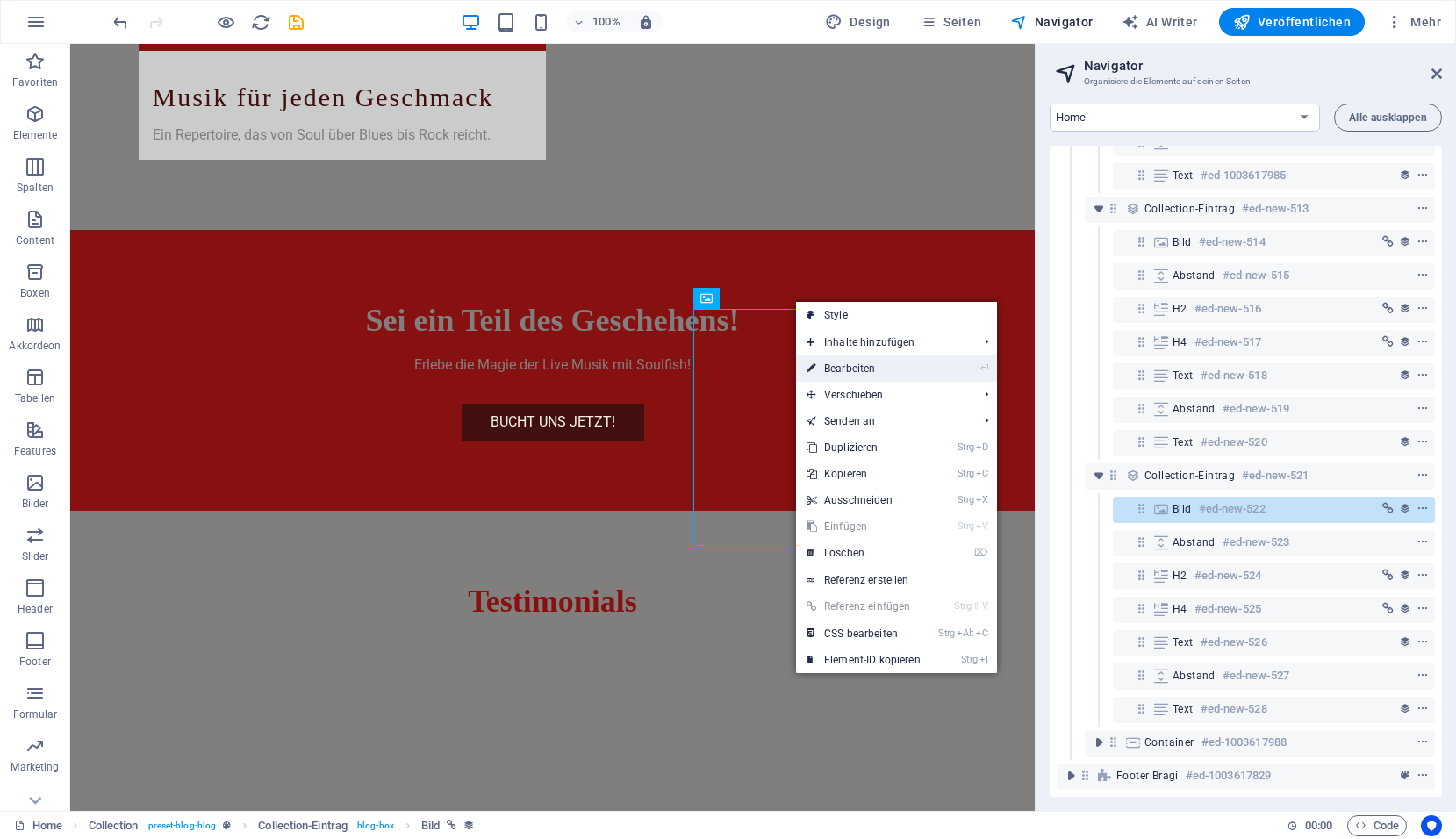
drag, startPoint x: 834, startPoint y: 368, endPoint x: 455, endPoint y: 324, distance: 381.5
click at [834, 368] on link "⏎ Bearbeiten" at bounding box center [863, 368] width 135 height 26
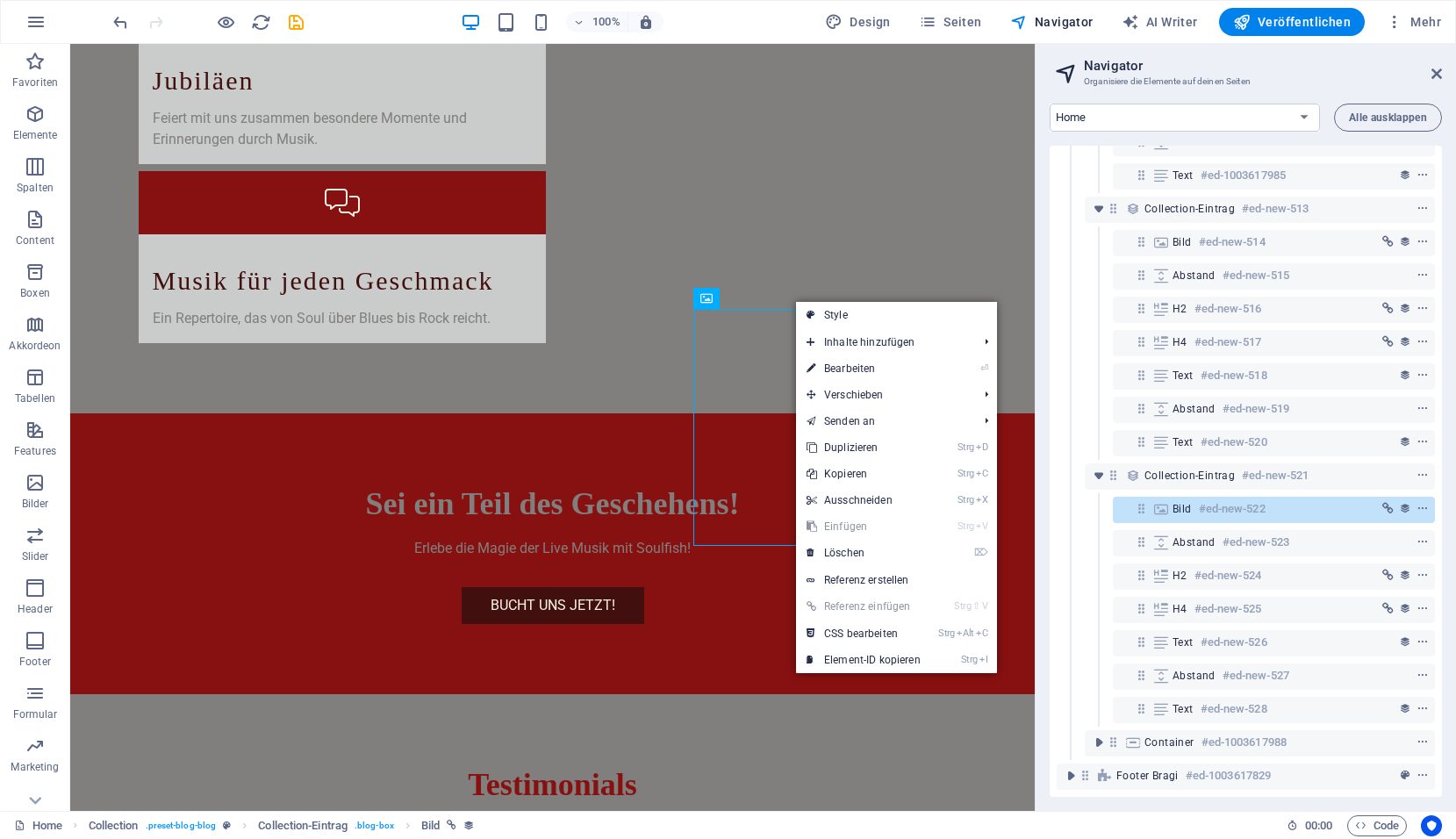
select select "image"
select select "px"
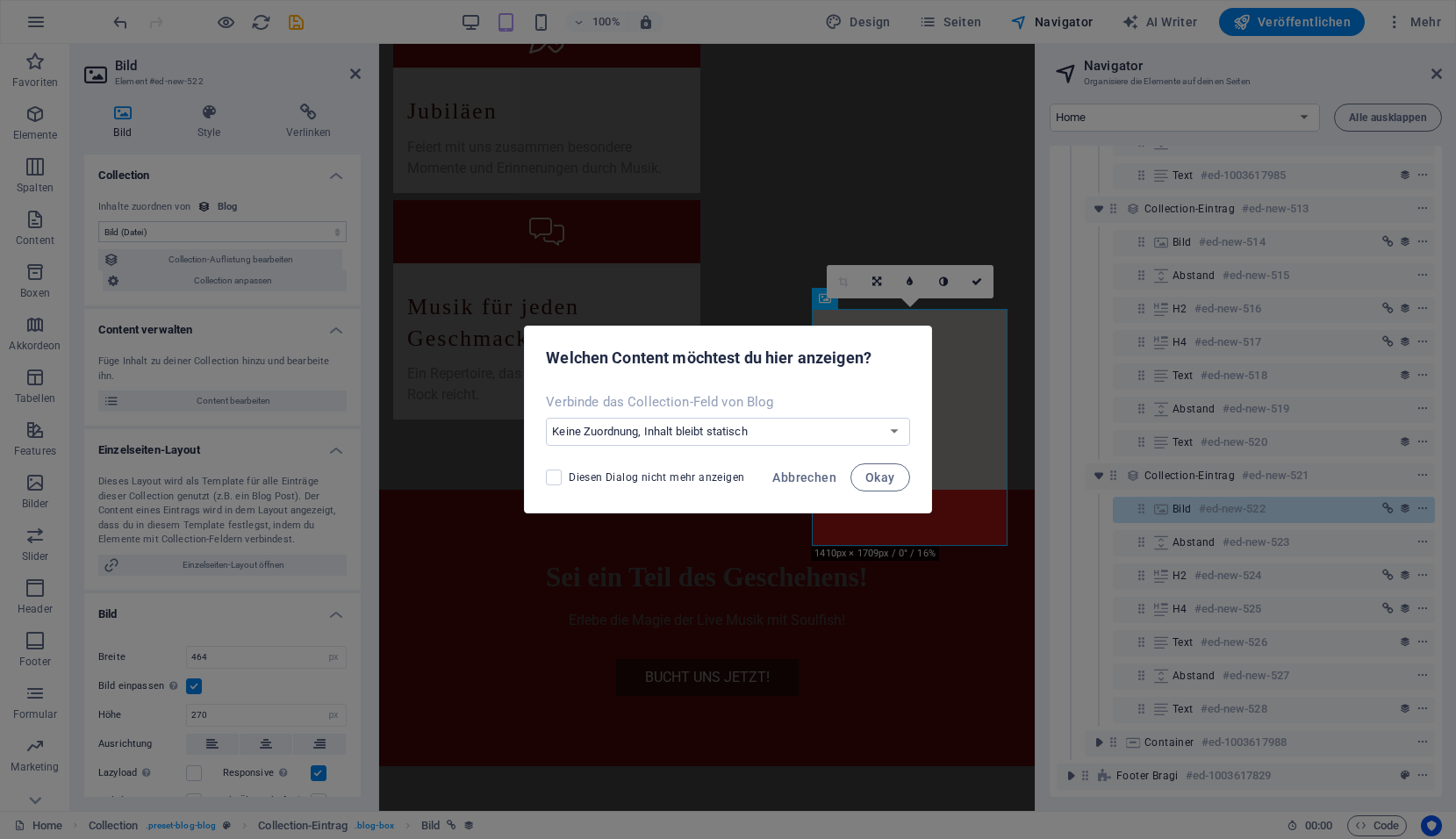
scroll to position [3581, 0]
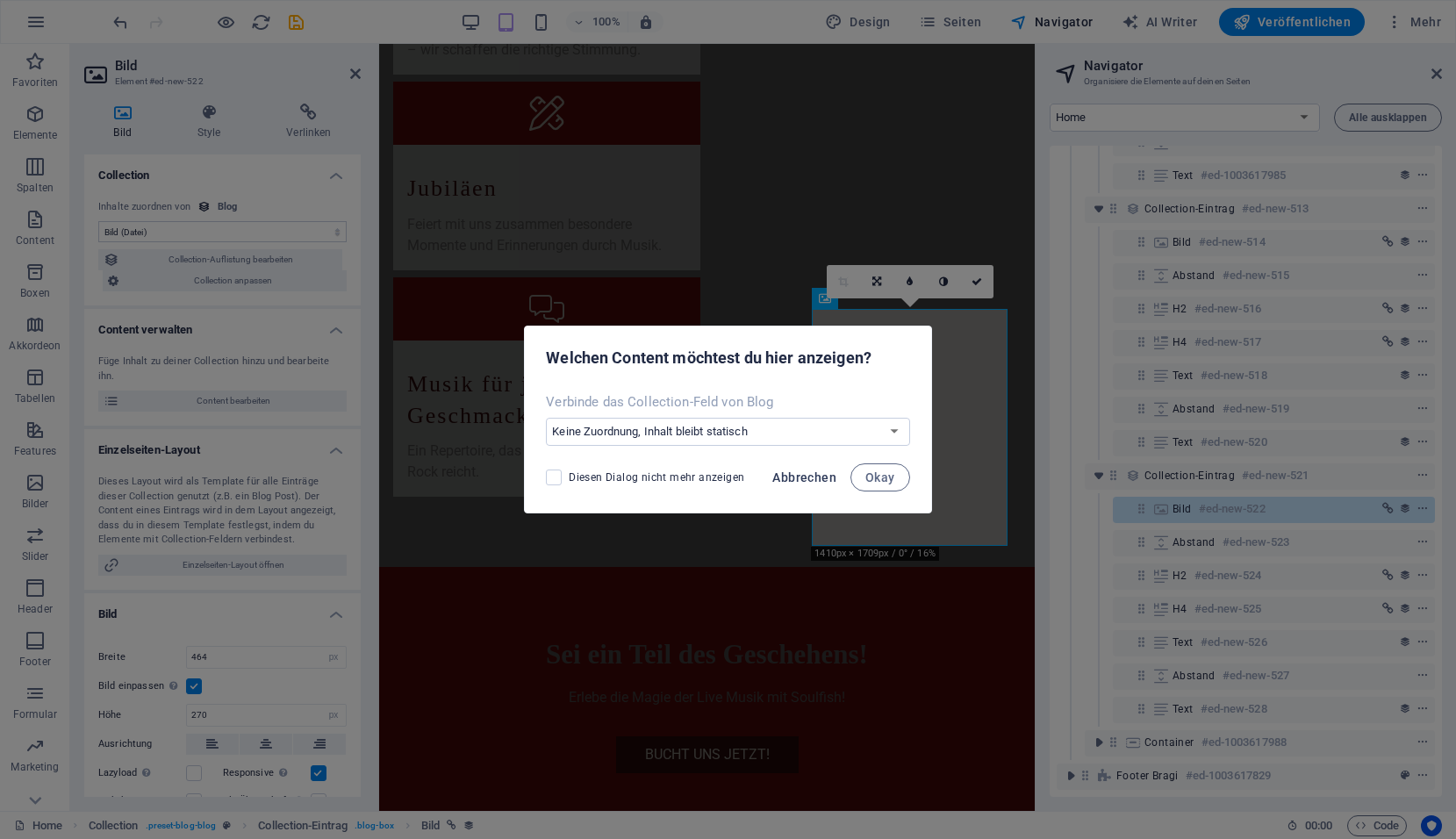
click at [799, 479] on span "Abbrechen" at bounding box center [804, 476] width 64 height 14
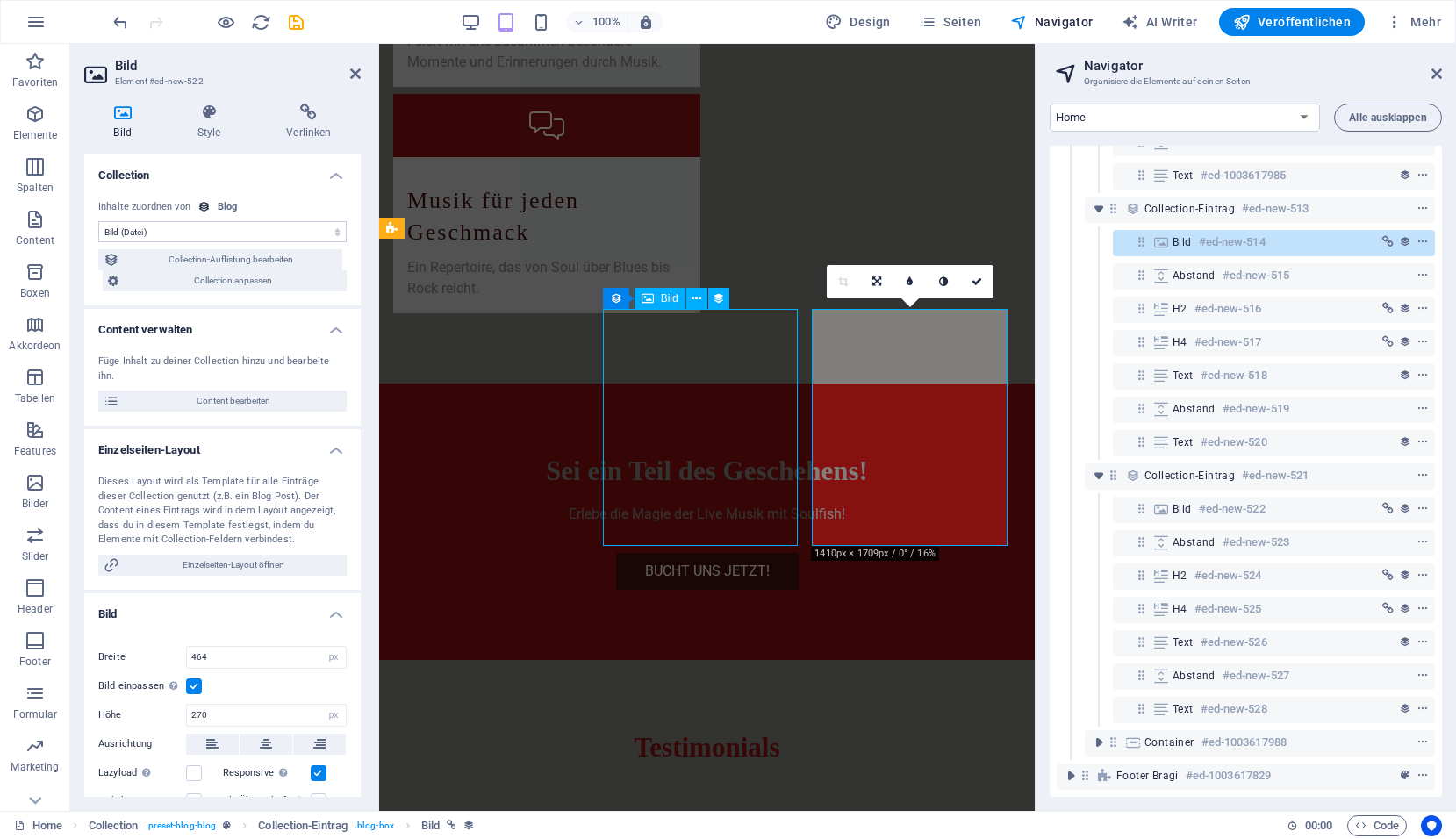
scroll to position [3659, 0]
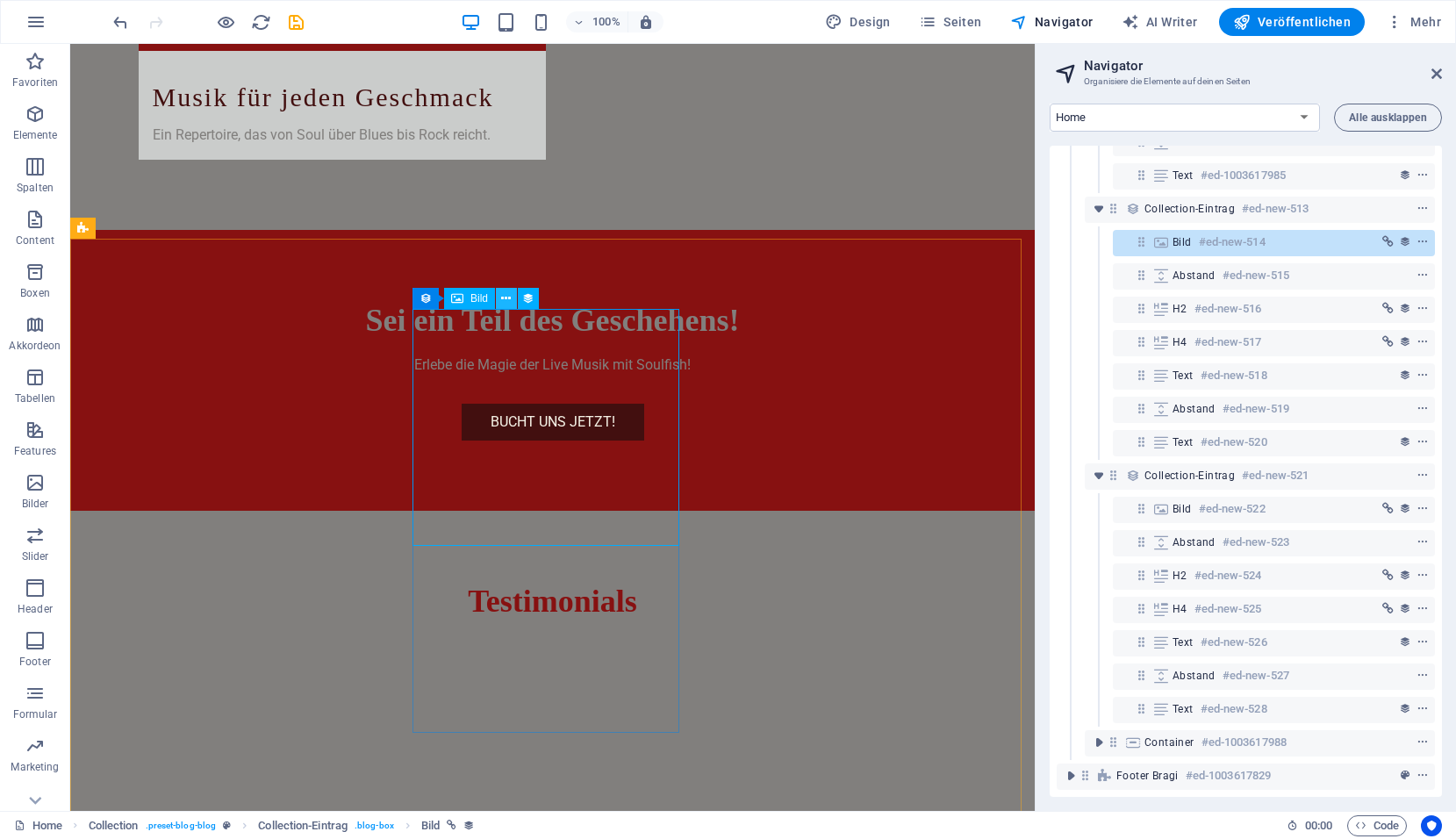
click at [509, 298] on icon at bounding box center [505, 299] width 10 height 18
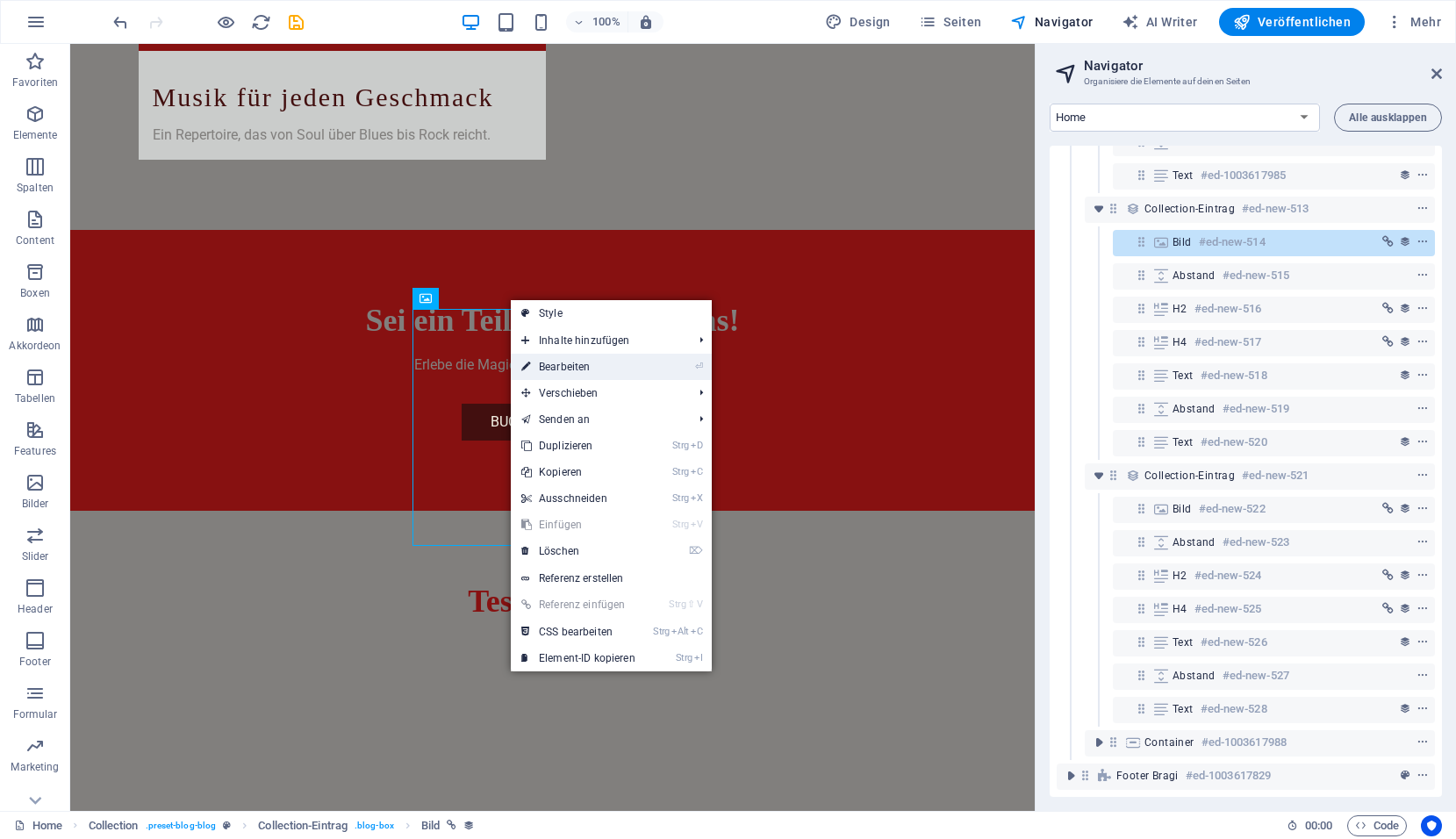
click at [545, 366] on link "⏎ Bearbeiten" at bounding box center [578, 366] width 135 height 26
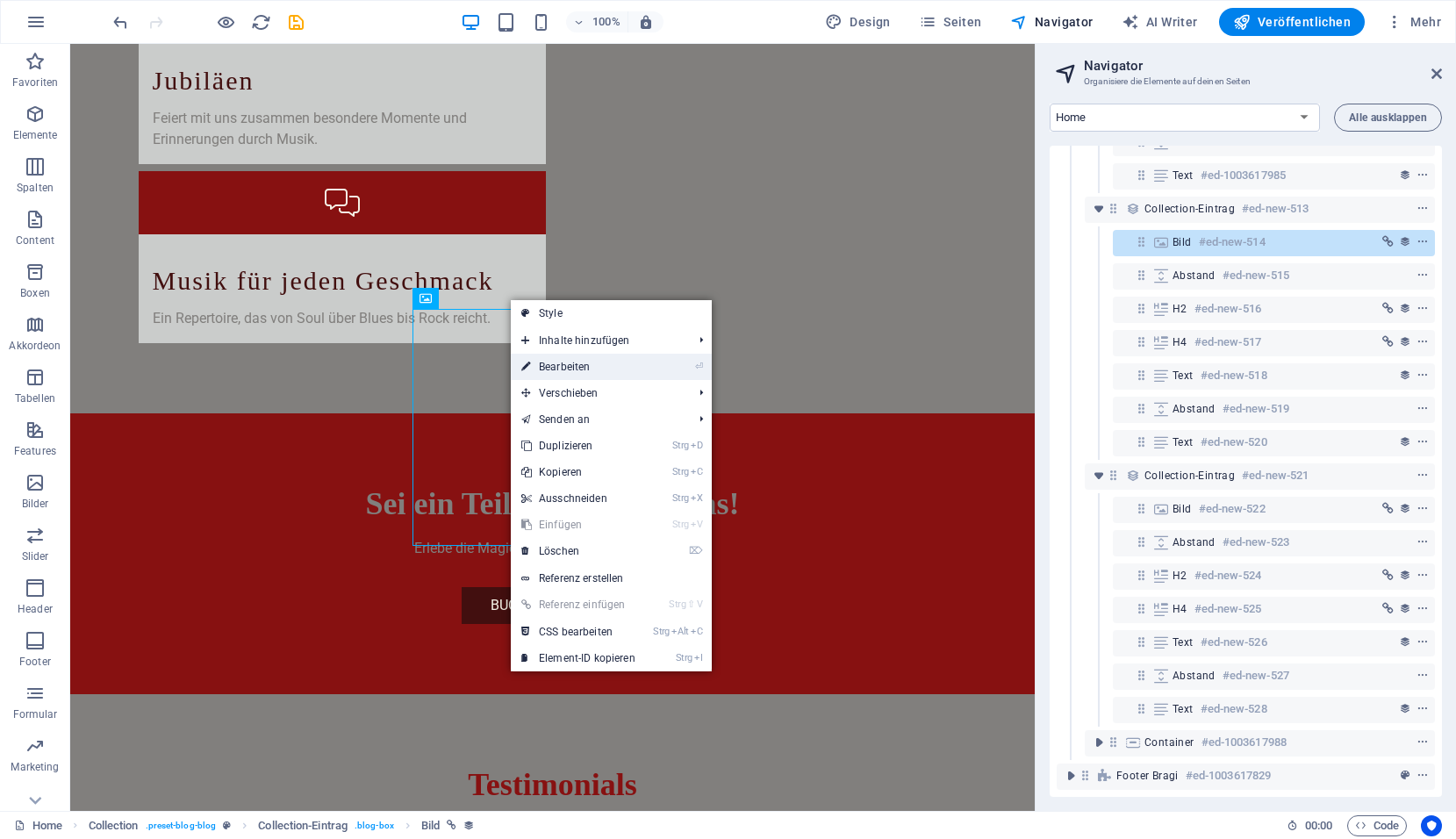
scroll to position [3581, 0]
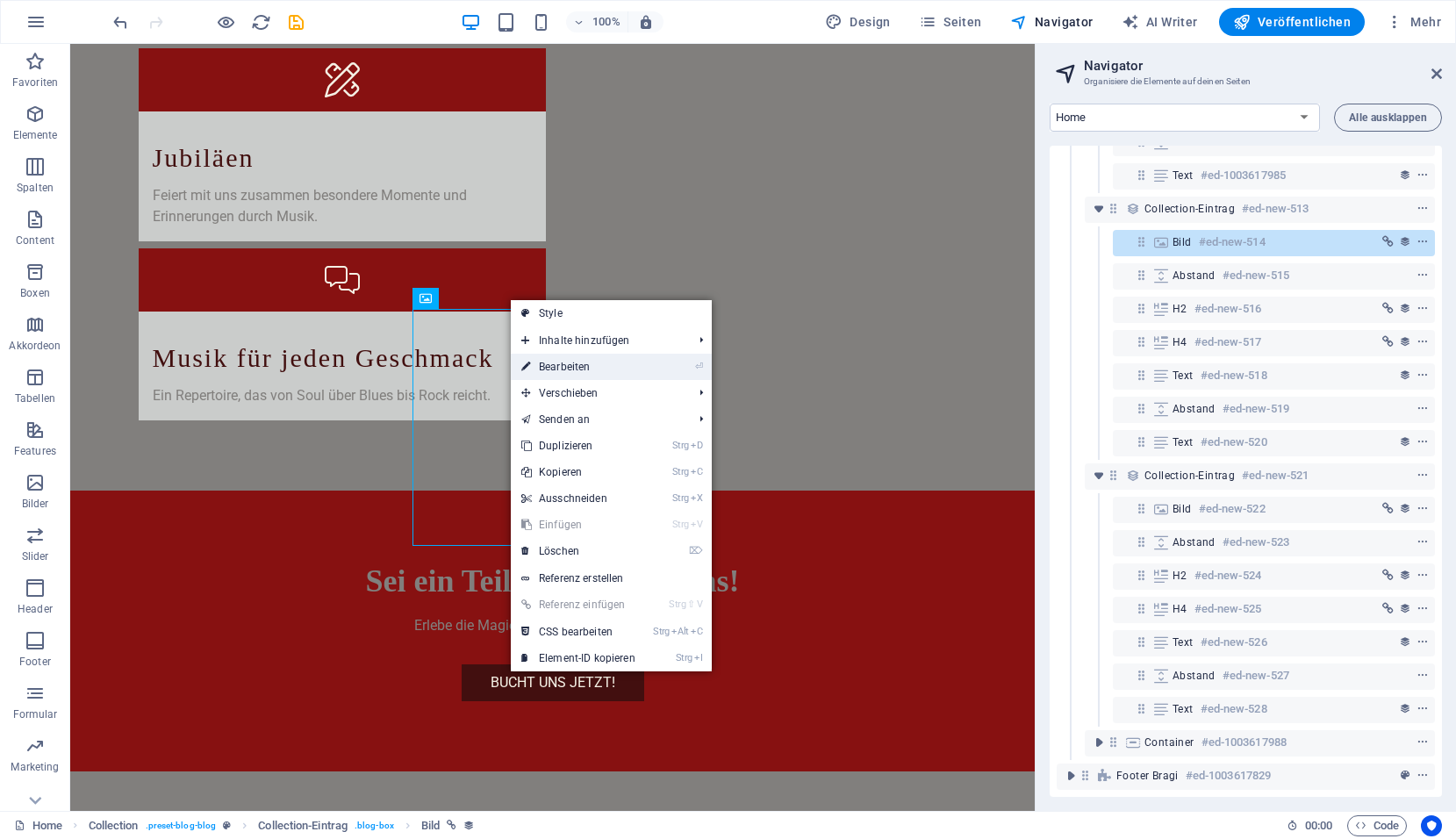
select select "image"
select select "px"
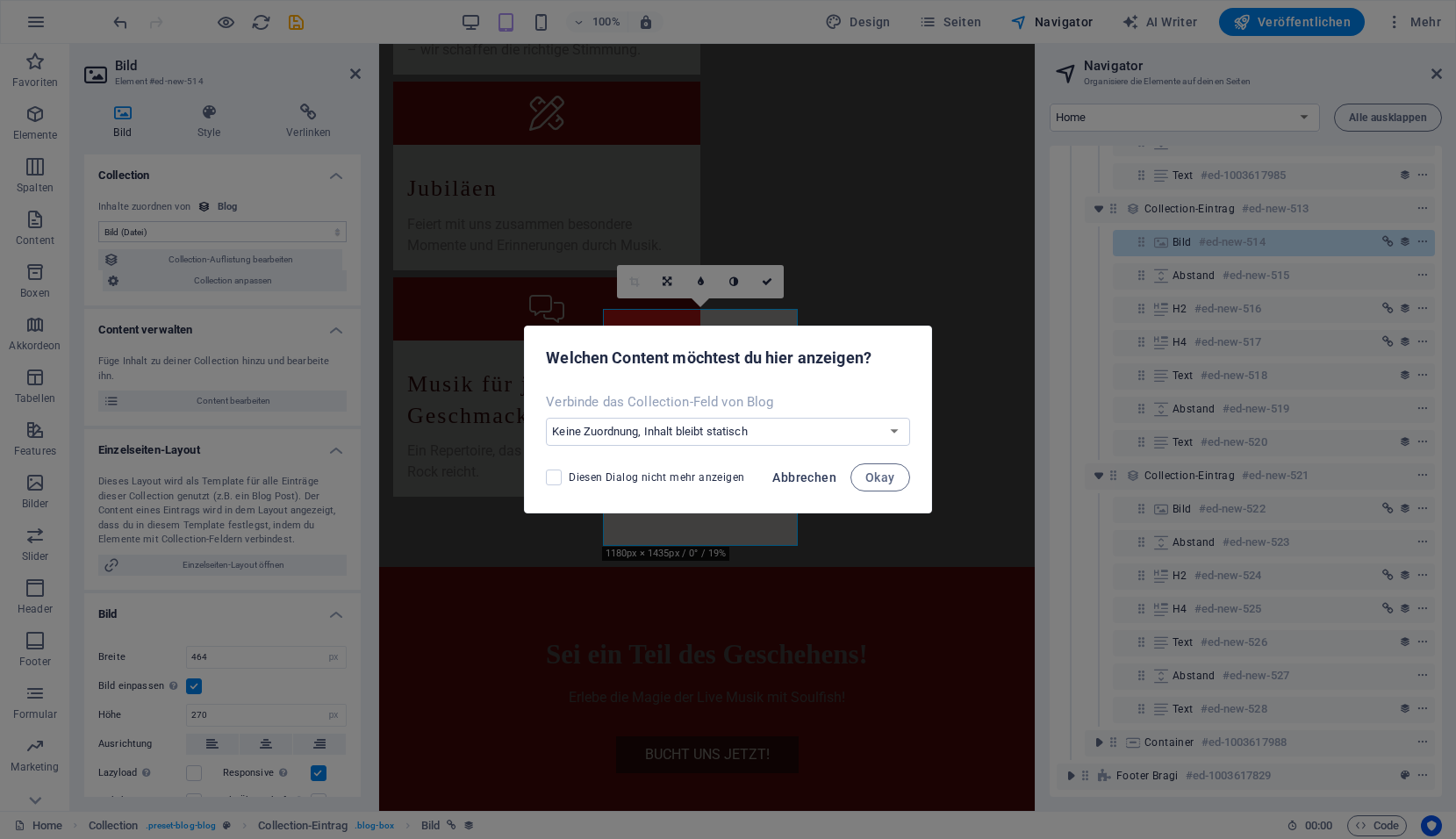
click at [788, 475] on span "Abbrechen" at bounding box center [804, 476] width 64 height 14
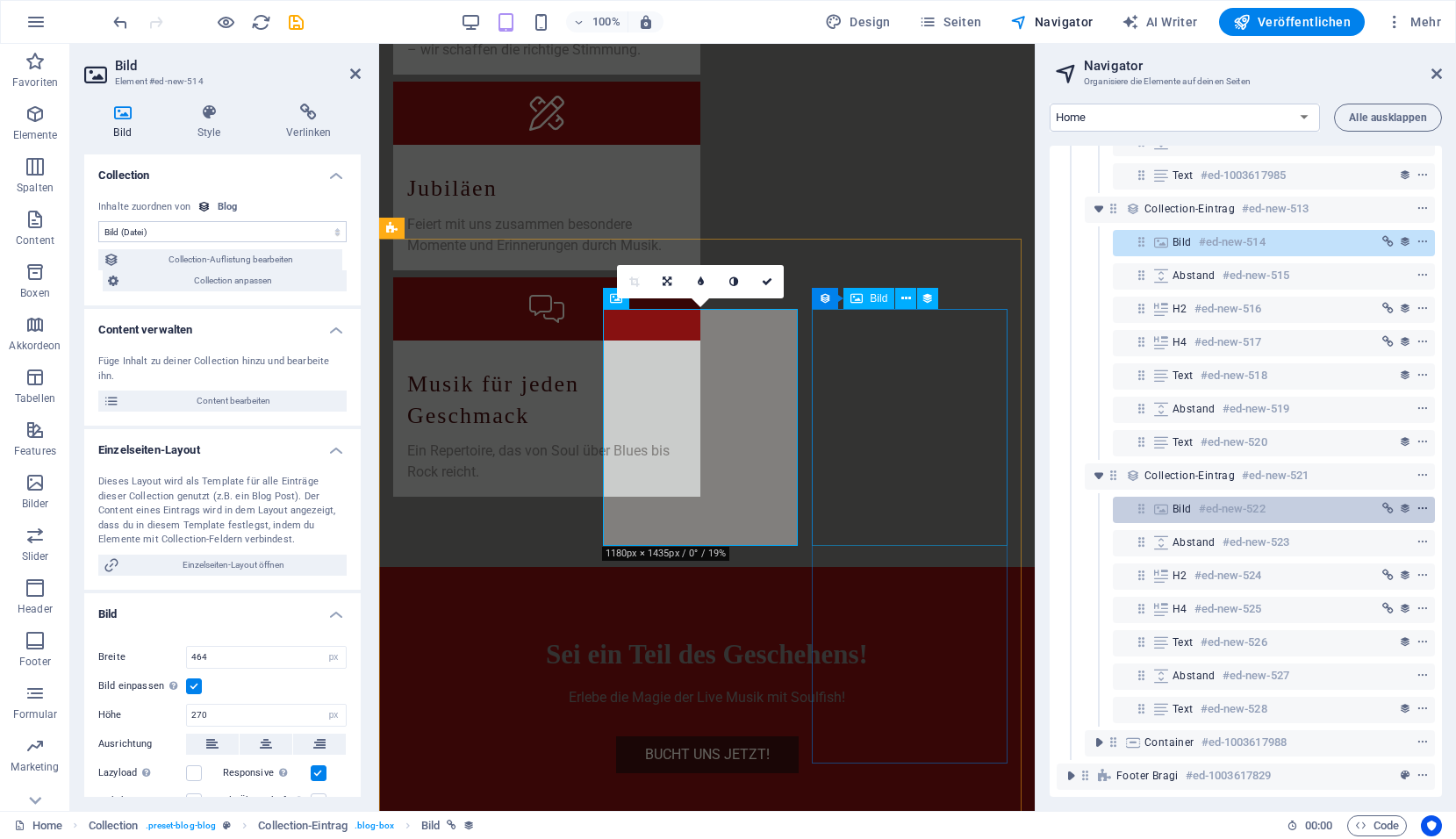
click at [1422, 503] on icon "context-menu" at bounding box center [1422, 509] width 13 height 13
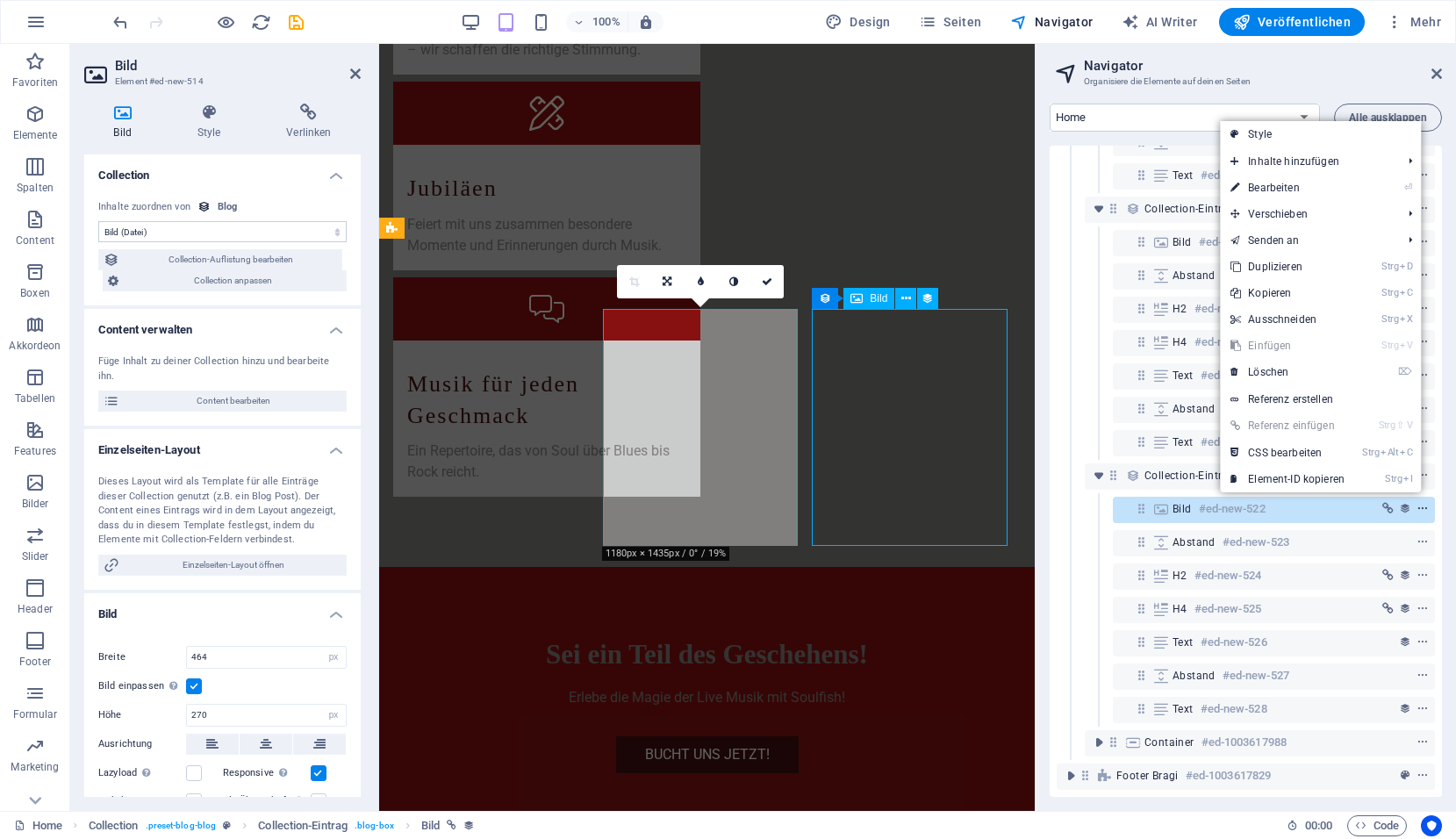
scroll to position [3680, 0]
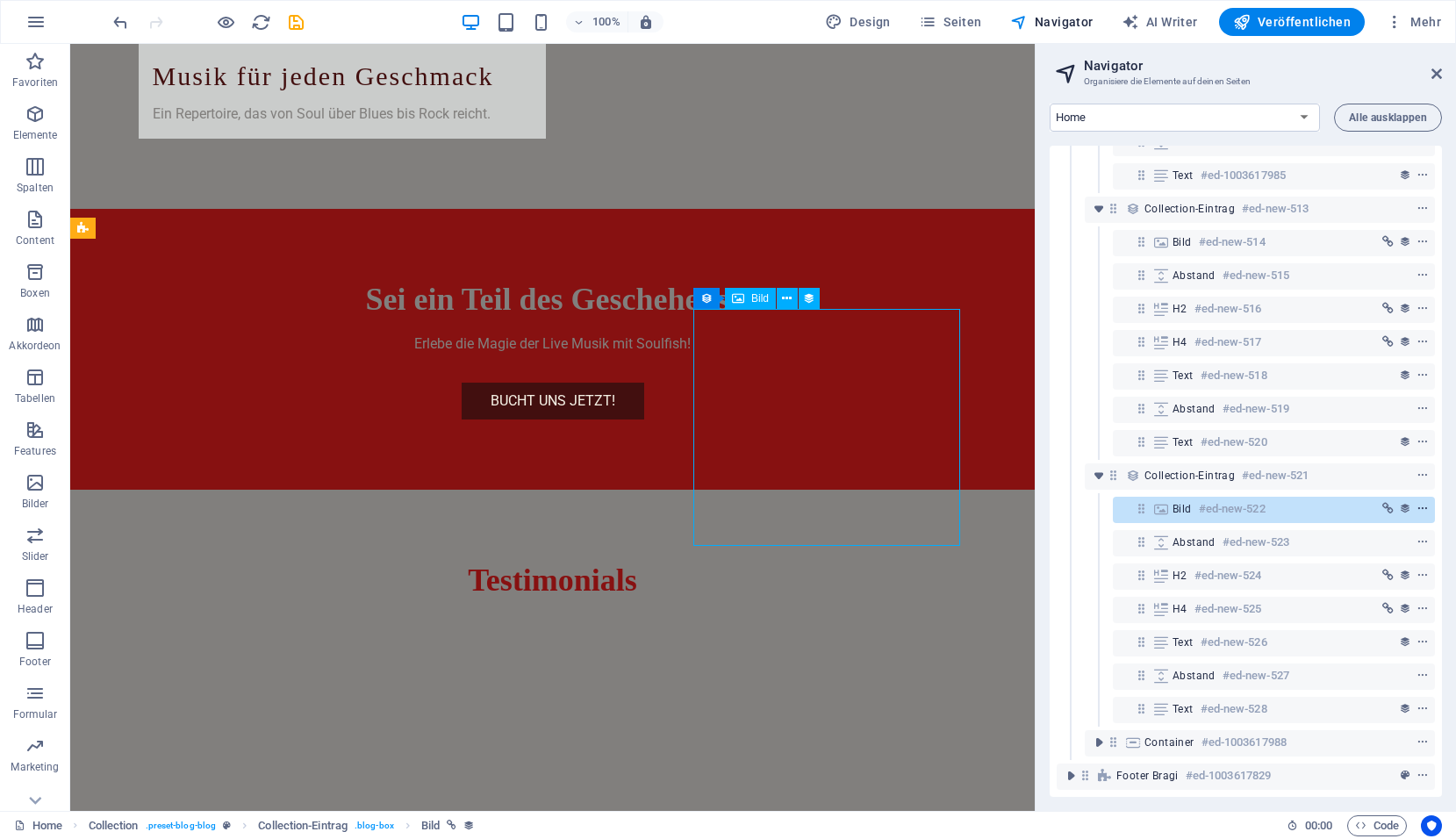
click at [1423, 503] on icon "context-menu" at bounding box center [1422, 509] width 13 height 13
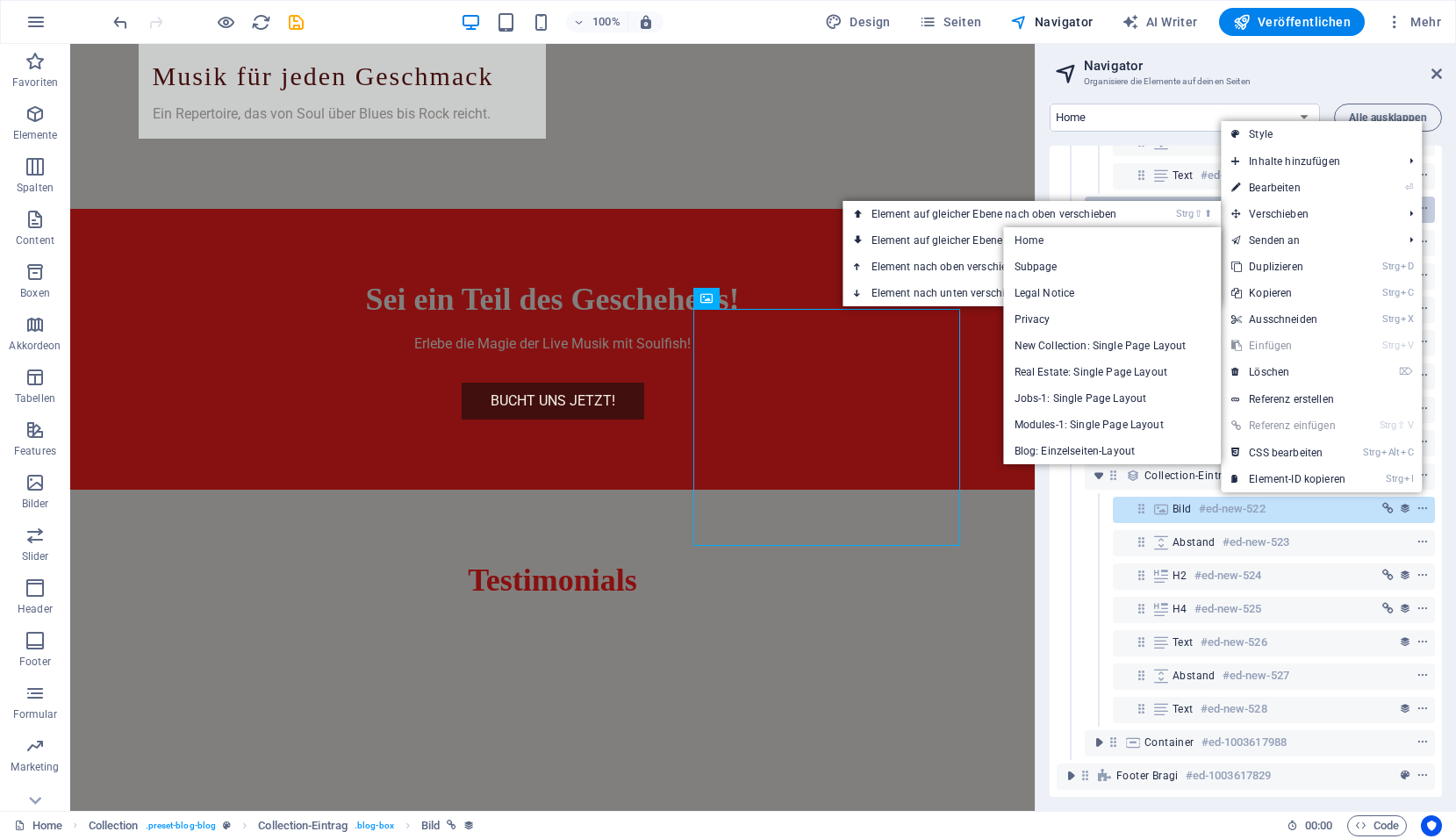
click at [1280, 191] on link "⏎ Bearbeiten" at bounding box center [1288, 187] width 135 height 26
select select "image"
select select "px"
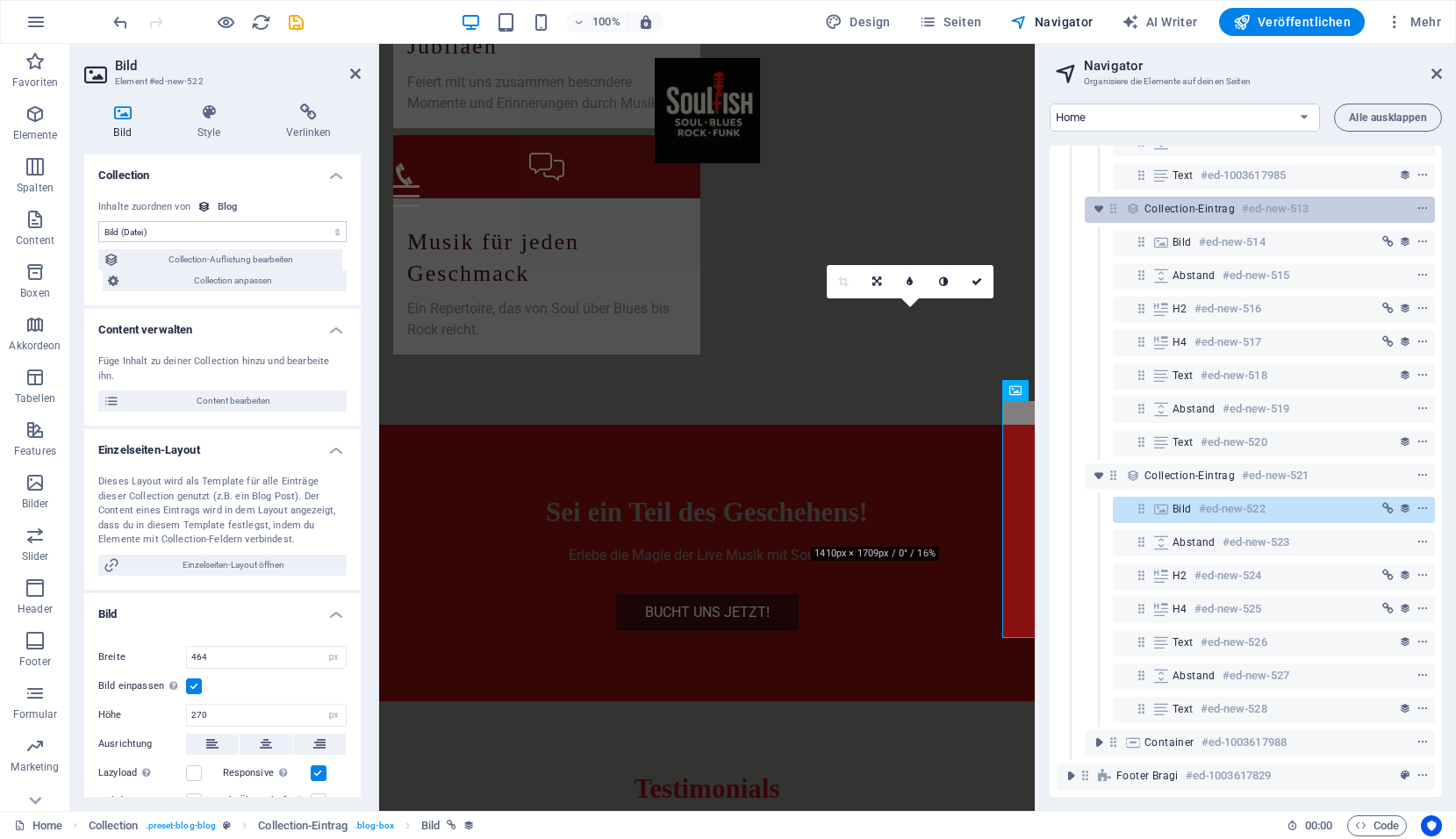
scroll to position [3581, 0]
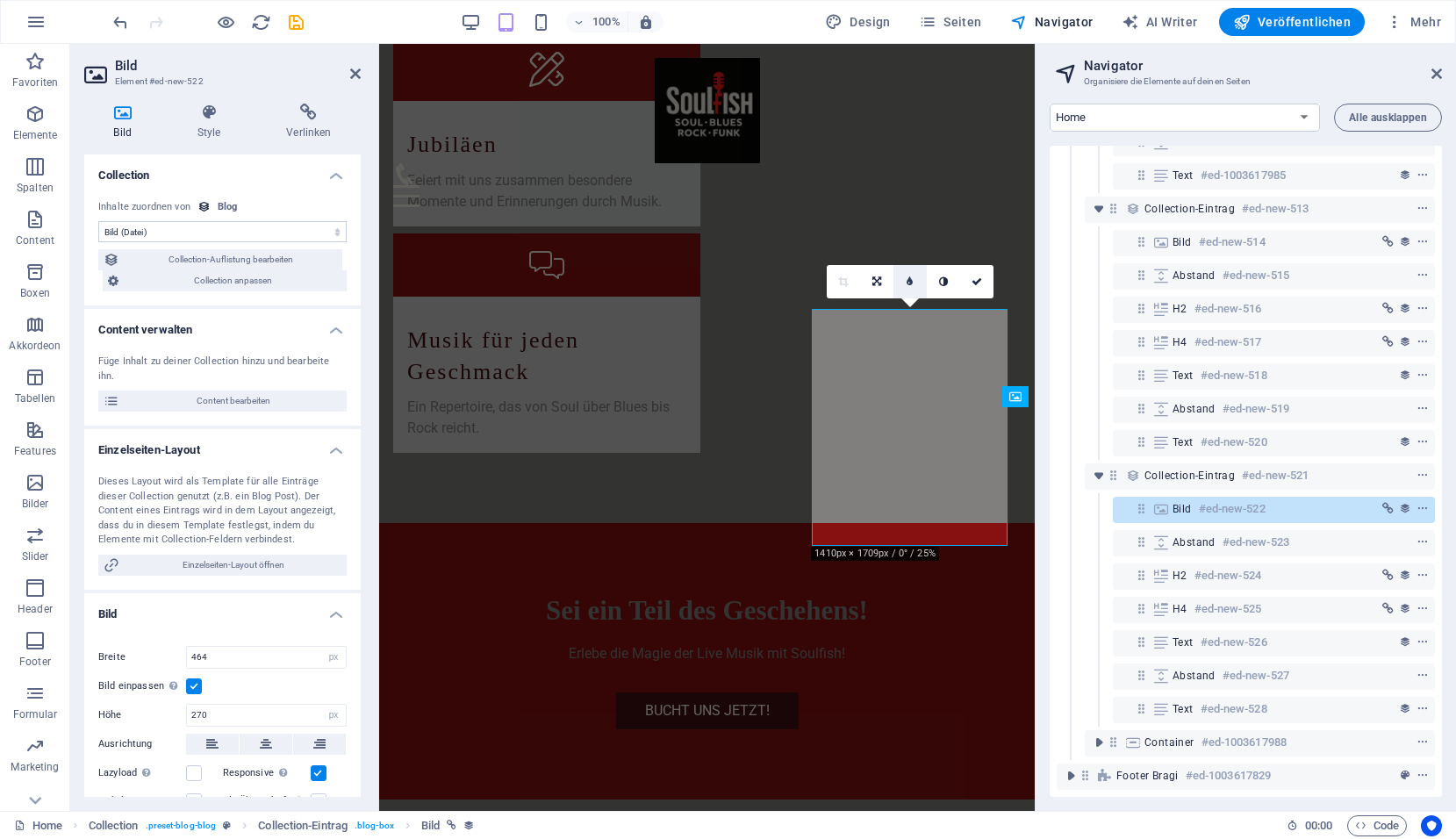
click at [909, 286] on icon at bounding box center [909, 282] width 6 height 11
type input "223"
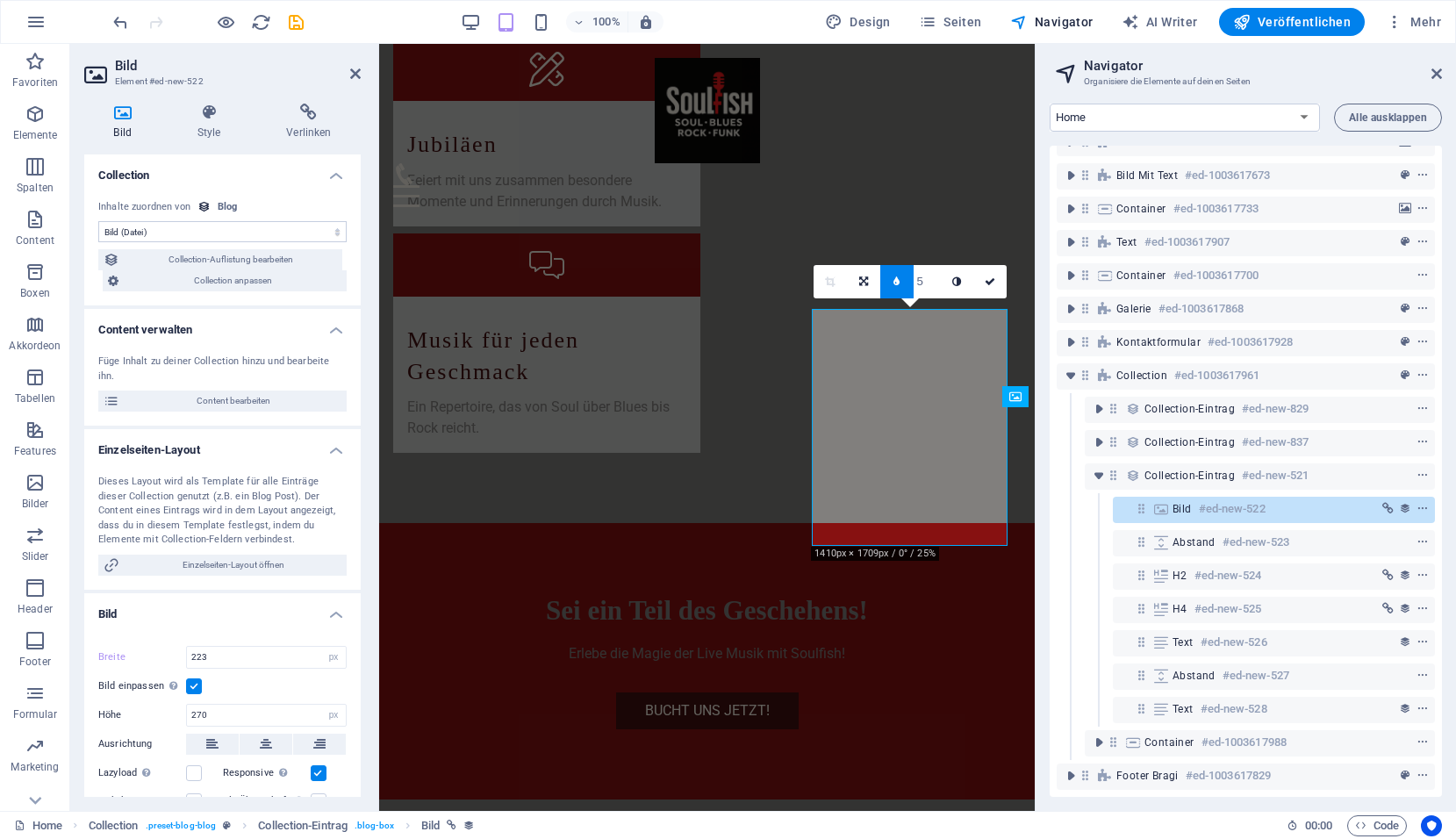
scroll to position [36, 0]
click at [902, 285] on link at bounding box center [896, 282] width 34 height 34
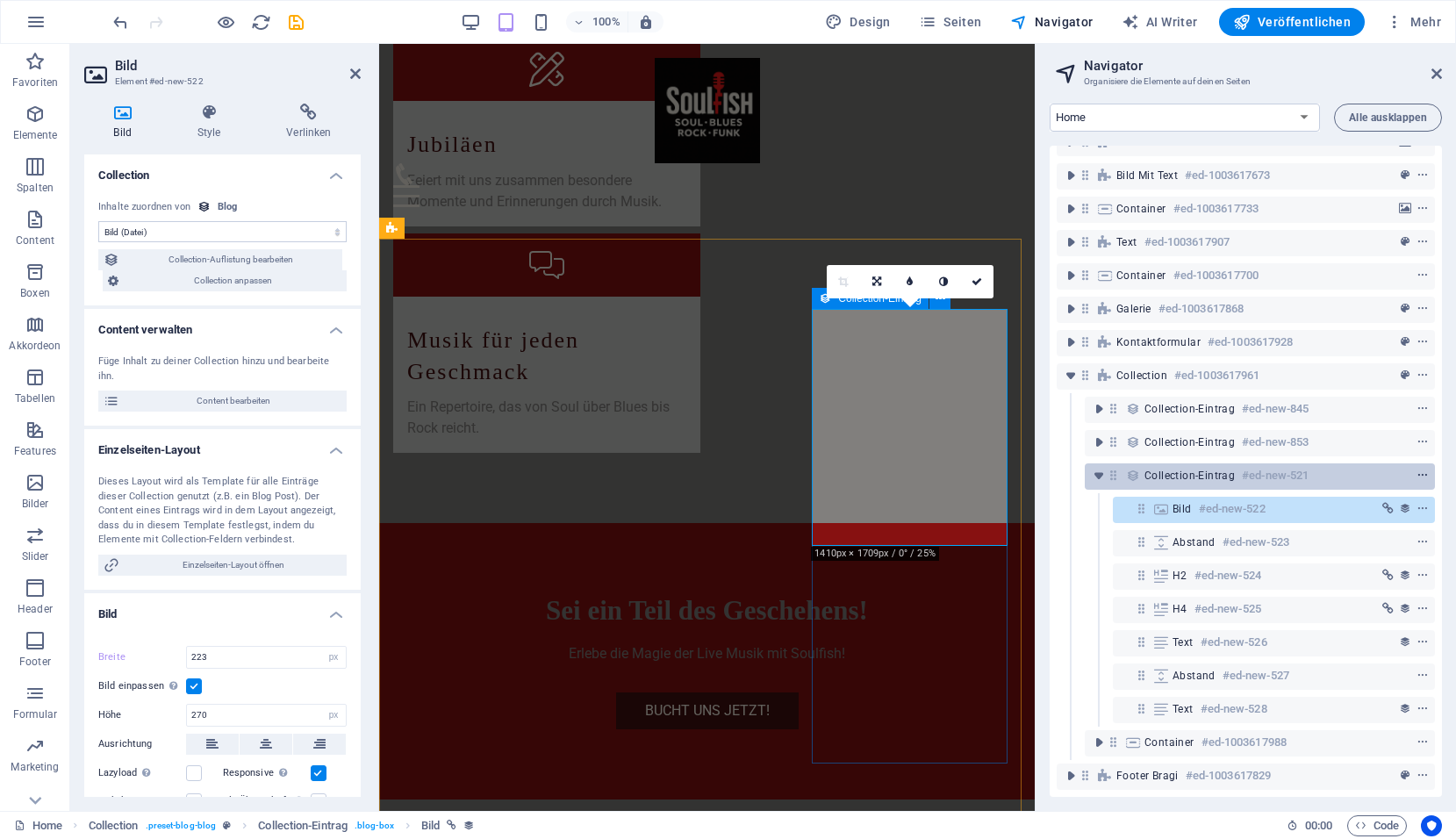
click at [1417, 469] on icon "context-menu" at bounding box center [1422, 475] width 13 height 13
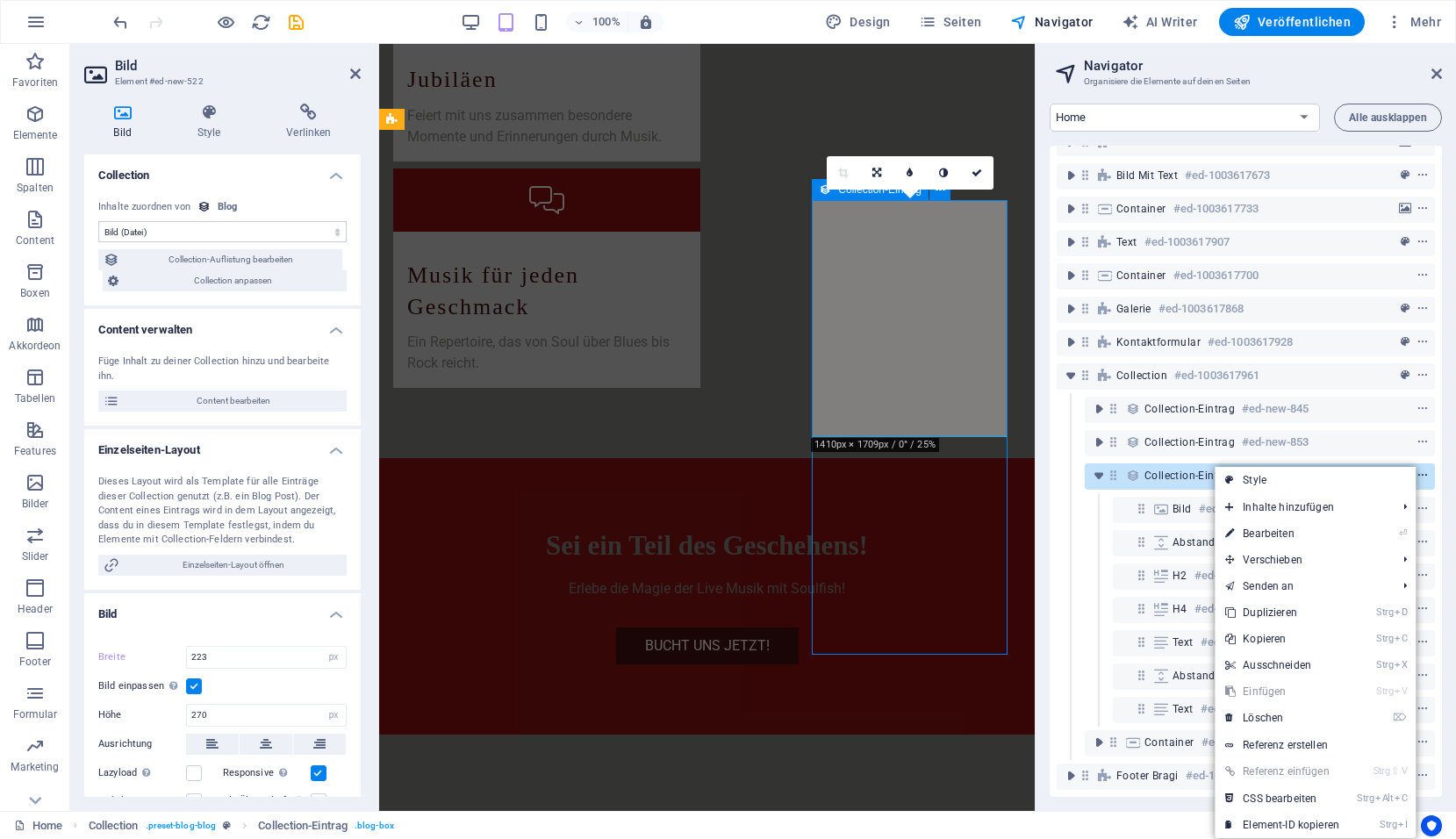
scroll to position [3789, 0]
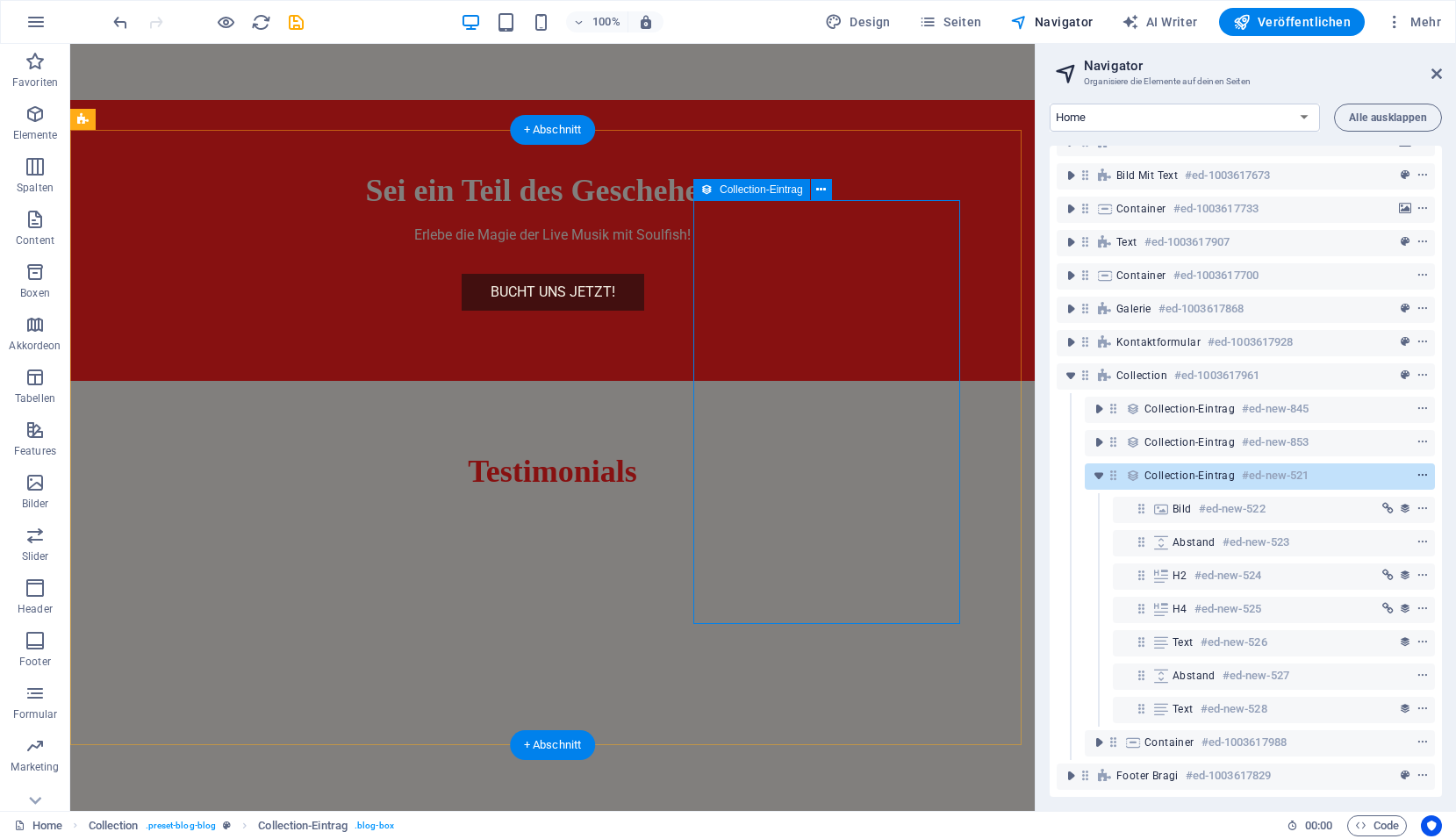
click at [1420, 469] on icon "context-menu" at bounding box center [1422, 475] width 13 height 13
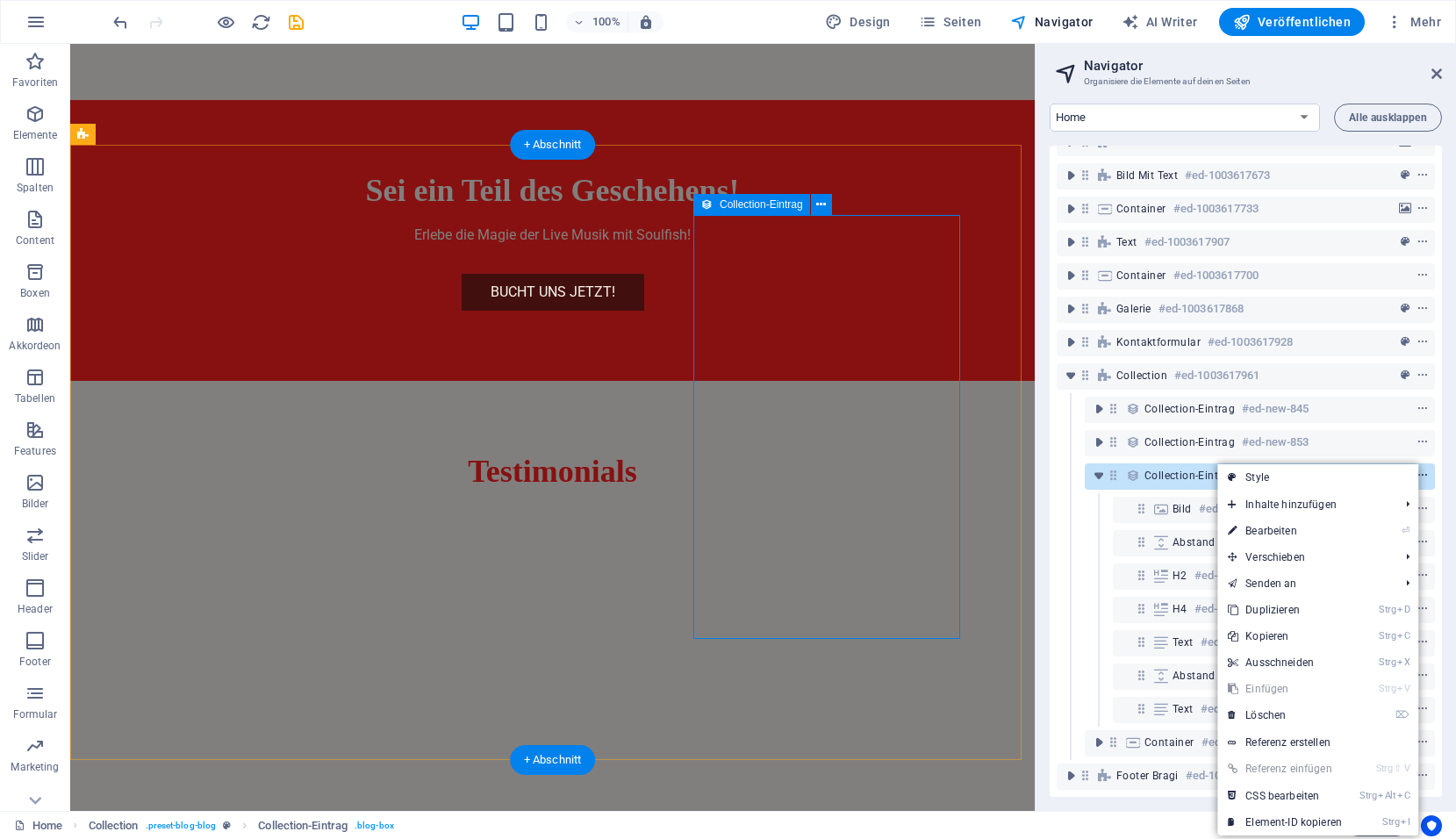
scroll to position [3773, 0]
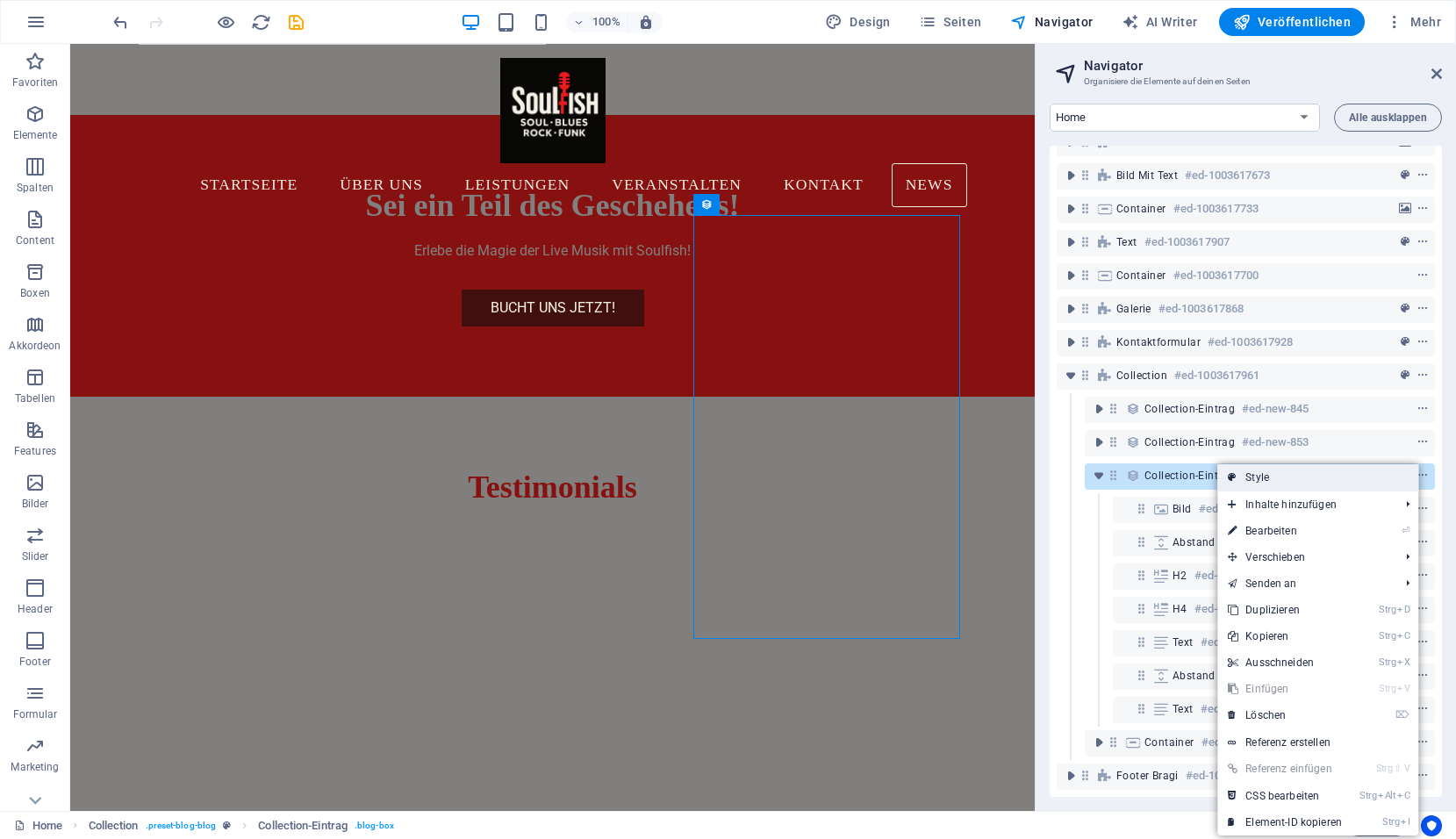
click at [1297, 476] on link "Style" at bounding box center [1317, 477] width 201 height 26
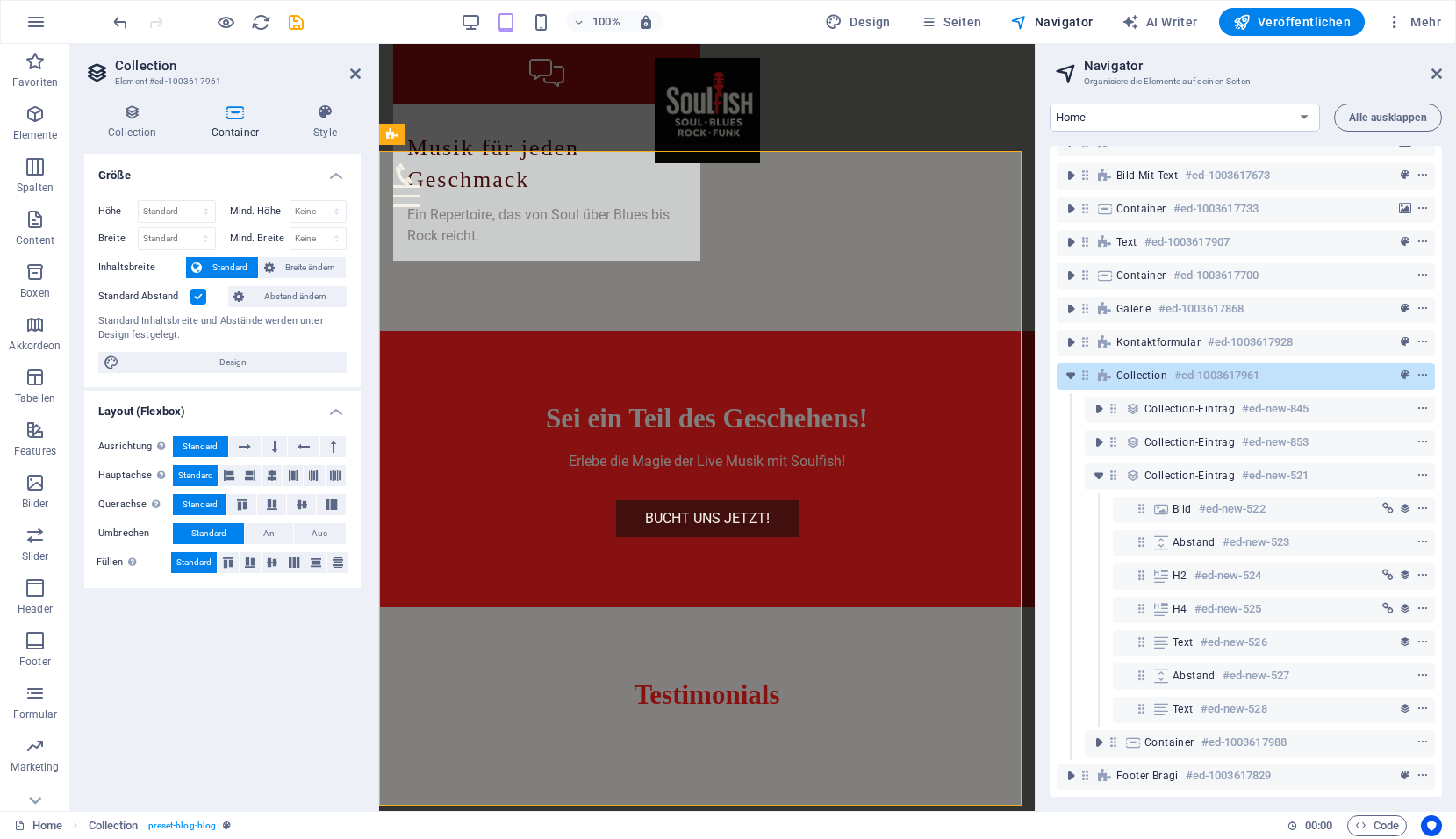
scroll to position [3675, 0]
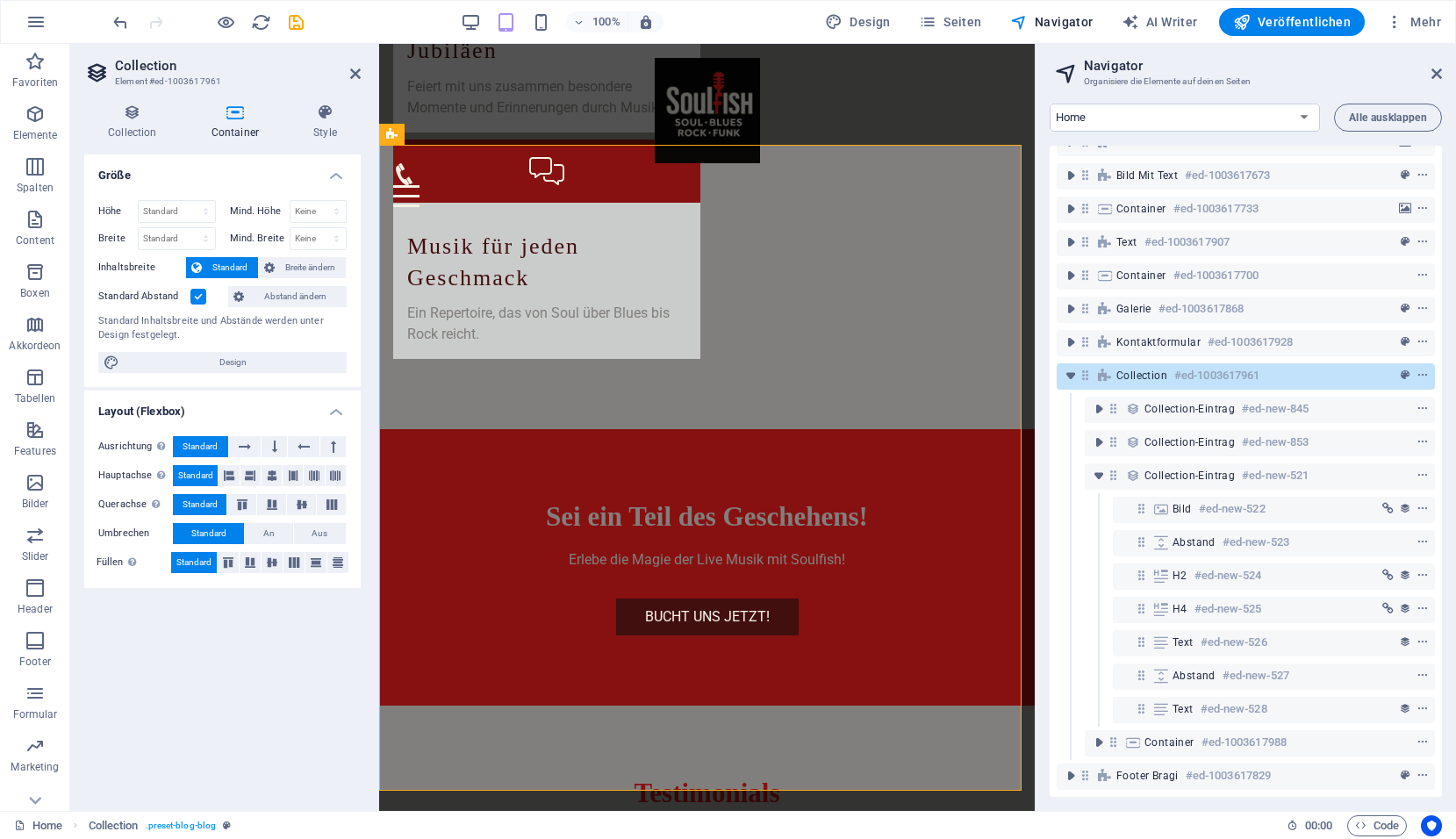
click at [244, 121] on h4 "Container" at bounding box center [239, 122] width 102 height 37
click at [125, 126] on h4 "Collection" at bounding box center [136, 122] width 104 height 37
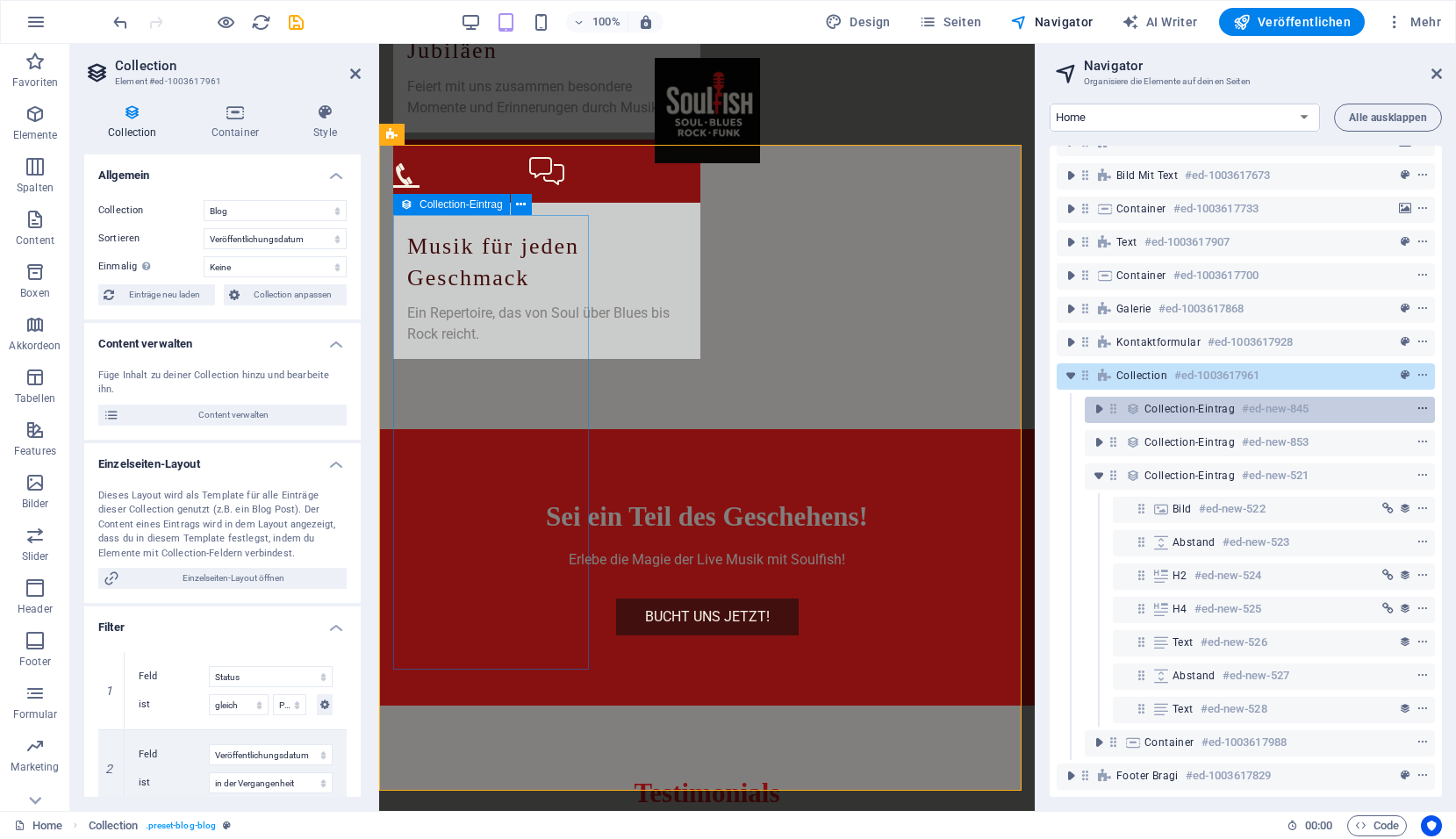
click at [1427, 403] on span "context-menu" at bounding box center [1421, 409] width 17 height 13
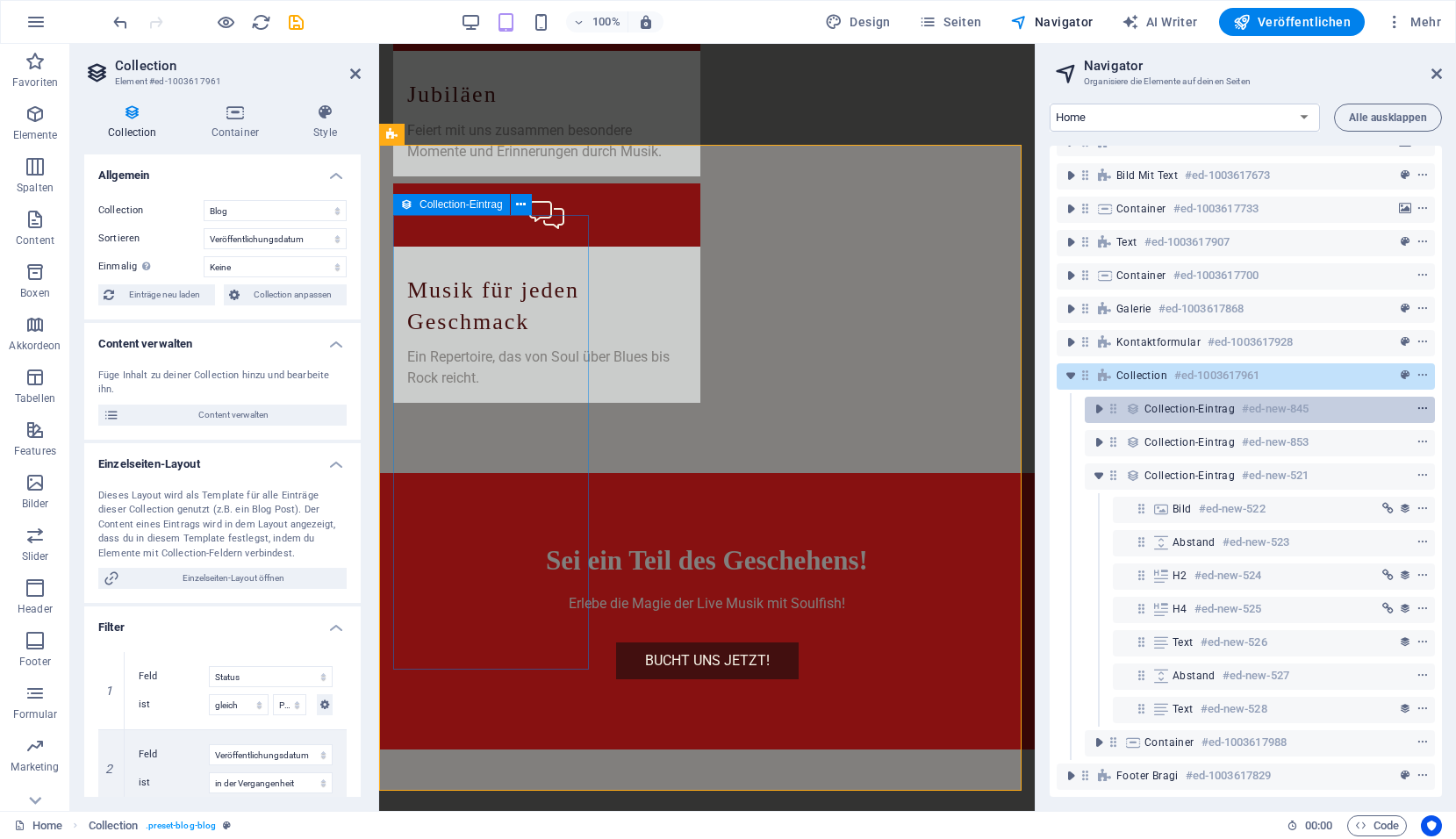
scroll to position [3691, 0]
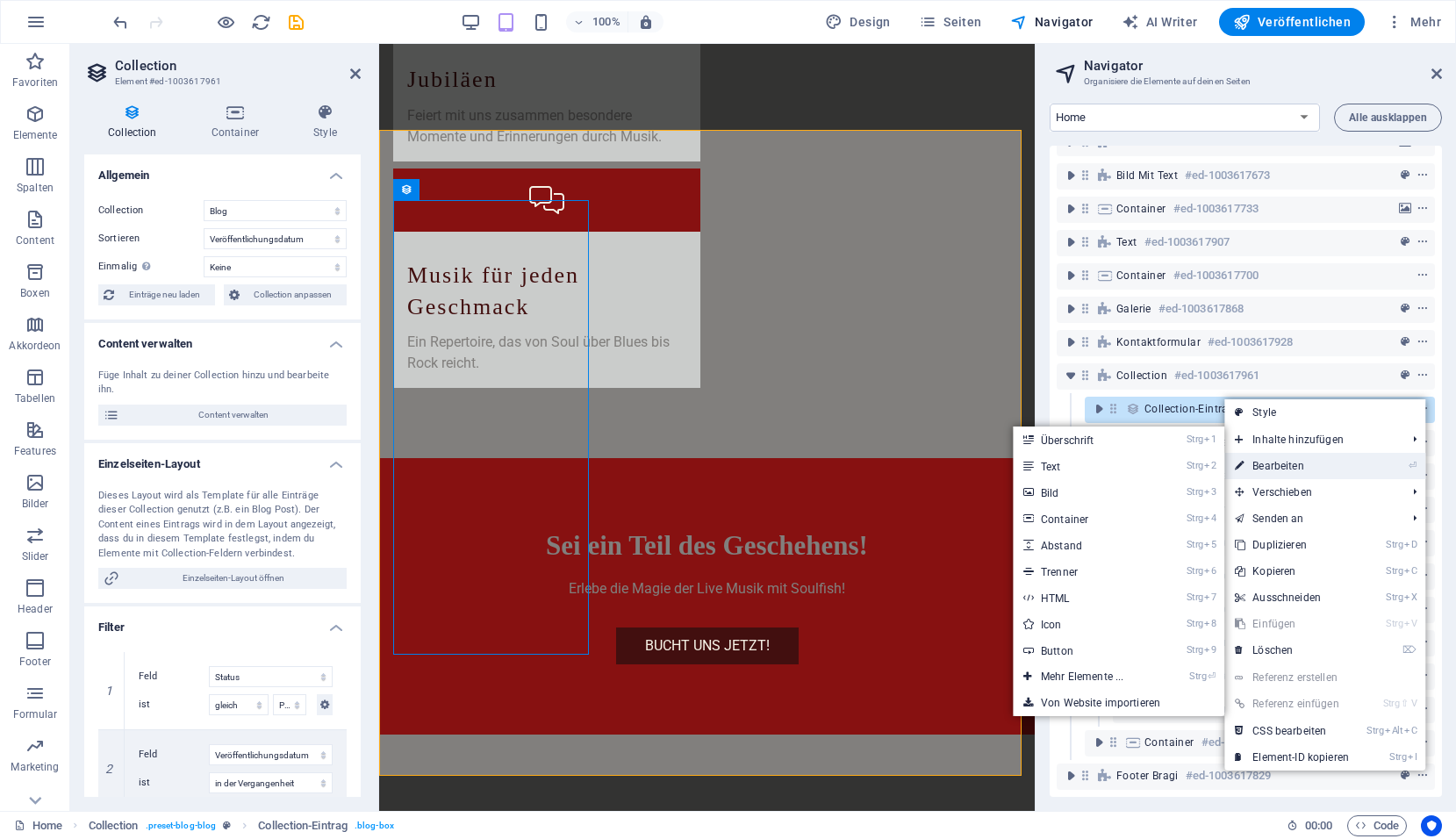
click at [1270, 467] on link "⏎ Bearbeiten" at bounding box center [1291, 465] width 135 height 26
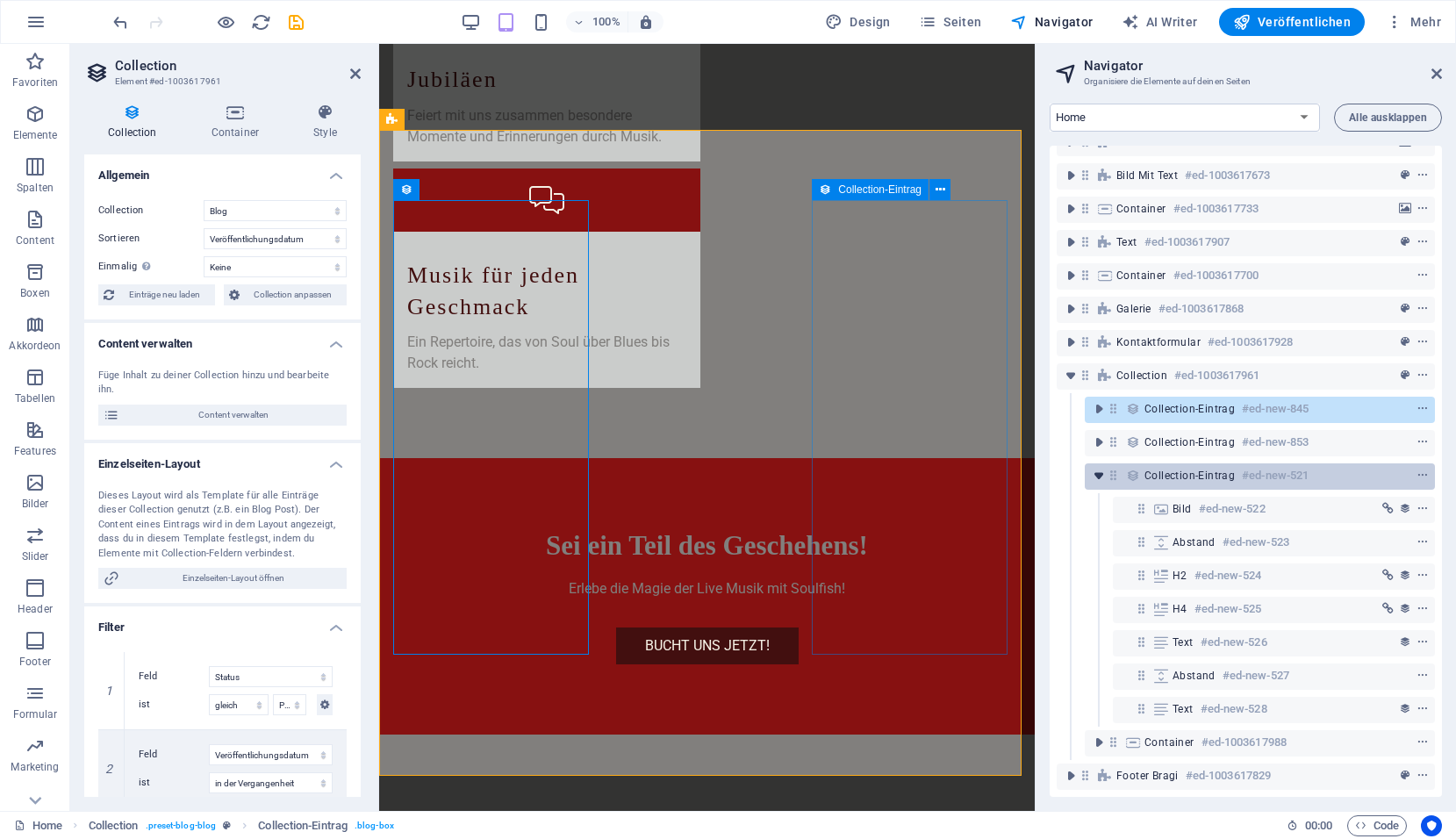
click at [1103, 467] on icon "toggle-expand" at bounding box center [1098, 475] width 17 height 17
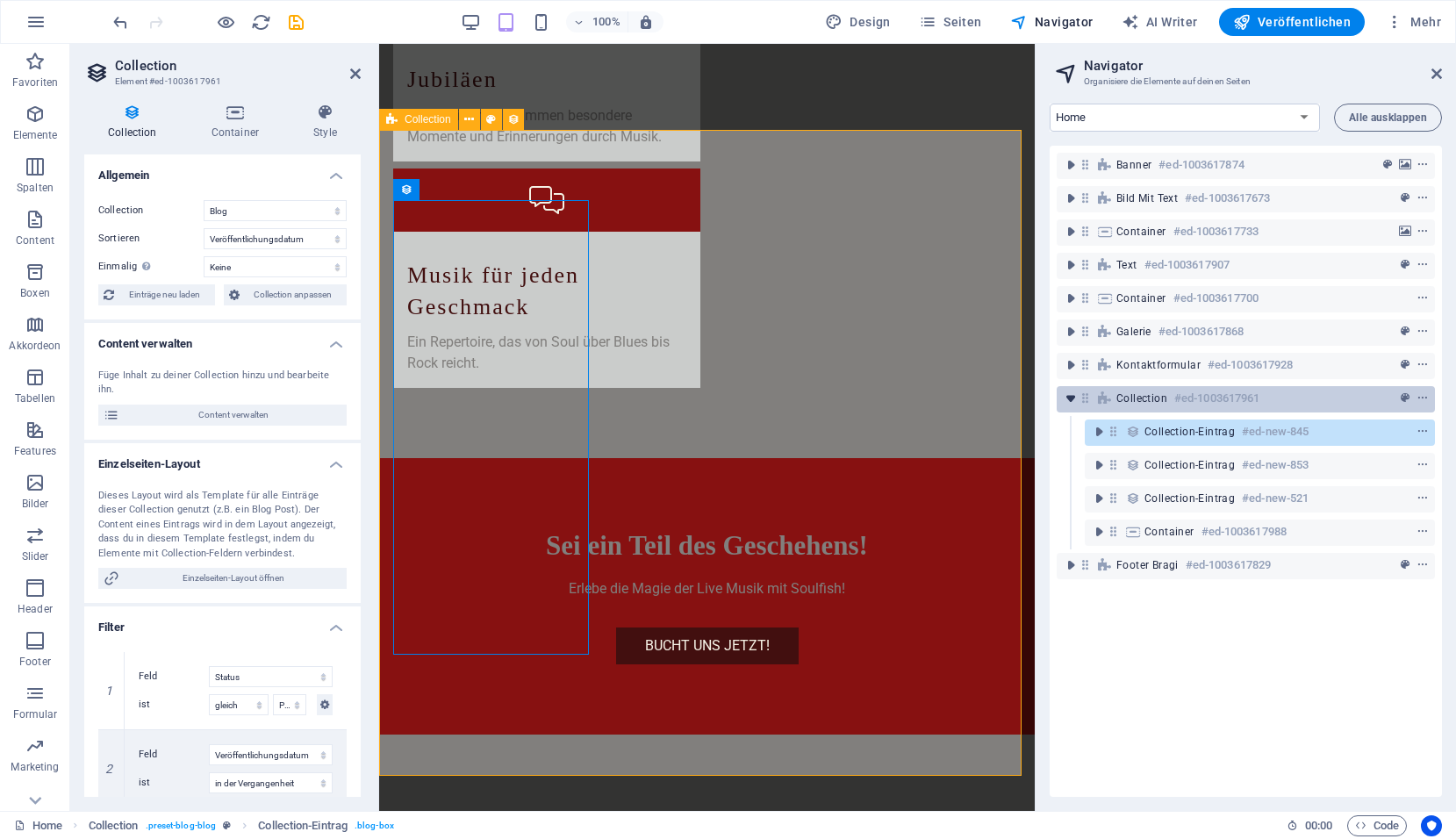
click at [1071, 403] on icon "toggle-expand" at bounding box center [1070, 398] width 17 height 17
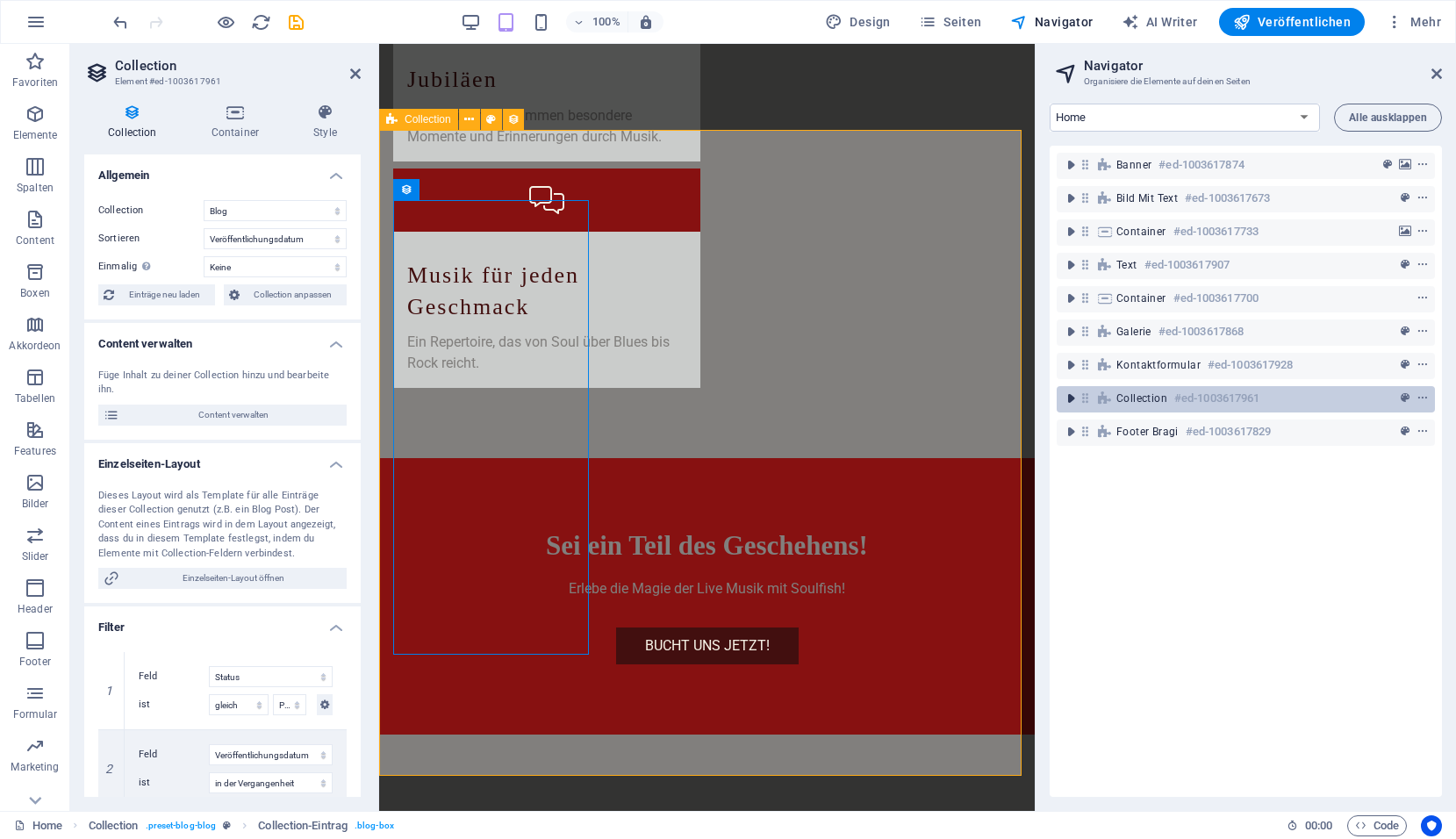
click at [1074, 401] on icon "toggle-expand" at bounding box center [1070, 398] width 17 height 17
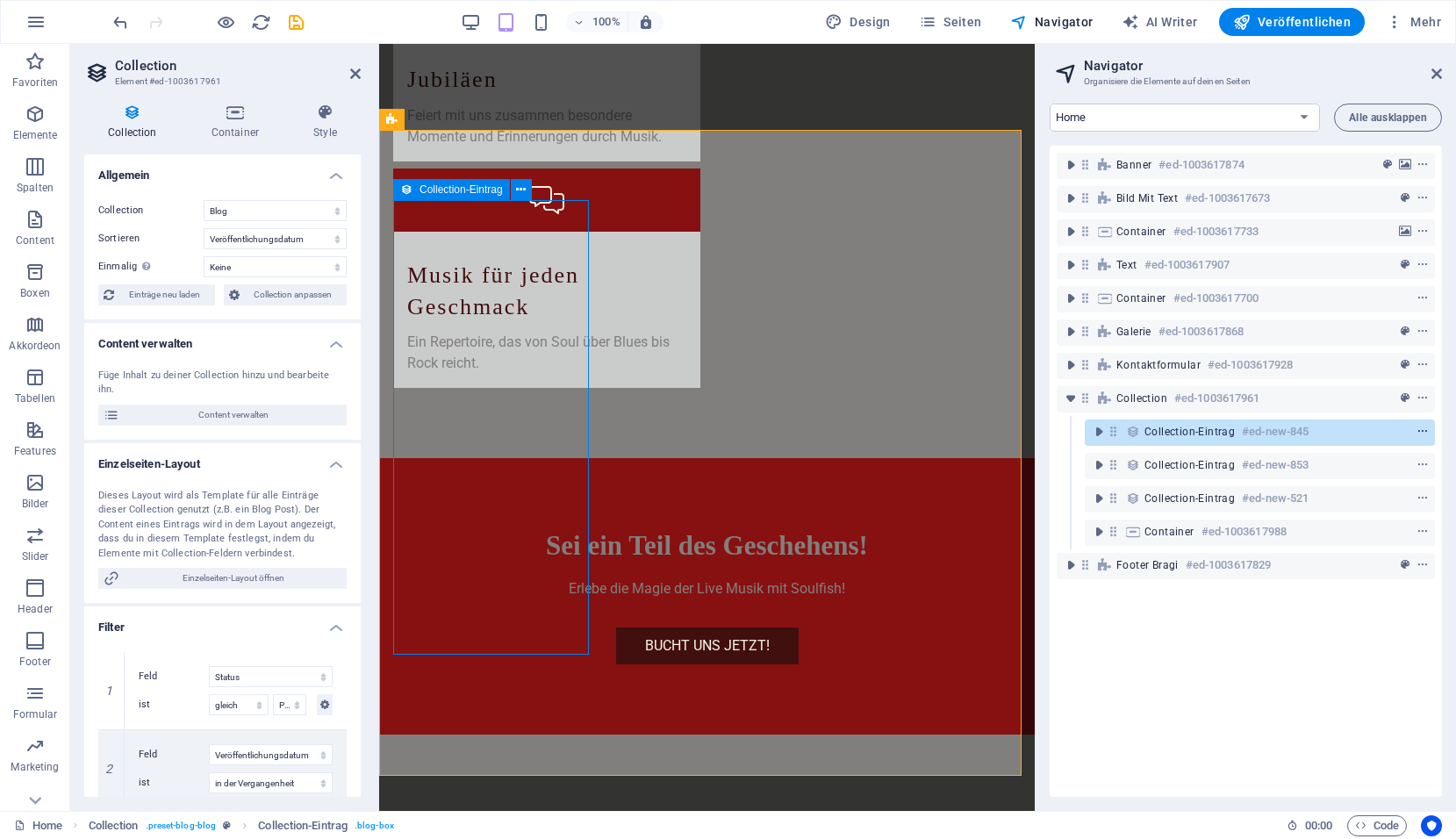
click at [1421, 432] on icon "context-menu" at bounding box center [1422, 432] width 13 height 13
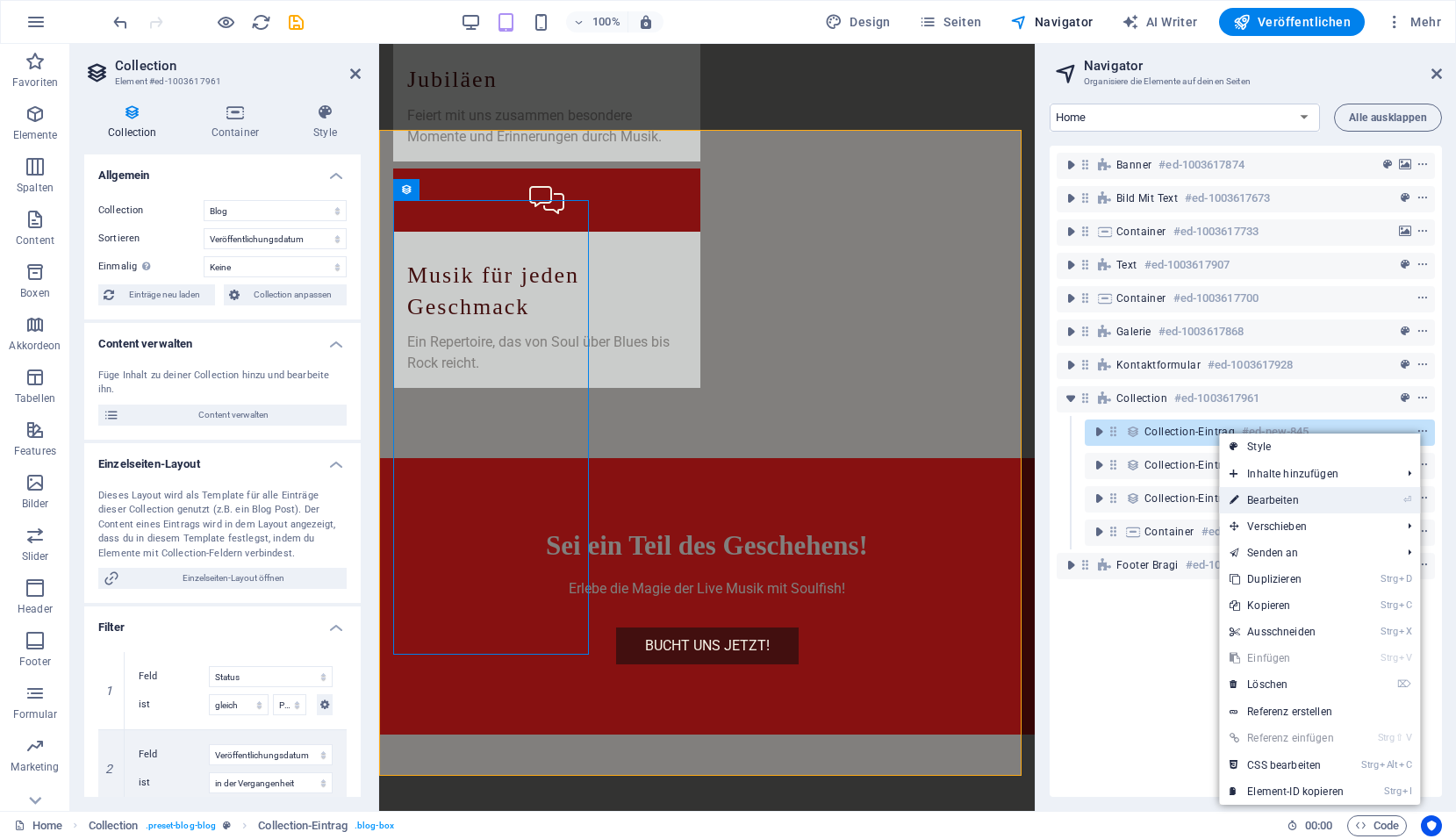
click at [1300, 499] on link "⏎ Bearbeiten" at bounding box center [1286, 500] width 135 height 26
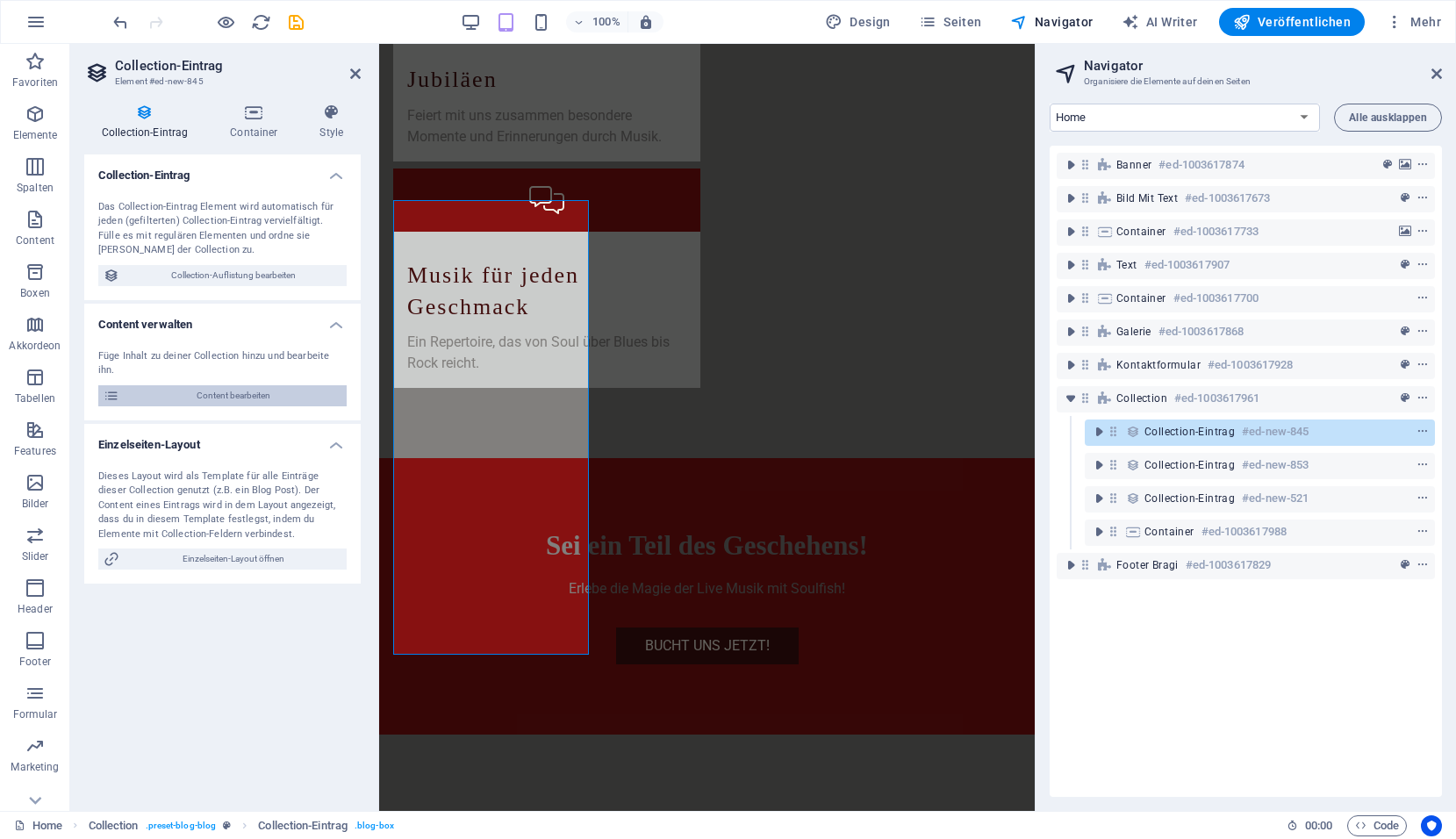
click at [199, 385] on span "Content bearbeiten" at bounding box center [233, 395] width 216 height 21
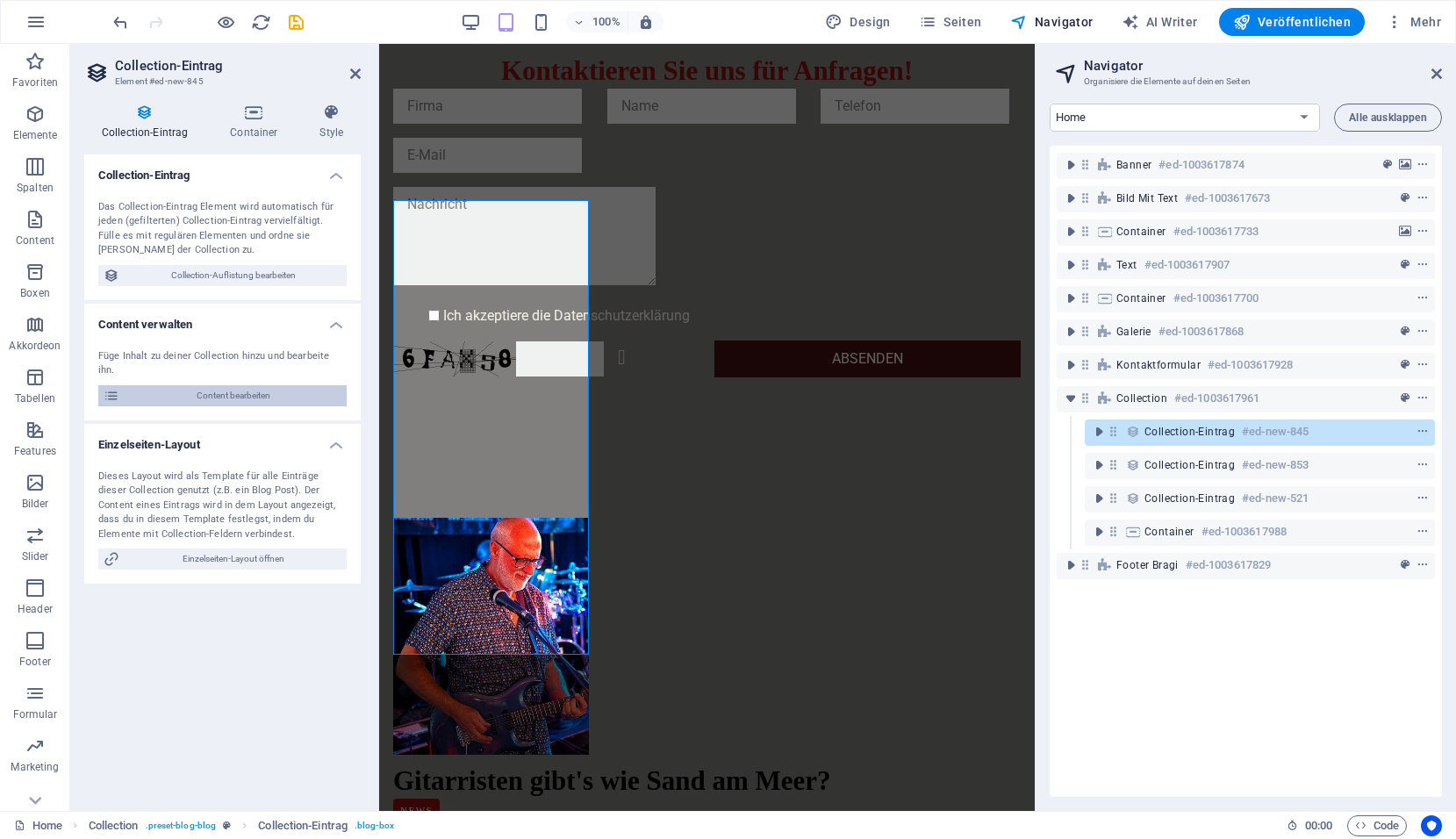
select select
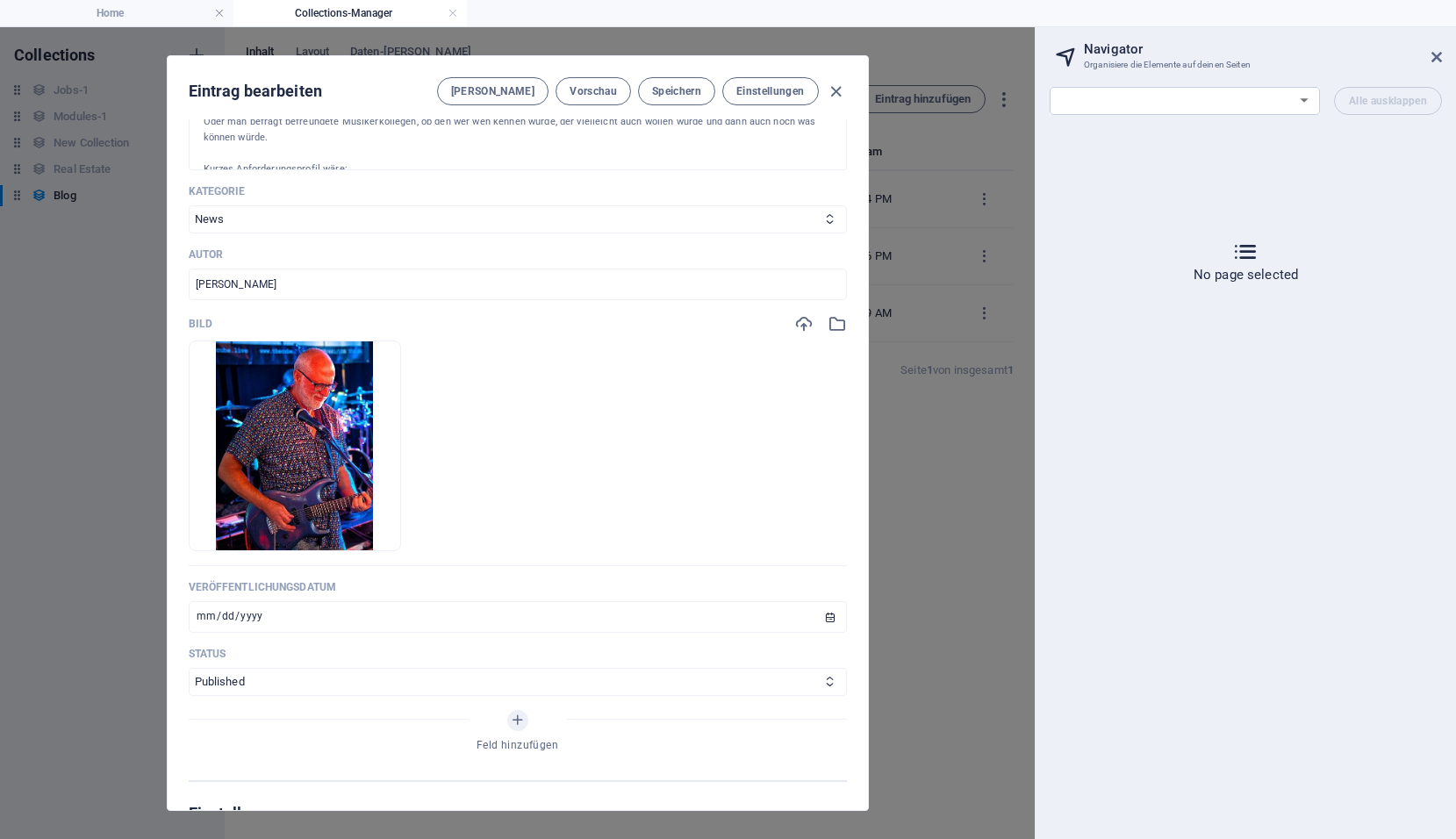
scroll to position [175, 0]
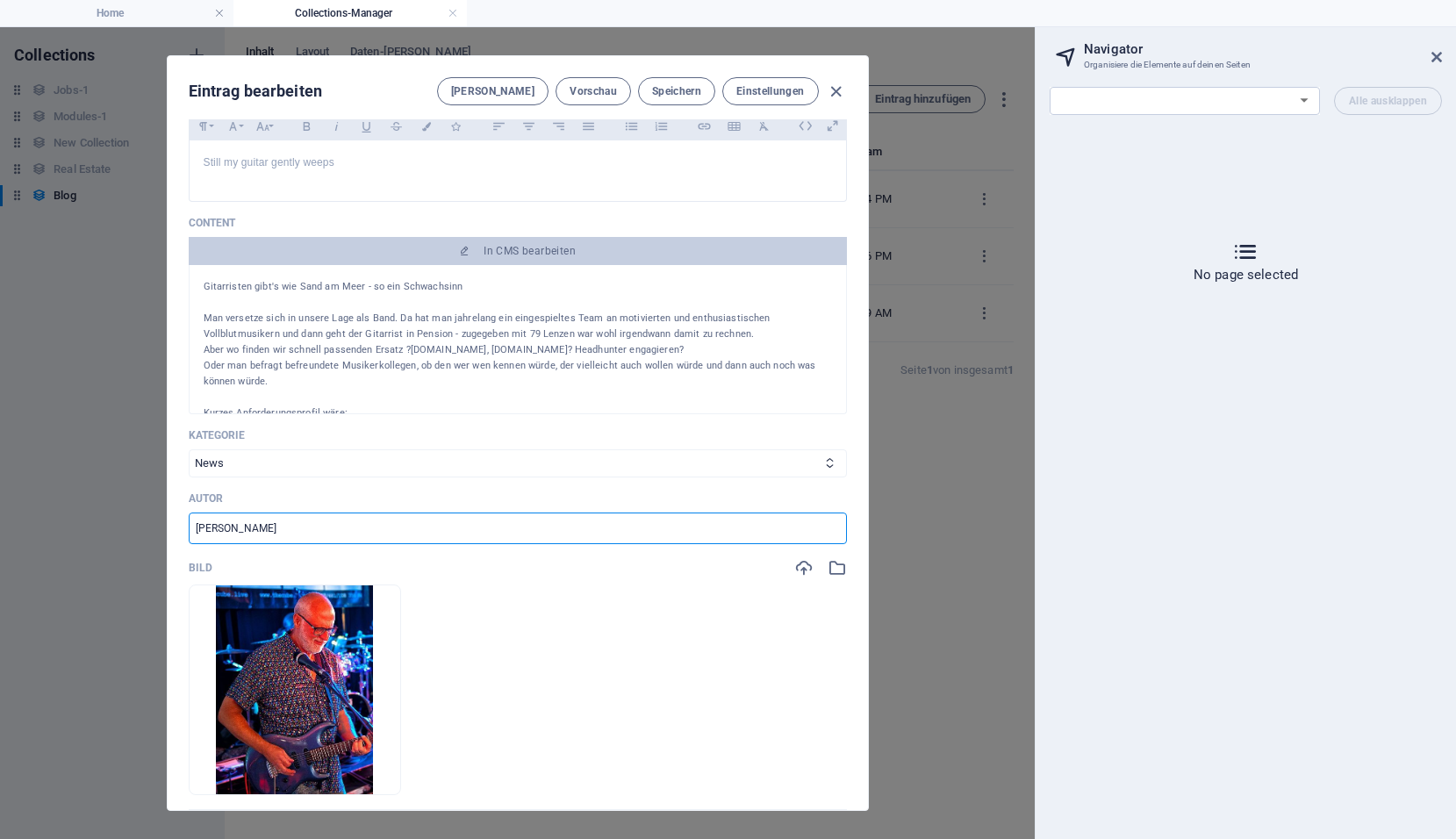
drag, startPoint x: 331, startPoint y: 522, endPoint x: 176, endPoint y: 516, distance: 155.1
click at [161, 526] on div "Eintrag bearbeiten Felder Vorschau Speichern Einstellungen Name Gitarristen gib…" at bounding box center [517, 433] width 1034 height 812
type input "Mister G"
click at [655, 88] on span "Speichern" at bounding box center [676, 91] width 49 height 14
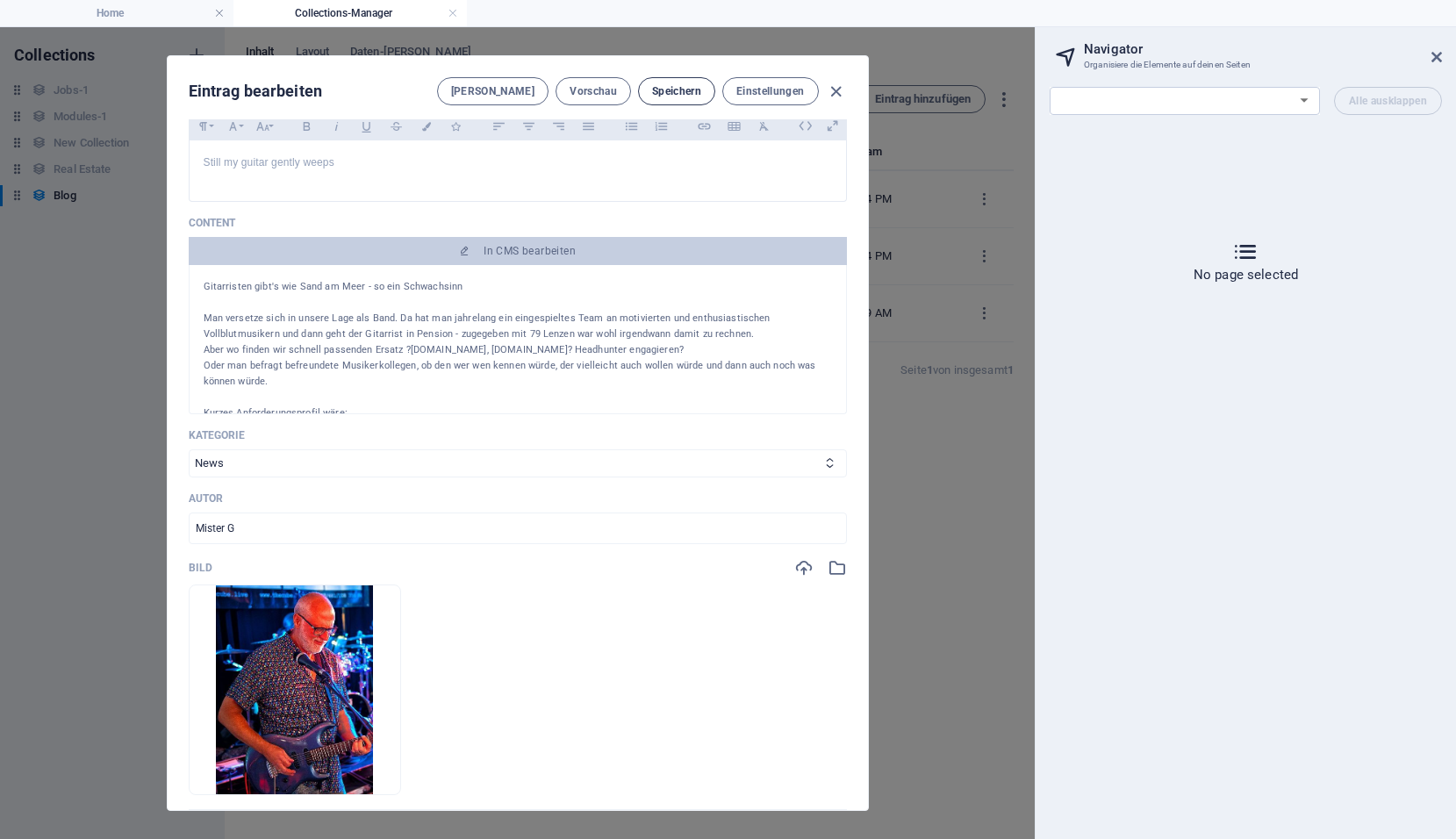
click at [677, 97] on span "Speichern" at bounding box center [676, 91] width 49 height 14
click at [832, 89] on icon "button" at bounding box center [835, 92] width 20 height 20
type input "2025-10-02"
type input "gitarristen-gibt-s-wie-sand-am-meer"
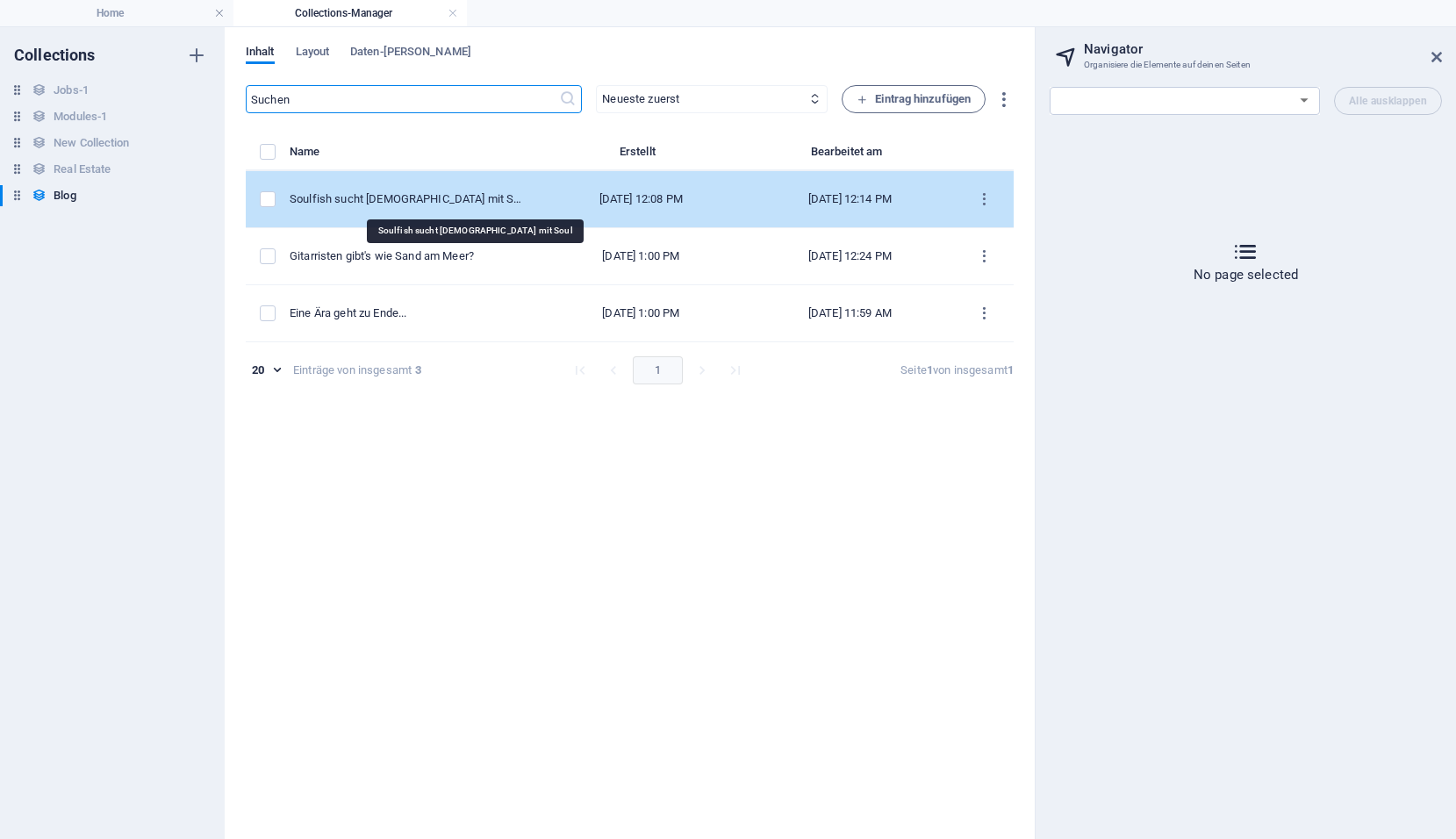
click at [469, 199] on div "Soulfish sucht [DEMOGRAPHIC_DATA] mit Soul" at bounding box center [406, 198] width 233 height 15
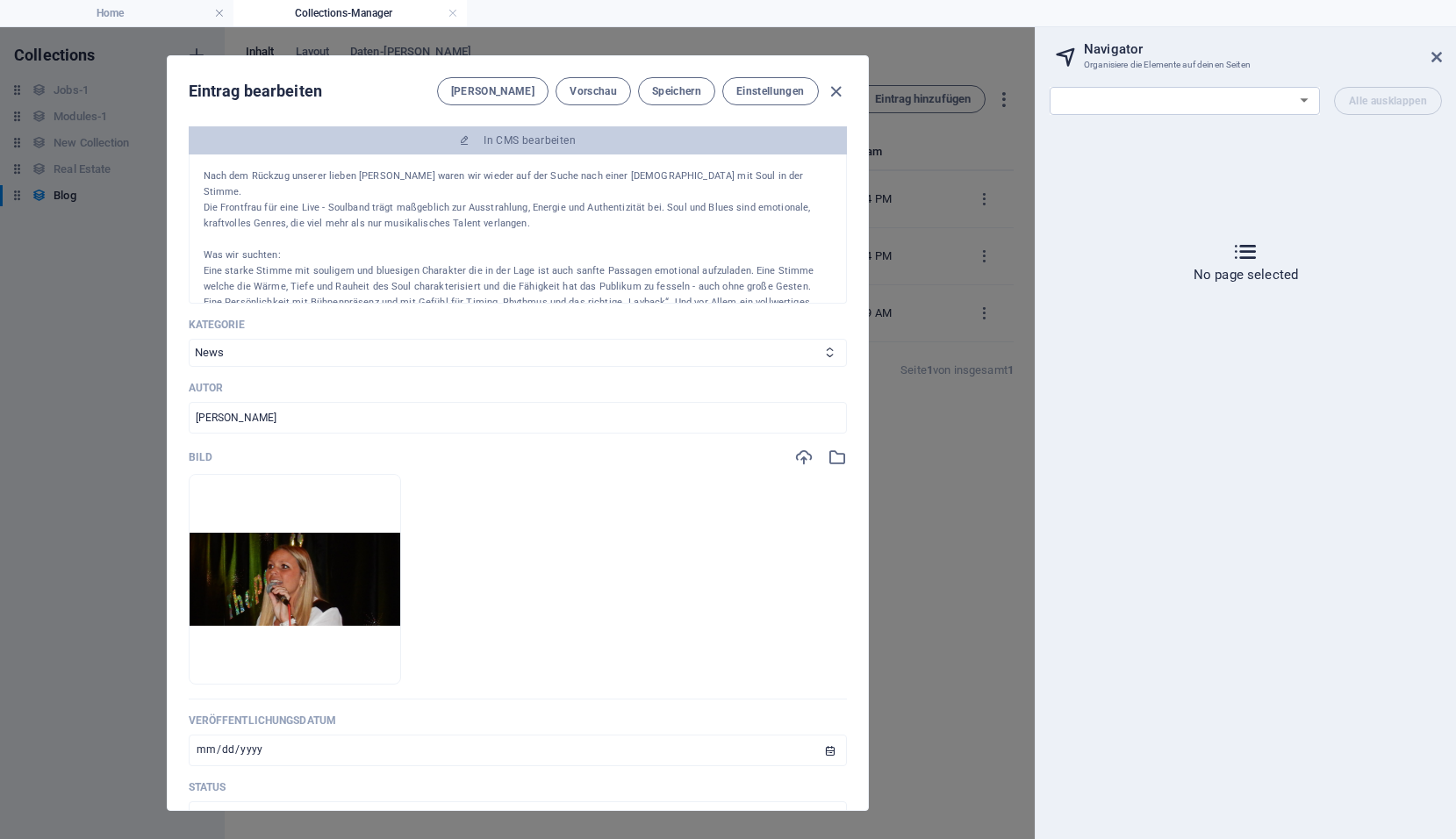
scroll to position [351, 0]
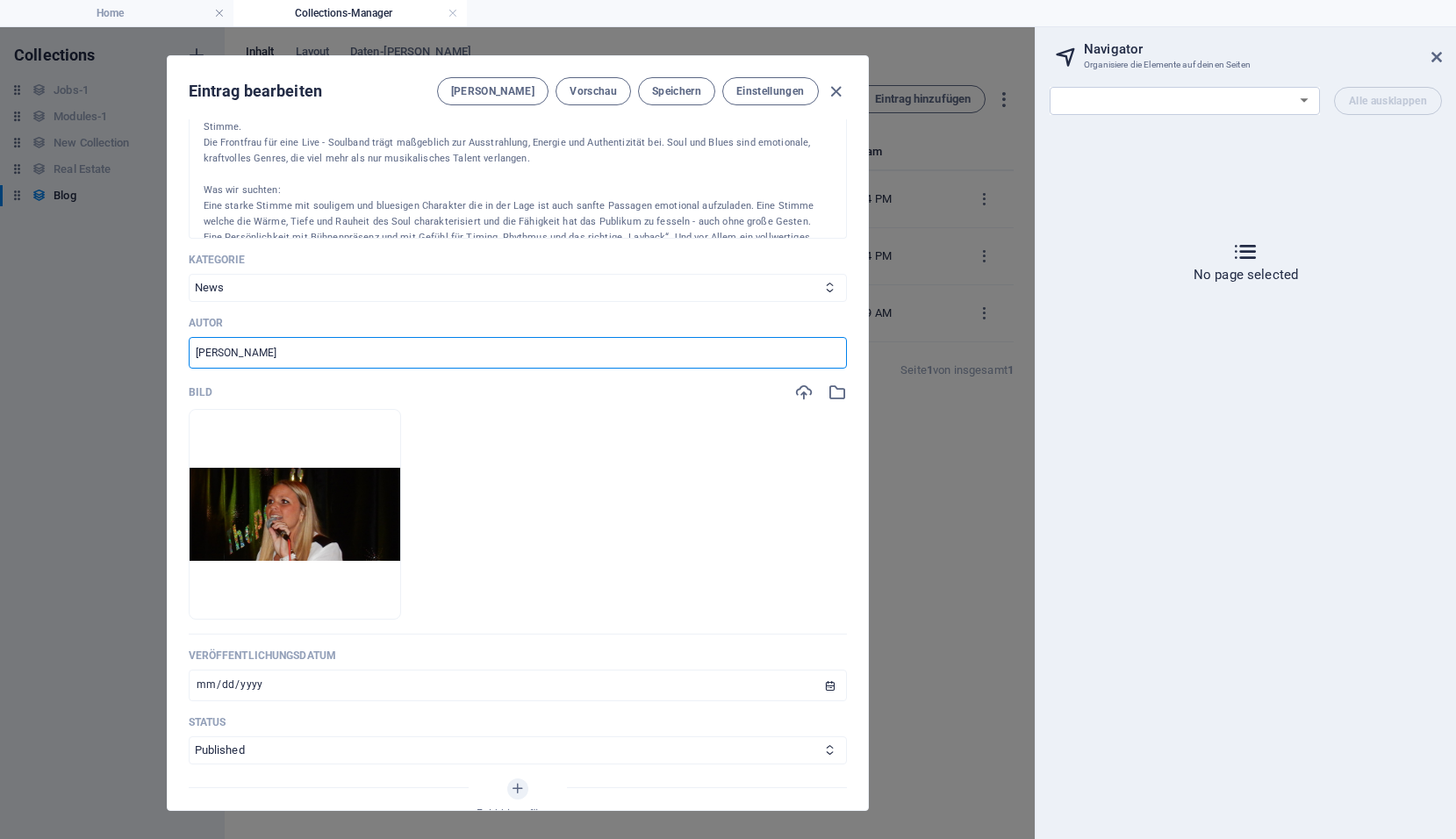
drag, startPoint x: 337, startPoint y: 348, endPoint x: 160, endPoint y: 350, distance: 177.0
click at [160, 350] on div "Eintrag bearbeiten Felder Vorschau Speichern Einstellungen Name Soulfish sucht …" at bounding box center [517, 433] width 1034 height 812
type input "MIster G"
click at [329, 686] on input "2025-09-27" at bounding box center [518, 685] width 658 height 32
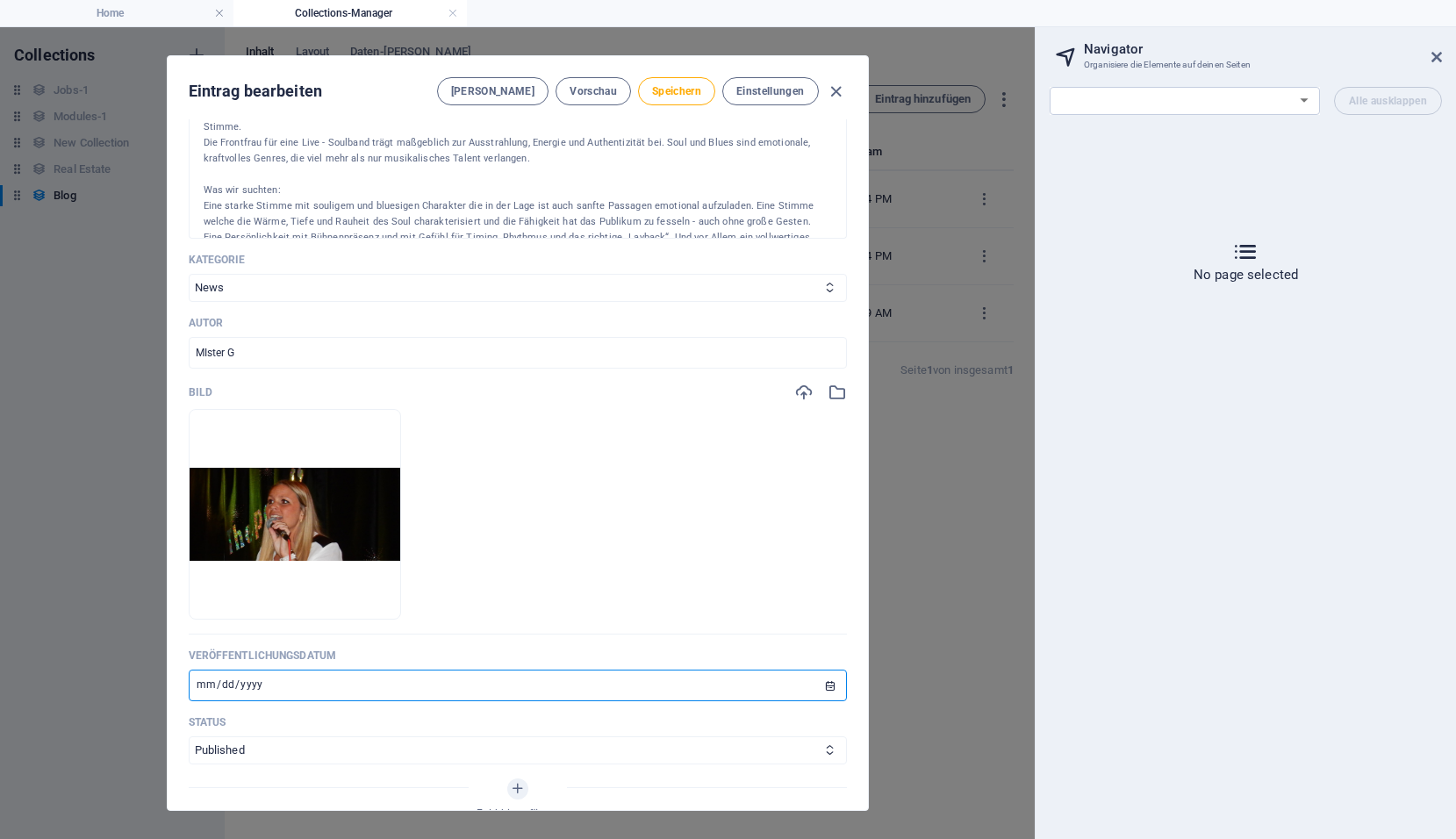
click at [275, 688] on input "20255-10-02" at bounding box center [518, 685] width 658 height 32
click at [265, 688] on input "20255-10-02" at bounding box center [518, 685] width 658 height 32
type input "2025-10-02"
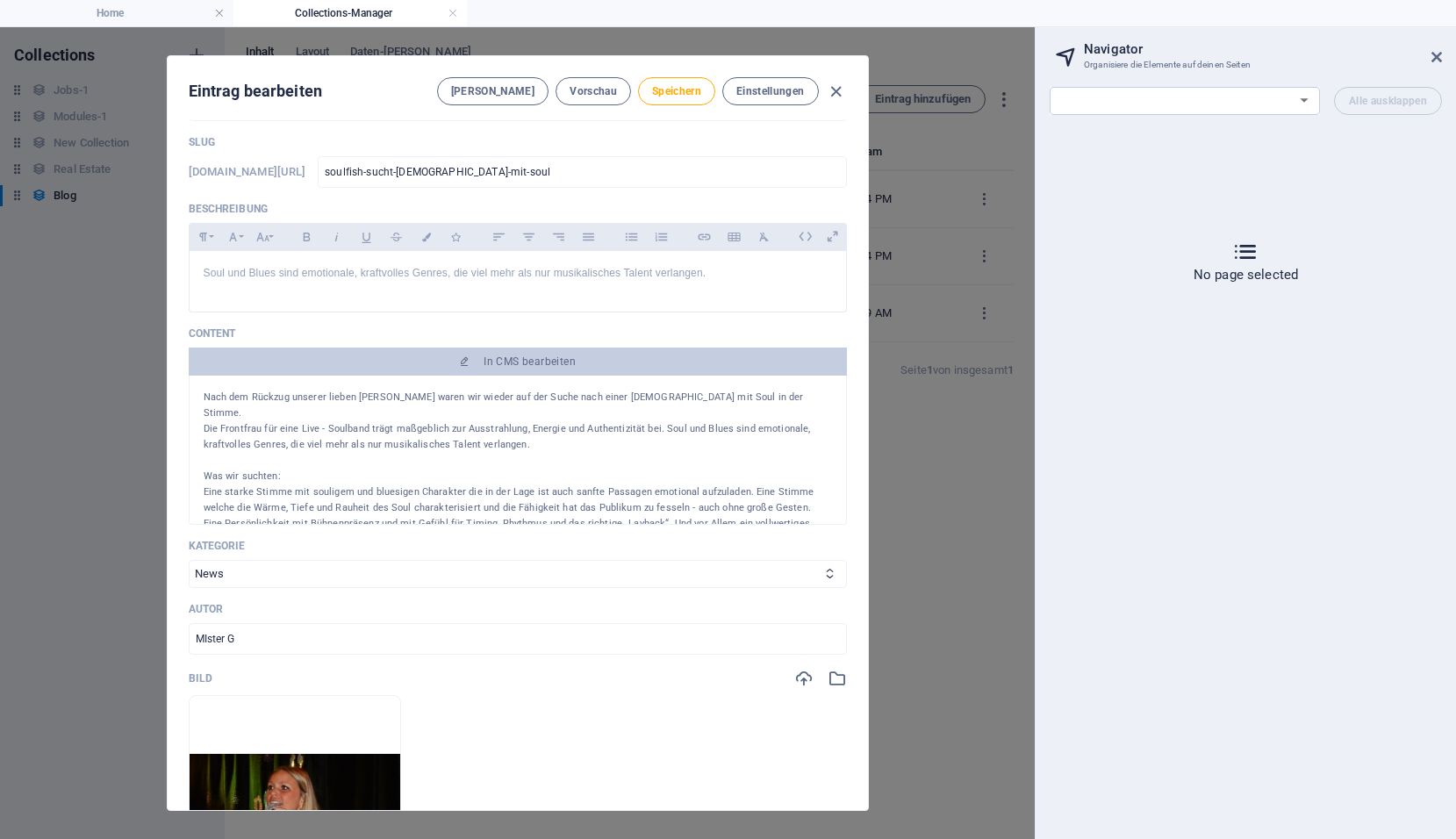
scroll to position [0, 0]
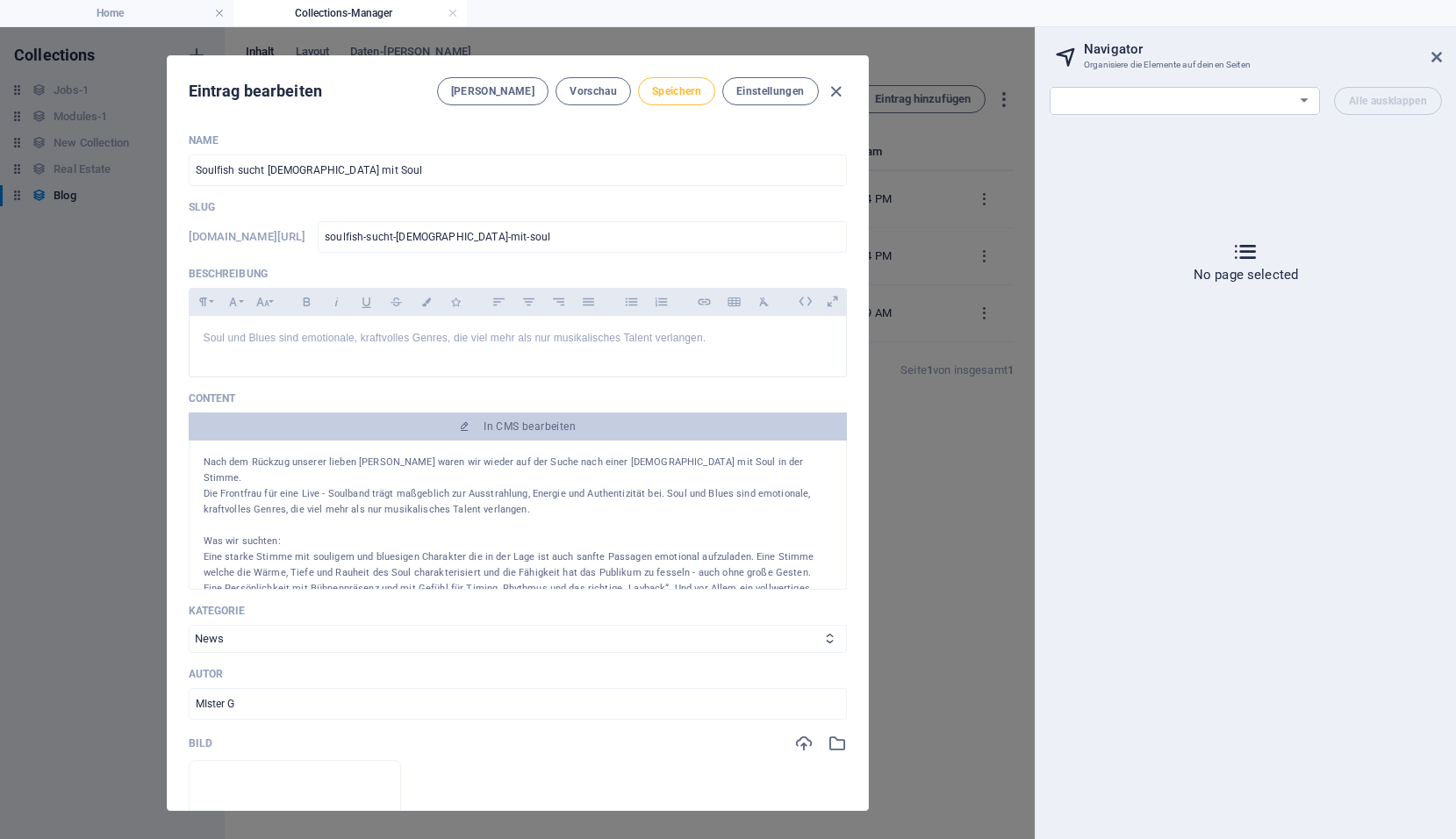
click at [689, 86] on span "Speichern" at bounding box center [676, 91] width 49 height 14
click at [837, 92] on icon "button" at bounding box center [835, 92] width 20 height 20
type input "soulfish-sucht-lady-mit-soul"
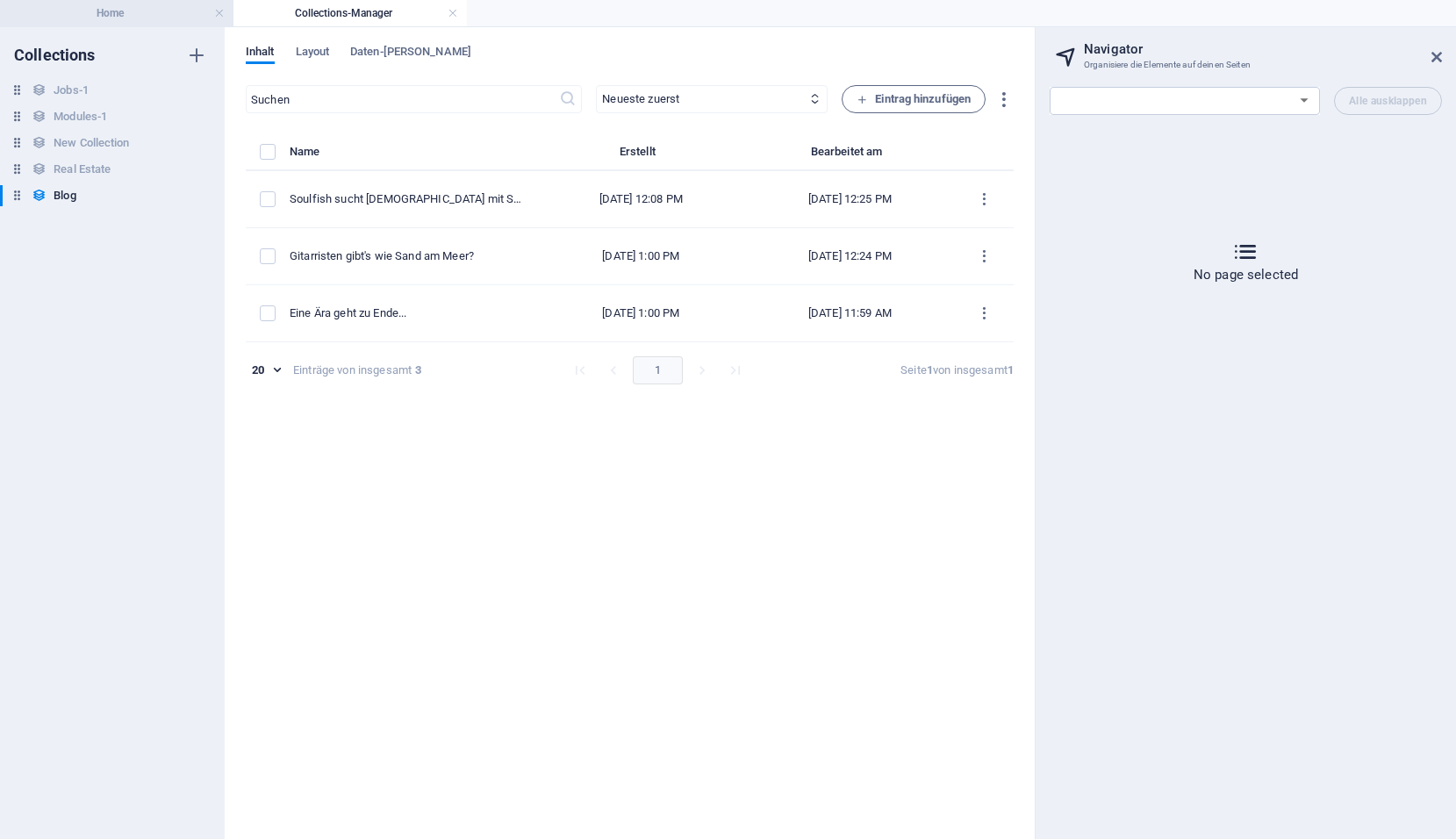
click at [114, 11] on h4 "Home" at bounding box center [116, 13] width 234 height 19
select select "18115381-de"
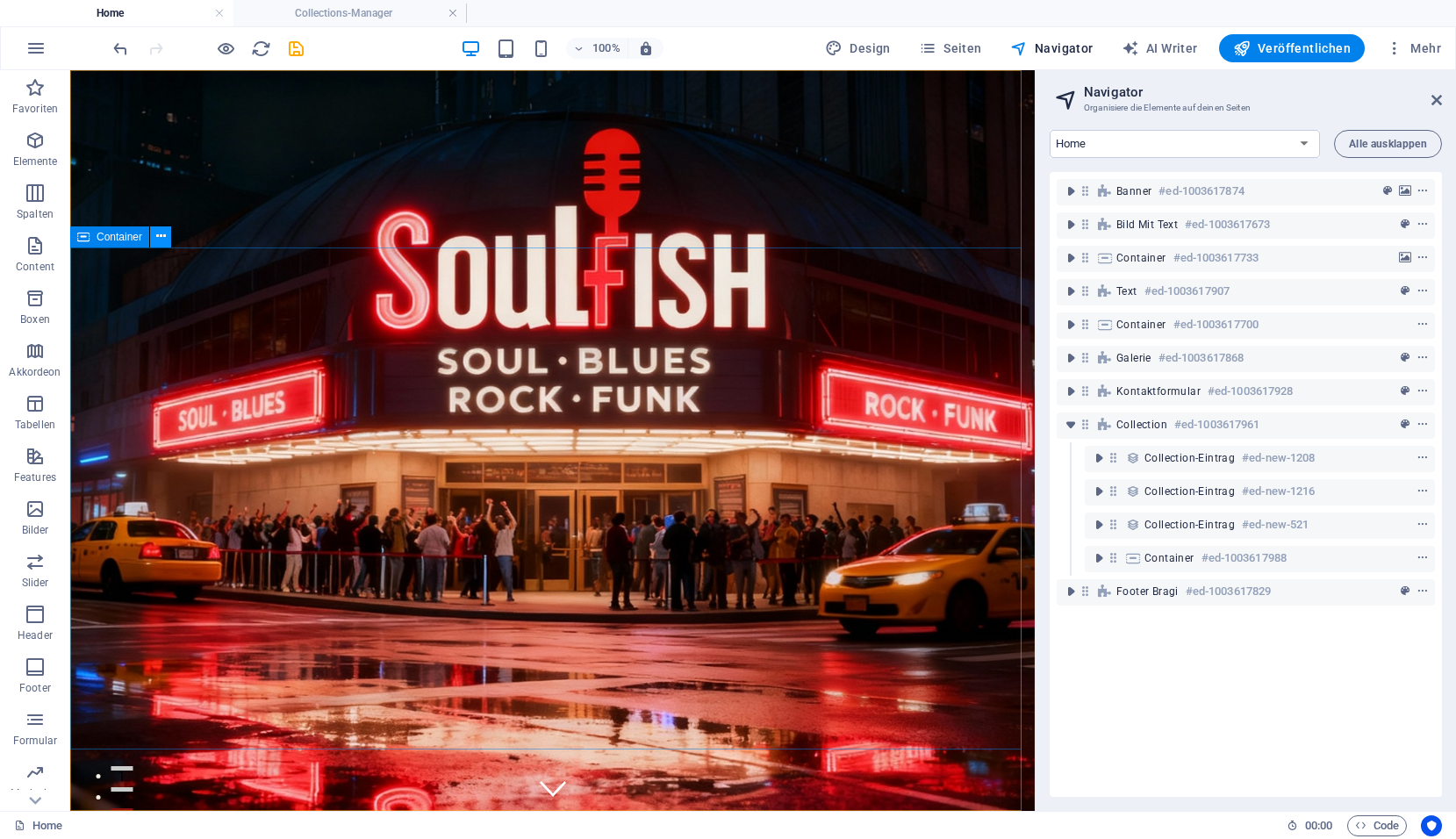
click at [158, 235] on icon at bounding box center [161, 236] width 10 height 18
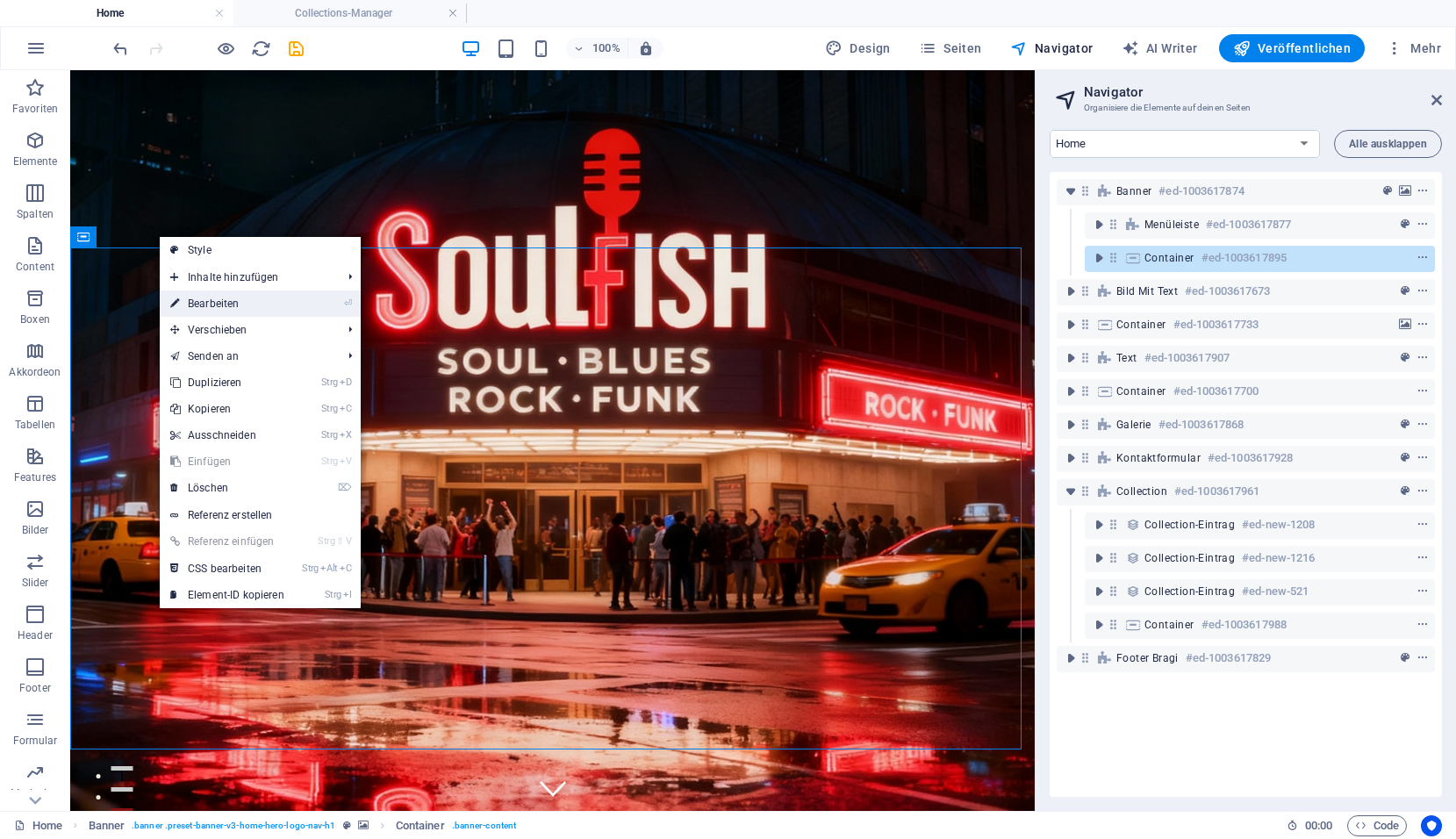
click at [210, 306] on link "⏎ Bearbeiten" at bounding box center [227, 304] width 135 height 26
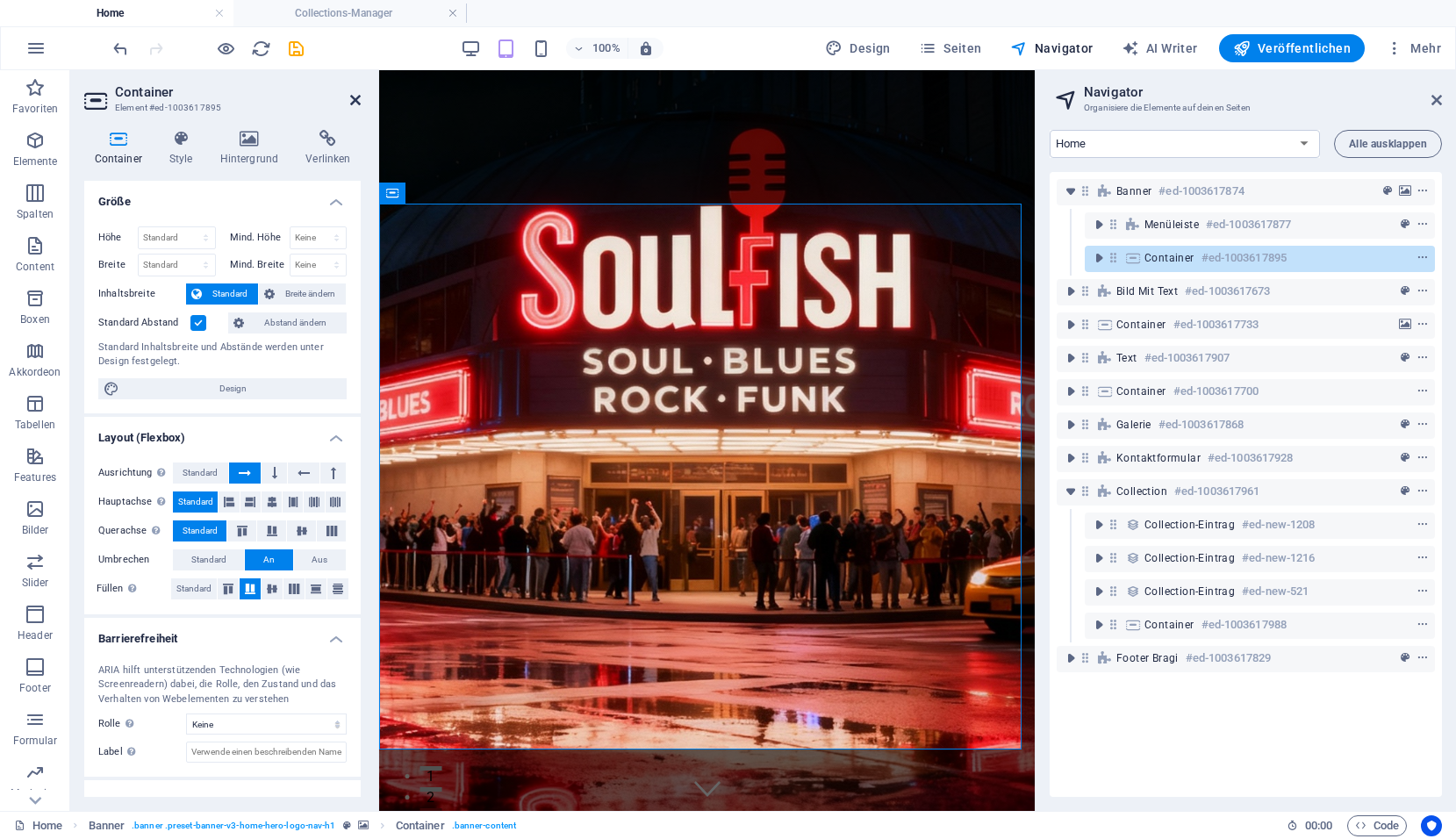
click at [354, 100] on icon at bounding box center [355, 99] width 11 height 14
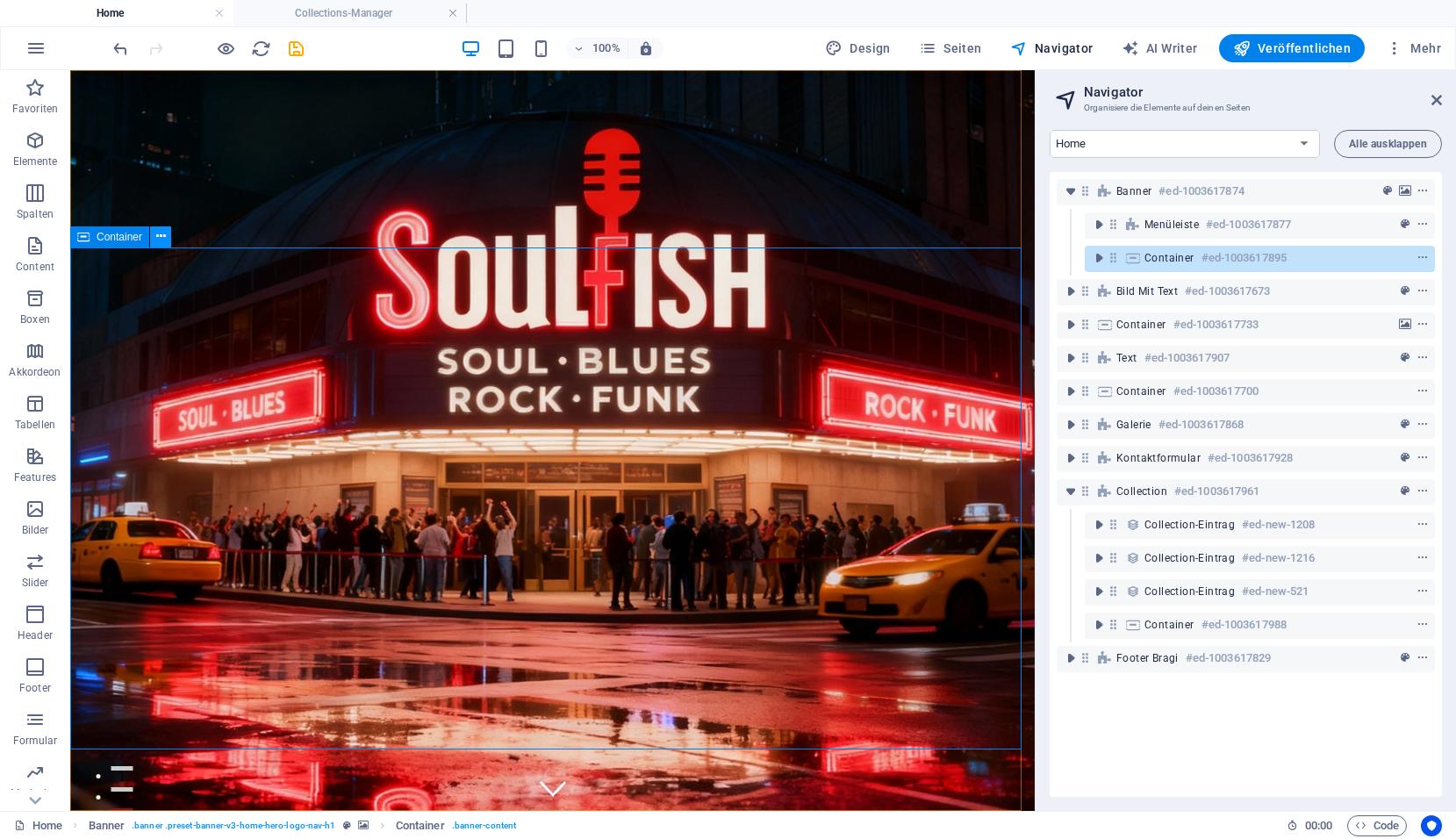
click at [166, 241] on button at bounding box center [160, 236] width 21 height 21
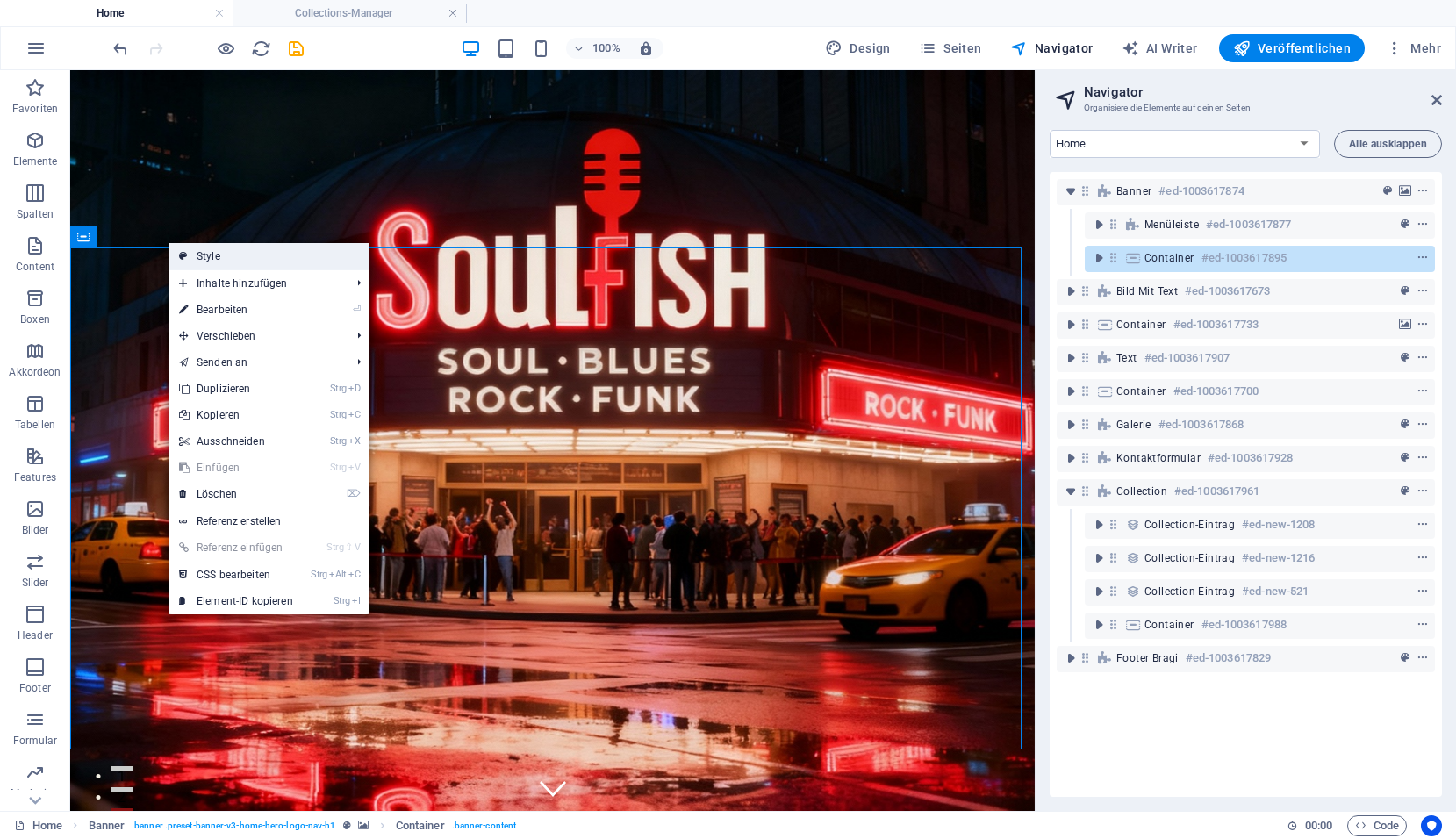
click at [200, 253] on link "Style" at bounding box center [268, 255] width 201 height 26
select select "preset-banner-v3-home-hero-logo-nav-h1"
select select "%"
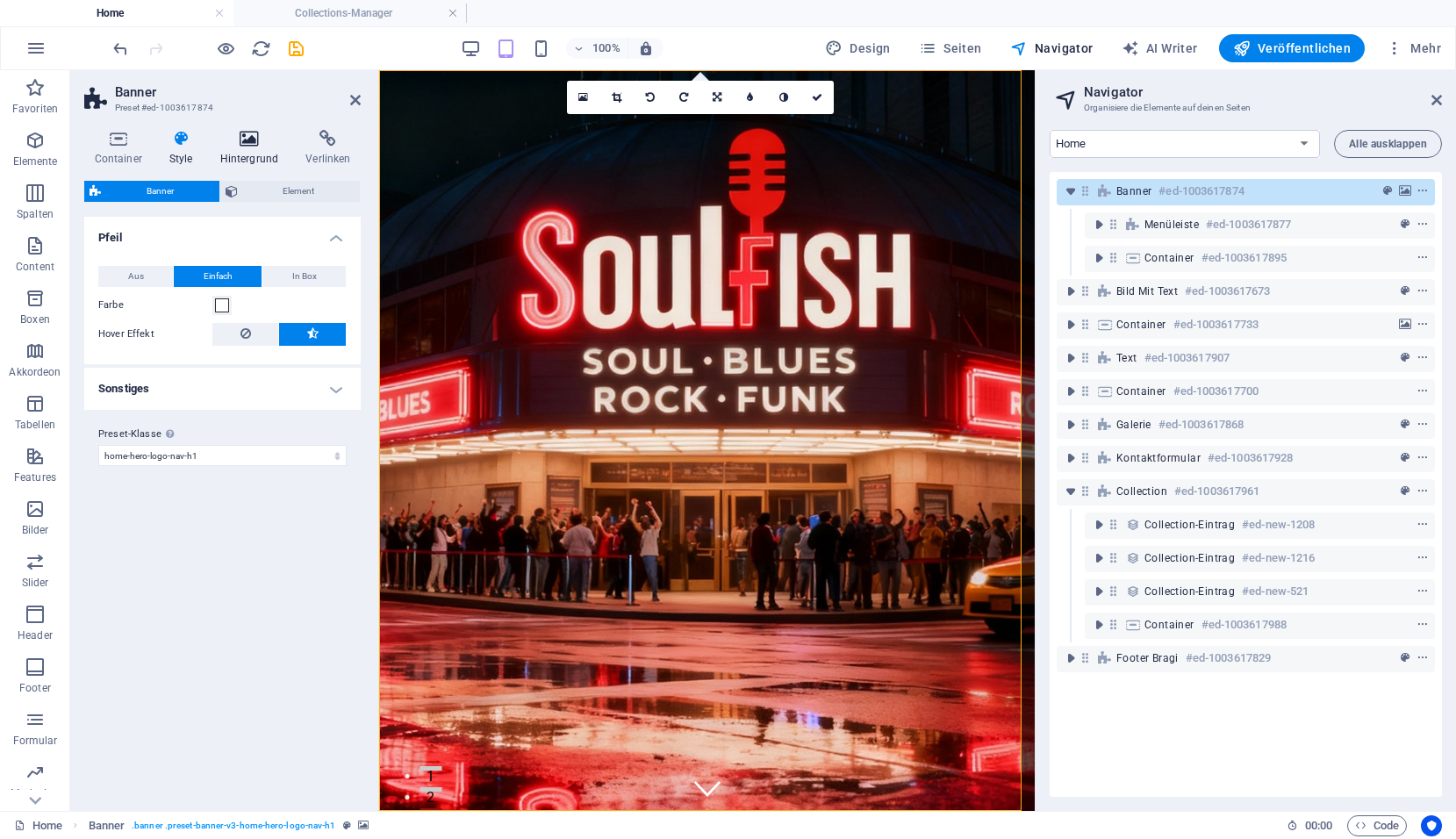
click at [252, 144] on icon at bounding box center [249, 138] width 79 height 17
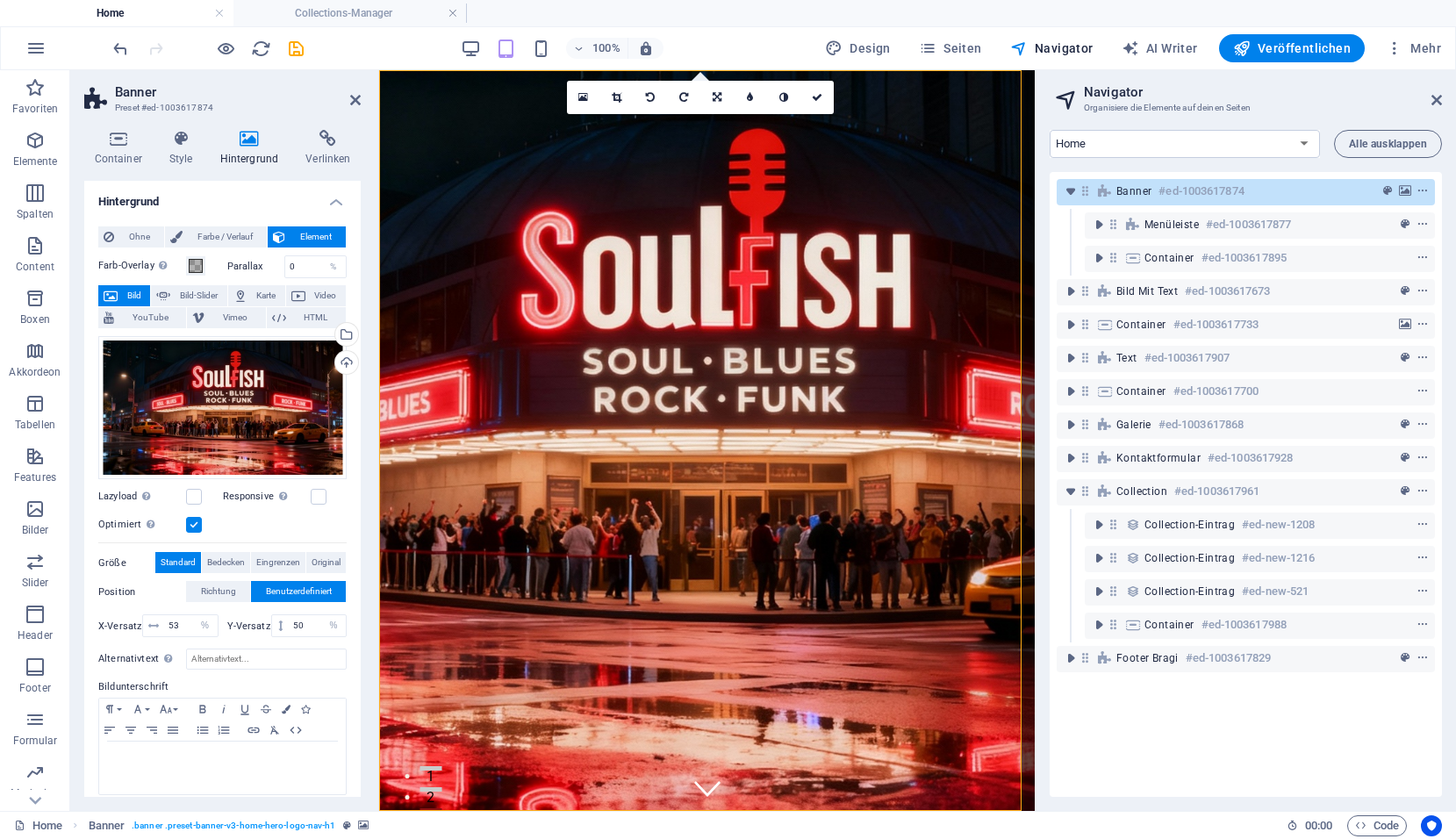
click at [282, 39] on div at bounding box center [208, 48] width 196 height 28
click at [293, 52] on icon "save" at bounding box center [296, 48] width 20 height 20
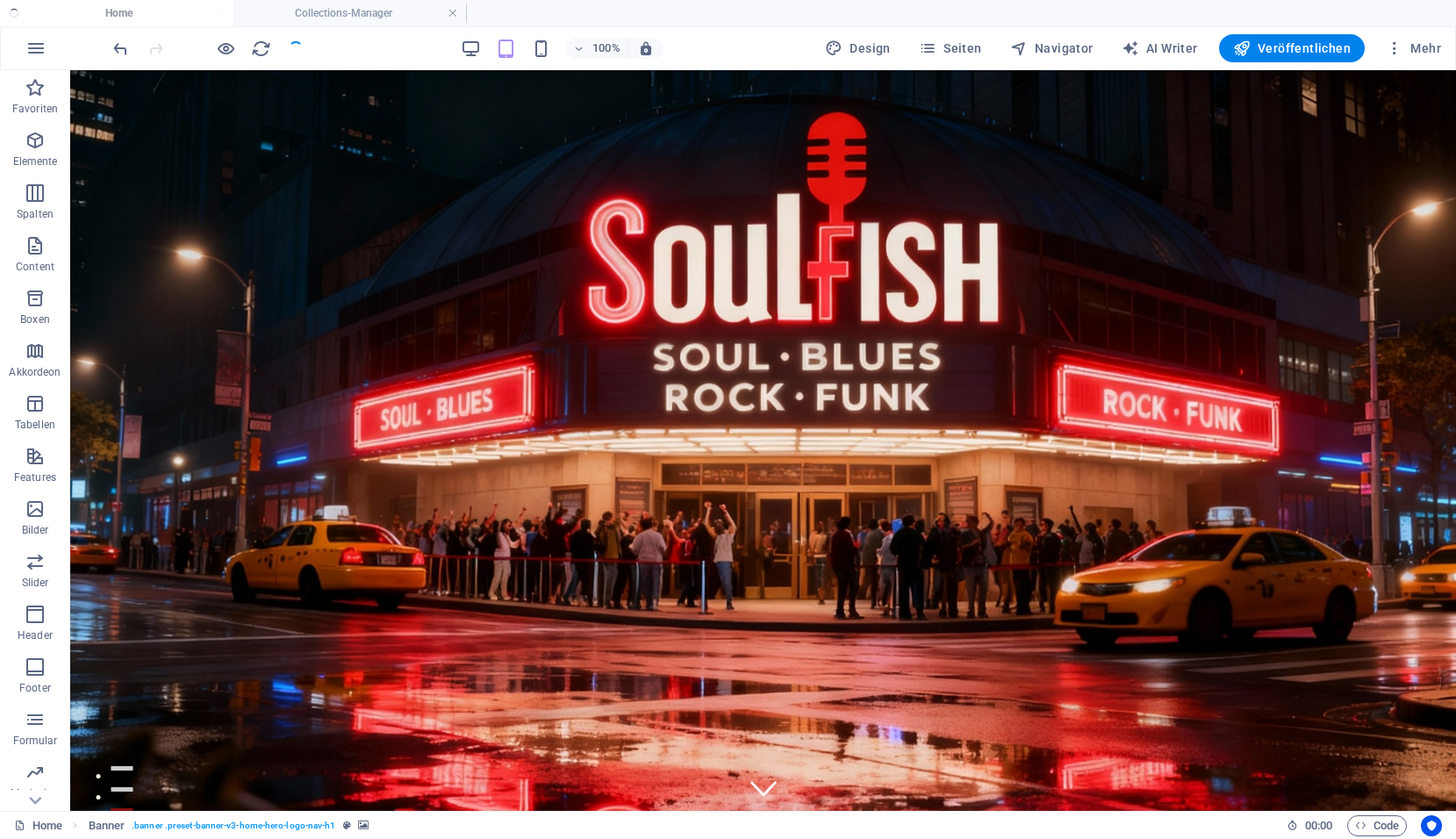
checkbox input "false"
click at [512, 58] on icon "button" at bounding box center [505, 48] width 20 height 20
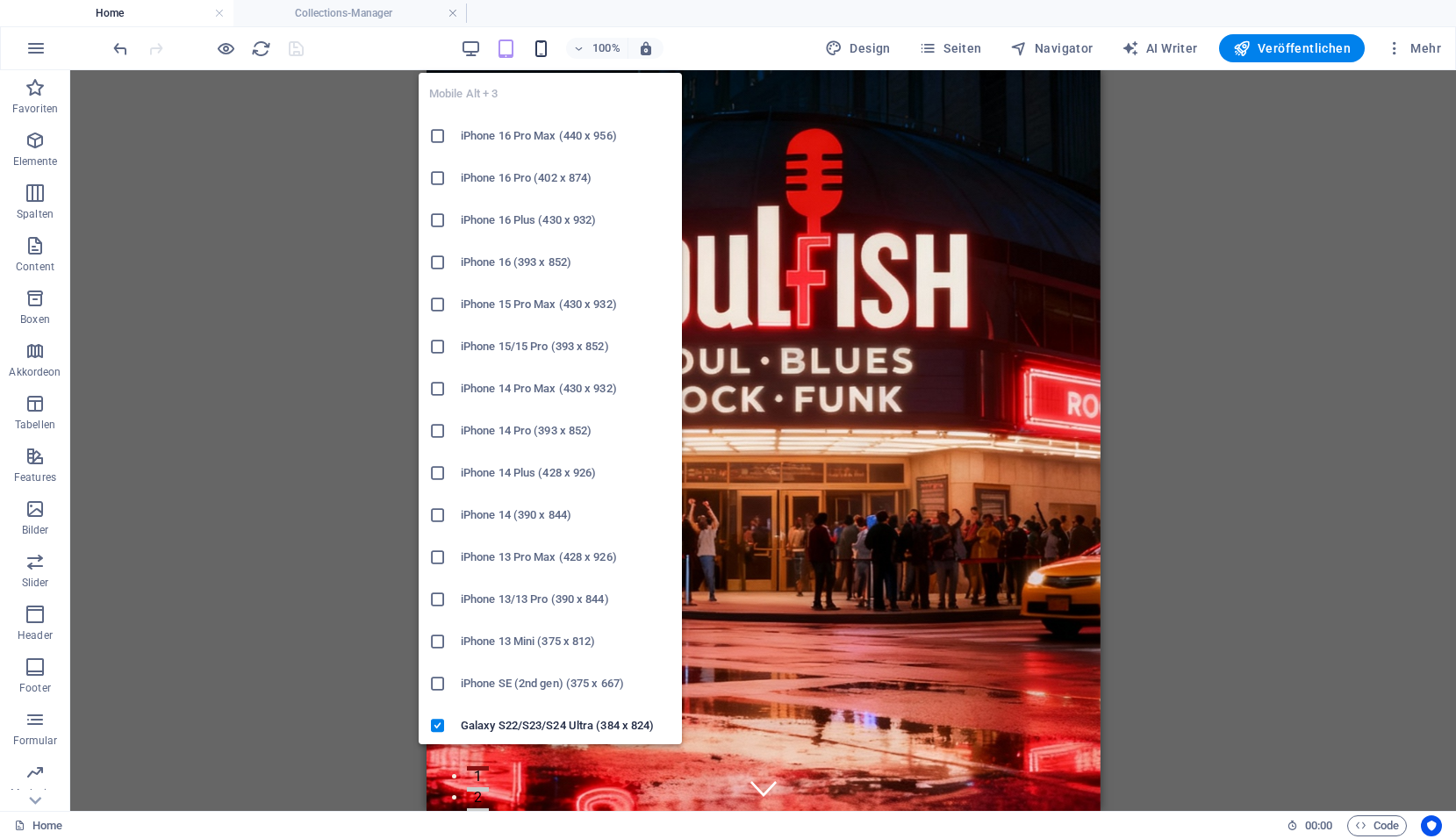
click at [544, 53] on icon "button" at bounding box center [541, 48] width 20 height 20
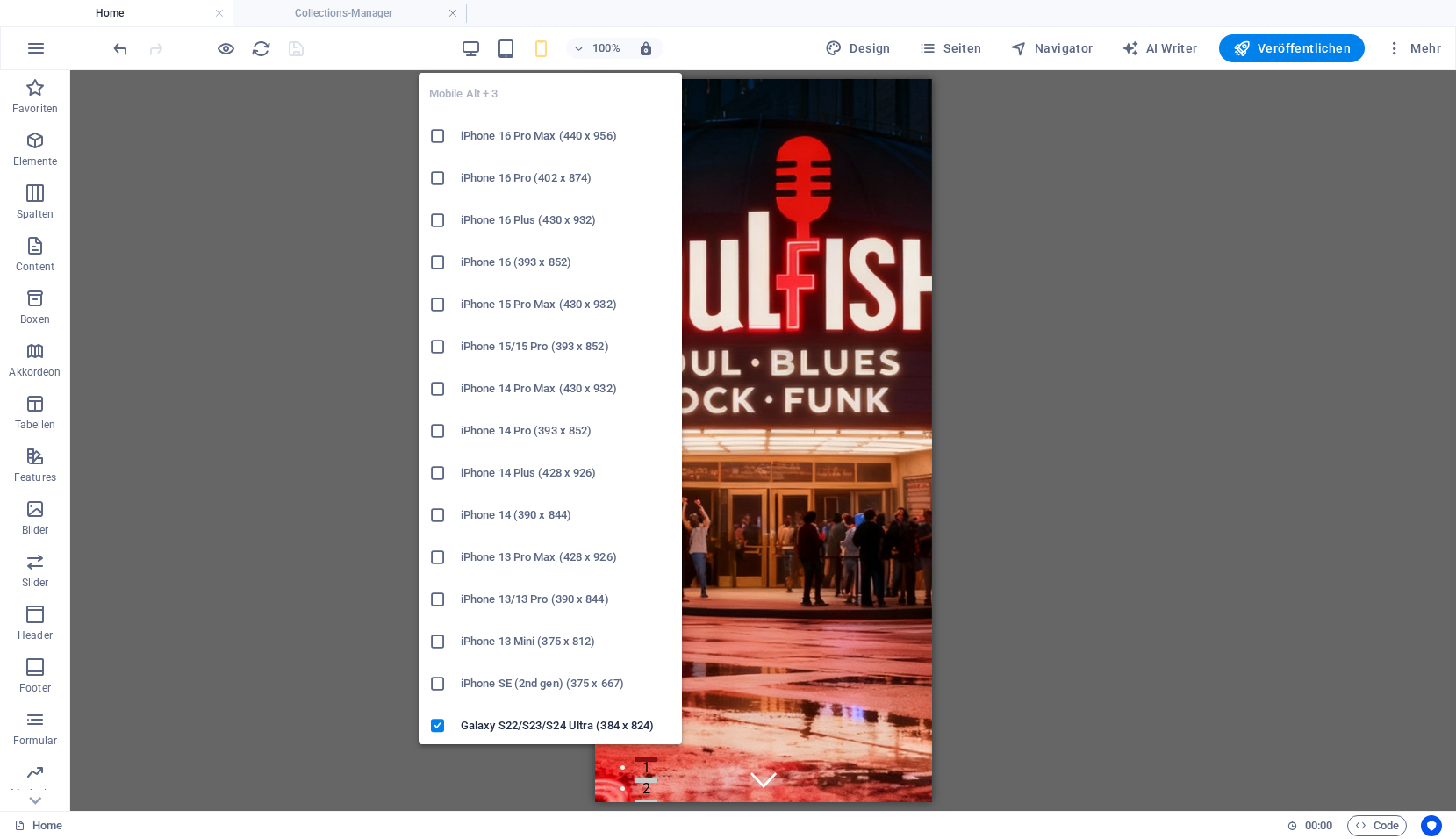
click at [544, 53] on icon "button" at bounding box center [541, 48] width 20 height 20
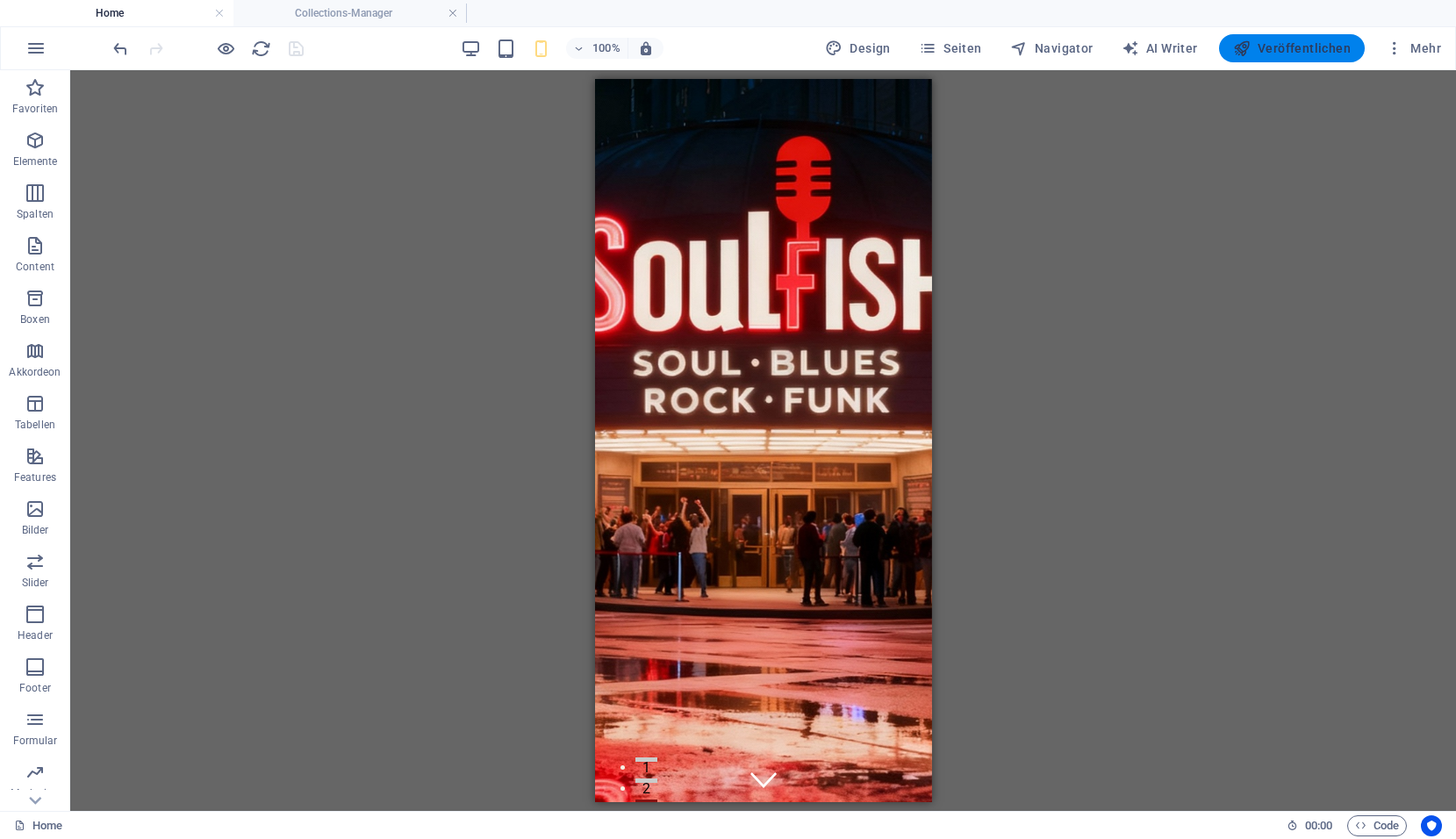
click at [1272, 40] on span "Veröffentlichen" at bounding box center [1291, 47] width 117 height 17
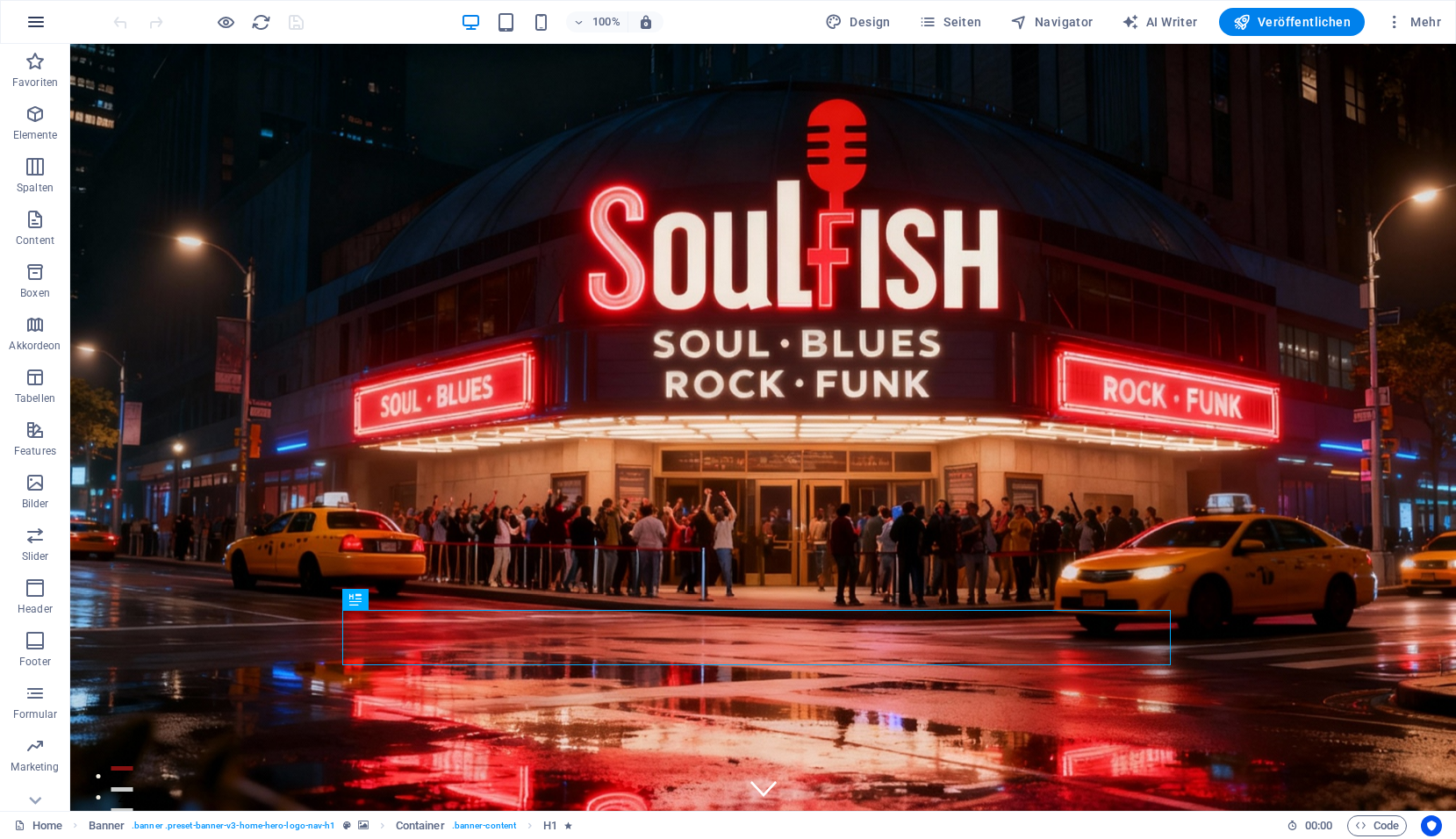
click at [30, 27] on icon "button" at bounding box center [35, 22] width 21 height 21
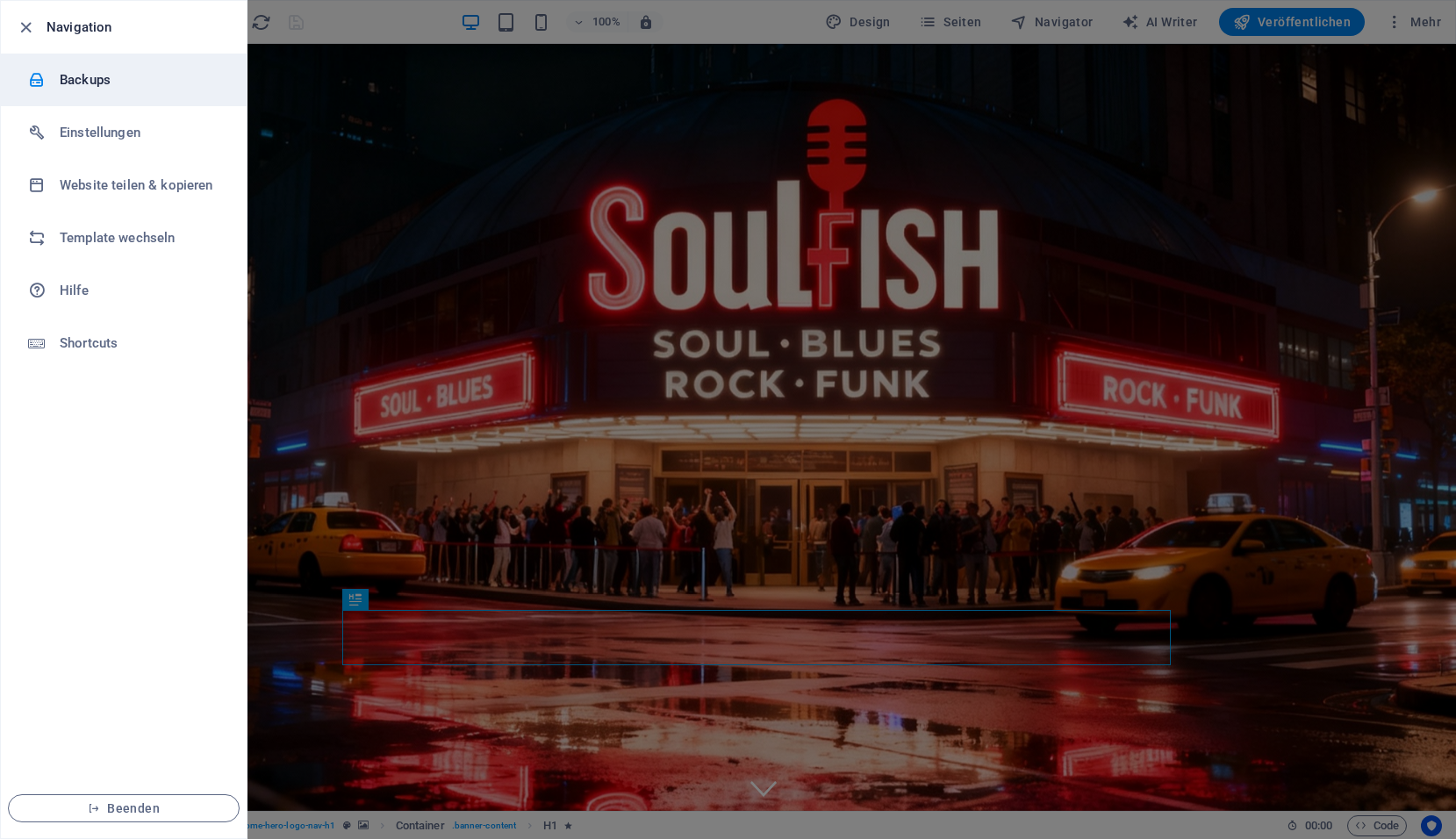
click at [65, 79] on h6 "Backups" at bounding box center [141, 79] width 163 height 21
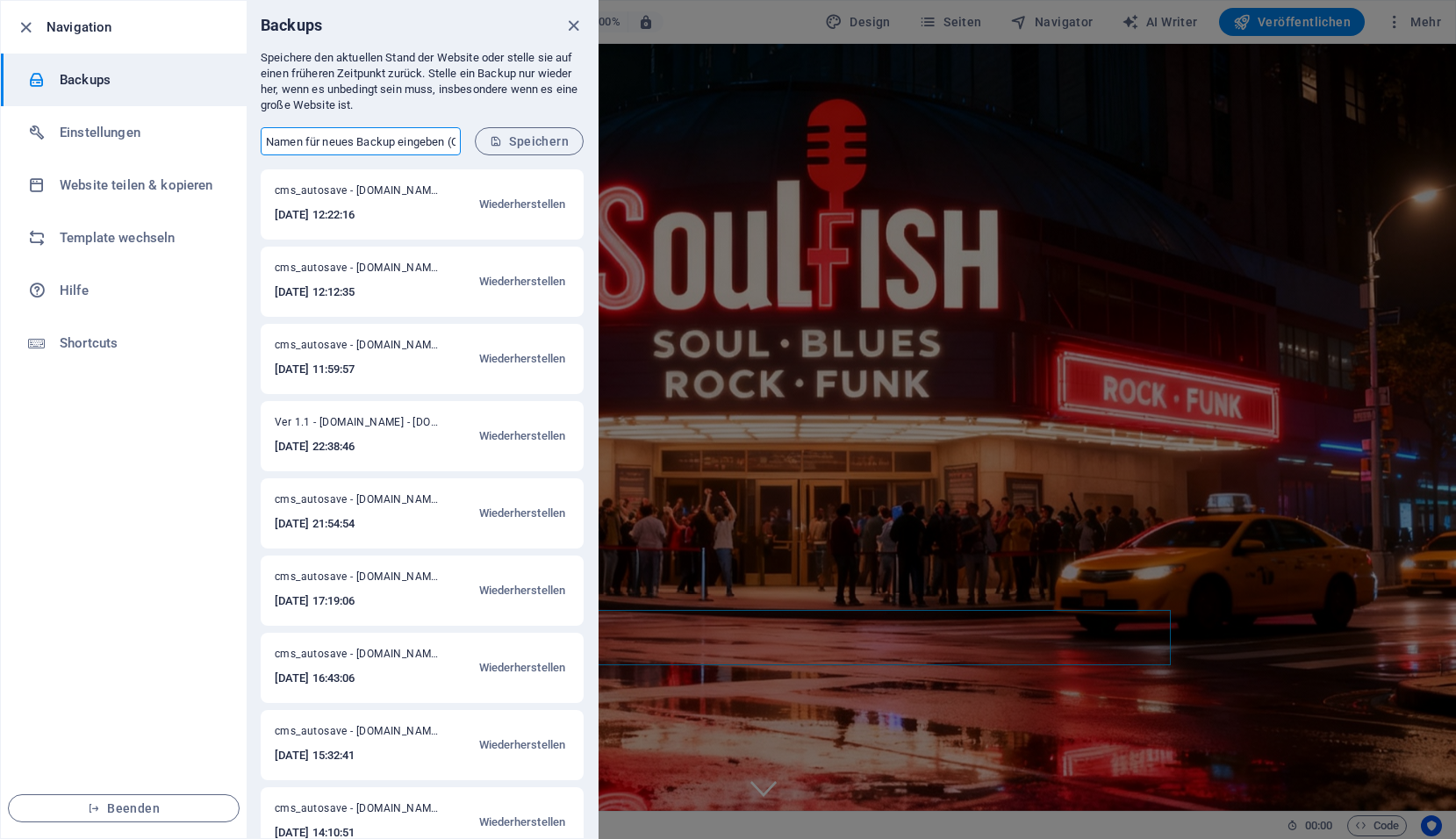
click at [320, 142] on input "text" at bounding box center [361, 141] width 200 height 28
type input "Ver 1.1 - [DOMAIN_NAME]"
click at [527, 139] on span "Speichern" at bounding box center [529, 141] width 79 height 14
click at [567, 30] on icon "close" at bounding box center [573, 25] width 20 height 20
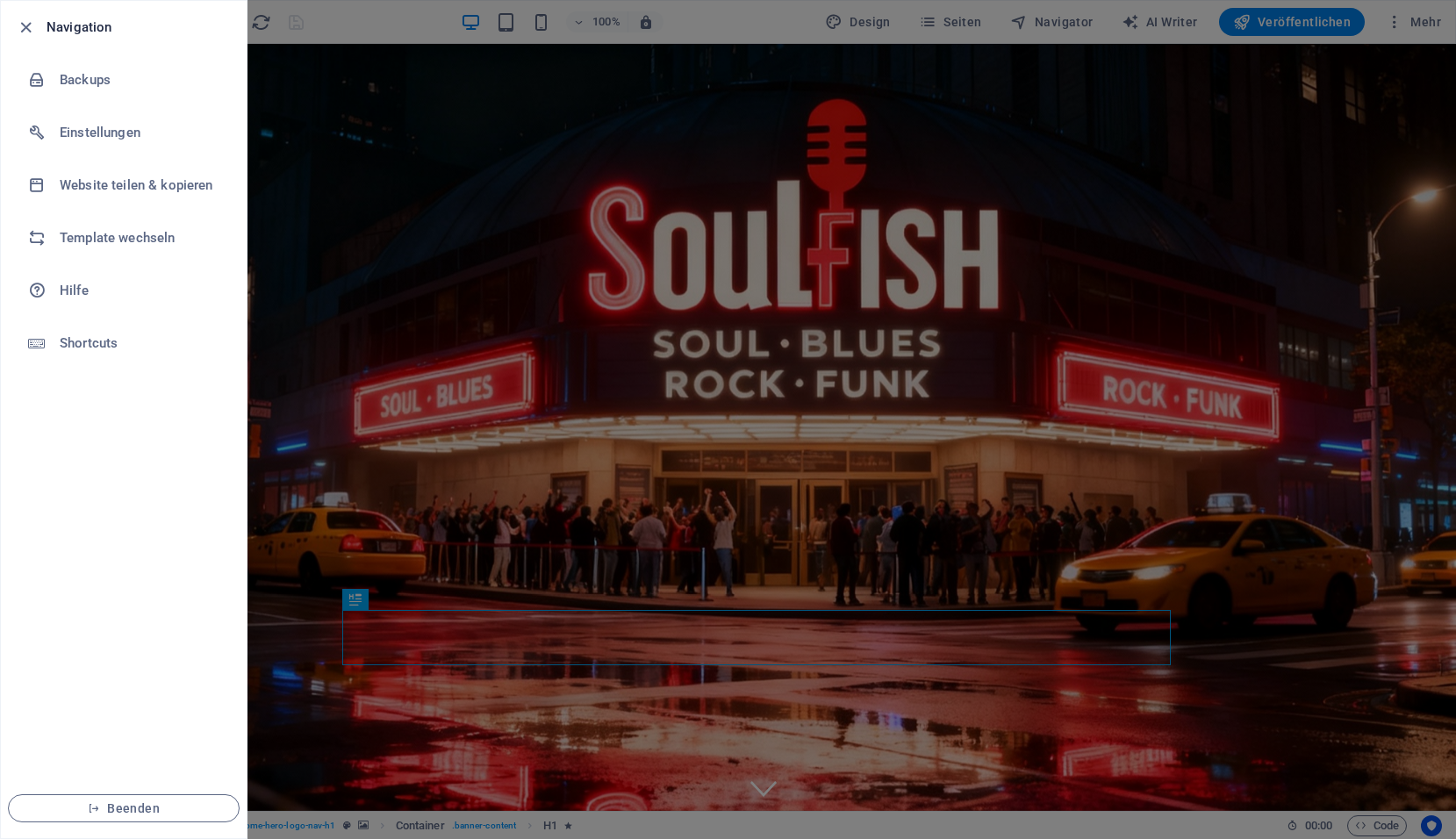
click at [1132, 182] on div at bounding box center [728, 419] width 1456 height 839
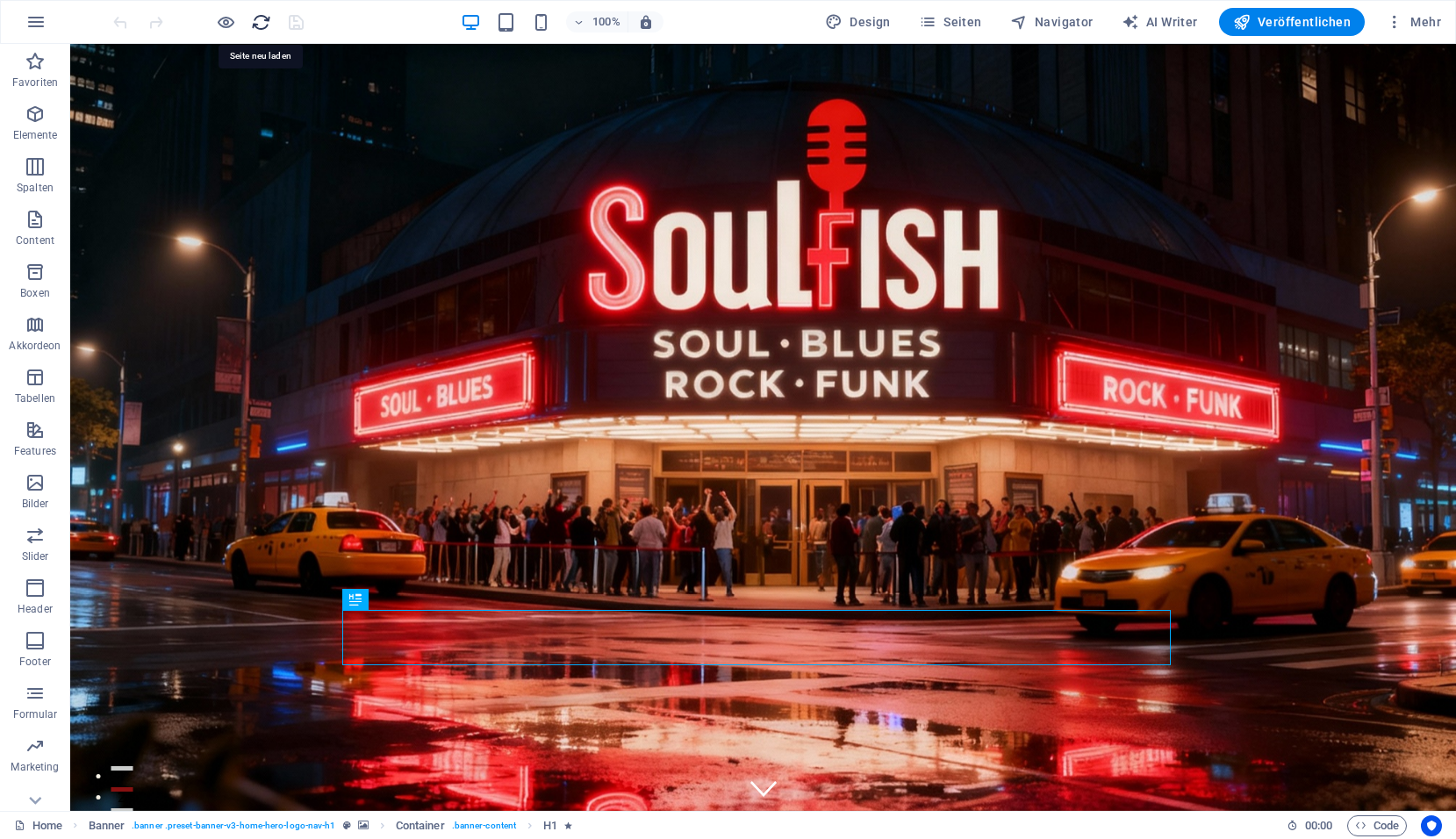
click at [262, 27] on icon "reload" at bounding box center [261, 23] width 20 height 20
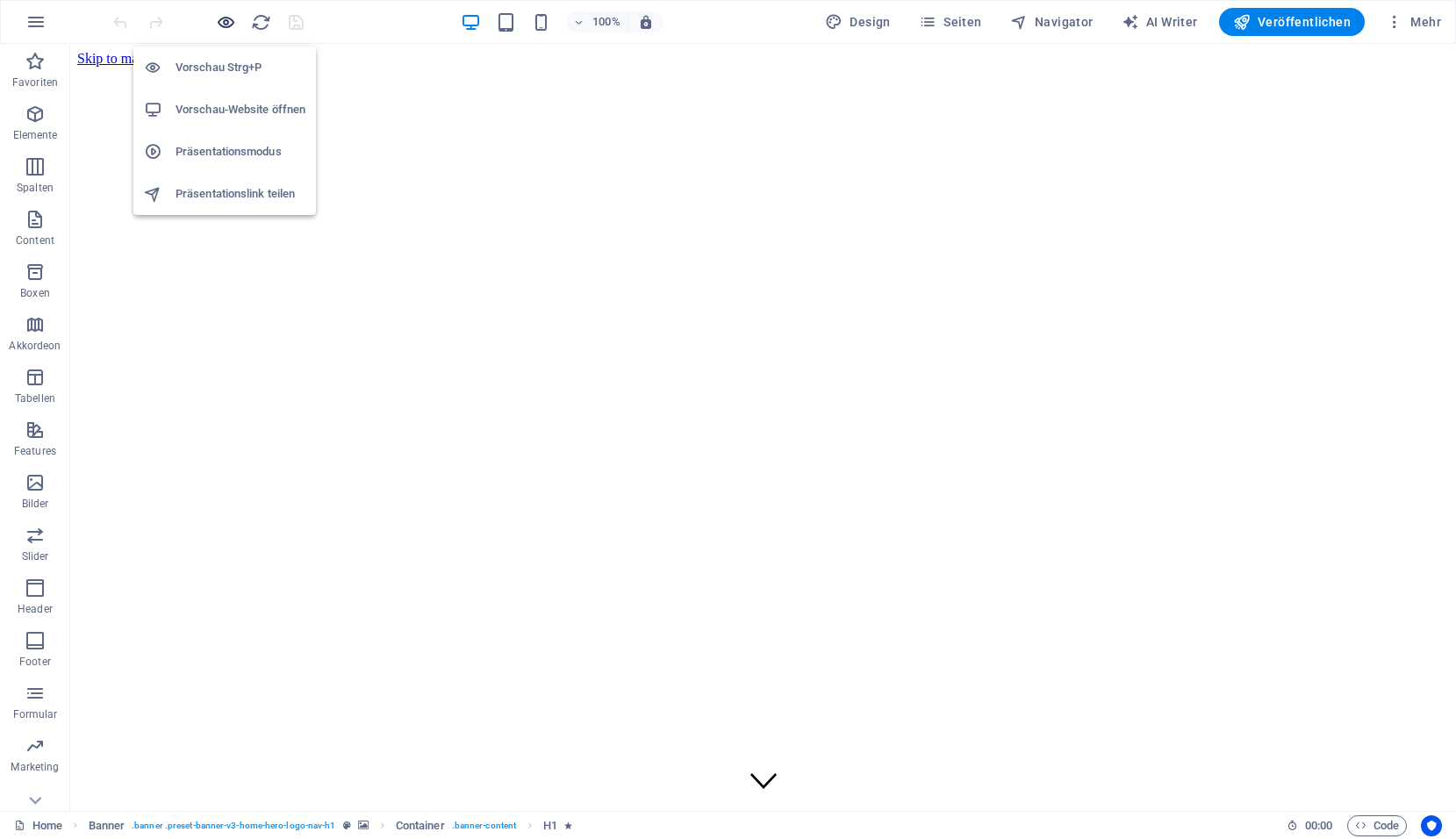
click at [230, 25] on icon "button" at bounding box center [225, 23] width 20 height 20
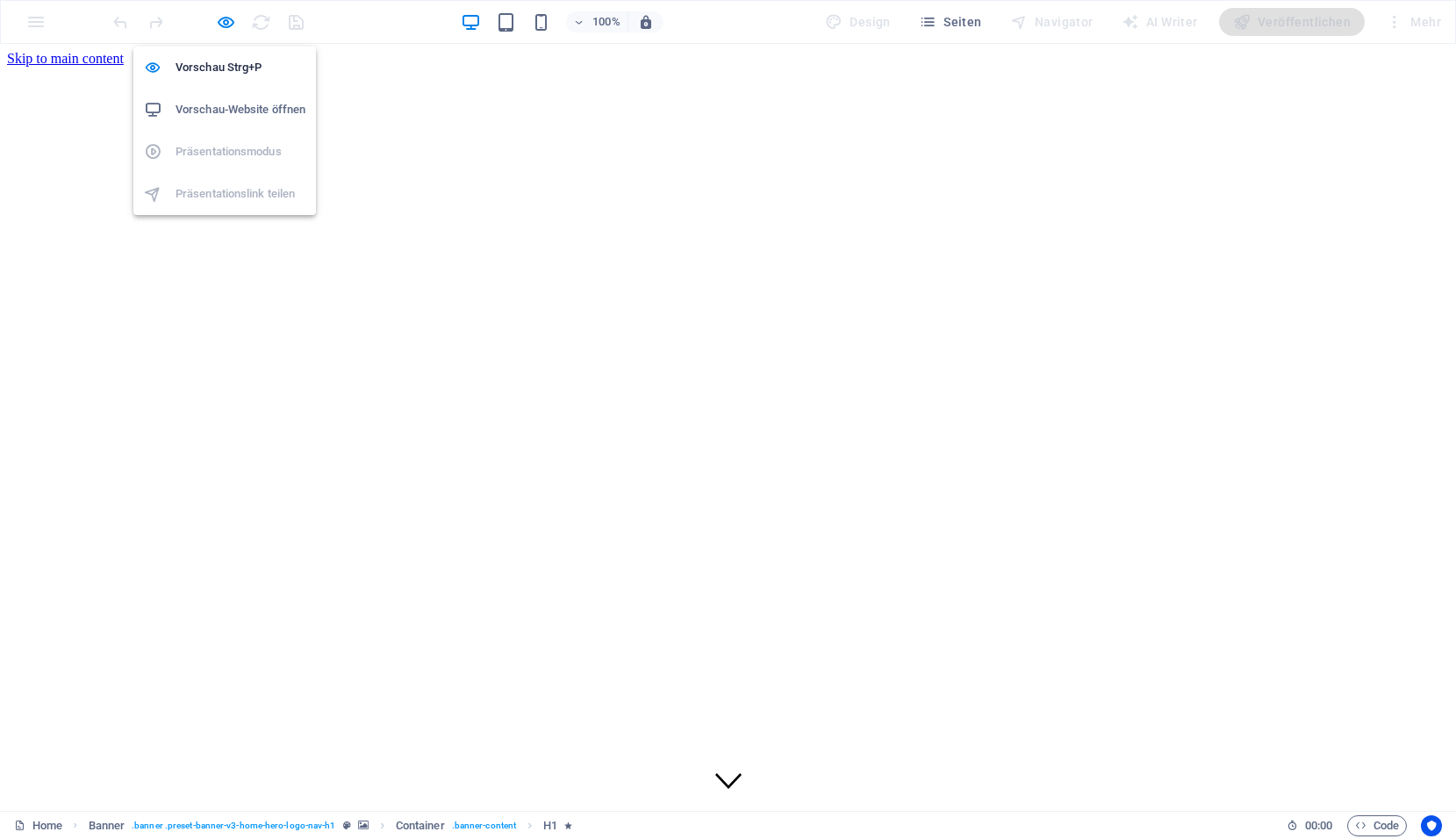
click at [201, 115] on h6 "Vorschau-Website öffnen" at bounding box center [240, 109] width 130 height 21
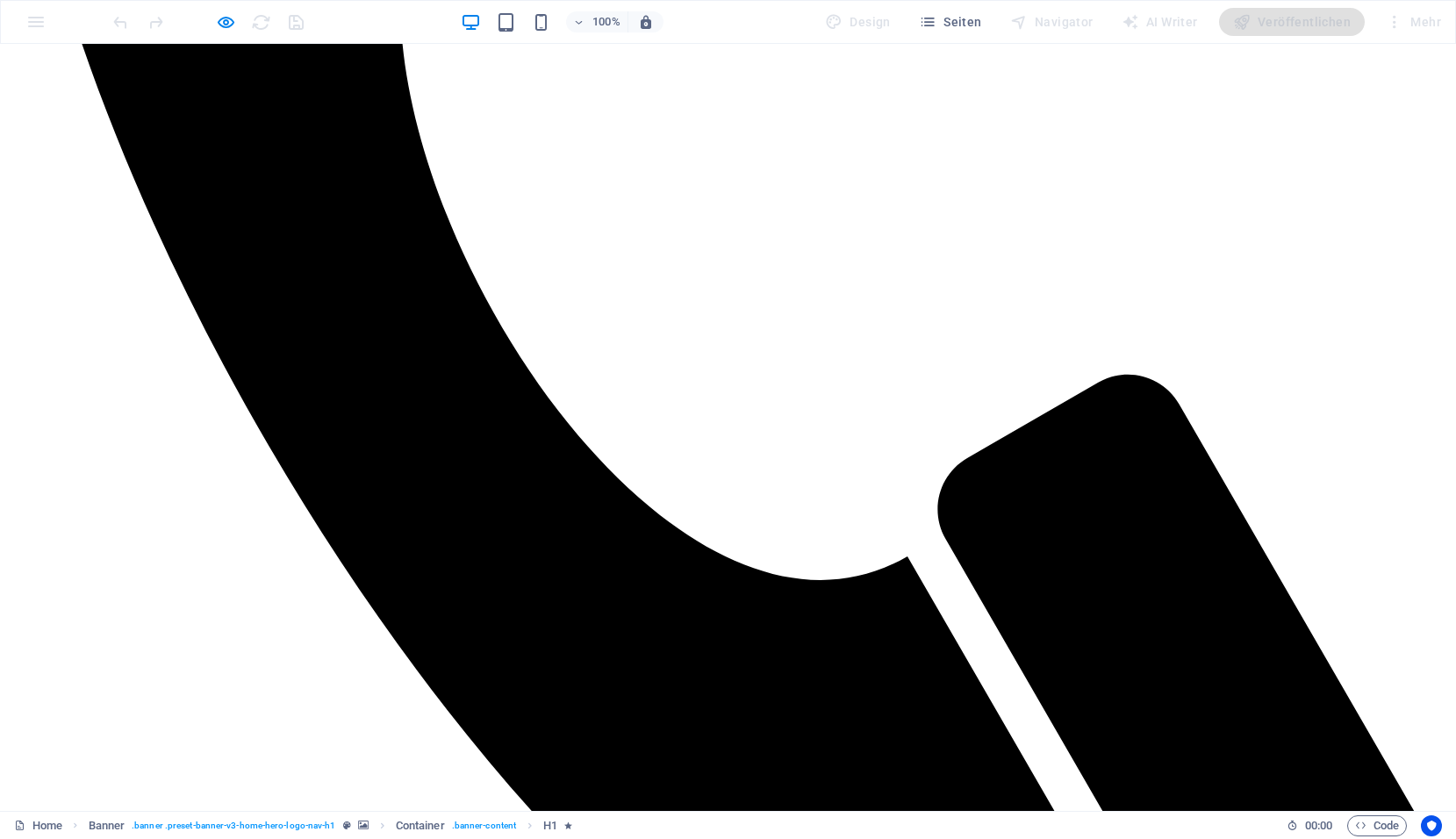
scroll to position [1946, 0]
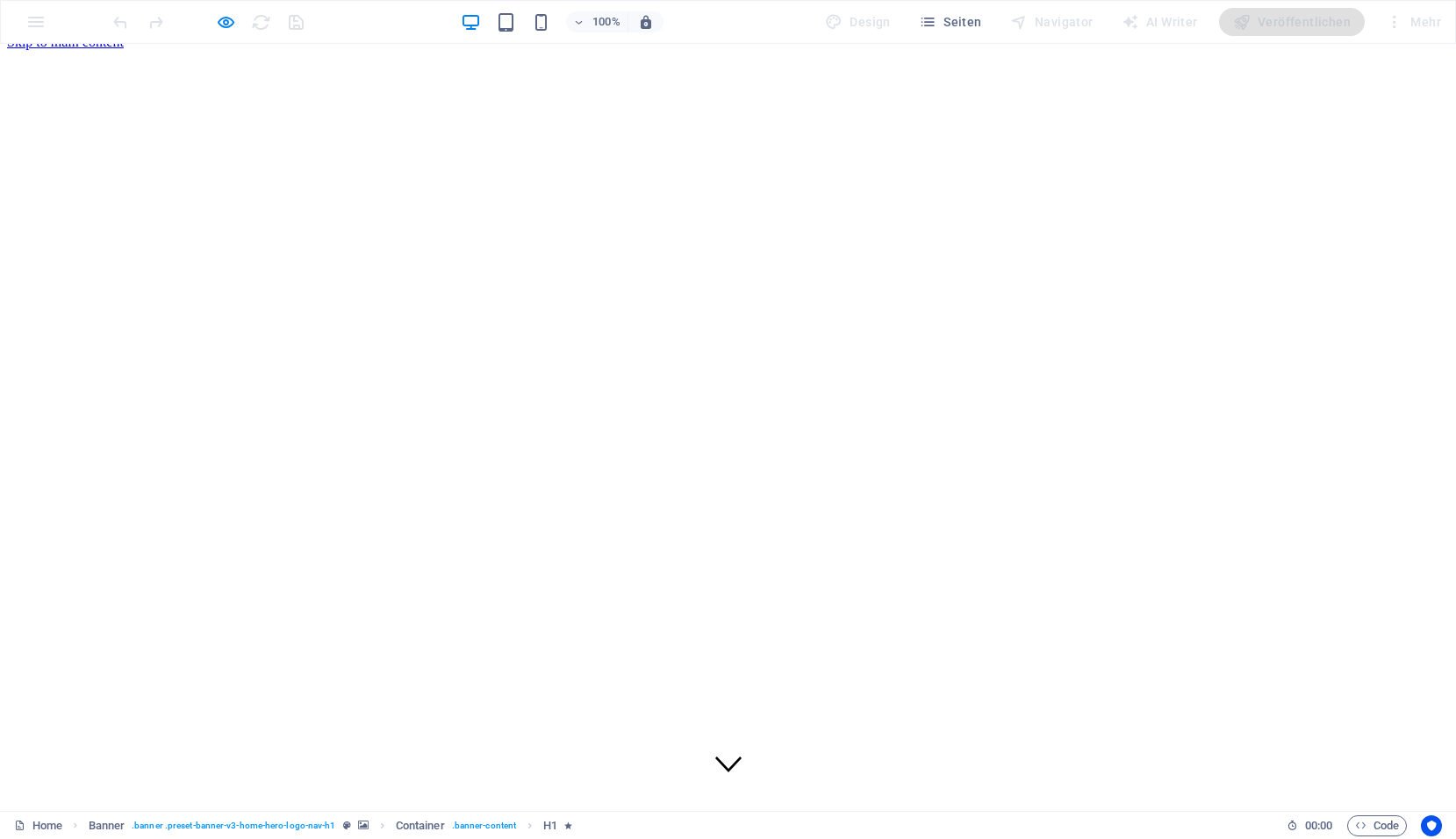
scroll to position [0, 0]
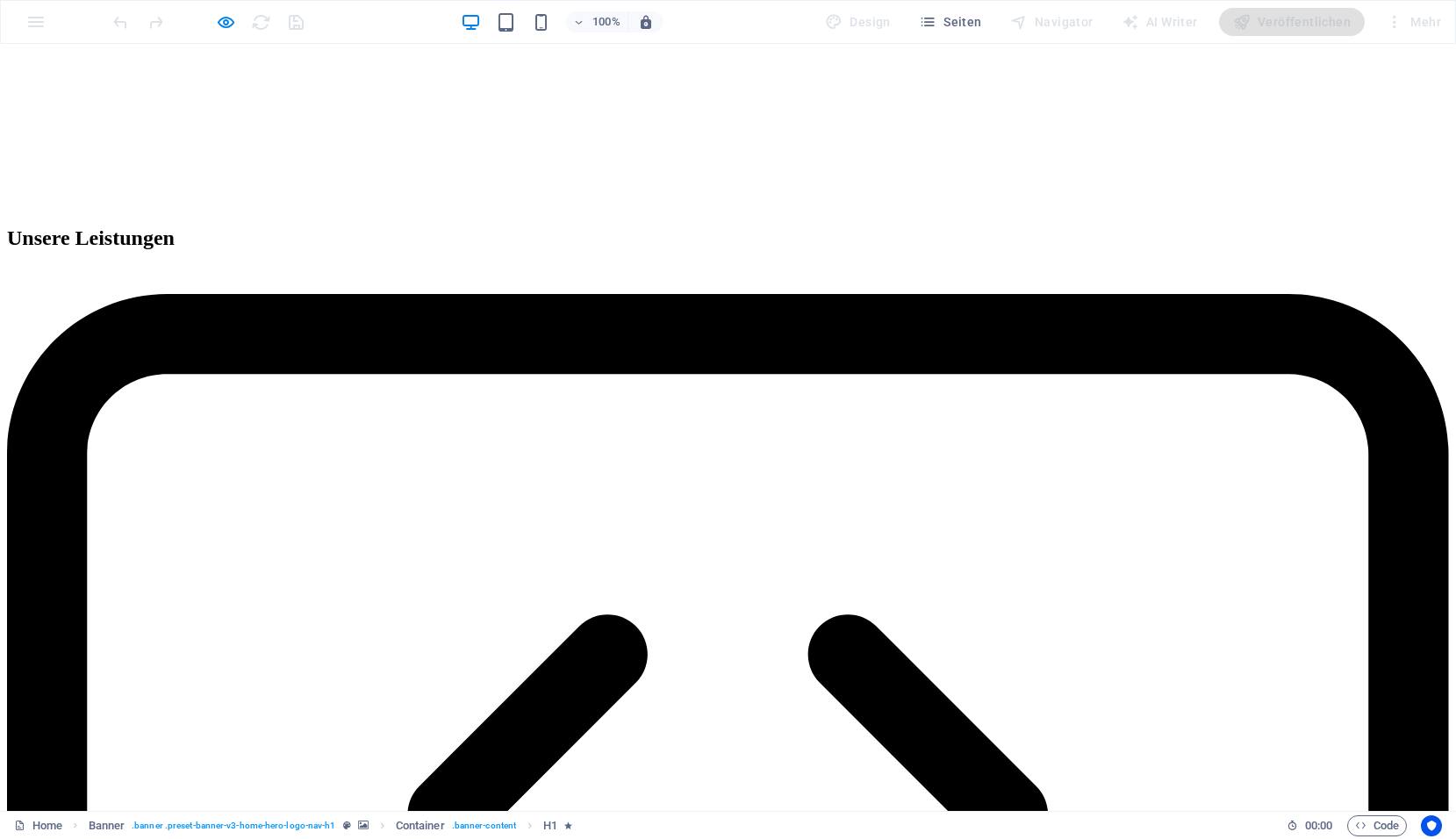
scroll to position [4000, 0]
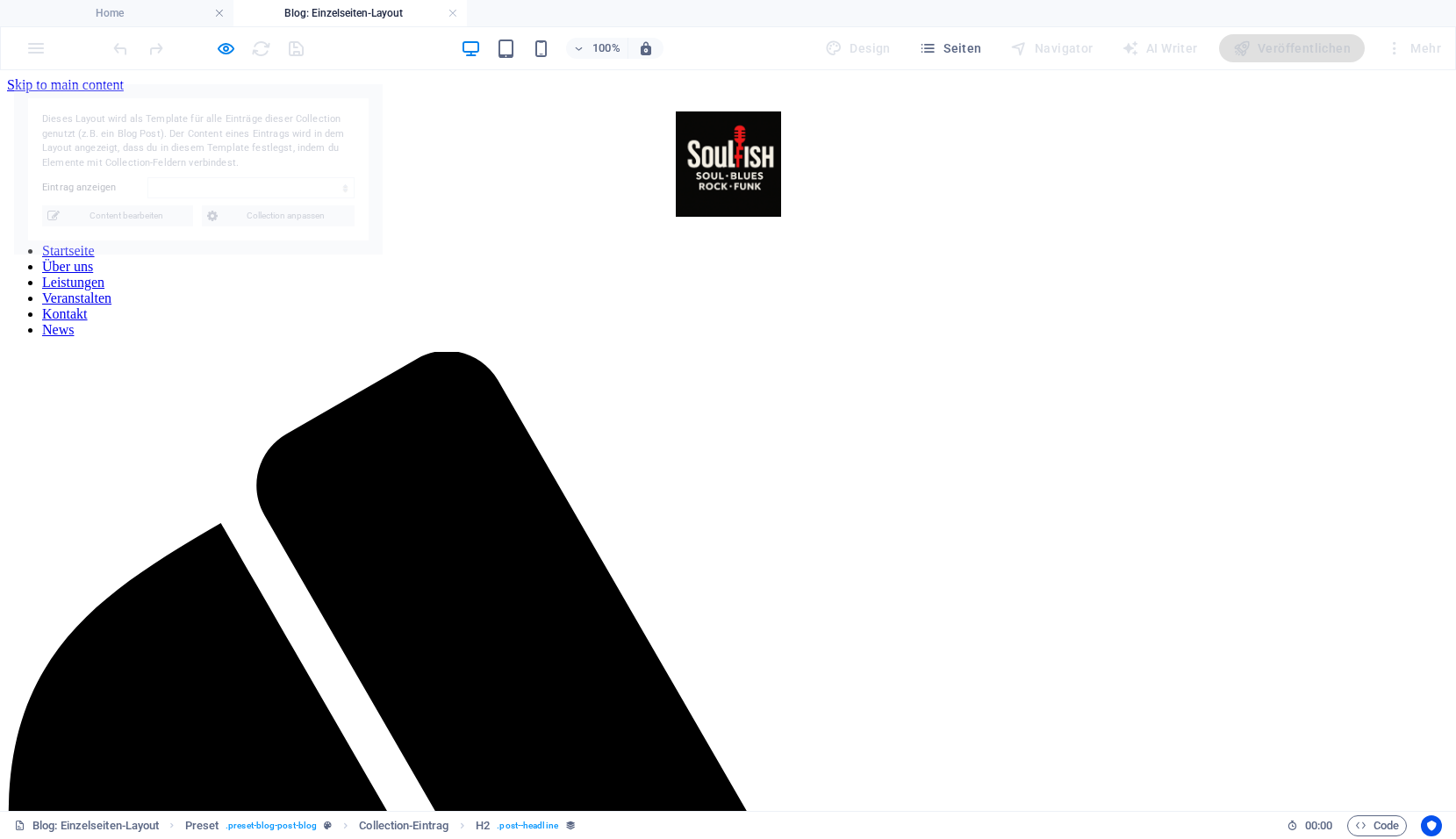
scroll to position [0, 0]
select select "68de4d1ed8aec80c2a0c8c0d"
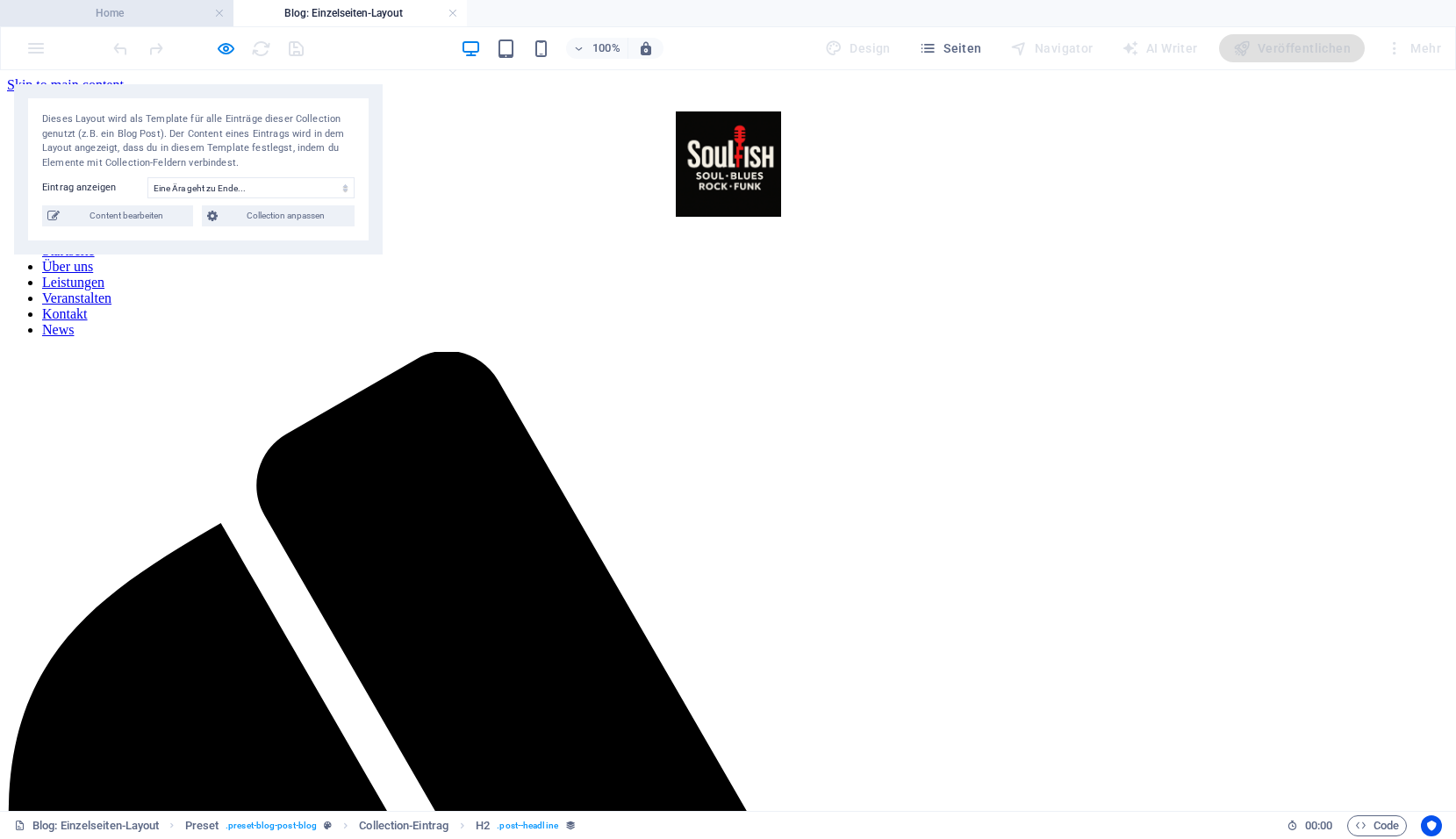
click at [100, 19] on h4 "Home" at bounding box center [116, 13] width 234 height 19
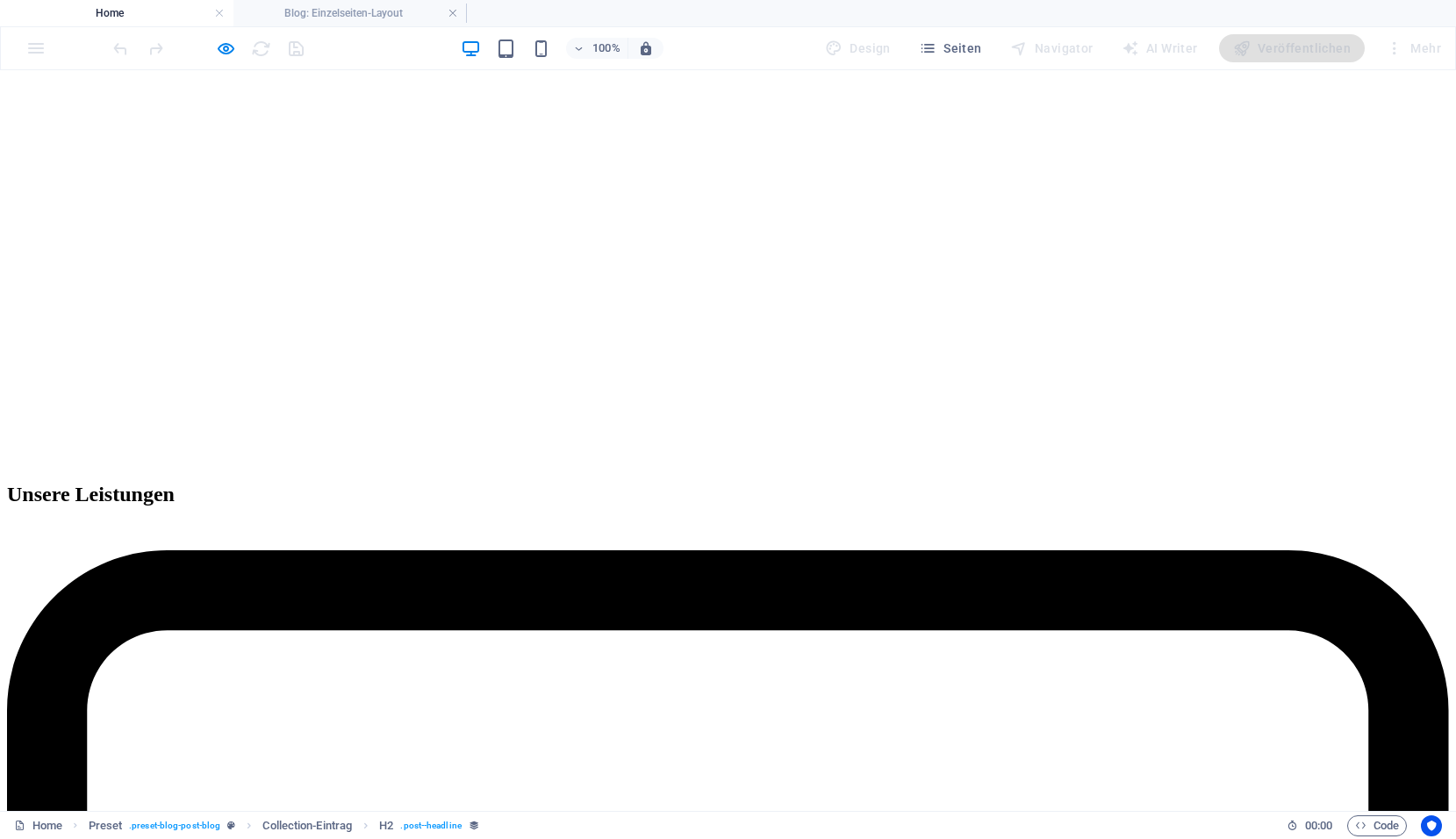
scroll to position [4300, 0]
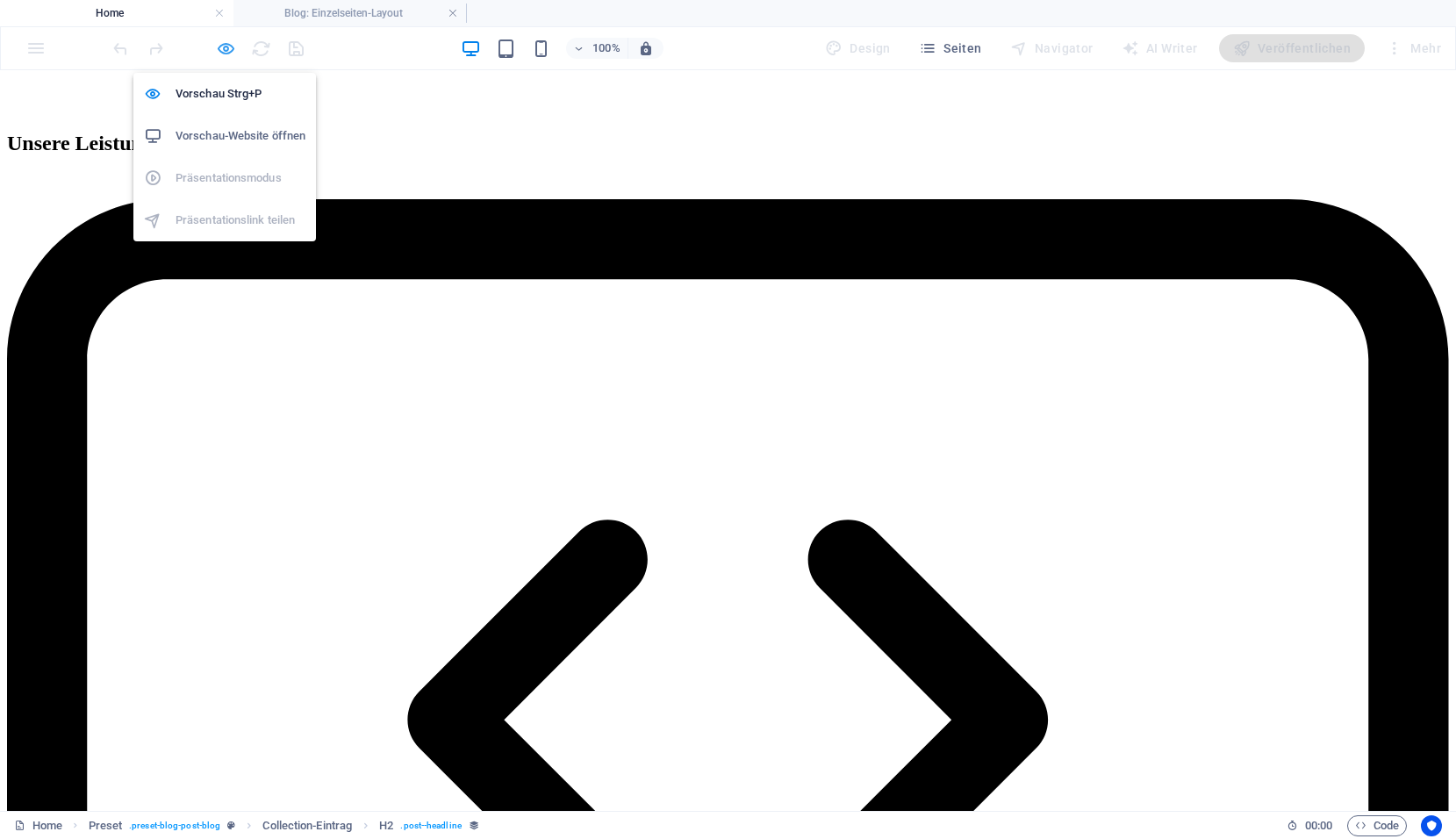
click at [216, 45] on icon "button" at bounding box center [225, 48] width 20 height 20
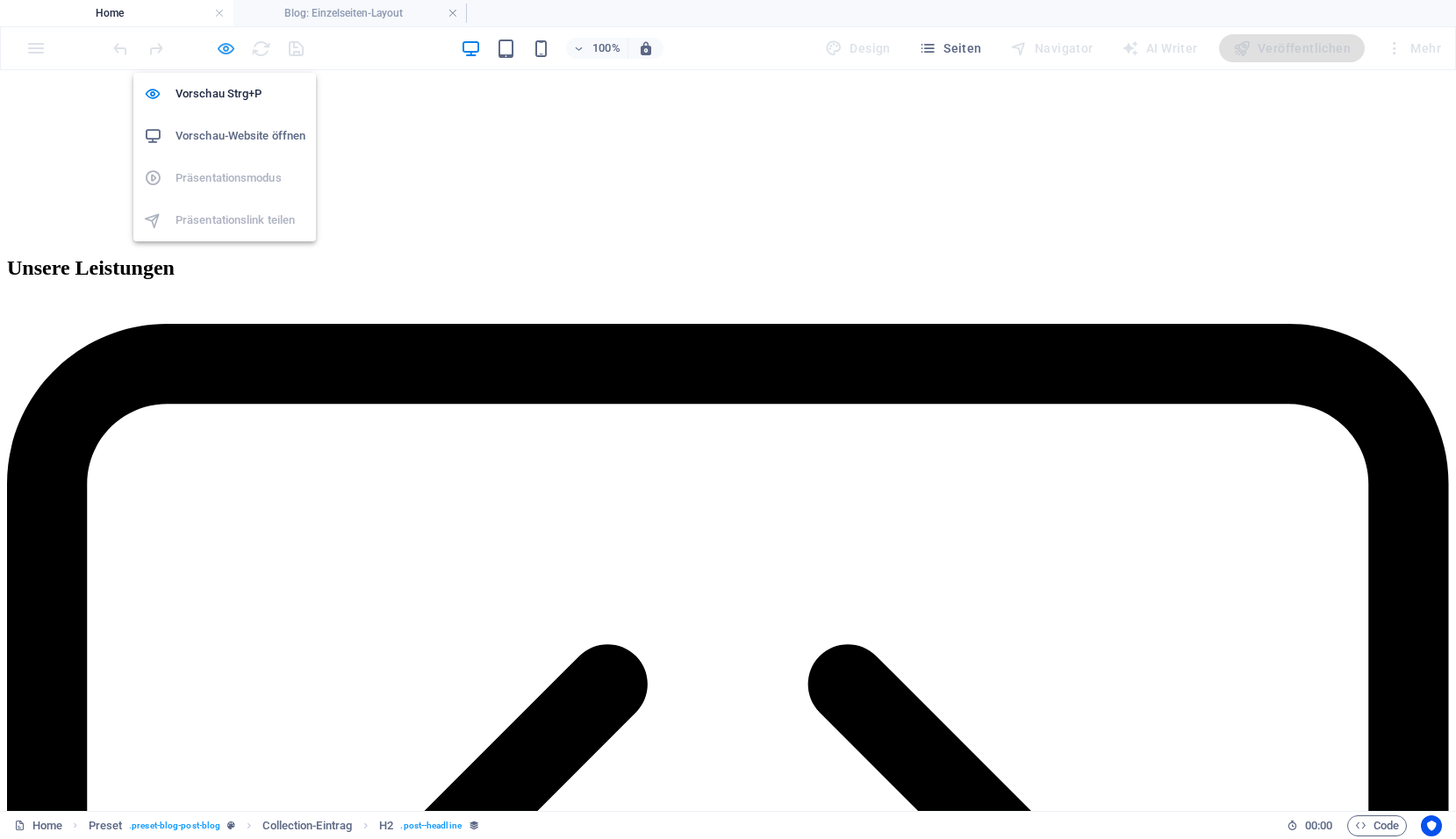
scroll to position [4248, 0]
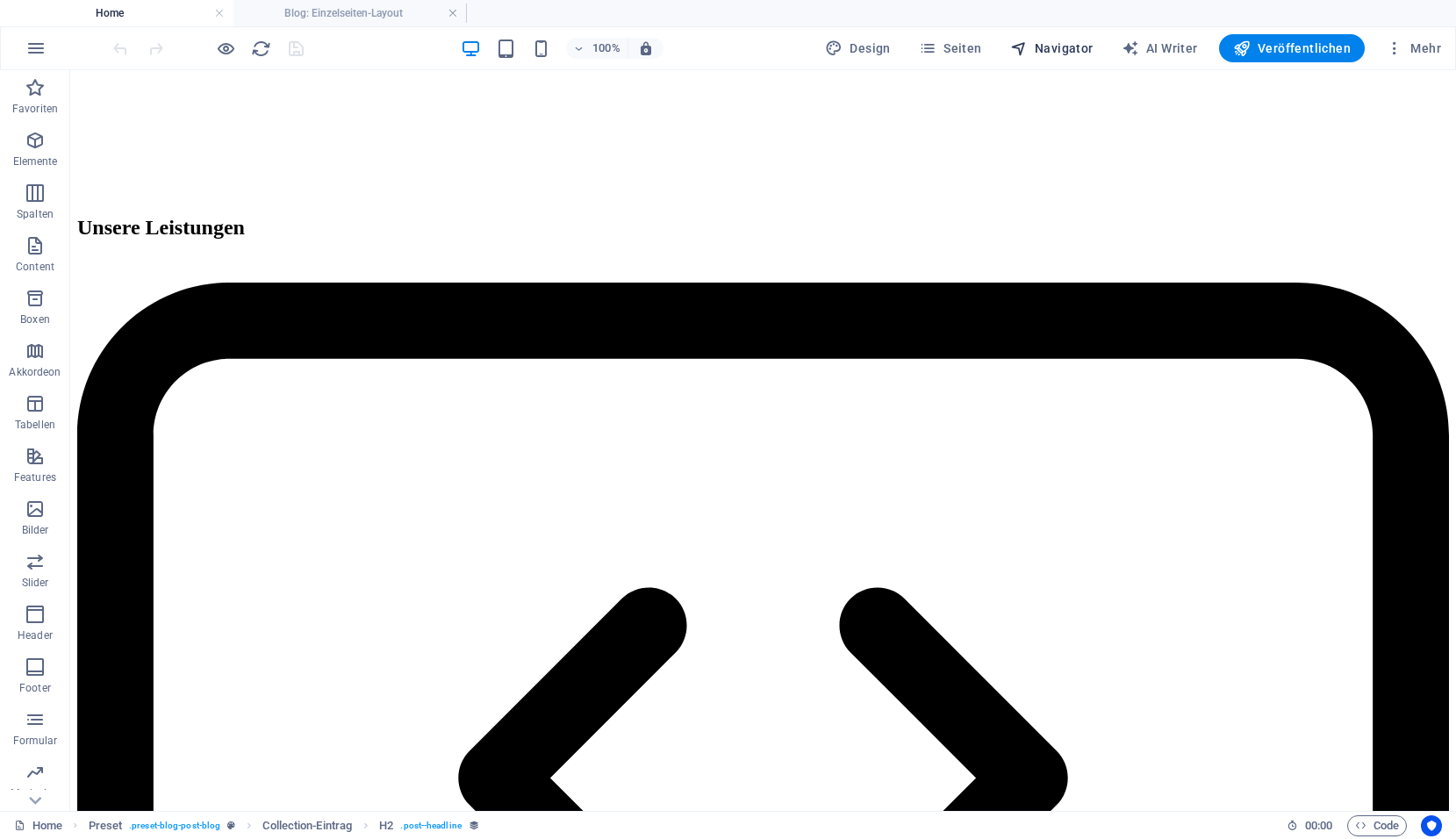
click at [1076, 53] on span "Navigator" at bounding box center [1052, 47] width 84 height 17
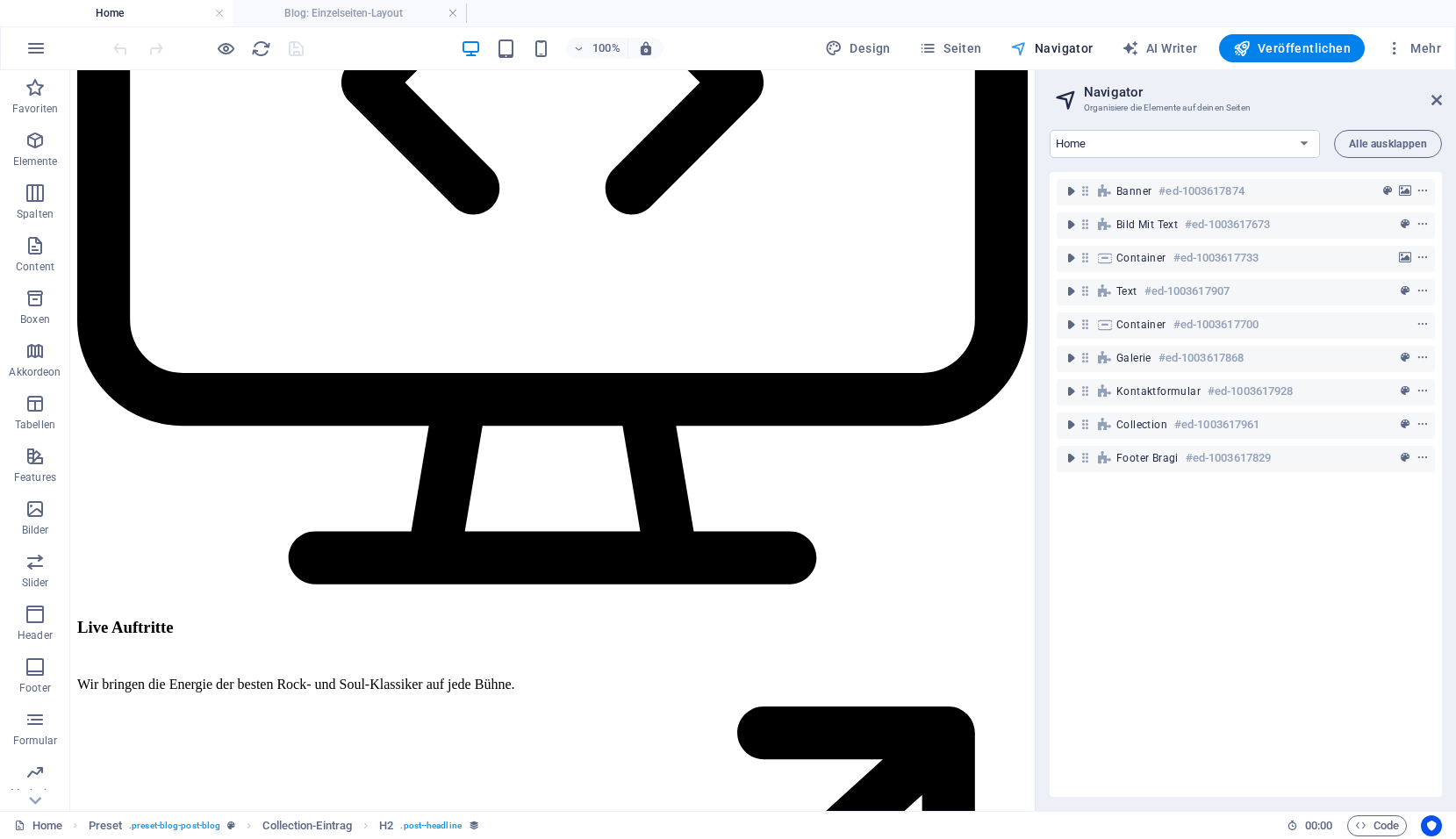
scroll to position [3931, 0]
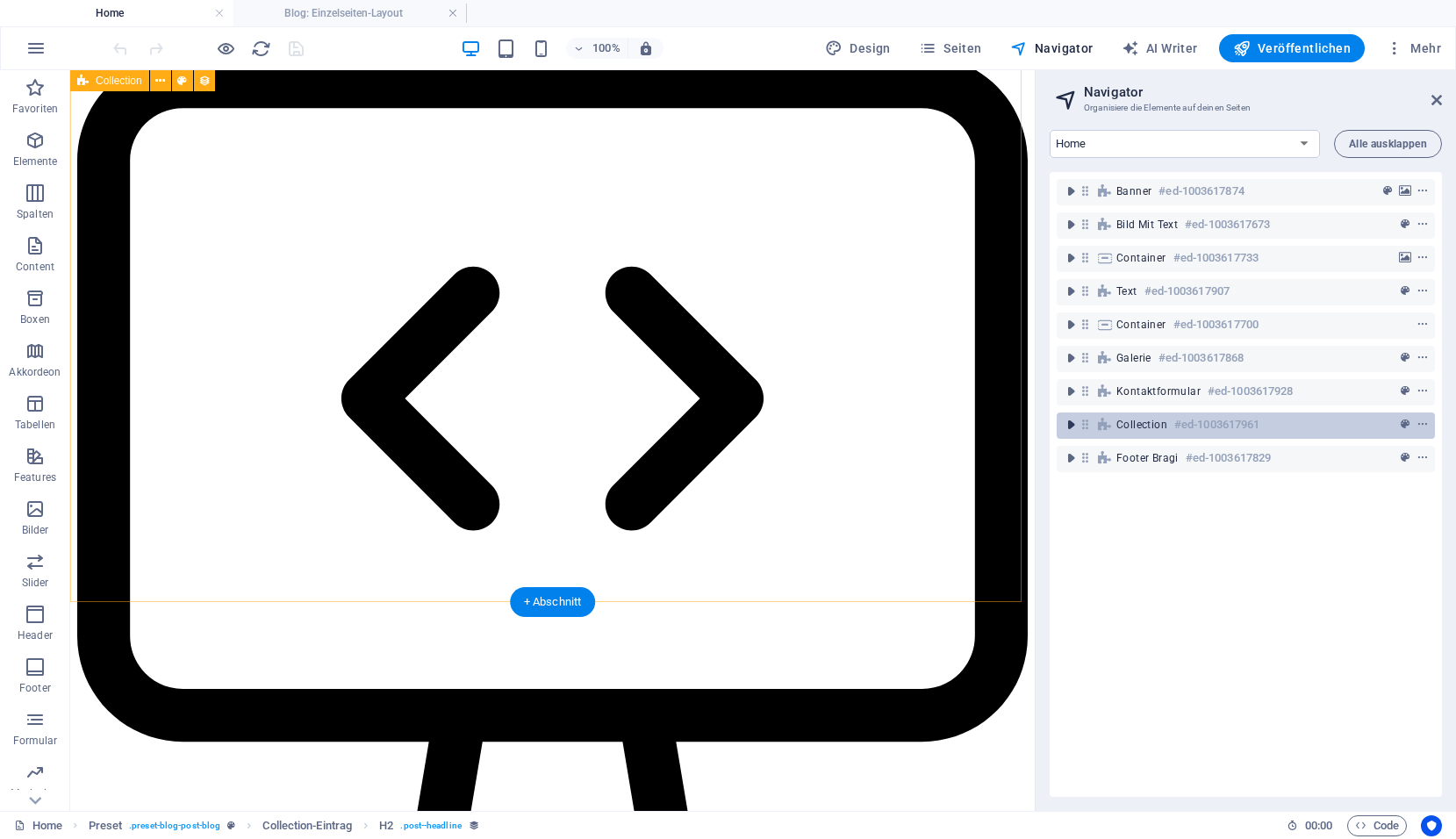
click at [1069, 428] on icon "toggle-expand" at bounding box center [1070, 424] width 17 height 17
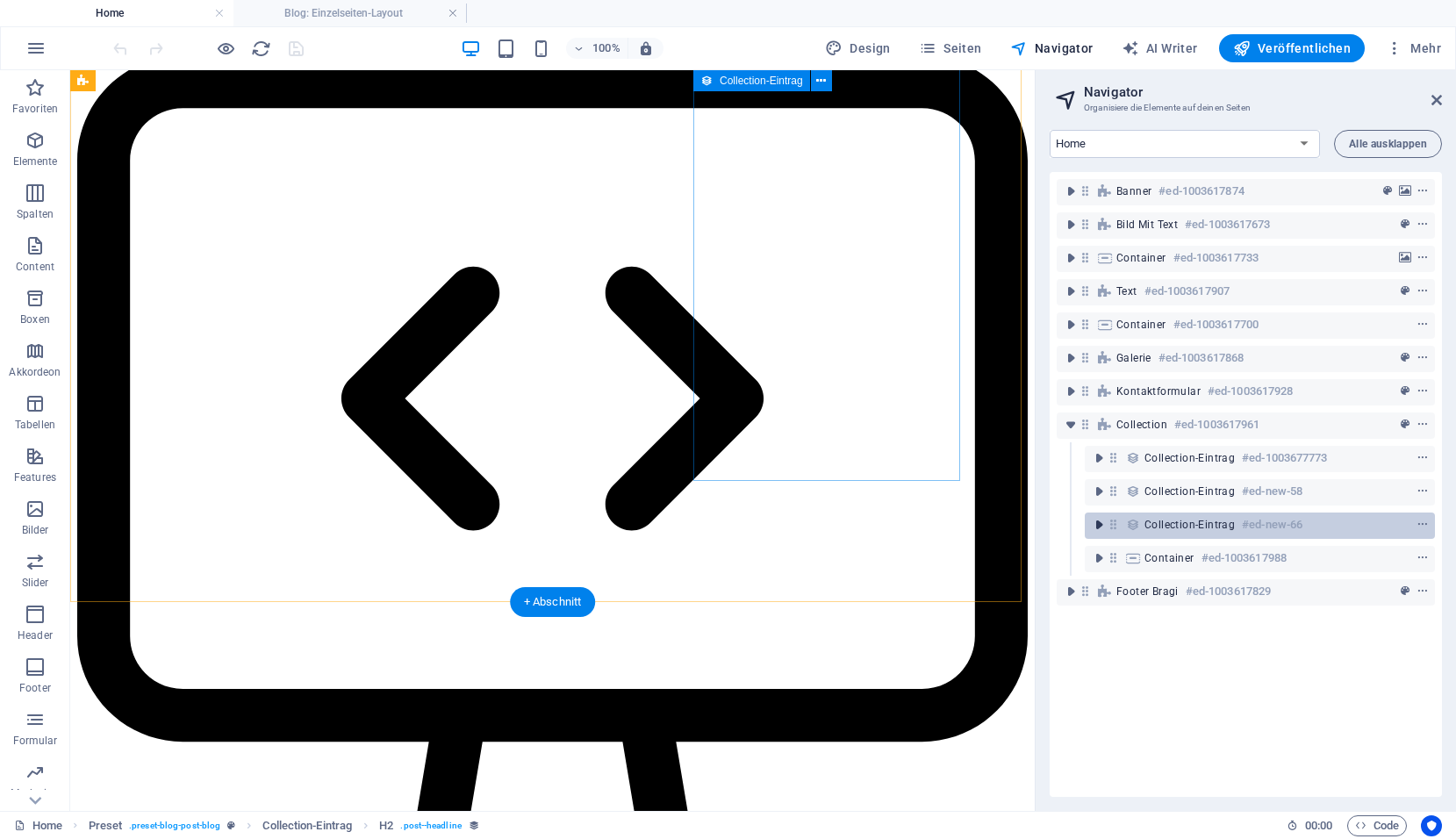
click at [1097, 525] on icon "toggle-expand" at bounding box center [1098, 524] width 17 height 17
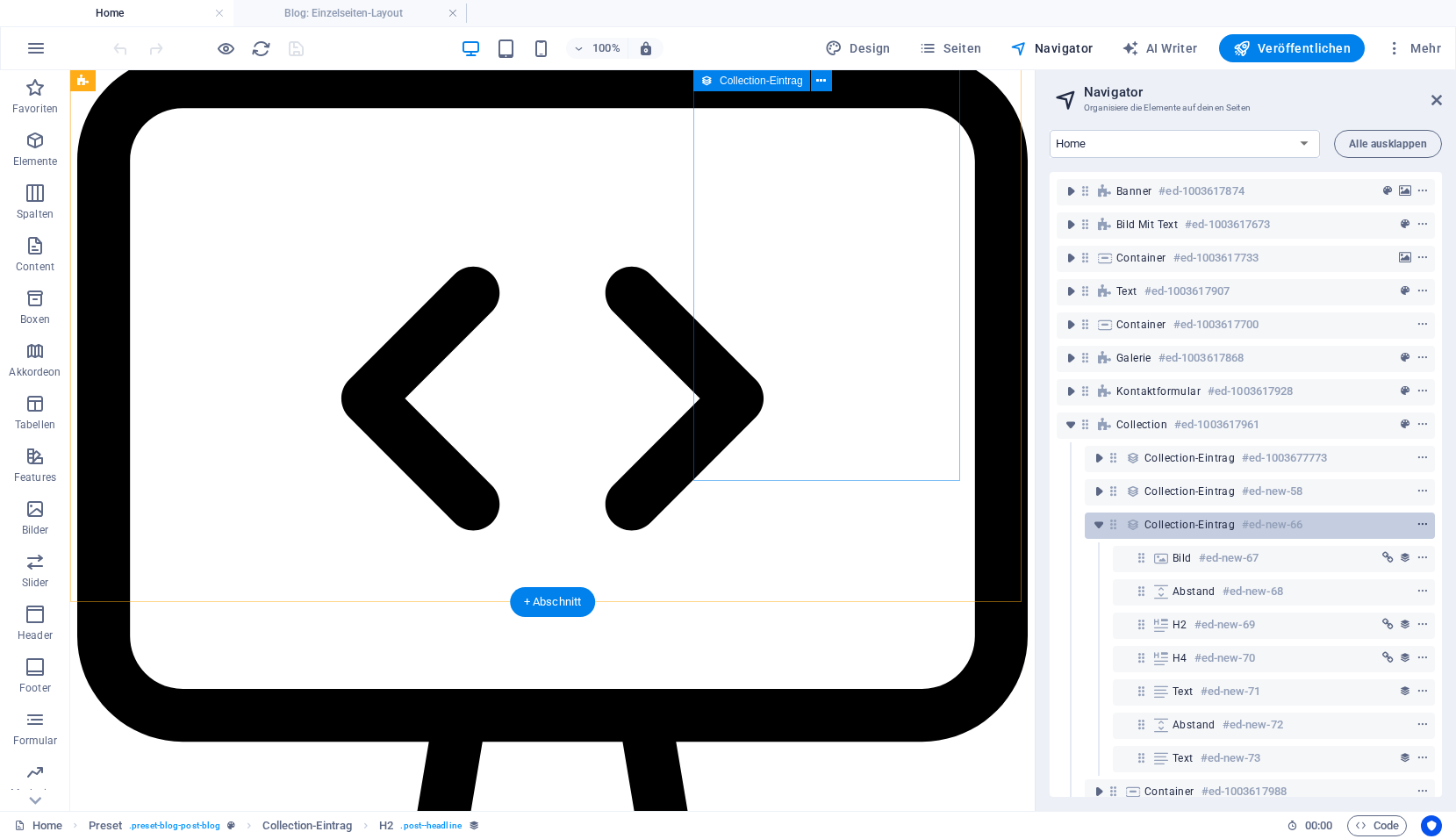
click at [1416, 524] on icon "context-menu" at bounding box center [1422, 525] width 13 height 13
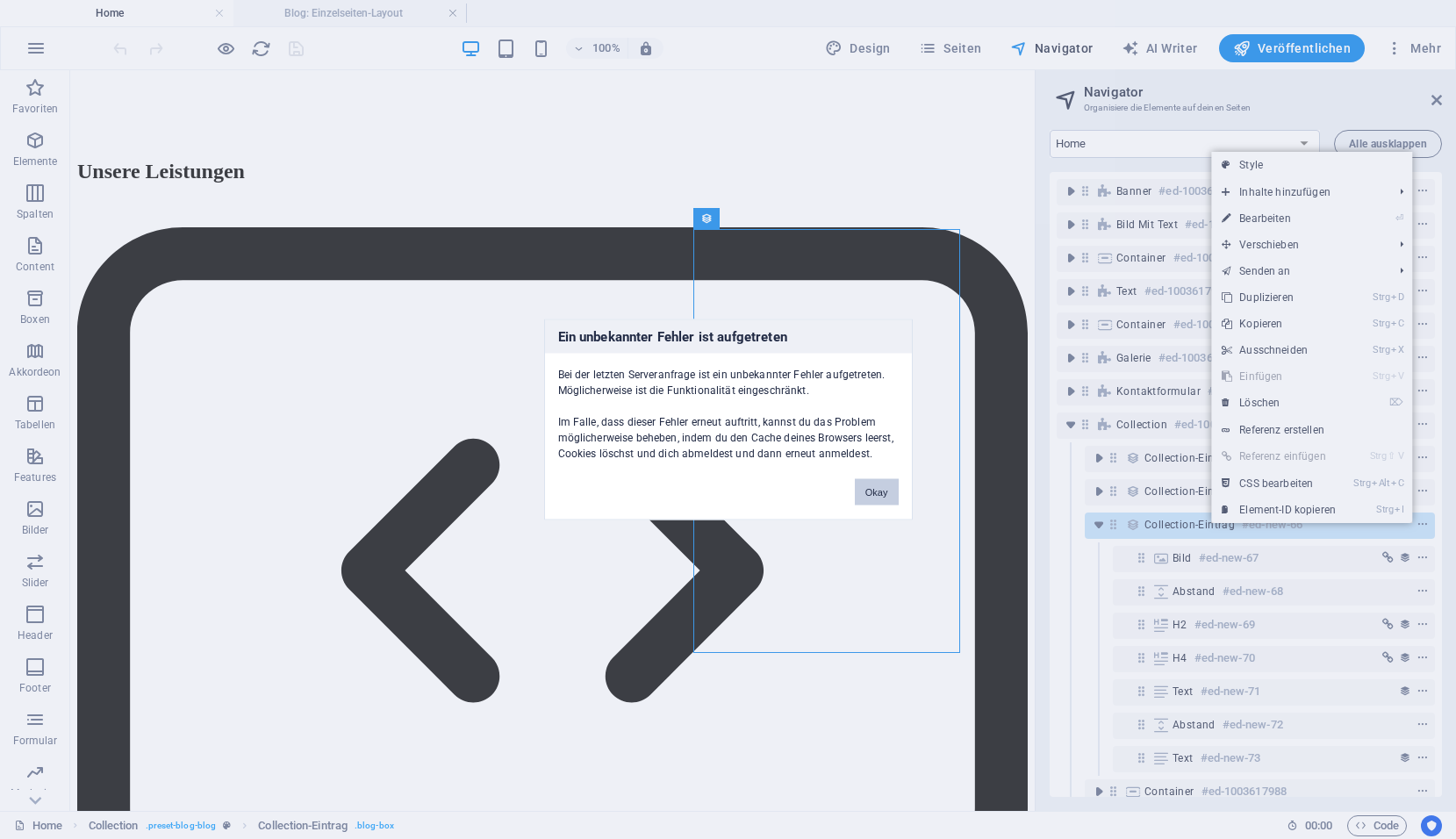
click at [878, 494] on button "Okay" at bounding box center [876, 492] width 44 height 26
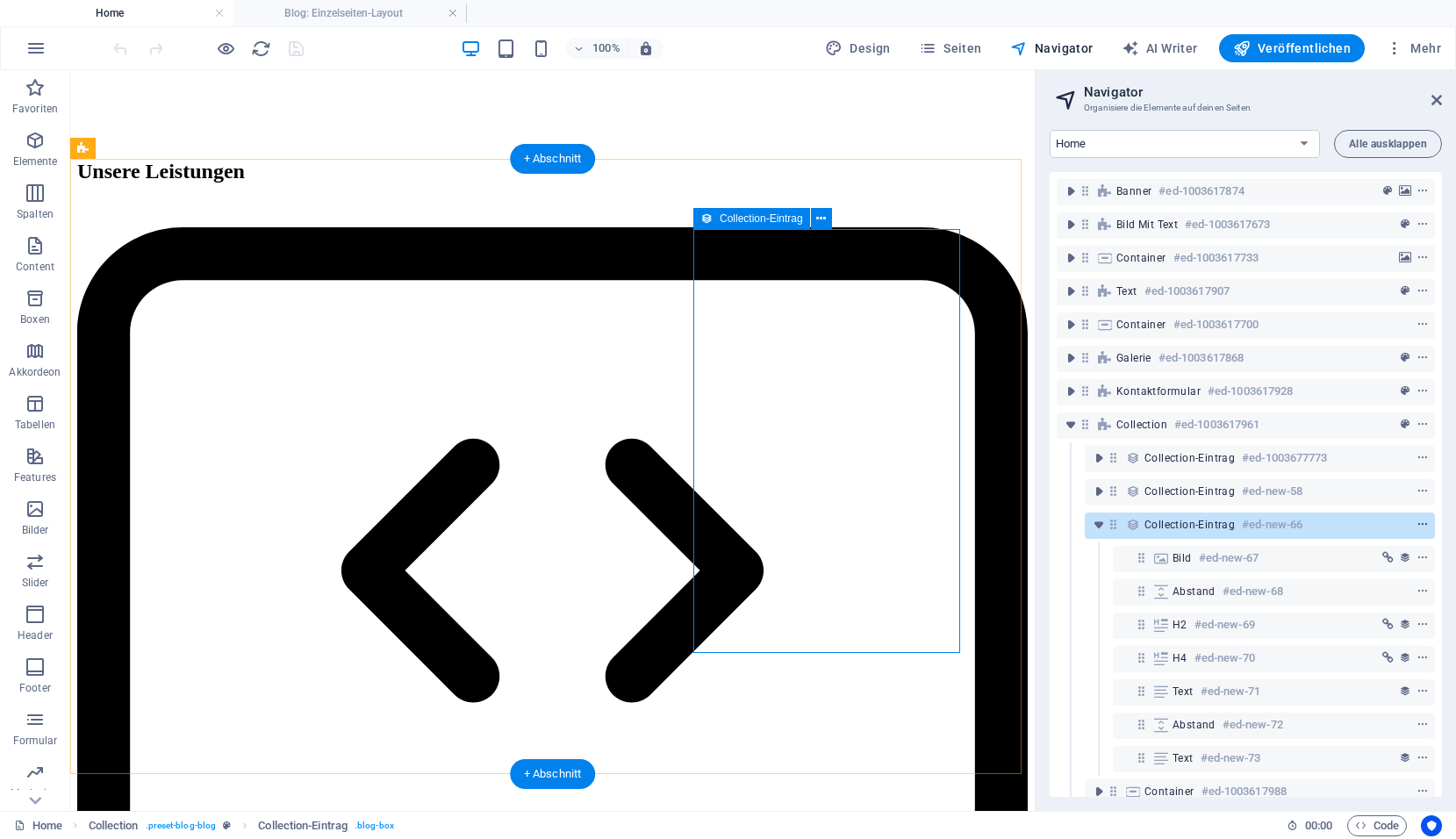
click at [1416, 523] on icon "context-menu" at bounding box center [1422, 525] width 13 height 13
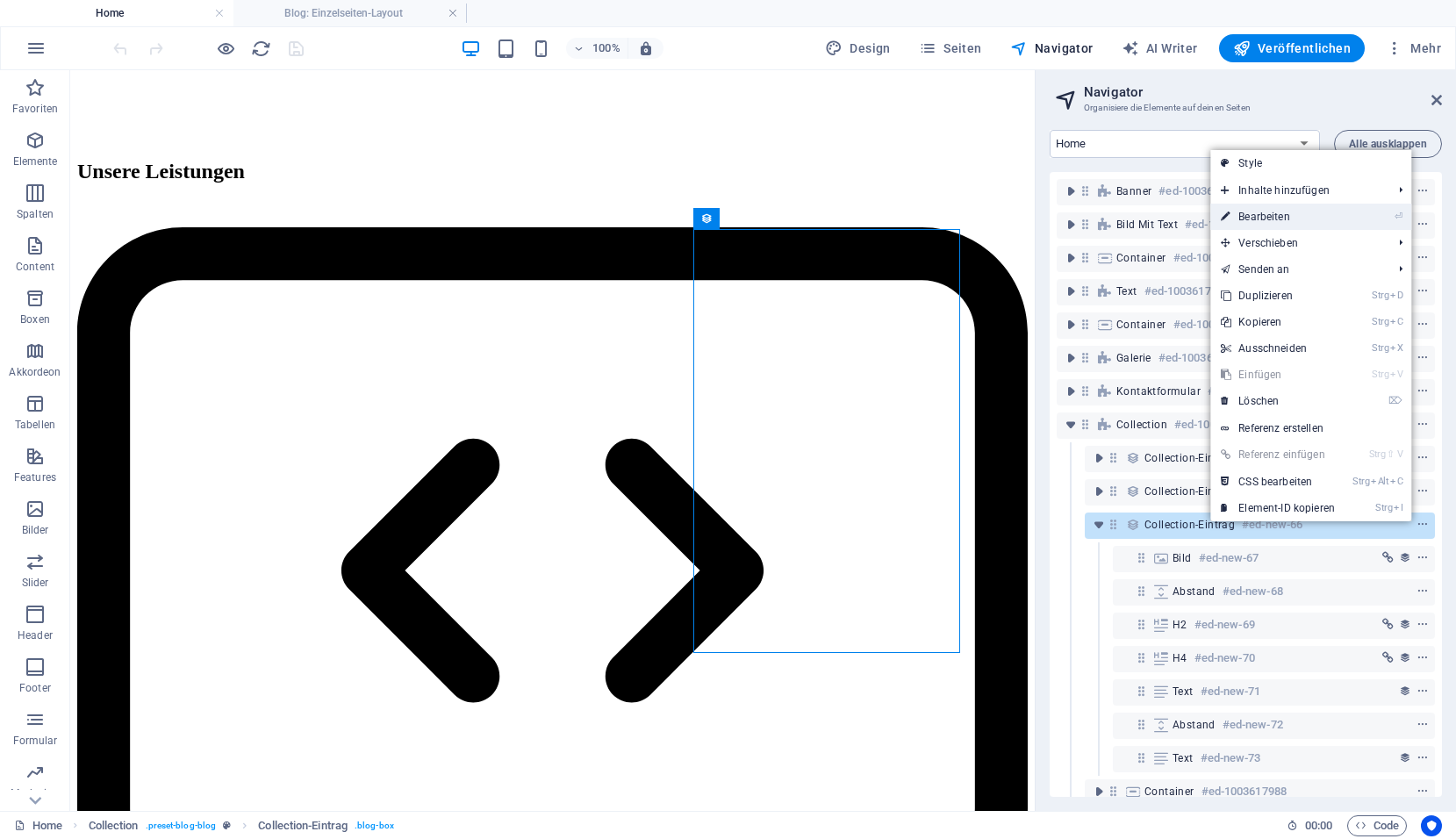
click at [1252, 209] on link "⏎ Bearbeiten" at bounding box center [1277, 216] width 135 height 26
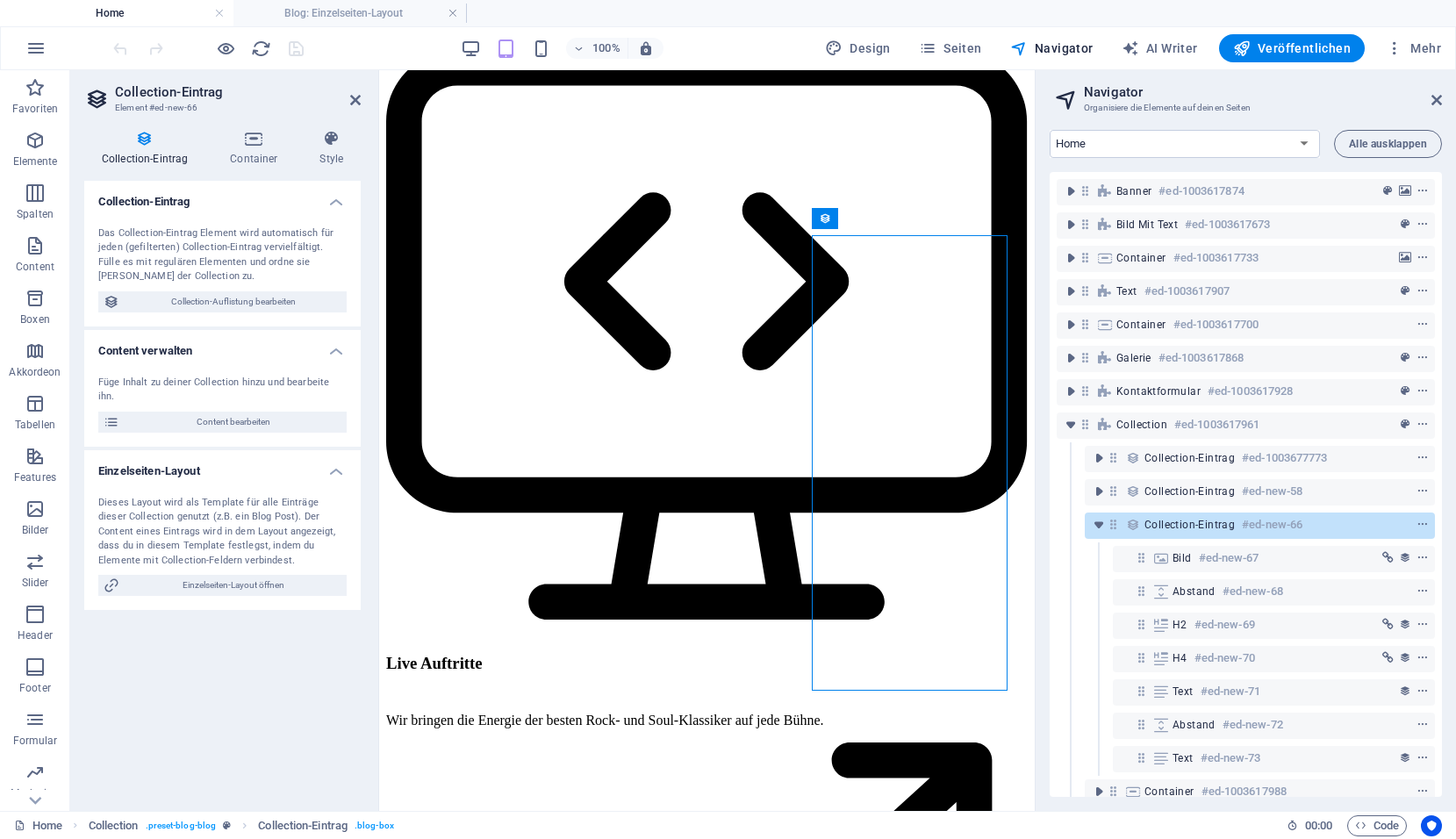
scroll to position [3661, 0]
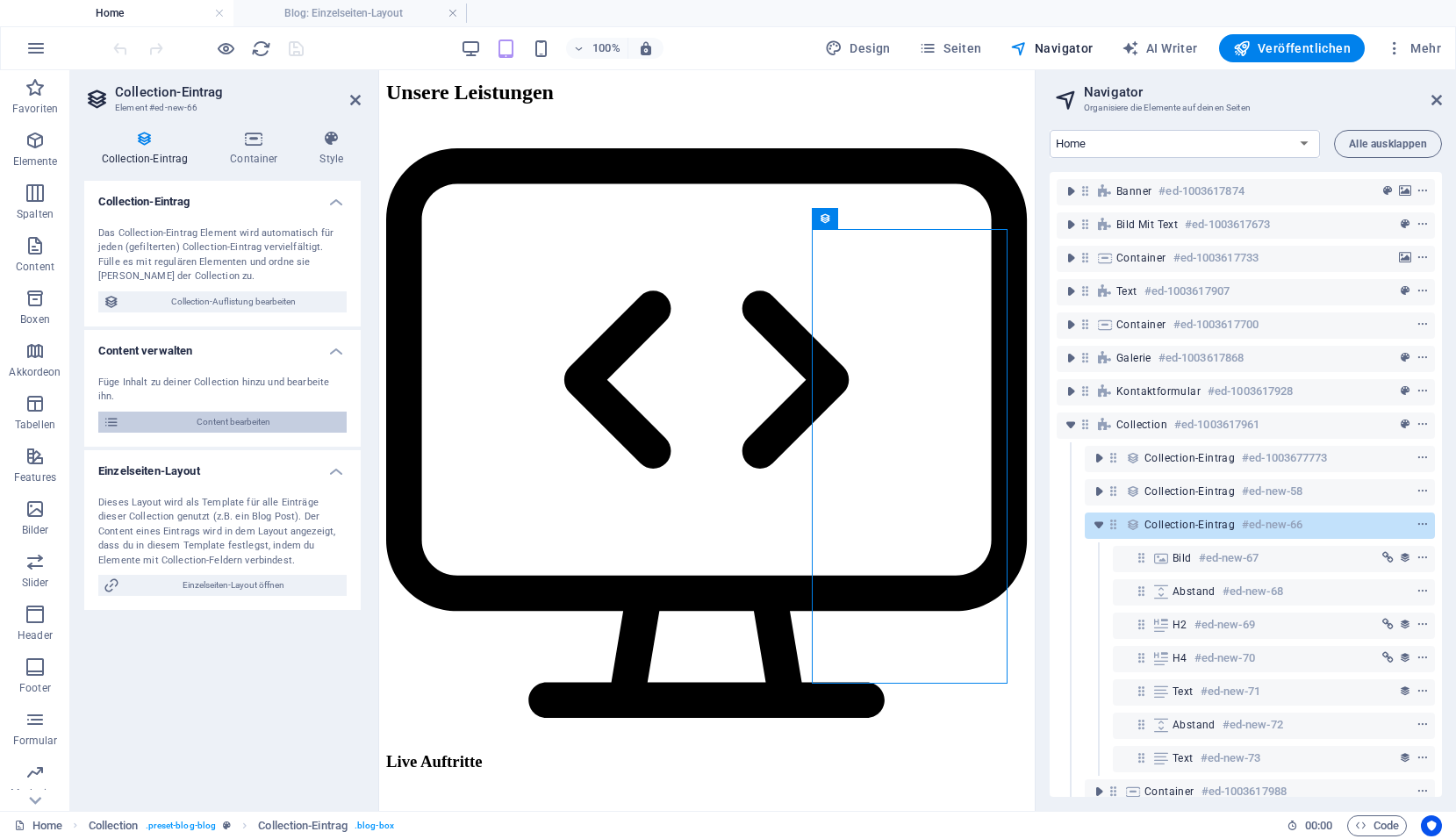
click at [228, 412] on span "Content bearbeiten" at bounding box center [233, 422] width 216 height 21
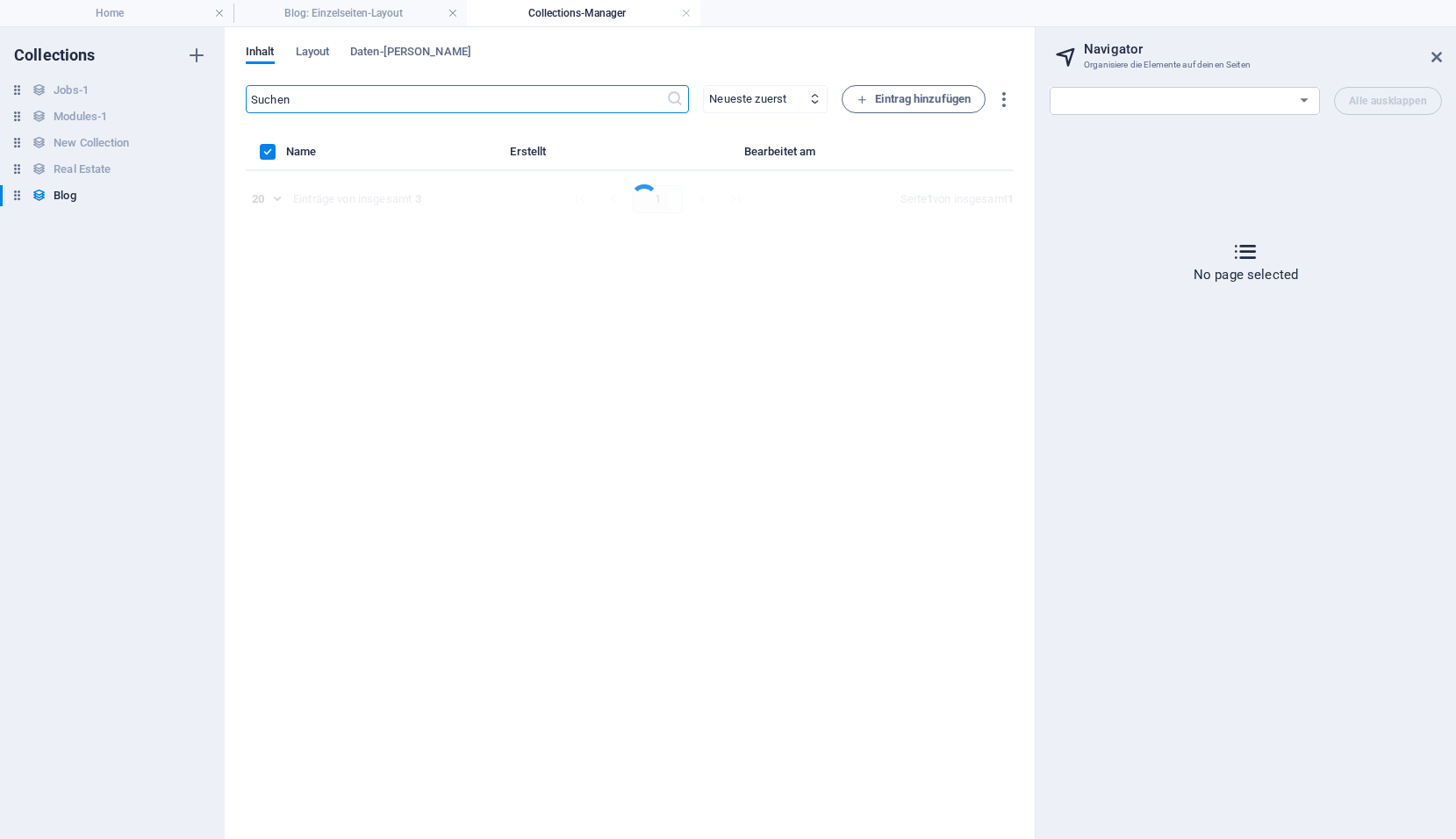
scroll to position [0, 0]
click at [324, 46] on span "Layout" at bounding box center [313, 53] width 35 height 25
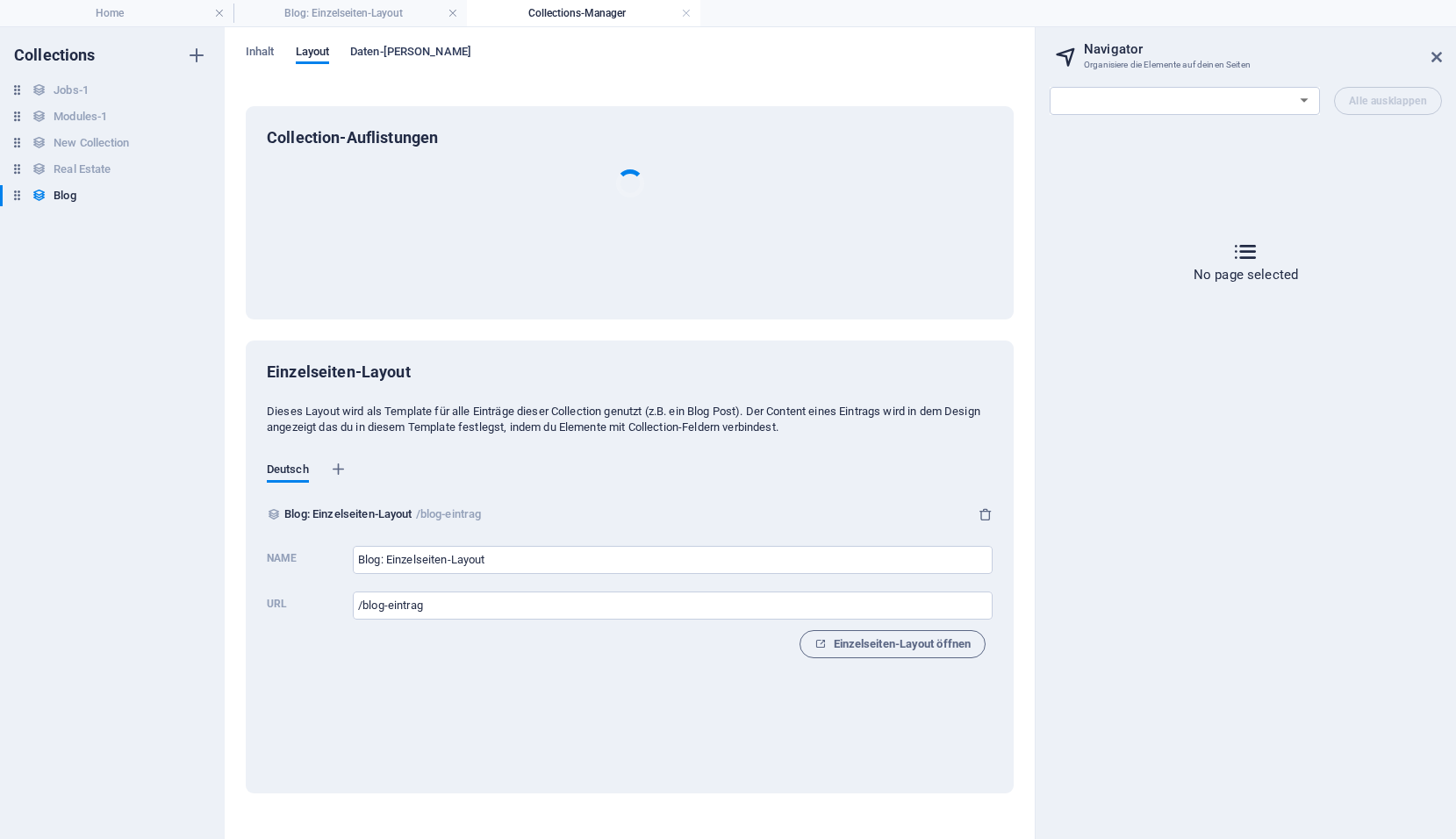
click at [377, 51] on span "Daten-[PERSON_NAME]" at bounding box center [410, 53] width 121 height 25
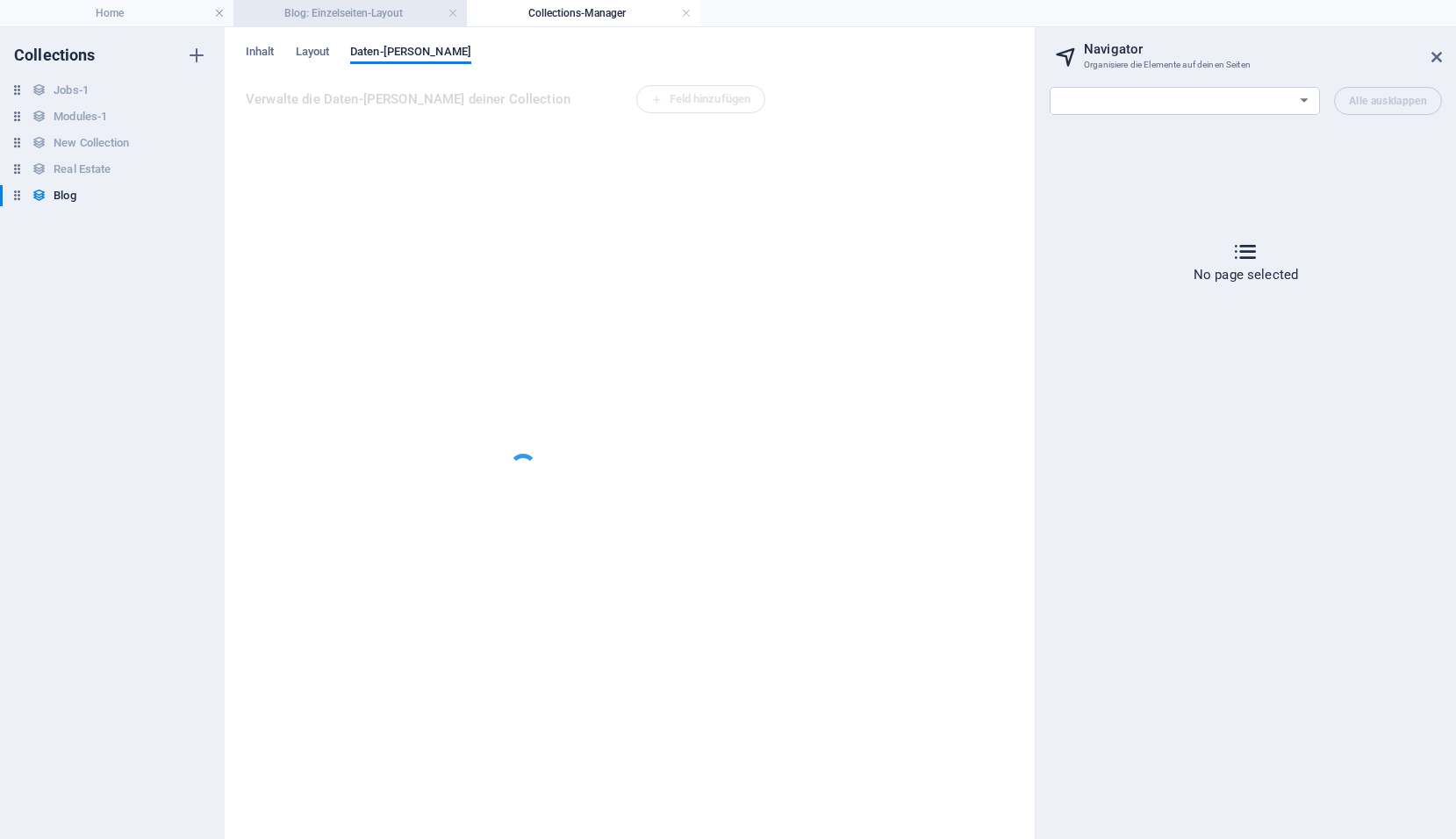
click at [373, 11] on h4 "Blog: Einzelseiten-Layout" at bounding box center [350, 13] width 234 height 19
select select "18115381-de"
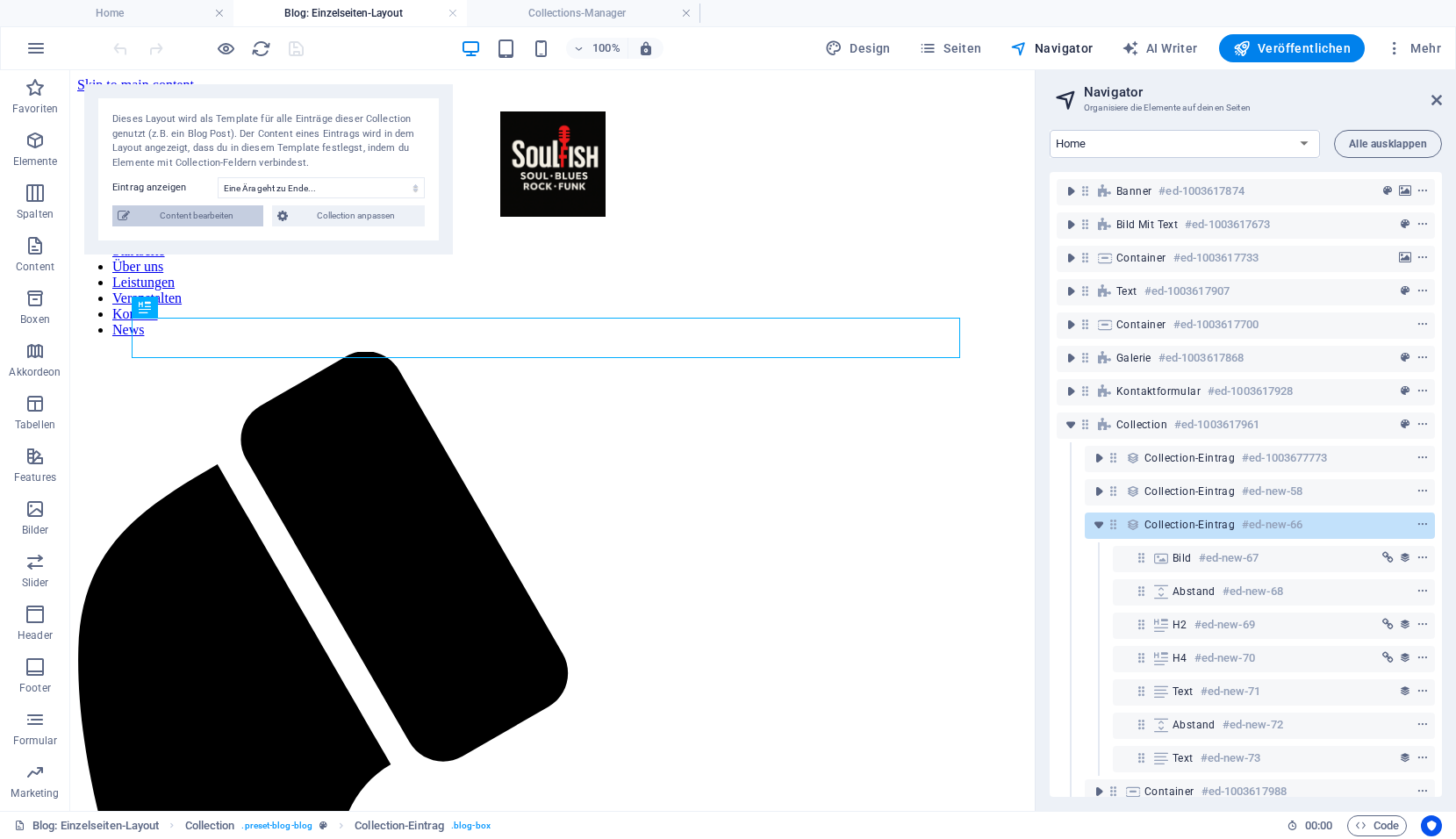
click at [223, 215] on span "Content bearbeiten" at bounding box center [196, 215] width 123 height 21
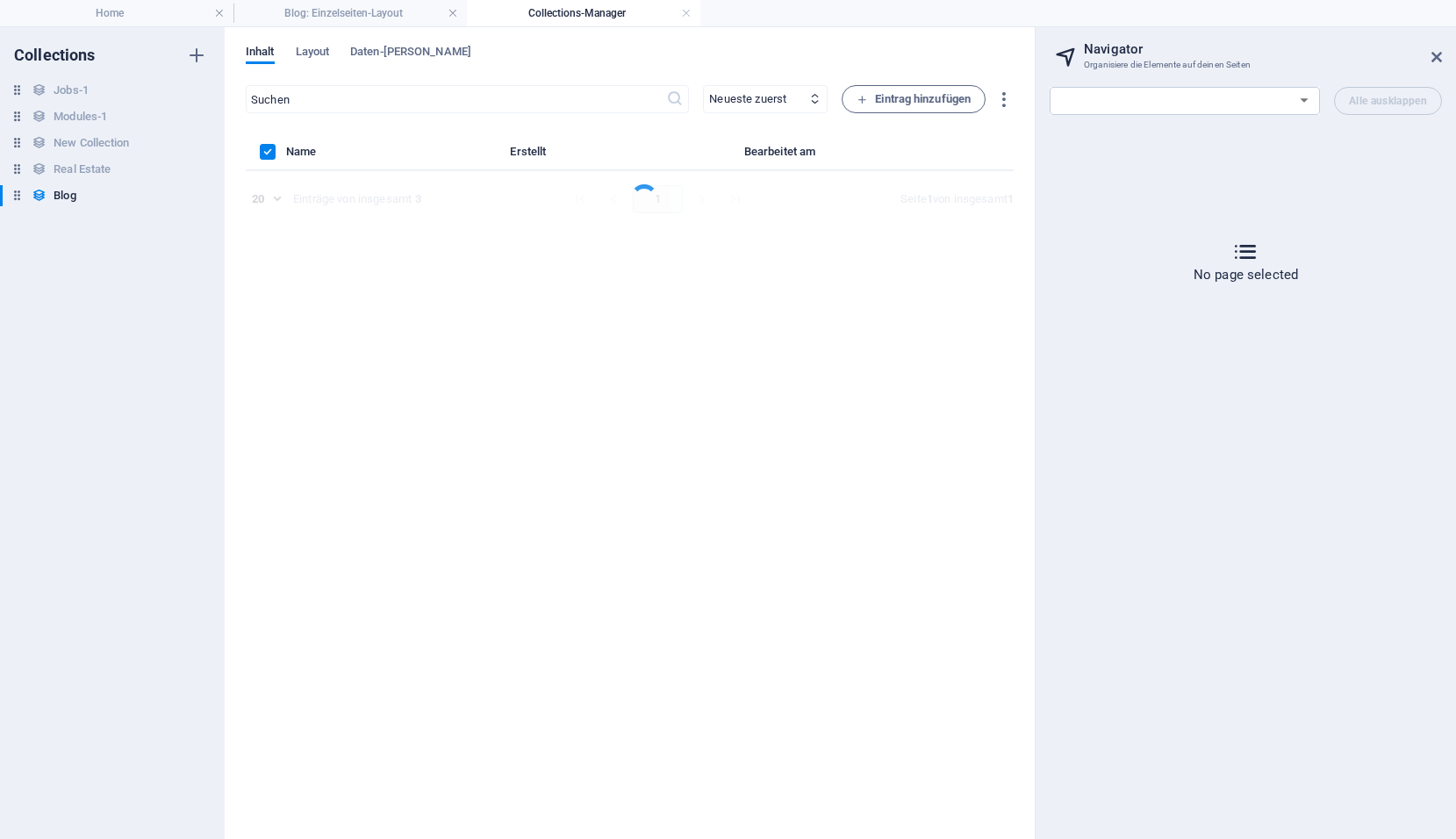
click at [677, 16] on h4 "Collections-Manager" at bounding box center [583, 13] width 234 height 19
click at [432, 13] on h4 "Blog: Einzelseiten-Layout" at bounding box center [350, 13] width 234 height 19
select select "18115381-de"
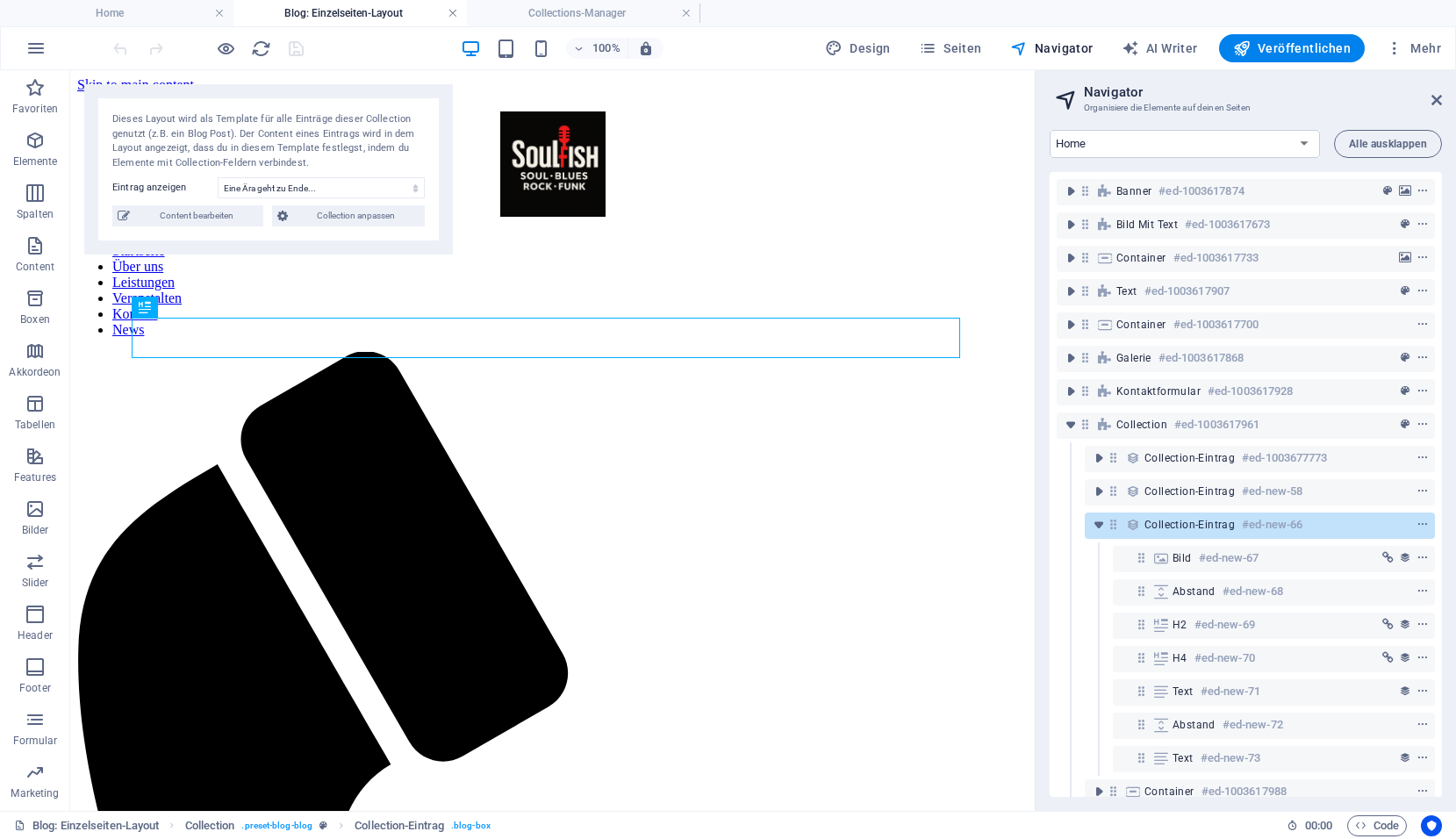
click at [450, 13] on link at bounding box center [453, 14] width 11 height 16
select select
